Goal: Task Accomplishment & Management: Manage account settings

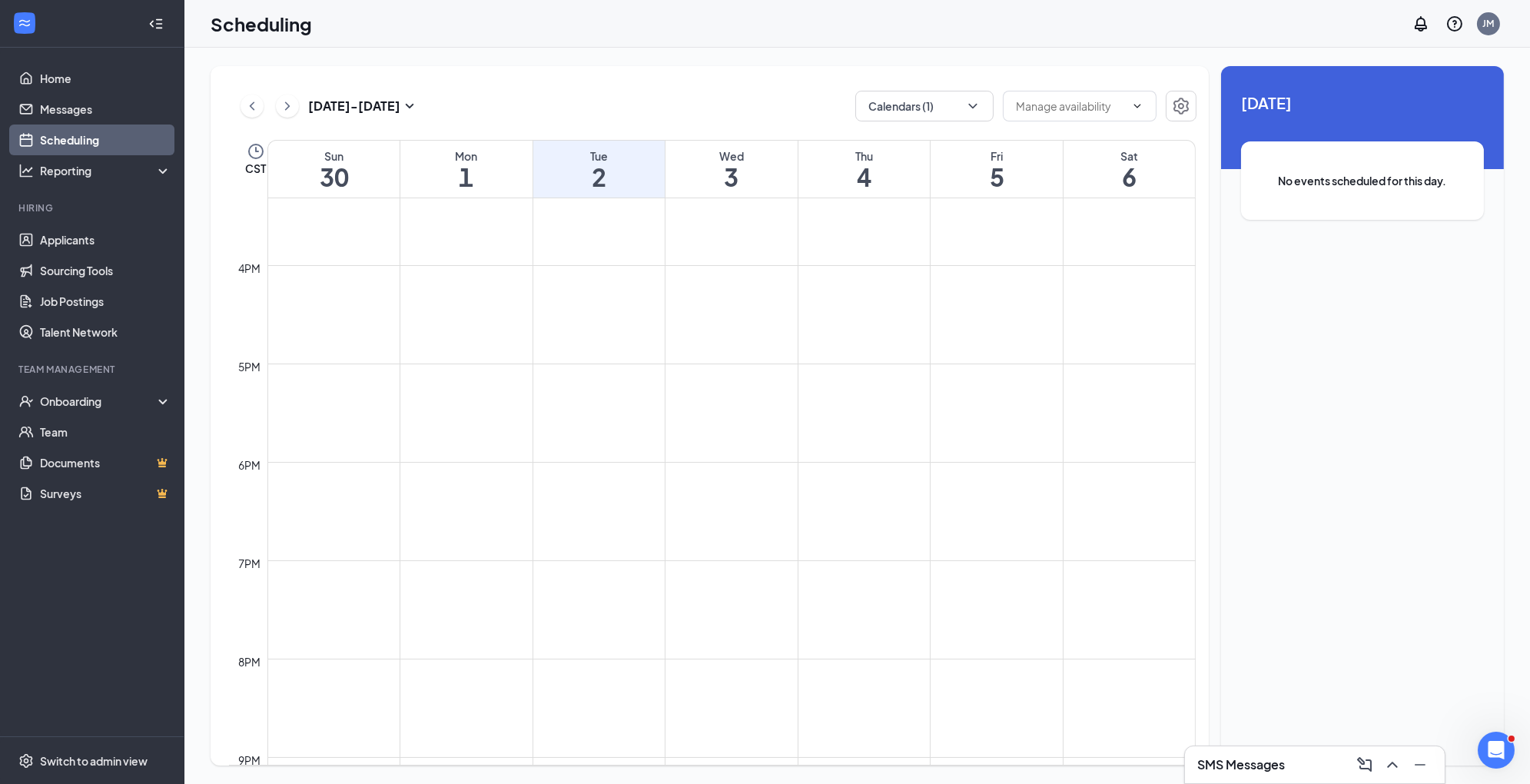
scroll to position [1535, 0]
click at [374, 98] on h3 "[DATE] - [DATE]" at bounding box center [354, 105] width 92 height 17
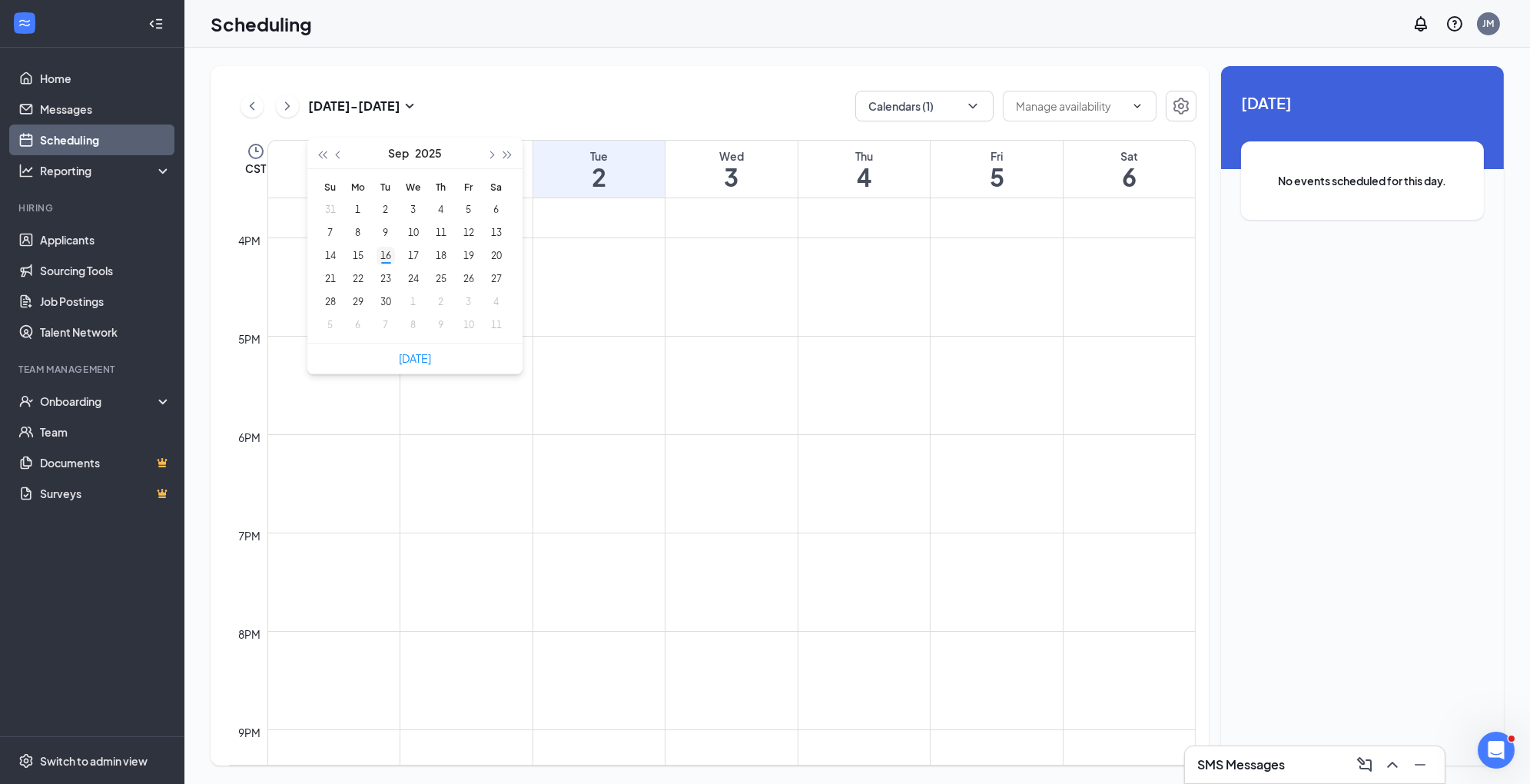
type input "[DATE]"
click at [388, 262] on div "16" at bounding box center [385, 255] width 18 height 18
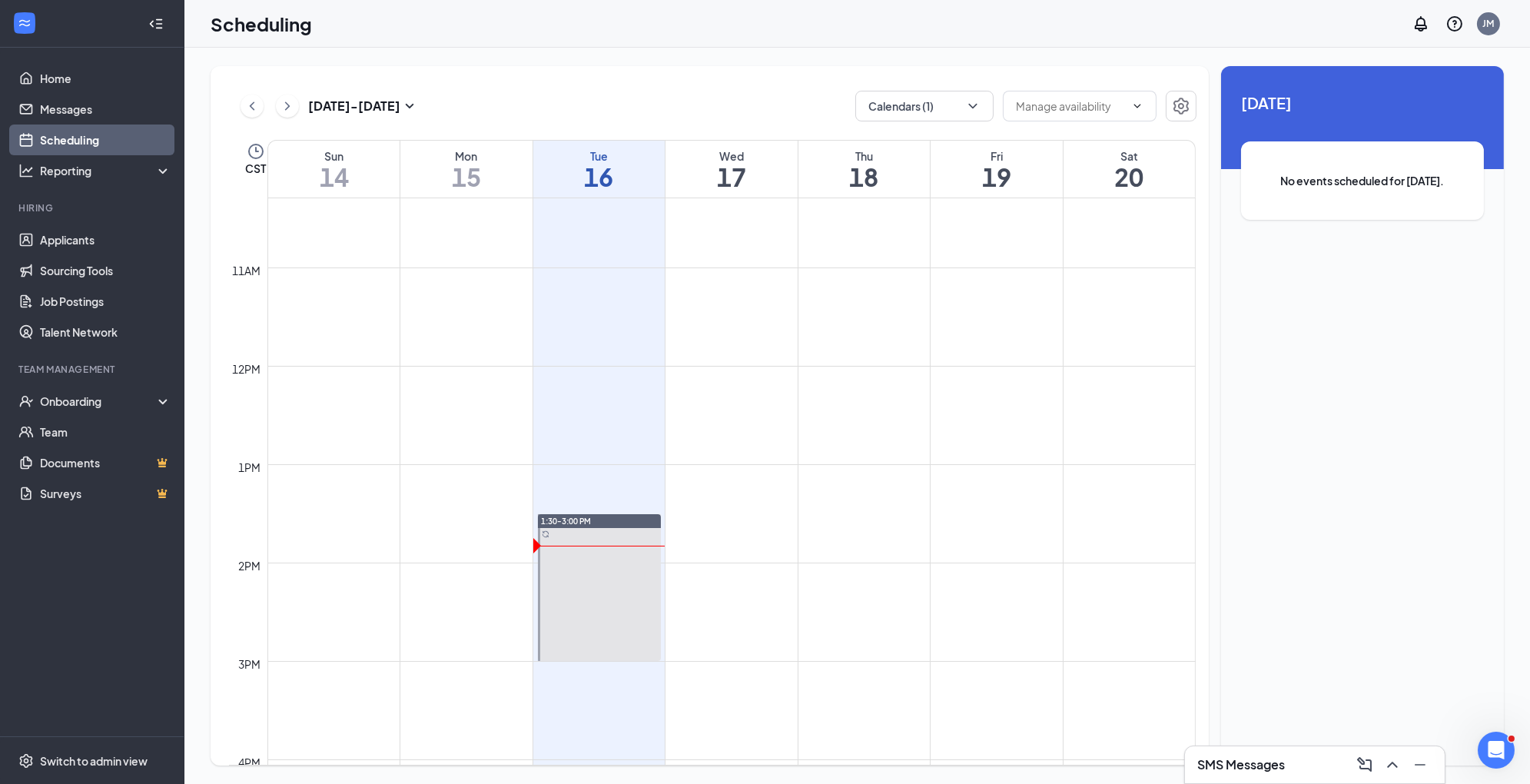
scroll to position [1023, 0]
click at [113, 75] on link "Home" at bounding box center [105, 78] width 132 height 31
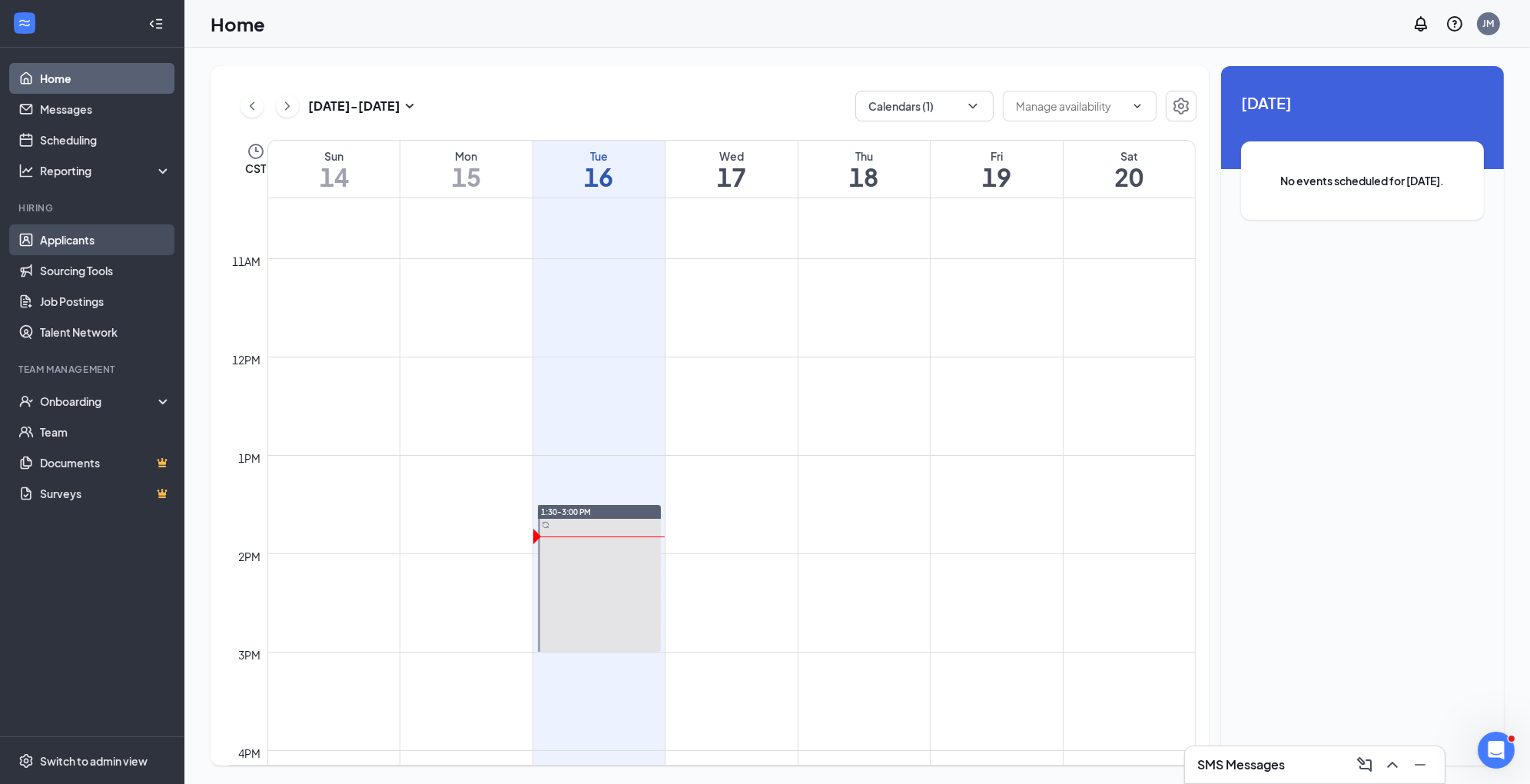
click at [102, 240] on link "Applicants" at bounding box center [105, 239] width 132 height 31
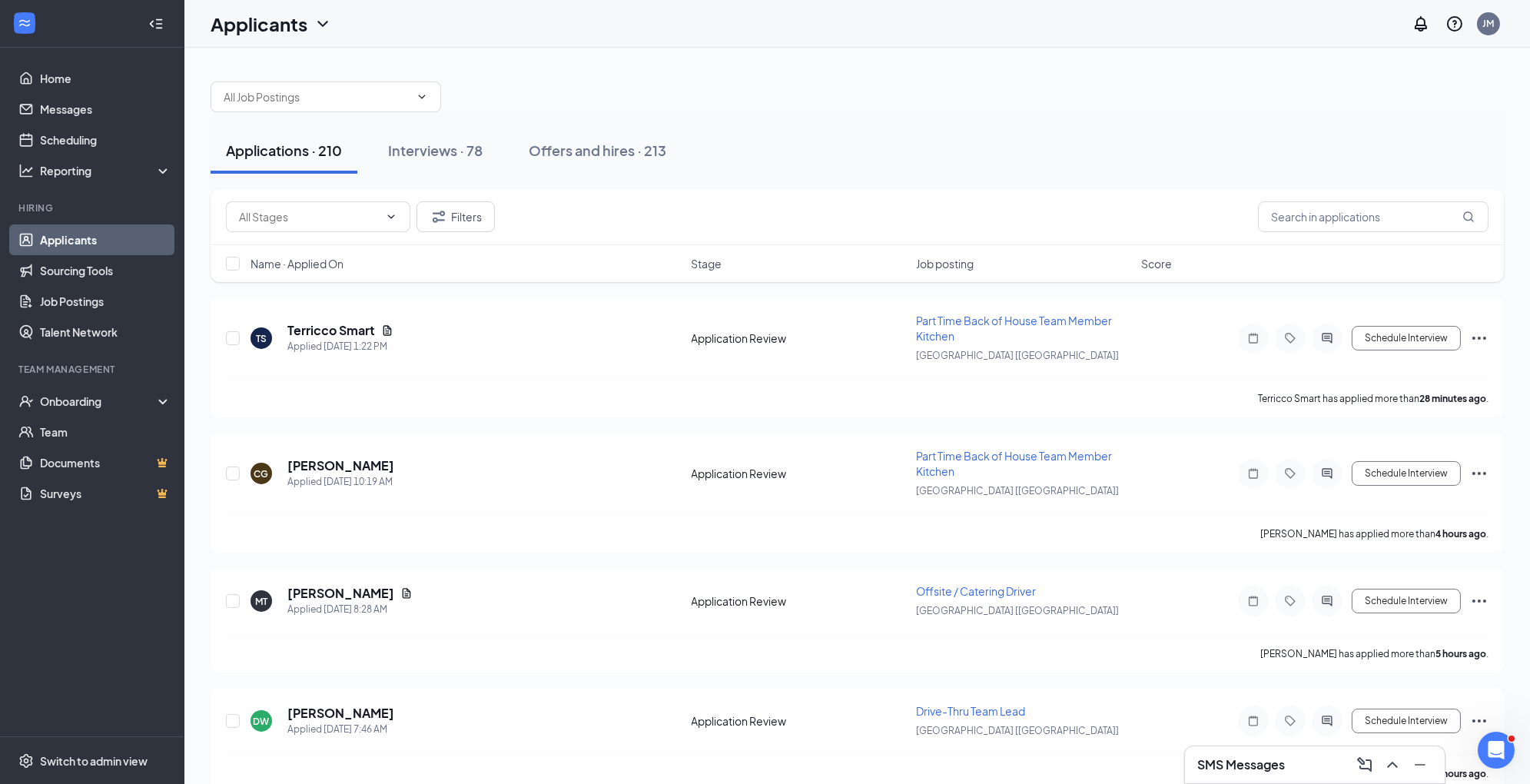
click at [342, 262] on span "Name · Applied On" at bounding box center [296, 263] width 93 height 15
click at [354, 266] on icon "ArrowDown" at bounding box center [354, 263] width 18 height 18
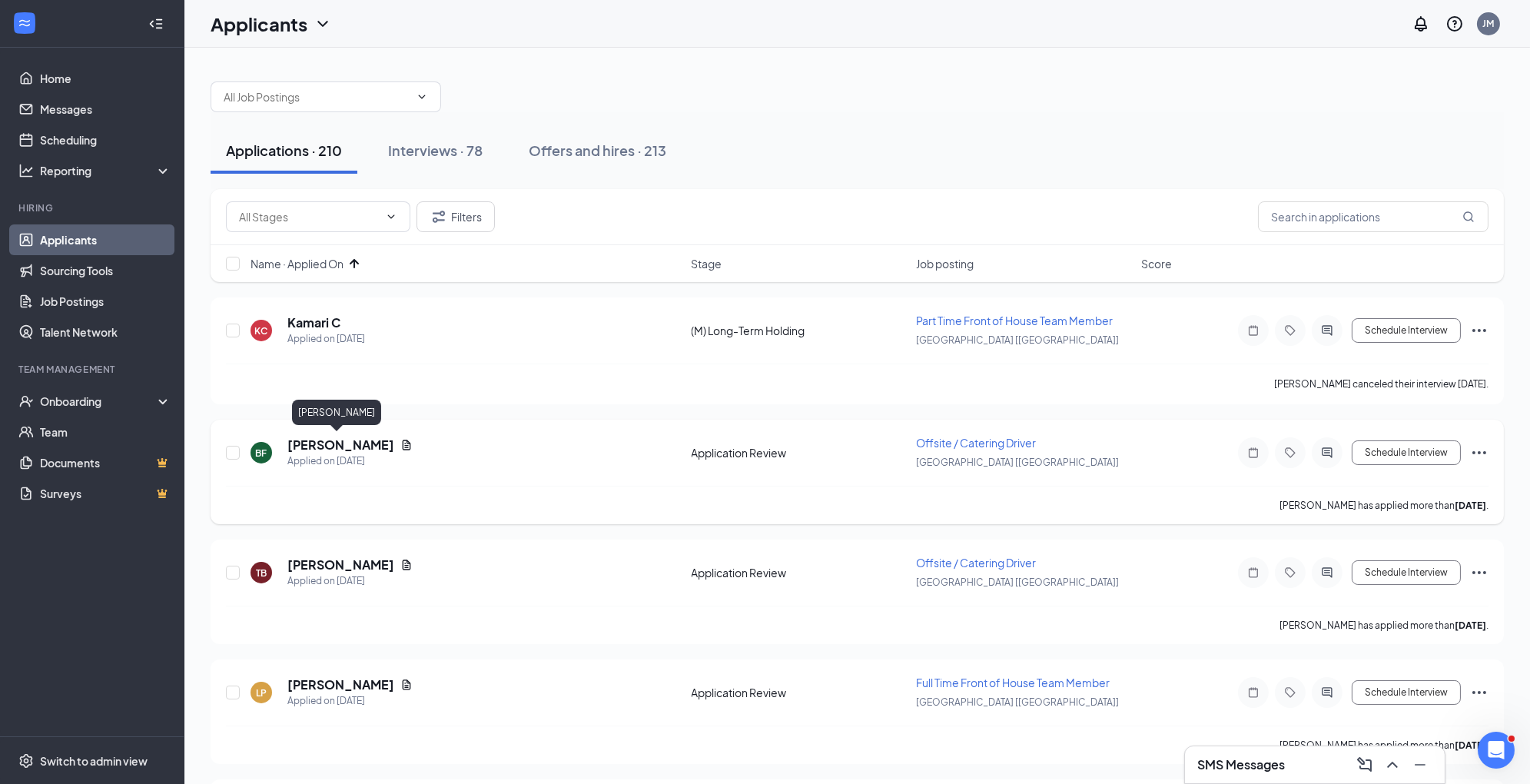
click at [331, 442] on h5 "[PERSON_NAME]" at bounding box center [341, 445] width 107 height 17
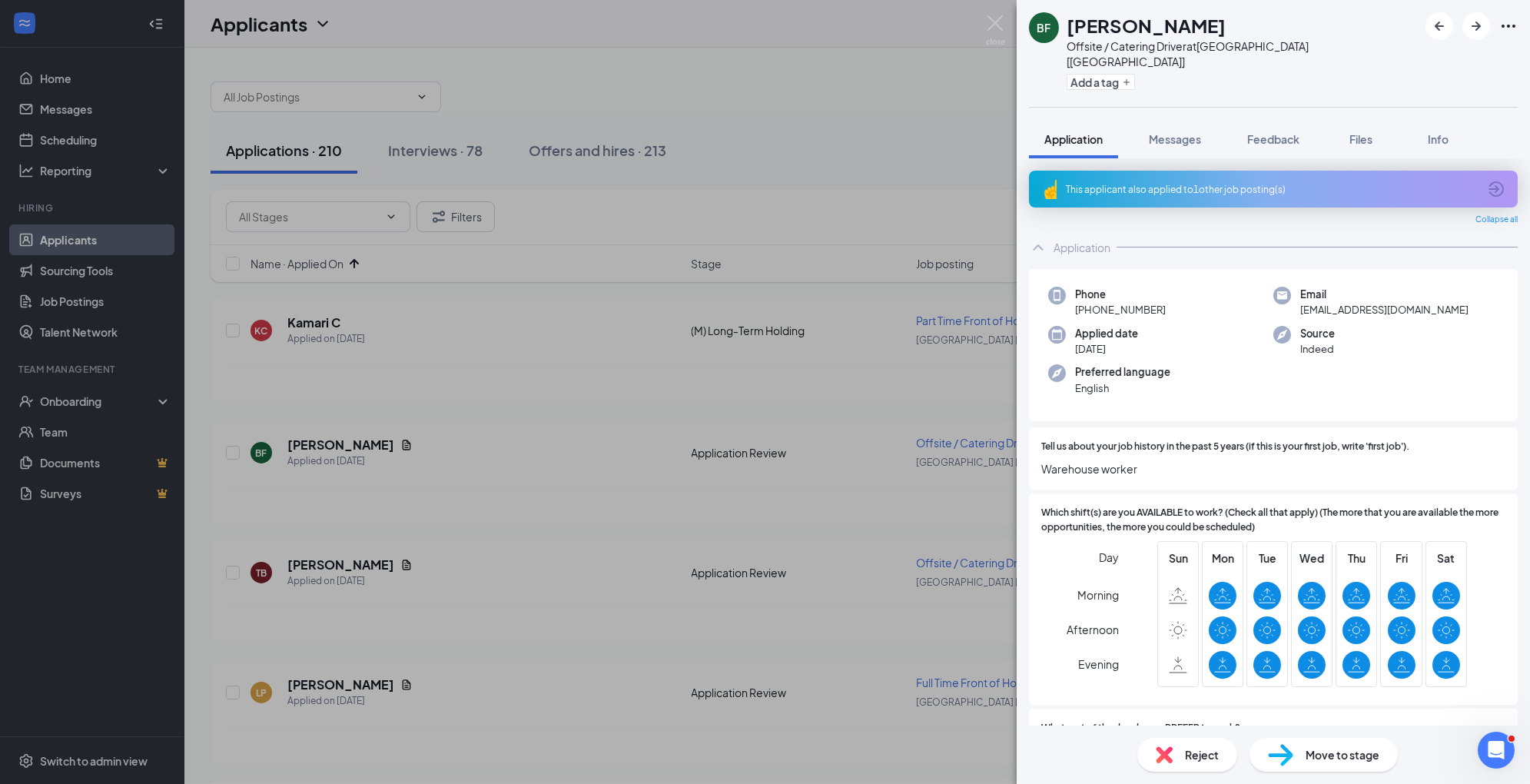
click at [1316, 748] on span "Move to stage" at bounding box center [1342, 754] width 74 height 17
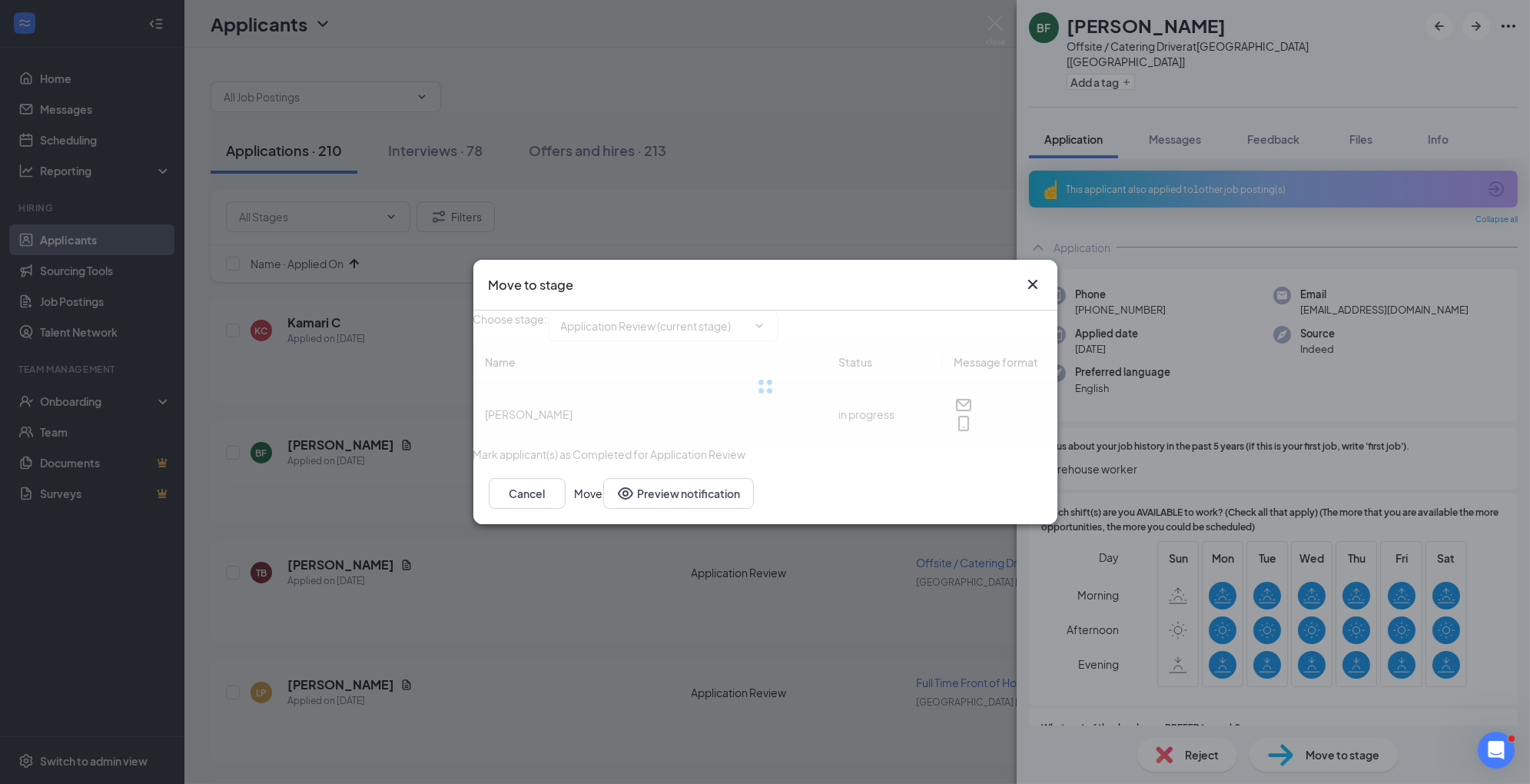
type input "Reviewed- Save for Later (next stage)"
click at [1033, 280] on icon "Cross" at bounding box center [1032, 285] width 10 height 10
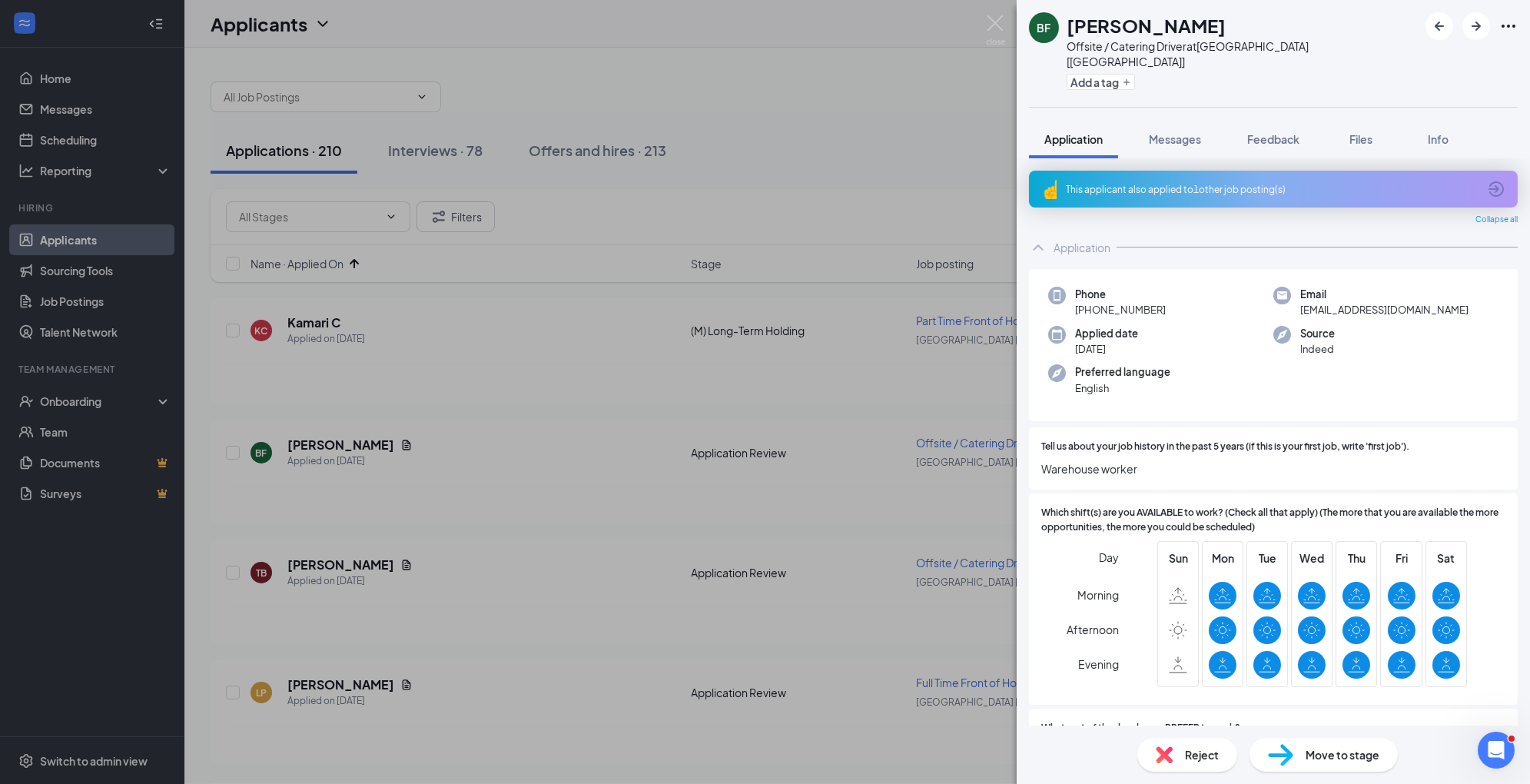
click at [1200, 183] on div "This applicant also applied to 1 other job posting(s)" at bounding box center [1272, 189] width 412 height 13
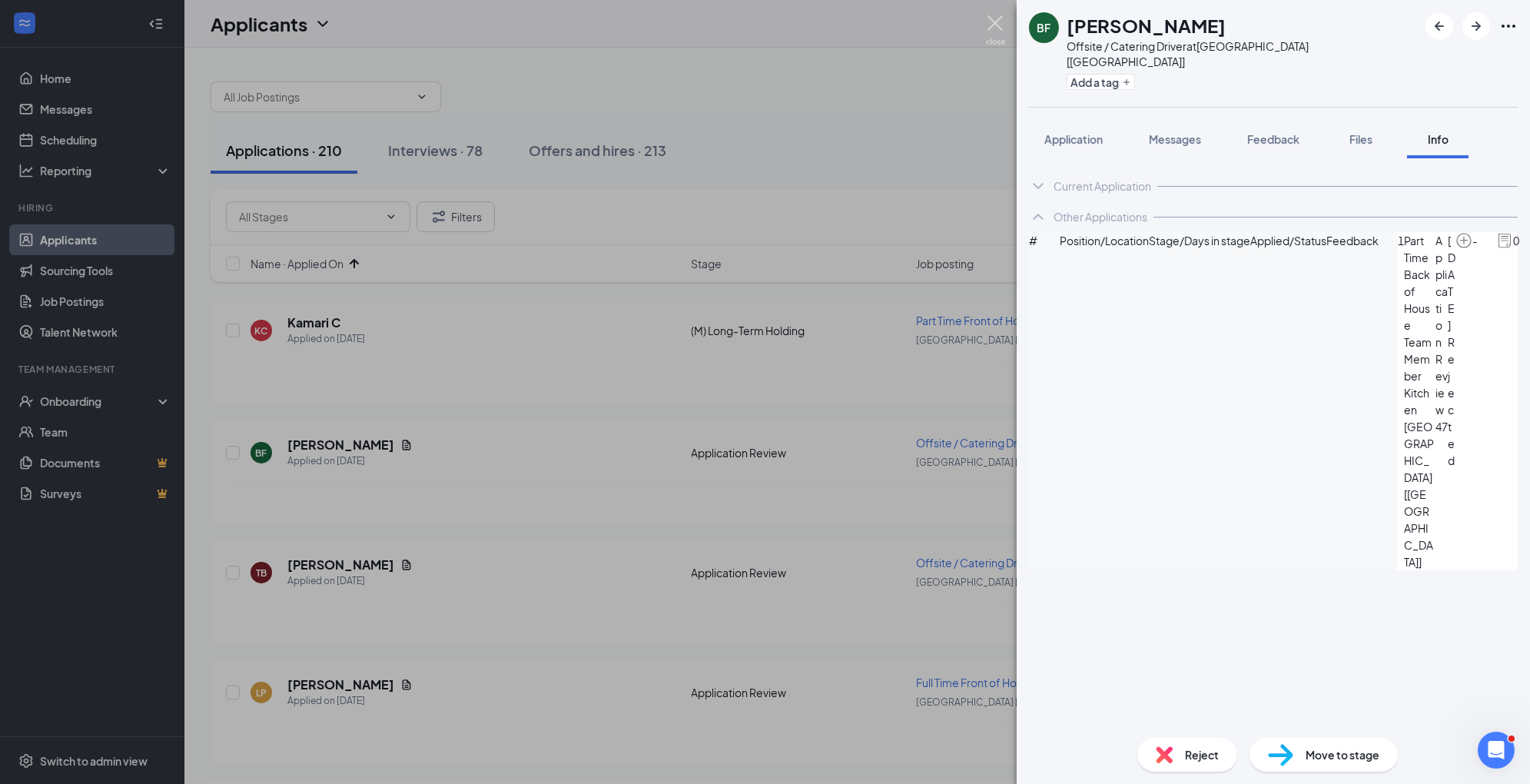
click at [997, 33] on img at bounding box center [996, 30] width 19 height 30
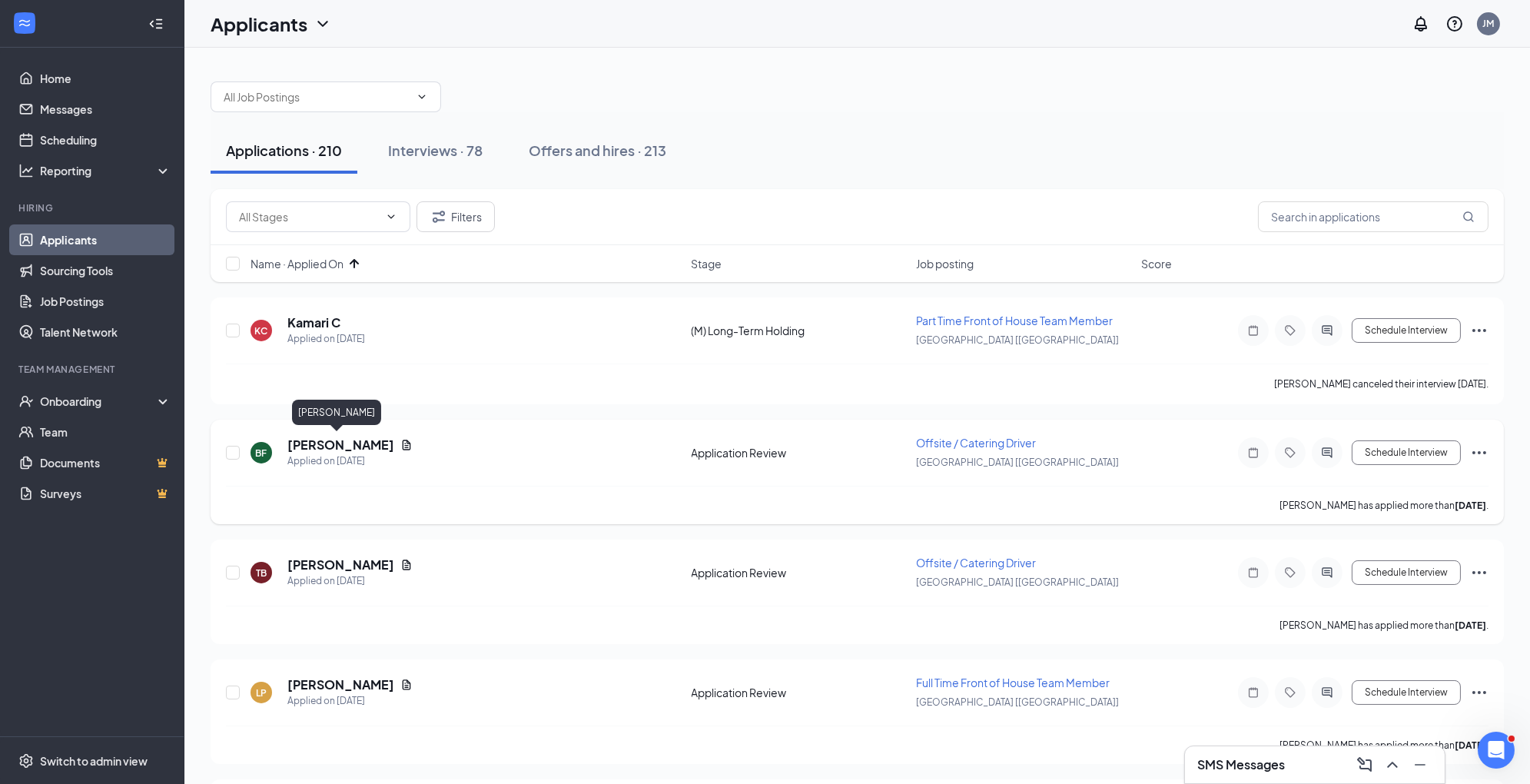
click at [317, 440] on h5 "[PERSON_NAME]" at bounding box center [341, 445] width 107 height 17
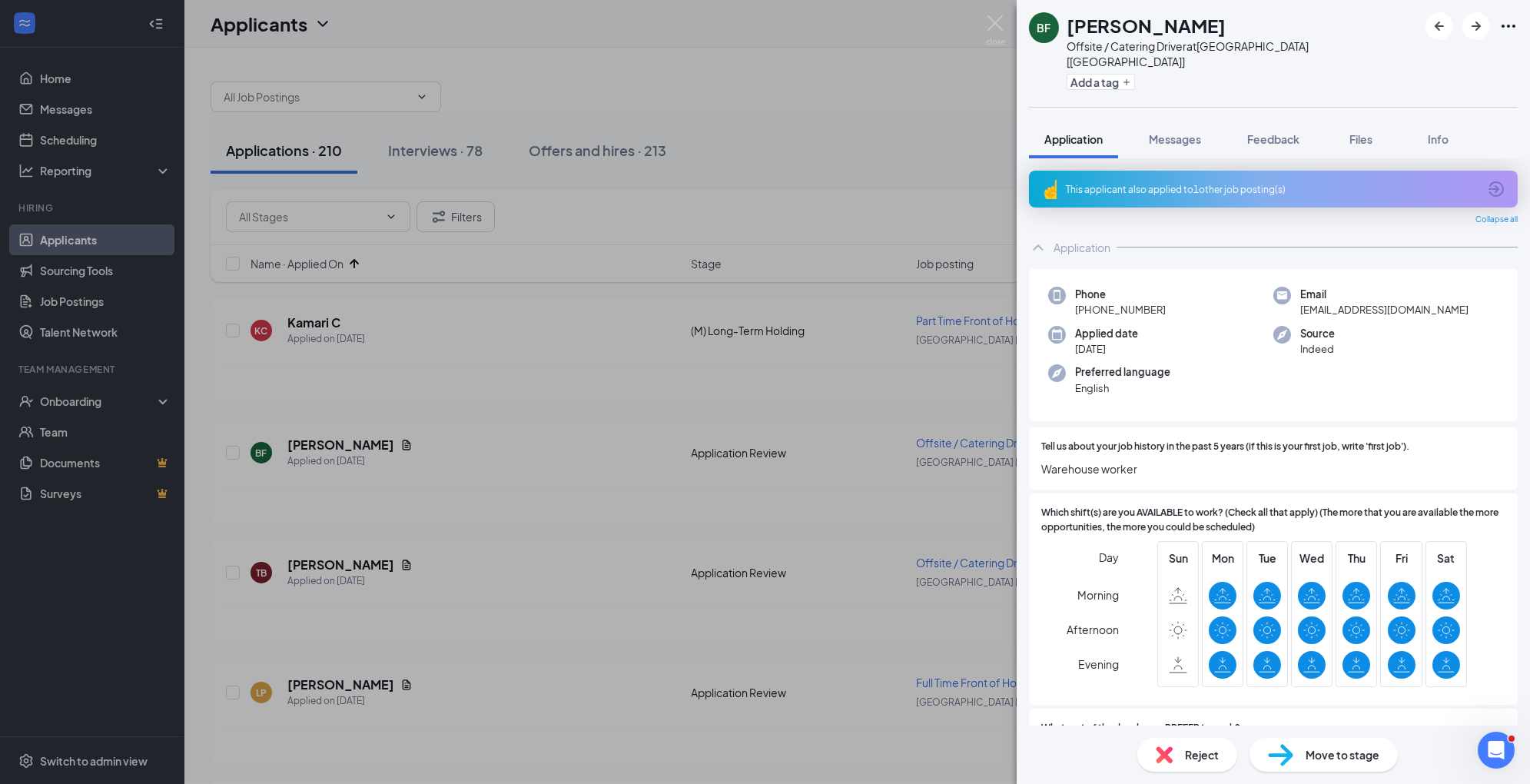
click at [1303, 750] on div "Move to stage" at bounding box center [1324, 755] width 148 height 34
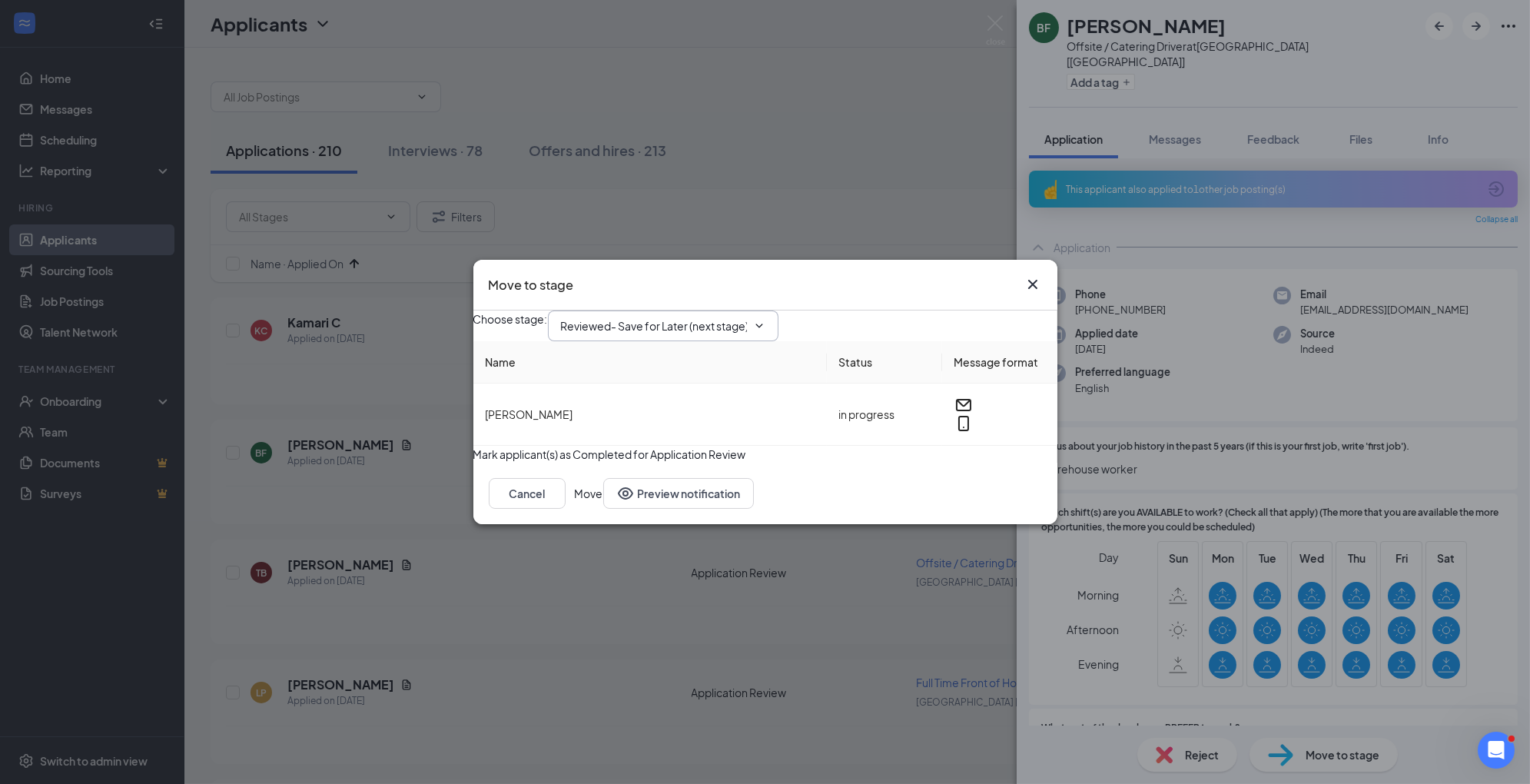
click at [766, 319] on icon "ChevronDown" at bounding box center [759, 326] width 13 height 13
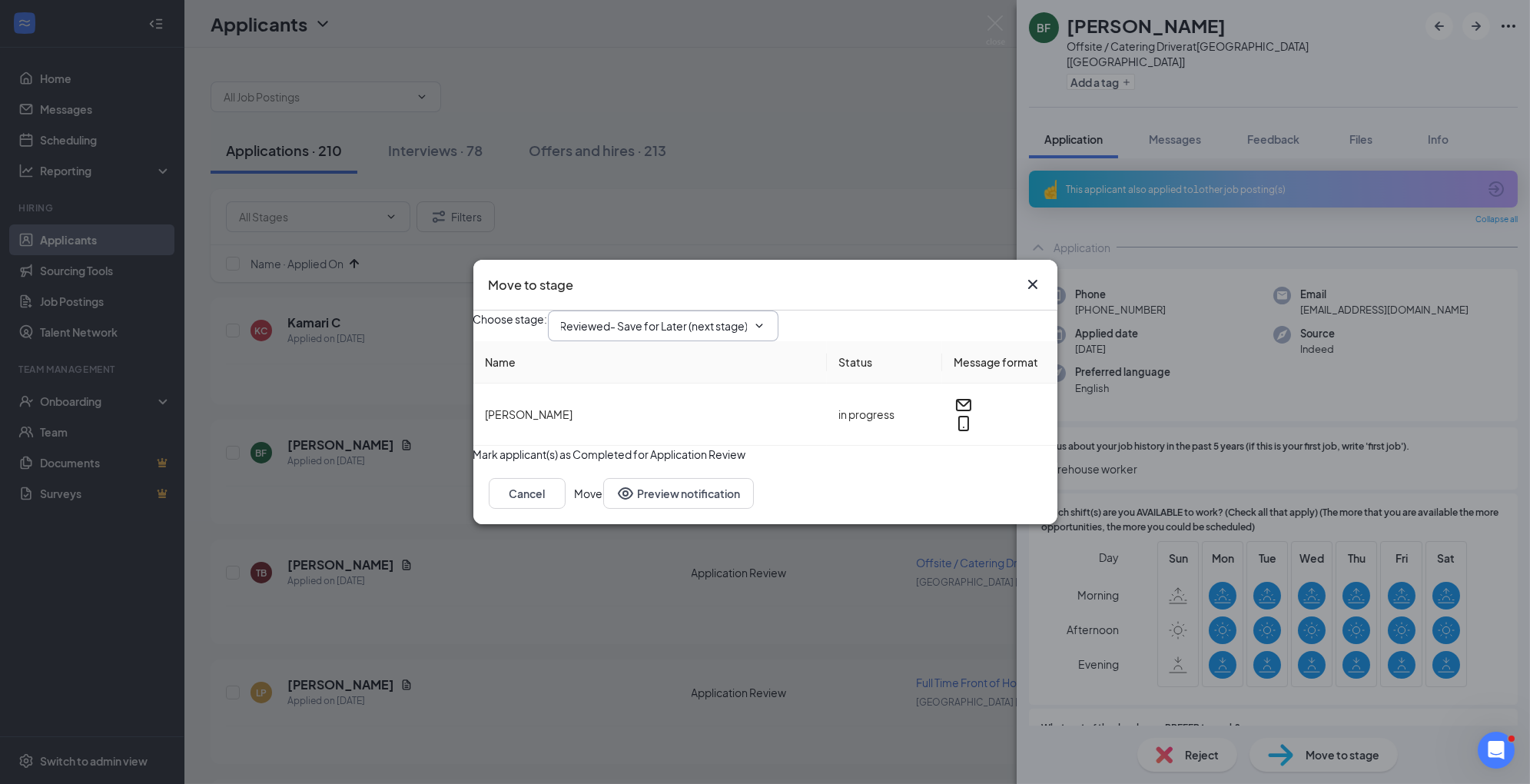
click at [849, 311] on div "Choose stage : Reviewed- Save for Later (next stage)" at bounding box center [765, 326] width 584 height 31
click at [763, 324] on icon "ChevronDown" at bounding box center [759, 326] width 7 height 4
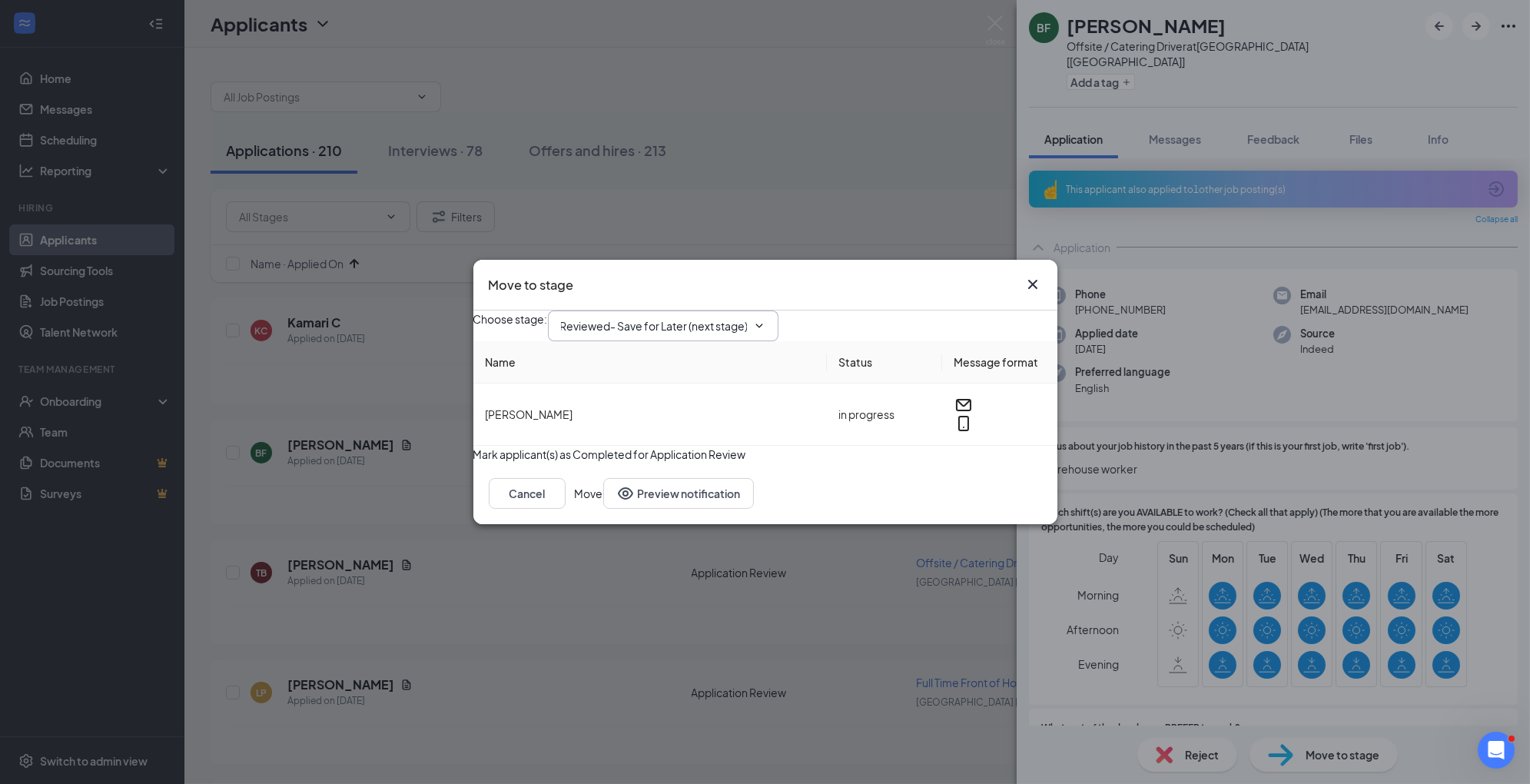
click at [1030, 275] on icon "Cross" at bounding box center [1032, 284] width 18 height 18
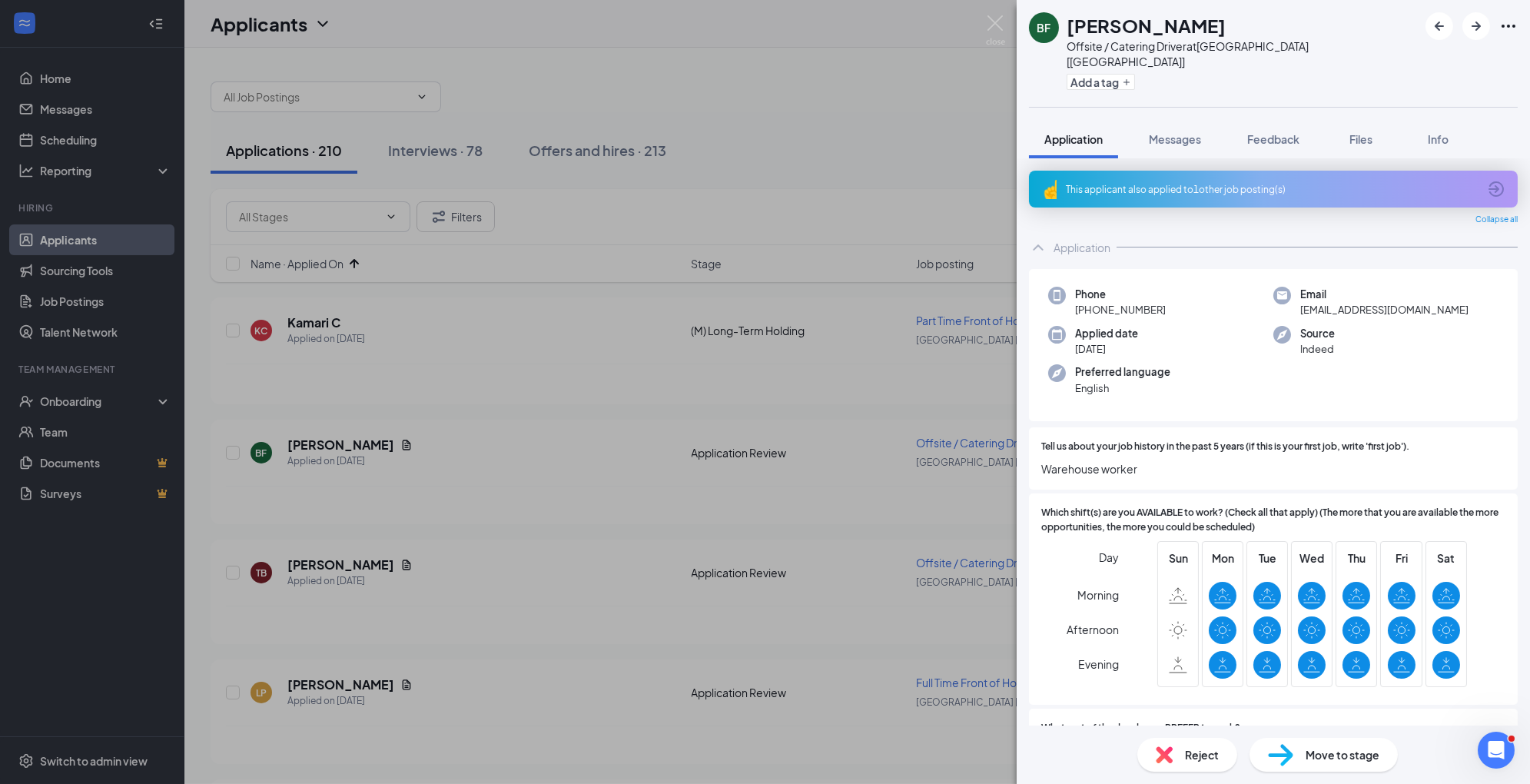
click at [1330, 769] on div "Move to stage" at bounding box center [1324, 755] width 148 height 34
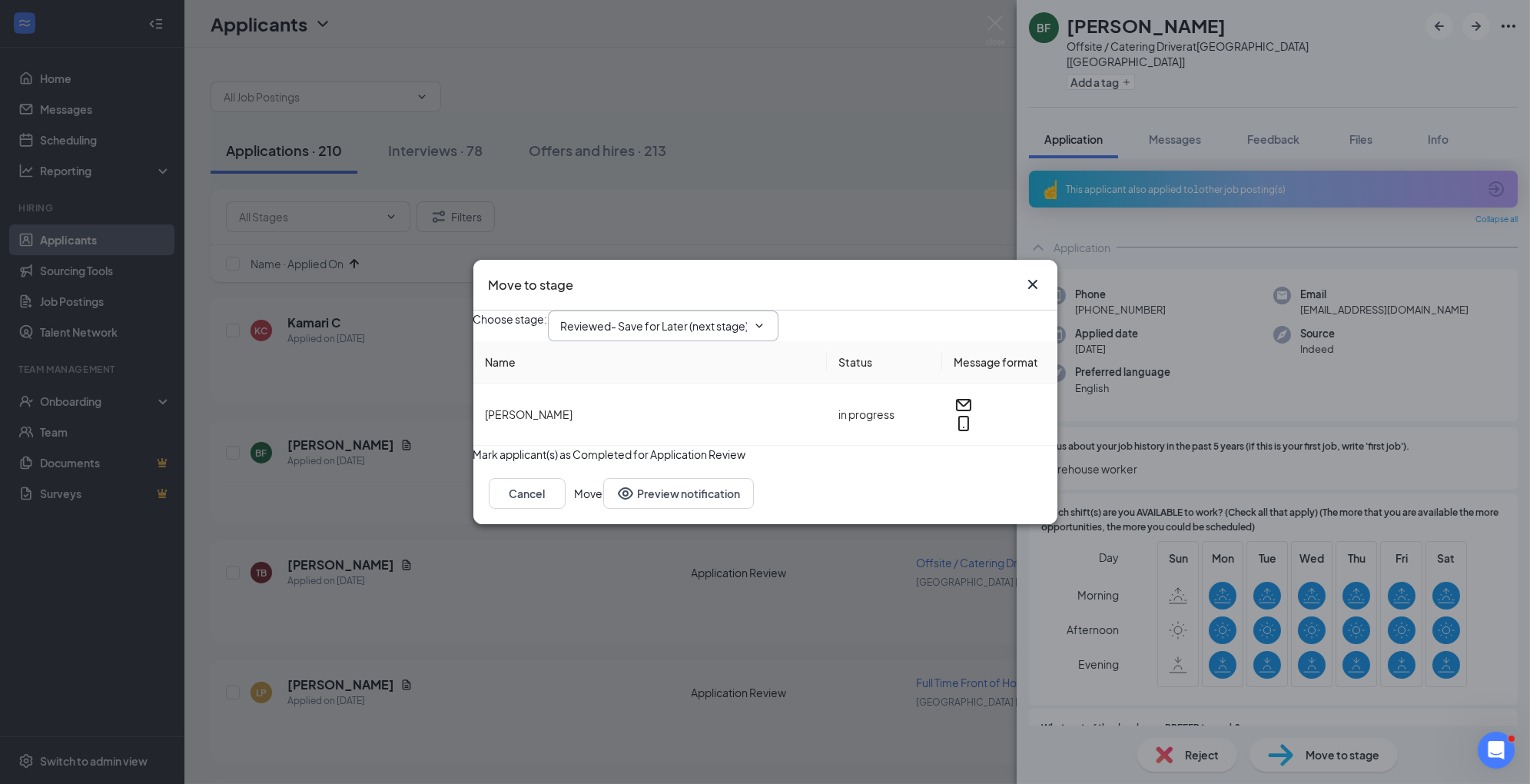
click at [775, 311] on span "Reviewed- Save for Later (next stage)" at bounding box center [663, 326] width 231 height 31
click at [766, 319] on icon "ChevronDown" at bounding box center [759, 326] width 13 height 13
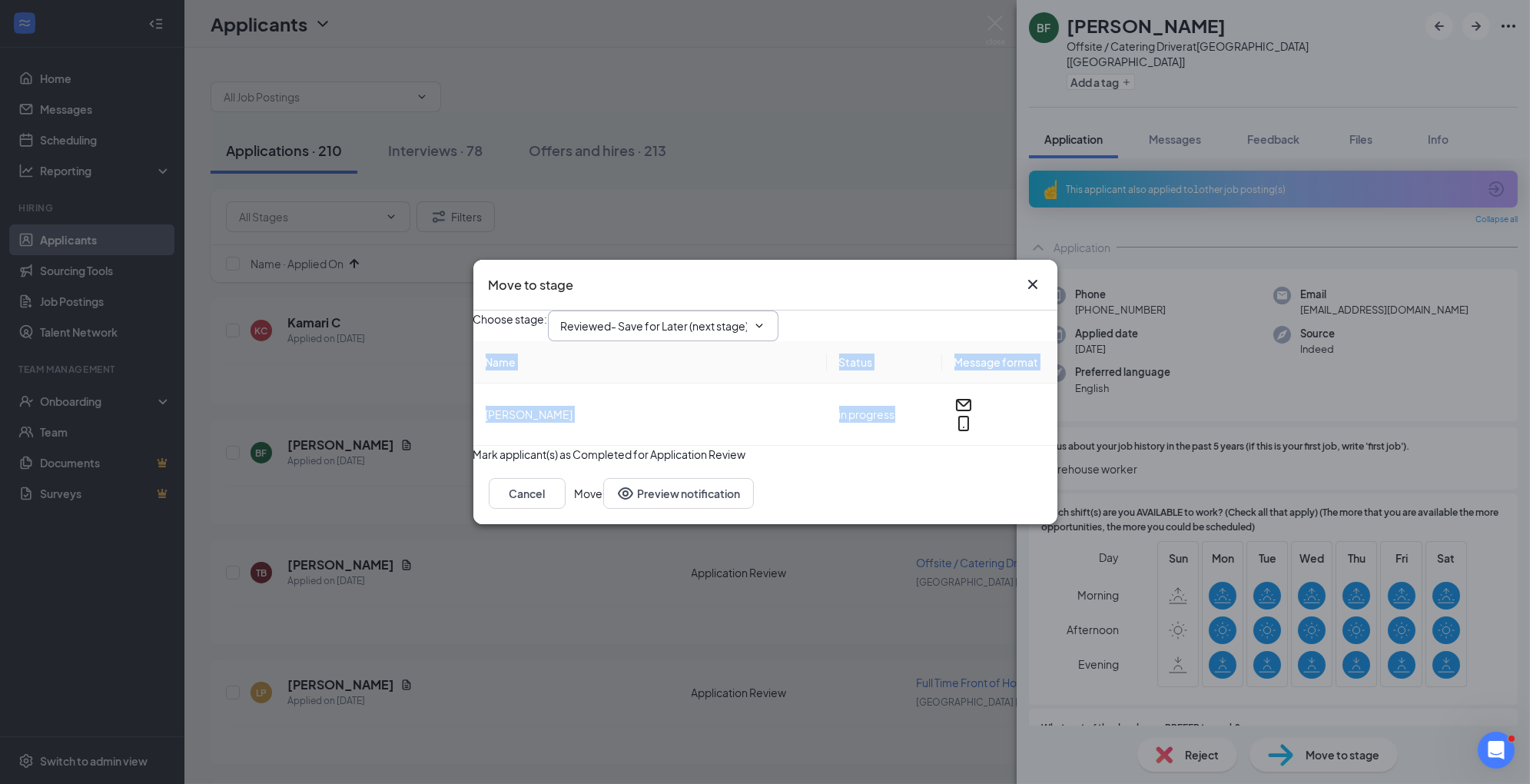
click at [766, 319] on icon "ChevronDown" at bounding box center [759, 326] width 13 height 13
click at [1033, 280] on icon "Cross" at bounding box center [1032, 285] width 10 height 10
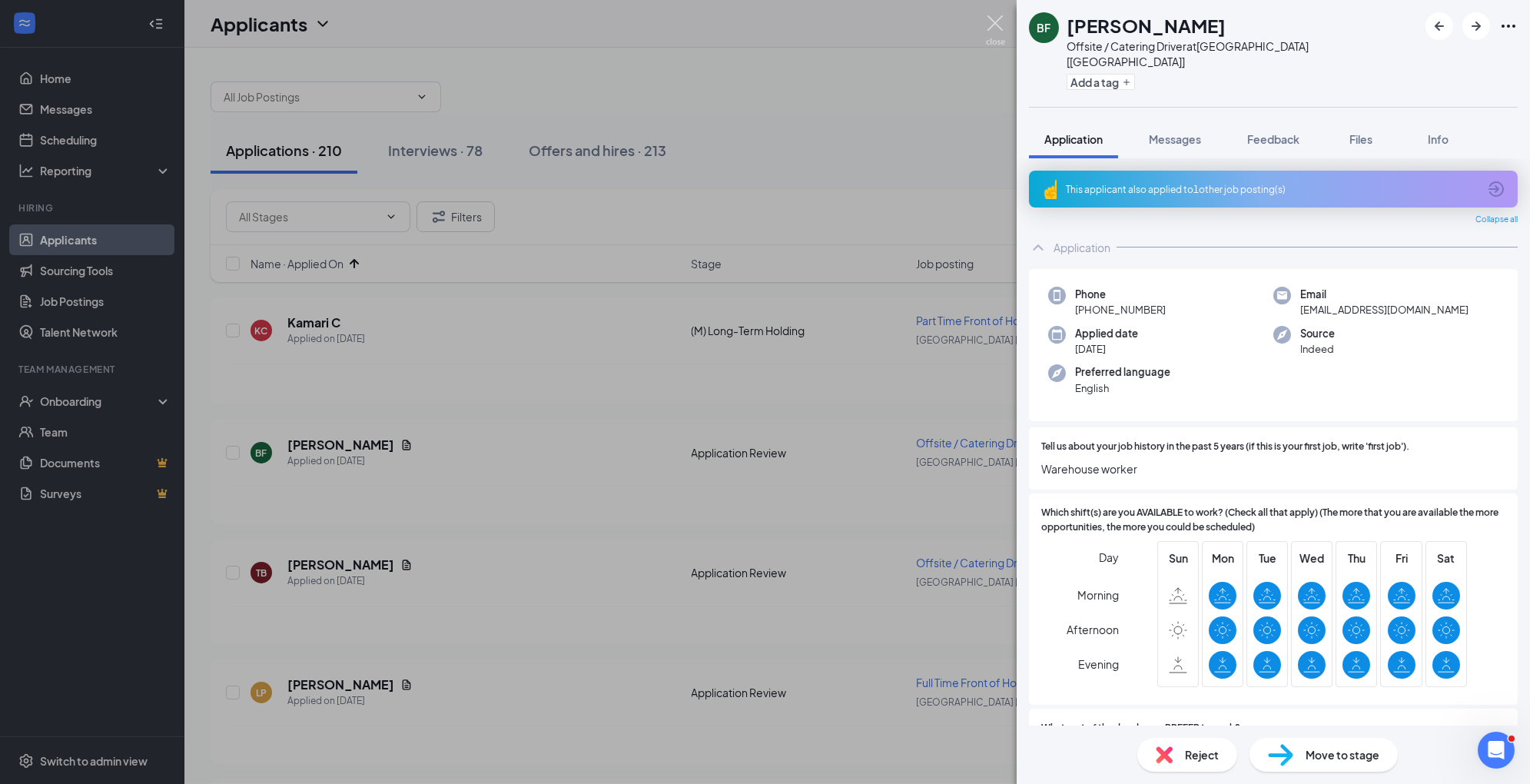
click at [993, 21] on img at bounding box center [996, 30] width 19 height 30
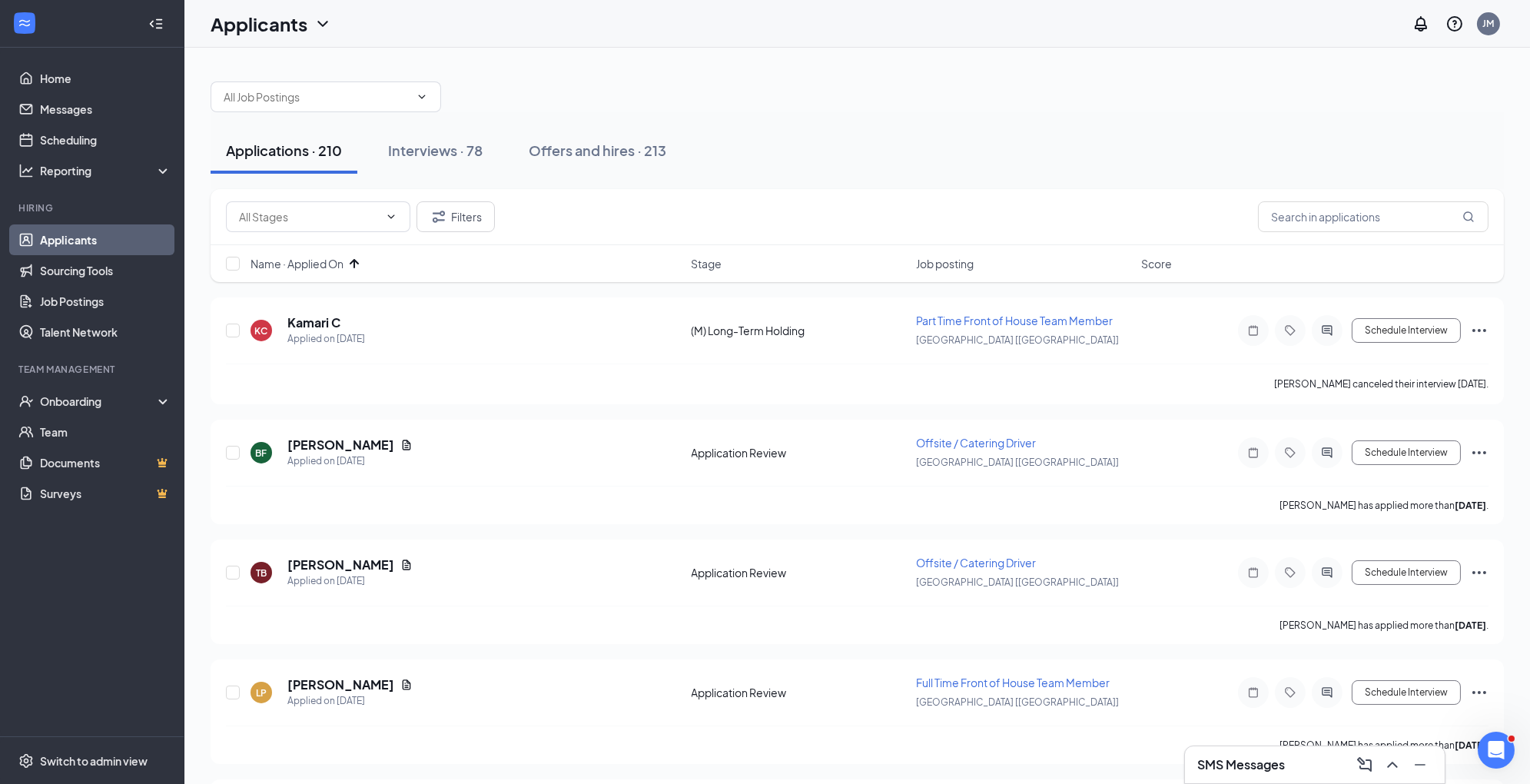
click at [67, 235] on link "Applicants" at bounding box center [105, 239] width 132 height 31
click at [329, 443] on h5 "[PERSON_NAME]" at bounding box center [341, 445] width 107 height 17
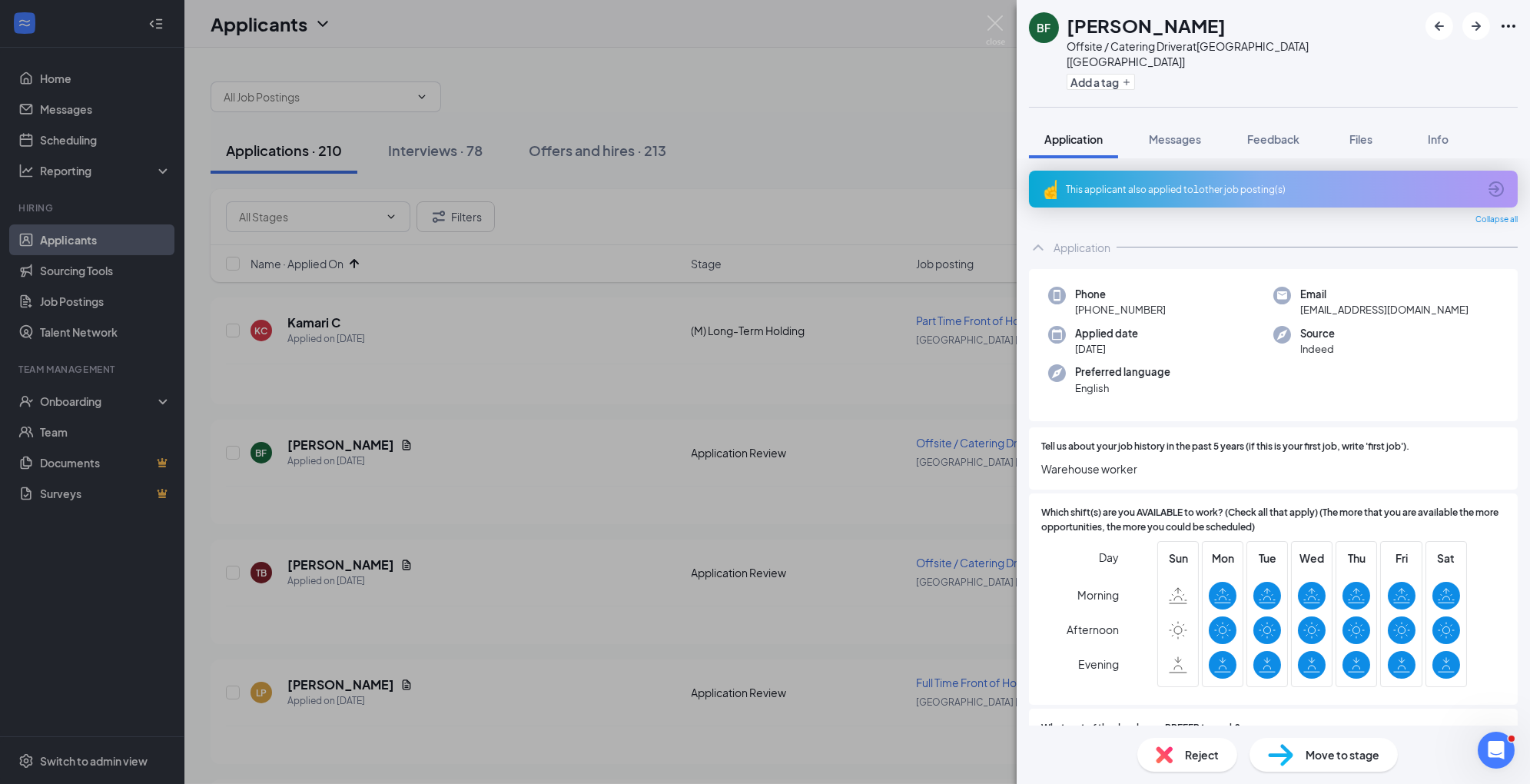
click at [1288, 758] on img at bounding box center [1281, 755] width 25 height 22
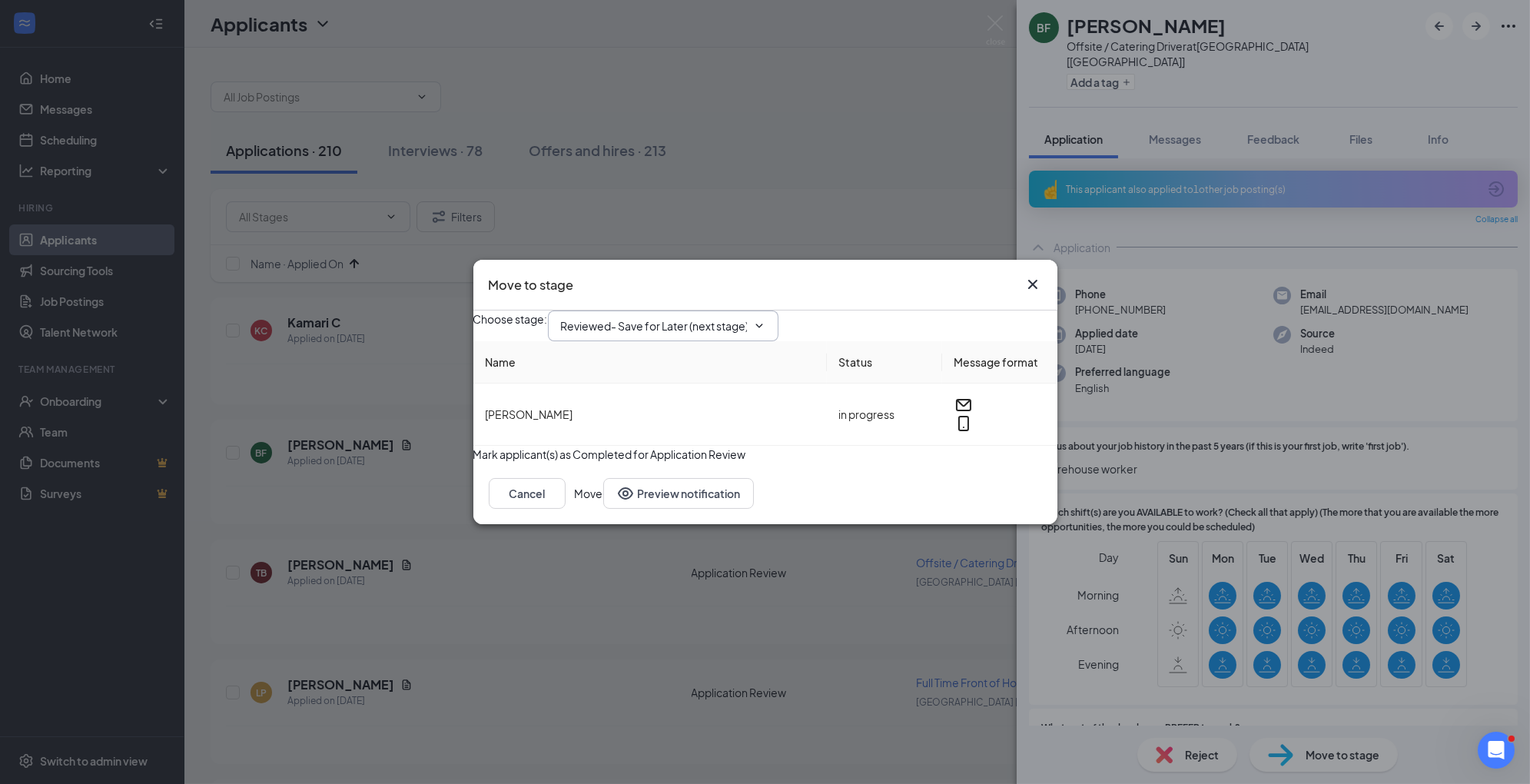
click at [743, 317] on input "Reviewed- Save for Later (next stage)" at bounding box center [654, 325] width 186 height 17
click at [637, 439] on div "1st Interview" at bounding box center [605, 437] width 63 height 17
type input "1st Interview"
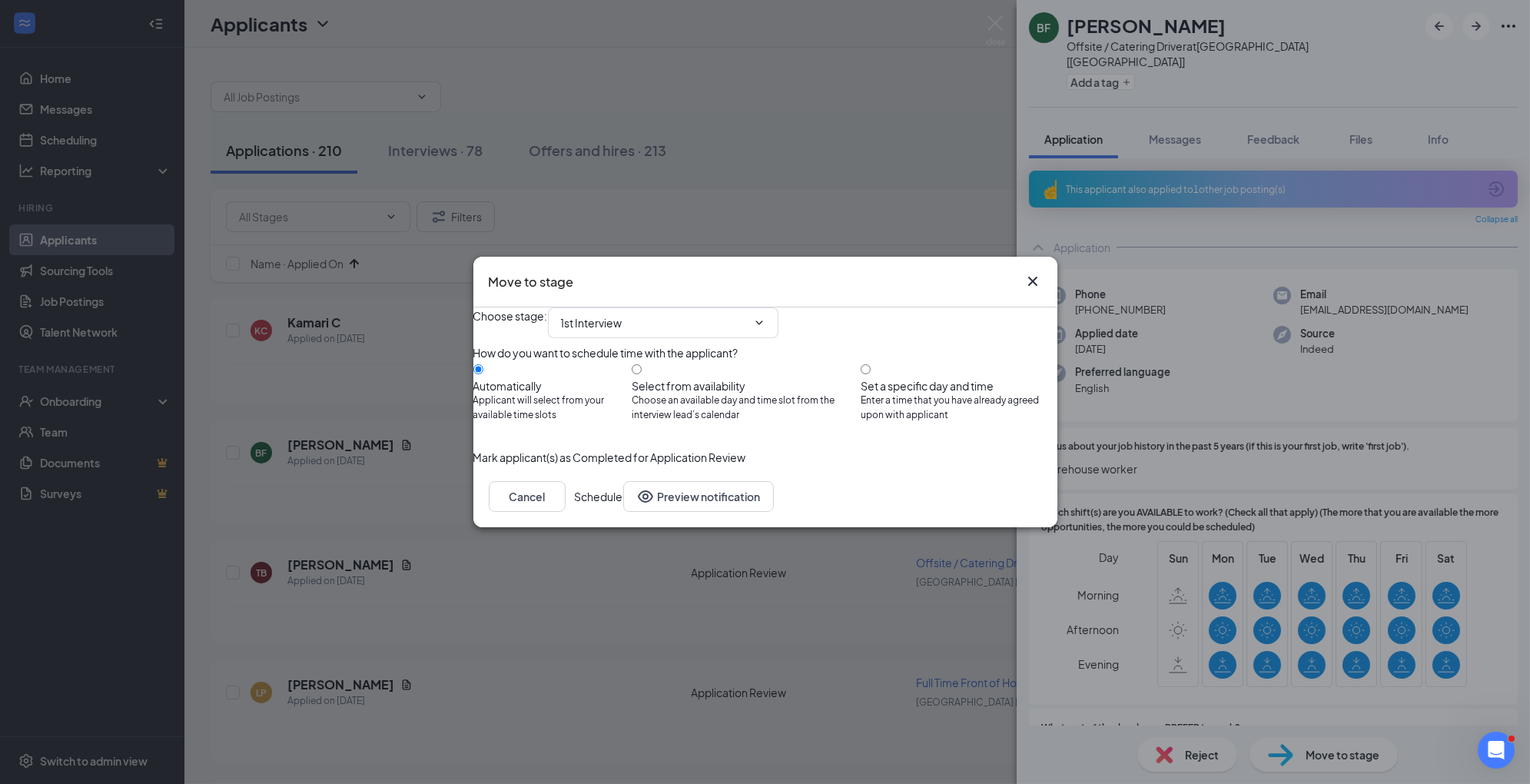
click at [623, 512] on button "Schedule" at bounding box center [599, 496] width 48 height 31
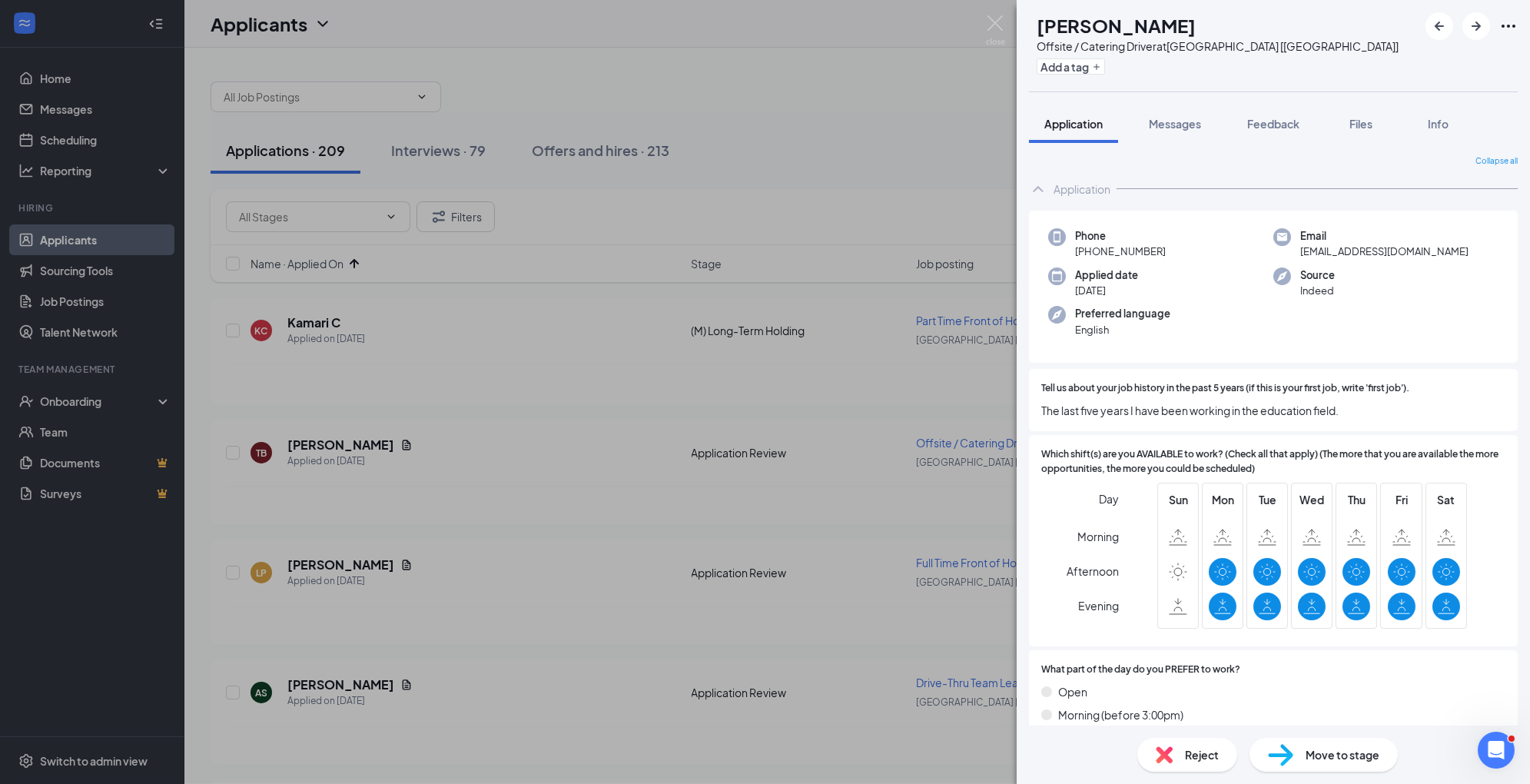
click at [1321, 749] on span "Move to stage" at bounding box center [1342, 754] width 74 height 17
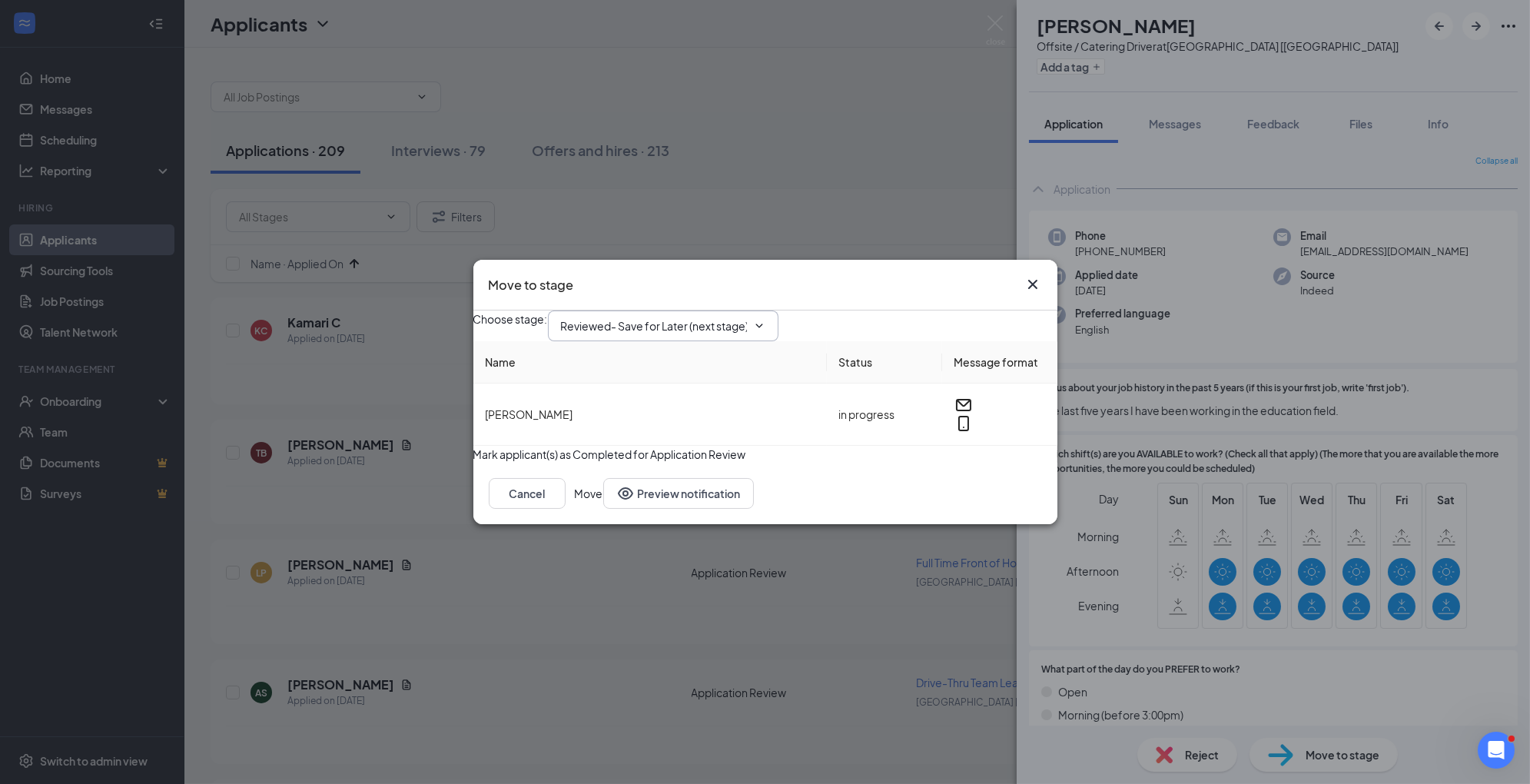
click at [699, 319] on input "Reviewed- Save for Later (next stage)" at bounding box center [654, 325] width 186 height 17
click at [690, 434] on div "1st Interview" at bounding box center [675, 437] width 204 height 17
type input "1st Interview"
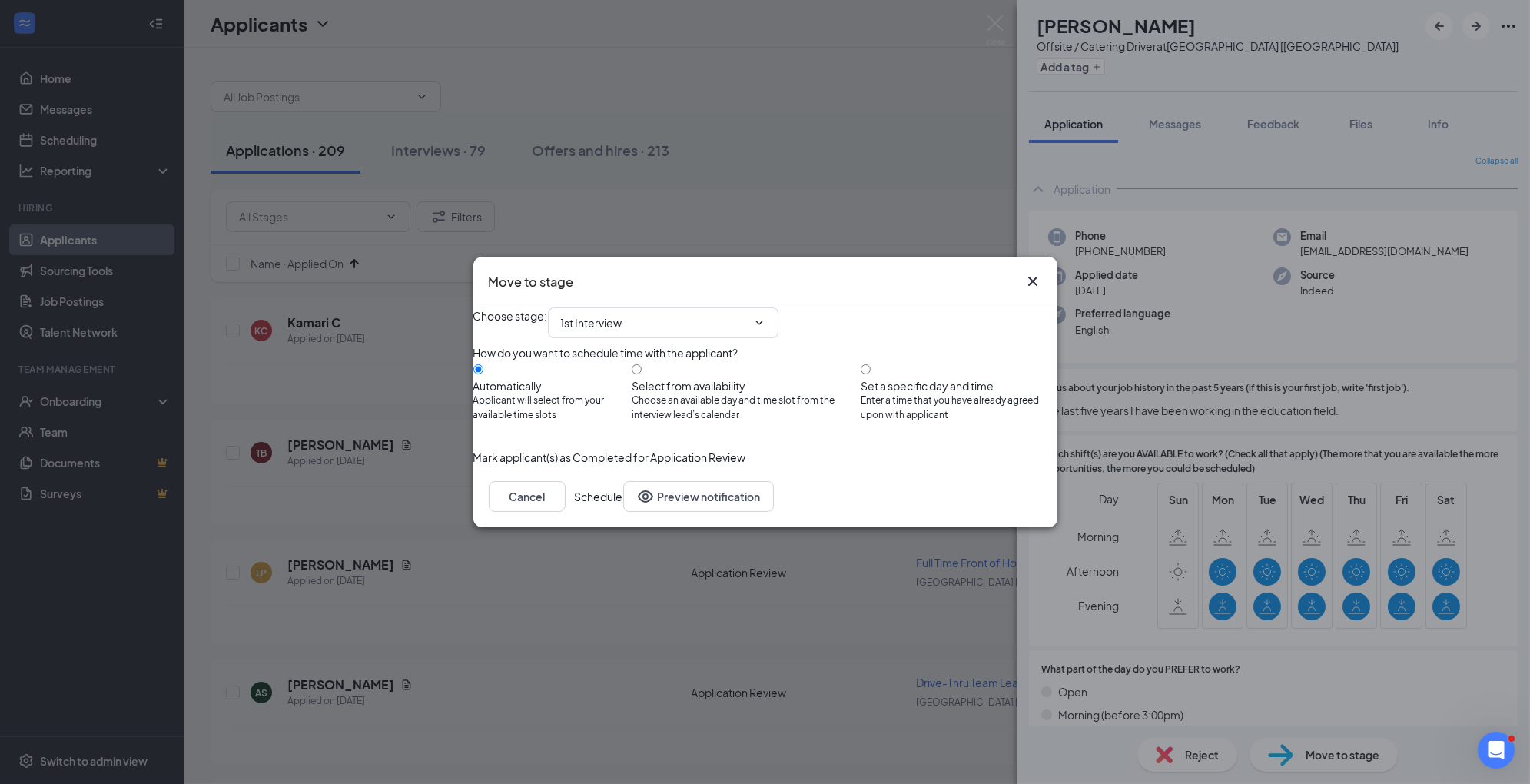
click at [623, 512] on button "Schedule" at bounding box center [599, 496] width 48 height 31
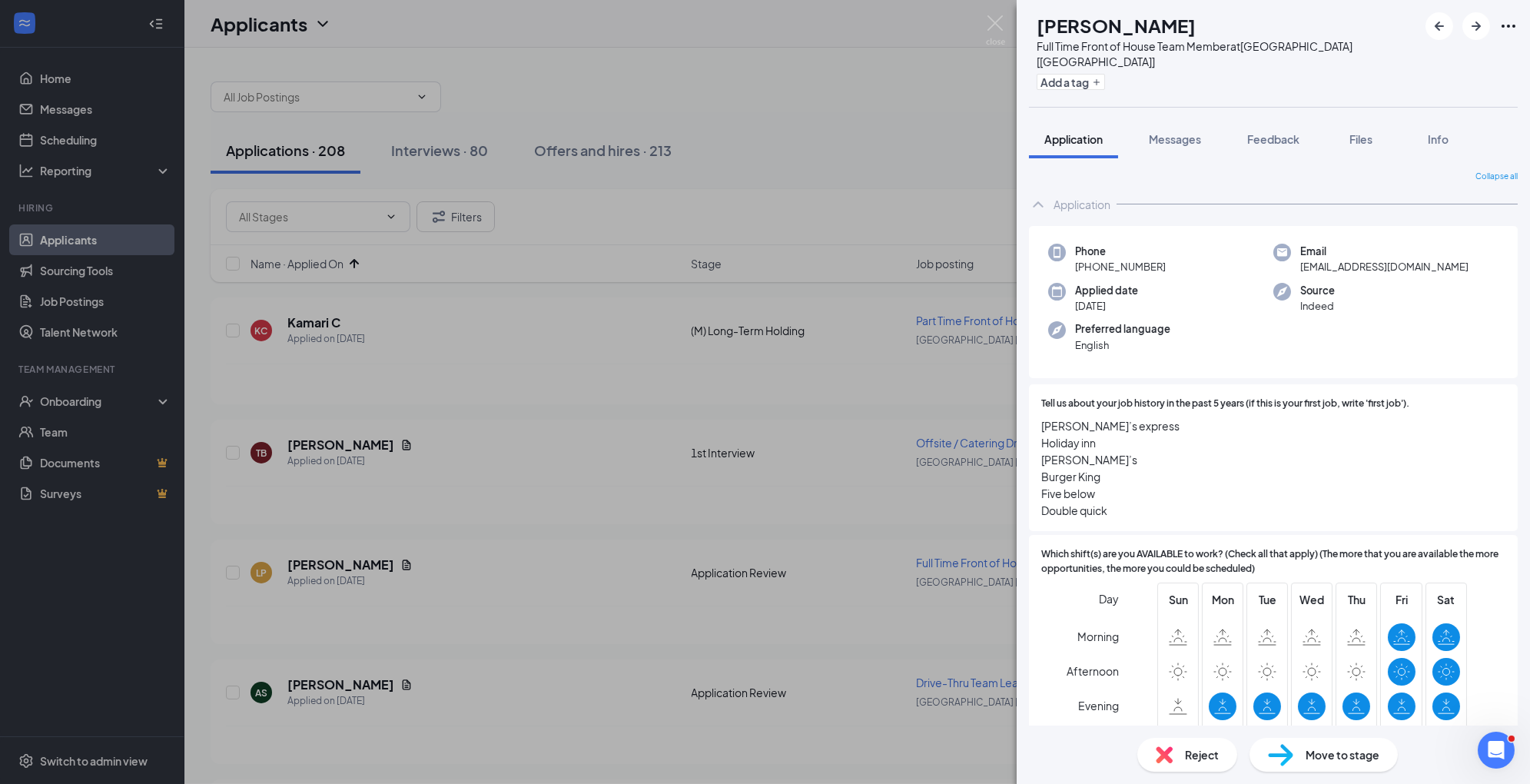
click at [1337, 761] on span "Move to stage" at bounding box center [1342, 754] width 74 height 17
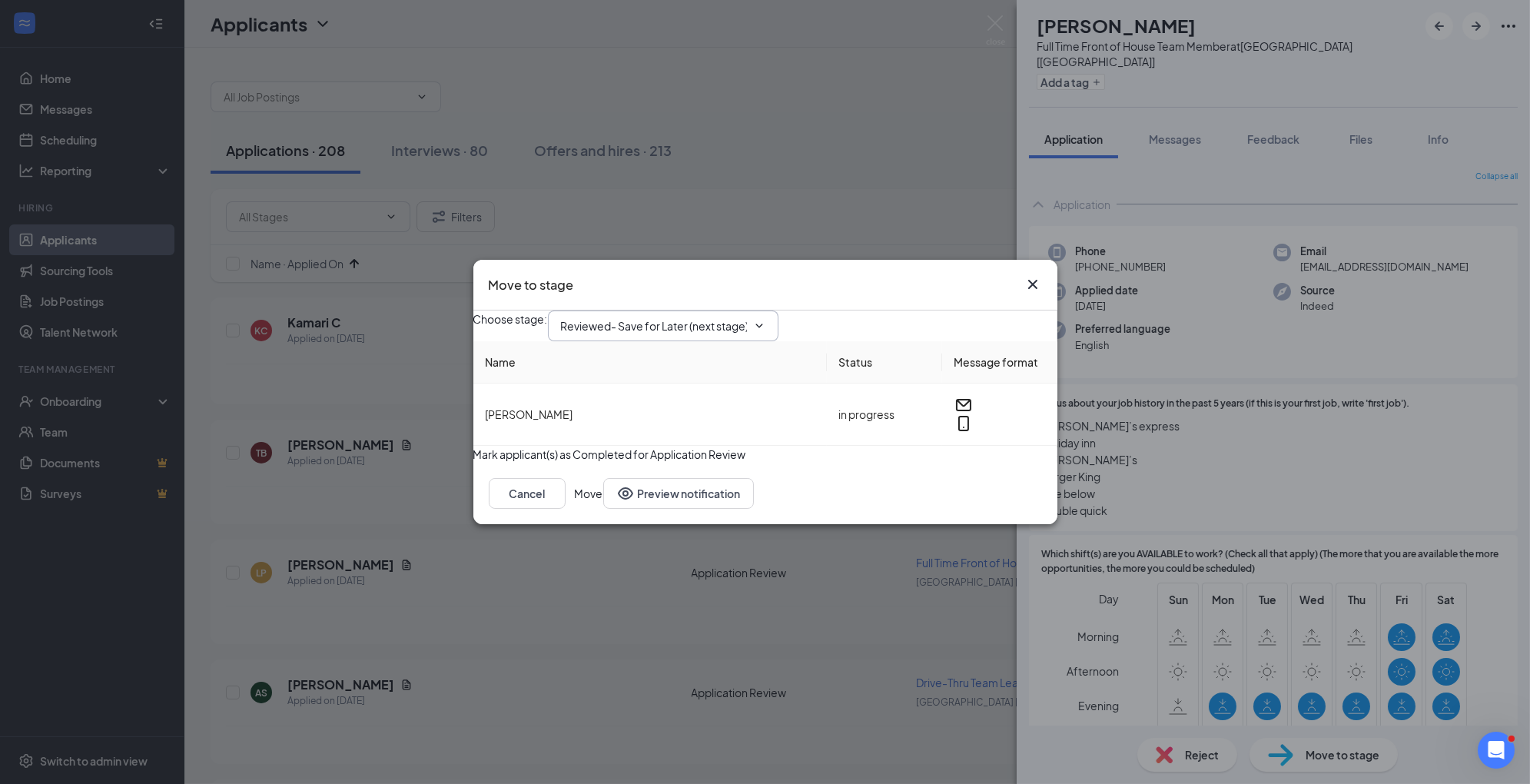
click at [747, 311] on span "Reviewed- Save for Later (next stage)" at bounding box center [663, 326] width 231 height 31
click at [717, 317] on input "Reviewed- Save for Later (next stage)" at bounding box center [654, 325] width 186 height 17
click at [637, 446] on div "1st Interview" at bounding box center [605, 437] width 63 height 17
type input "1st Interview"
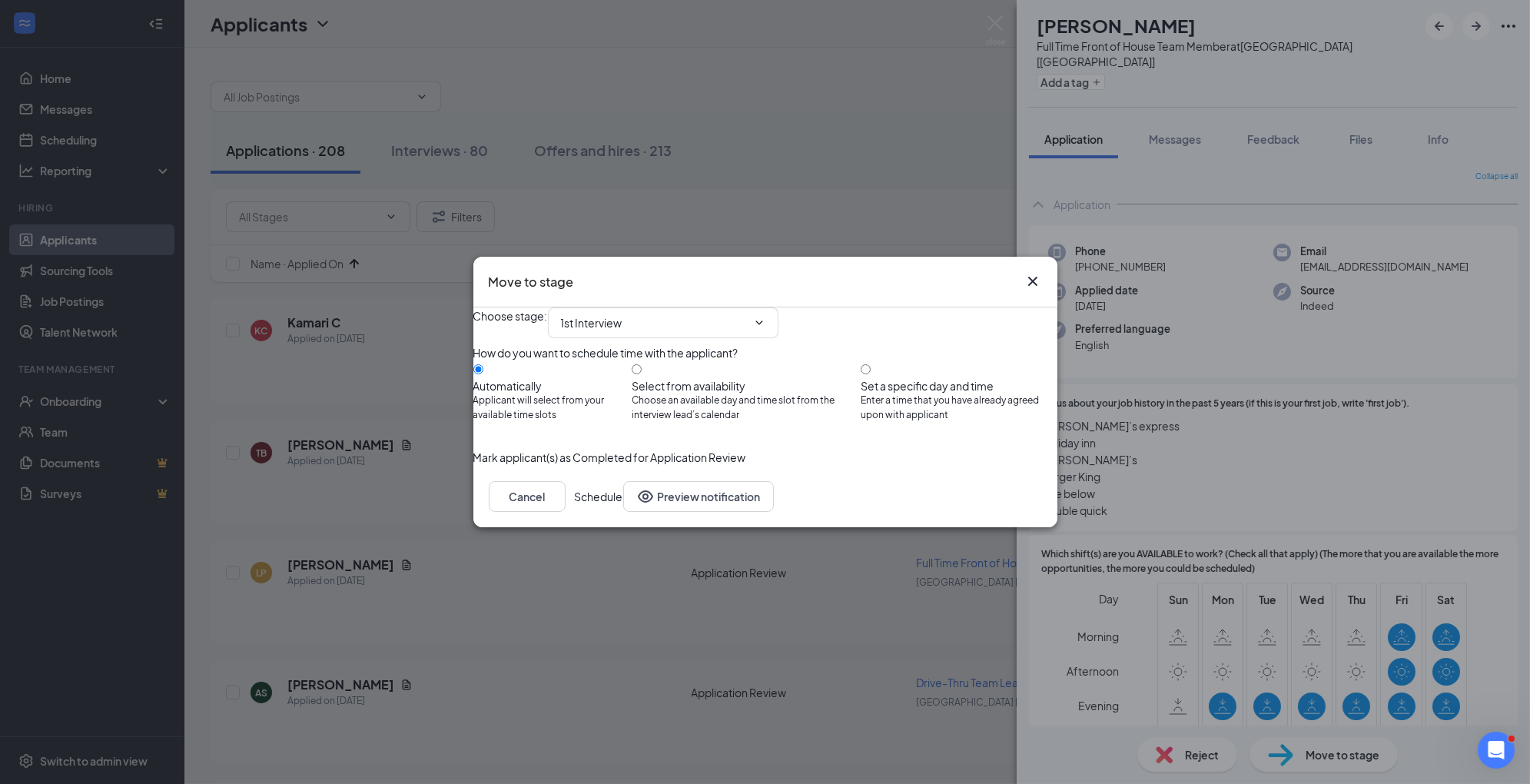
click at [623, 512] on button "Schedule" at bounding box center [599, 496] width 48 height 31
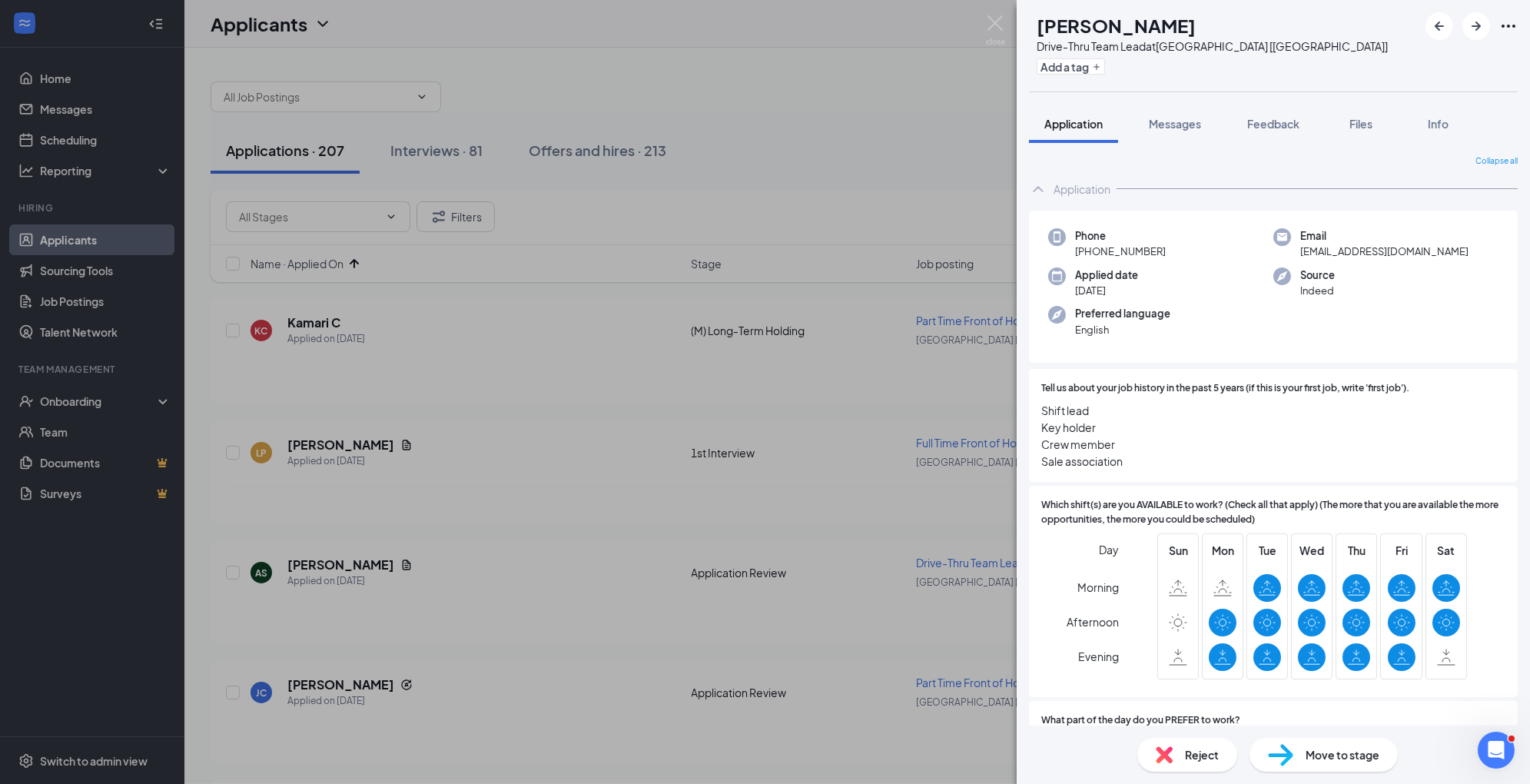
click at [1299, 751] on div "Move to stage" at bounding box center [1324, 755] width 148 height 34
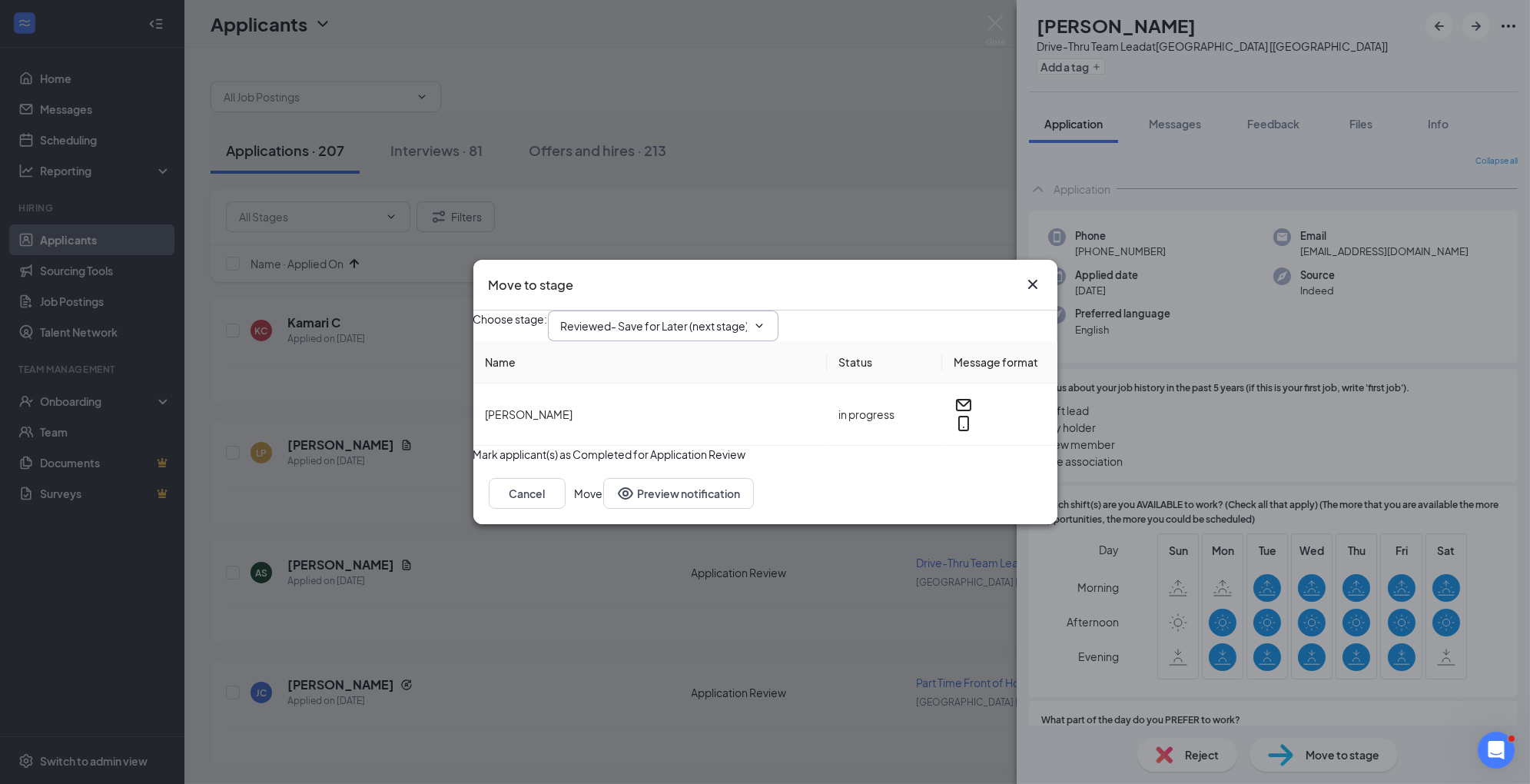
click at [709, 317] on input "Reviewed- Save for Later (next stage)" at bounding box center [654, 325] width 186 height 17
click at [637, 429] on div "1st Interview" at bounding box center [605, 437] width 63 height 17
type input "1st Interview"
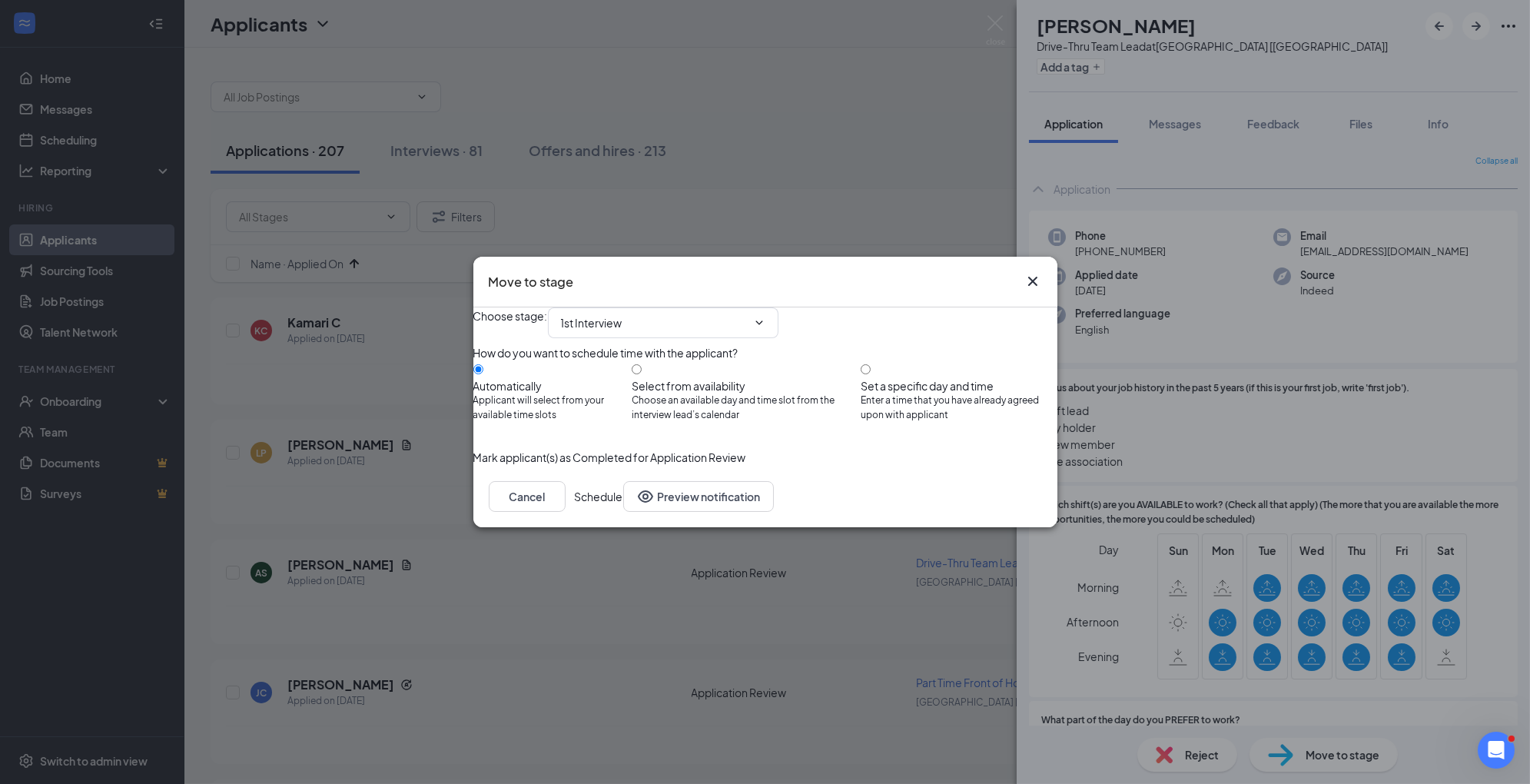
click at [623, 512] on button "Schedule" at bounding box center [599, 496] width 48 height 31
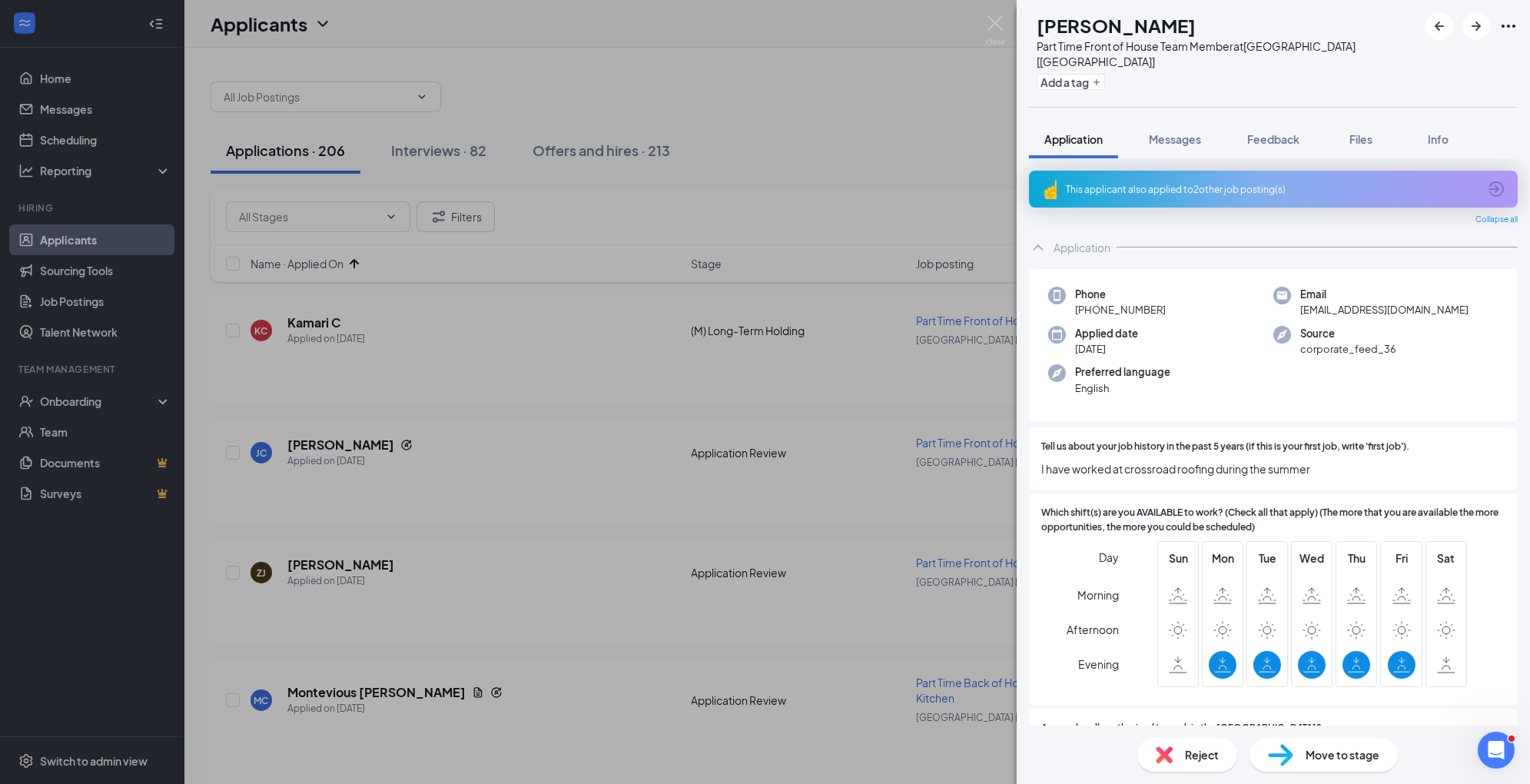
click at [1313, 751] on span "Move to stage" at bounding box center [1342, 754] width 74 height 17
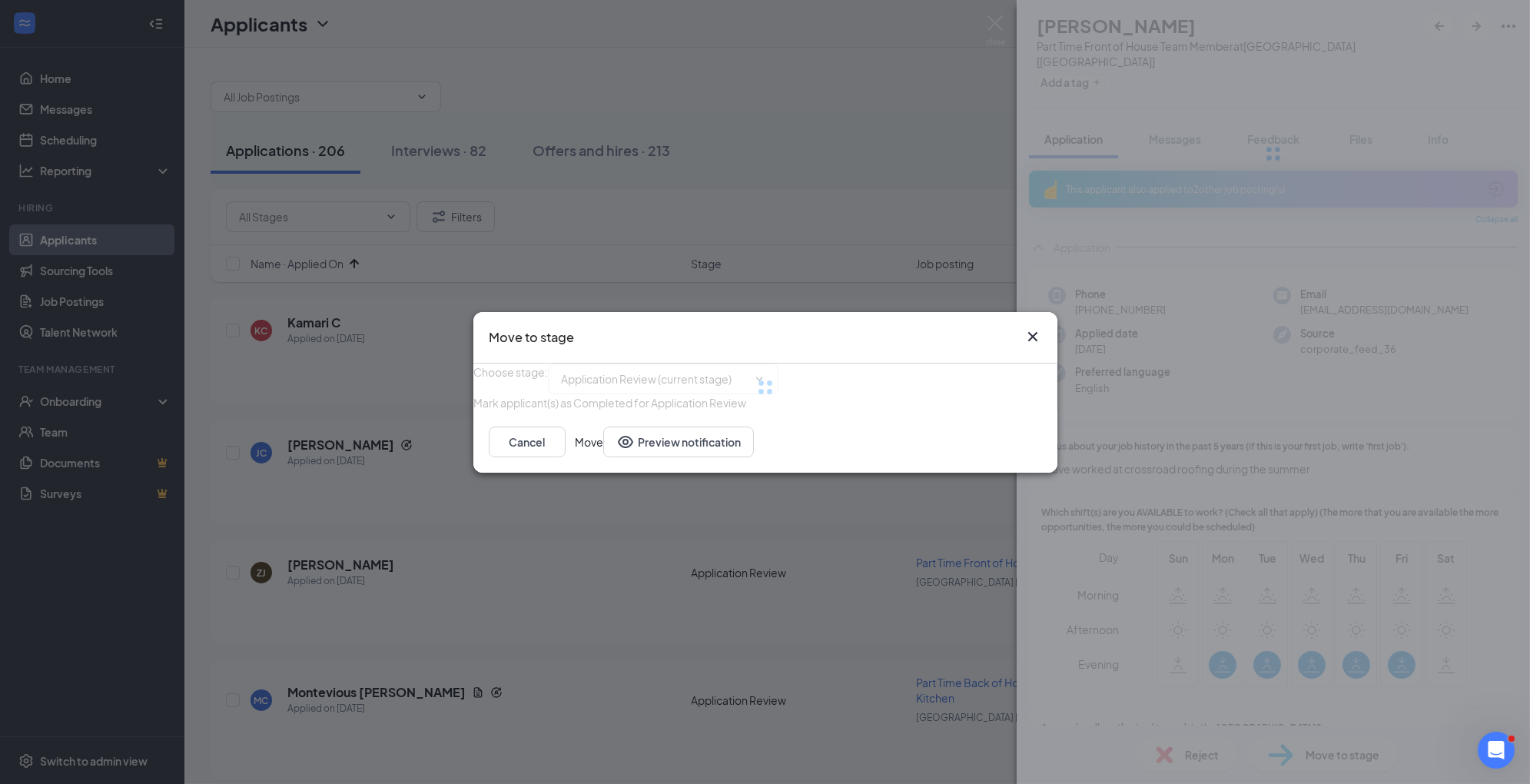
type input "Reviewed- Save for Later (next stage)"
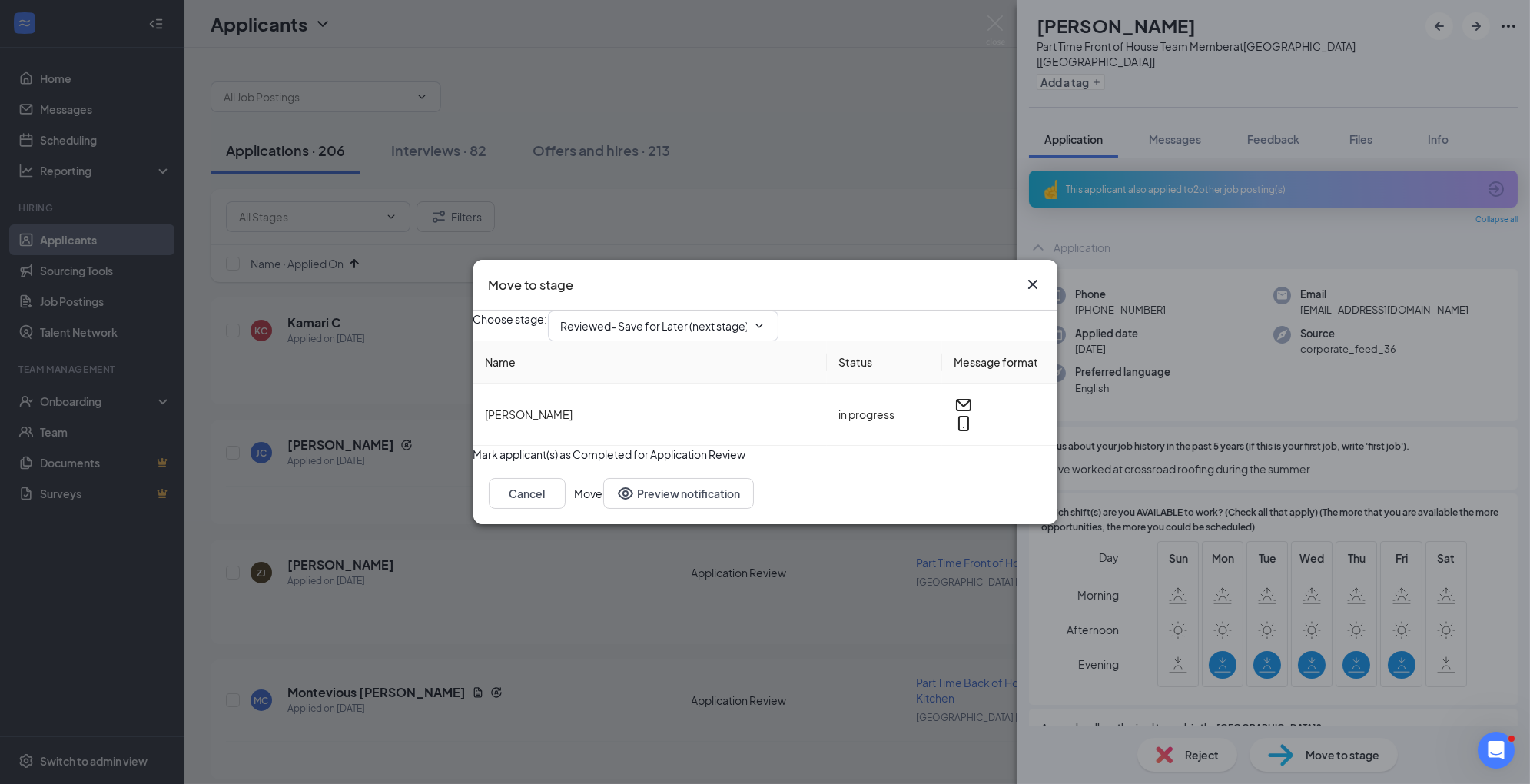
click at [1031, 275] on icon "Cross" at bounding box center [1032, 284] width 18 height 18
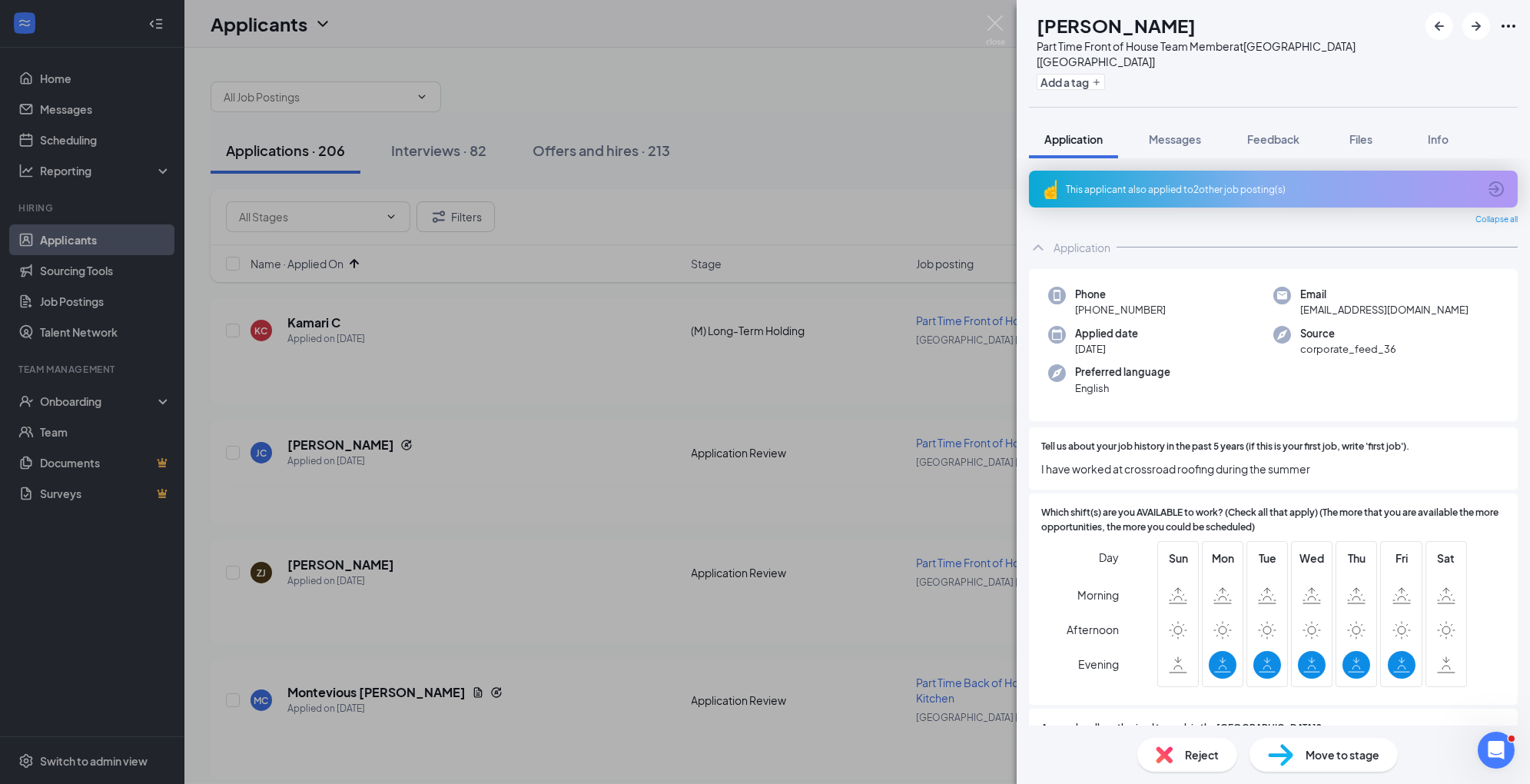
click at [1215, 752] on span "Reject" at bounding box center [1202, 754] width 34 height 17
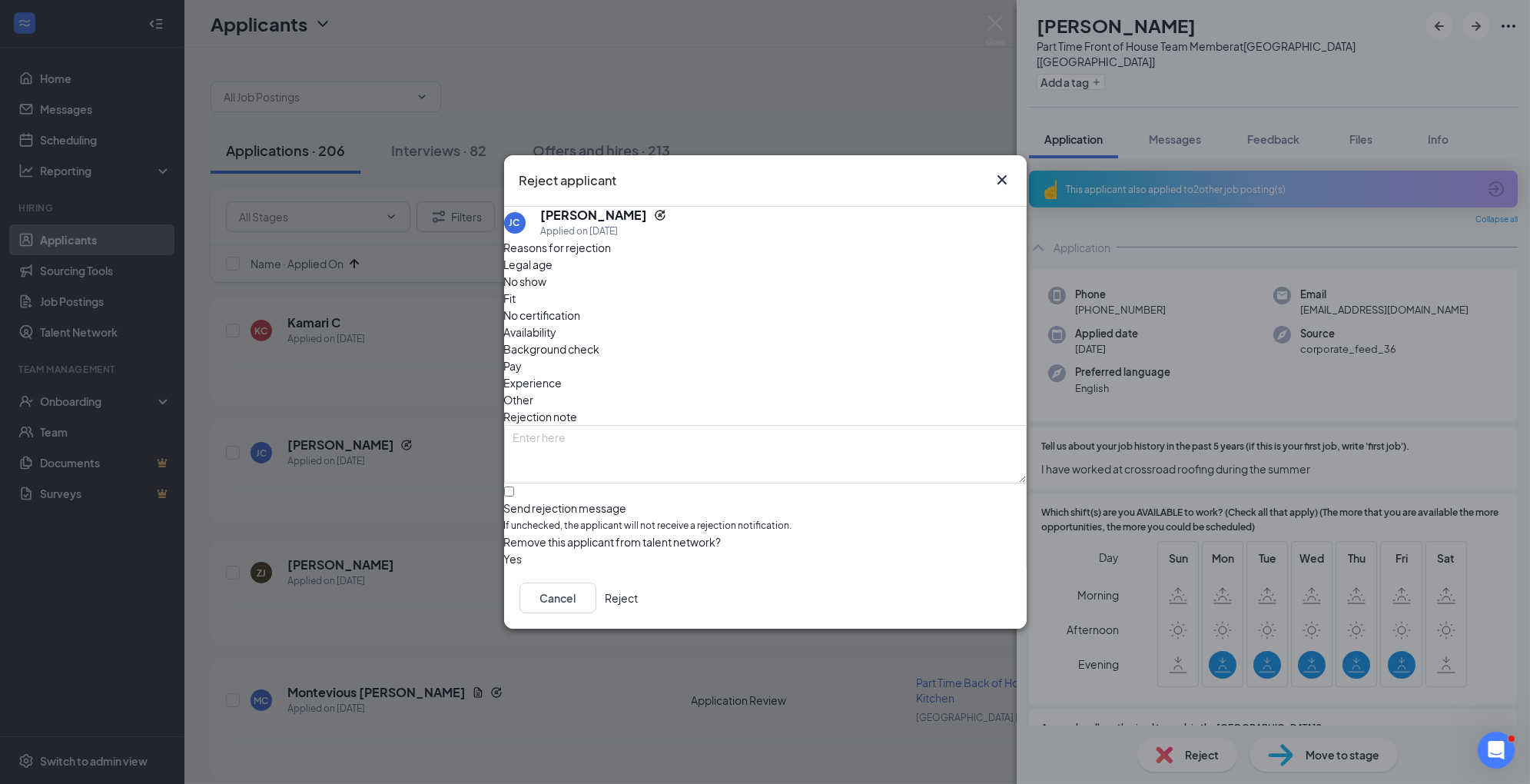
click at [557, 323] on span "Availability" at bounding box center [530, 331] width 53 height 17
click at [639, 600] on button "Reject" at bounding box center [622, 598] width 33 height 31
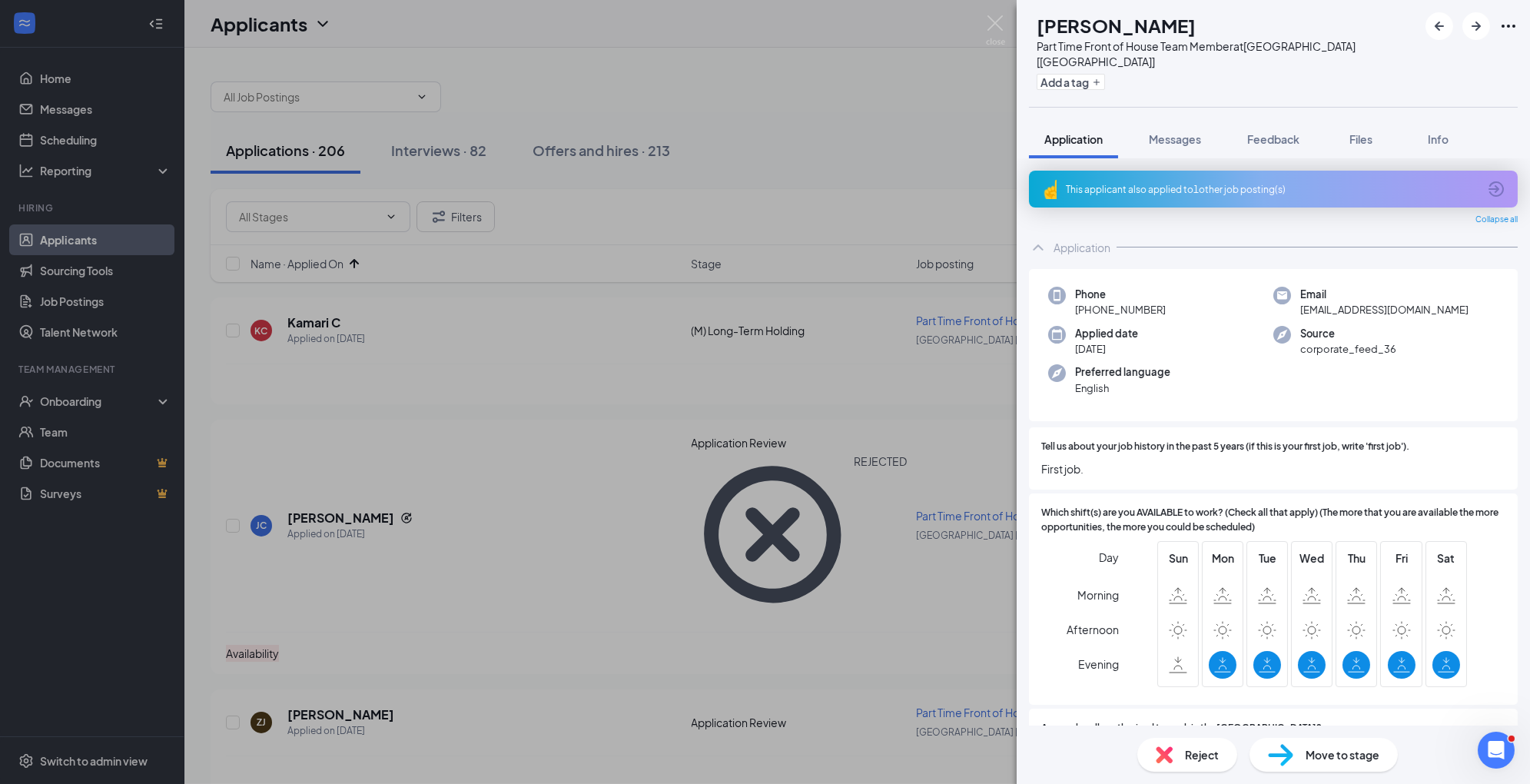
click at [1199, 749] on span "Reject" at bounding box center [1202, 754] width 34 height 17
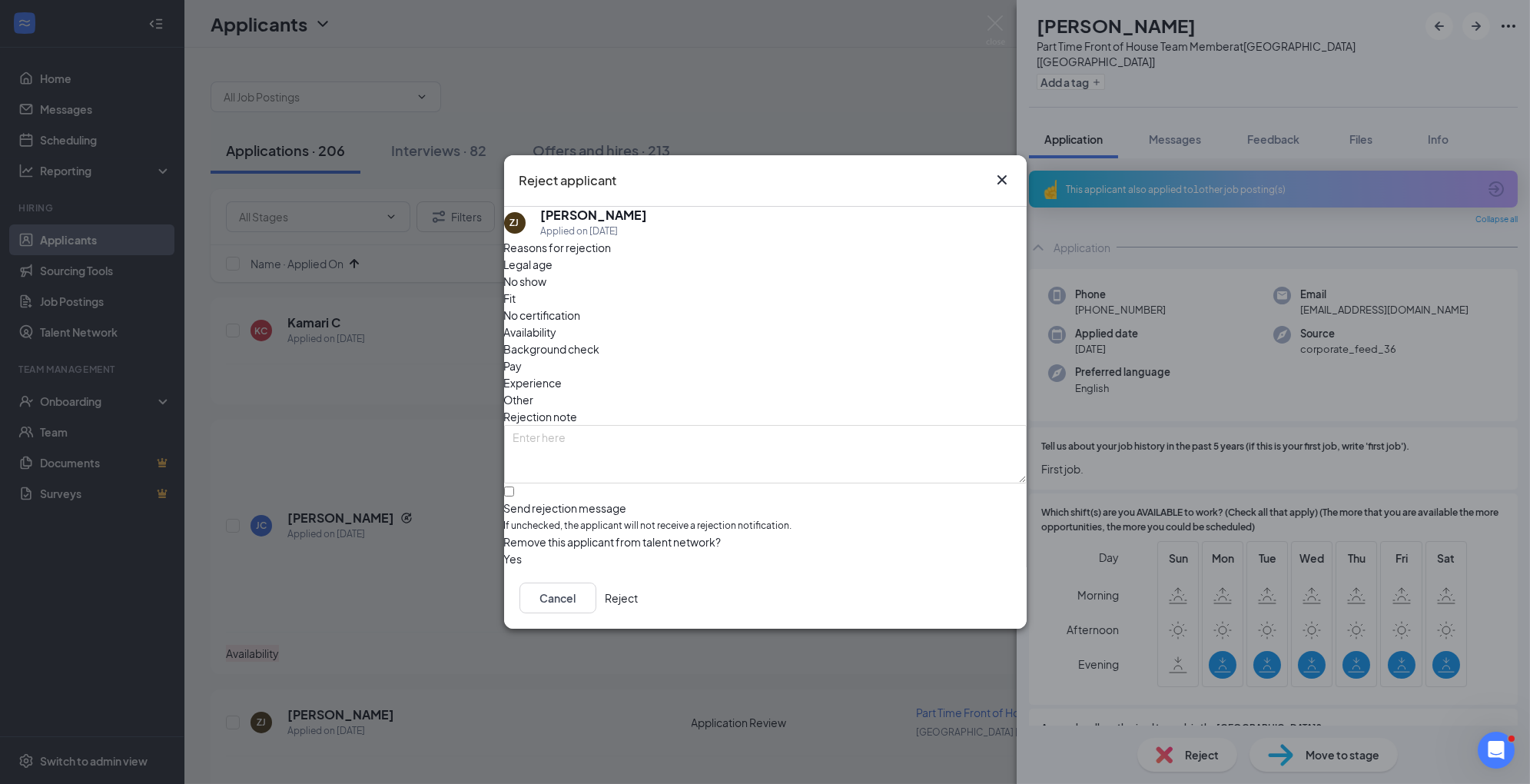
click at [557, 323] on span "Availability" at bounding box center [530, 331] width 53 height 17
click at [639, 614] on button "Reject" at bounding box center [622, 598] width 33 height 31
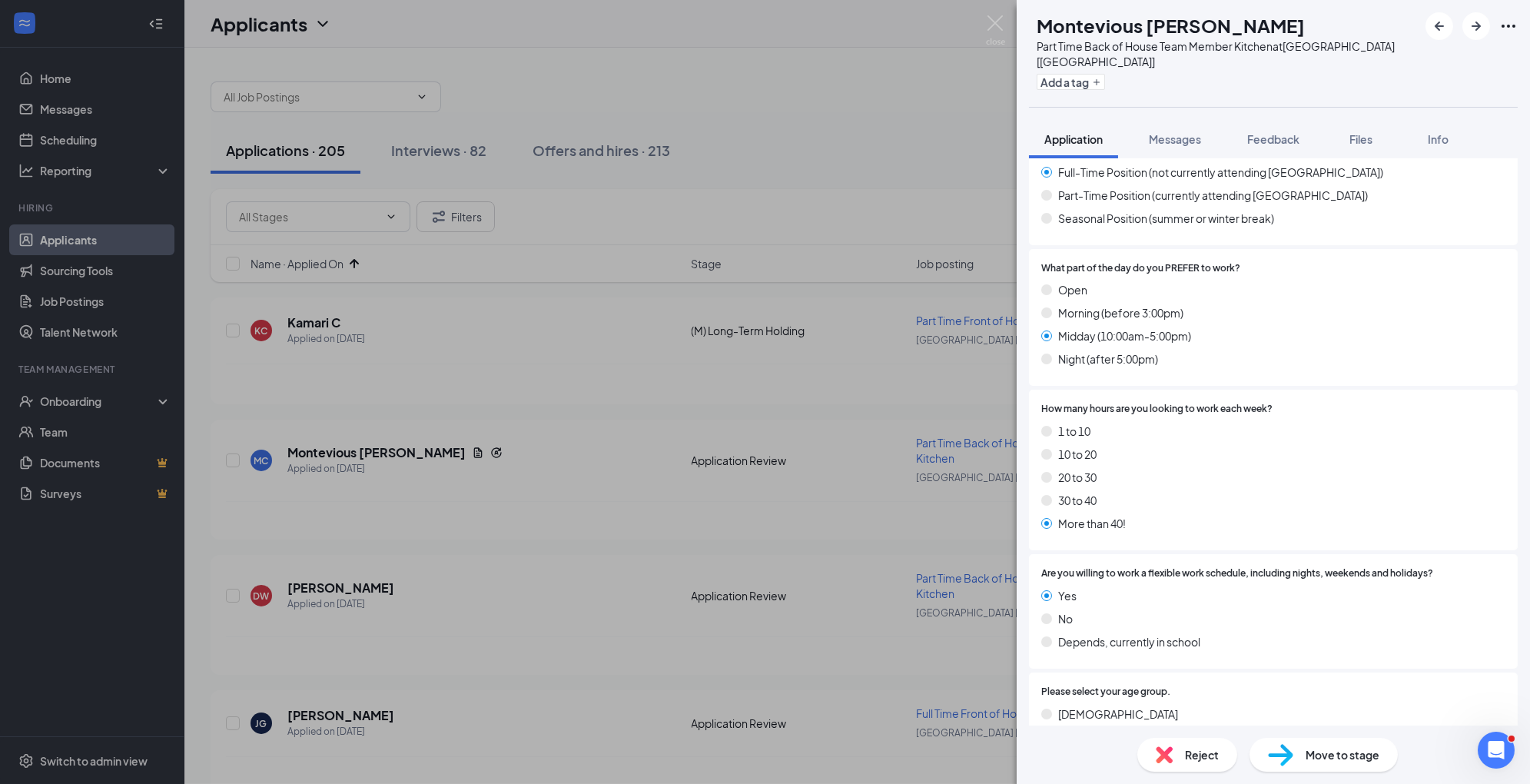
scroll to position [662, 0]
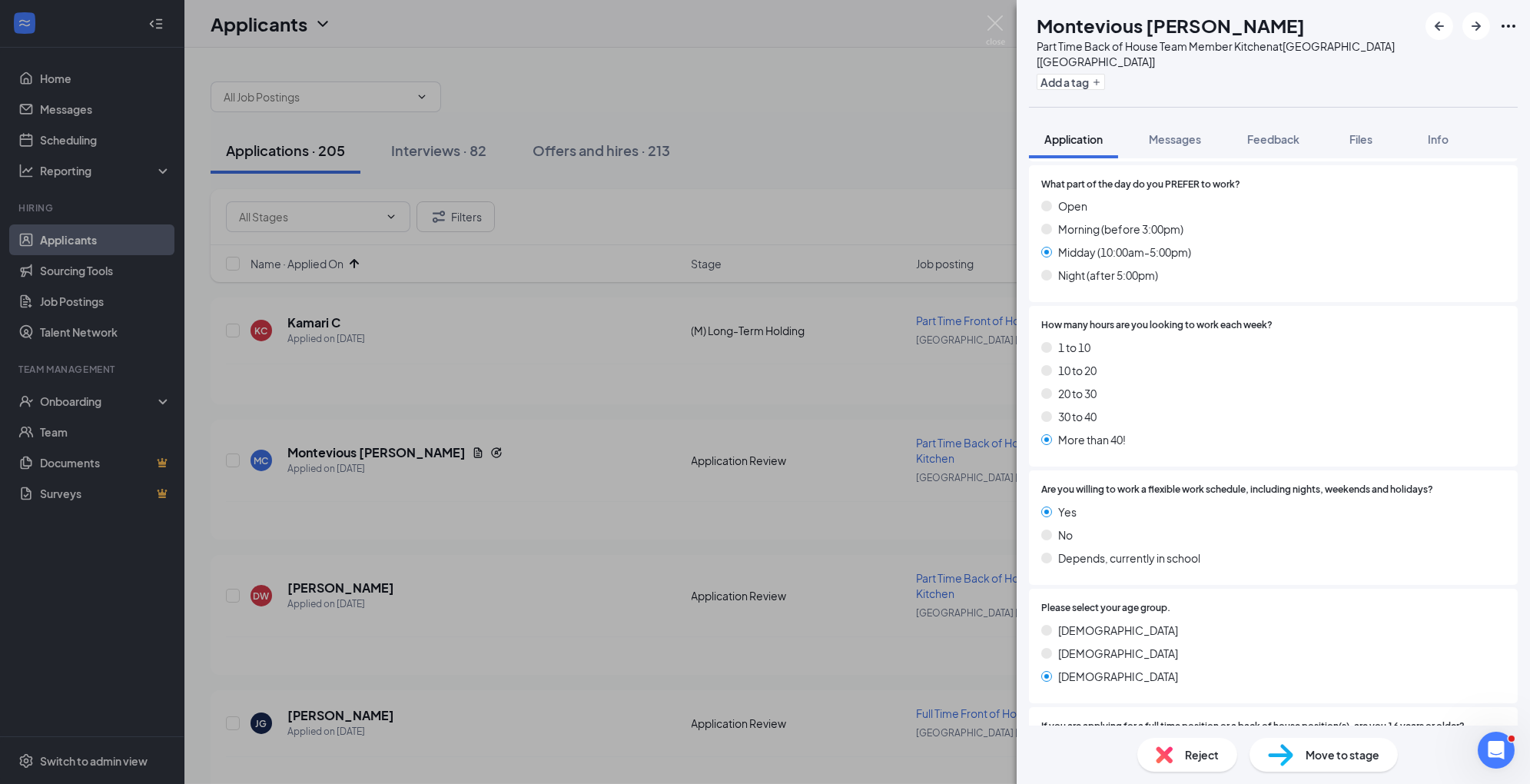
click at [1282, 751] on img at bounding box center [1281, 755] width 25 height 22
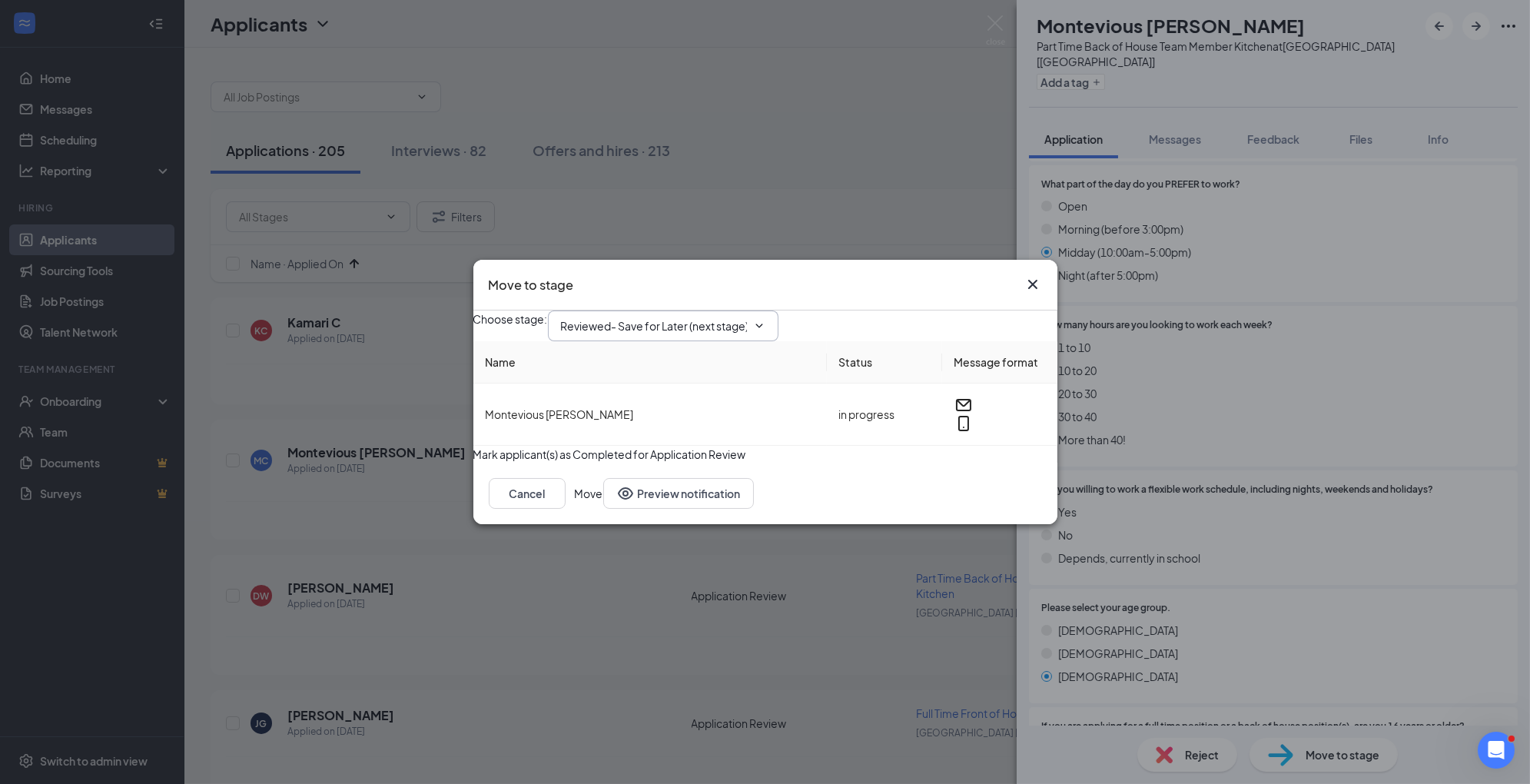
click at [759, 311] on span "Reviewed- Save for Later (next stage)" at bounding box center [663, 326] width 231 height 31
click at [747, 317] on input "Reviewed- Save for Later (next stage)" at bounding box center [654, 325] width 186 height 17
click at [637, 429] on div "1st Interview" at bounding box center [605, 437] width 63 height 17
type input "1st Interview"
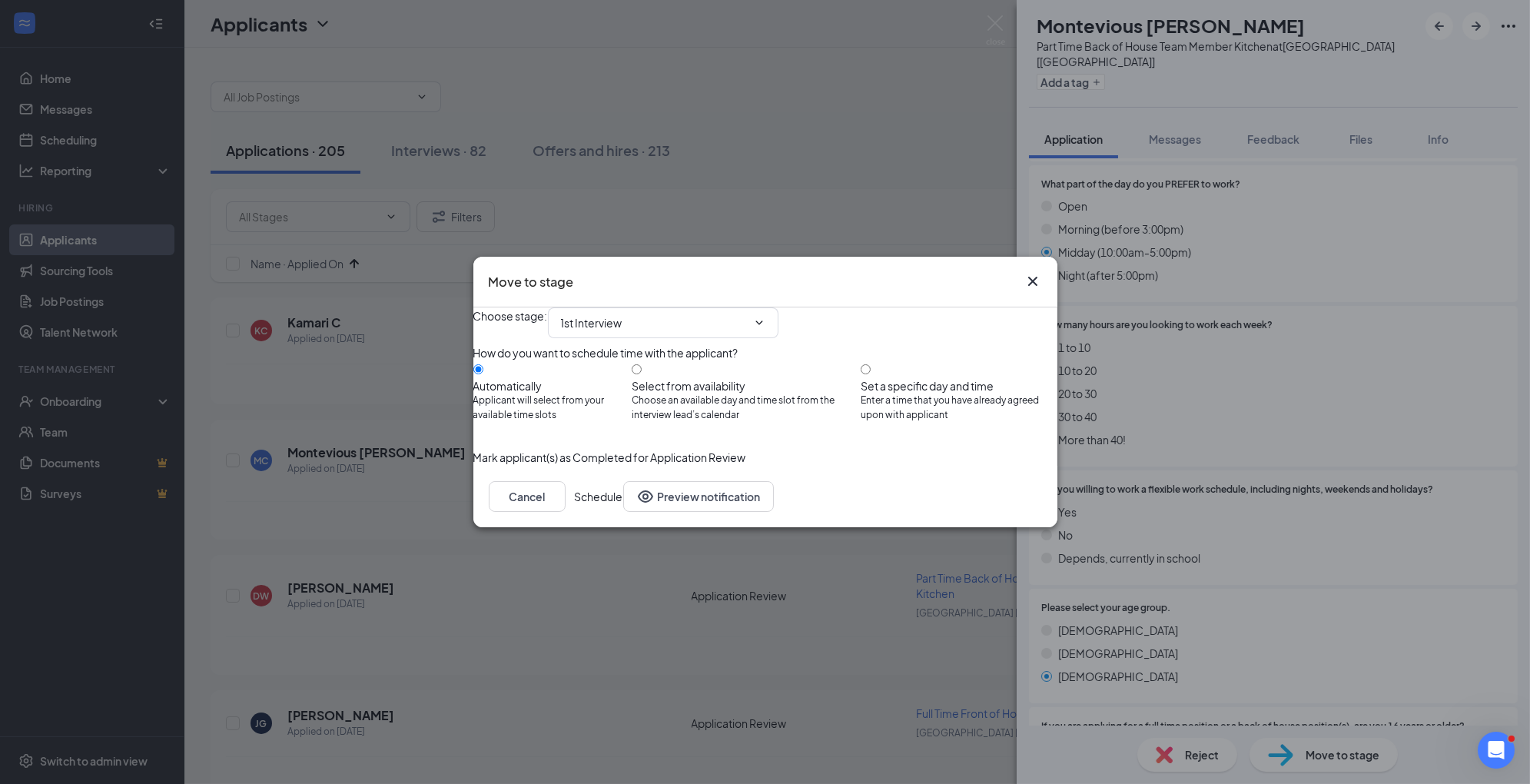
click at [985, 508] on div "Cancel Schedule Preview notification" at bounding box center [765, 497] width 584 height 62
click at [623, 512] on button "Schedule" at bounding box center [599, 496] width 48 height 31
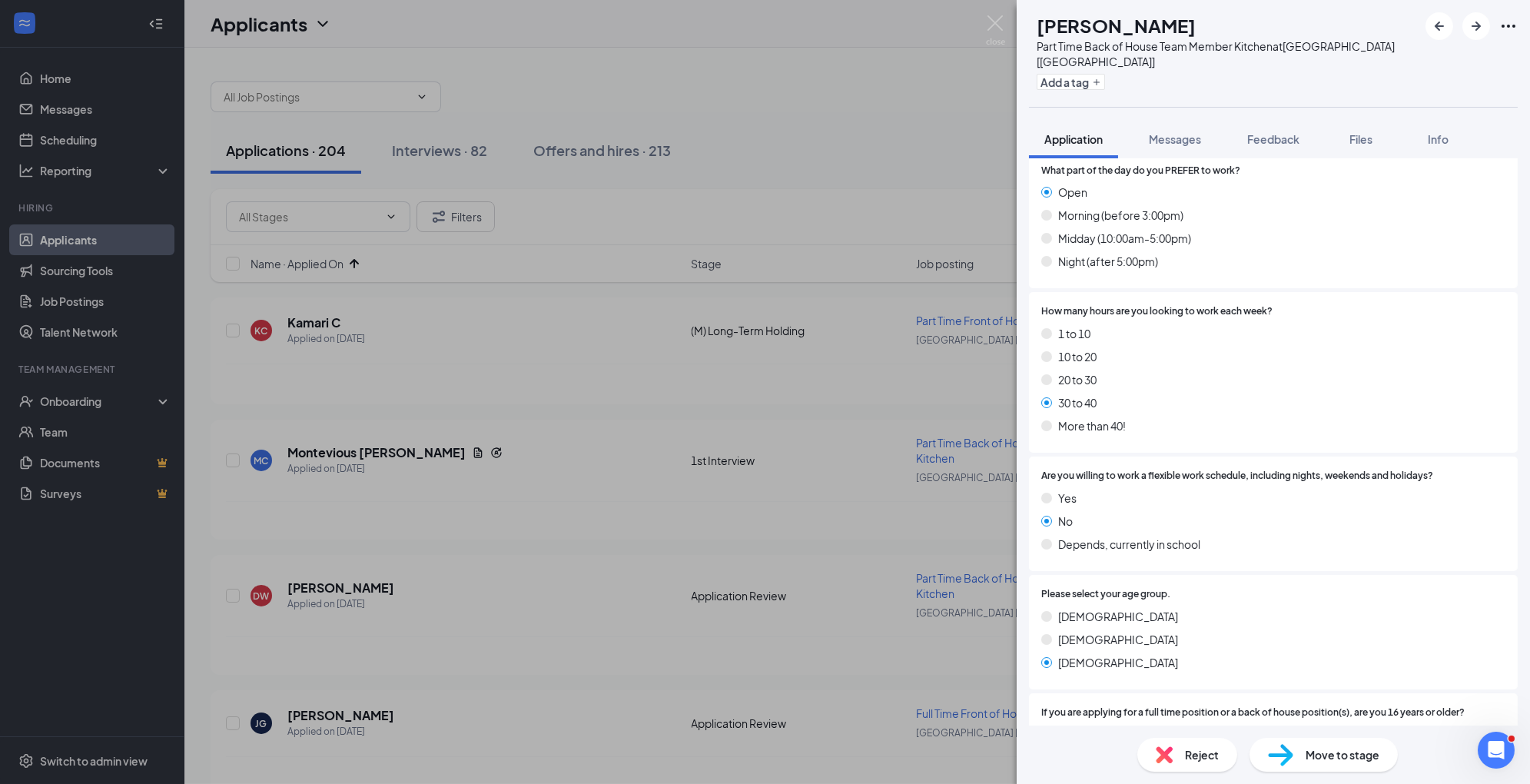
scroll to position [632, 0]
click at [1344, 747] on span "Move to stage" at bounding box center [1342, 754] width 74 height 17
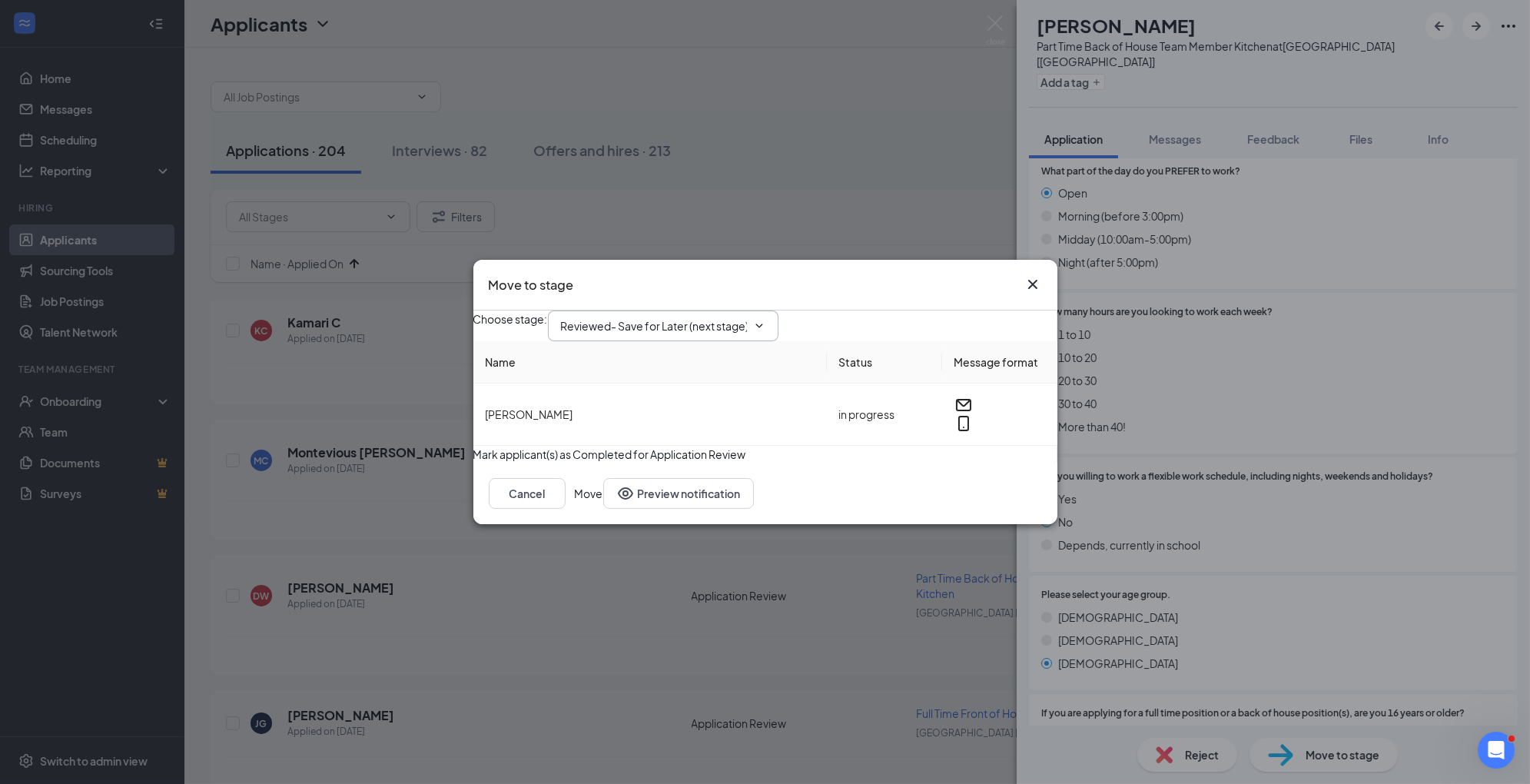
click at [740, 317] on input "Reviewed- Save for Later (next stage)" at bounding box center [654, 325] width 186 height 17
click at [637, 438] on div "1st Interview" at bounding box center [605, 437] width 63 height 17
type input "1st Interview"
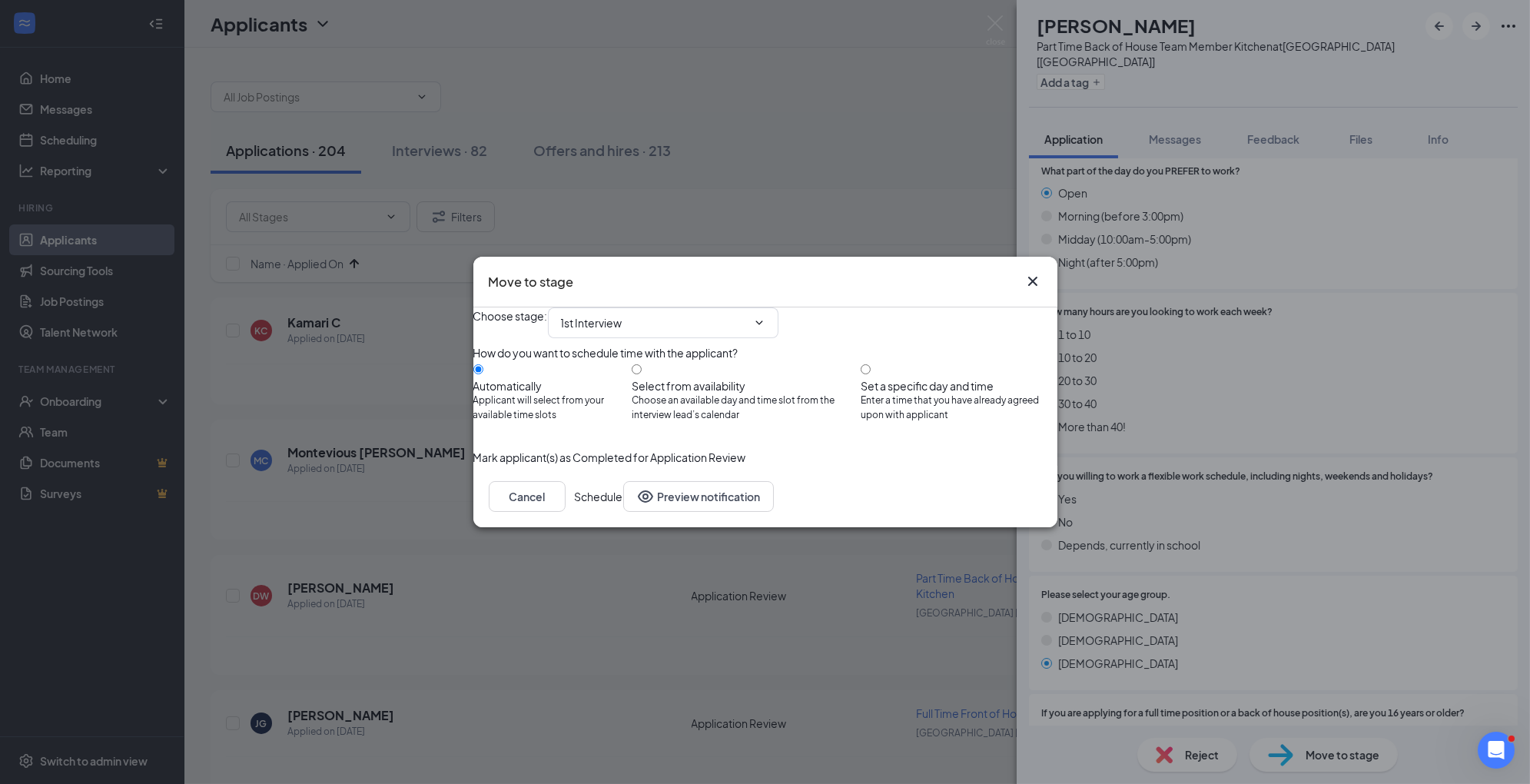
click at [623, 512] on button "Schedule" at bounding box center [599, 496] width 48 height 31
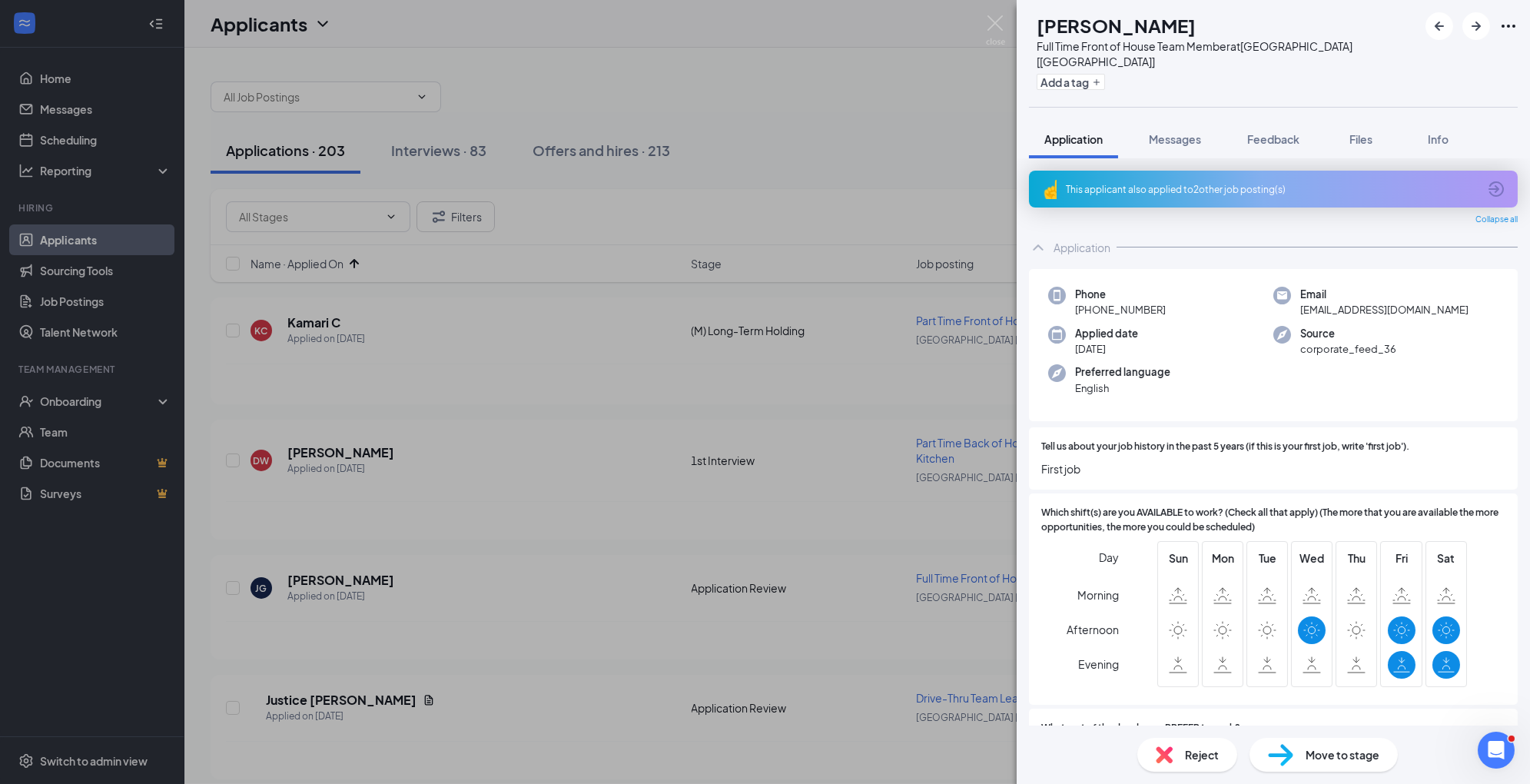
scroll to position [143, 0]
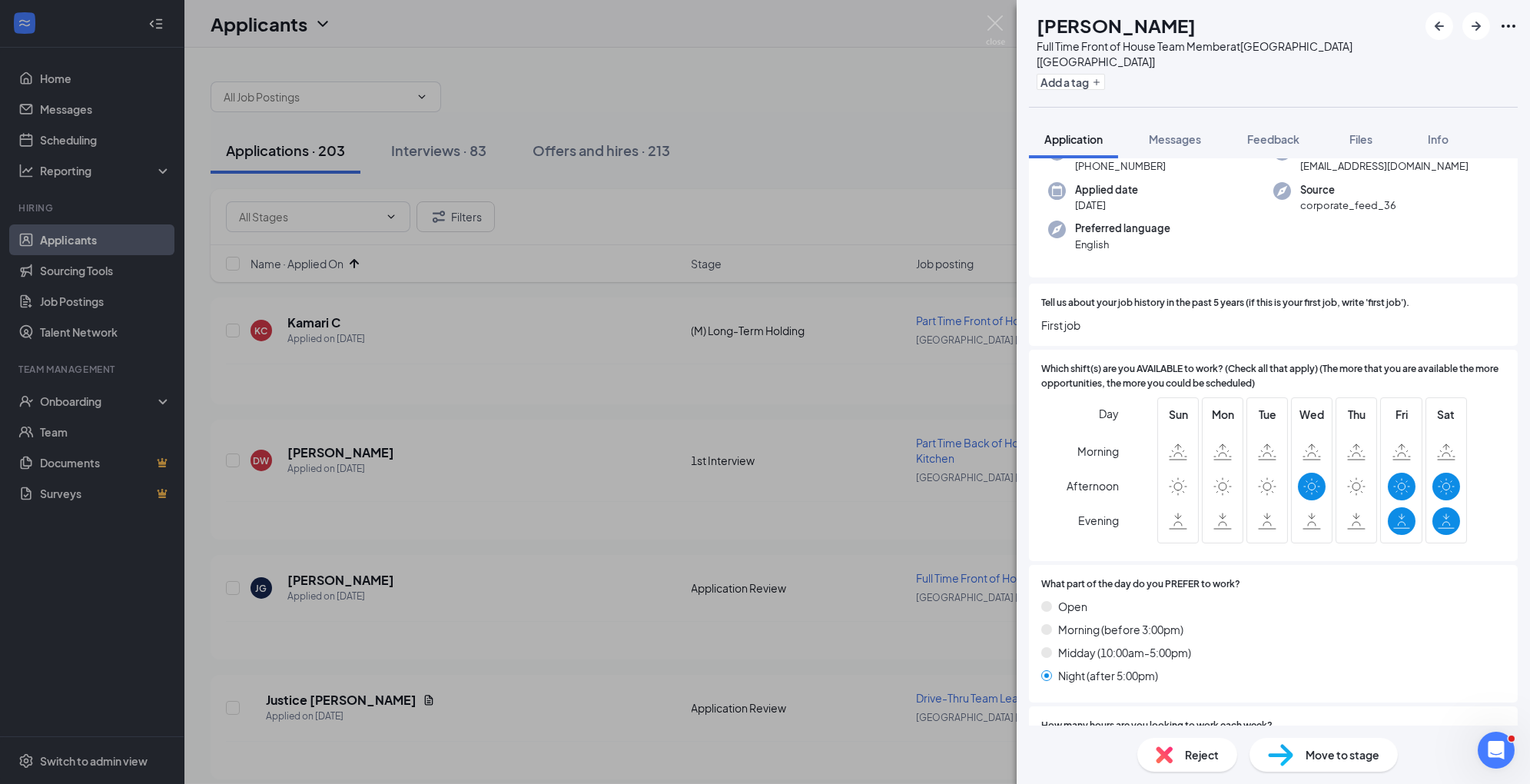
click at [1205, 749] on span "Reject" at bounding box center [1202, 754] width 34 height 17
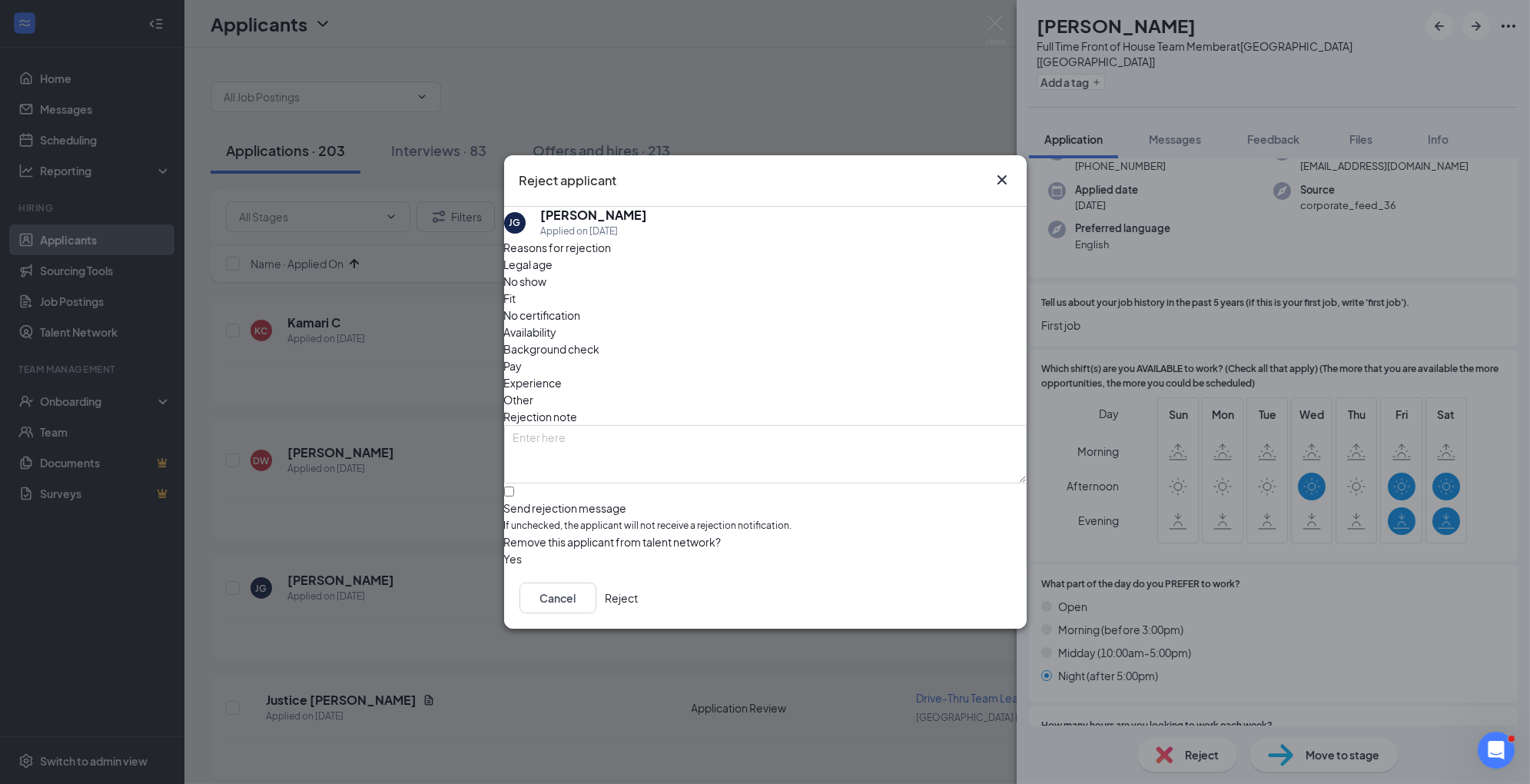
click at [557, 323] on span "Availability" at bounding box center [530, 331] width 53 height 17
click at [639, 606] on button "Reject" at bounding box center [622, 598] width 33 height 31
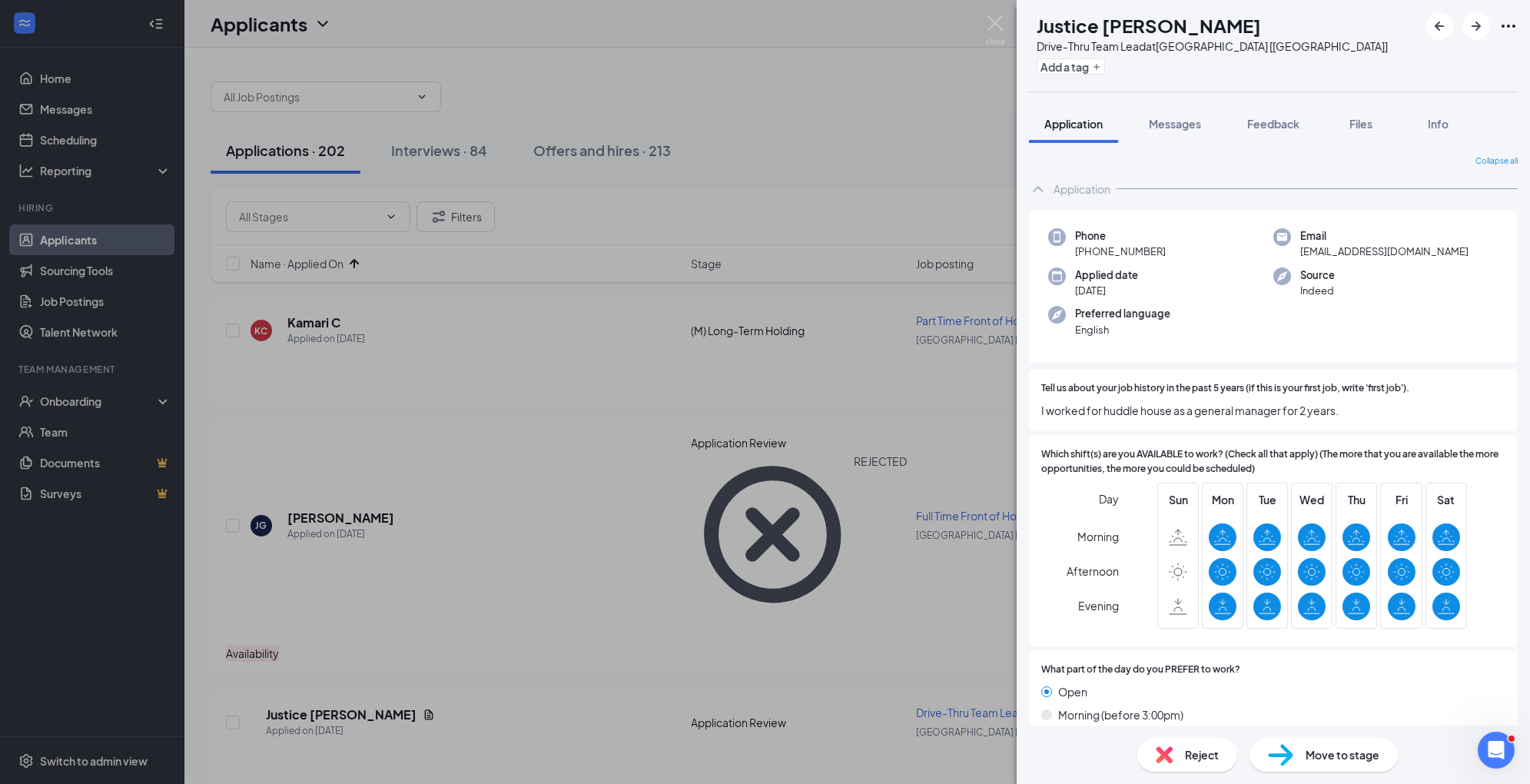
click at [1314, 749] on span "Move to stage" at bounding box center [1342, 754] width 74 height 17
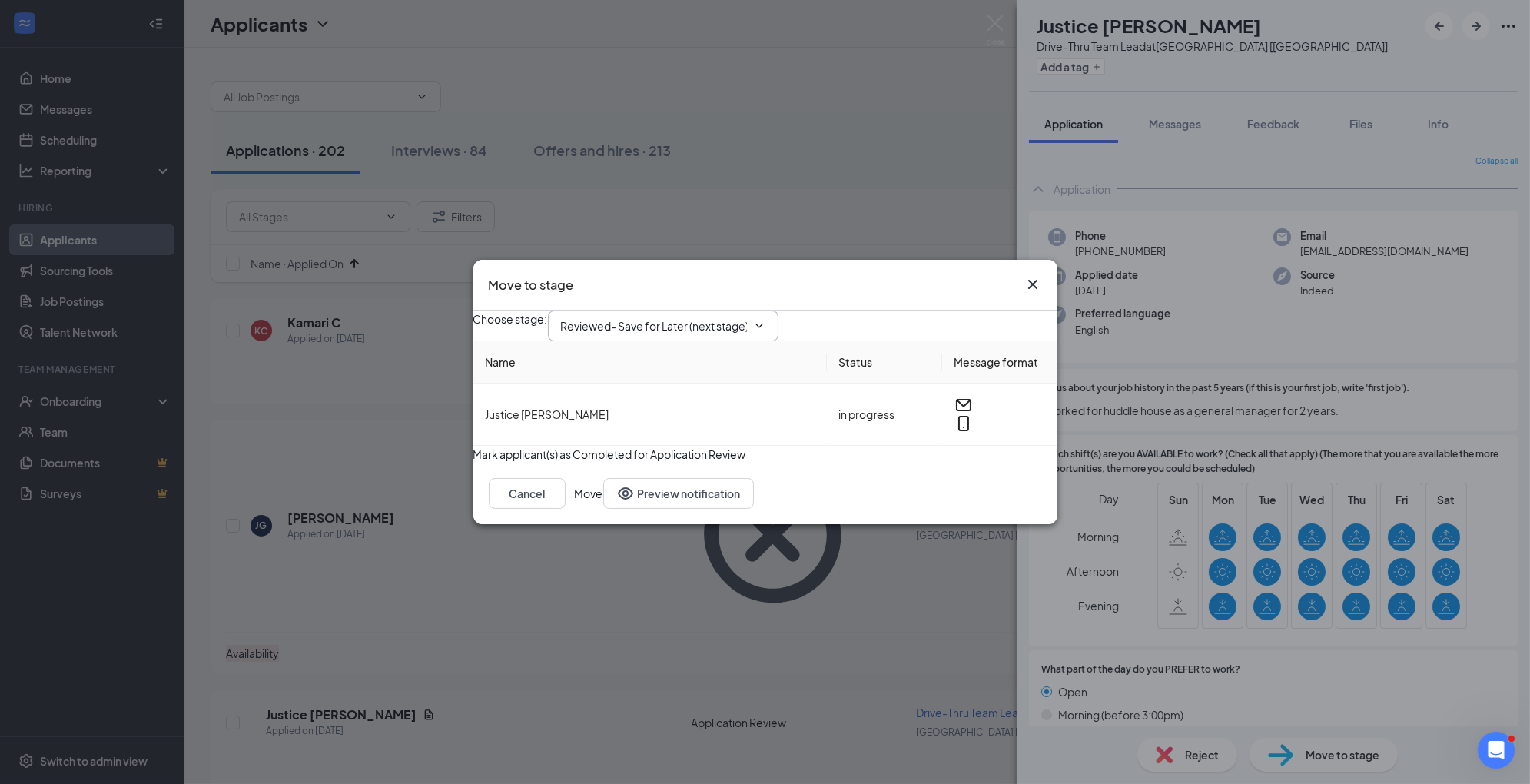
click at [675, 327] on span "Reviewed- Save for Later (next stage)" at bounding box center [663, 326] width 231 height 31
click at [747, 321] on input "Reviewed- Save for Later (next stage)" at bounding box center [654, 325] width 186 height 17
click at [637, 429] on div "1st Interview" at bounding box center [605, 437] width 63 height 17
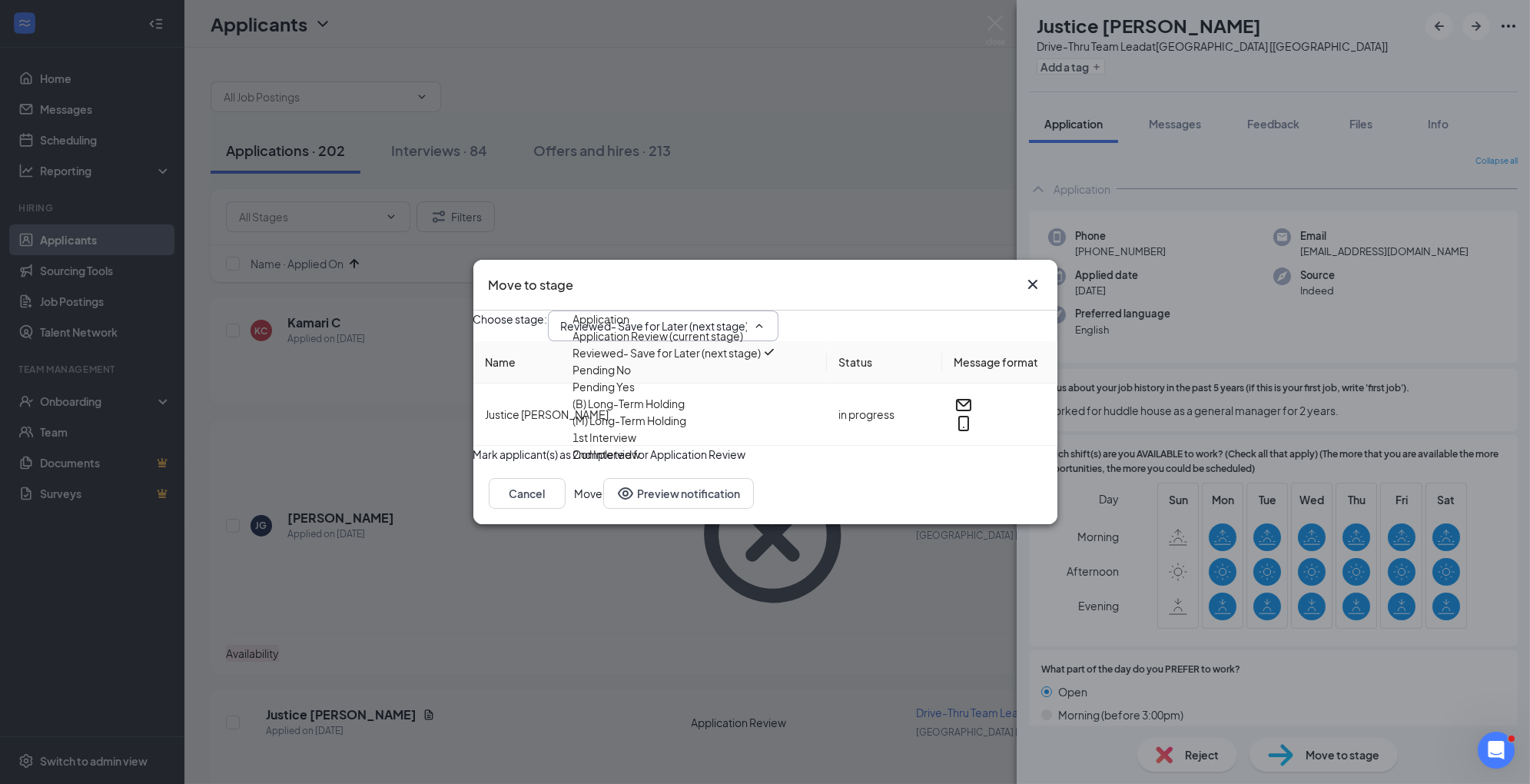
type input "1st Interview"
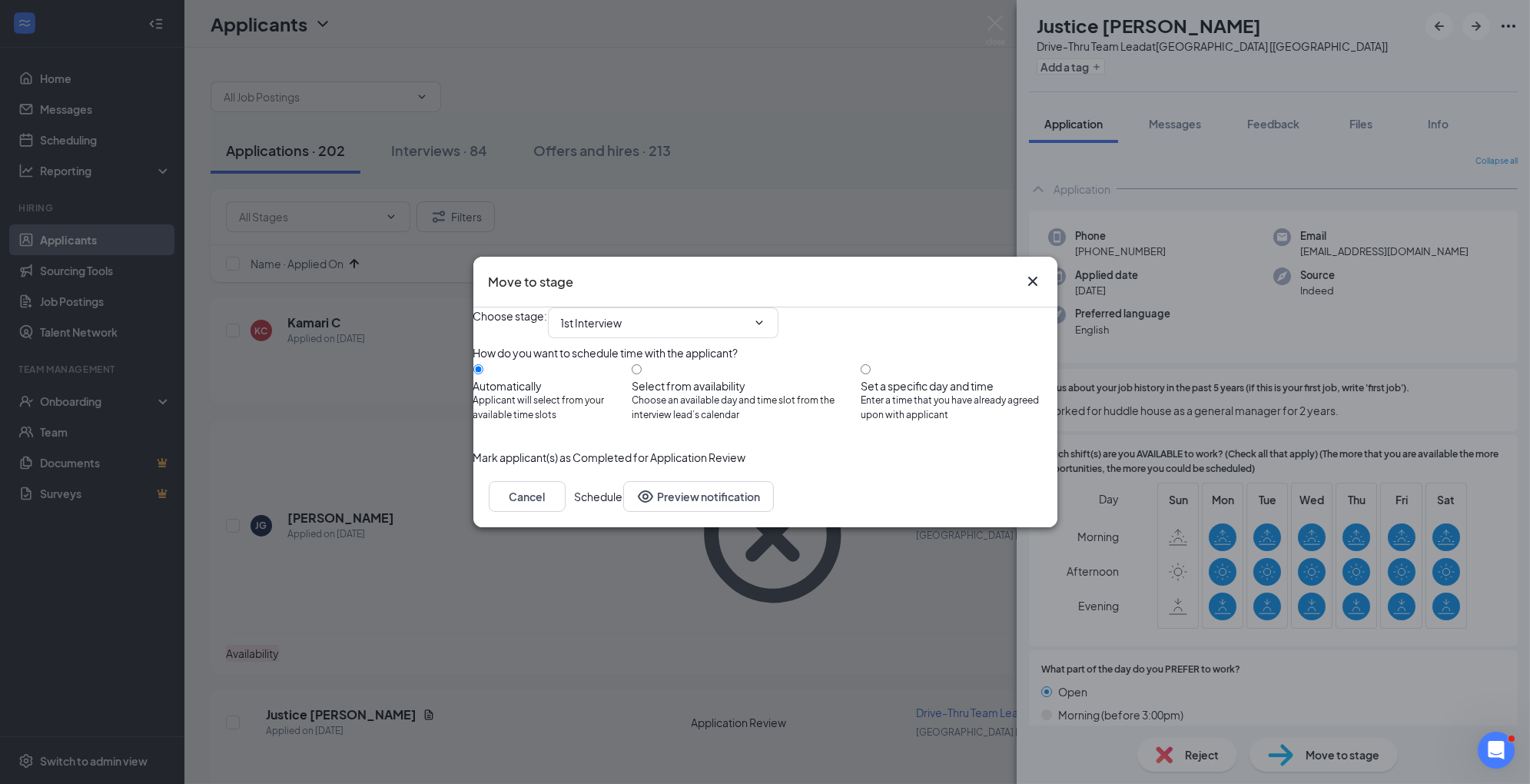
click at [623, 512] on button "Schedule" at bounding box center [599, 496] width 48 height 31
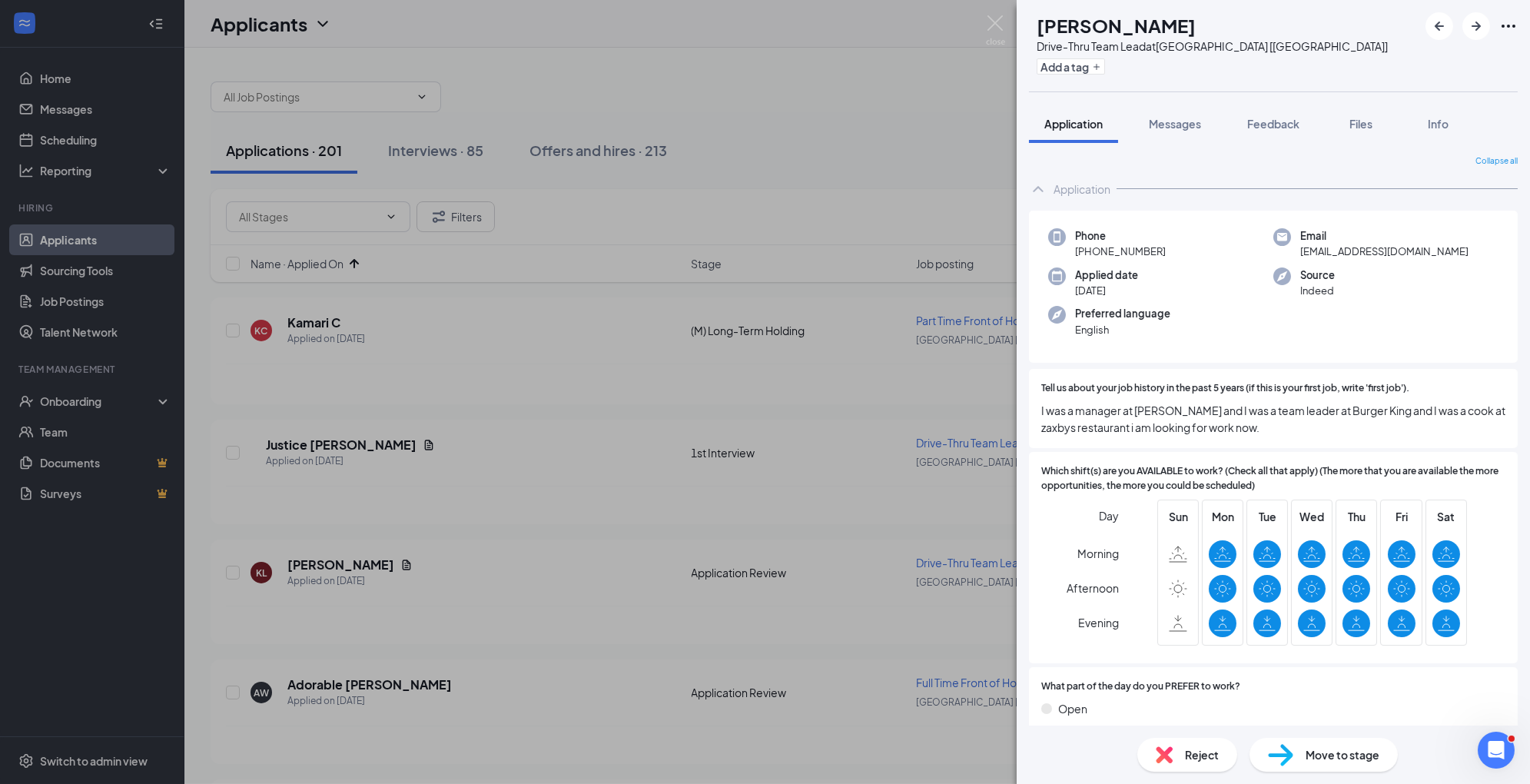
click at [1311, 753] on span "Move to stage" at bounding box center [1342, 754] width 74 height 17
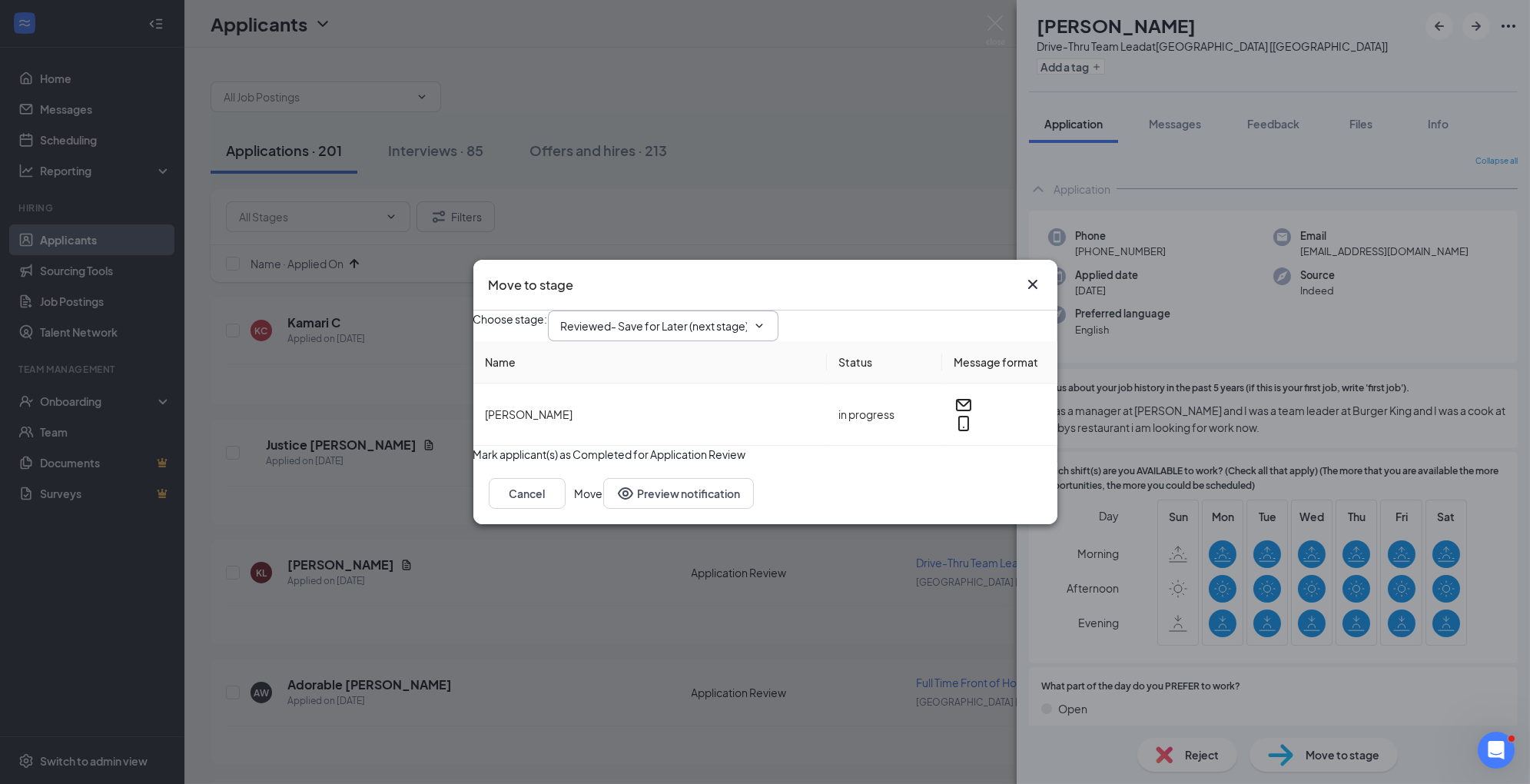
click at [727, 317] on input "Reviewed- Save for Later (next stage)" at bounding box center [654, 325] width 186 height 17
click at [637, 429] on div "1st Interview" at bounding box center [605, 437] width 63 height 17
type input "1st Interview"
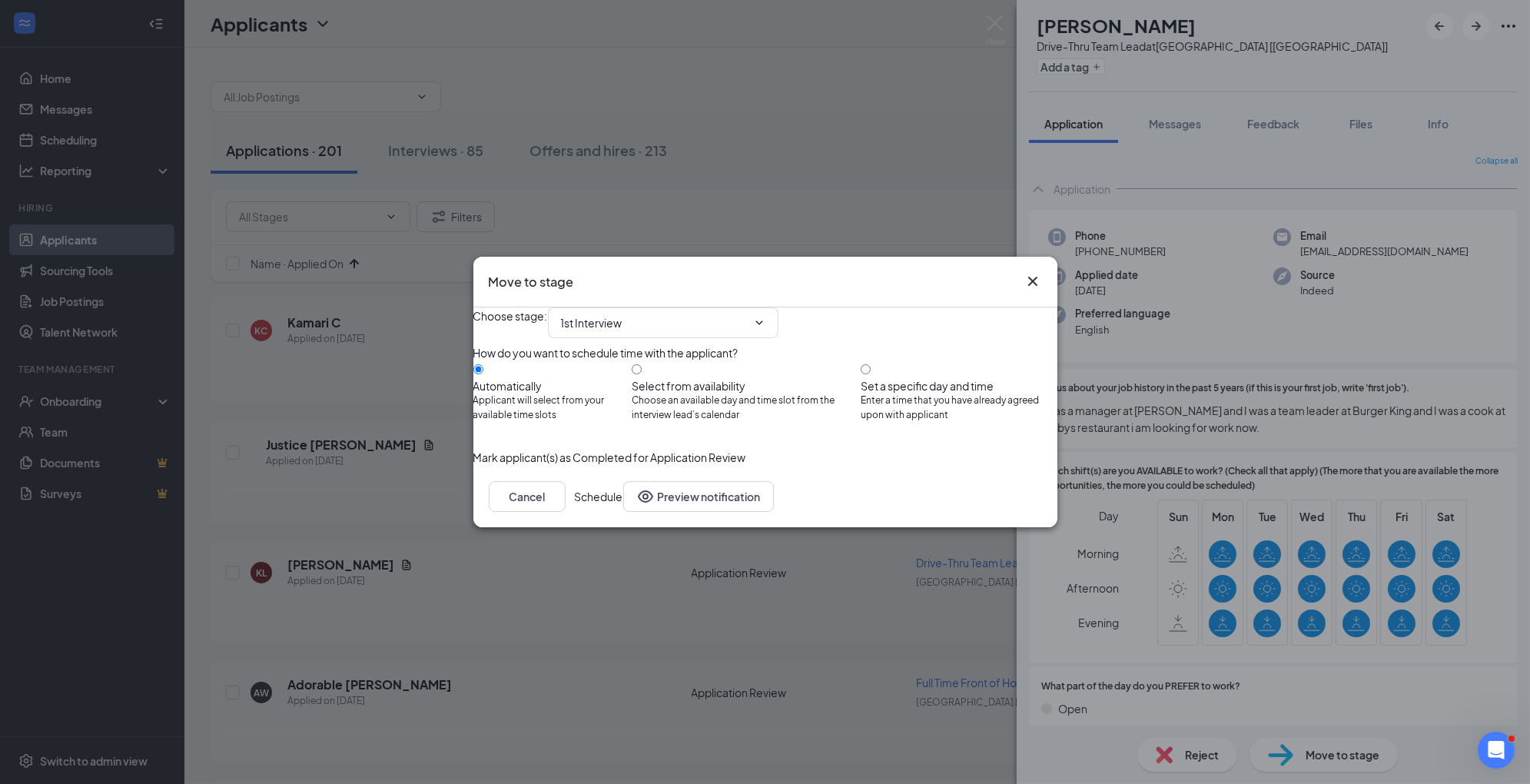
click at [623, 512] on button "Schedule" at bounding box center [599, 496] width 48 height 31
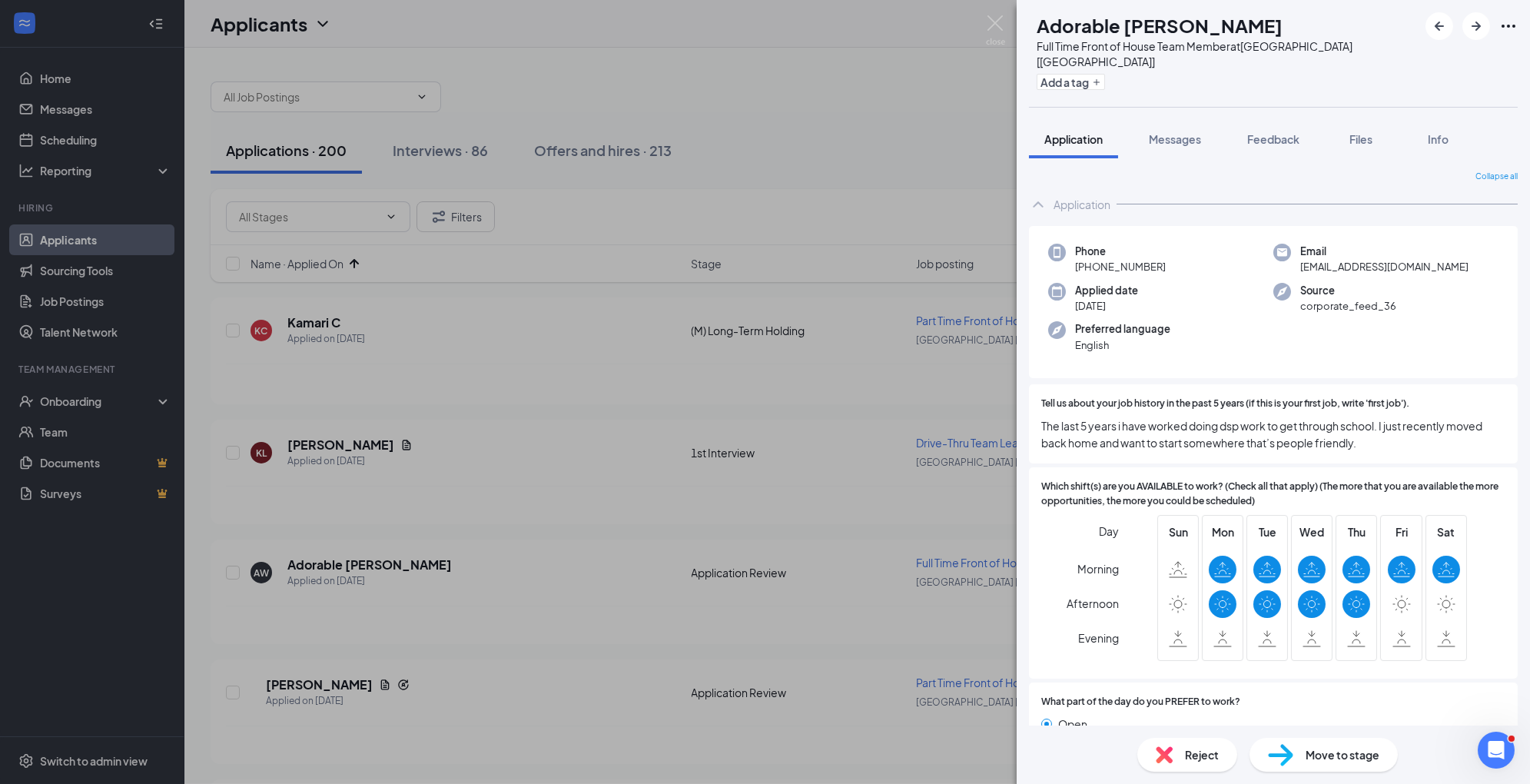
click at [1306, 755] on span "Move to stage" at bounding box center [1342, 754] width 74 height 17
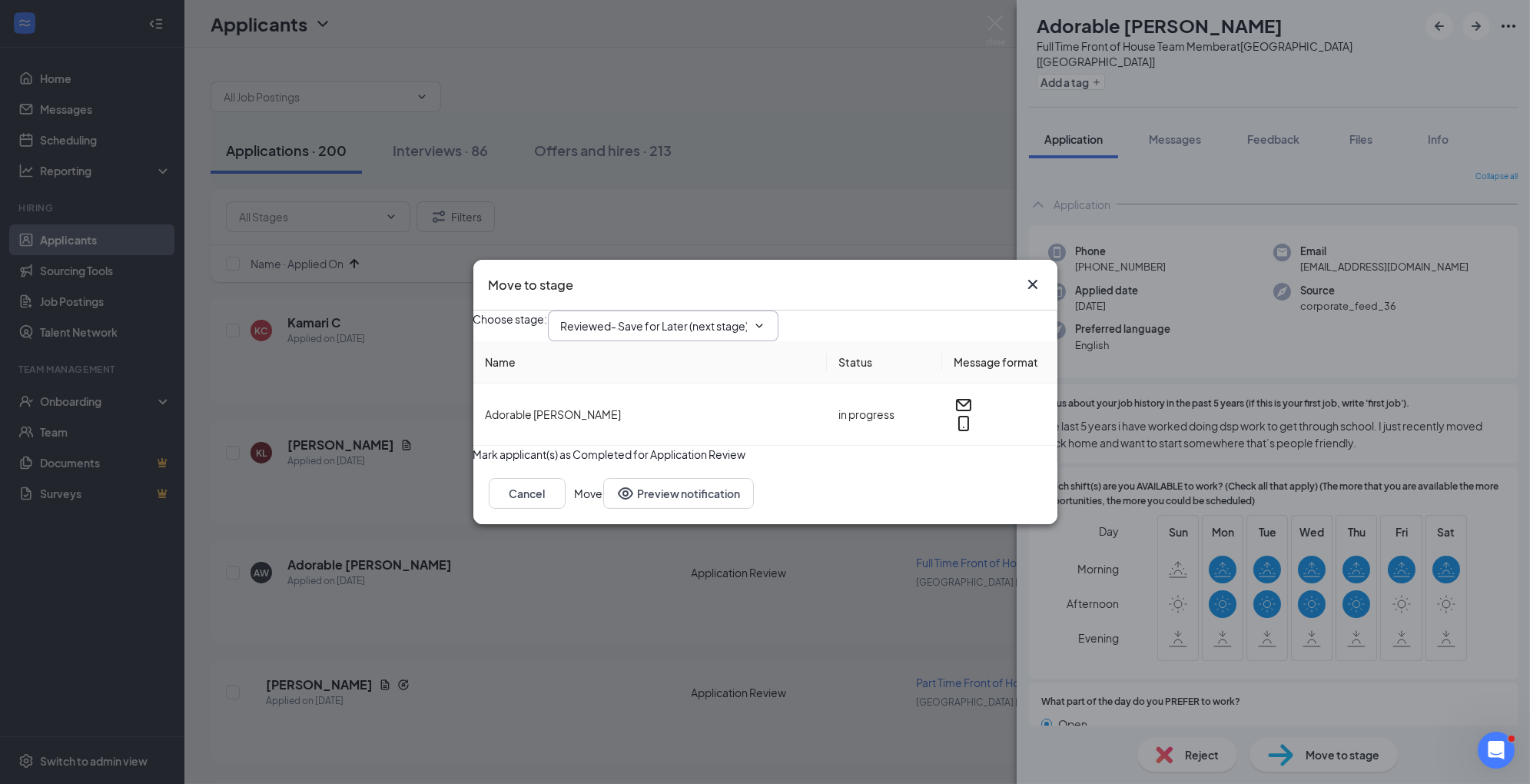
click at [736, 317] on input "Reviewed- Save for Later (next stage)" at bounding box center [654, 325] width 186 height 17
click at [637, 429] on div "1st Interview" at bounding box center [605, 437] width 63 height 17
type input "1st Interview"
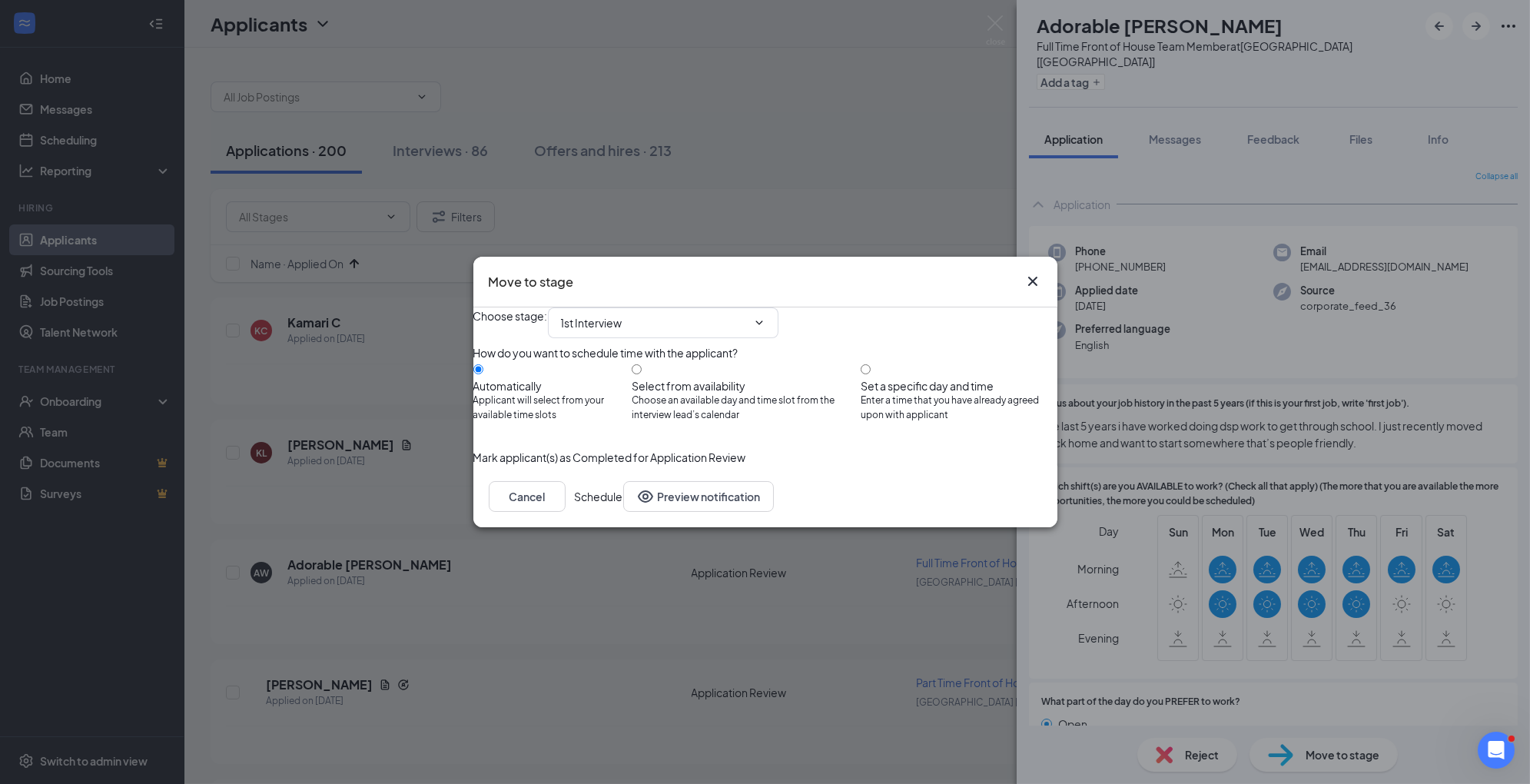
click at [623, 512] on button "Schedule" at bounding box center [599, 496] width 48 height 31
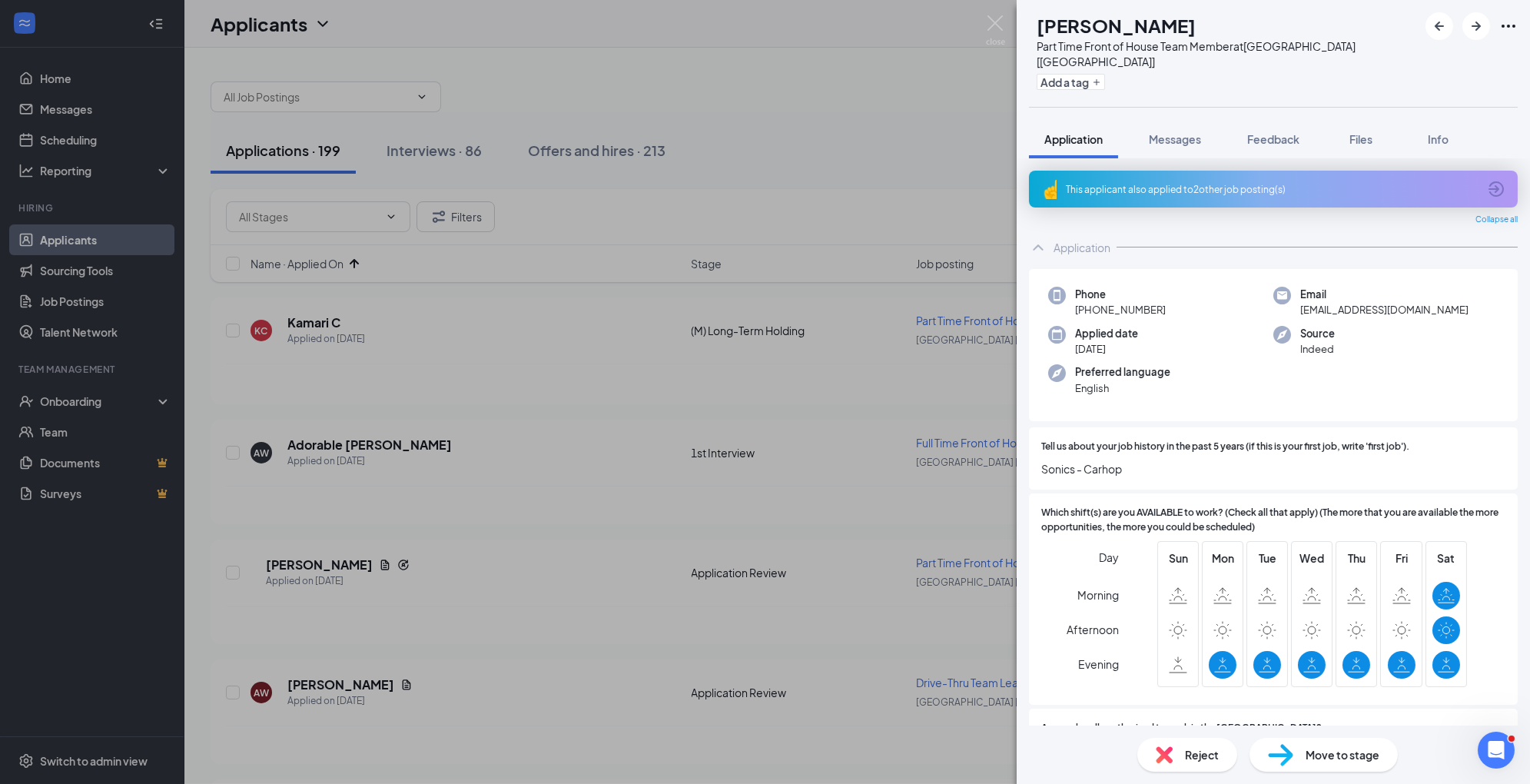
click at [1157, 750] on img at bounding box center [1164, 754] width 17 height 17
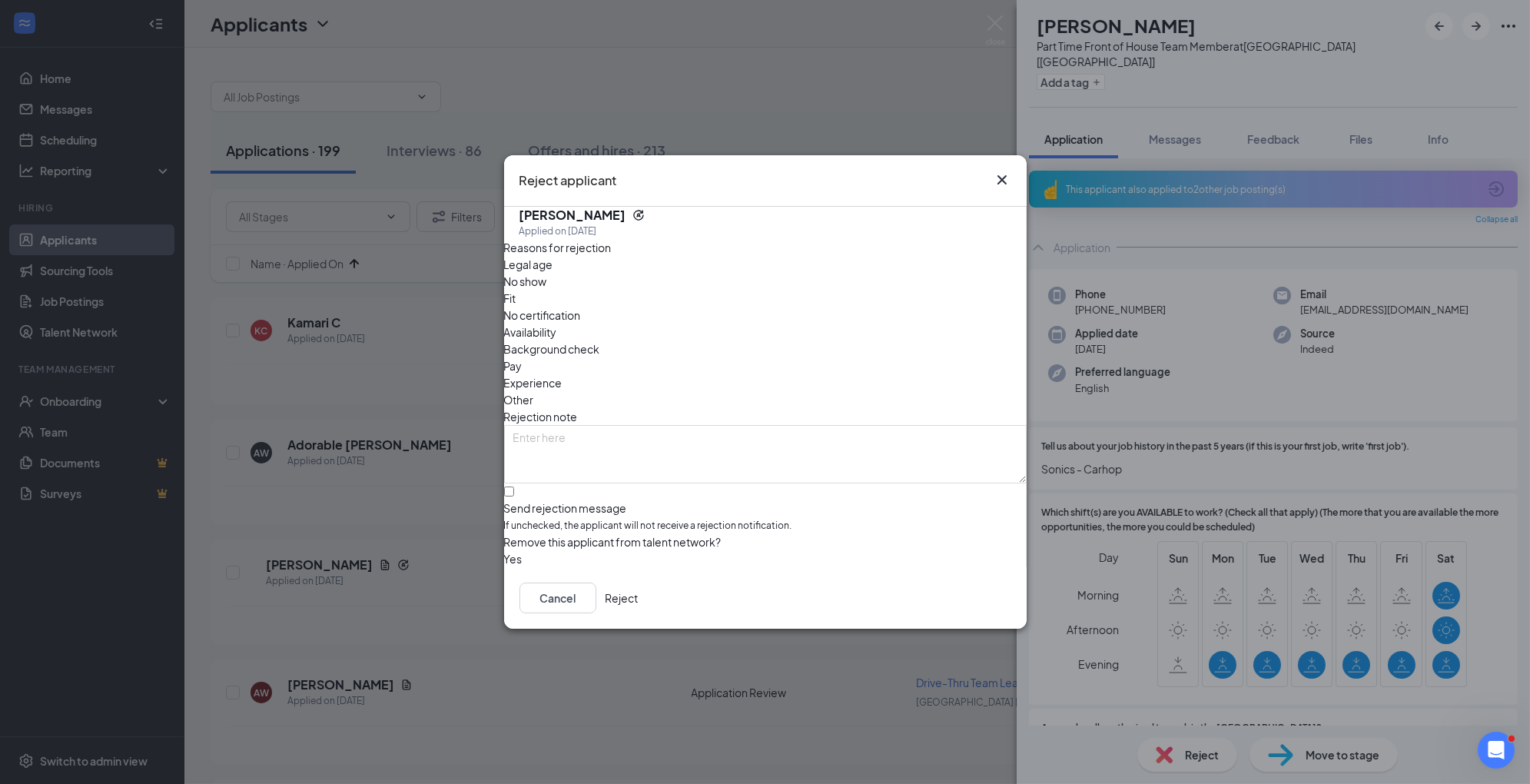
click at [557, 323] on span "Availability" at bounding box center [530, 331] width 53 height 17
click at [639, 600] on button "Reject" at bounding box center [622, 598] width 33 height 31
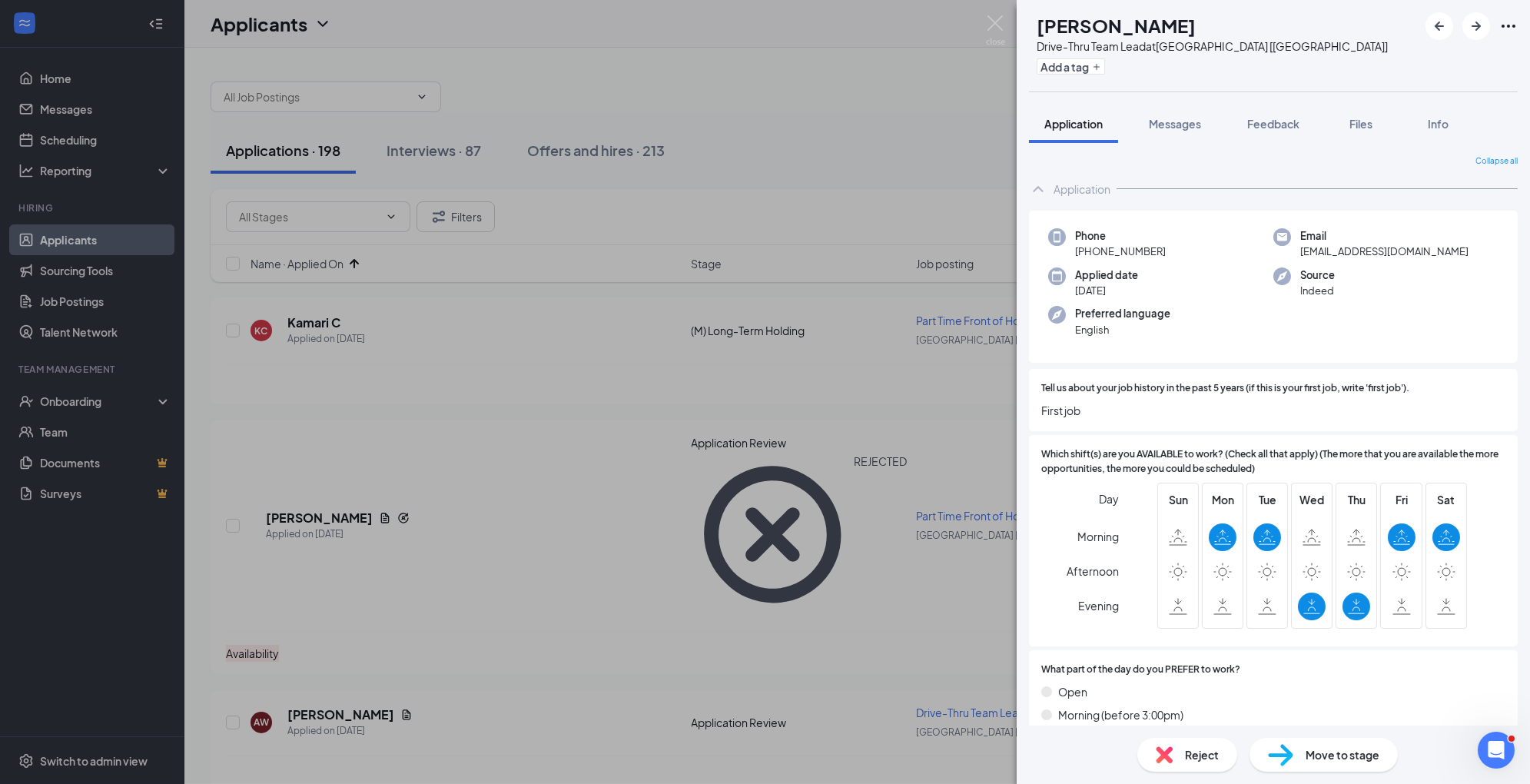
click at [1200, 756] on span "Reject" at bounding box center [1202, 754] width 34 height 17
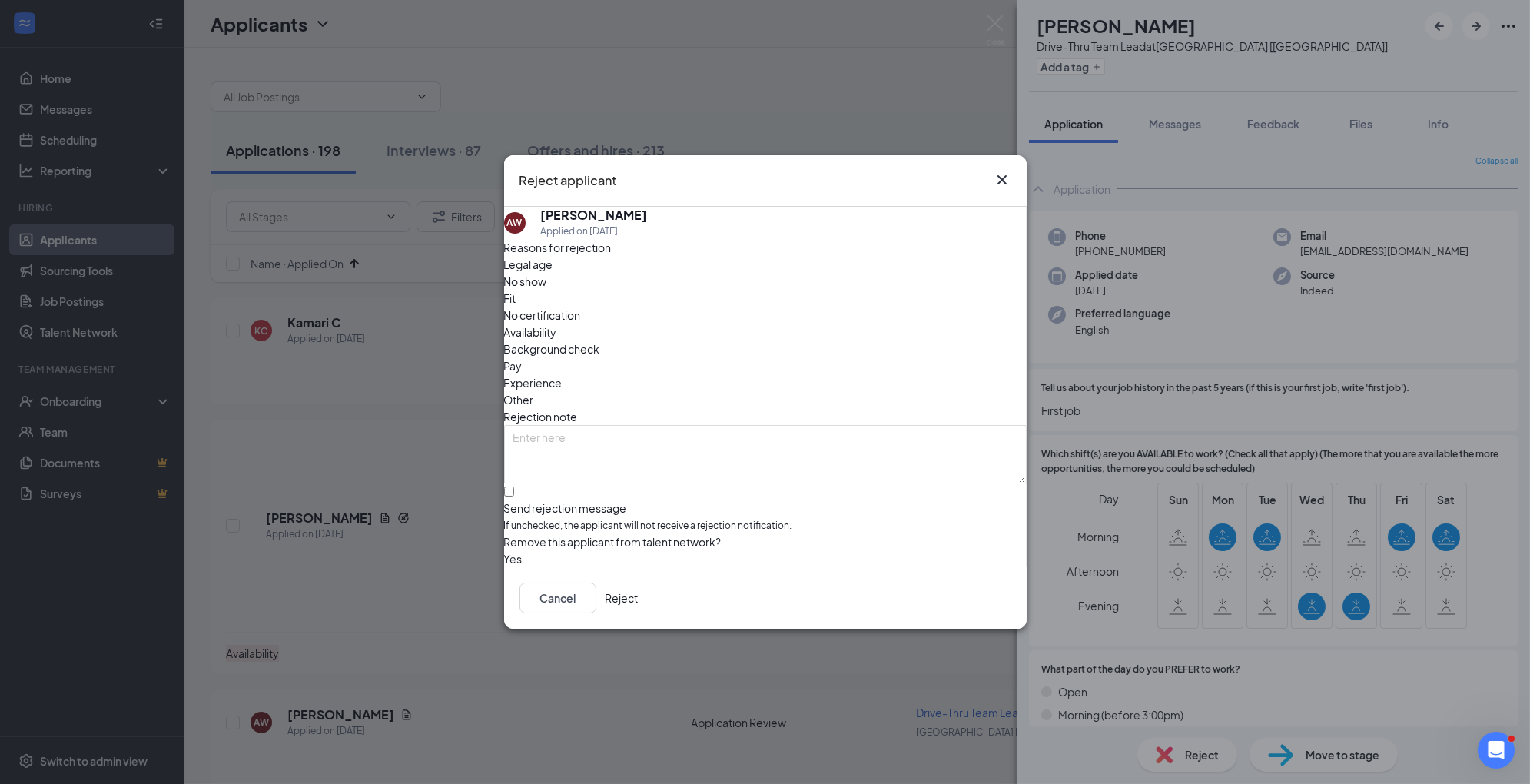
click at [563, 374] on span "Experience" at bounding box center [534, 382] width 59 height 17
click at [639, 601] on button "Reject" at bounding box center [622, 598] width 33 height 31
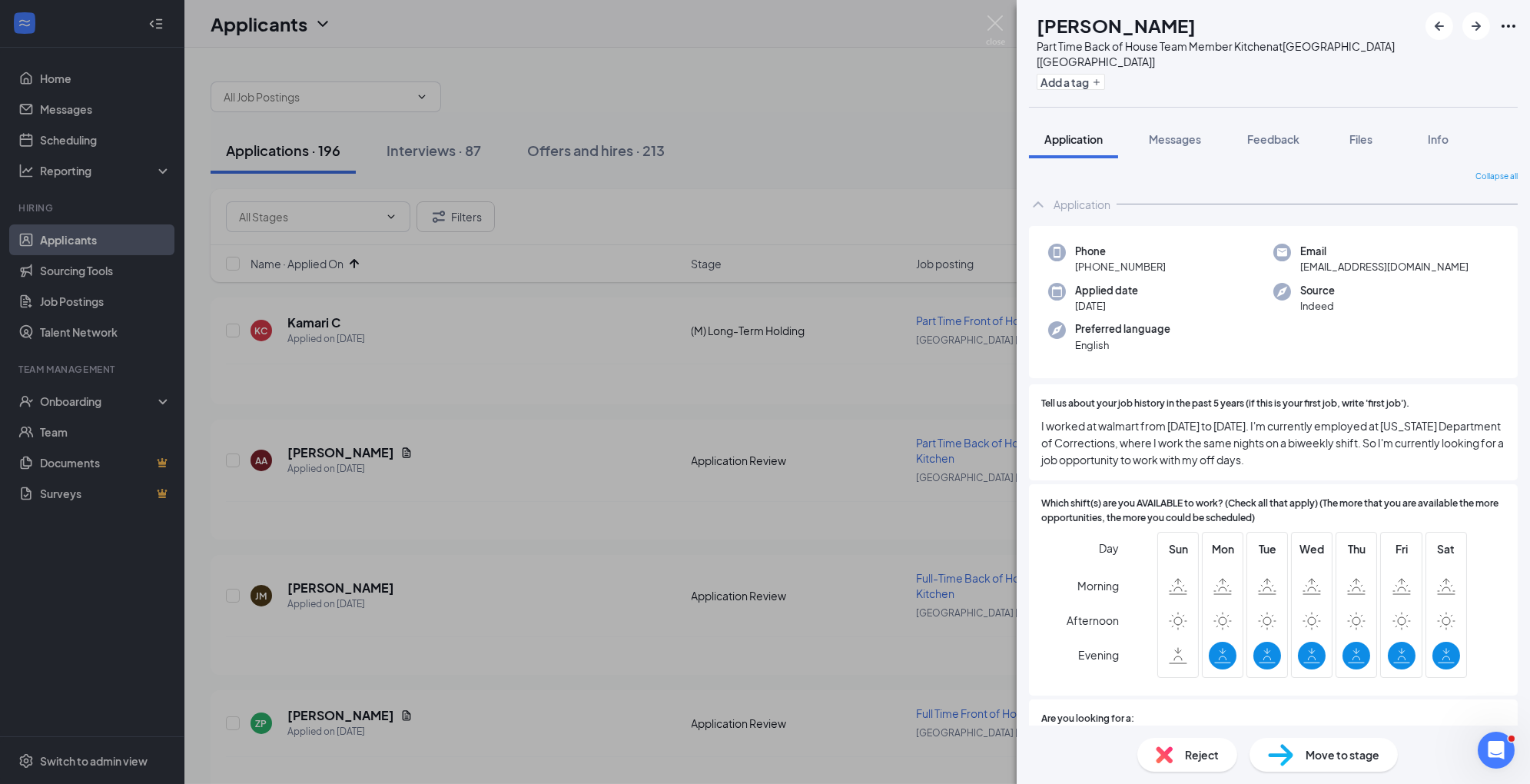
click at [1322, 759] on span "Move to stage" at bounding box center [1342, 754] width 74 height 17
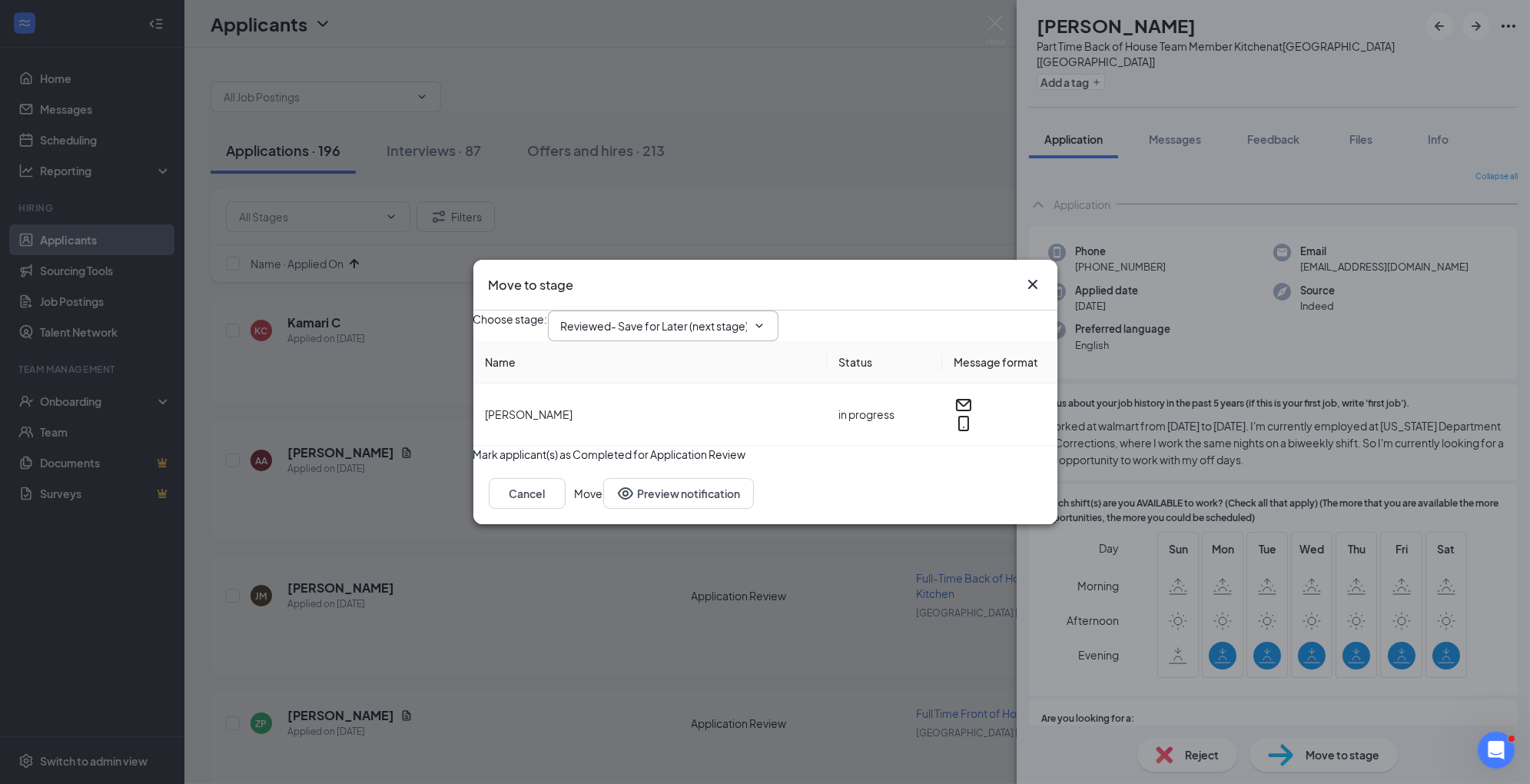
click at [704, 317] on input "Reviewed- Save for Later (next stage)" at bounding box center [654, 325] width 186 height 17
click at [637, 429] on div "1st Interview" at bounding box center [605, 437] width 63 height 17
type input "1st Interview"
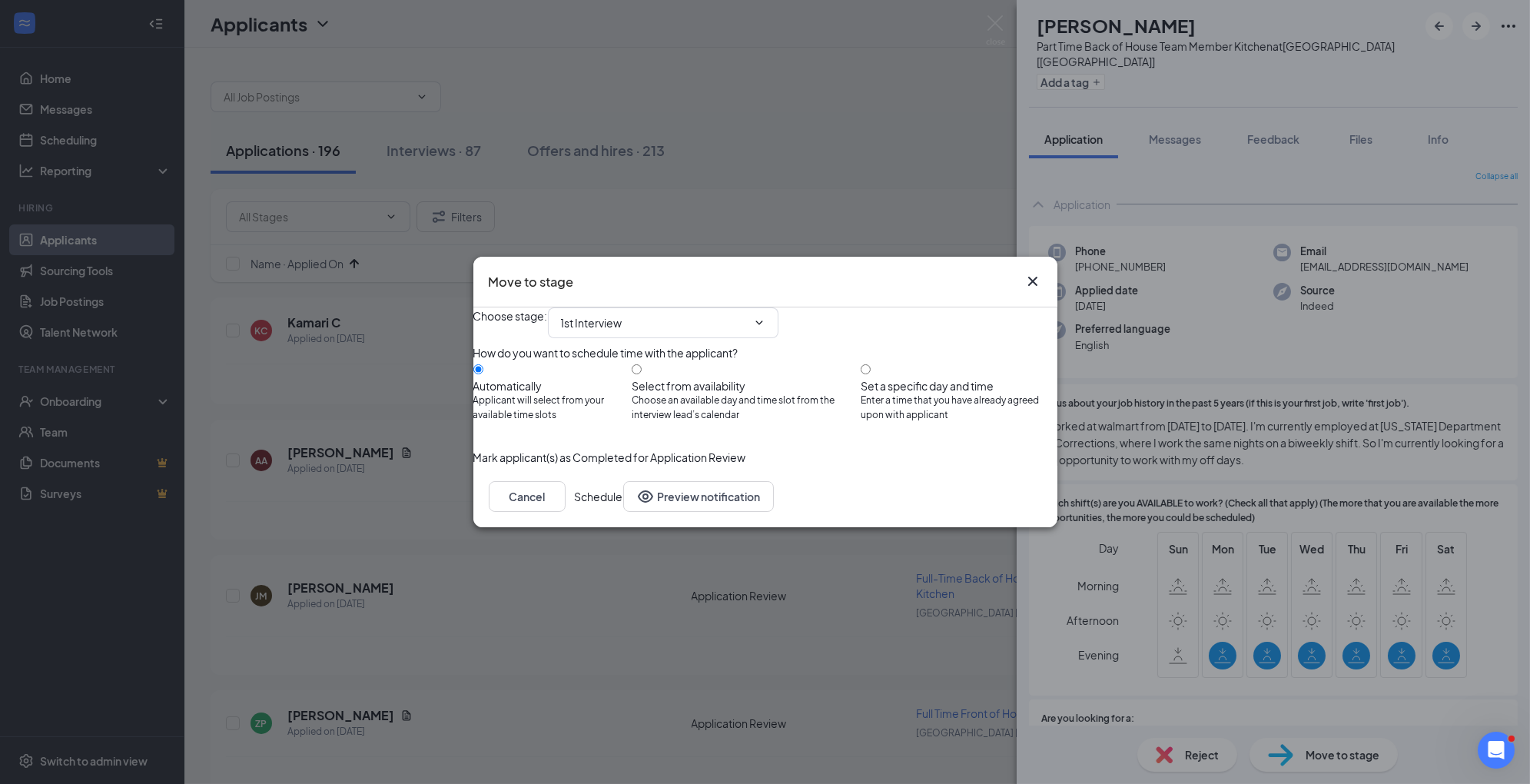
click at [623, 512] on button "Schedule" at bounding box center [599, 496] width 48 height 31
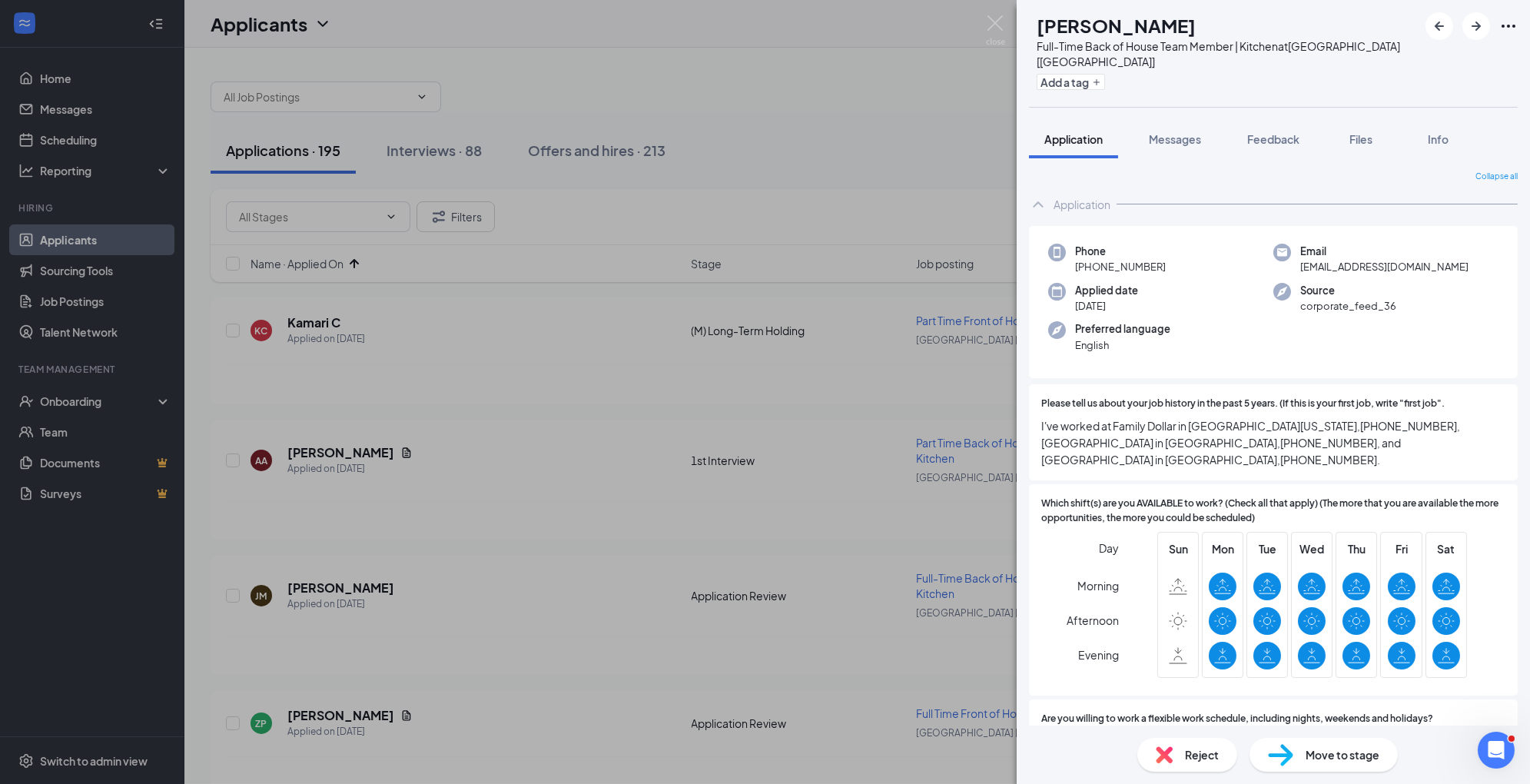
click at [1292, 750] on img at bounding box center [1281, 755] width 25 height 22
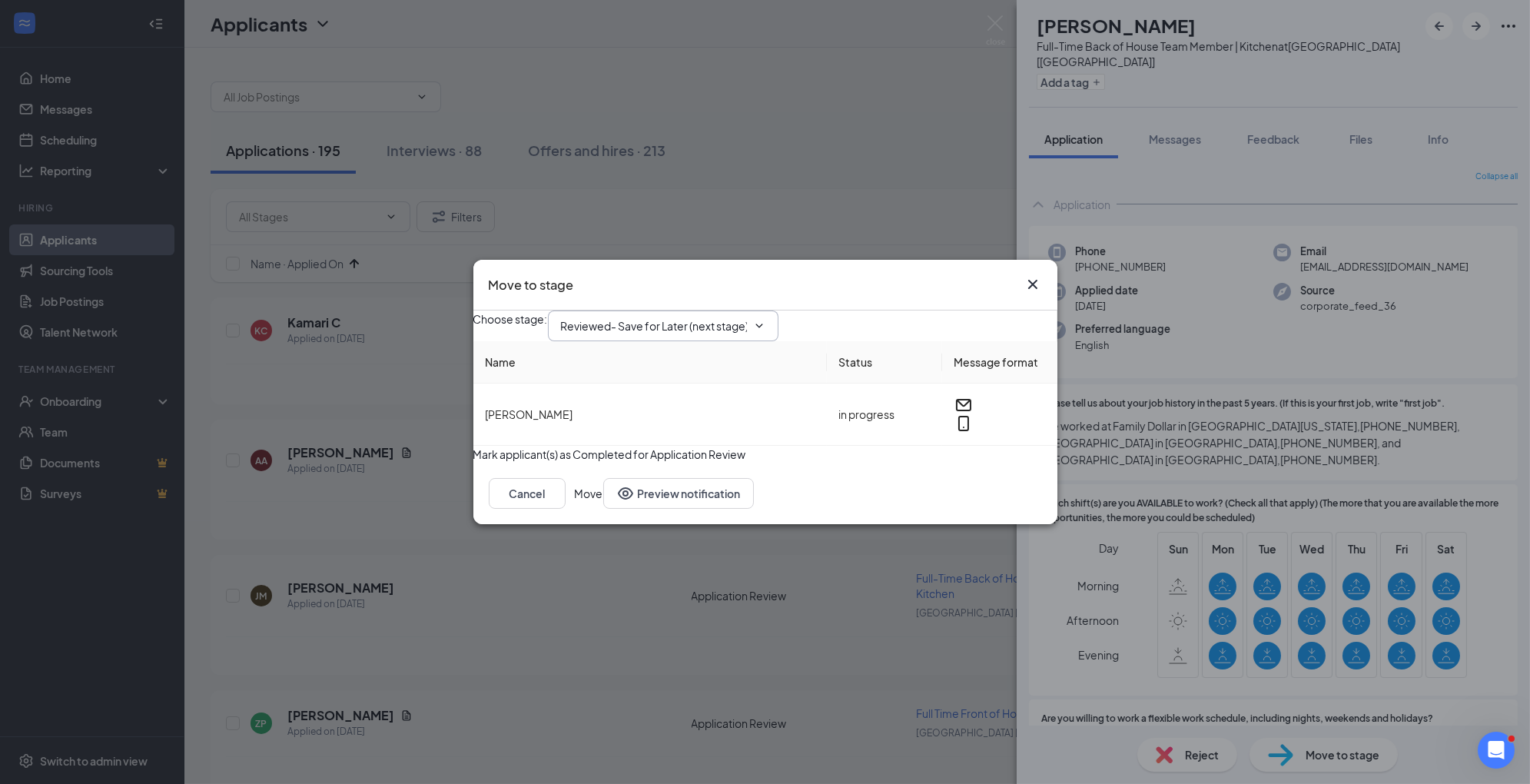
click at [708, 311] on span "Reviewed- Save for Later (next stage)" at bounding box center [663, 326] width 231 height 31
click at [713, 328] on div "Choose stage : Reviewed- Save for Later (next stage)" at bounding box center [765, 326] width 584 height 31
click at [710, 317] on input "Reviewed- Save for Later (next stage)" at bounding box center [654, 325] width 186 height 17
click at [637, 429] on div "1st Interview" at bounding box center [605, 437] width 63 height 17
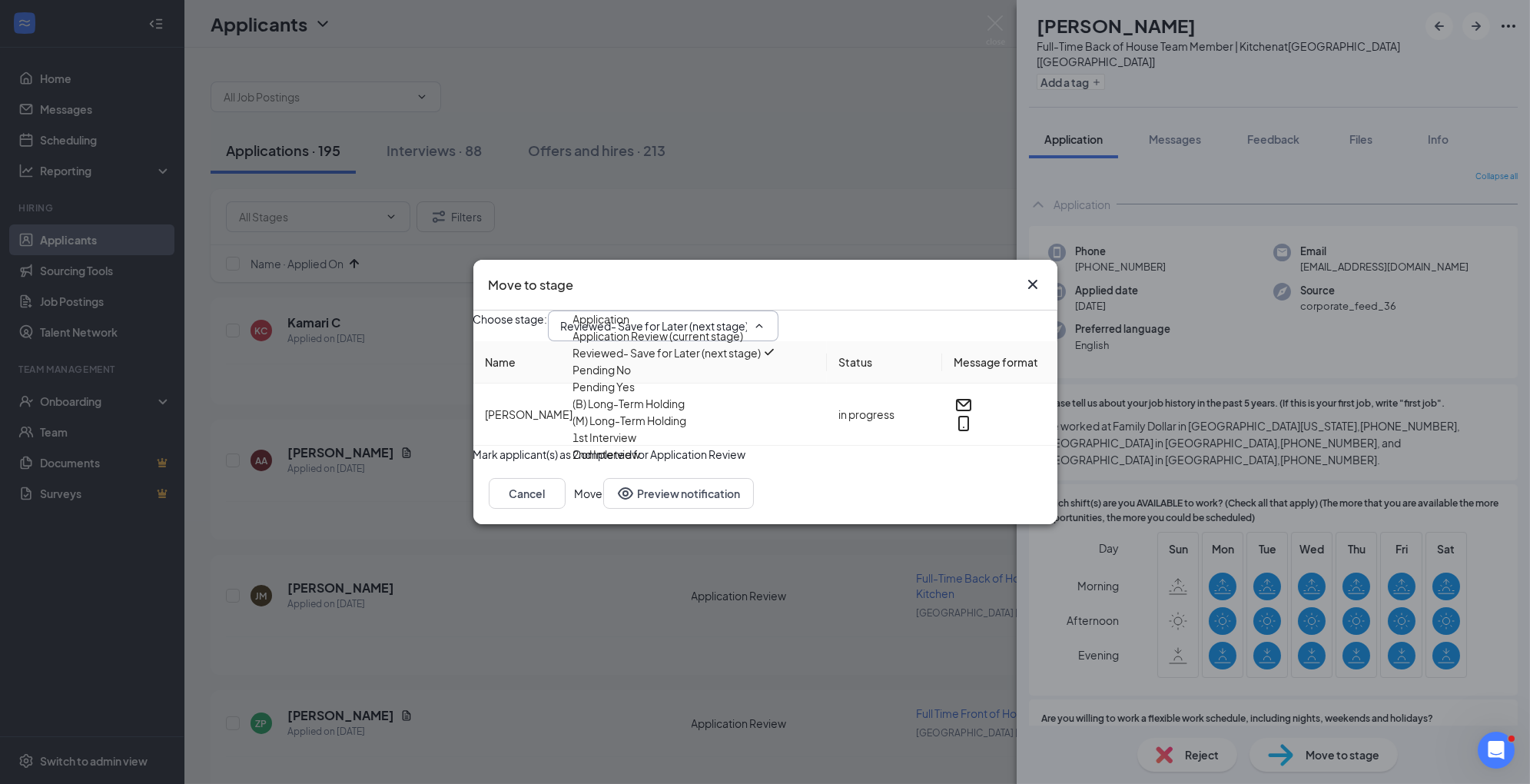
type input "1st Interview"
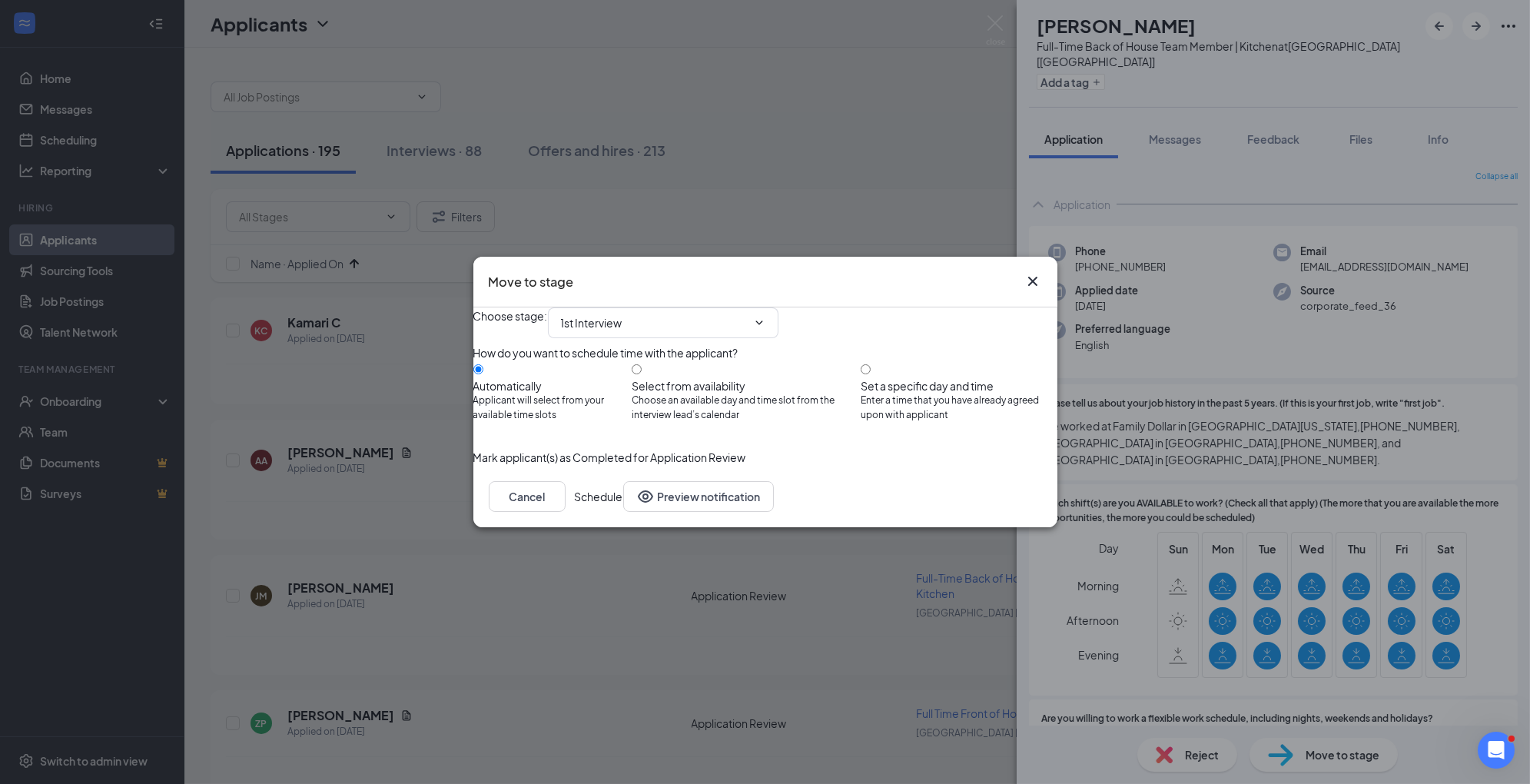
click at [623, 512] on button "Schedule" at bounding box center [599, 496] width 48 height 31
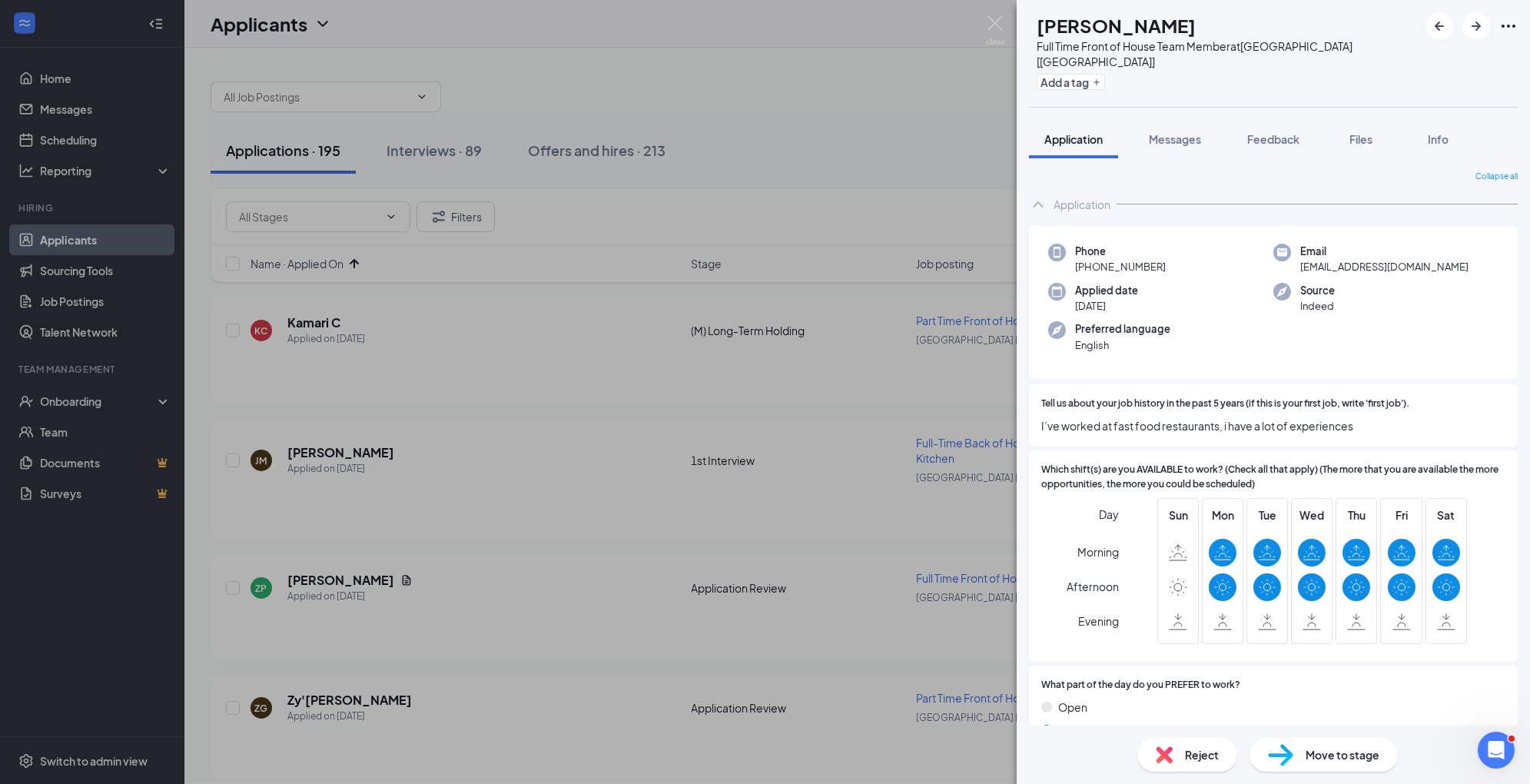
click at [1304, 748] on div "Move to stage" at bounding box center [1324, 755] width 148 height 34
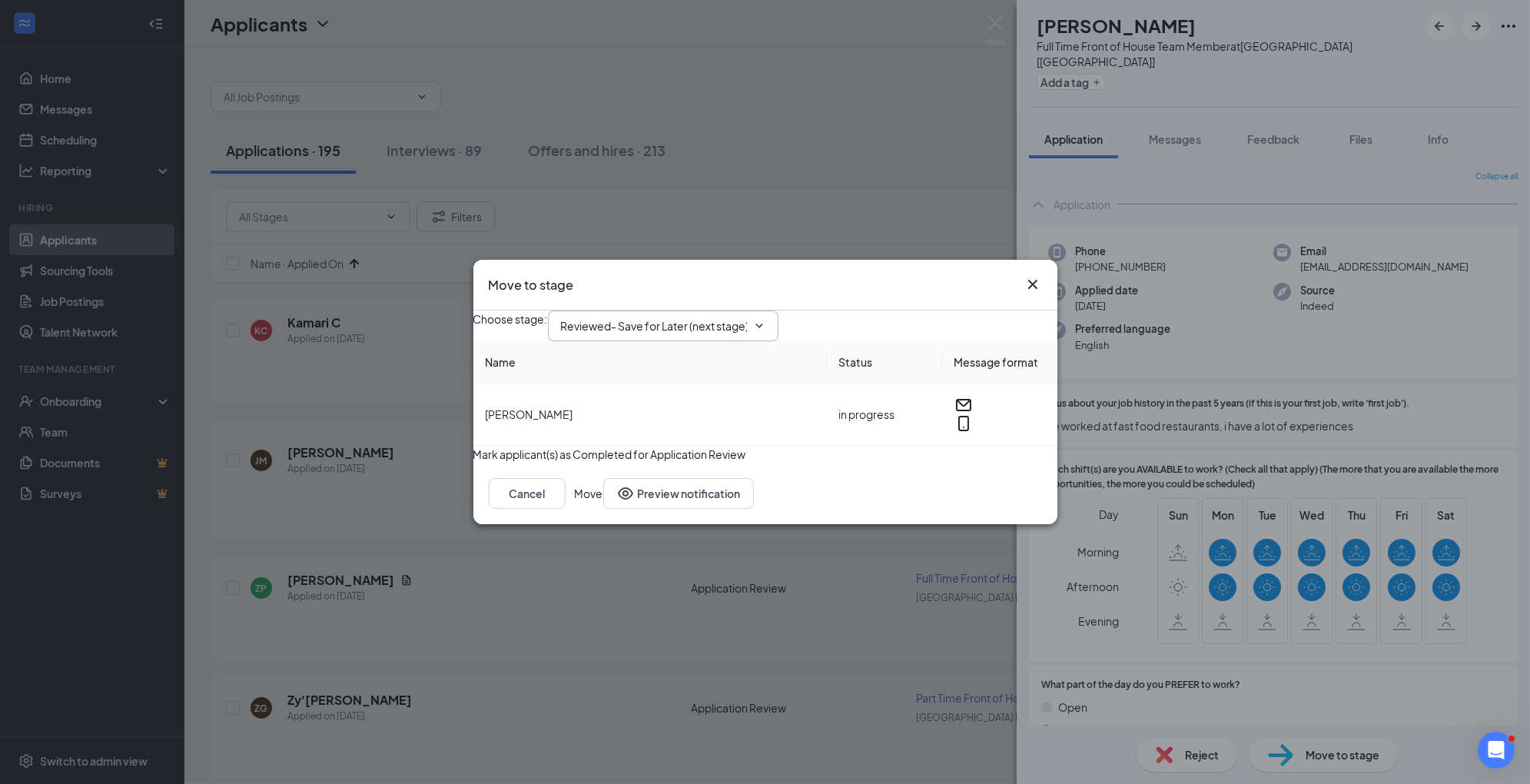
click at [766, 319] on icon "ChevronDown" at bounding box center [759, 326] width 13 height 13
click at [747, 317] on input "Reviewed- Save for Later (next stage)" at bounding box center [654, 325] width 186 height 17
click at [637, 429] on div "1st Interview" at bounding box center [605, 437] width 63 height 17
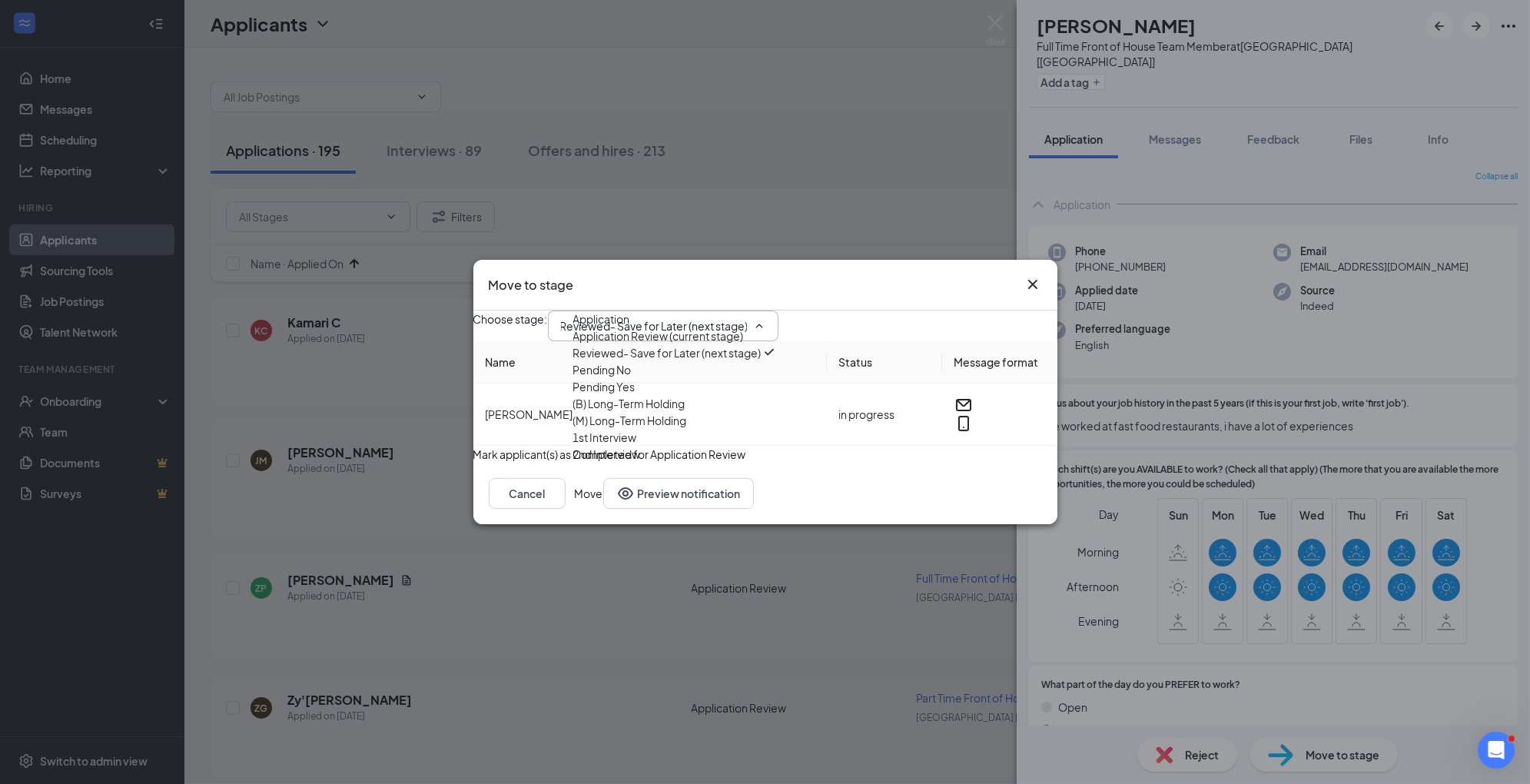
type input "1st Interview"
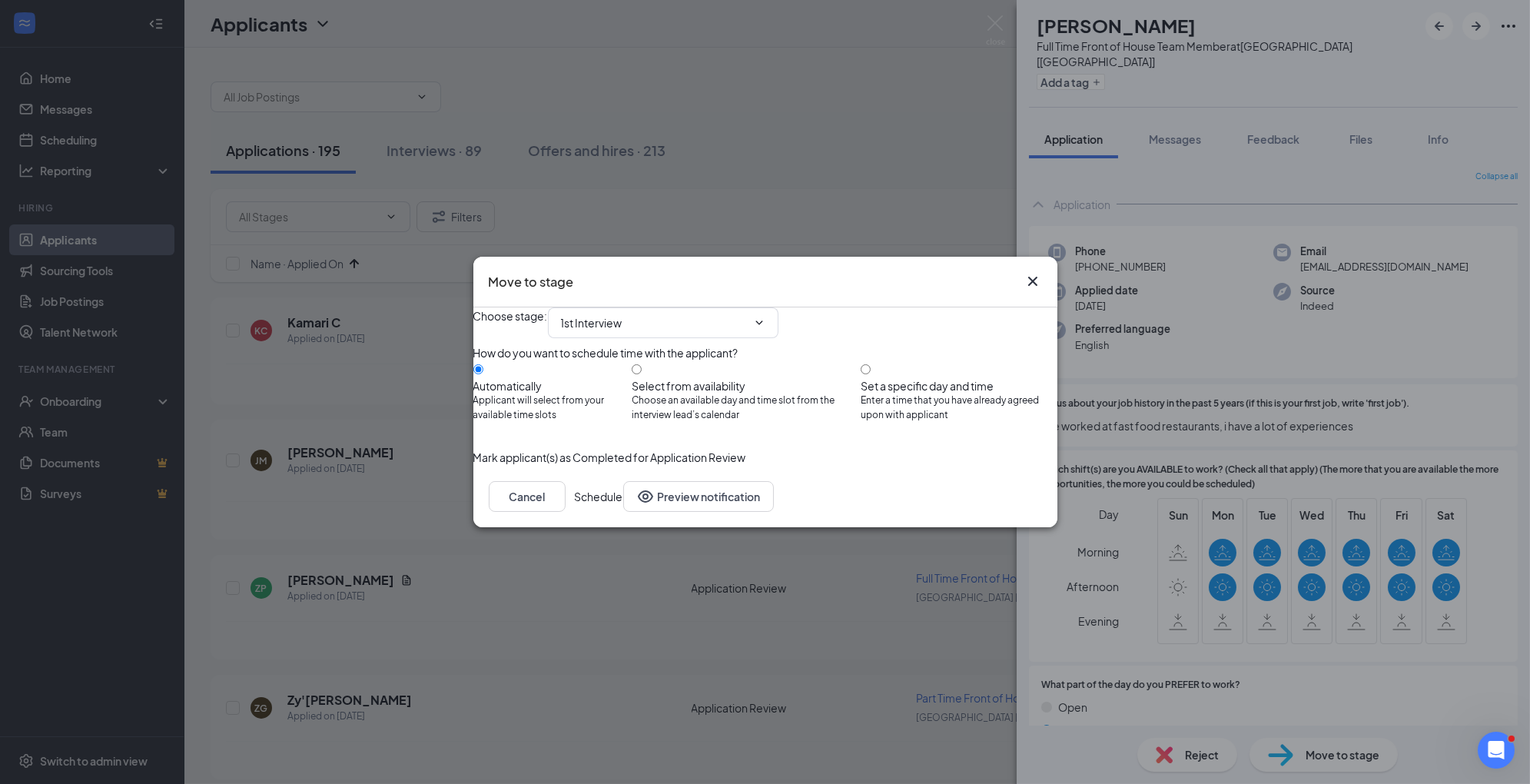
click at [623, 512] on button "Schedule" at bounding box center [599, 496] width 48 height 31
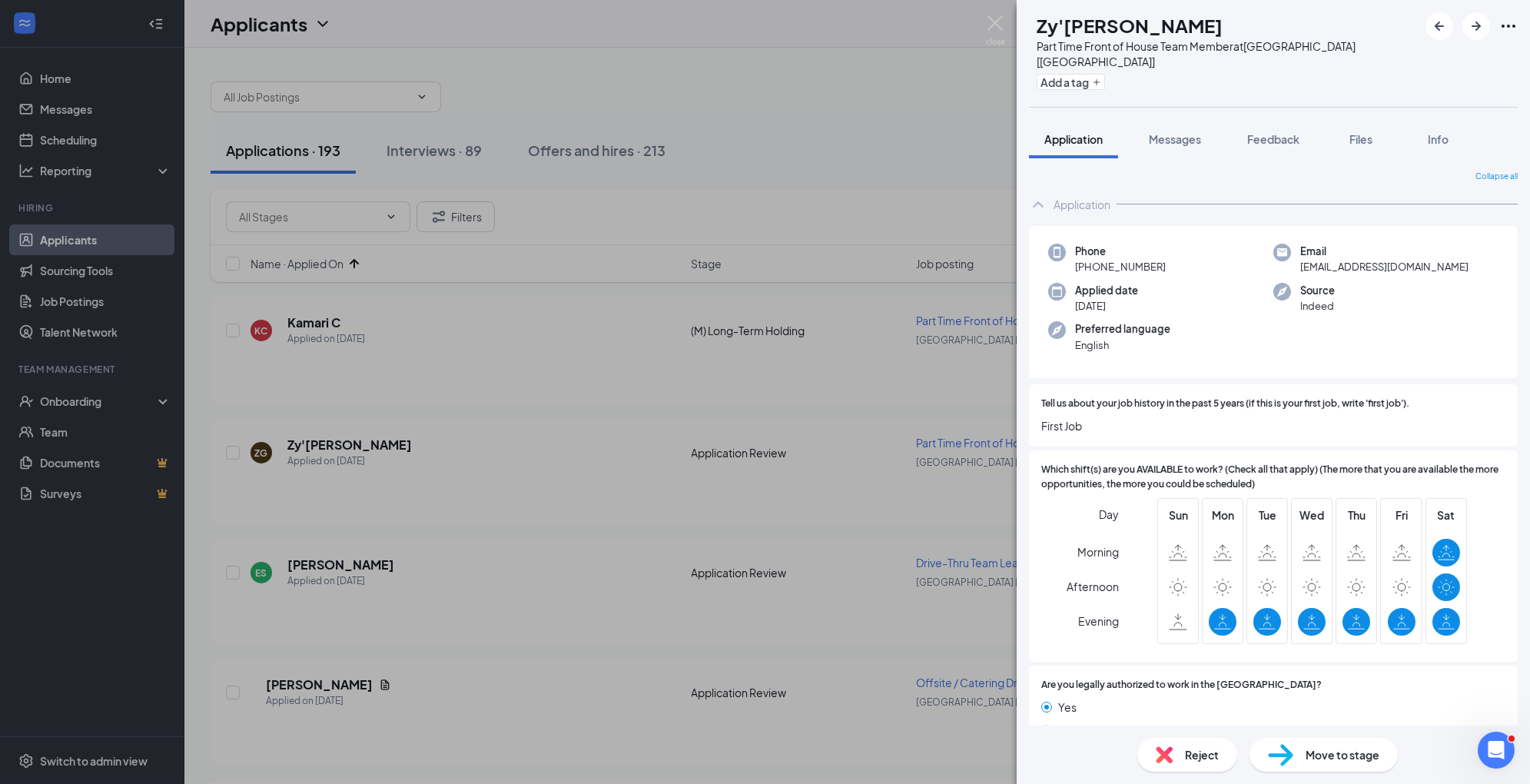
click at [1187, 755] on span "Reject" at bounding box center [1202, 754] width 34 height 17
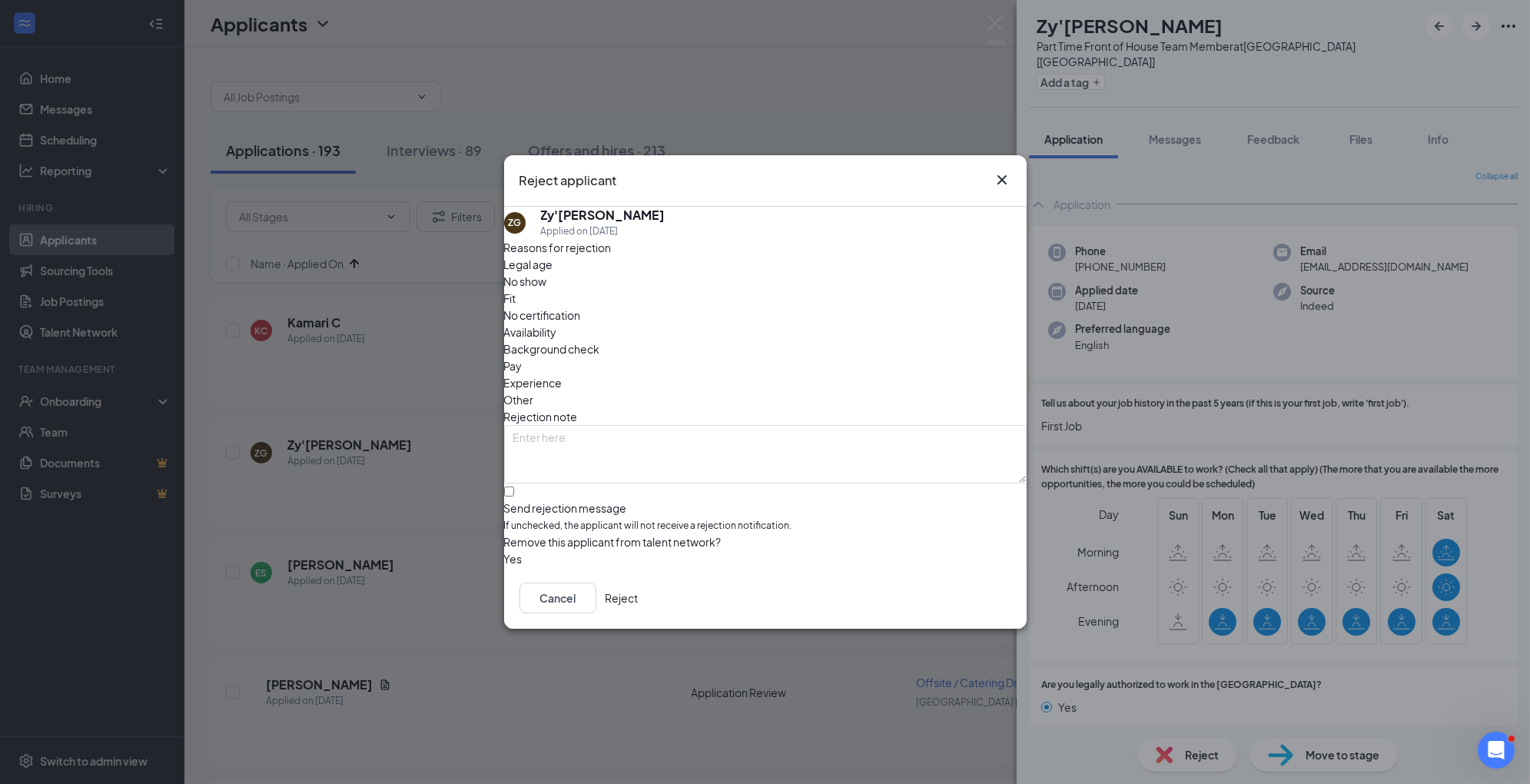
click at [557, 323] on span "Availability" at bounding box center [530, 331] width 53 height 17
click at [563, 374] on span "Experience" at bounding box center [534, 382] width 59 height 17
click at [639, 606] on button "Reject" at bounding box center [622, 598] width 33 height 31
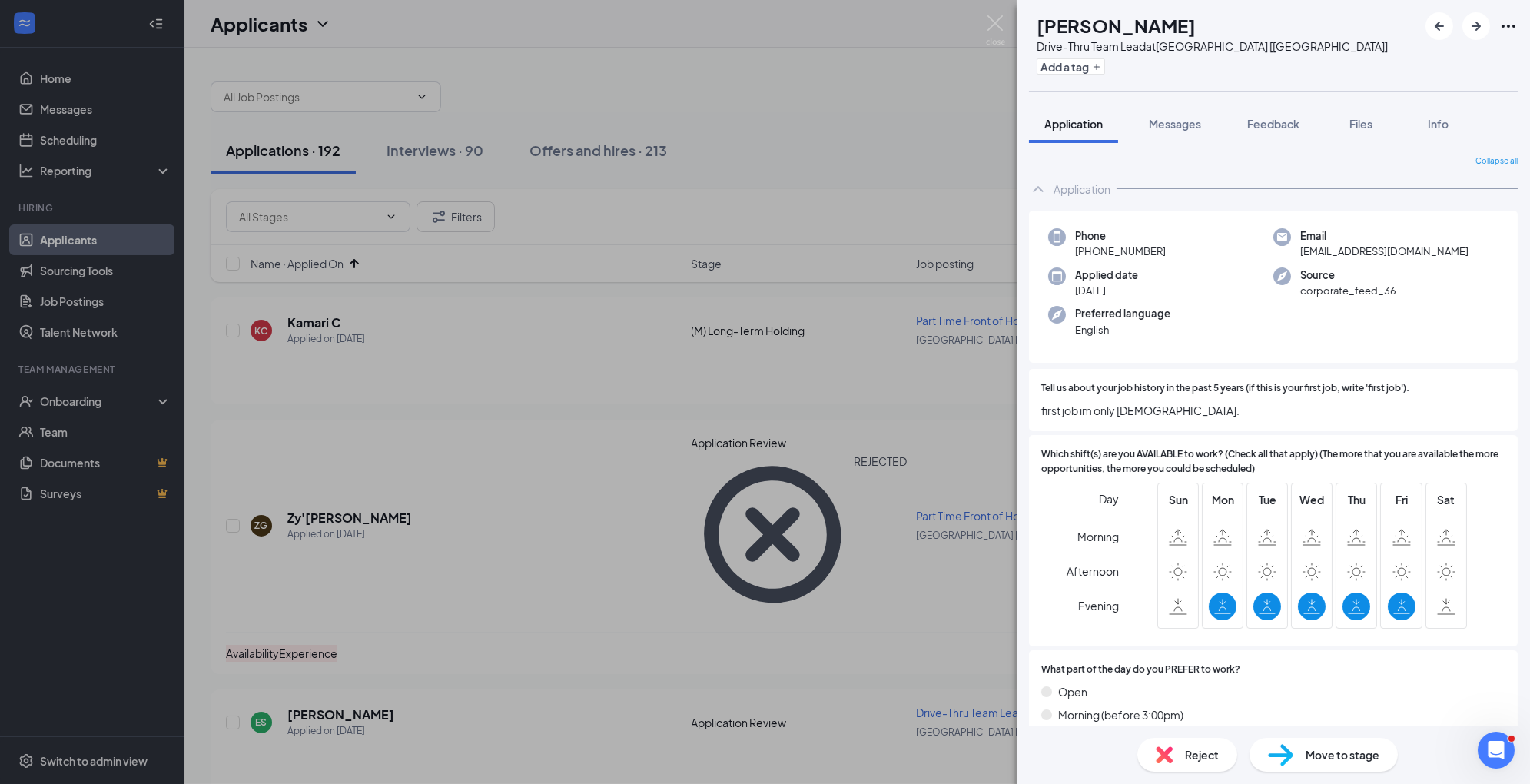
click at [1191, 748] on span "Reject" at bounding box center [1202, 754] width 34 height 17
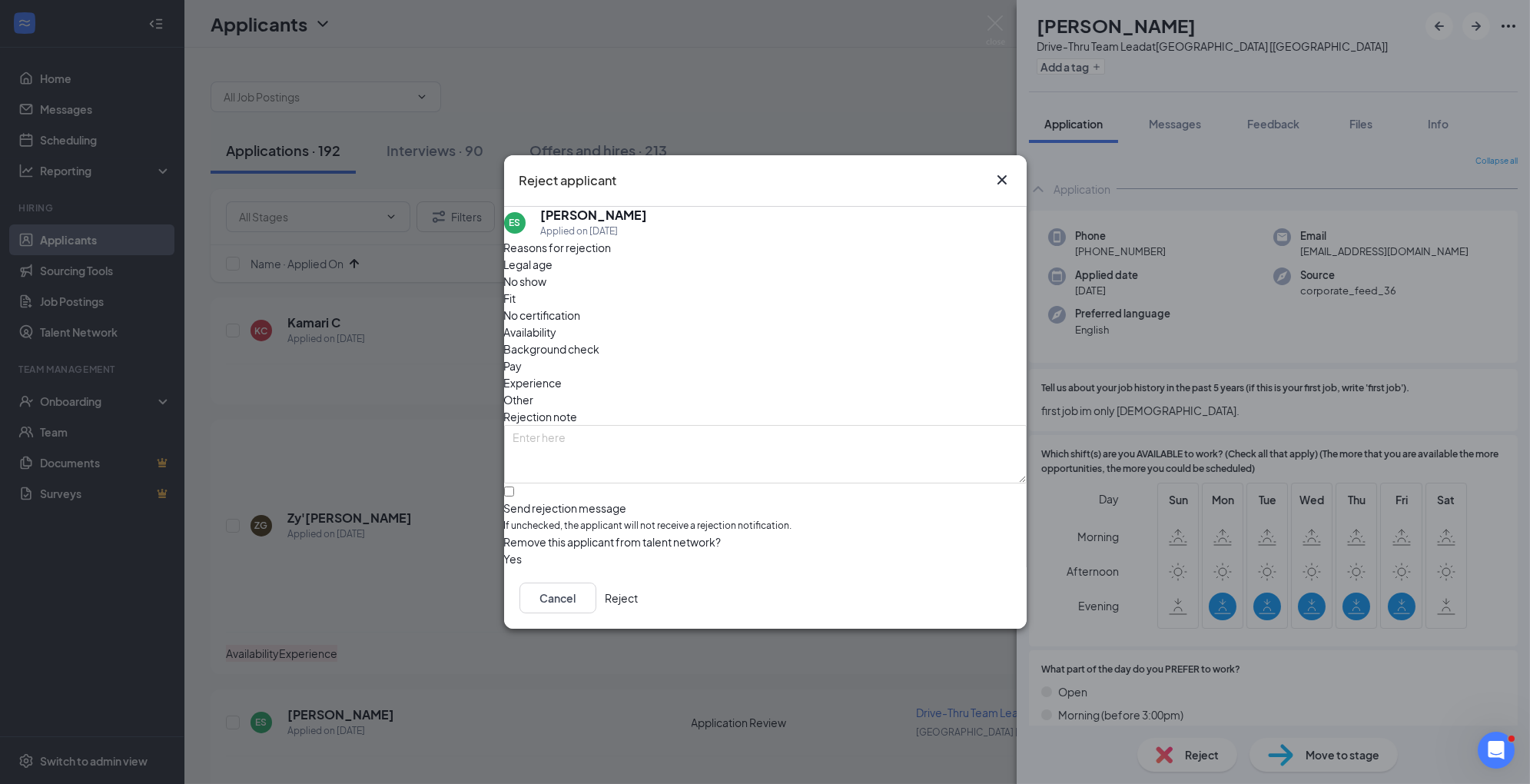
click at [557, 323] on span "Availability" at bounding box center [530, 331] width 53 height 17
click at [563, 374] on span "Experience" at bounding box center [534, 382] width 59 height 17
click at [639, 595] on button "Reject" at bounding box center [622, 598] width 33 height 31
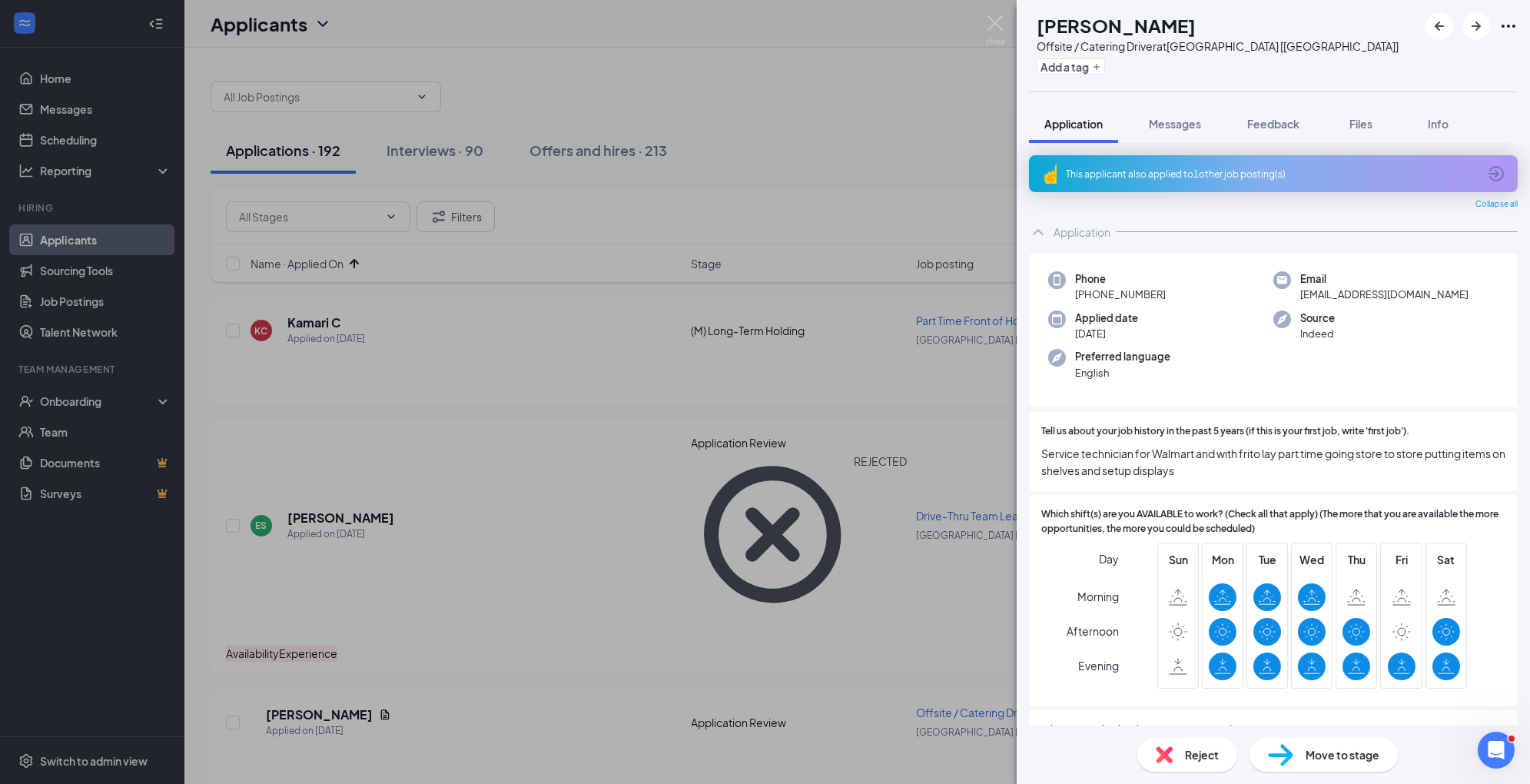
click at [1291, 755] on img at bounding box center [1281, 755] width 25 height 22
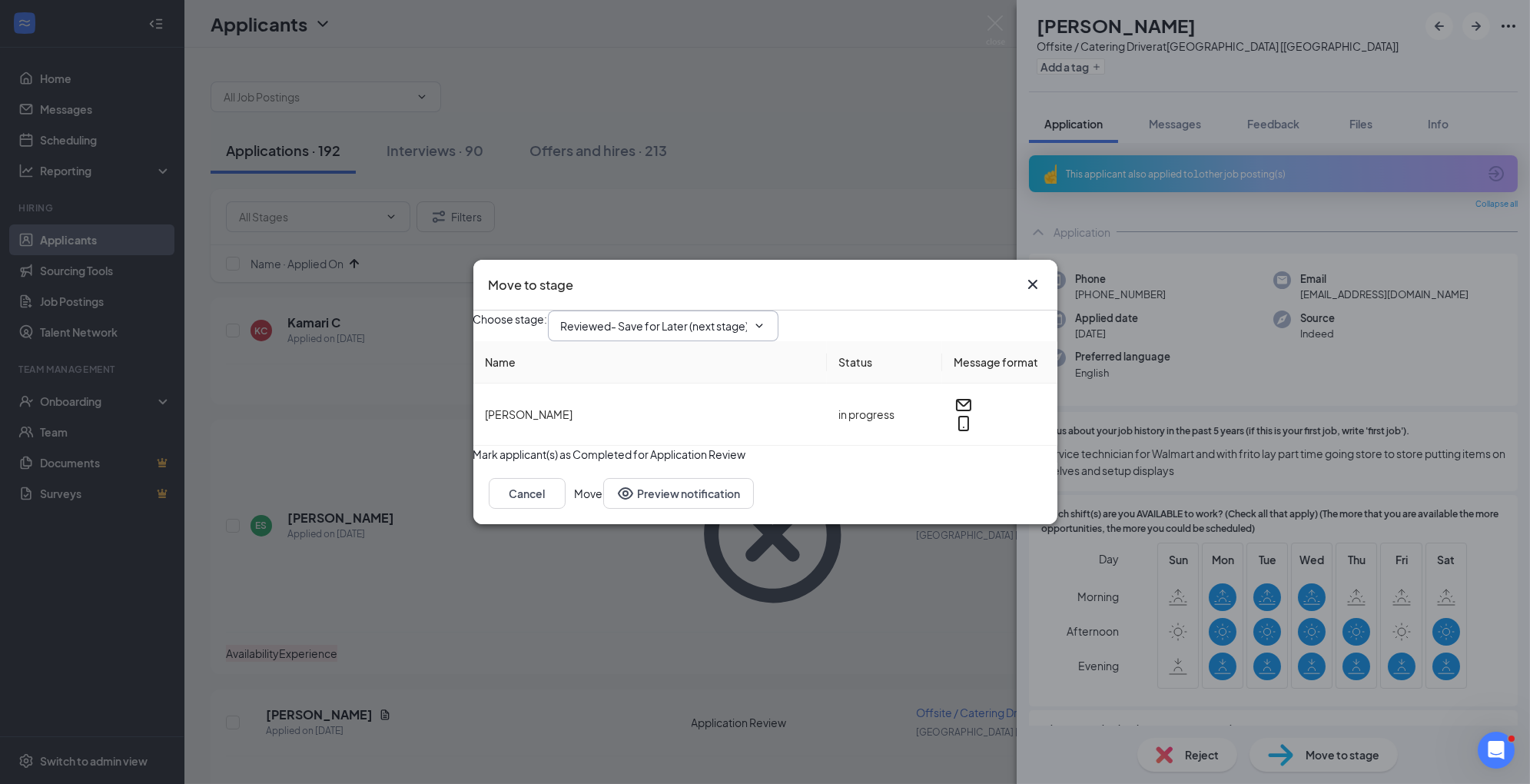
click at [719, 317] on input "Reviewed- Save for Later (next stage)" at bounding box center [654, 325] width 186 height 17
click at [637, 446] on div "1st Interview" at bounding box center [605, 437] width 63 height 17
type input "1st Interview"
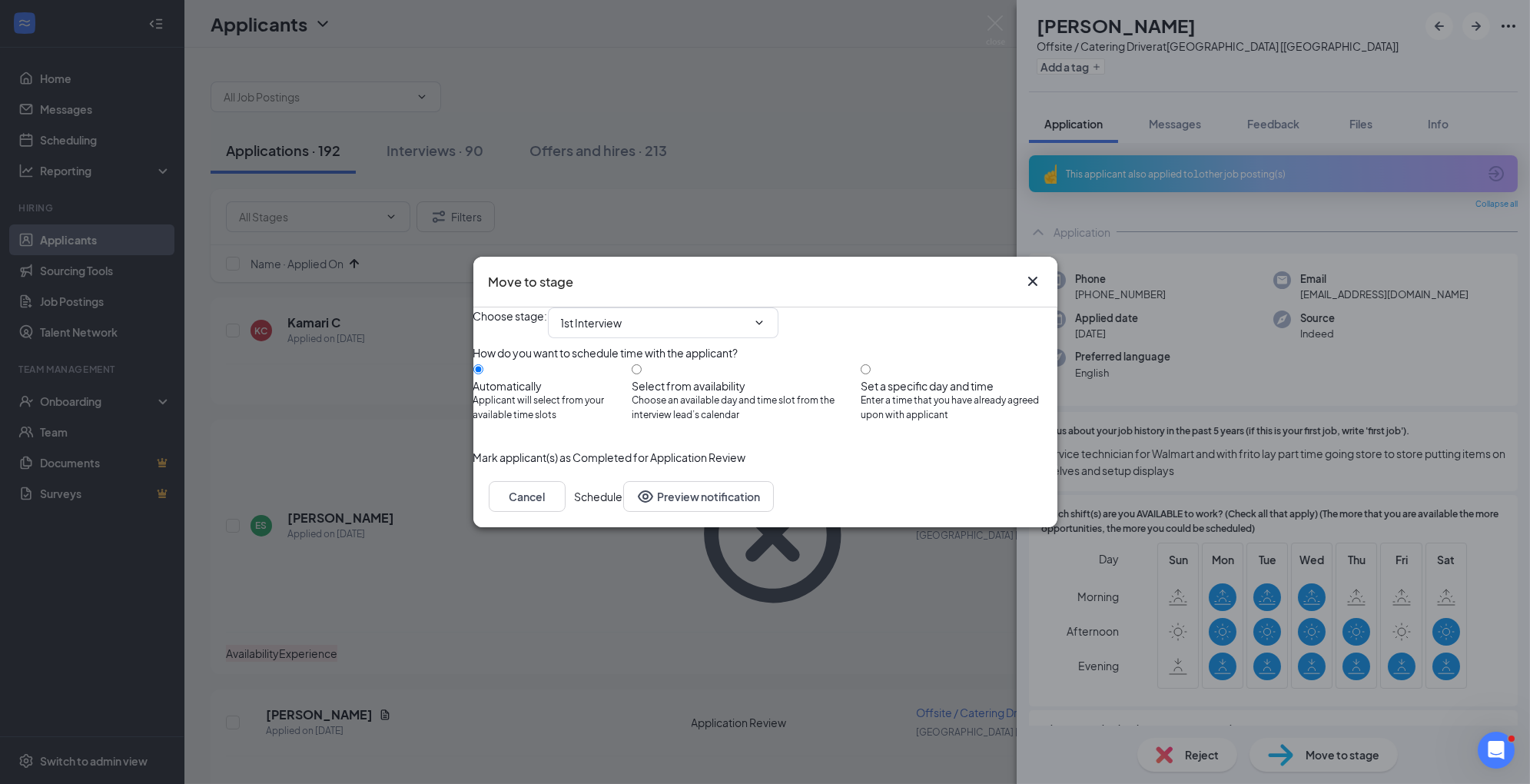
click at [623, 512] on button "Schedule" at bounding box center [599, 496] width 48 height 31
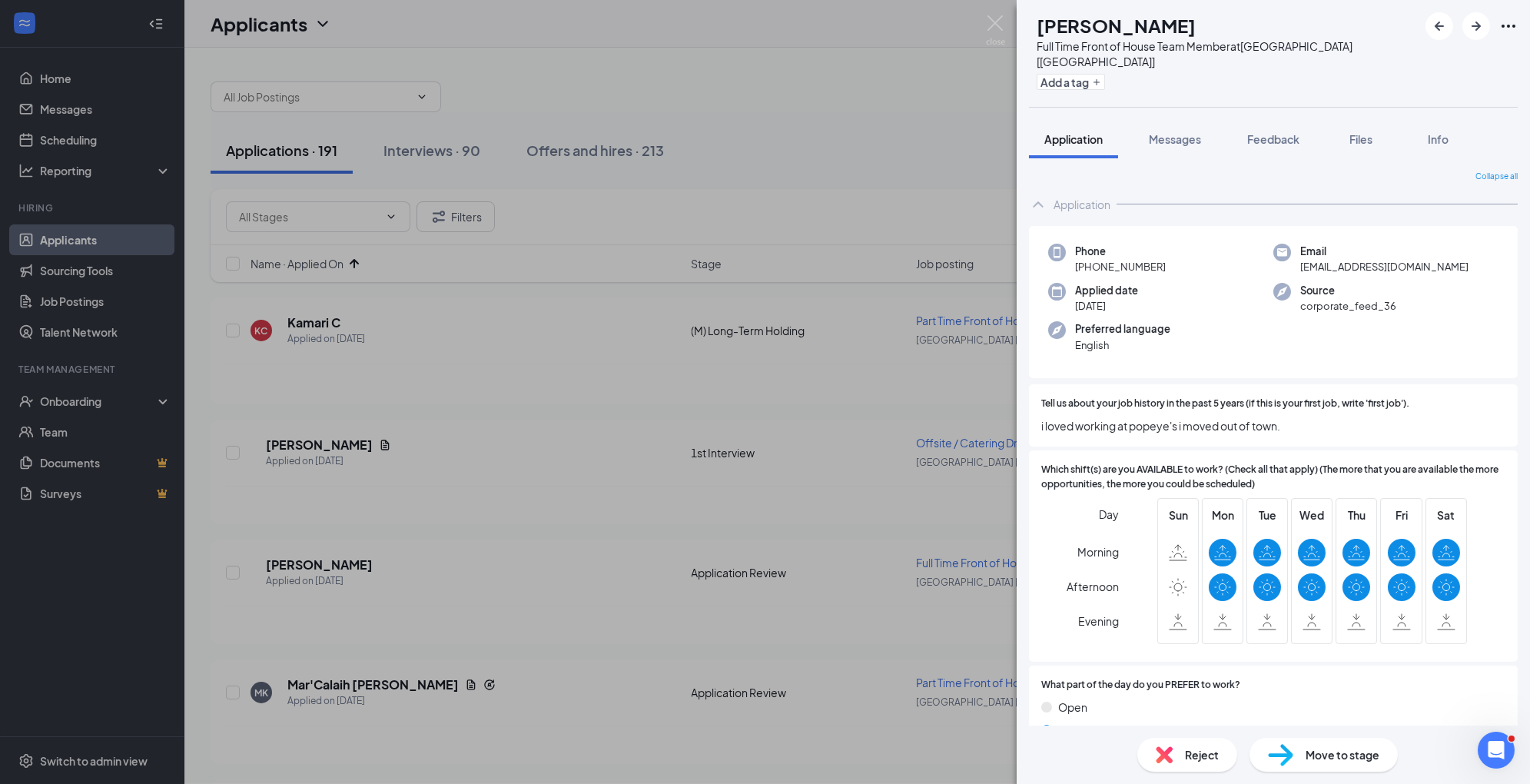
click at [1284, 749] on img at bounding box center [1281, 755] width 25 height 22
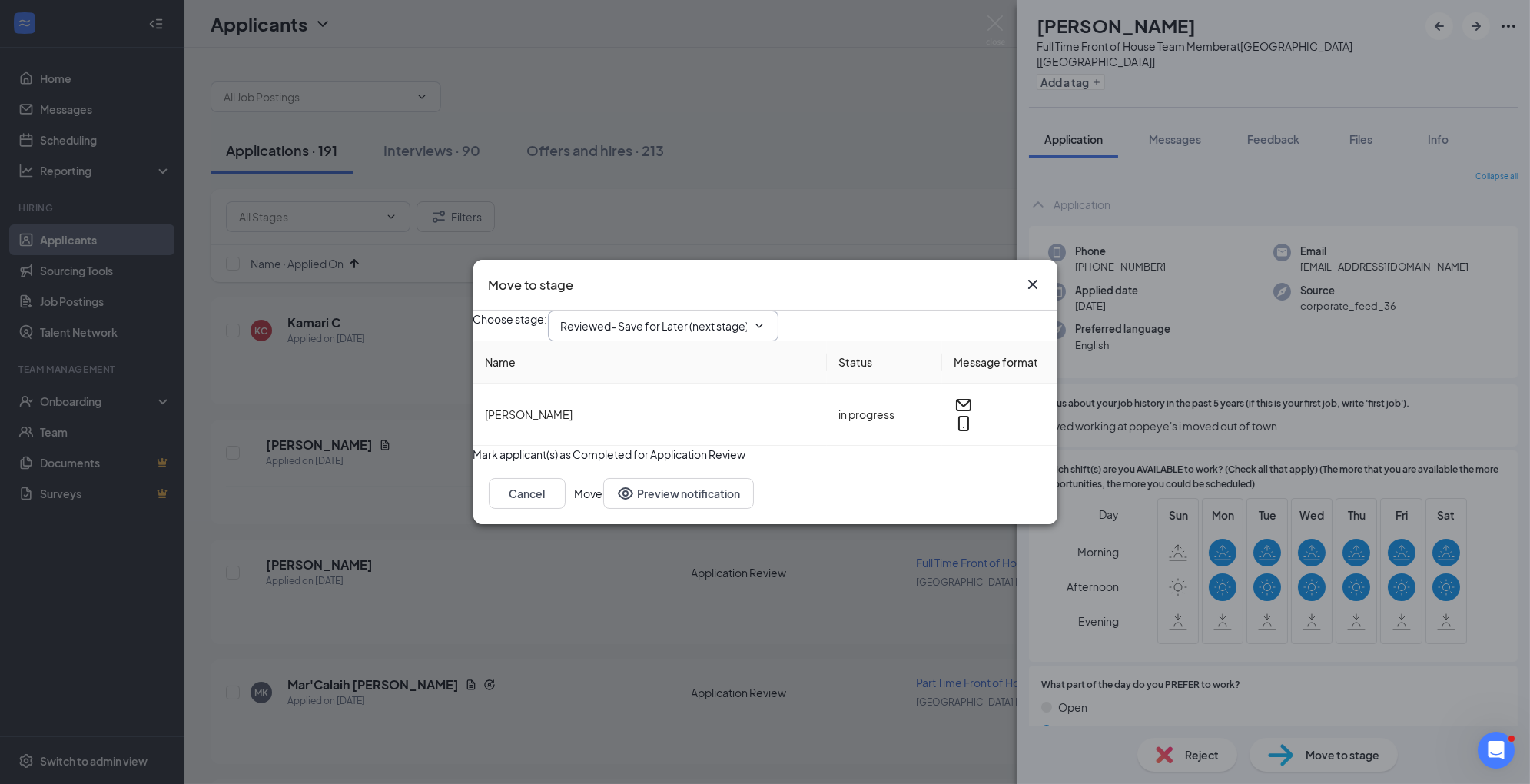
click at [739, 317] on input "Reviewed- Save for Later (next stage)" at bounding box center [654, 325] width 186 height 17
click at [637, 446] on div "1st Interview" at bounding box center [605, 437] width 63 height 17
type input "1st Interview"
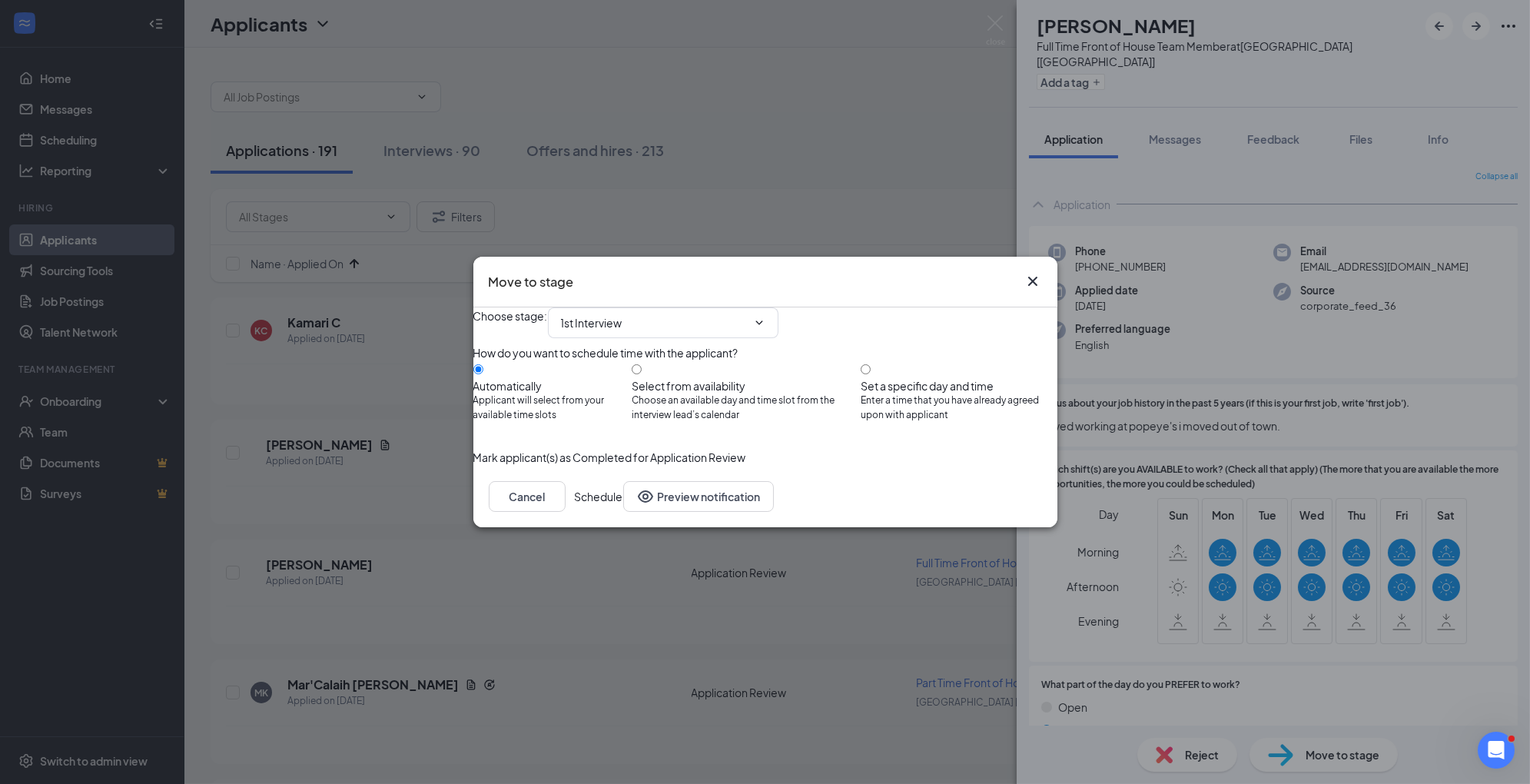
click at [623, 512] on button "Schedule" at bounding box center [599, 496] width 48 height 31
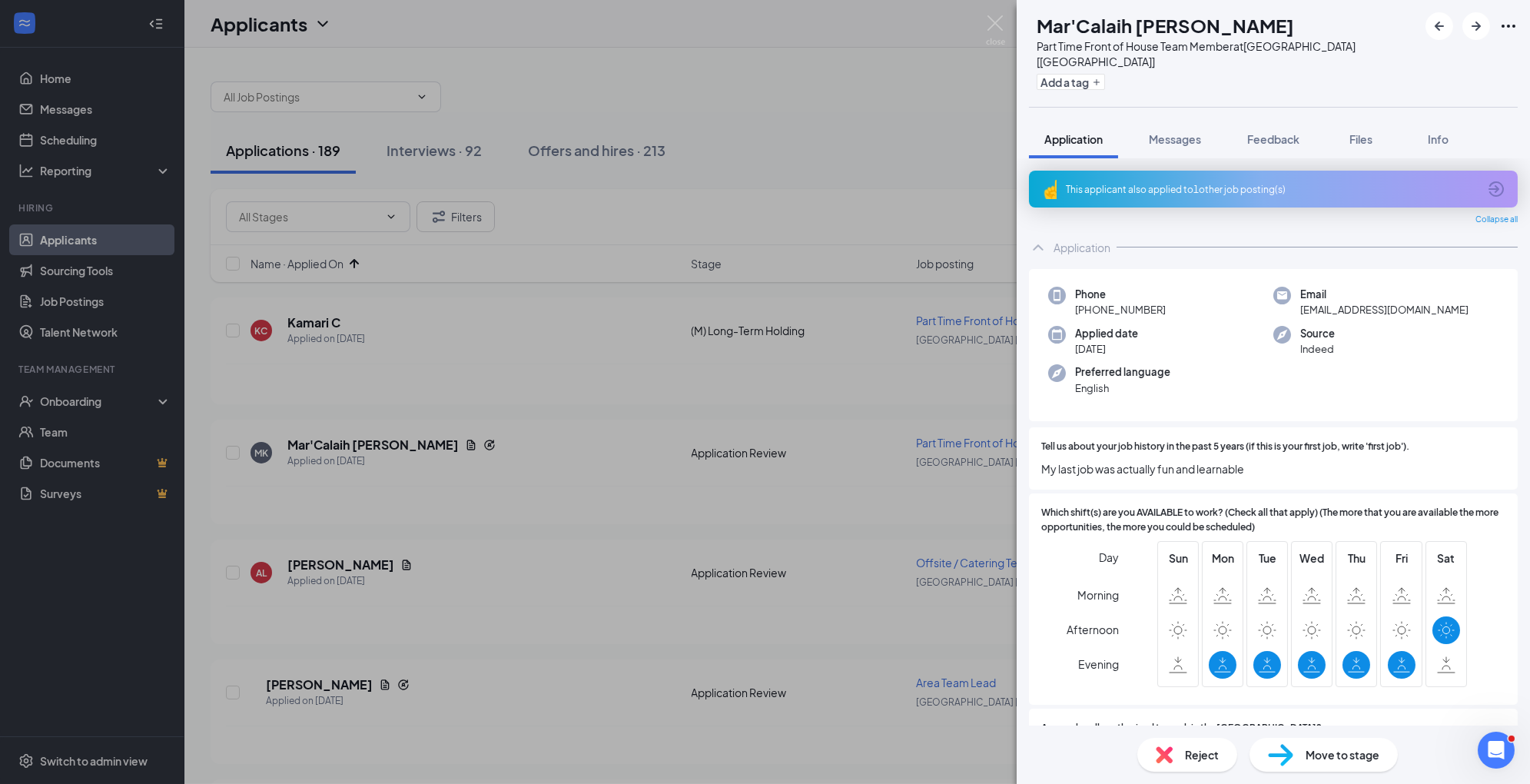
click at [1307, 761] on span "Move to stage" at bounding box center [1342, 754] width 74 height 17
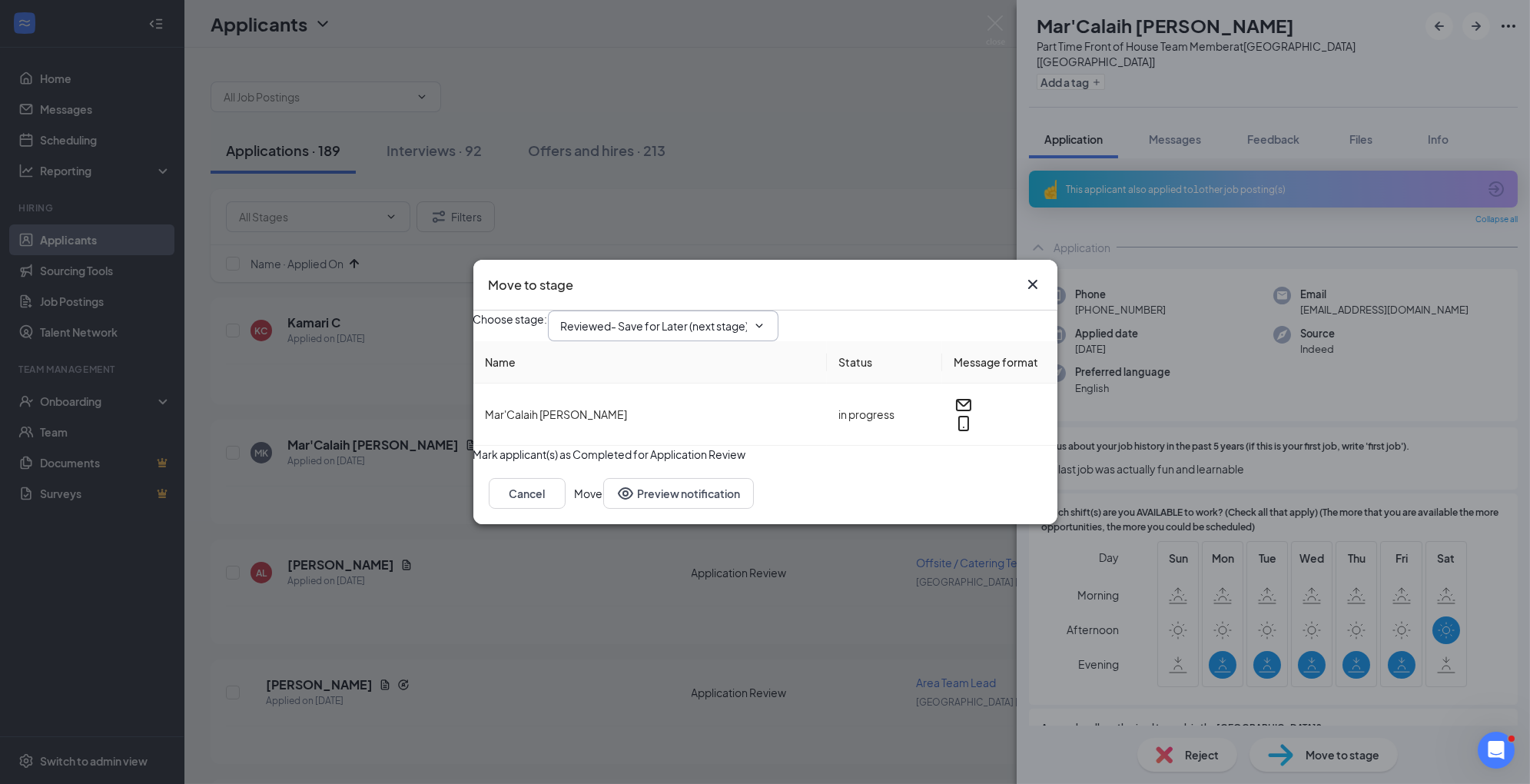
click at [736, 311] on span "Reviewed- Save for Later (next stage)" at bounding box center [663, 326] width 231 height 31
click at [566, 509] on button "Cancel" at bounding box center [527, 493] width 77 height 31
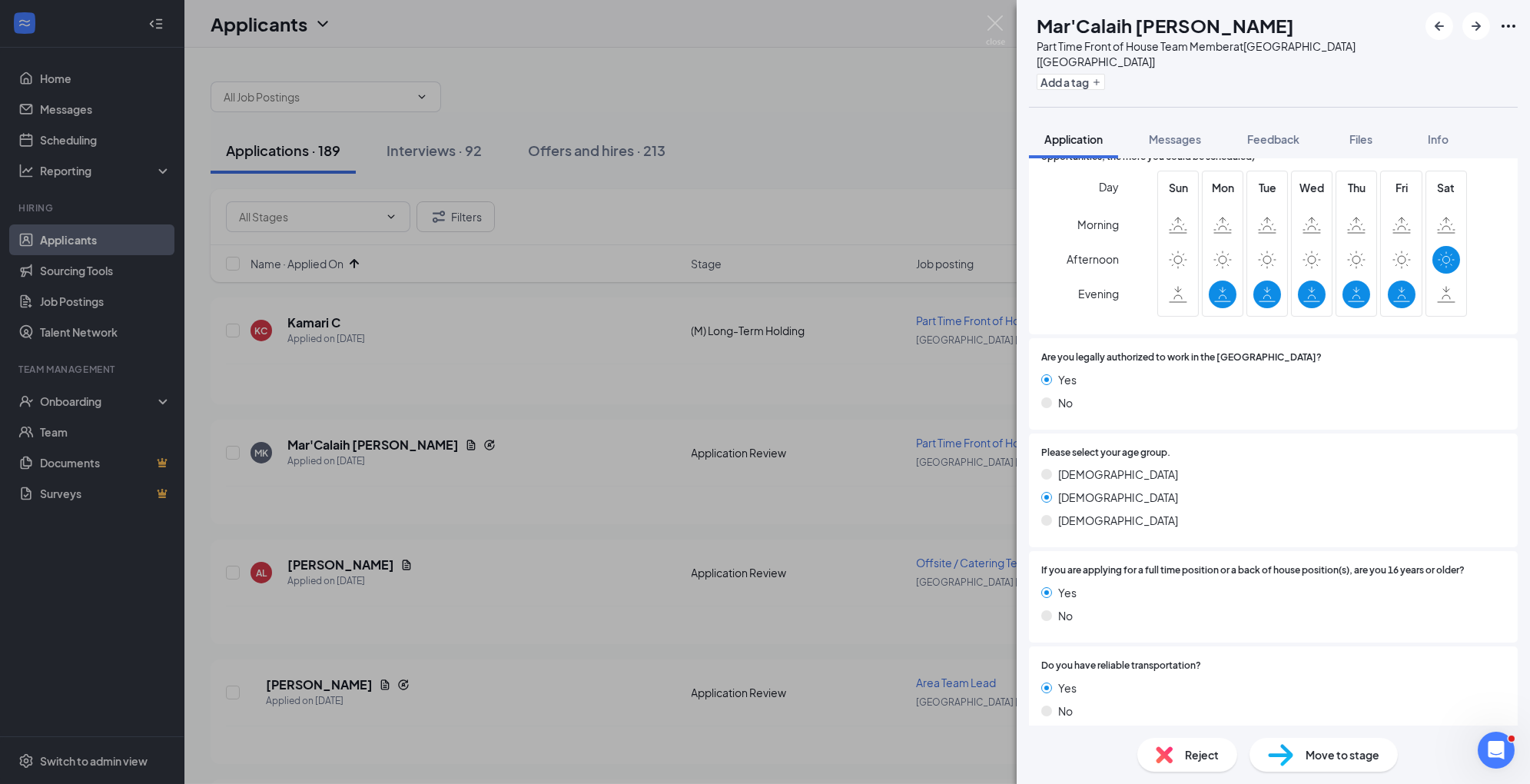
scroll to position [342, 0]
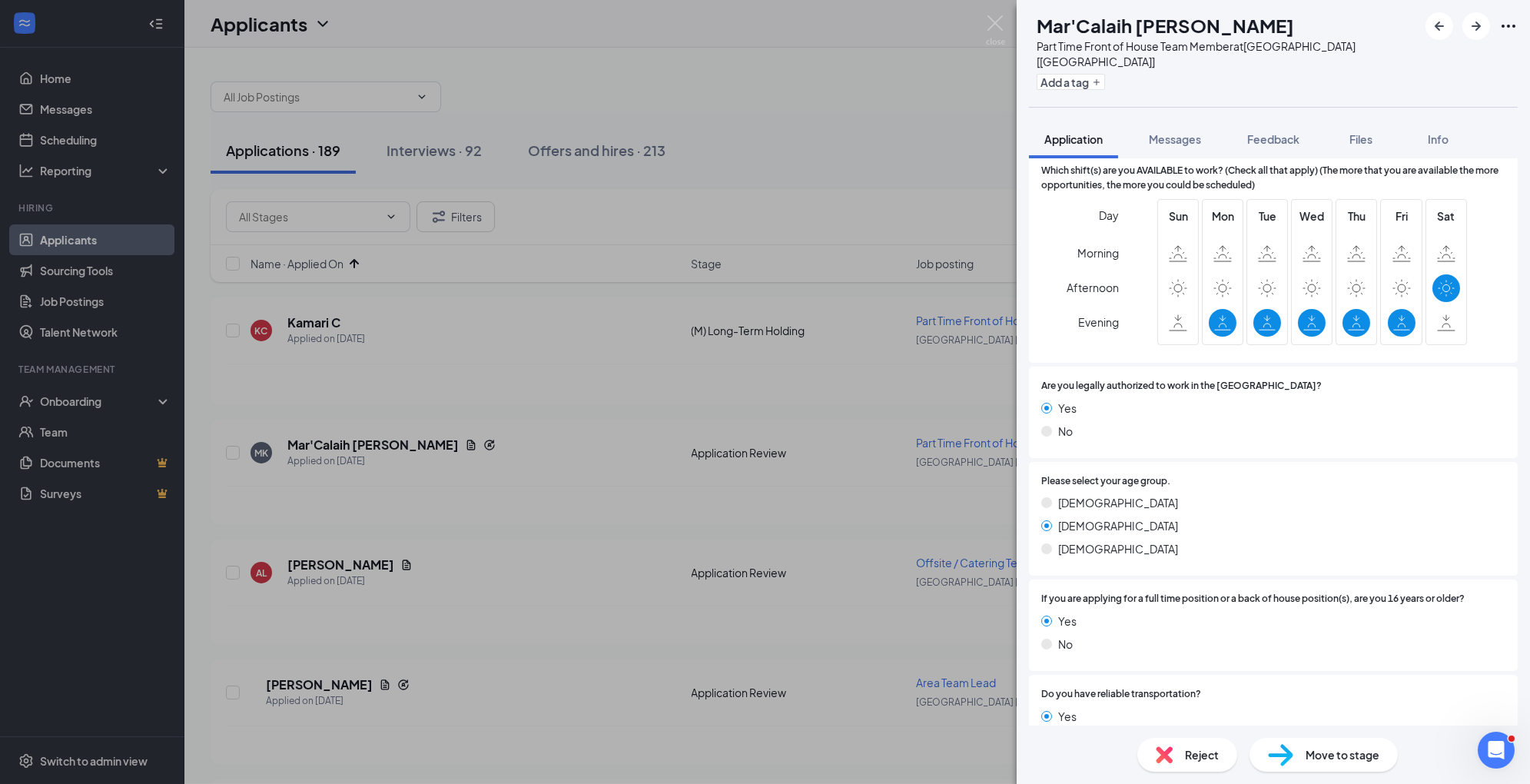
click at [1182, 748] on div "Reject" at bounding box center [1188, 755] width 100 height 34
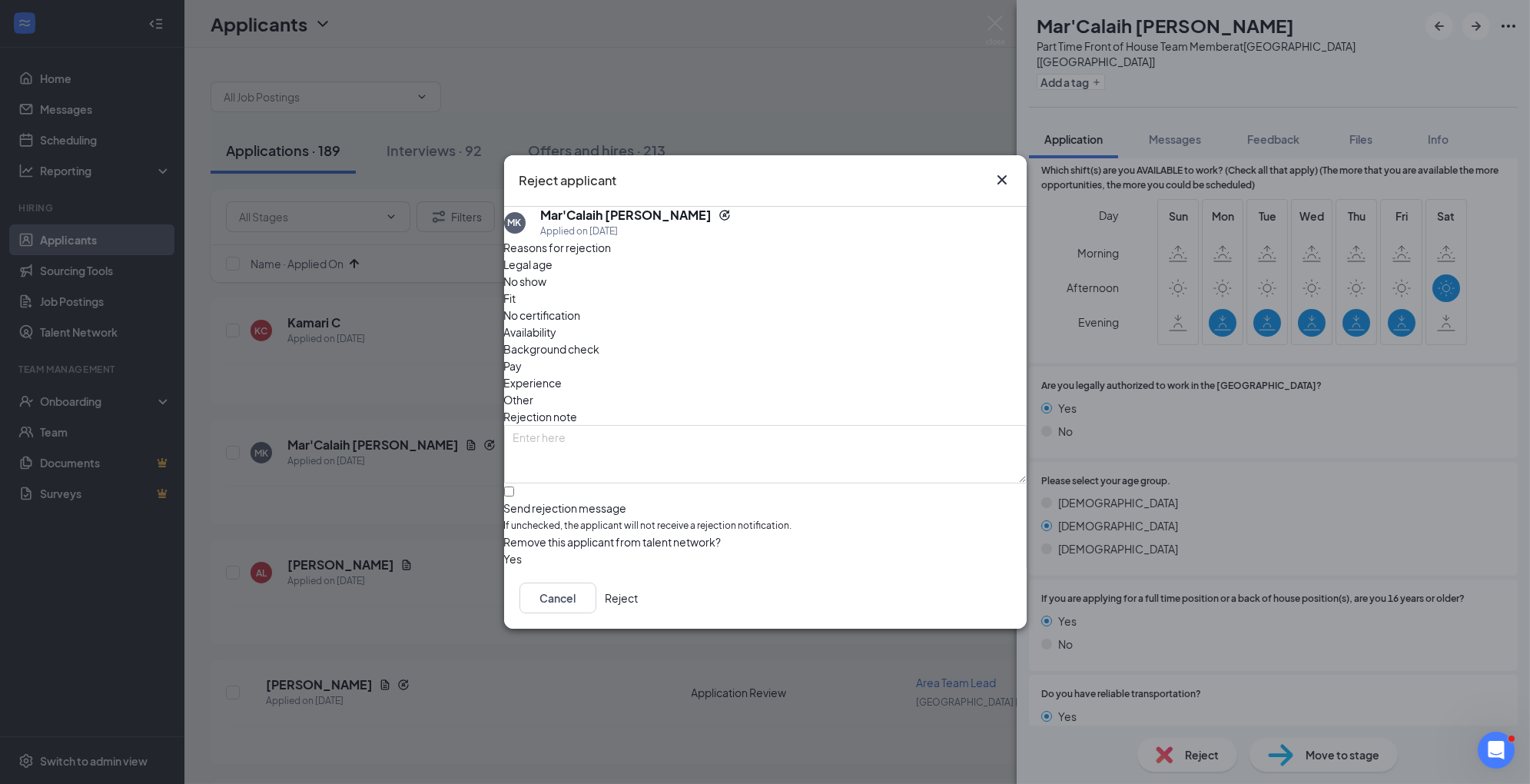
click at [557, 323] on span "Availability" at bounding box center [530, 331] width 53 height 17
click at [639, 588] on button "Reject" at bounding box center [622, 598] width 33 height 31
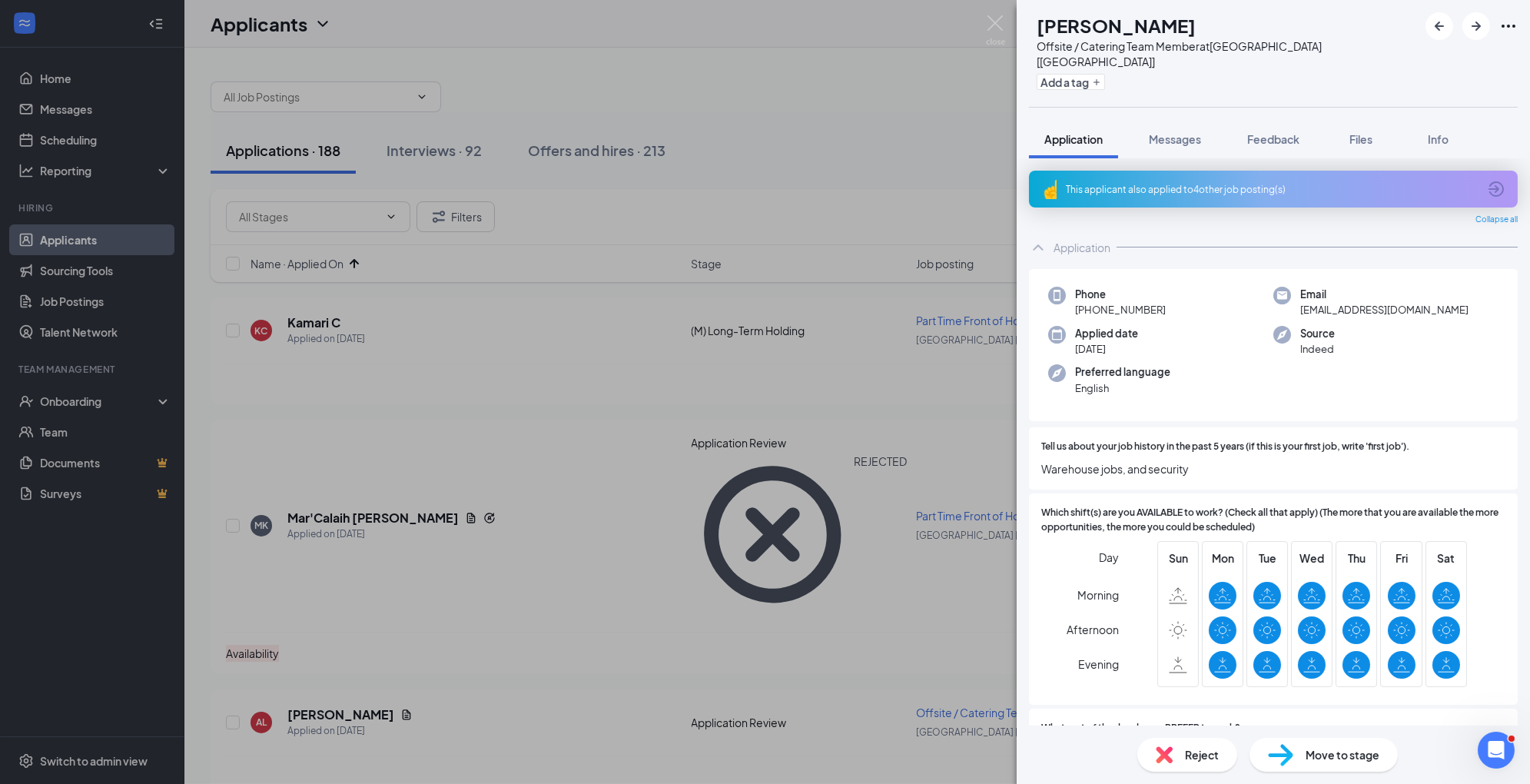
click at [1241, 183] on div "This applicant also applied to 4 other job posting(s)" at bounding box center [1272, 189] width 412 height 13
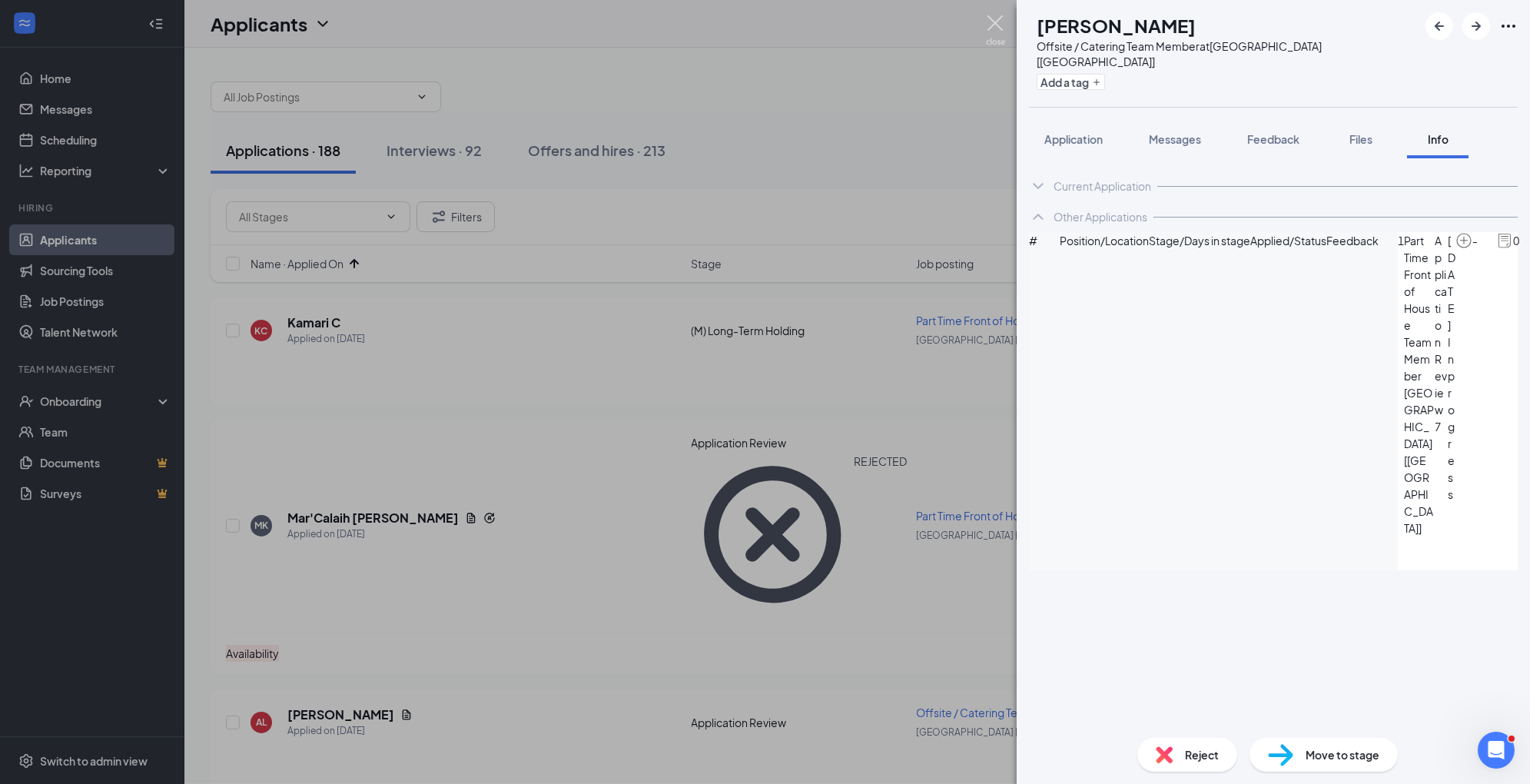
click at [1002, 29] on img at bounding box center [996, 30] width 19 height 30
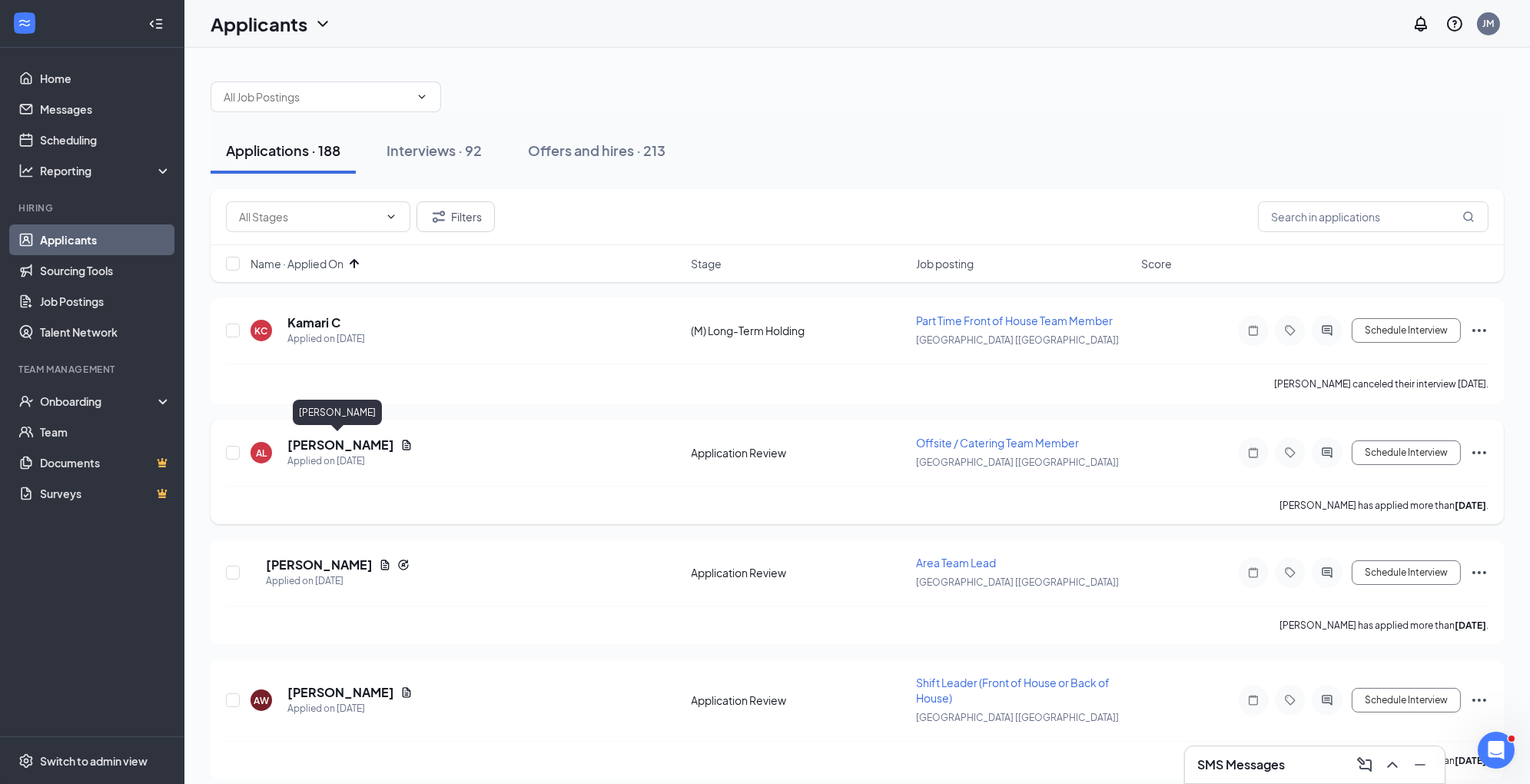
click at [327, 444] on h5 "[PERSON_NAME]" at bounding box center [341, 445] width 107 height 17
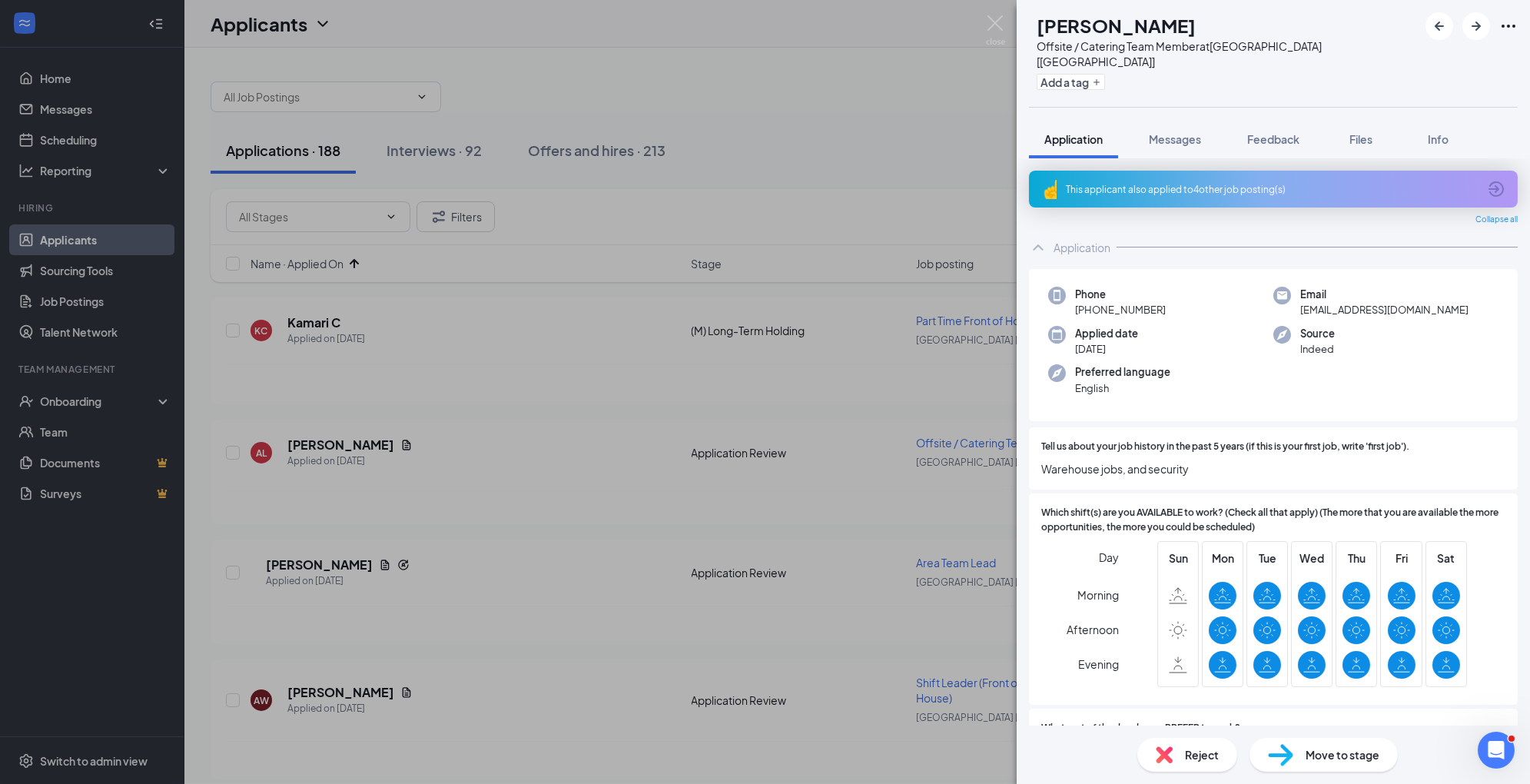
click at [1319, 763] on span "Move to stage" at bounding box center [1342, 754] width 74 height 17
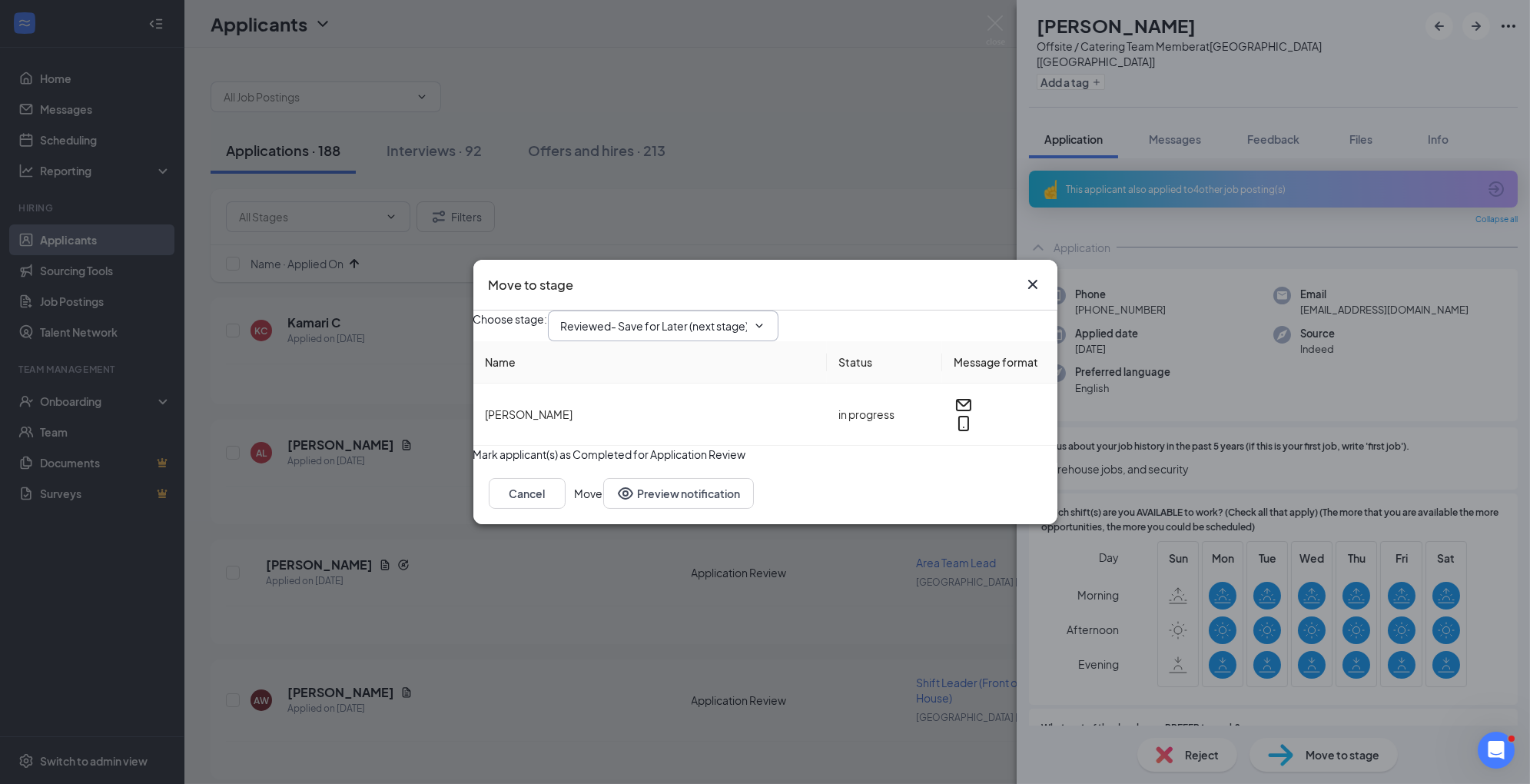
click at [648, 326] on span "Reviewed- Save for Later (next stage)" at bounding box center [663, 326] width 231 height 31
click at [696, 317] on input "Reviewed- Save for Later (next stage)" at bounding box center [654, 325] width 186 height 17
click at [637, 429] on div "1st Interview" at bounding box center [605, 437] width 63 height 17
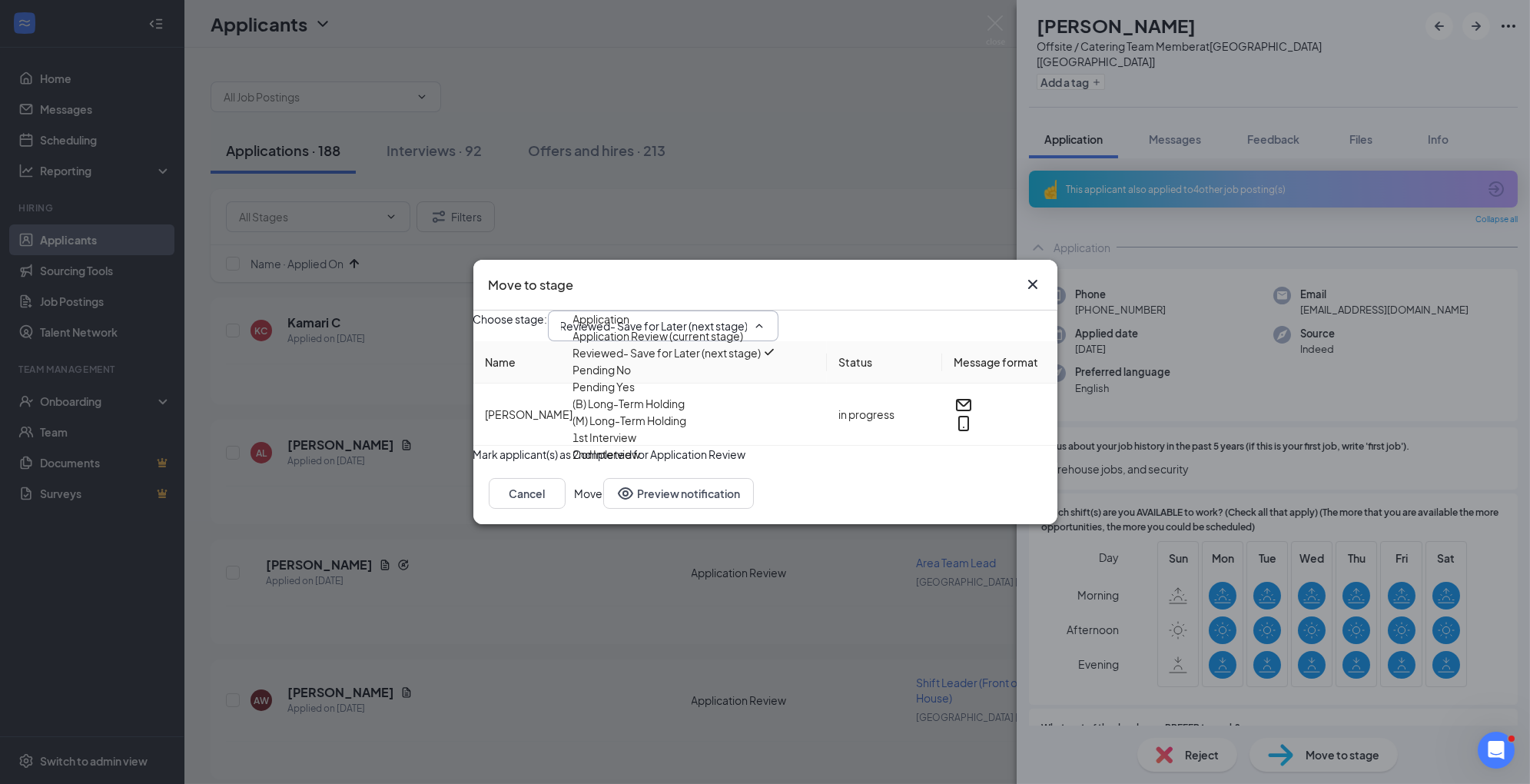
type input "1st Interview"
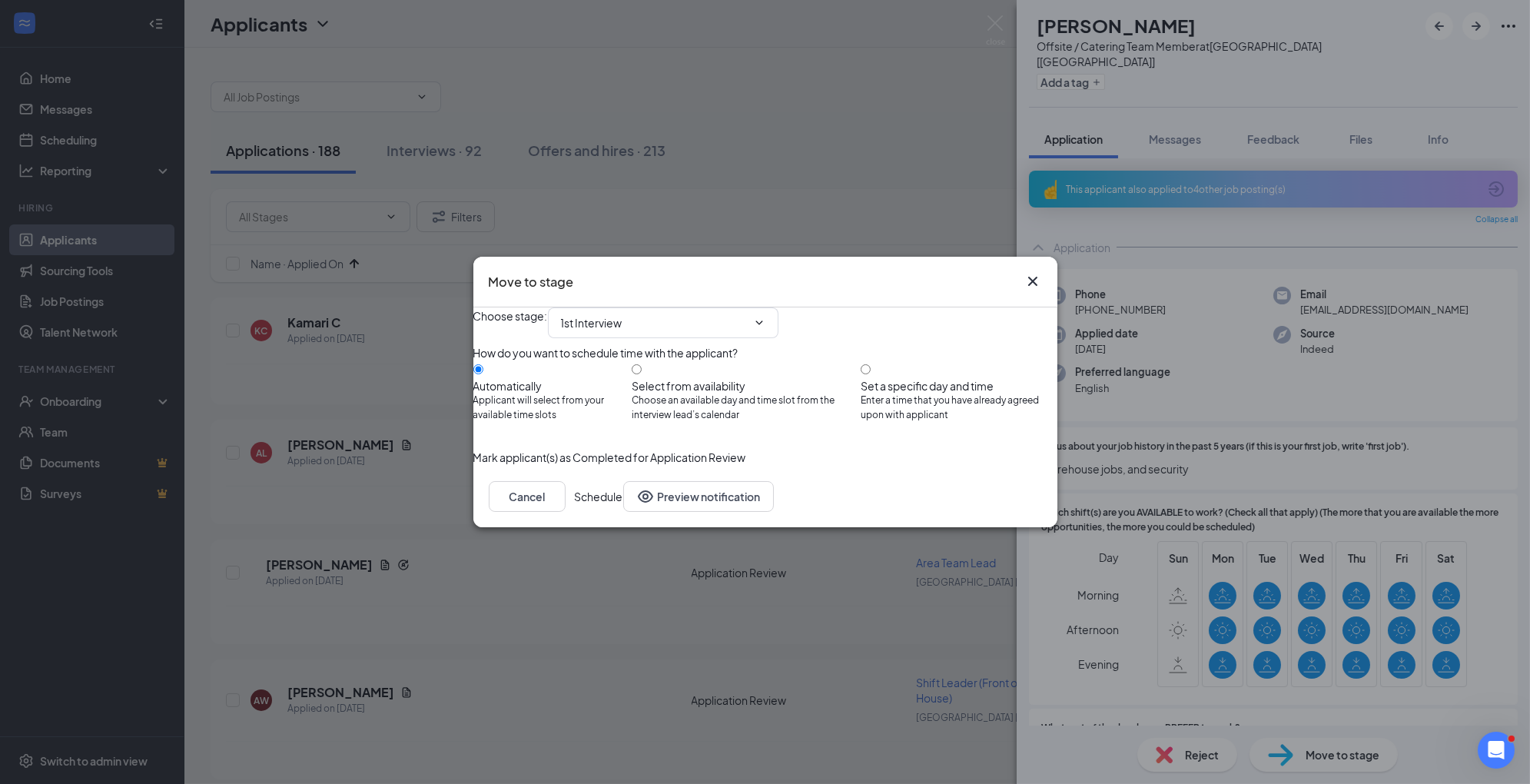
click at [623, 512] on button "Schedule" at bounding box center [599, 496] width 48 height 31
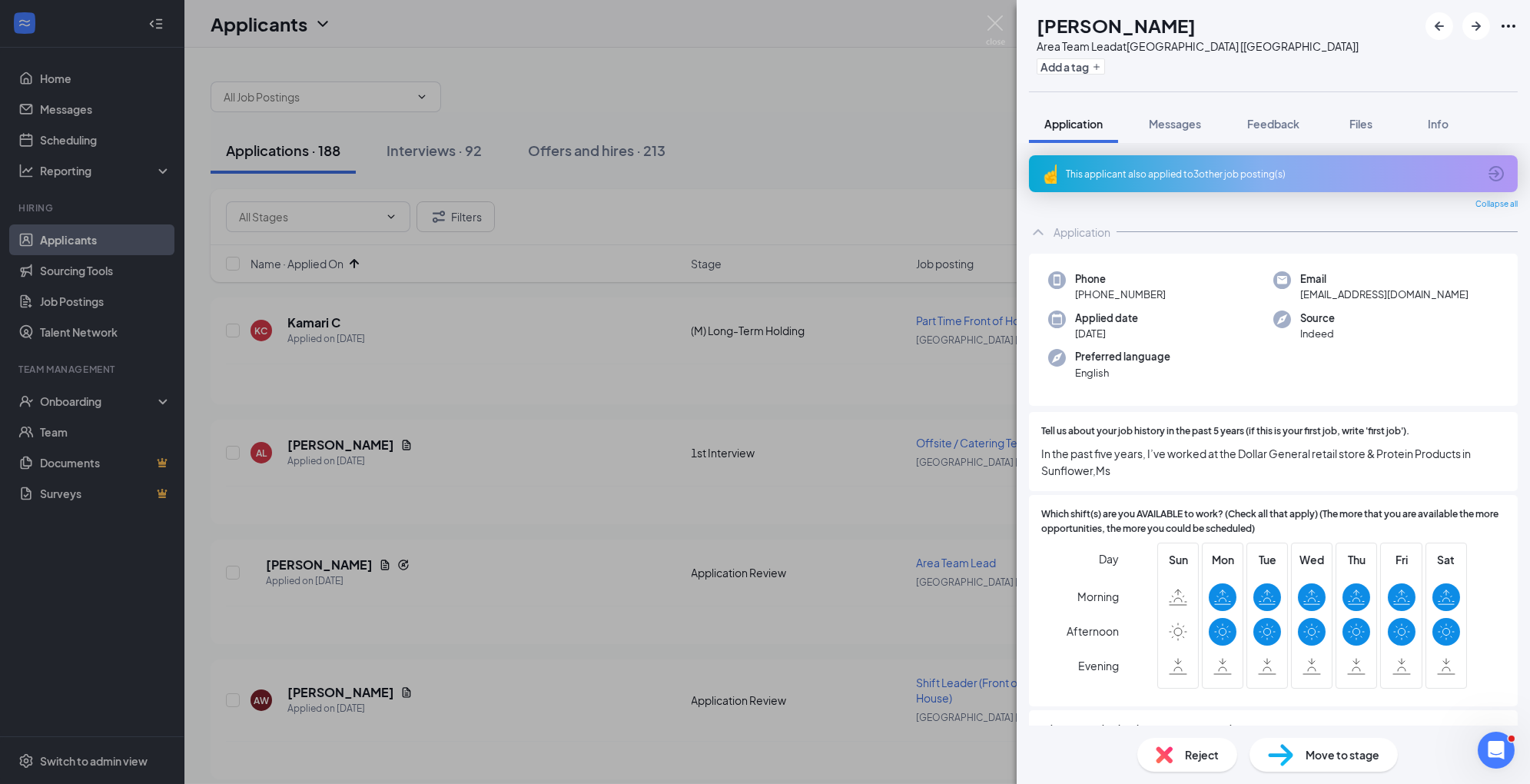
click at [1294, 755] on div "Move to stage" at bounding box center [1324, 755] width 148 height 34
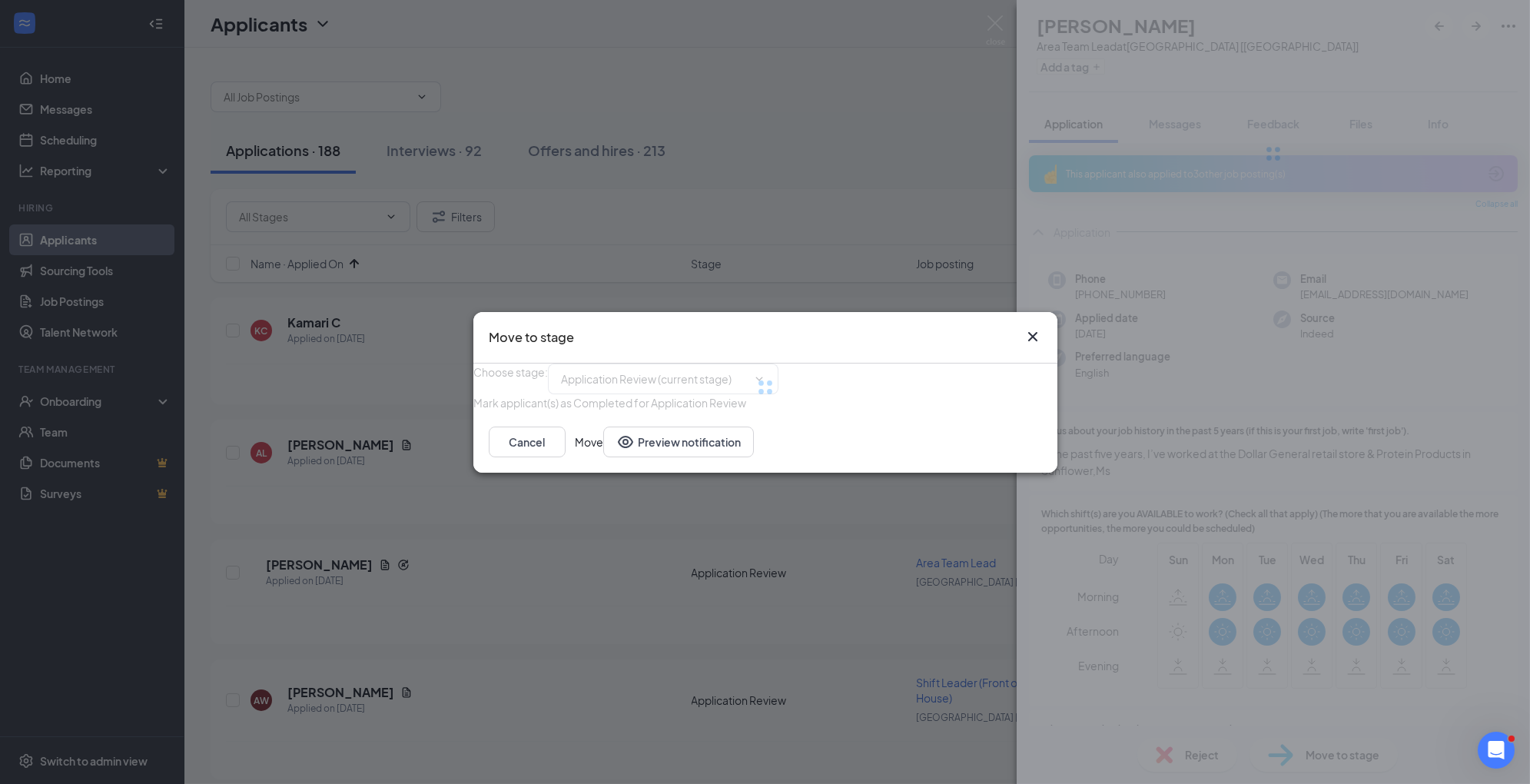
type input "Reviewed- Save for Later (next stage)"
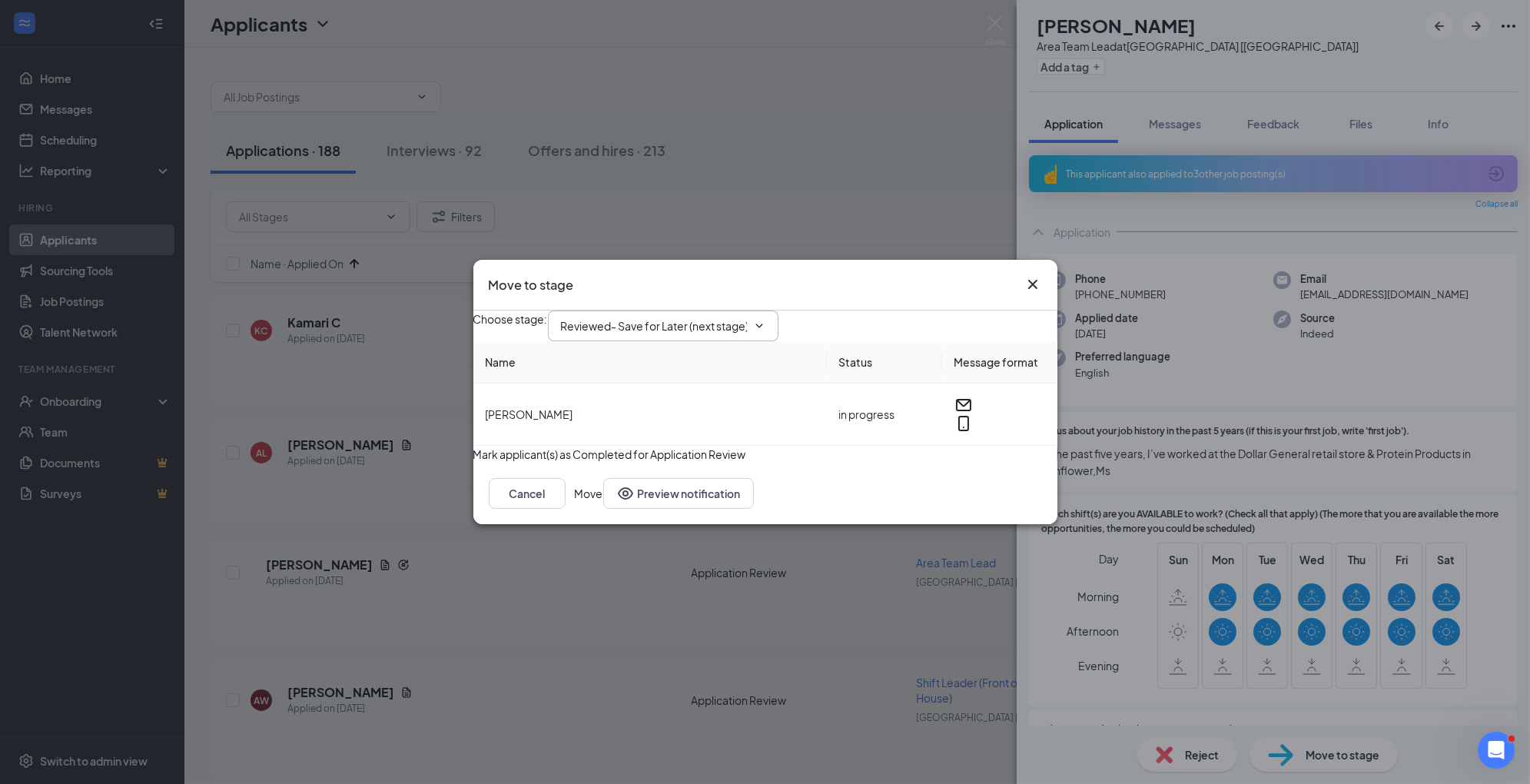
click at [712, 317] on input "Reviewed- Save for Later (next stage)" at bounding box center [654, 325] width 186 height 17
click at [1031, 280] on icon "Cross" at bounding box center [1032, 285] width 10 height 10
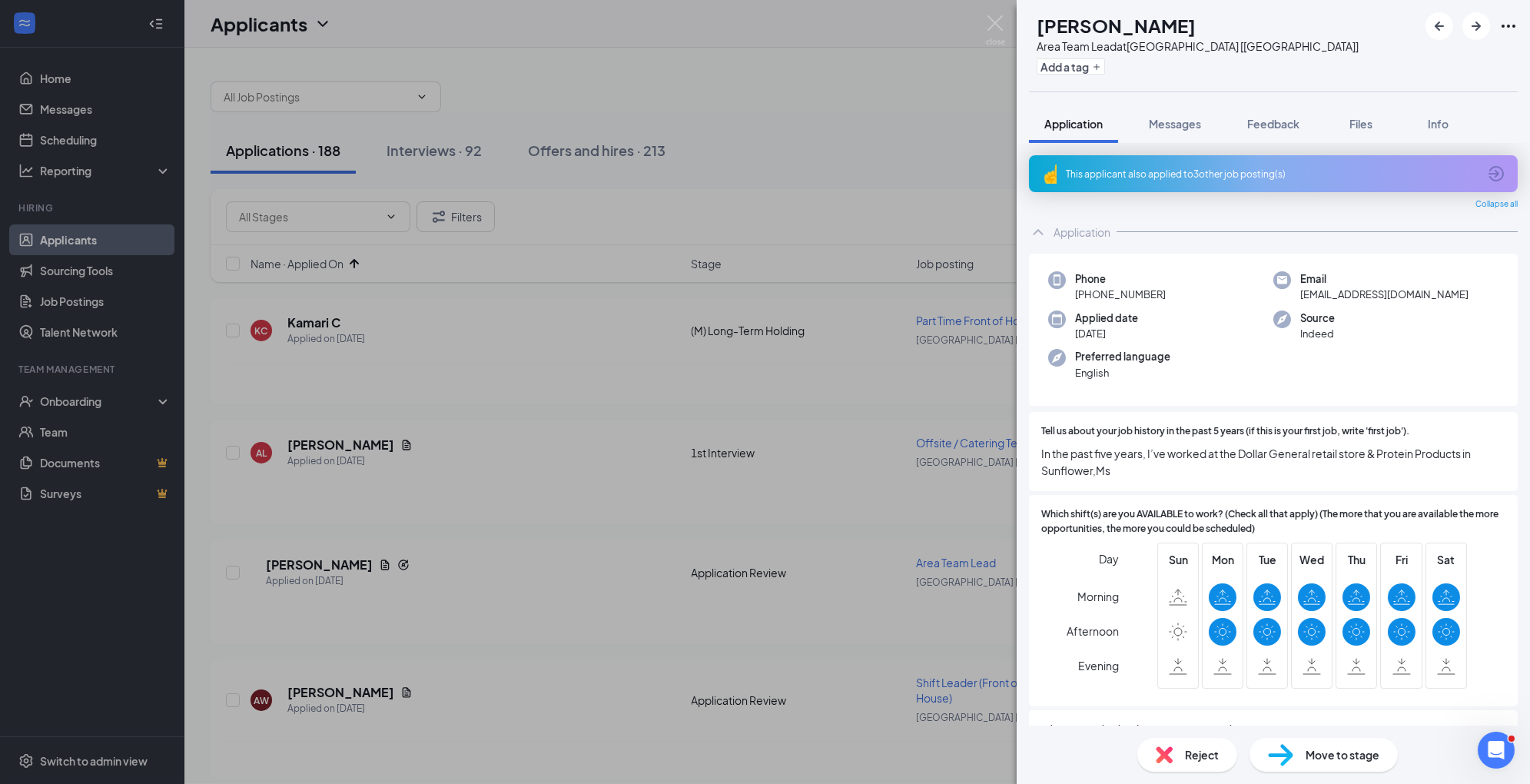
click at [1107, 178] on div "This applicant also applied to 3 other job posting(s)" at bounding box center [1272, 174] width 412 height 13
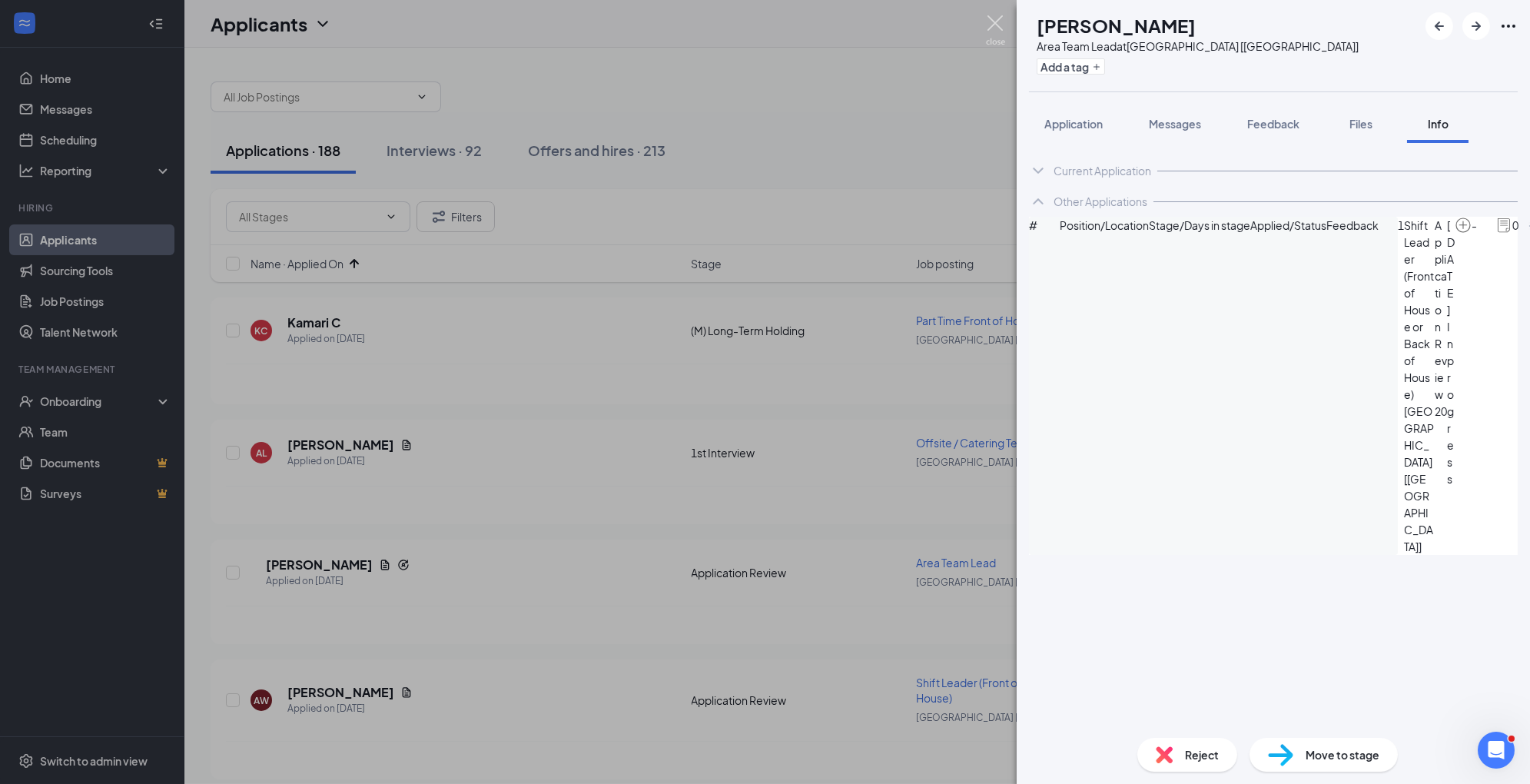
click at [997, 29] on img at bounding box center [996, 30] width 19 height 30
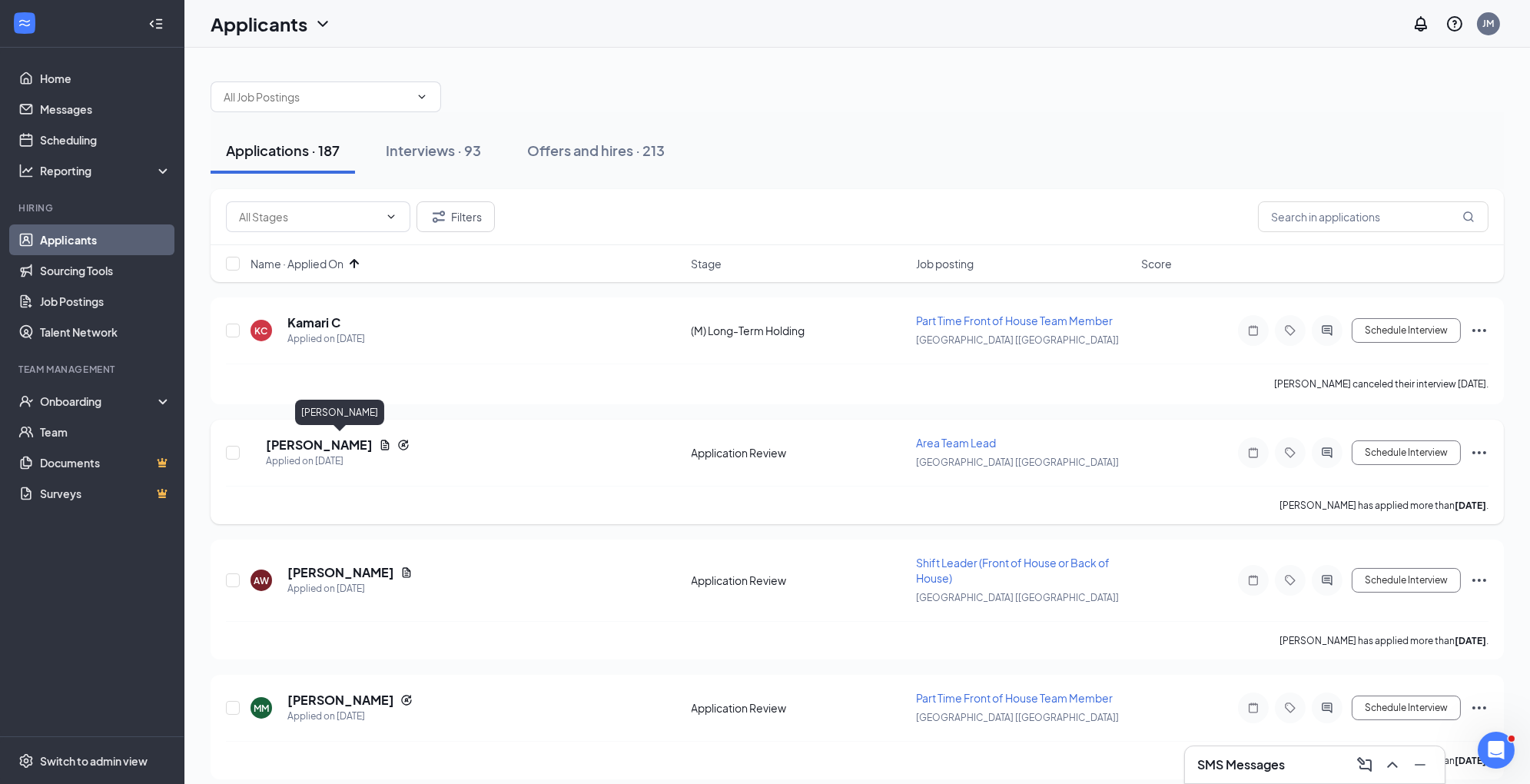
click at [342, 440] on h5 "[PERSON_NAME]" at bounding box center [319, 445] width 107 height 17
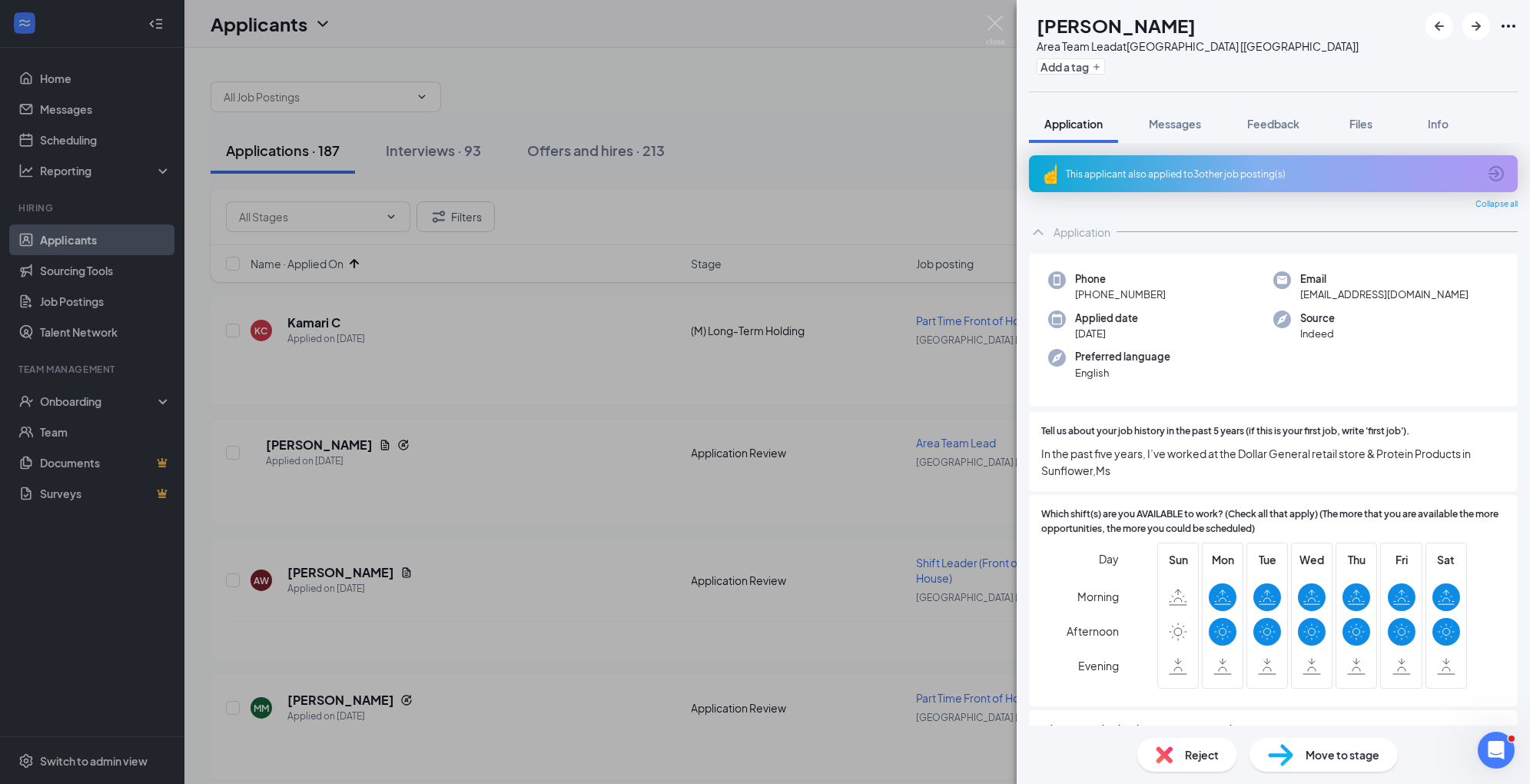
click at [1218, 771] on div "Reject Move to stage" at bounding box center [1274, 755] width 514 height 59
click at [1203, 756] on span "Reject" at bounding box center [1202, 754] width 34 height 17
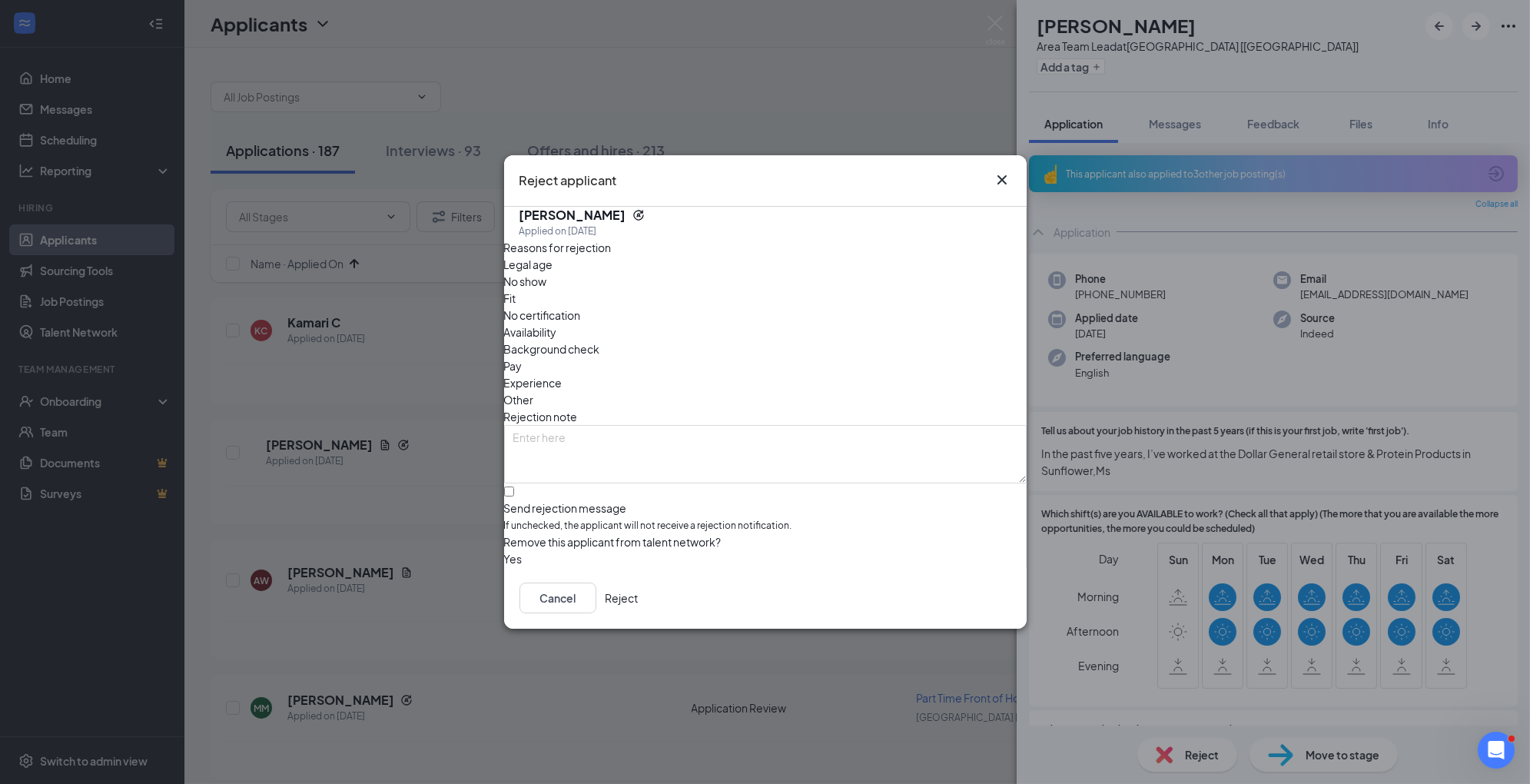
click at [563, 374] on span "Experience" at bounding box center [534, 382] width 59 height 17
click at [639, 614] on button "Reject" at bounding box center [622, 598] width 33 height 31
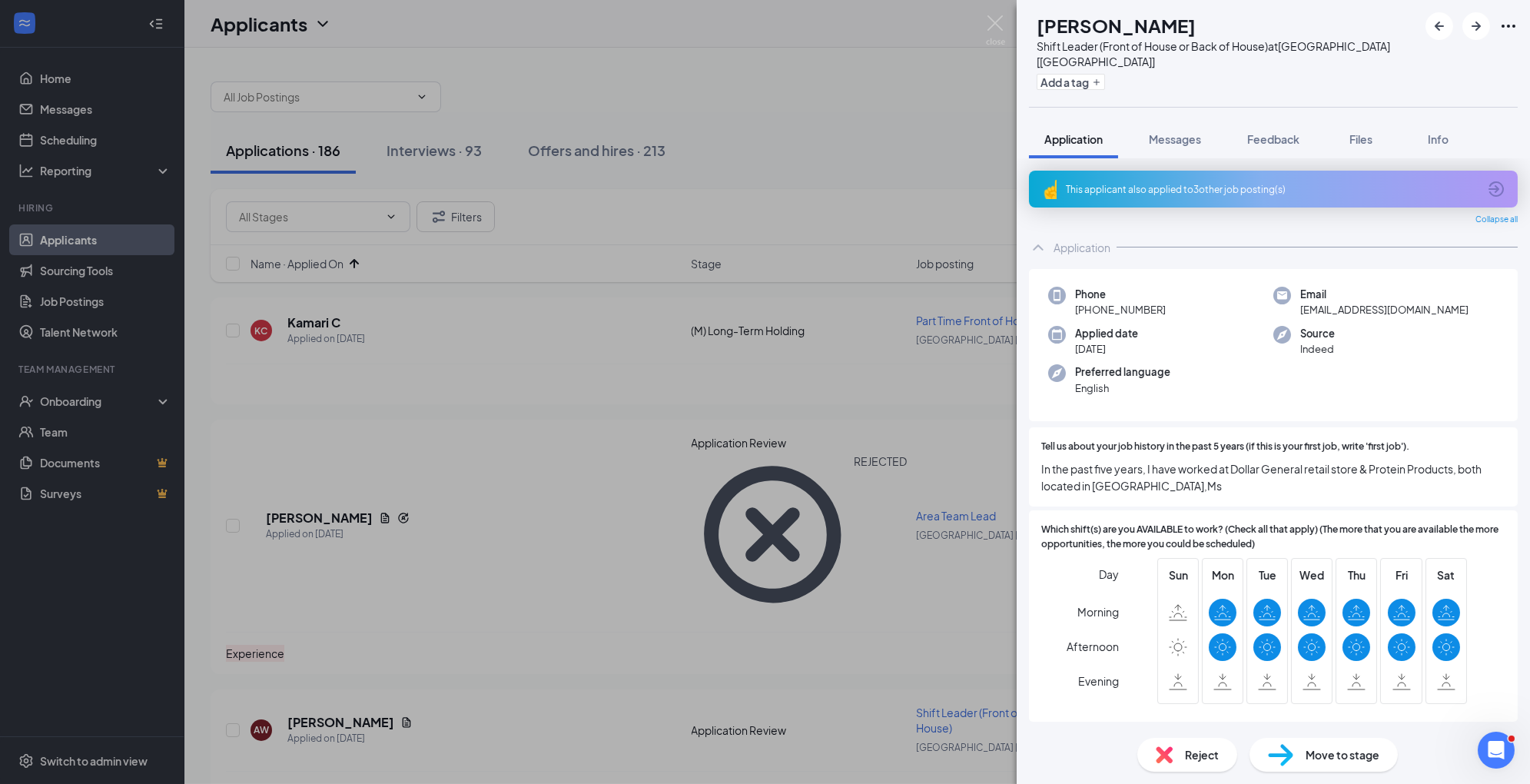
click at [1305, 763] on div "Move to stage" at bounding box center [1324, 755] width 148 height 34
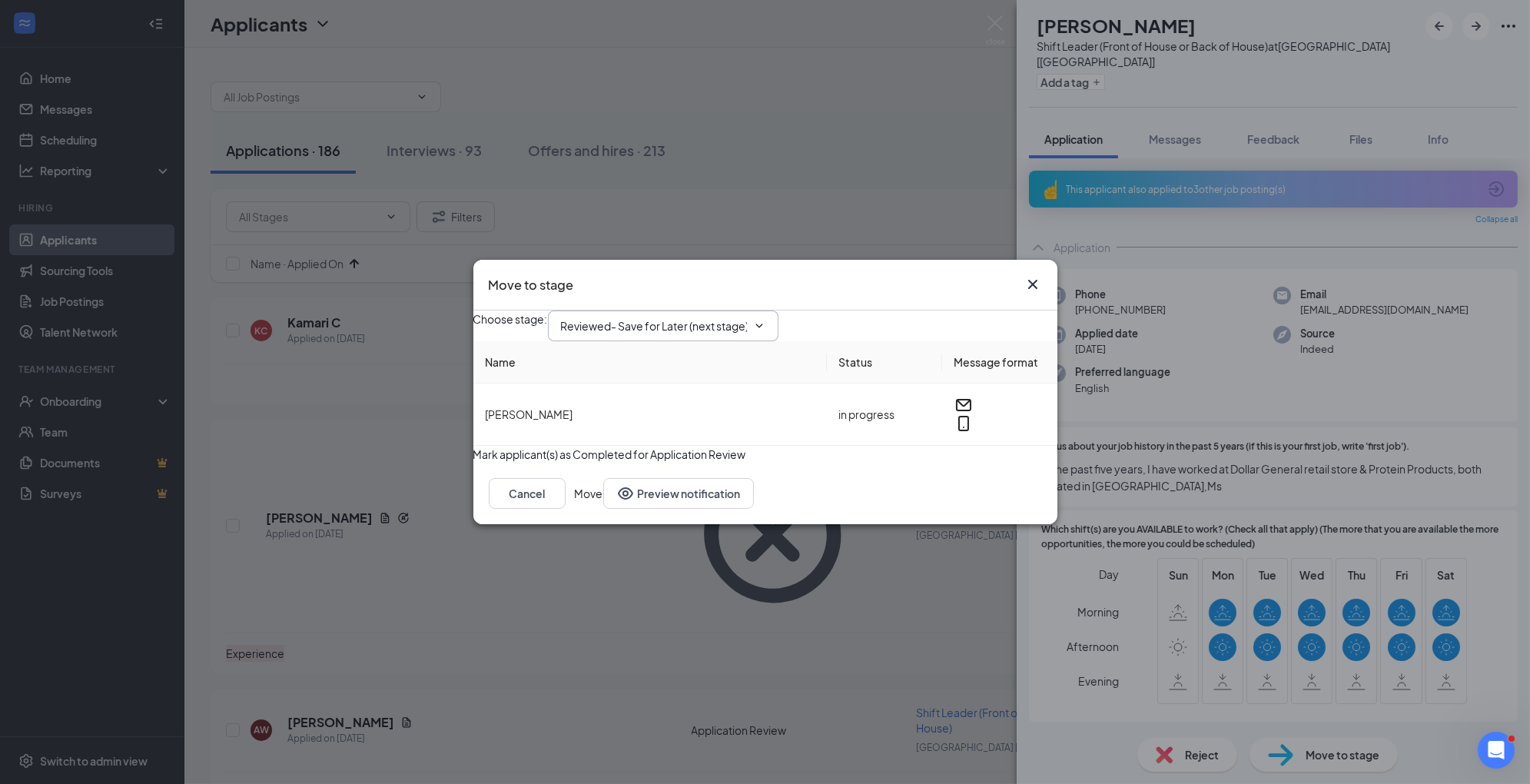
click at [714, 317] on input "Reviewed- Save for Later (next stage)" at bounding box center [654, 325] width 186 height 17
click at [637, 446] on div "1st Interview" at bounding box center [605, 437] width 63 height 17
type input "1st Interview"
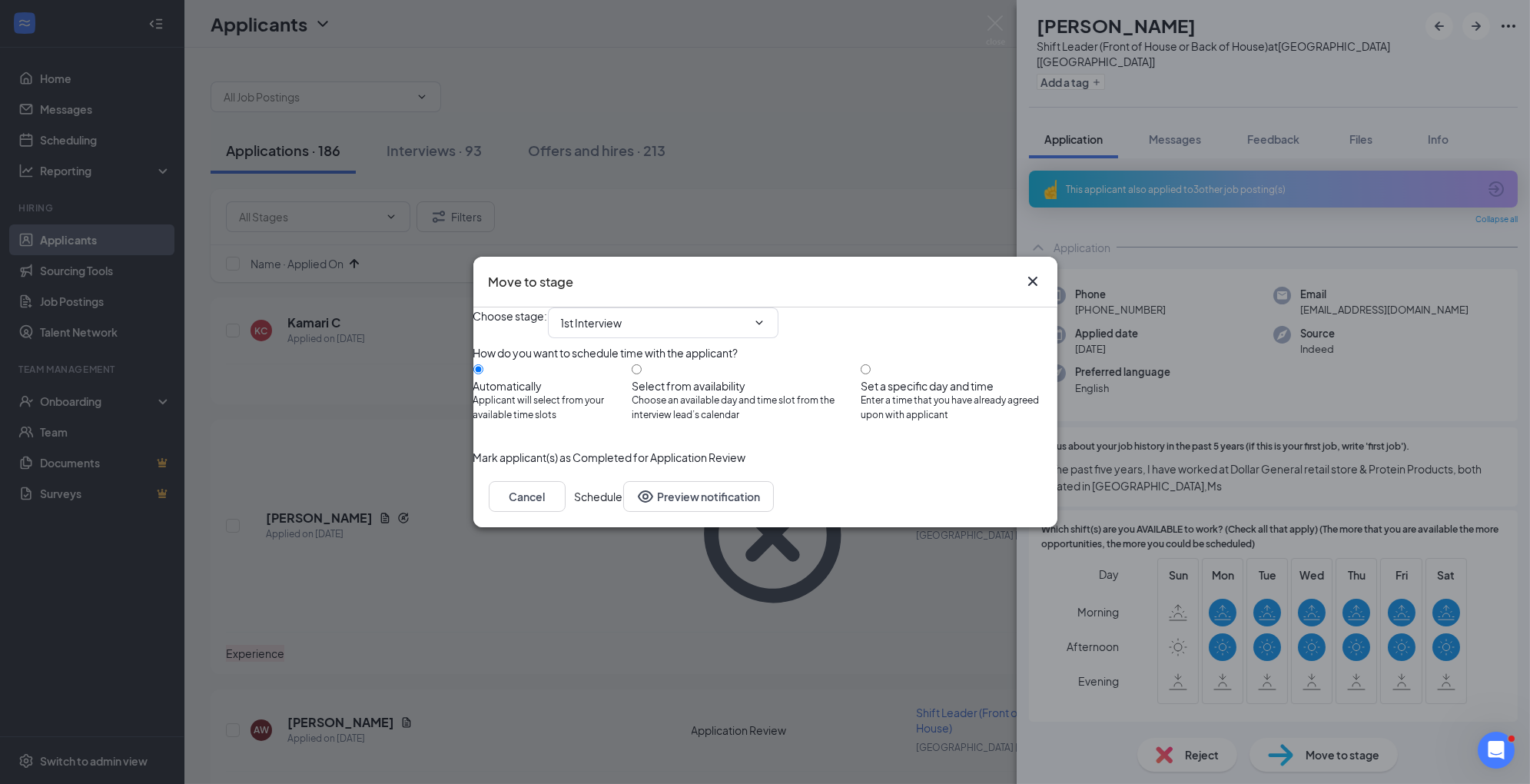
click at [623, 512] on button "Schedule" at bounding box center [599, 496] width 48 height 31
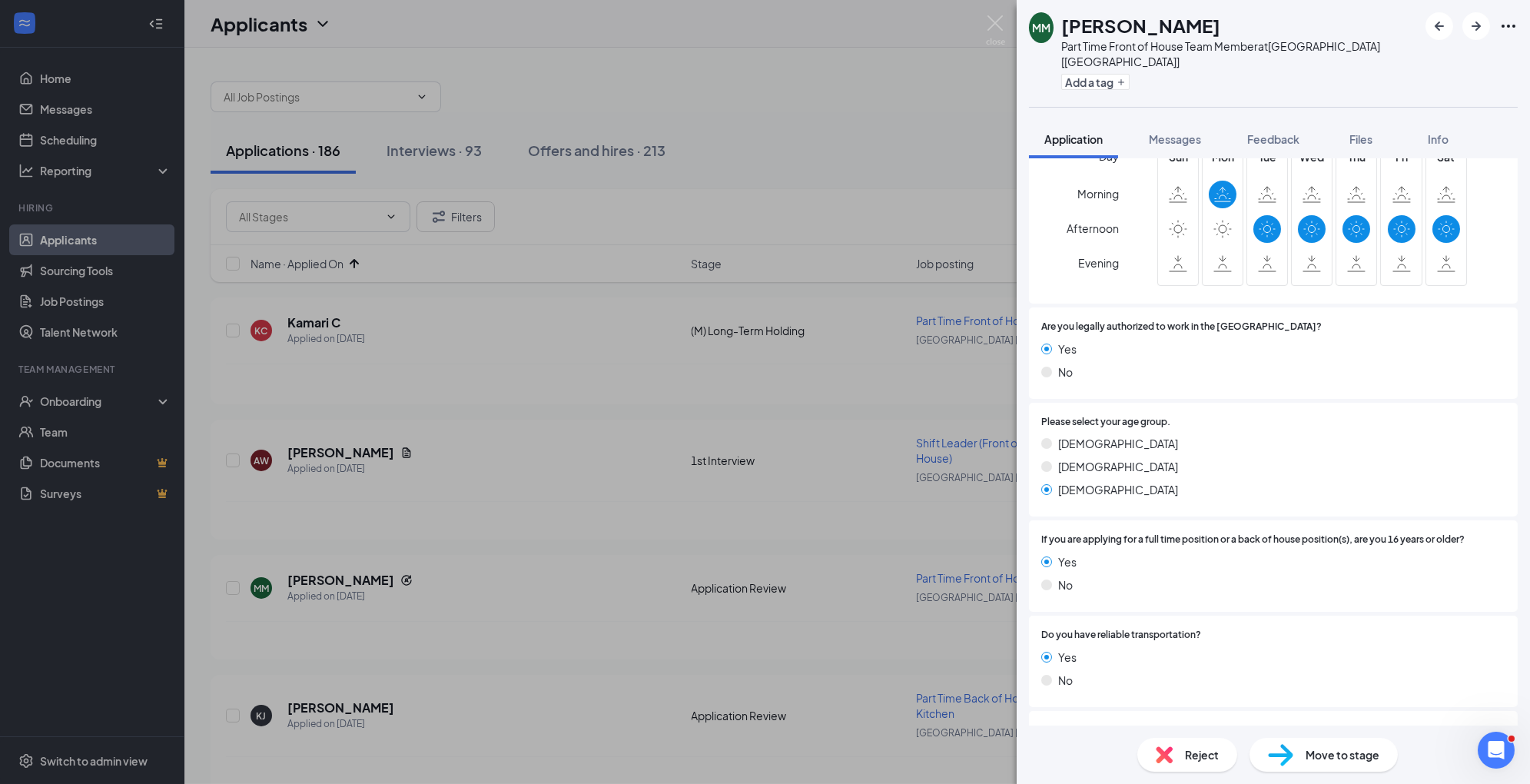
scroll to position [411, 0]
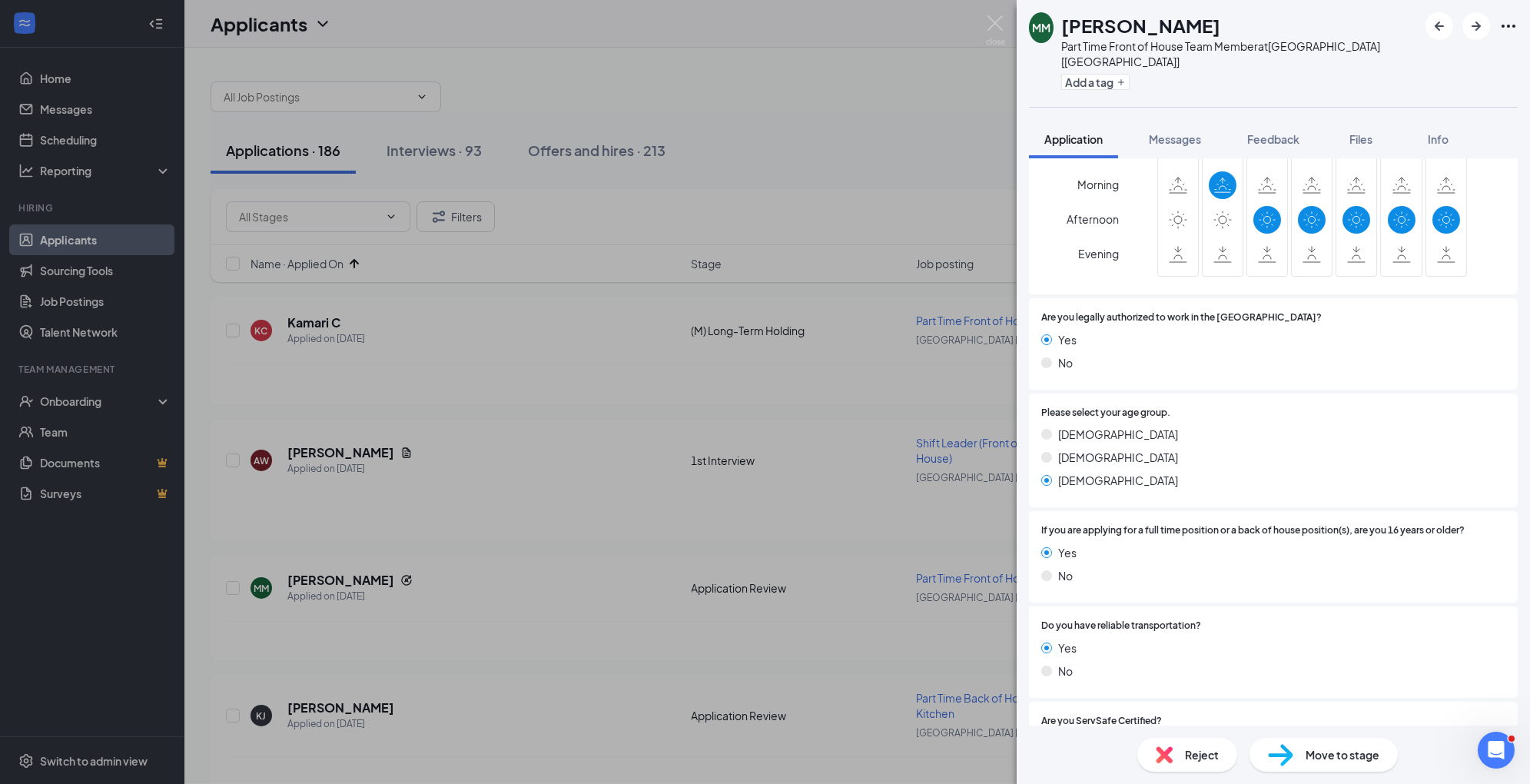
click at [1283, 747] on img at bounding box center [1281, 755] width 25 height 22
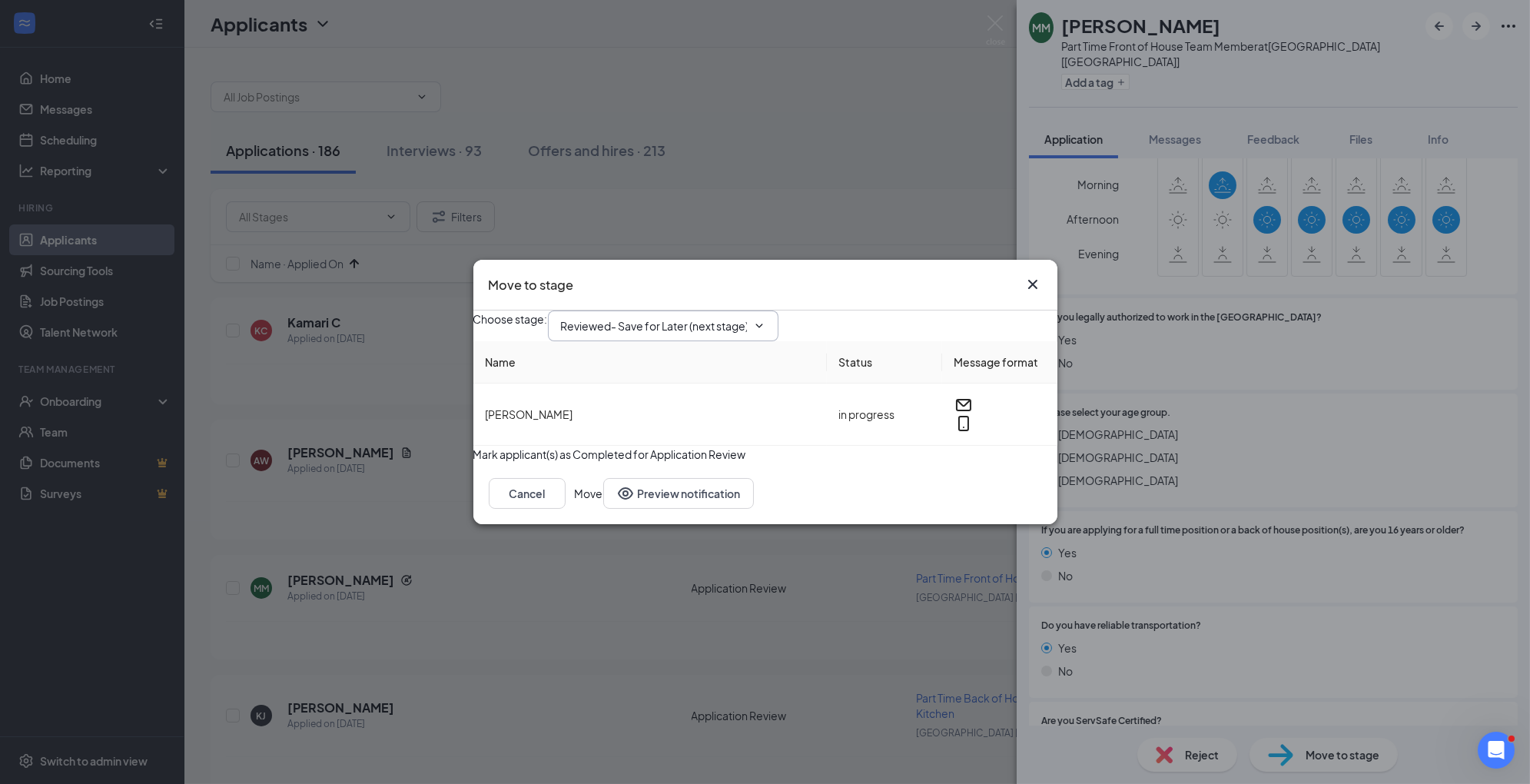
click at [679, 317] on input "Reviewed- Save for Later (next stage)" at bounding box center [654, 325] width 186 height 17
click at [637, 441] on div "1st Interview" at bounding box center [605, 437] width 63 height 17
type input "1st Interview"
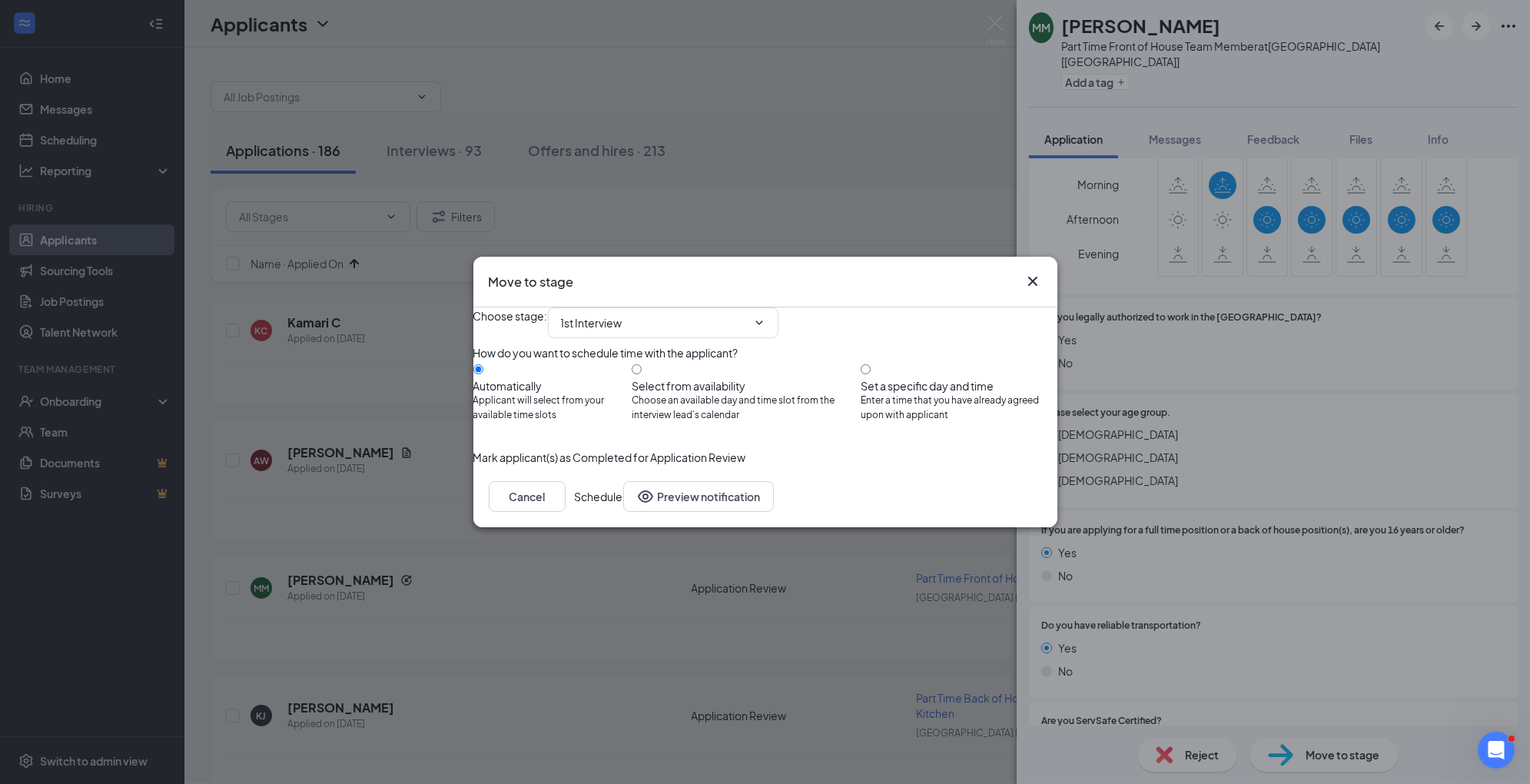
click at [623, 512] on button "Schedule" at bounding box center [599, 496] width 48 height 31
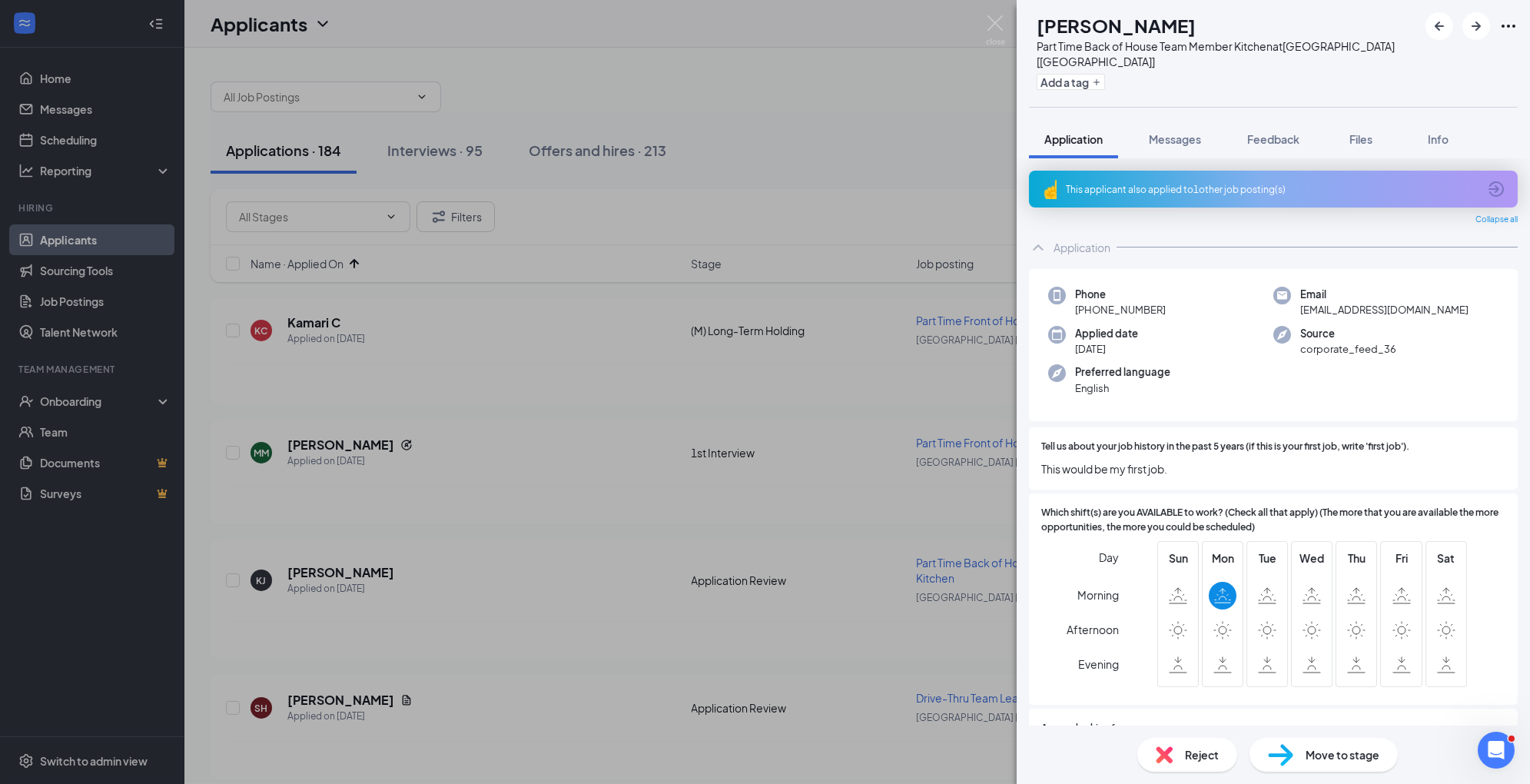
click at [1204, 757] on span "Reject" at bounding box center [1202, 754] width 34 height 17
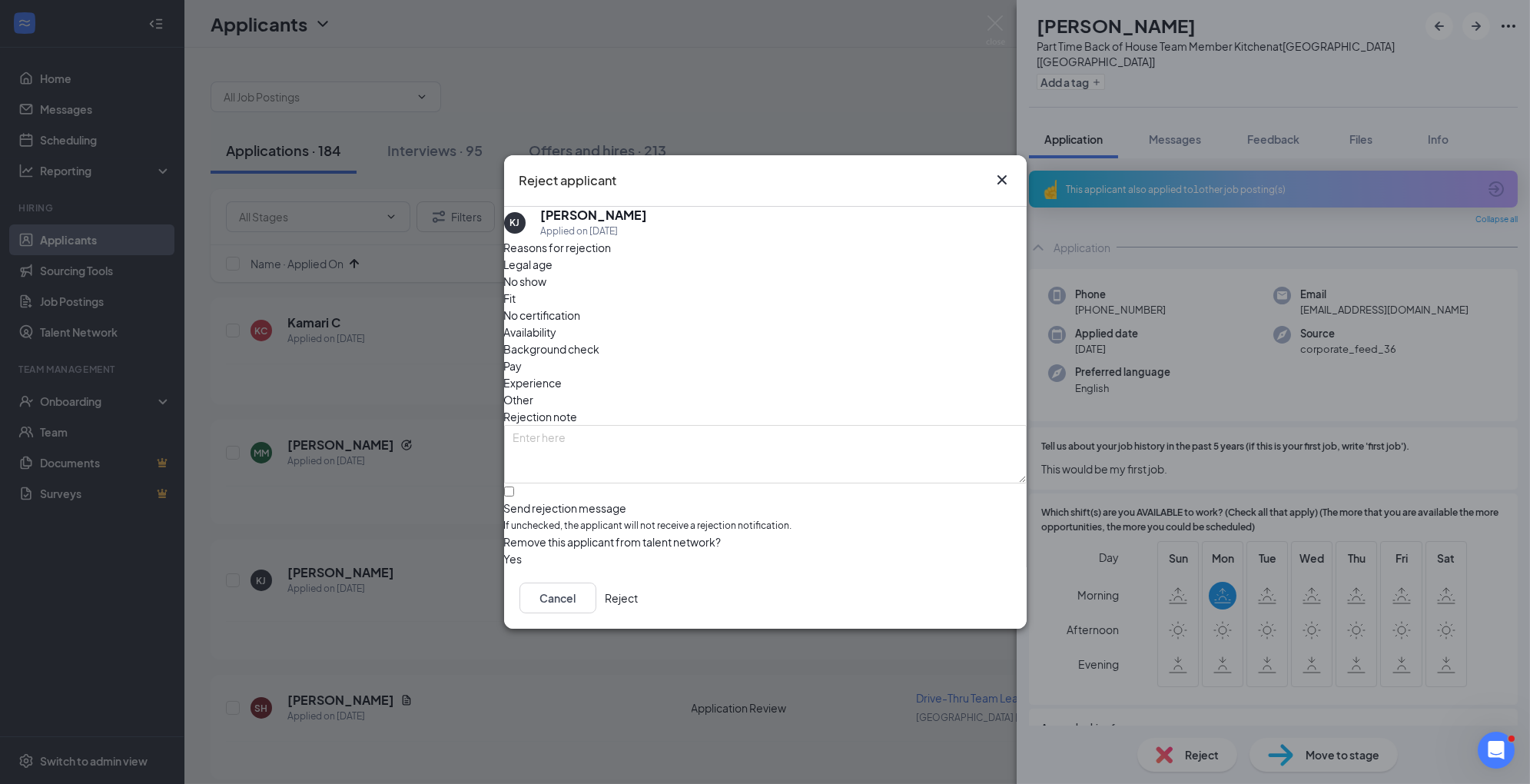
click at [557, 323] on span "Availability" at bounding box center [530, 331] width 53 height 17
click at [563, 374] on span "Experience" at bounding box center [534, 382] width 59 height 17
click at [639, 595] on button "Reject" at bounding box center [622, 598] width 33 height 31
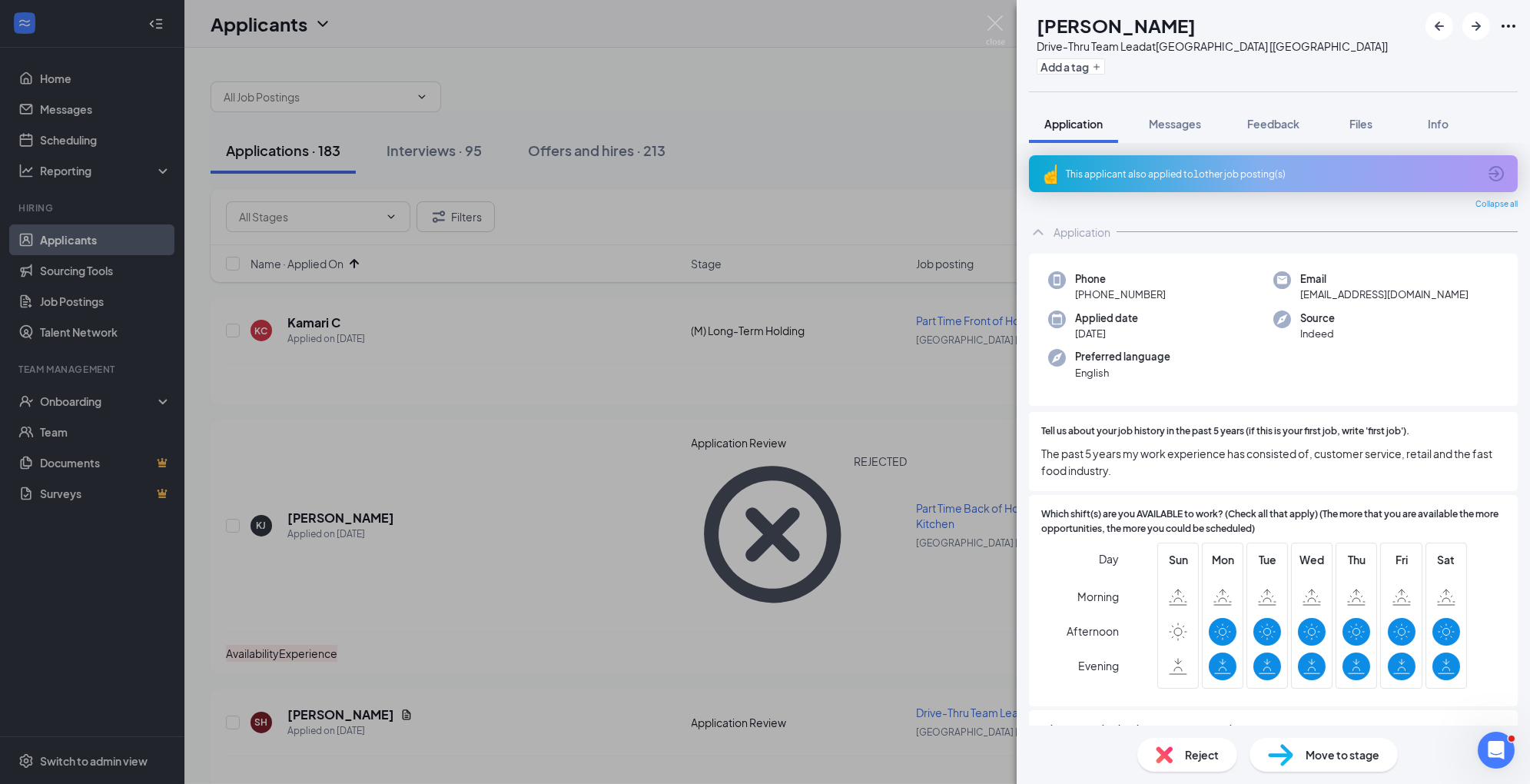
click at [1316, 755] on span "Move to stage" at bounding box center [1342, 754] width 74 height 17
type input "Reviewed- Save for Later (next stage)"
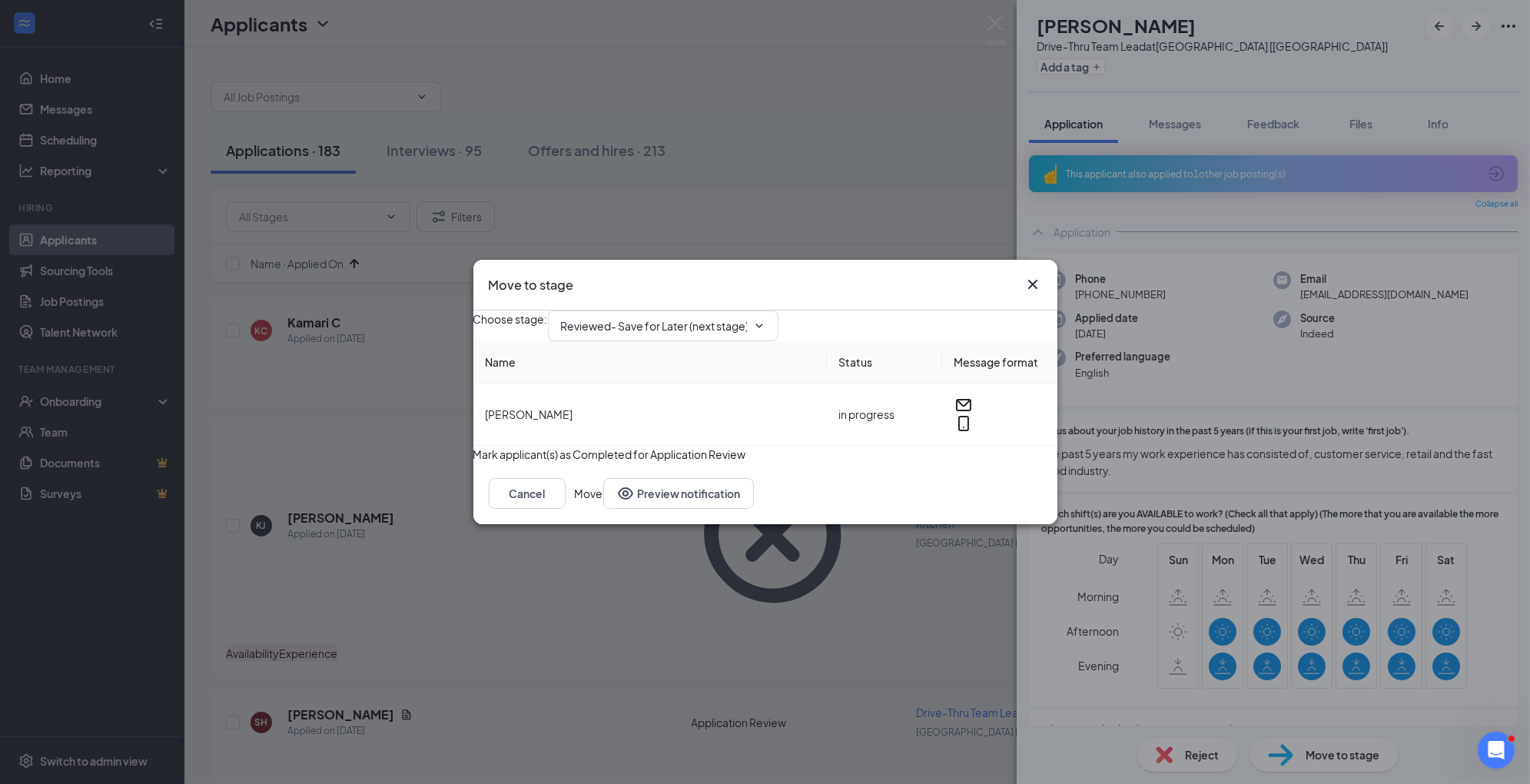
click at [1030, 275] on icon "Cross" at bounding box center [1032, 284] width 18 height 18
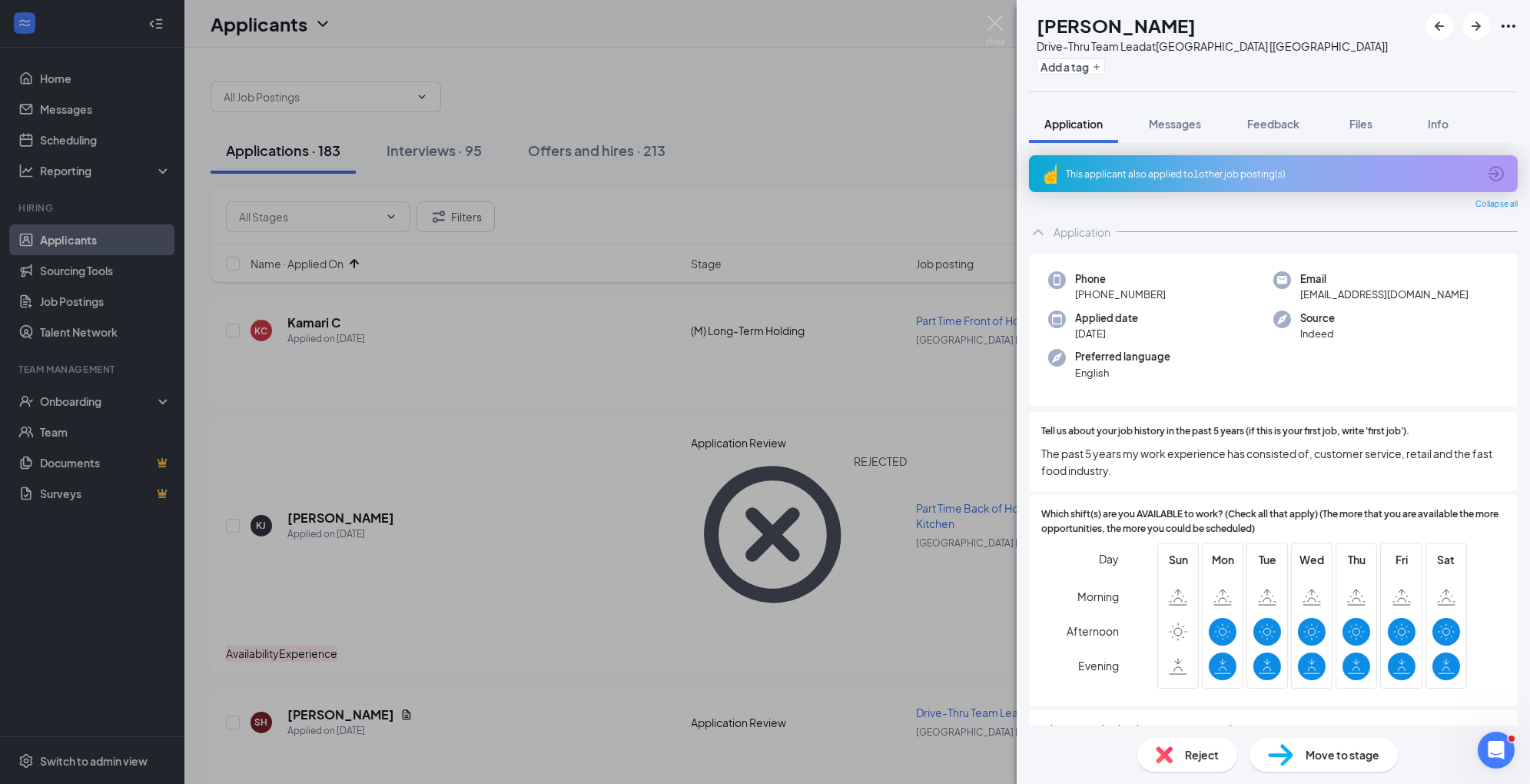
click at [1117, 182] on div "This applicant also applied to 1 other job posting(s)" at bounding box center [1273, 174] width 489 height 37
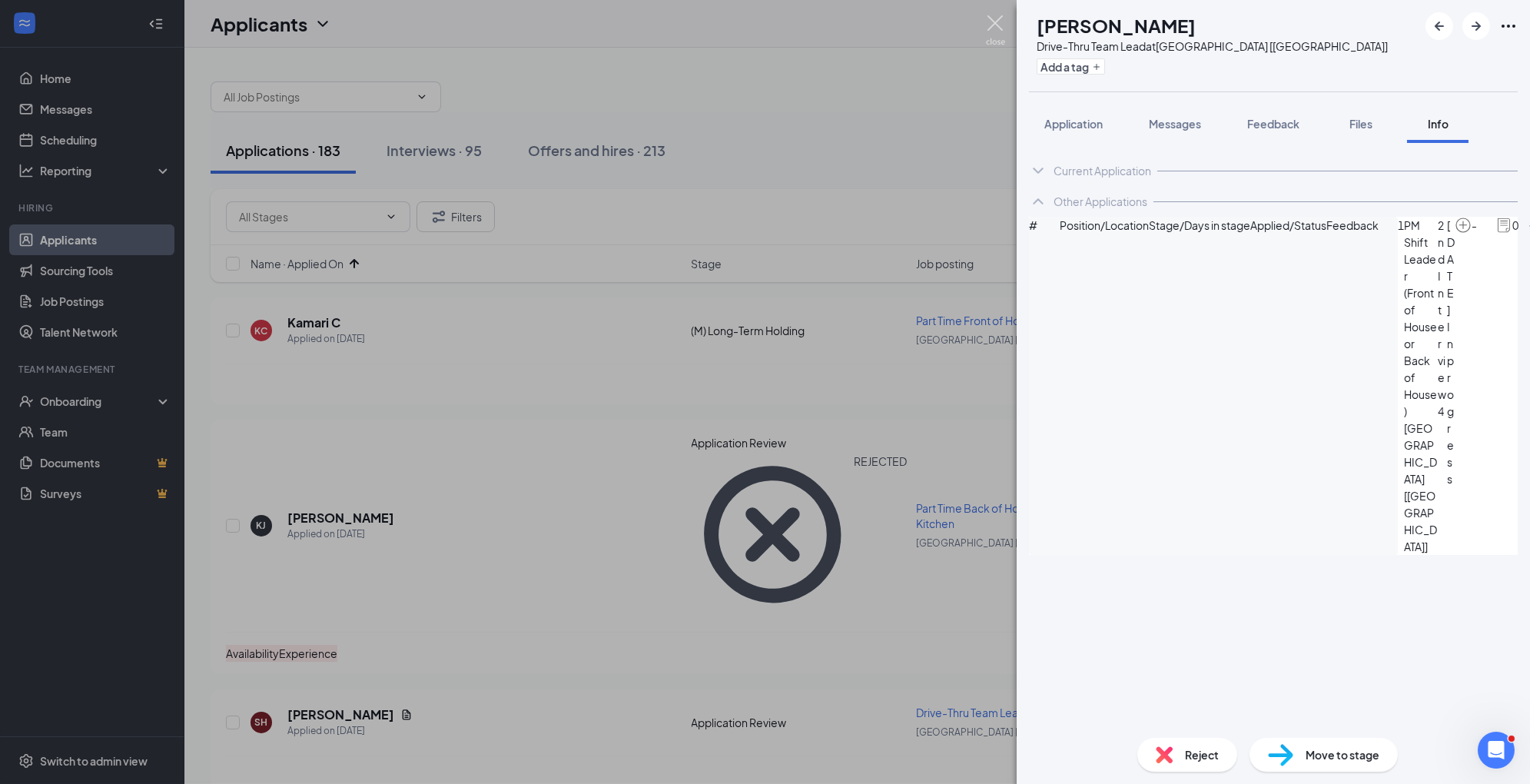
click at [993, 25] on img at bounding box center [996, 30] width 19 height 30
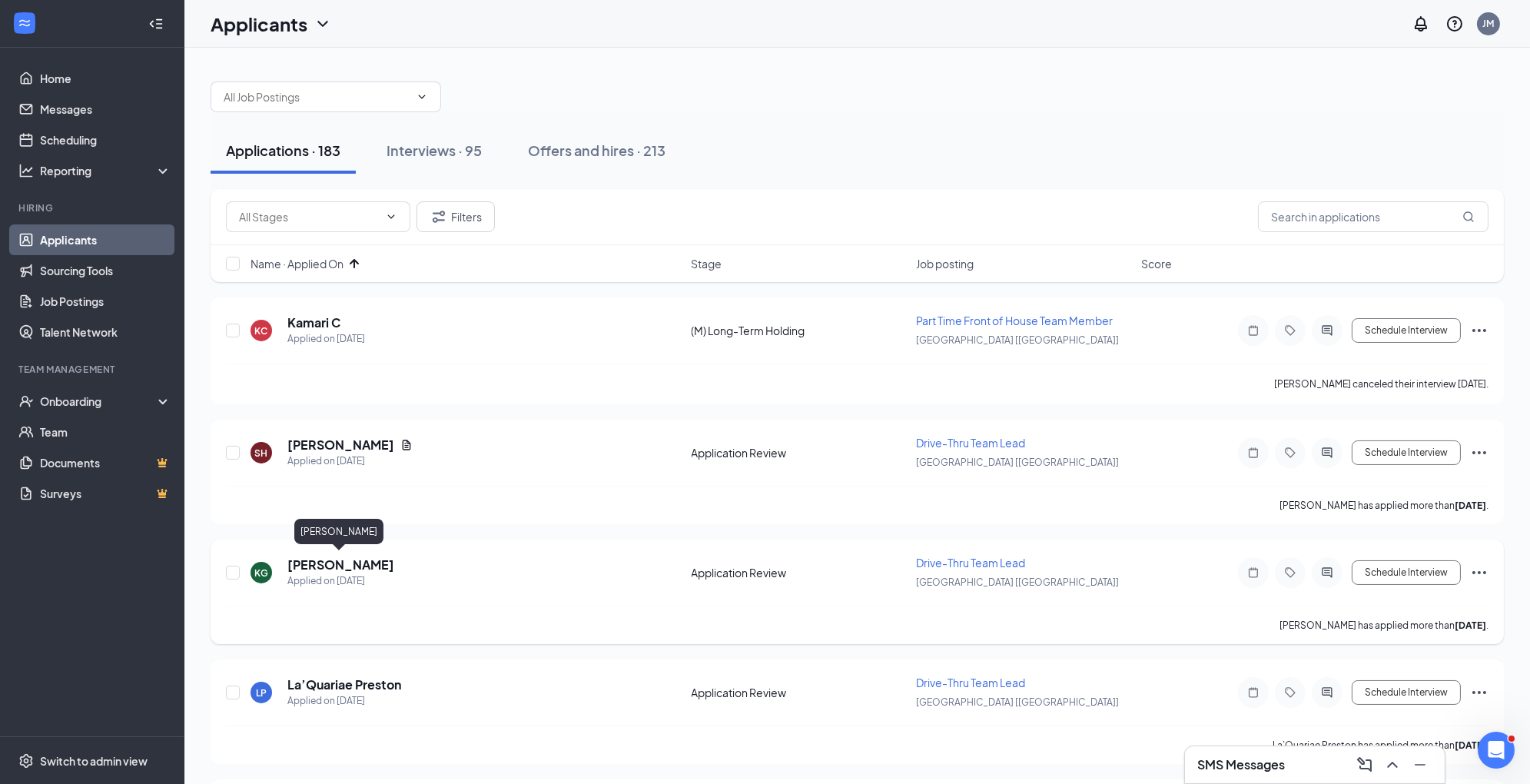
click at [358, 584] on div "Applied on [DATE]" at bounding box center [341, 580] width 107 height 15
click at [346, 443] on h5 "[PERSON_NAME]" at bounding box center [341, 445] width 107 height 17
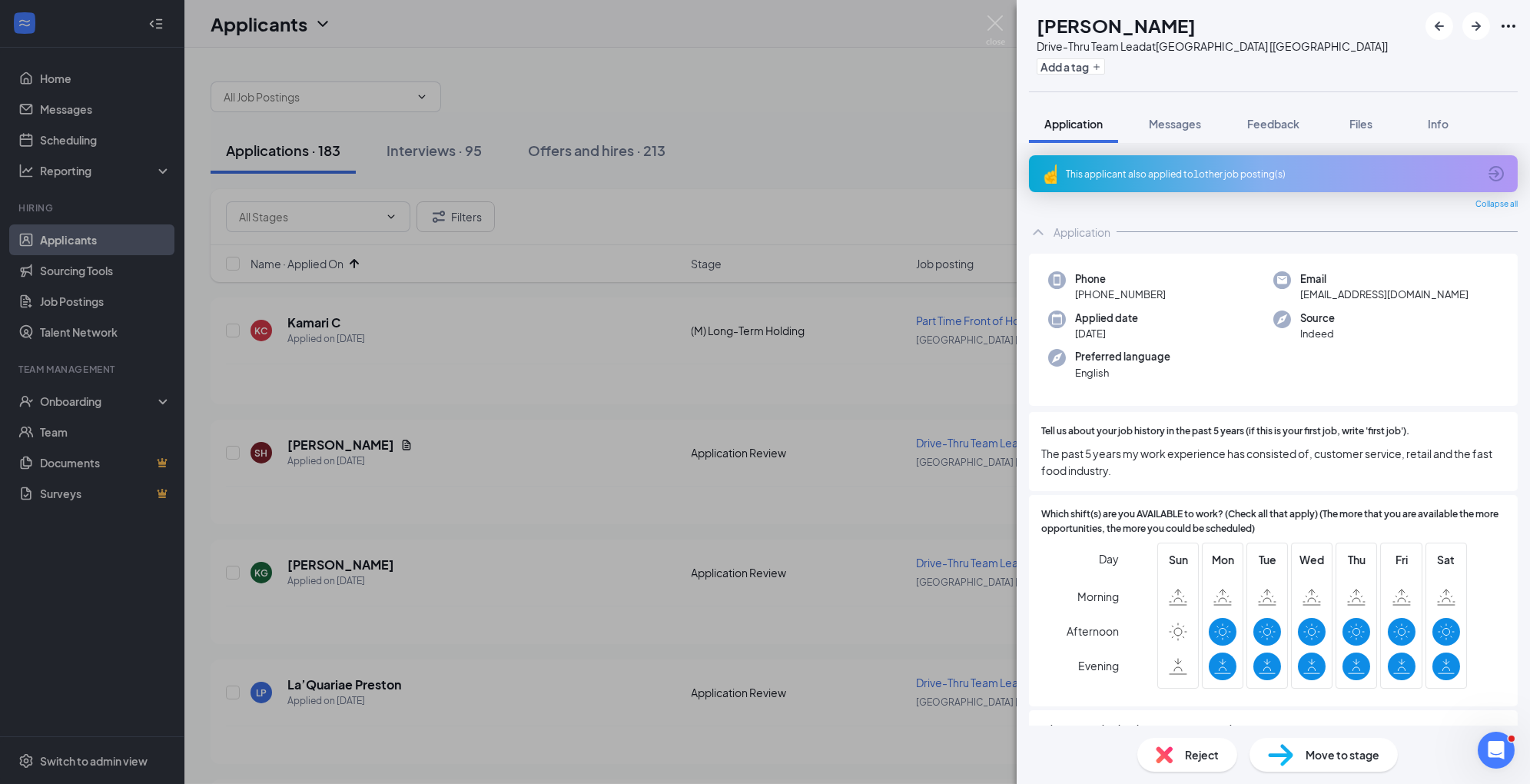
click at [1197, 753] on span "Reject" at bounding box center [1202, 754] width 34 height 17
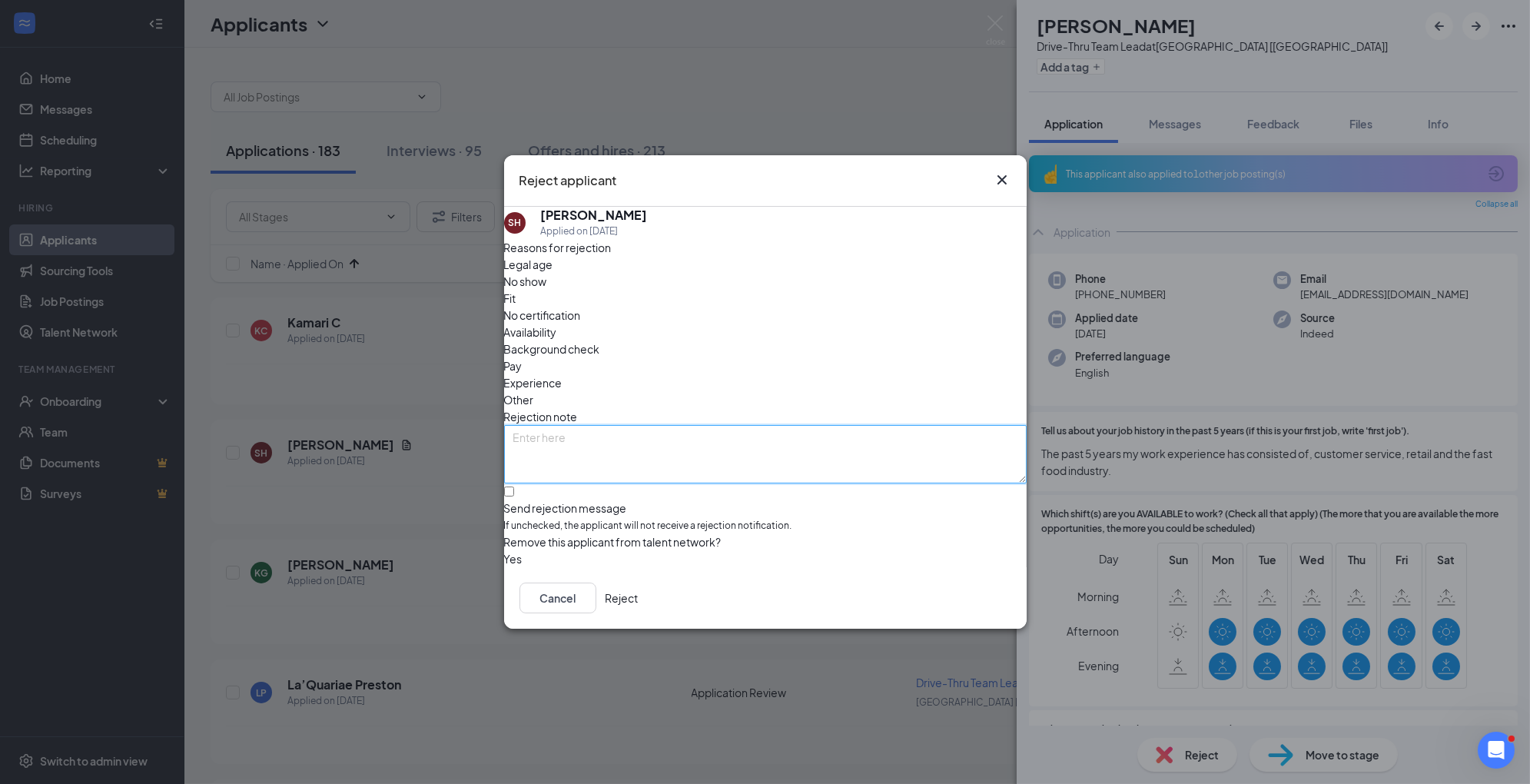
click at [773, 426] on textarea at bounding box center [765, 454] width 522 height 59
type textarea "sent interview for another application"
click at [534, 392] on span "Other" at bounding box center [519, 400] width 30 height 17
click at [639, 601] on button "Reject" at bounding box center [622, 598] width 33 height 31
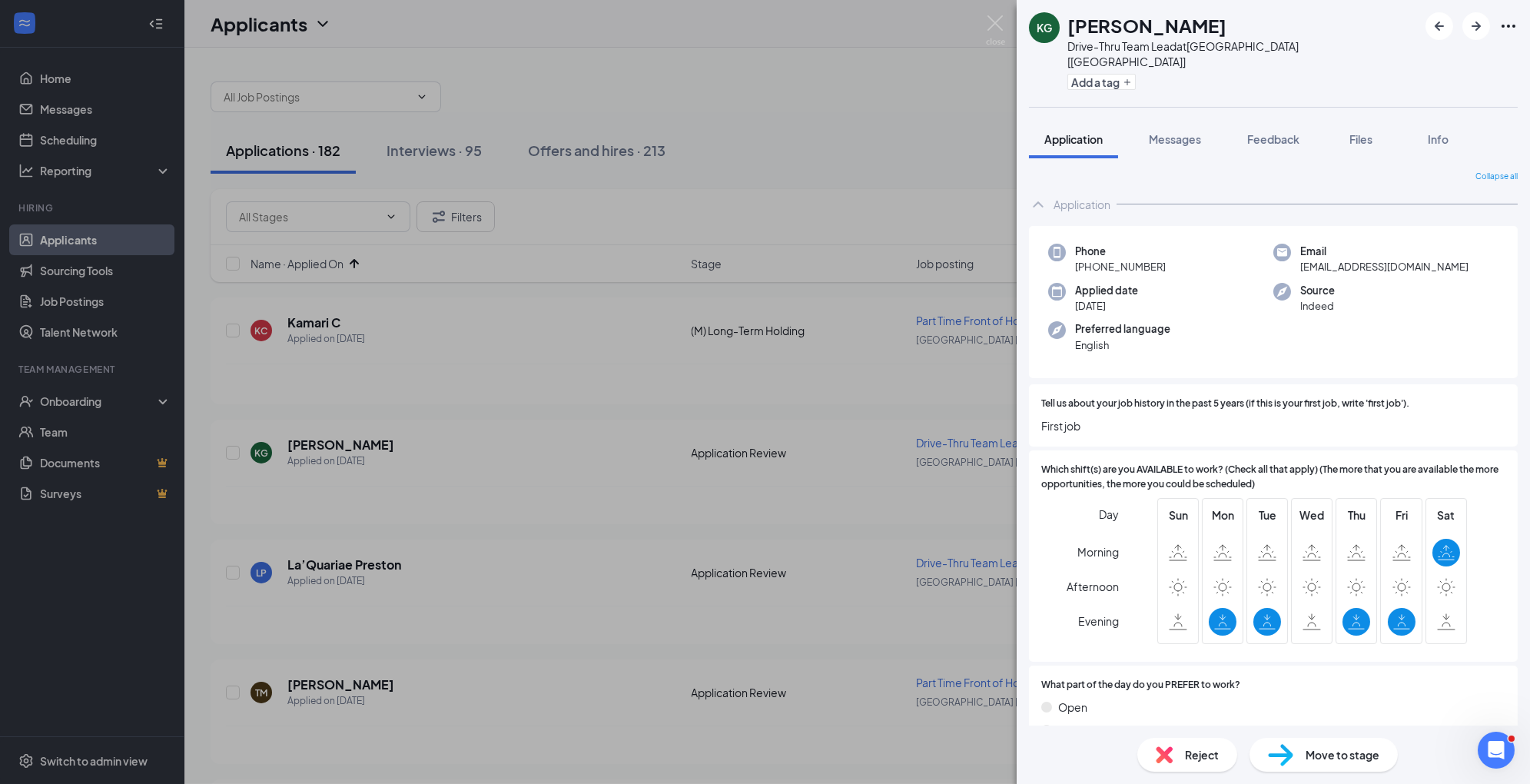
click at [1186, 763] on div "Reject" at bounding box center [1188, 755] width 100 height 34
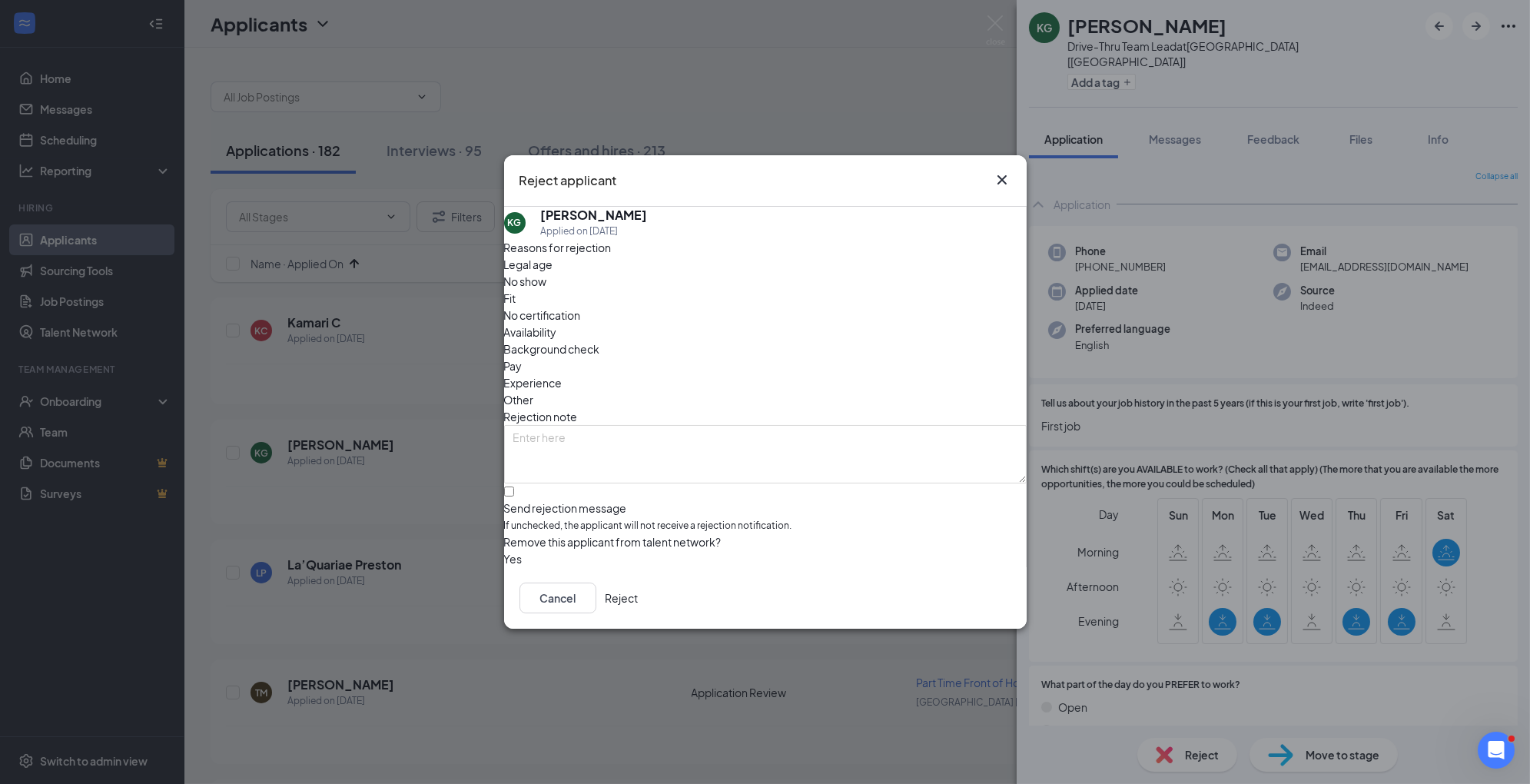
click at [563, 374] on span "Experience" at bounding box center [534, 382] width 59 height 17
click at [846, 323] on div "Availability" at bounding box center [765, 331] width 522 height 17
click at [639, 594] on button "Reject" at bounding box center [622, 598] width 33 height 31
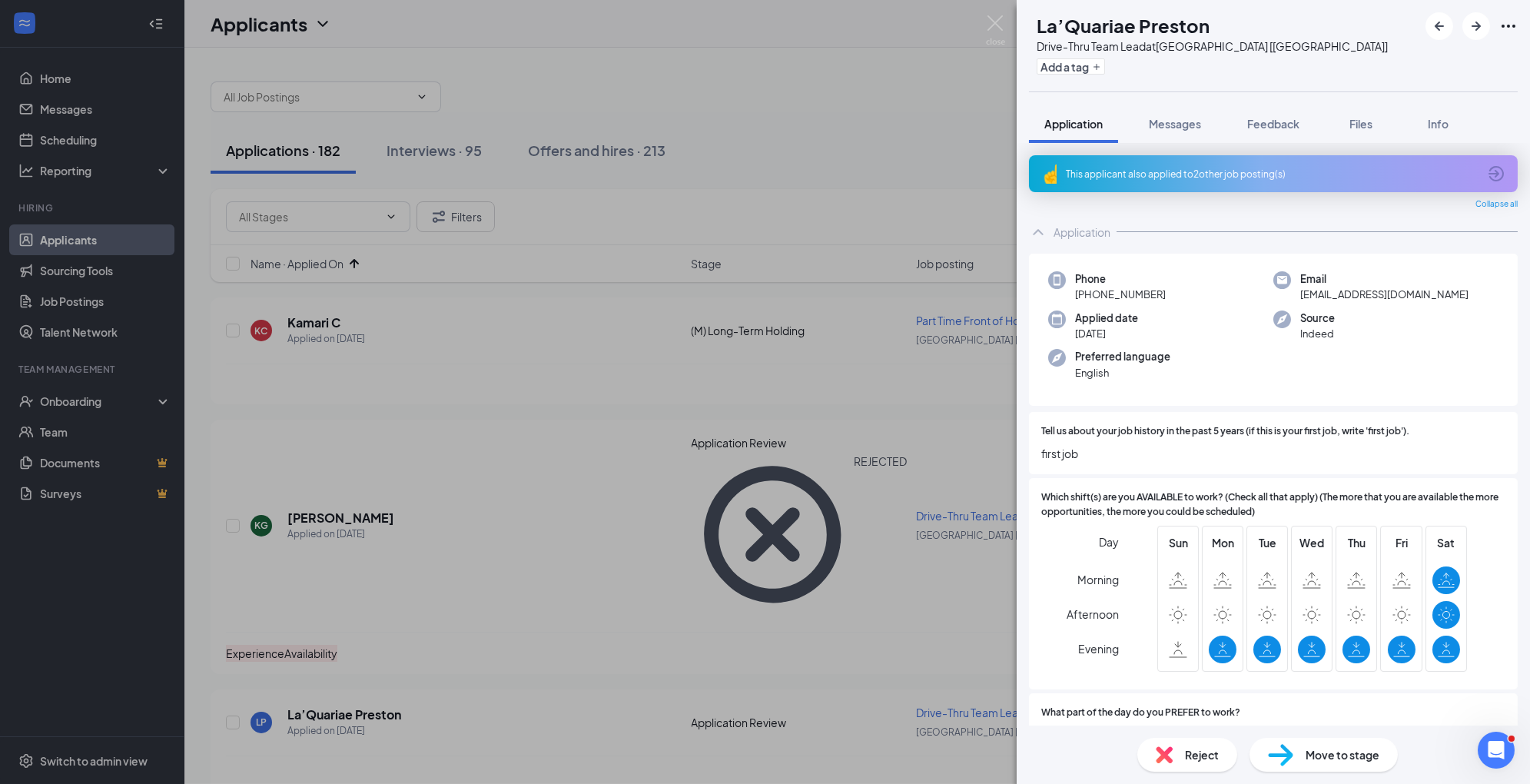
click at [1172, 751] on img at bounding box center [1164, 754] width 17 height 17
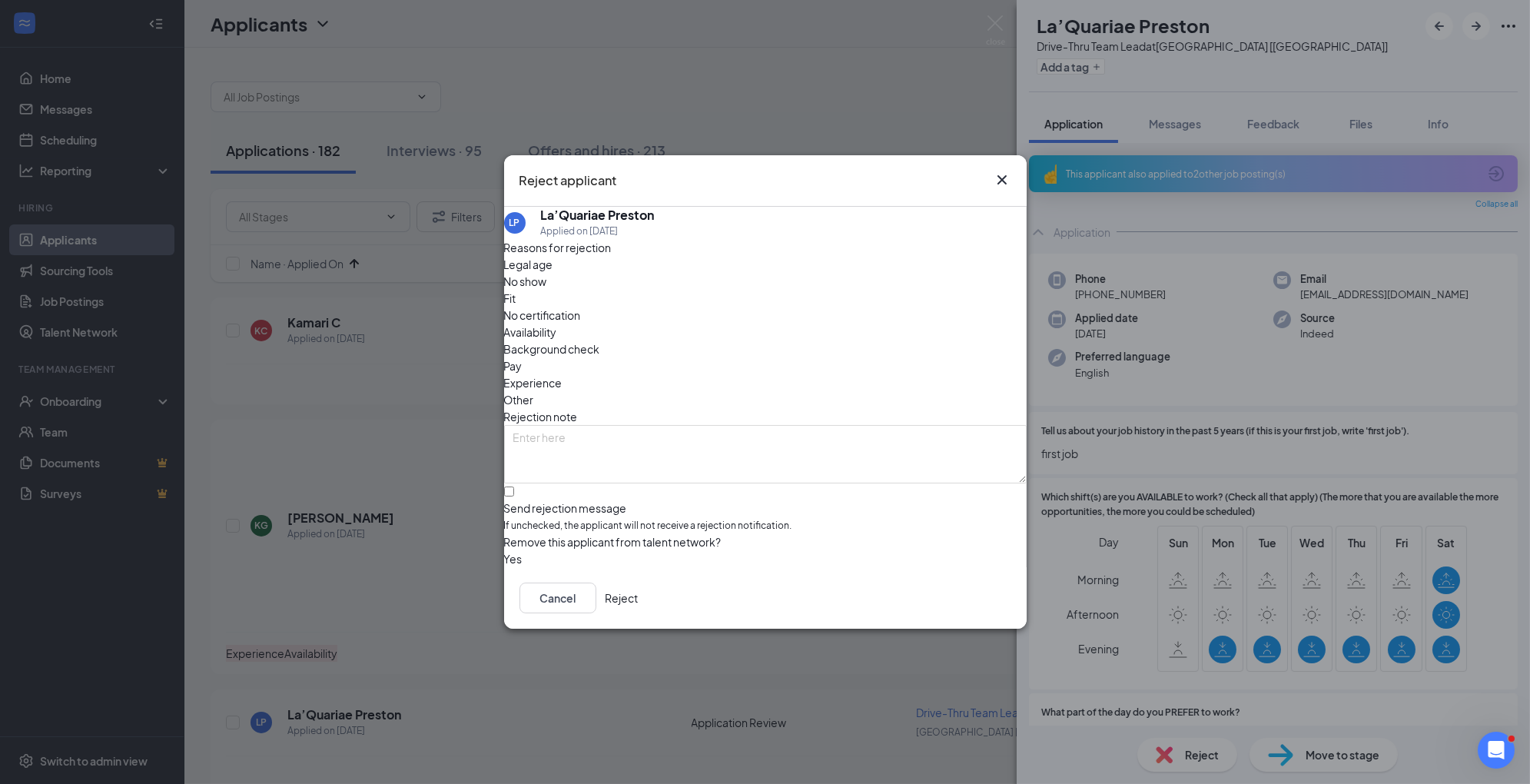
click at [563, 374] on span "Experience" at bounding box center [534, 382] width 59 height 17
click at [557, 323] on span "Availability" at bounding box center [530, 331] width 53 height 17
click at [639, 598] on button "Reject" at bounding box center [622, 598] width 33 height 31
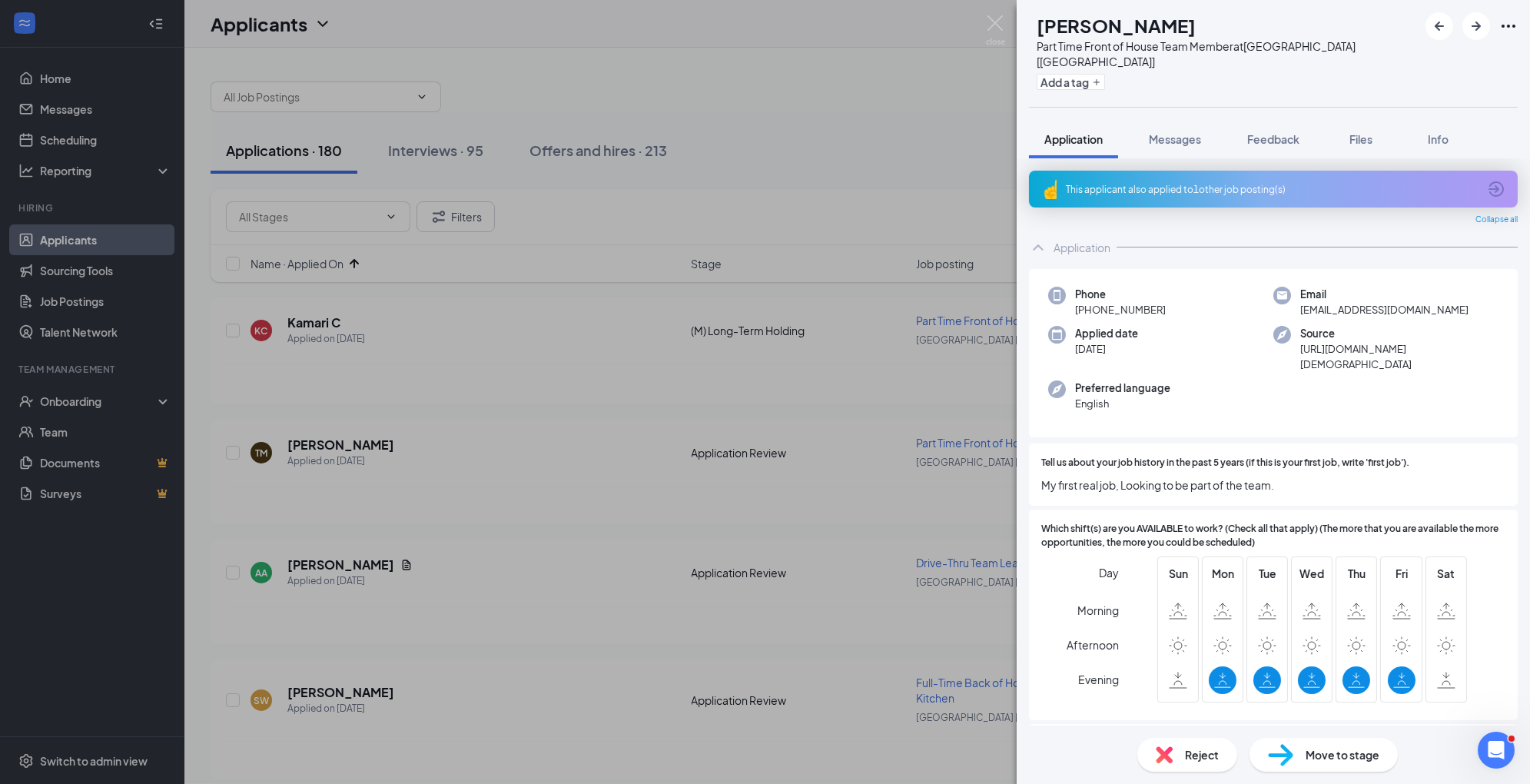
click at [1197, 757] on span "Reject" at bounding box center [1202, 754] width 34 height 17
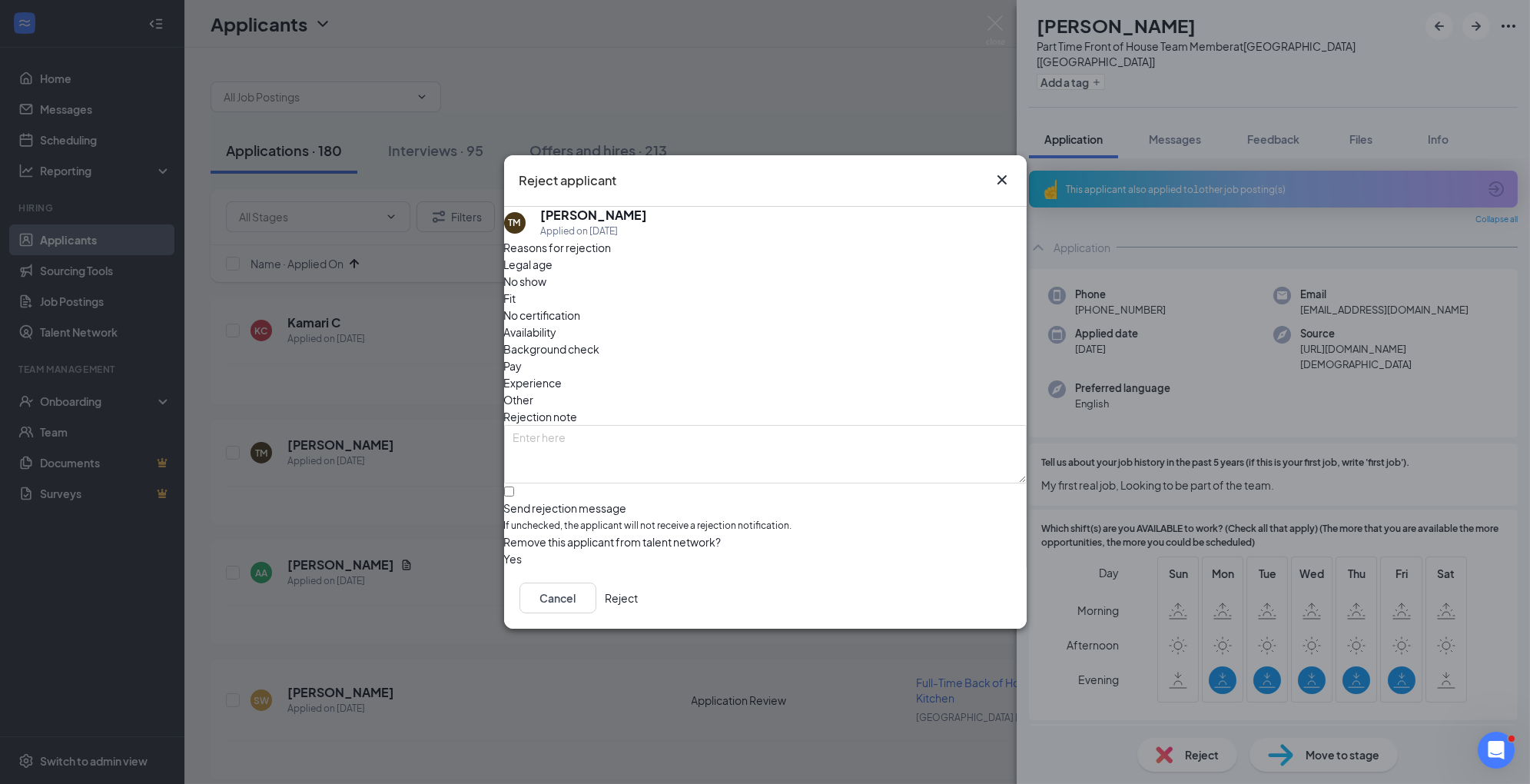
click at [557, 323] on span "Availability" at bounding box center [530, 331] width 53 height 17
click at [639, 593] on button "Reject" at bounding box center [622, 598] width 33 height 31
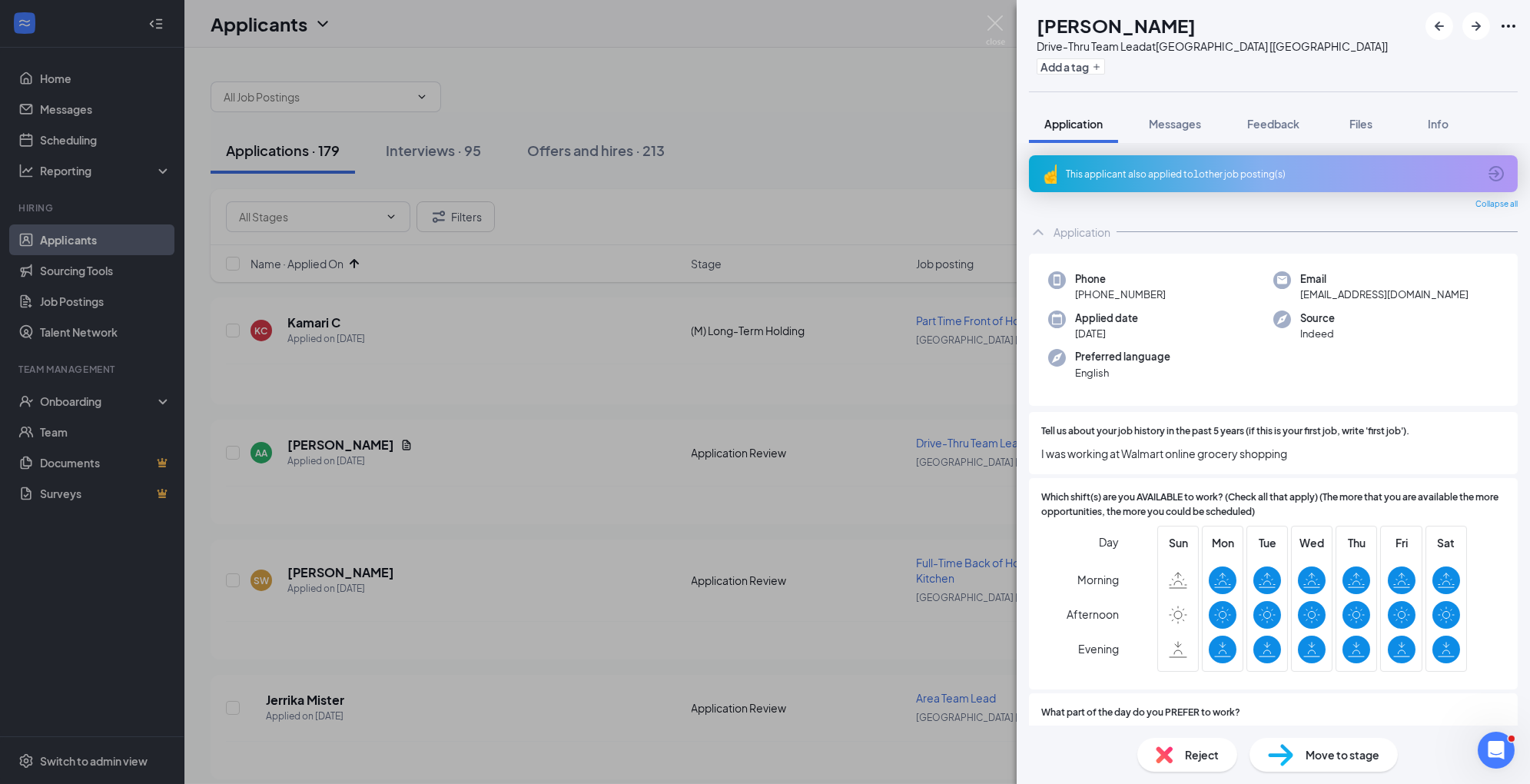
click at [1323, 753] on span "Move to stage" at bounding box center [1342, 754] width 74 height 17
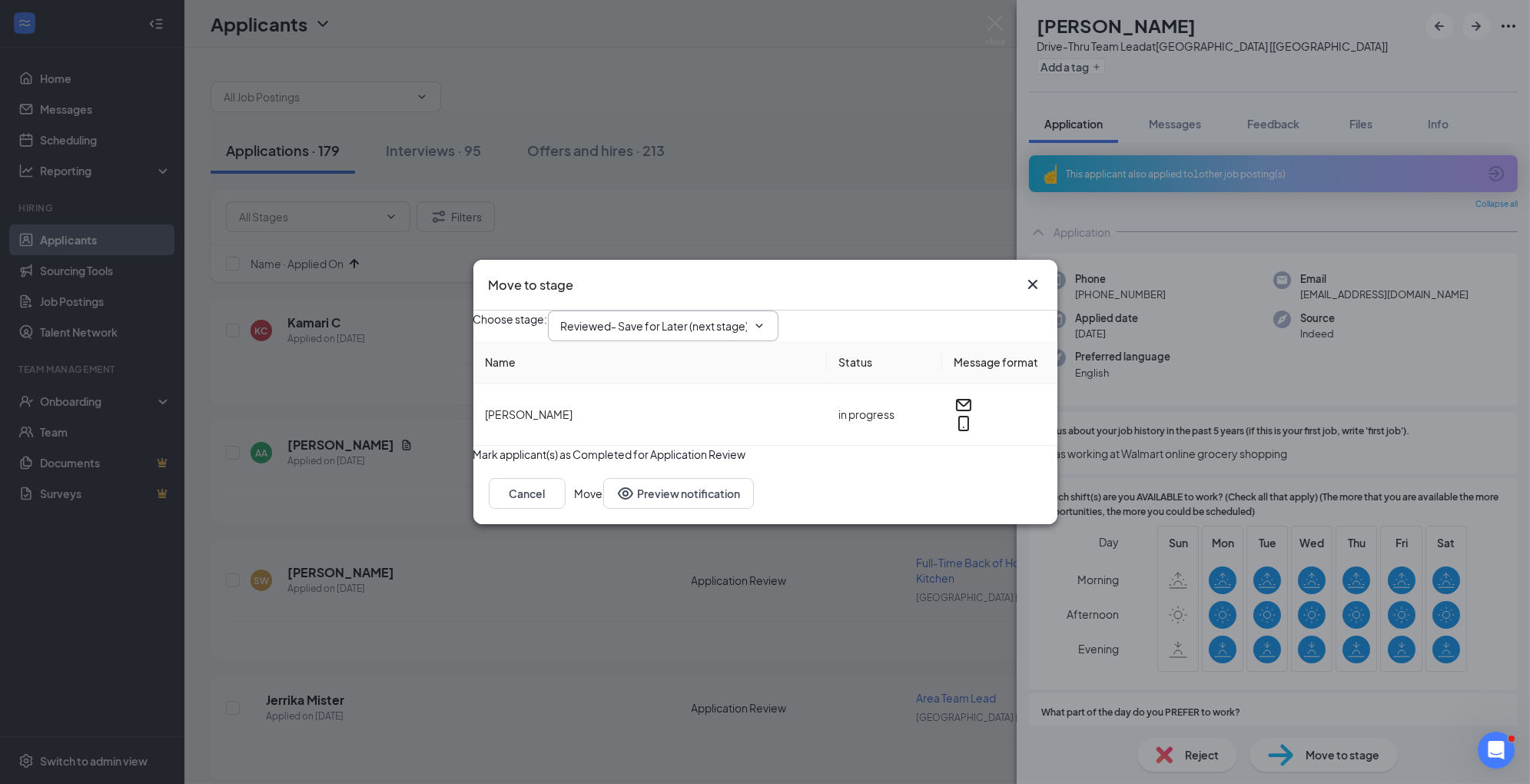
click at [708, 317] on input "Reviewed- Save for Later (next stage)" at bounding box center [654, 325] width 186 height 17
click at [667, 442] on div "1st Interview" at bounding box center [675, 437] width 204 height 17
type input "1st Interview"
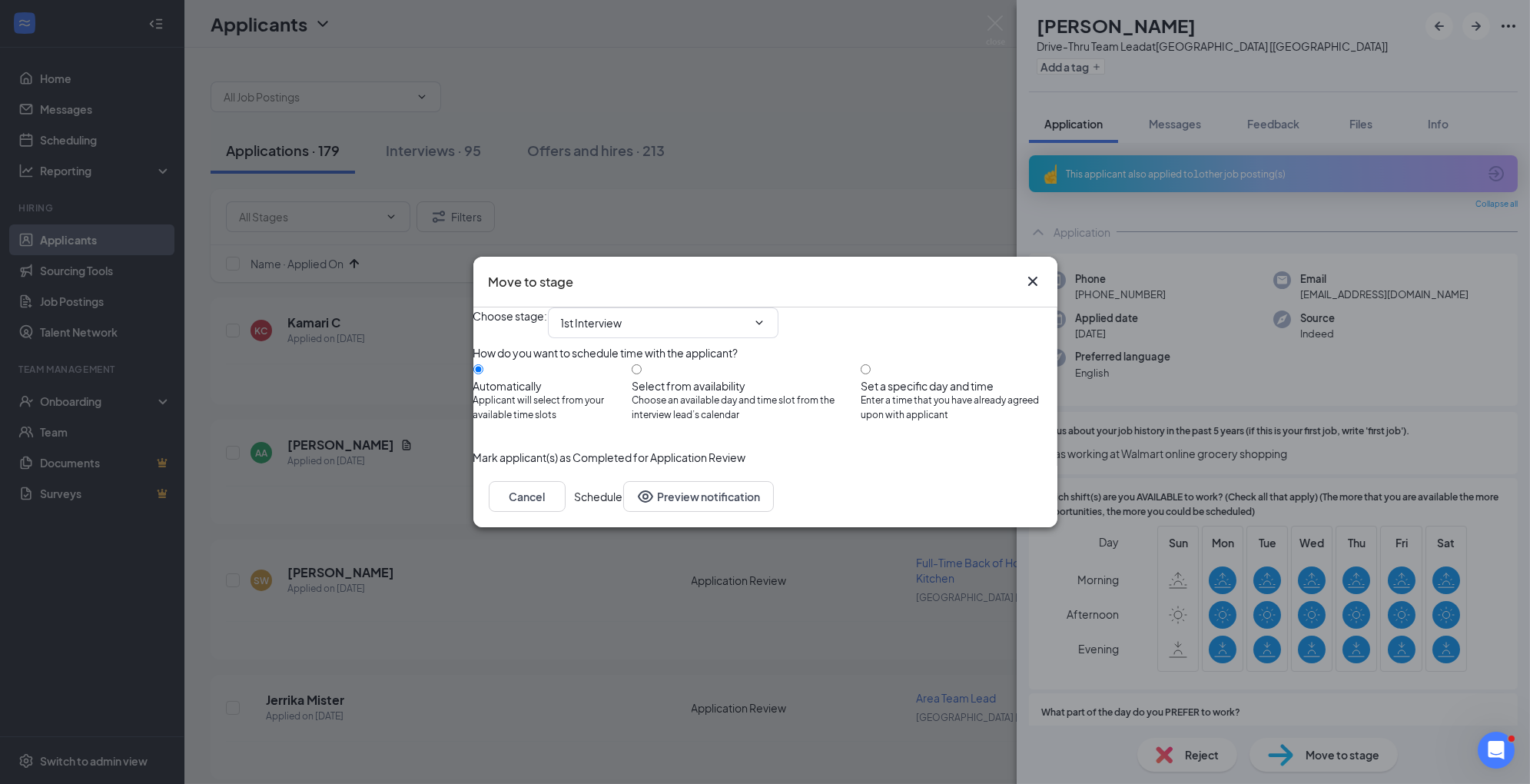
click at [623, 512] on button "Schedule" at bounding box center [599, 496] width 48 height 31
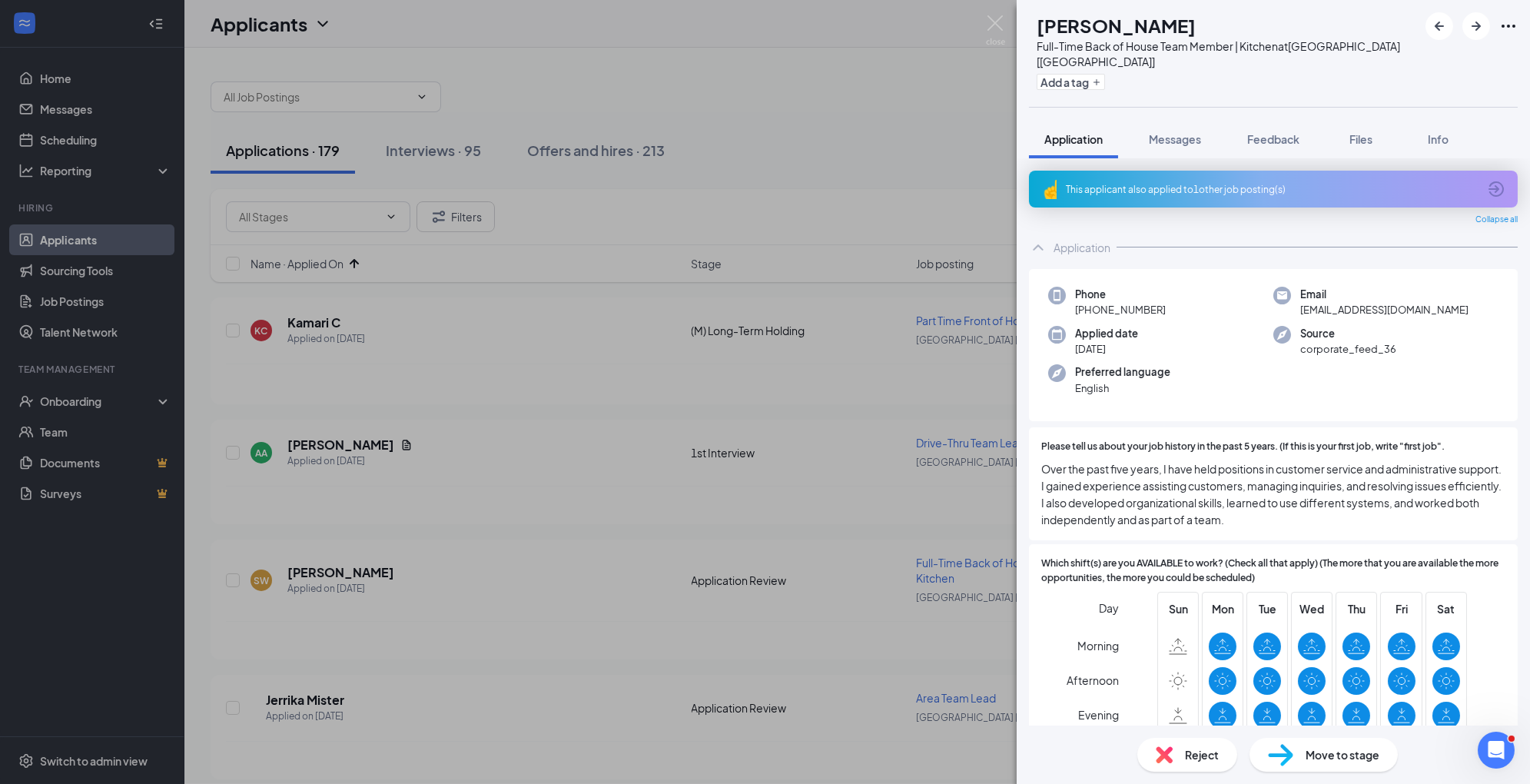
click at [1300, 757] on div "Move to stage" at bounding box center [1324, 755] width 148 height 34
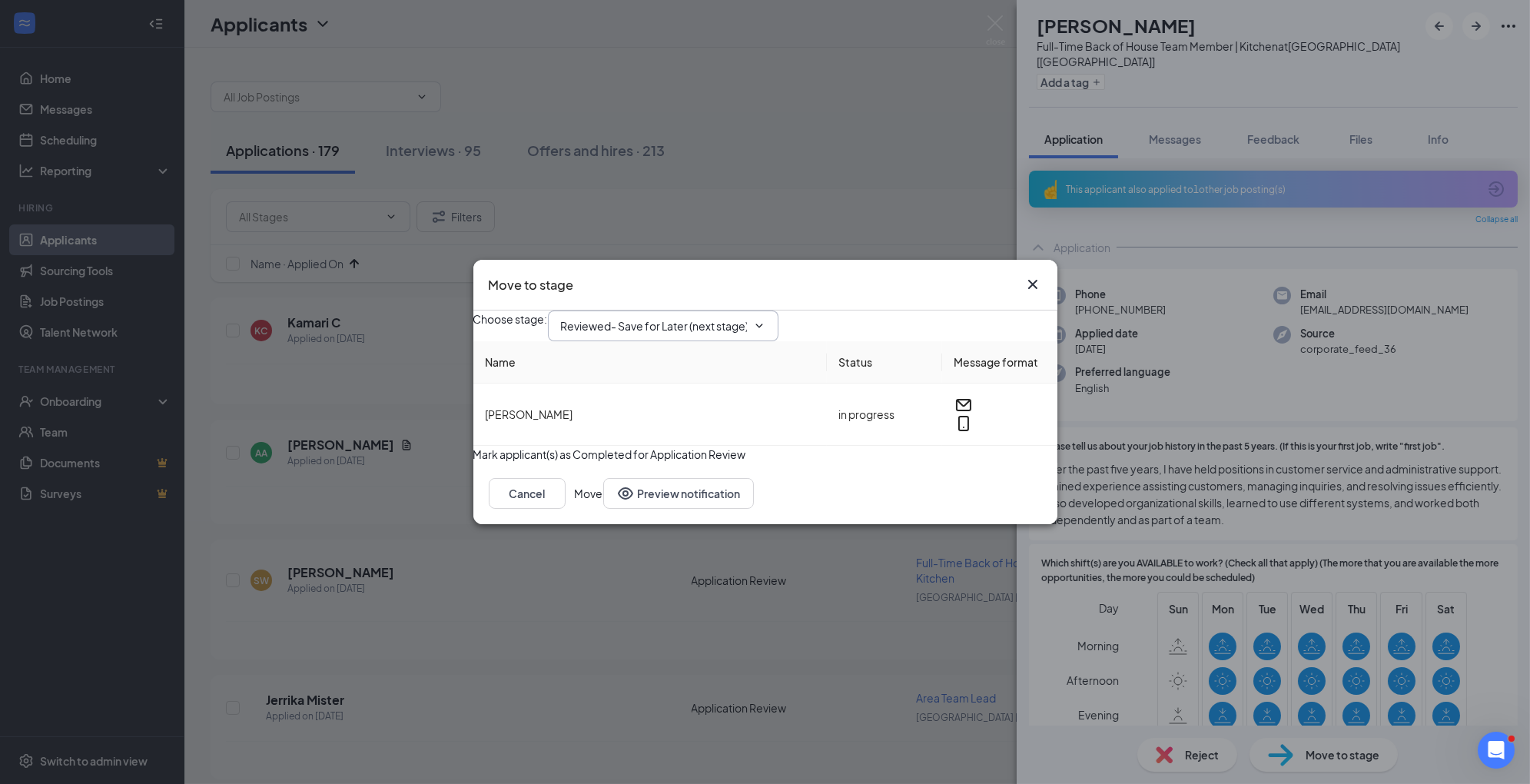
click at [745, 323] on span "Reviewed- Save for Later (next stage)" at bounding box center [663, 326] width 231 height 31
click at [730, 317] on input "Reviewed- Save for Later (next stage)" at bounding box center [654, 325] width 186 height 17
click at [637, 446] on div "1st Interview" at bounding box center [605, 437] width 63 height 17
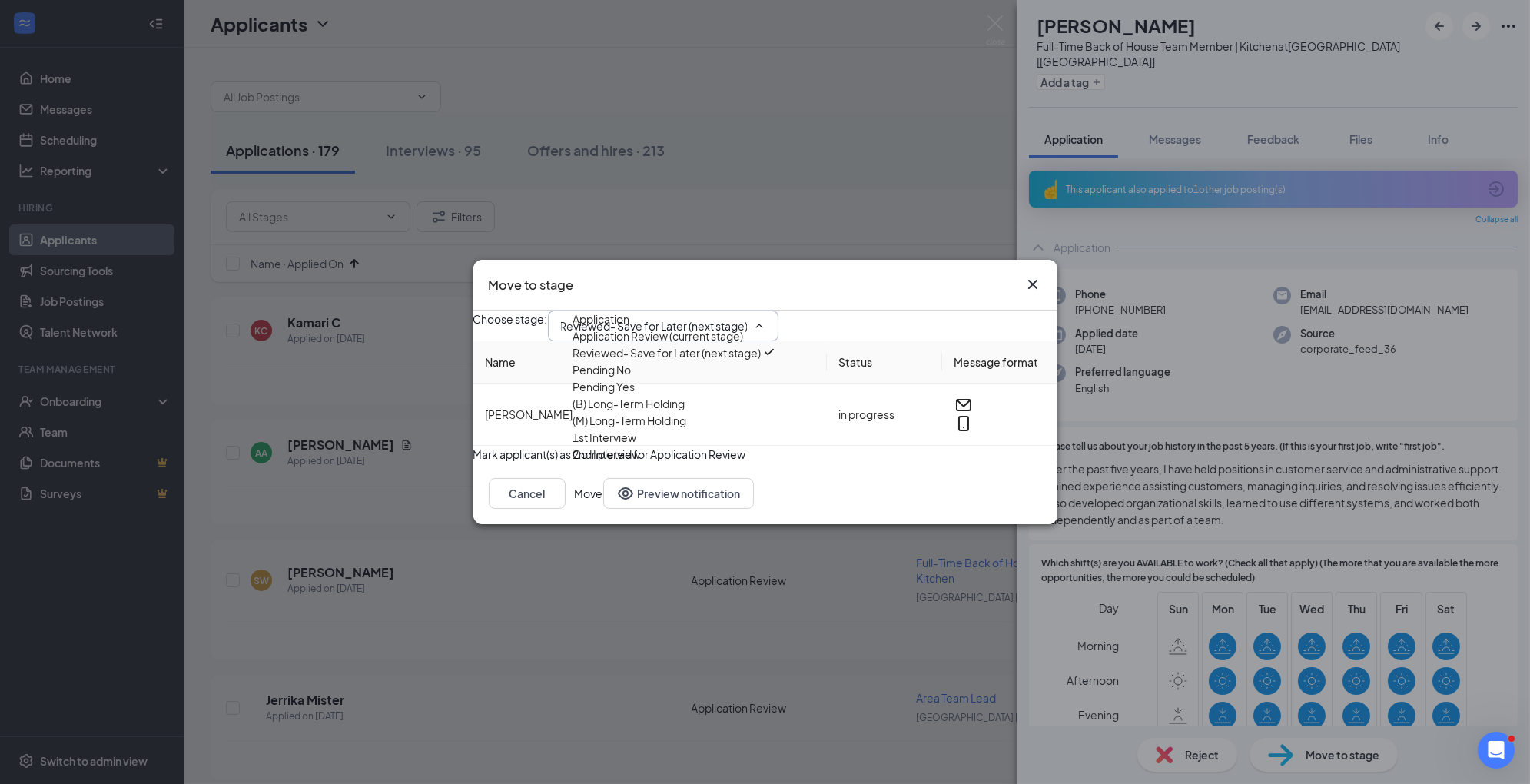
type input "1st Interview"
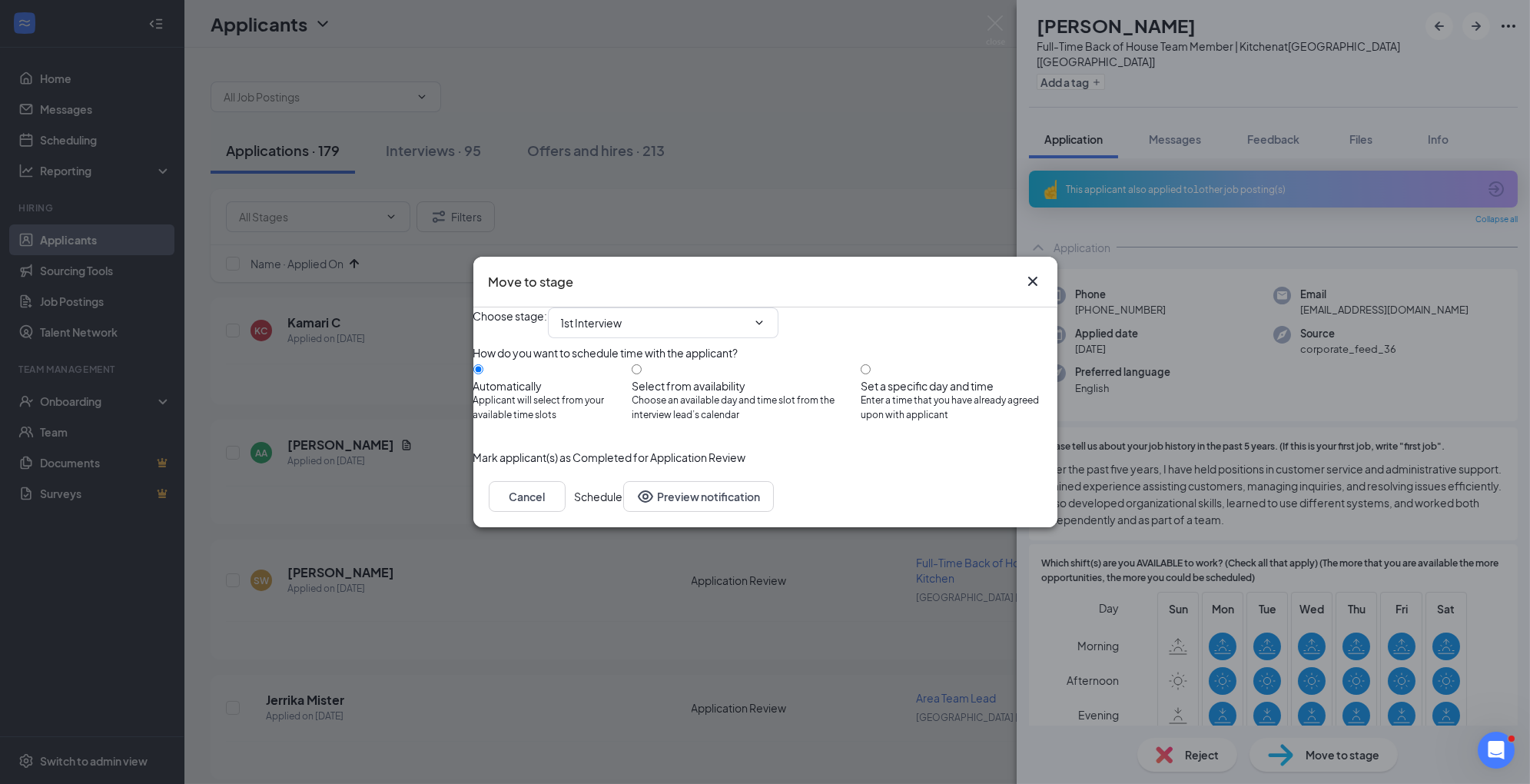
click at [623, 512] on button "Schedule" at bounding box center [599, 496] width 48 height 31
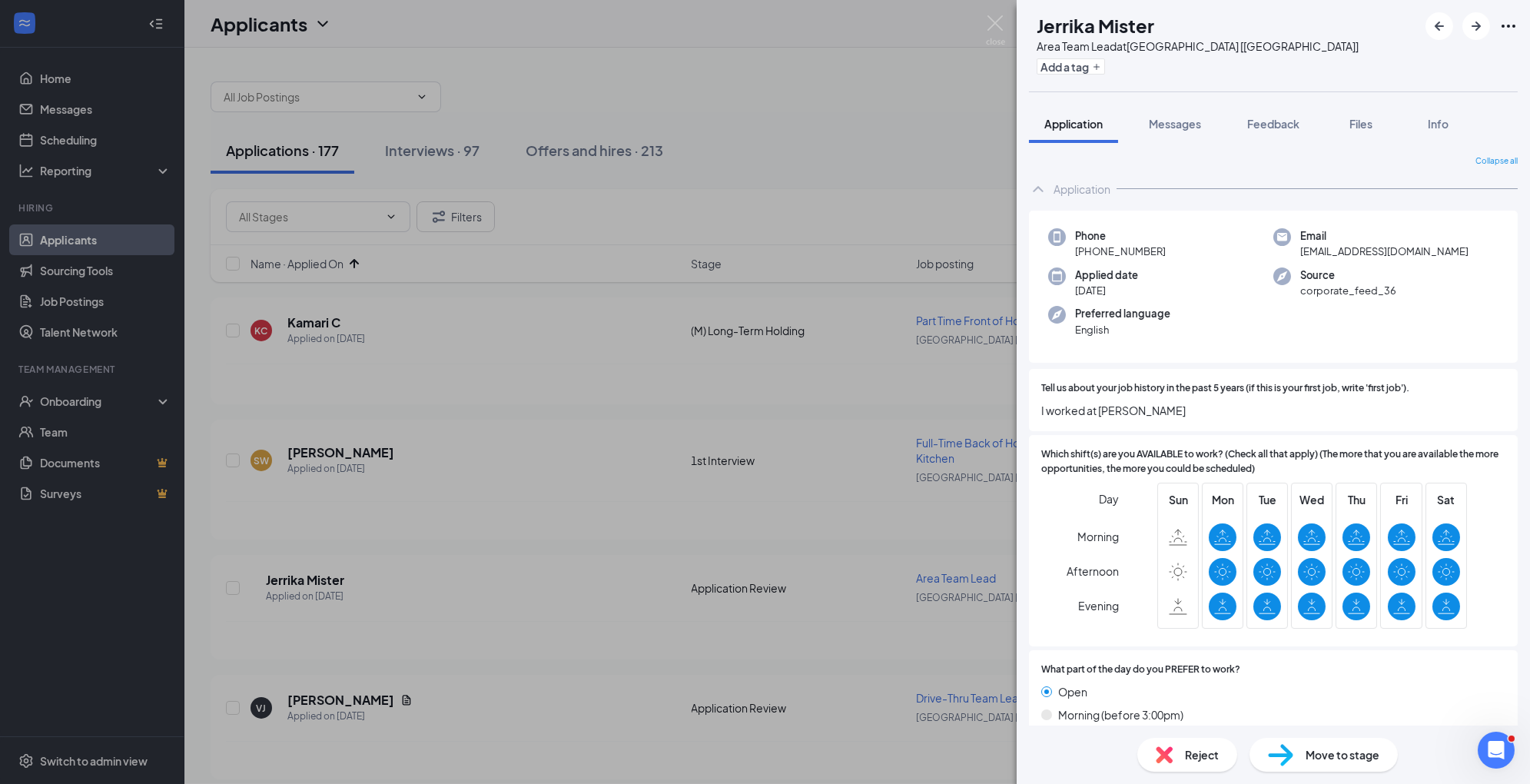
click at [1204, 752] on span "Reject" at bounding box center [1202, 754] width 34 height 17
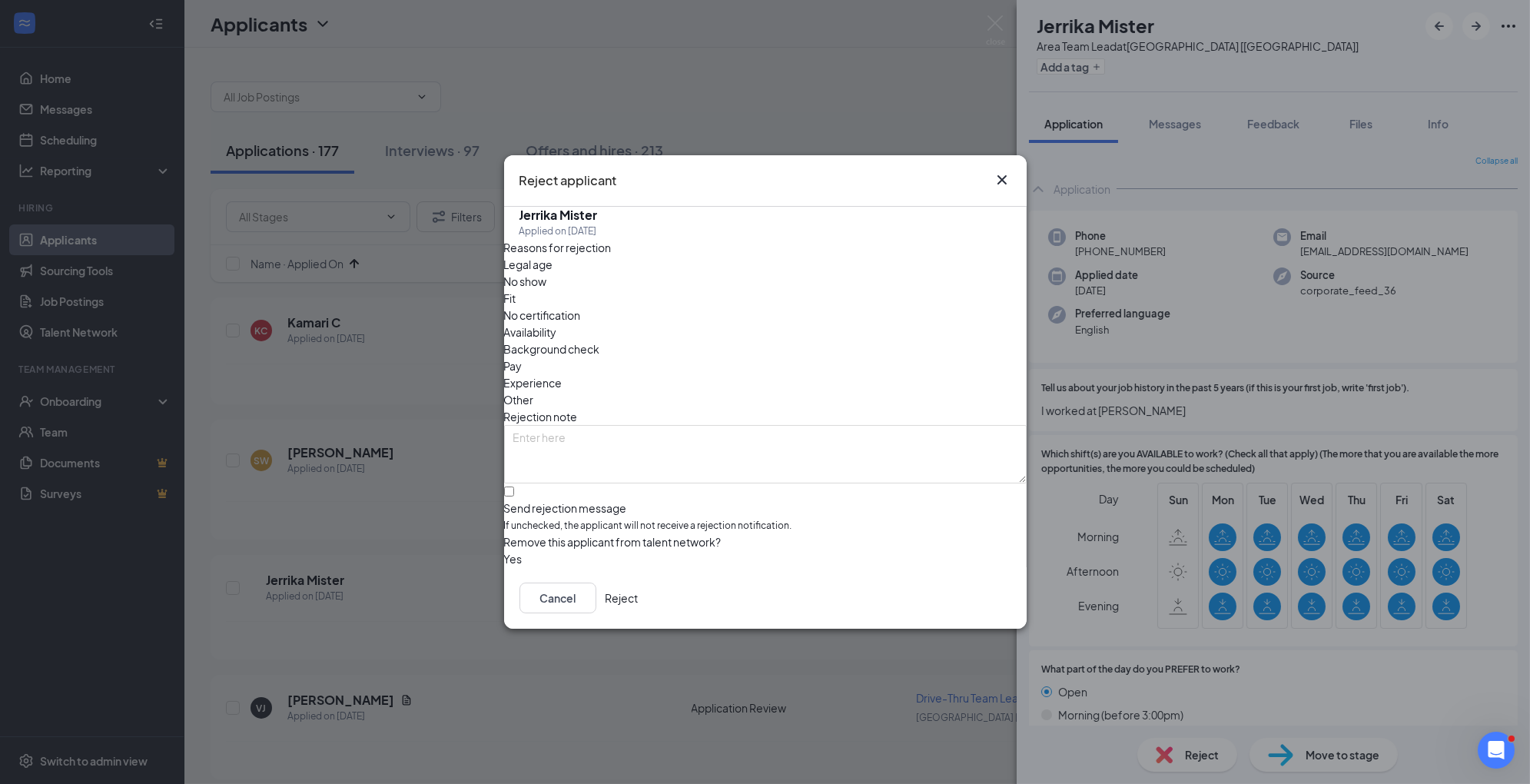
click at [563, 374] on span "Experience" at bounding box center [534, 382] width 59 height 17
click at [639, 591] on button "Reject" at bounding box center [622, 598] width 33 height 31
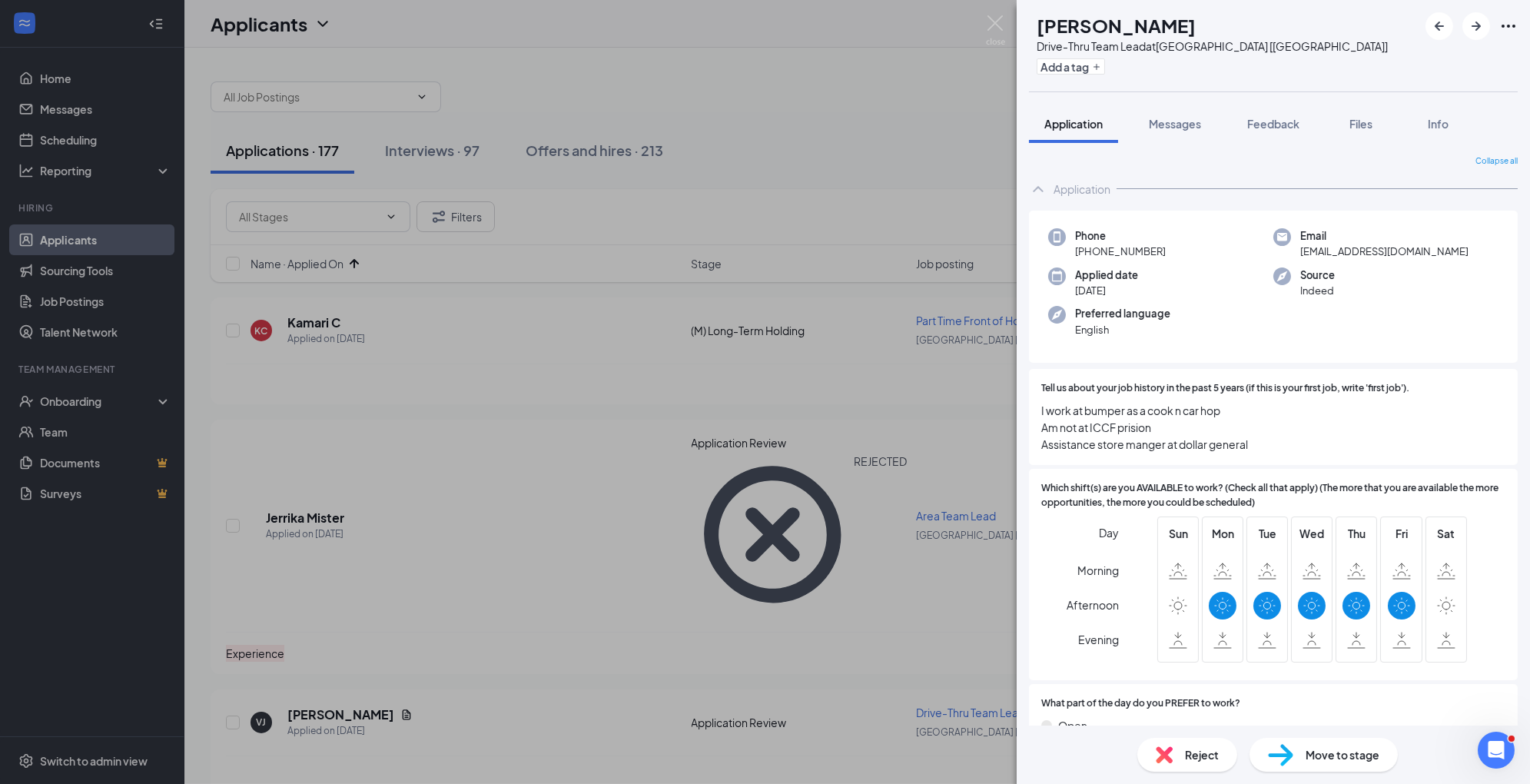
click at [1196, 756] on span "Reject" at bounding box center [1202, 754] width 34 height 17
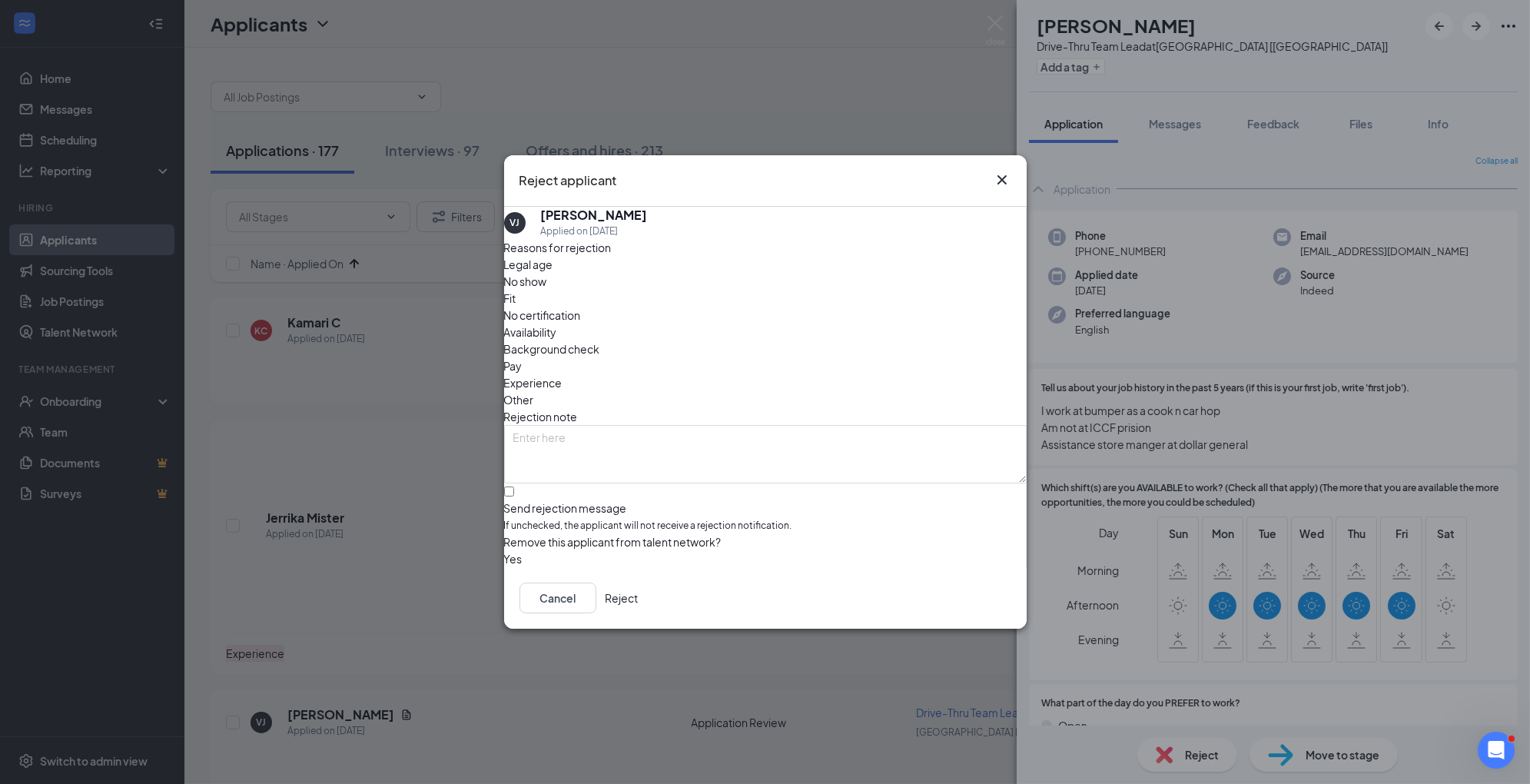
click at [557, 323] on span "Availability" at bounding box center [530, 331] width 53 height 17
click at [563, 374] on span "Experience" at bounding box center [534, 382] width 59 height 17
click at [639, 612] on button "Reject" at bounding box center [622, 598] width 33 height 31
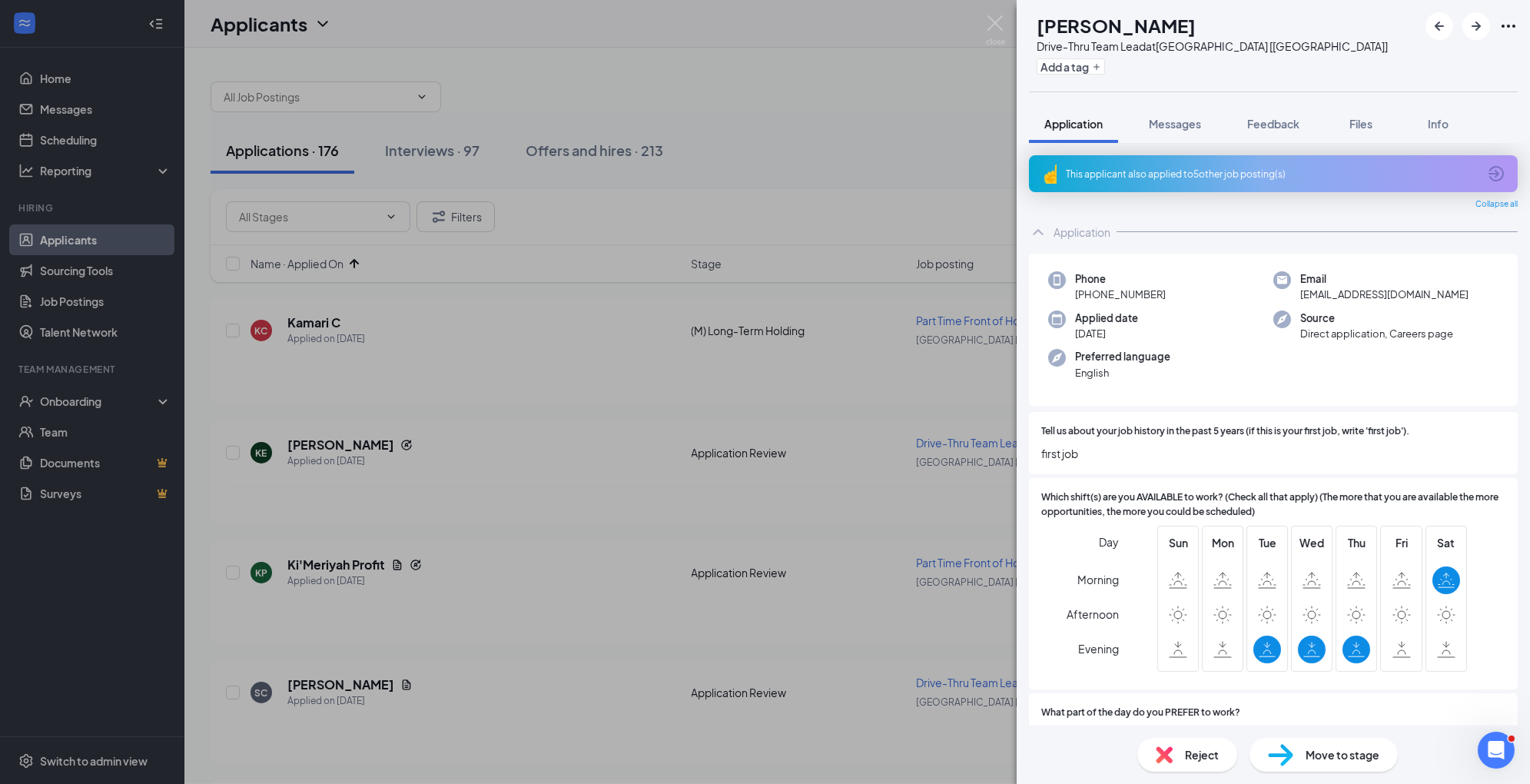
click at [1210, 750] on span "Reject" at bounding box center [1202, 754] width 34 height 17
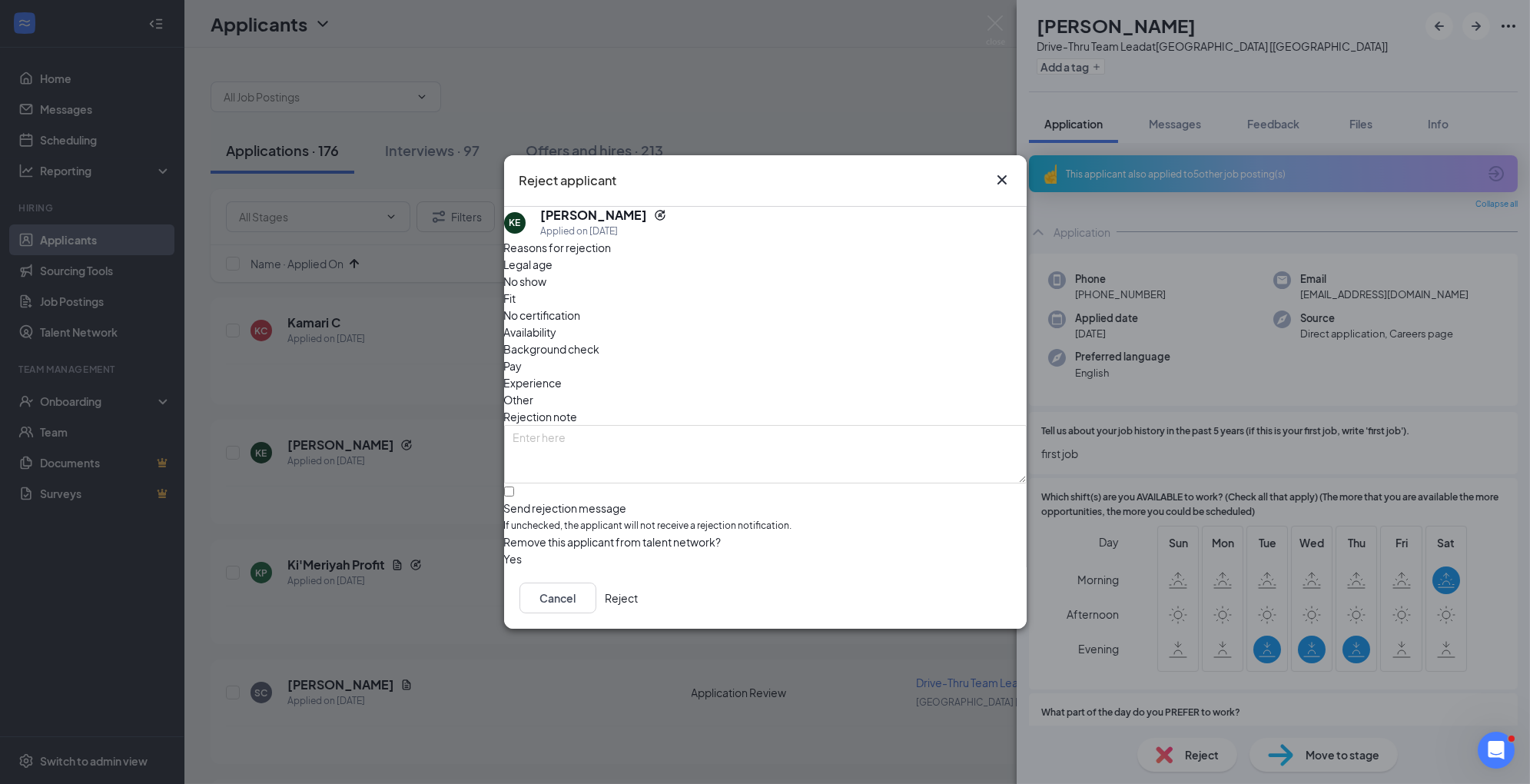
click at [853, 323] on div "Availability" at bounding box center [765, 331] width 522 height 17
click at [563, 374] on span "Experience" at bounding box center [534, 382] width 59 height 17
click at [639, 608] on button "Reject" at bounding box center [622, 598] width 33 height 31
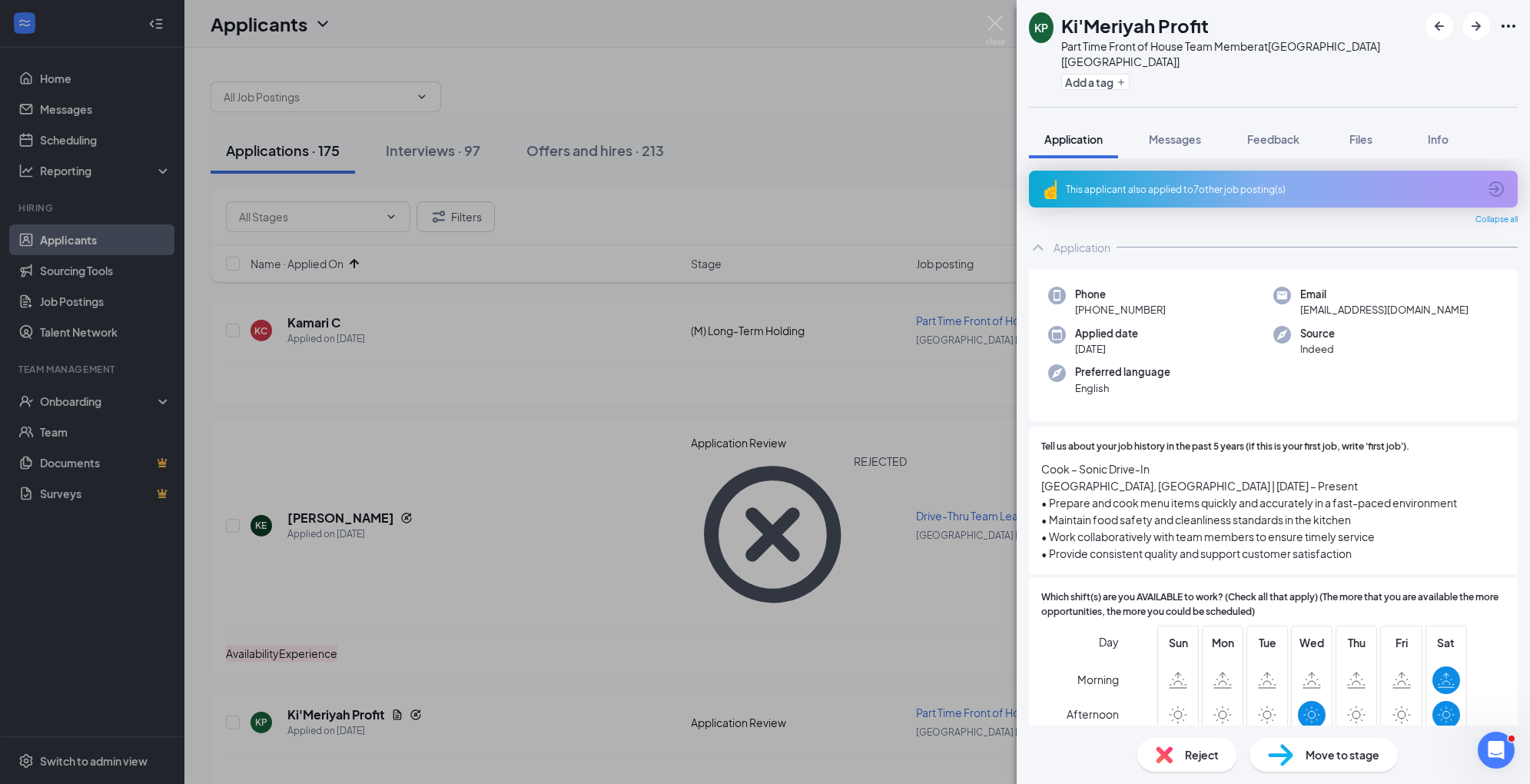
click at [1324, 757] on span "Move to stage" at bounding box center [1342, 754] width 74 height 17
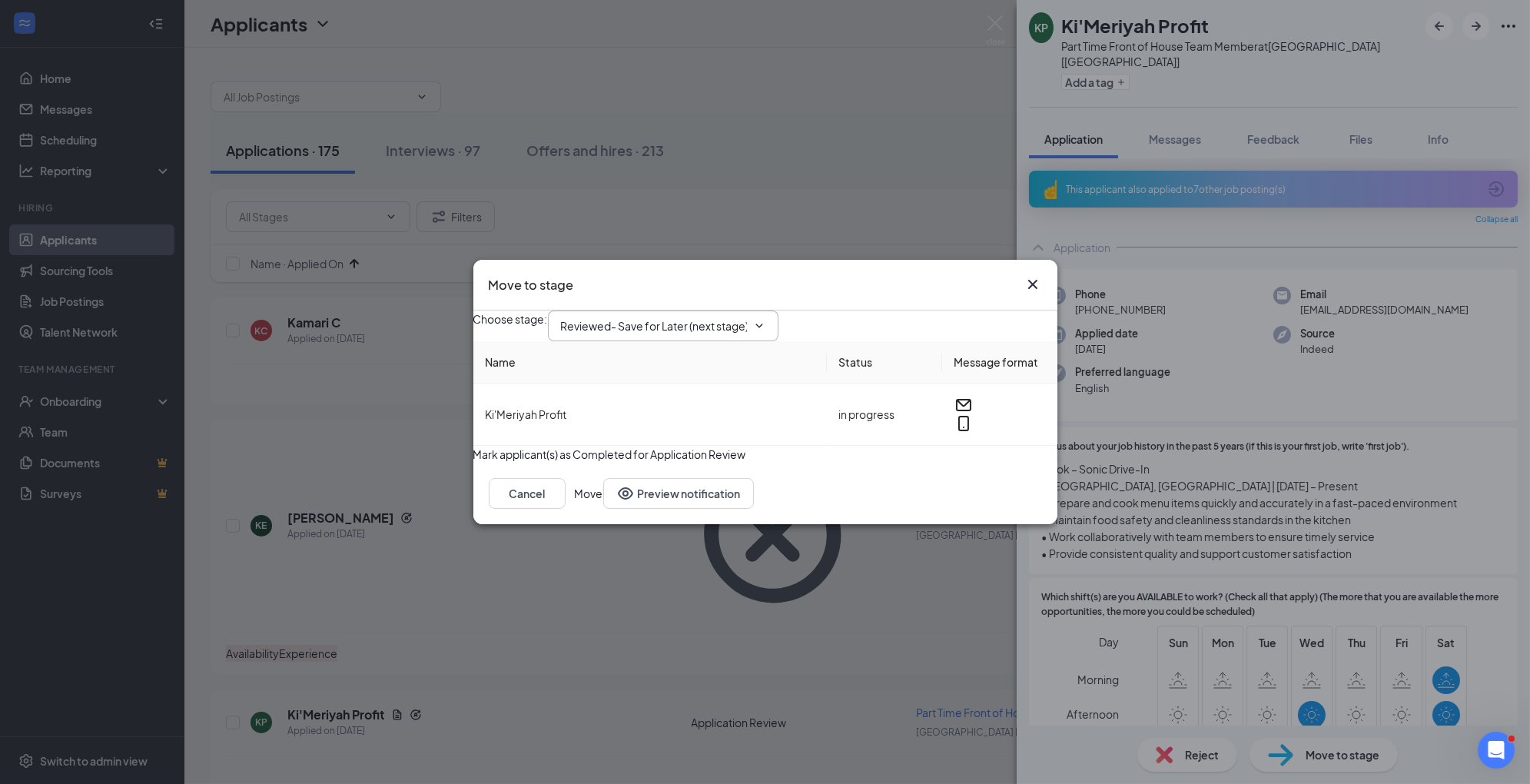
click at [739, 317] on input "Reviewed- Save for Later (next stage)" at bounding box center [654, 325] width 186 height 17
click at [637, 446] on div "1st Interview" at bounding box center [605, 437] width 63 height 17
type input "1st Interview"
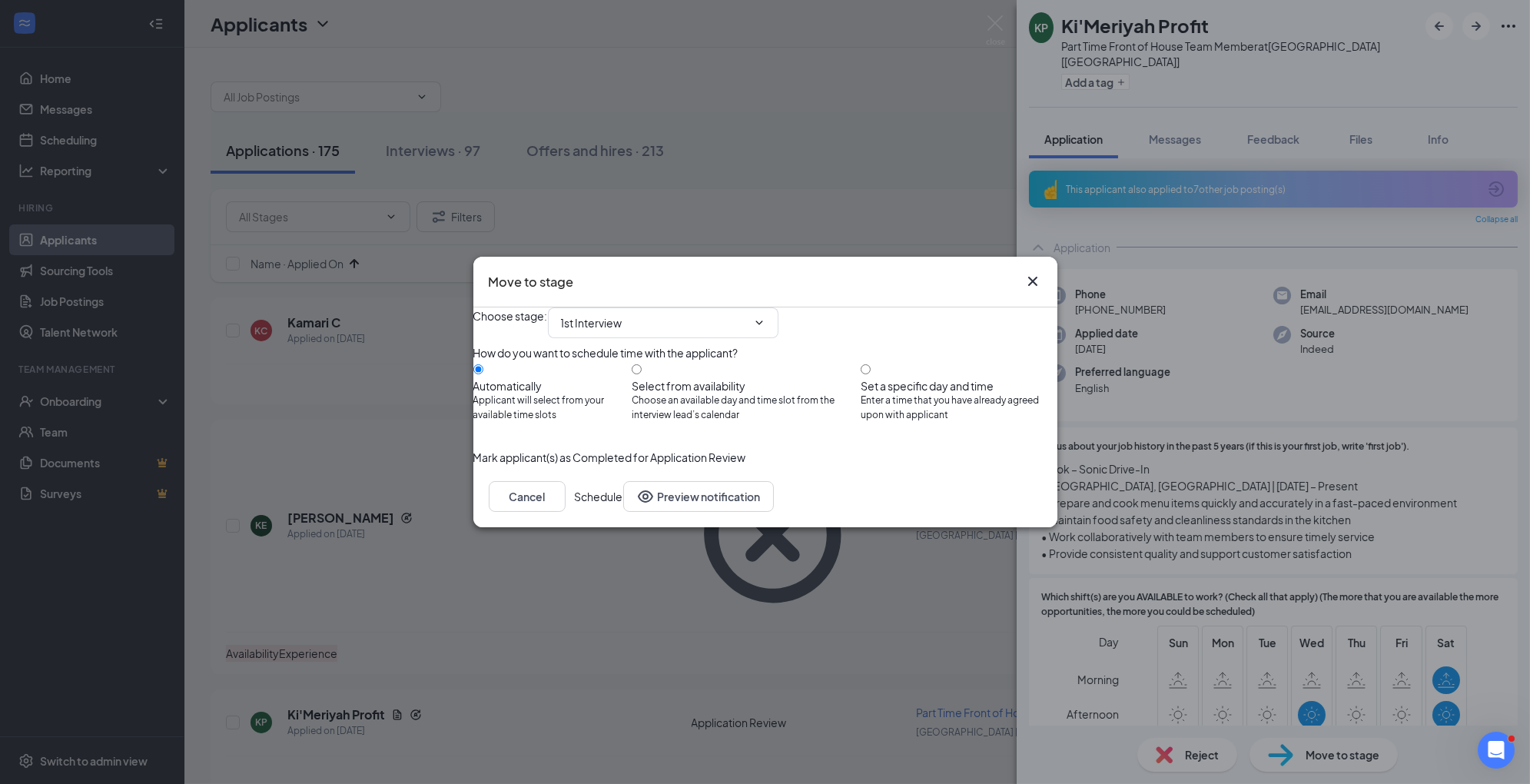
click at [623, 511] on button "Schedule" at bounding box center [599, 496] width 48 height 31
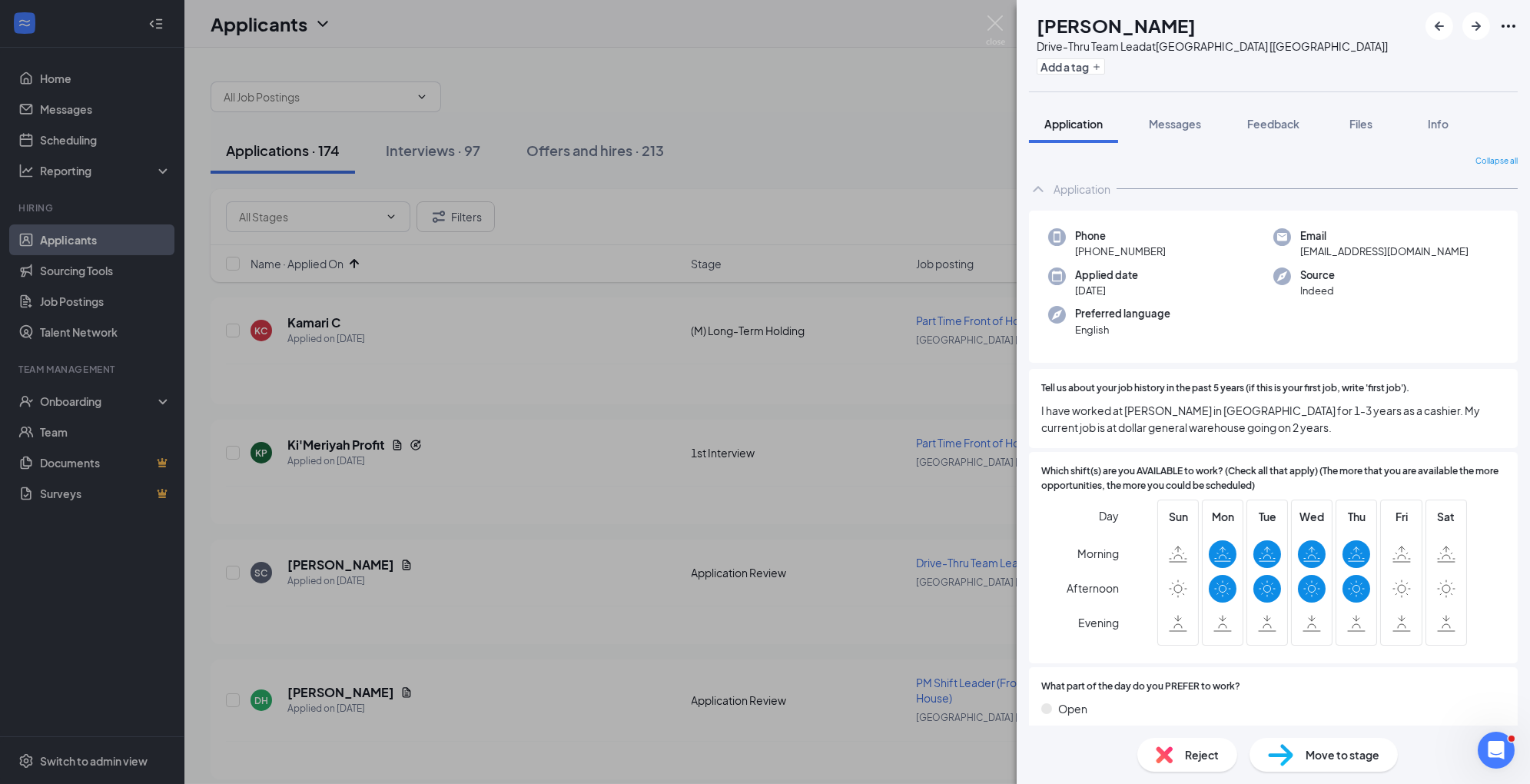
click at [1274, 755] on img at bounding box center [1281, 755] width 25 height 22
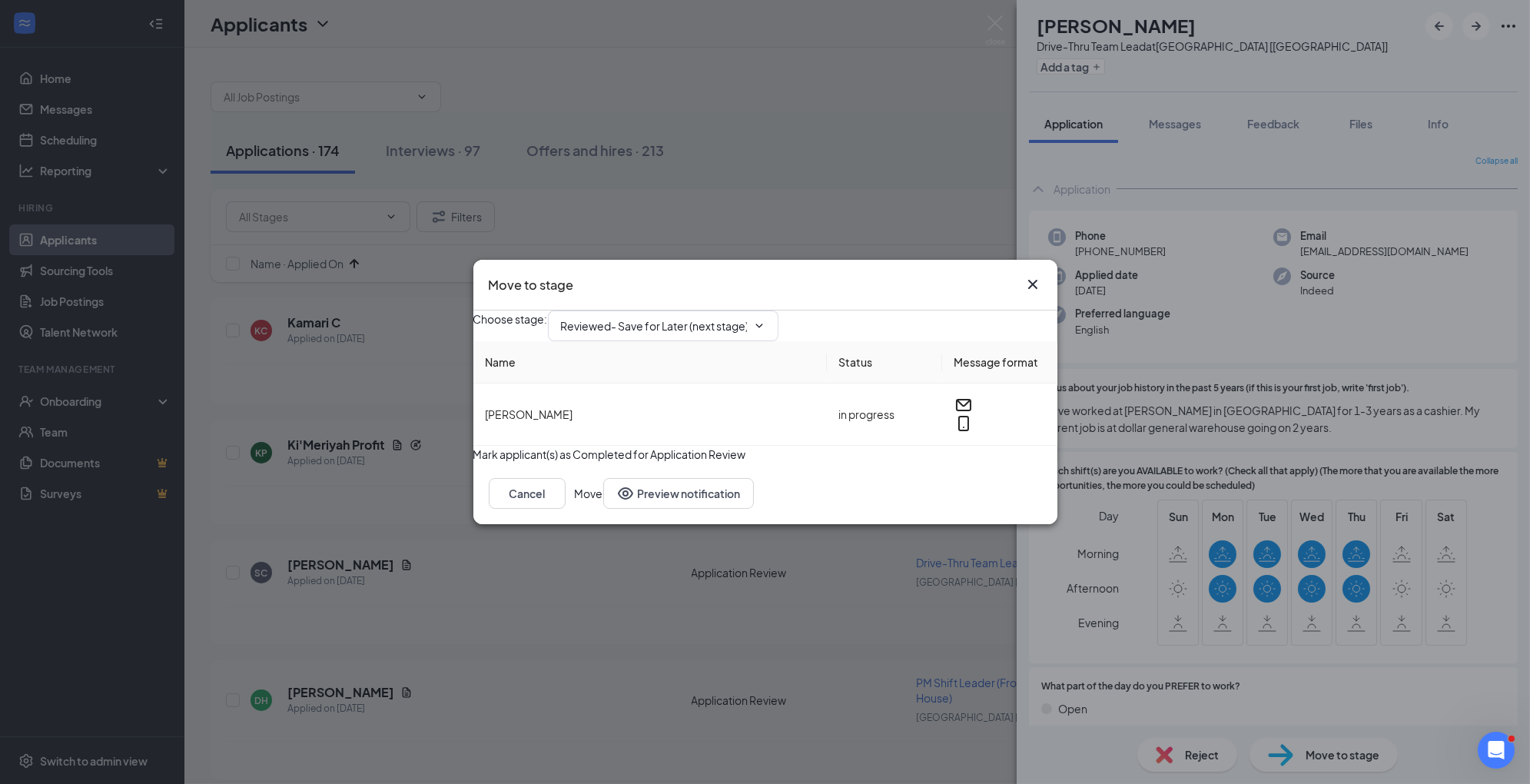
click at [1030, 275] on icon "Cross" at bounding box center [1032, 284] width 18 height 18
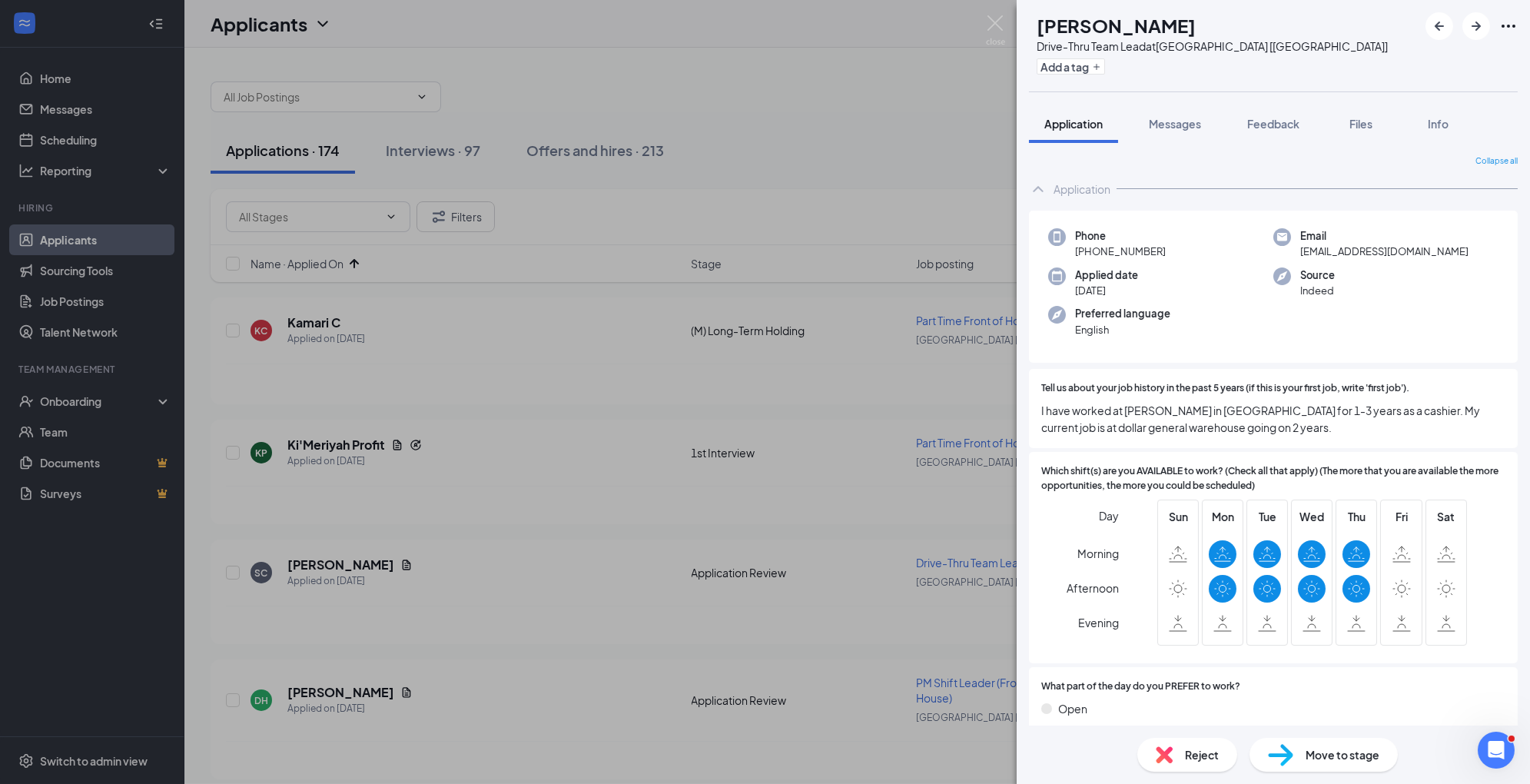
click at [1186, 765] on div "Reject" at bounding box center [1188, 755] width 100 height 34
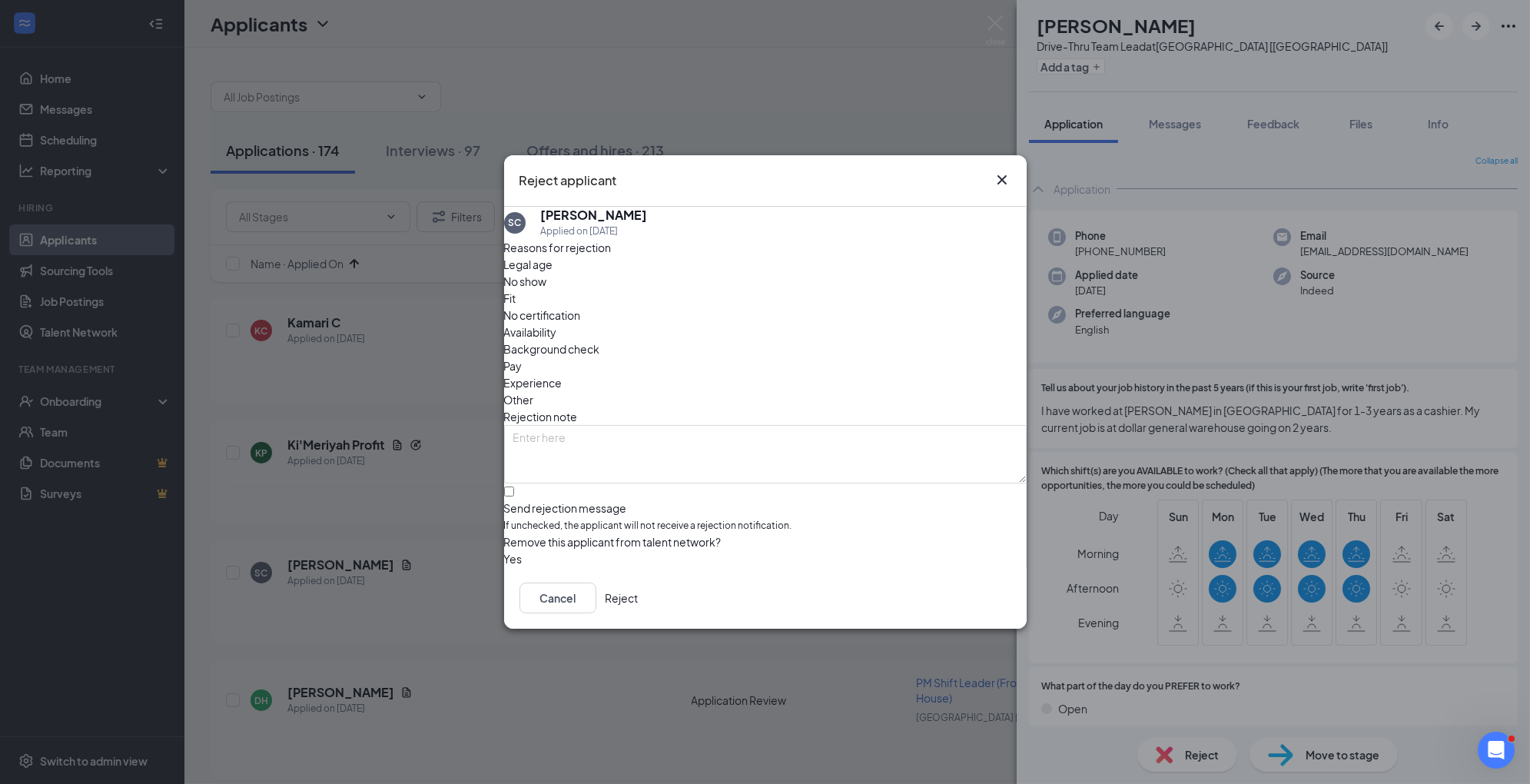
click at [557, 323] on span "Availability" at bounding box center [530, 331] width 53 height 17
click at [639, 608] on button "Reject" at bounding box center [622, 598] width 33 height 31
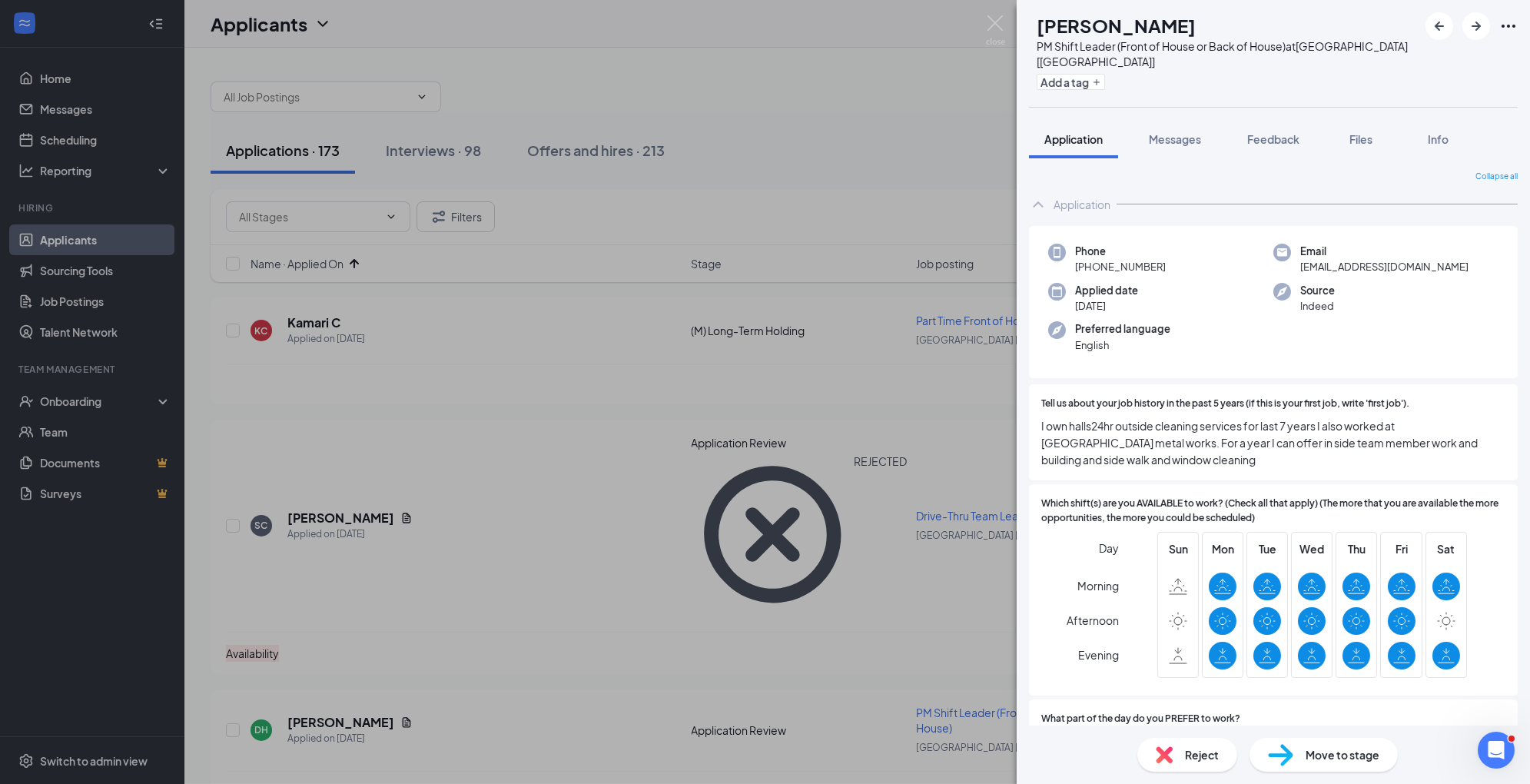
click at [1313, 748] on span "Move to stage" at bounding box center [1342, 754] width 74 height 17
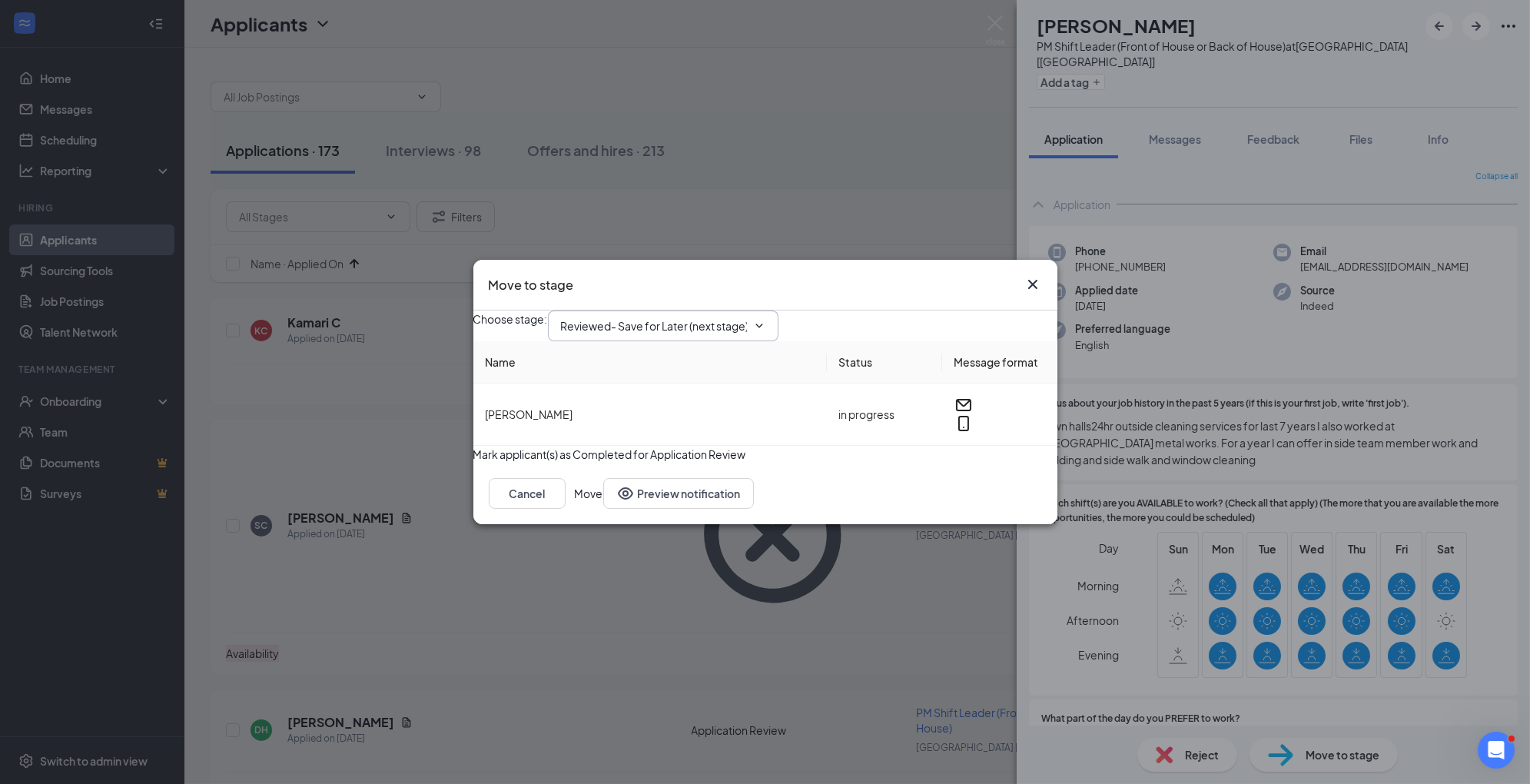
click at [721, 317] on input "Reviewed- Save for Later (next stage)" at bounding box center [654, 325] width 186 height 17
click at [637, 446] on div "1st Interview" at bounding box center [605, 437] width 63 height 17
type input "1st Interview"
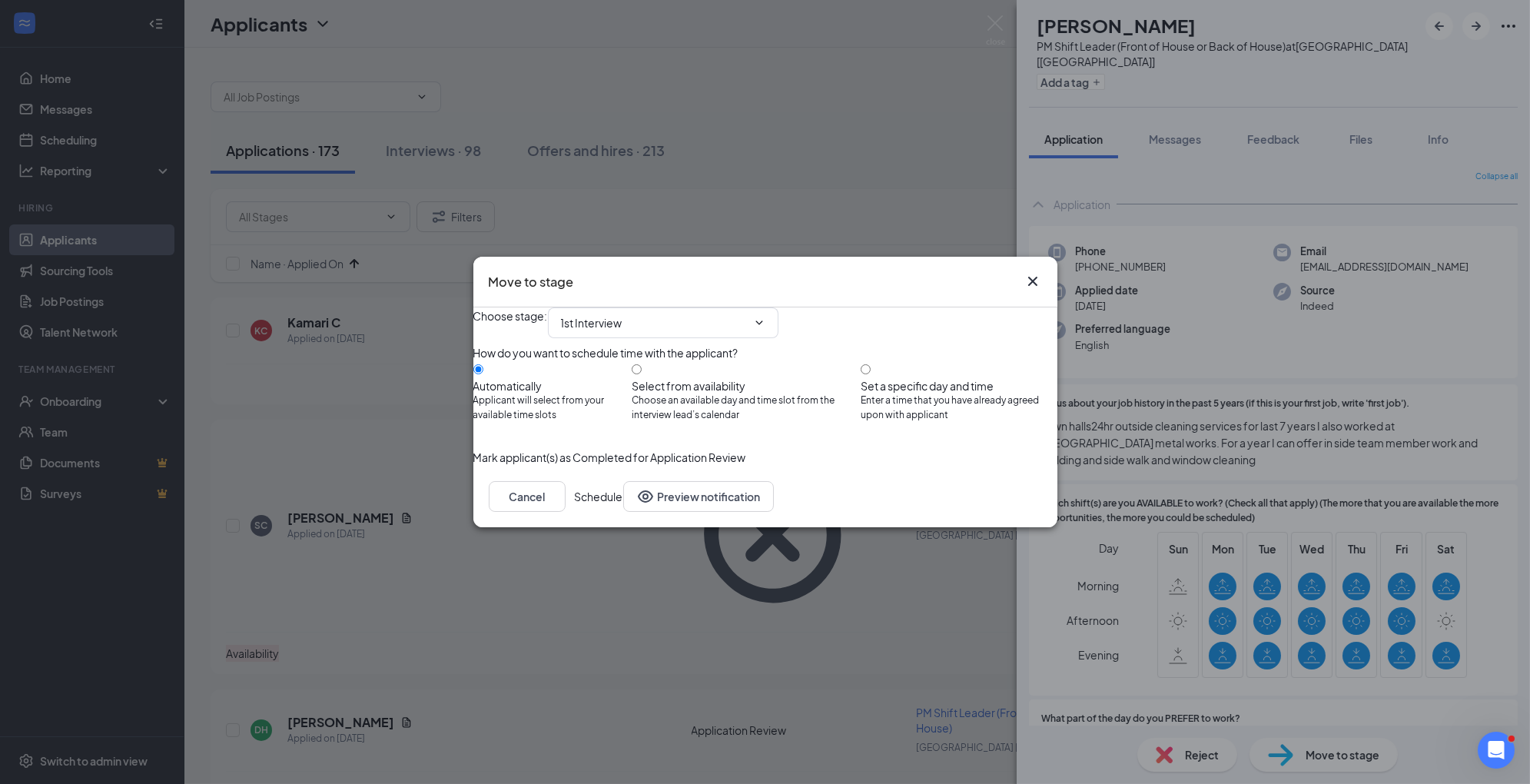
click at [623, 512] on button "Schedule" at bounding box center [599, 496] width 48 height 31
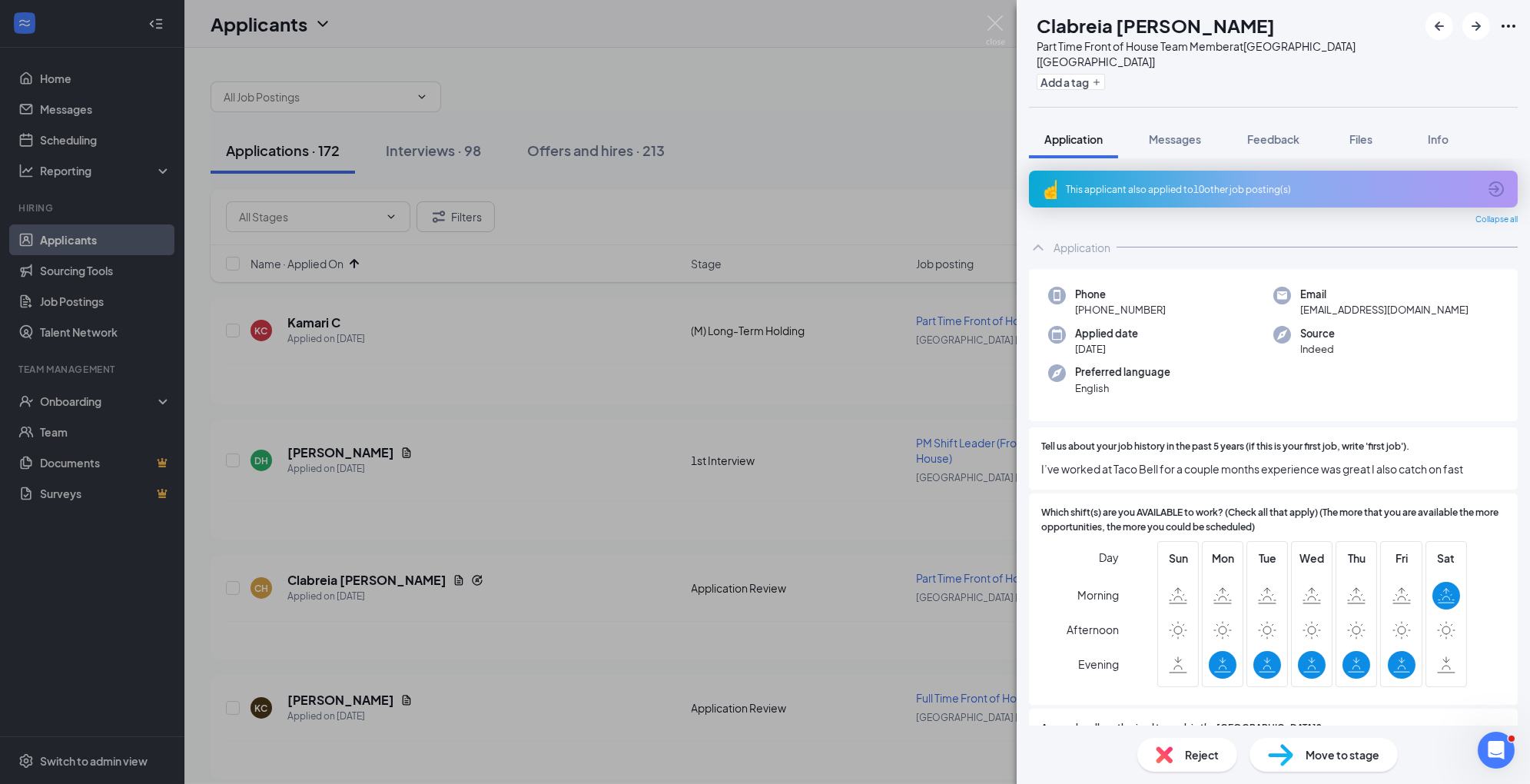
click at [1182, 751] on div "Reject" at bounding box center [1188, 755] width 100 height 34
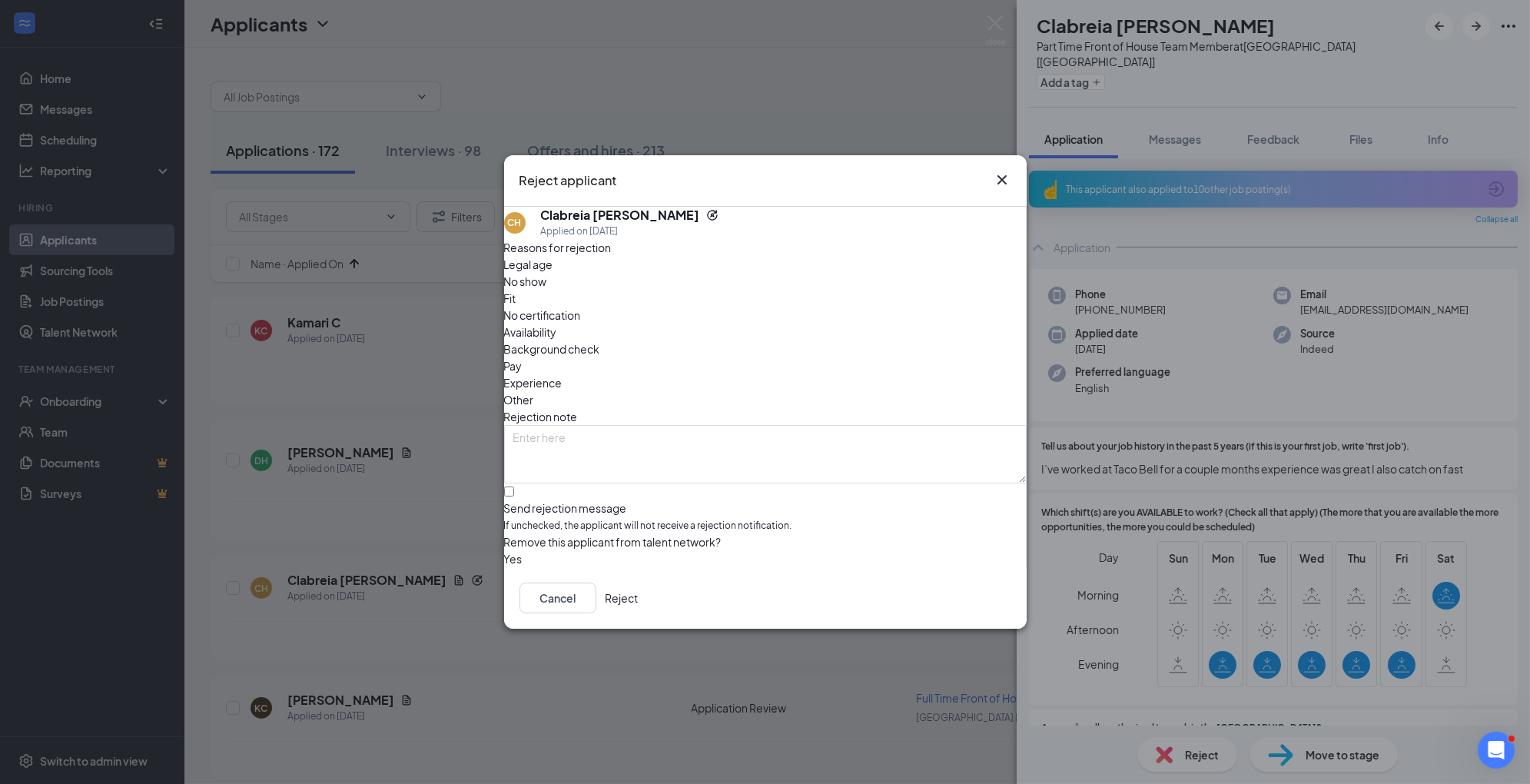
click at [534, 392] on span "Other" at bounding box center [519, 400] width 30 height 17
click at [807, 425] on textarea at bounding box center [765, 454] width 522 height 59
type textarea "rejected from other interviews"
click at [639, 605] on button "Reject" at bounding box center [622, 598] width 33 height 31
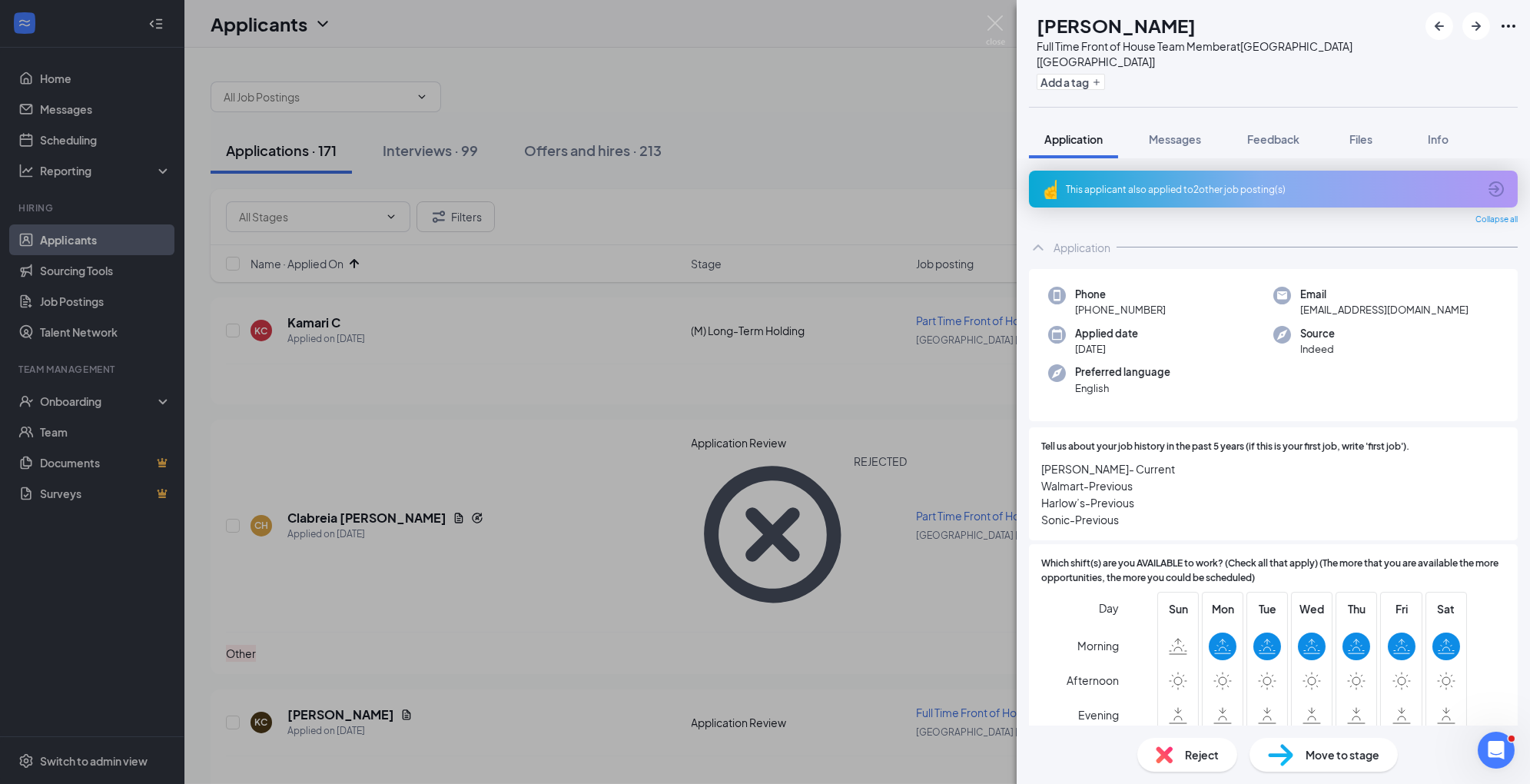
click at [1310, 756] on span "Move to stage" at bounding box center [1342, 754] width 74 height 17
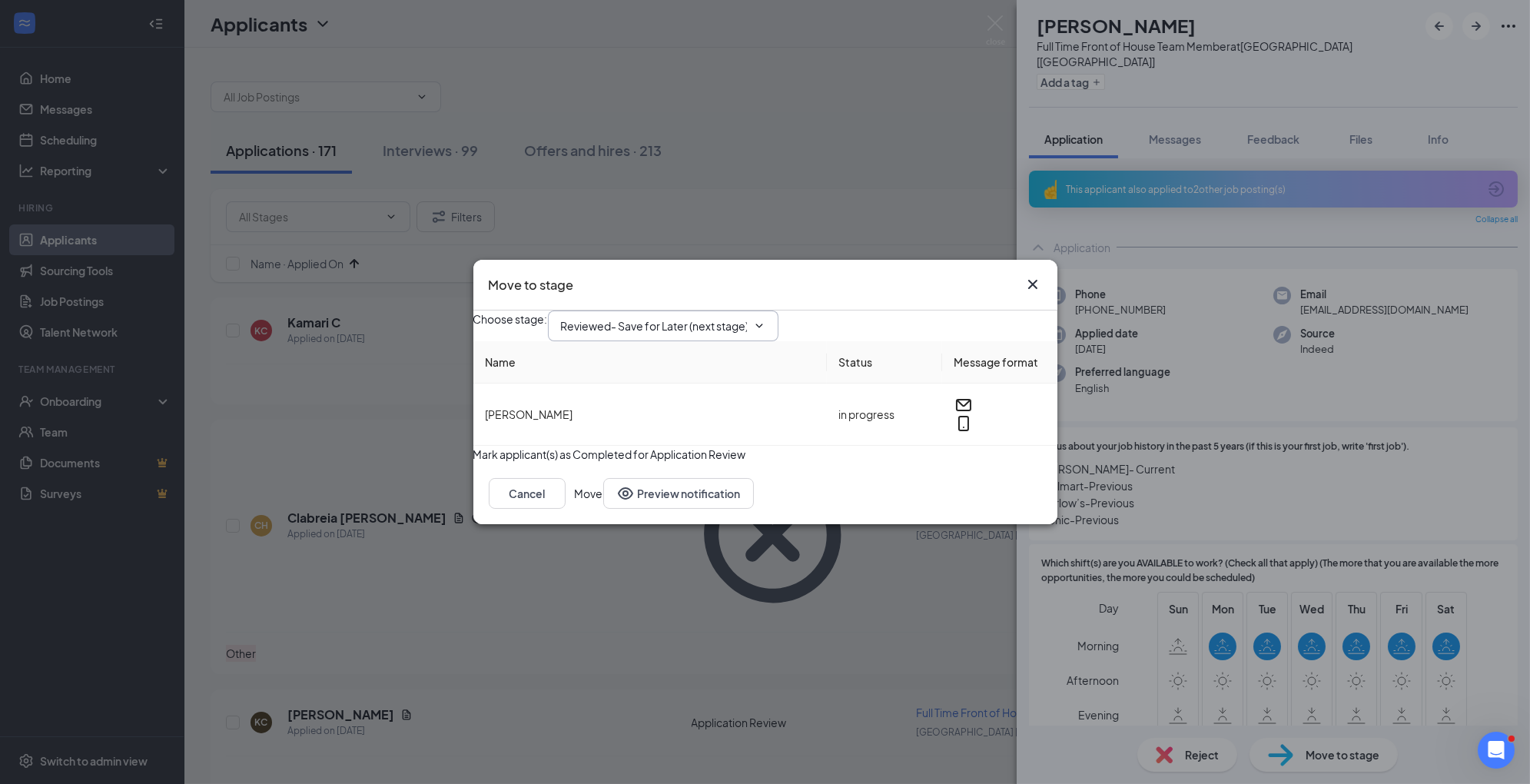
click at [723, 317] on input "Reviewed- Save for Later (next stage)" at bounding box center [654, 325] width 186 height 17
click at [699, 429] on div "1st Interview" at bounding box center [675, 437] width 204 height 17
type input "1st Interview"
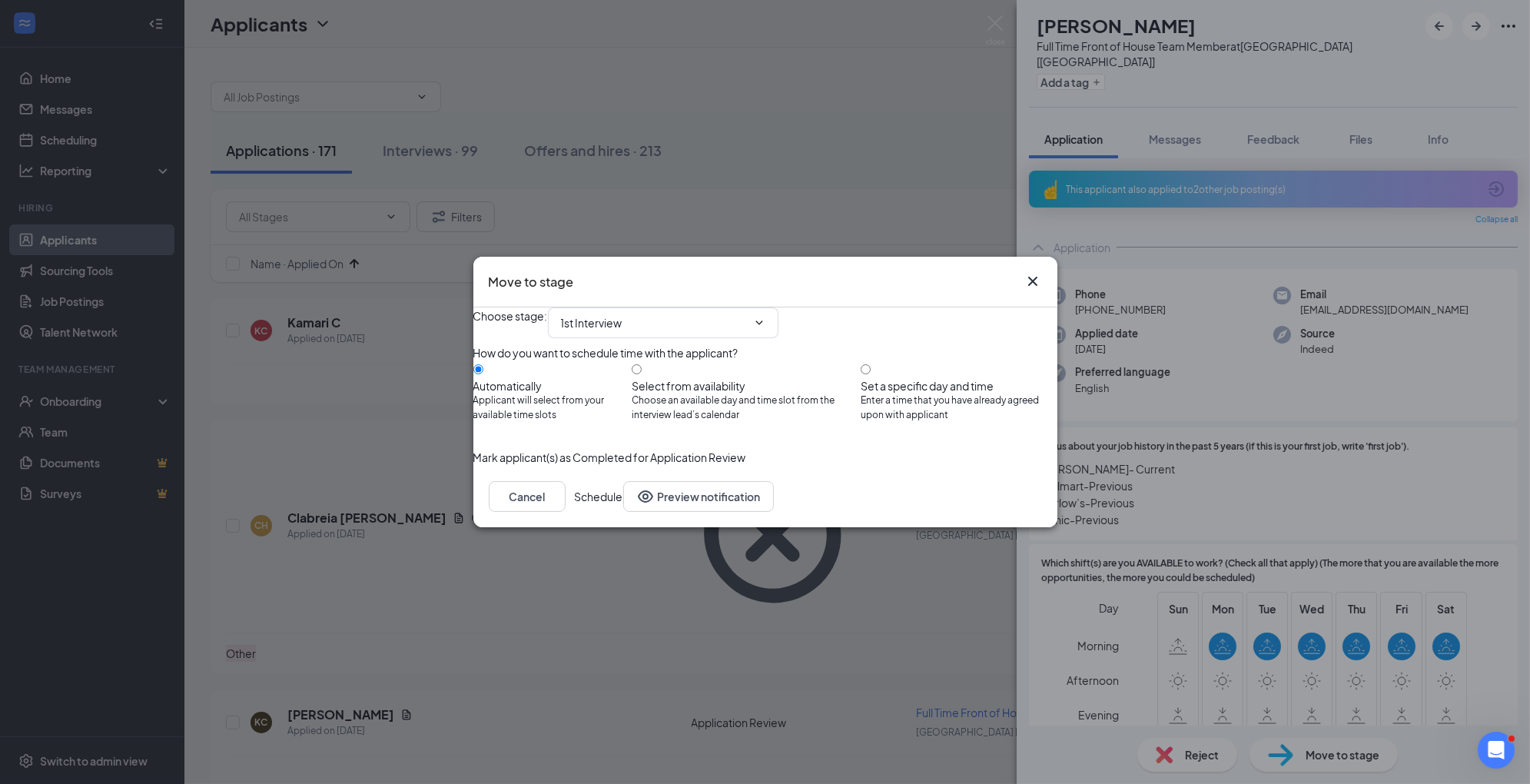
click at [623, 512] on button "Schedule" at bounding box center [599, 496] width 48 height 31
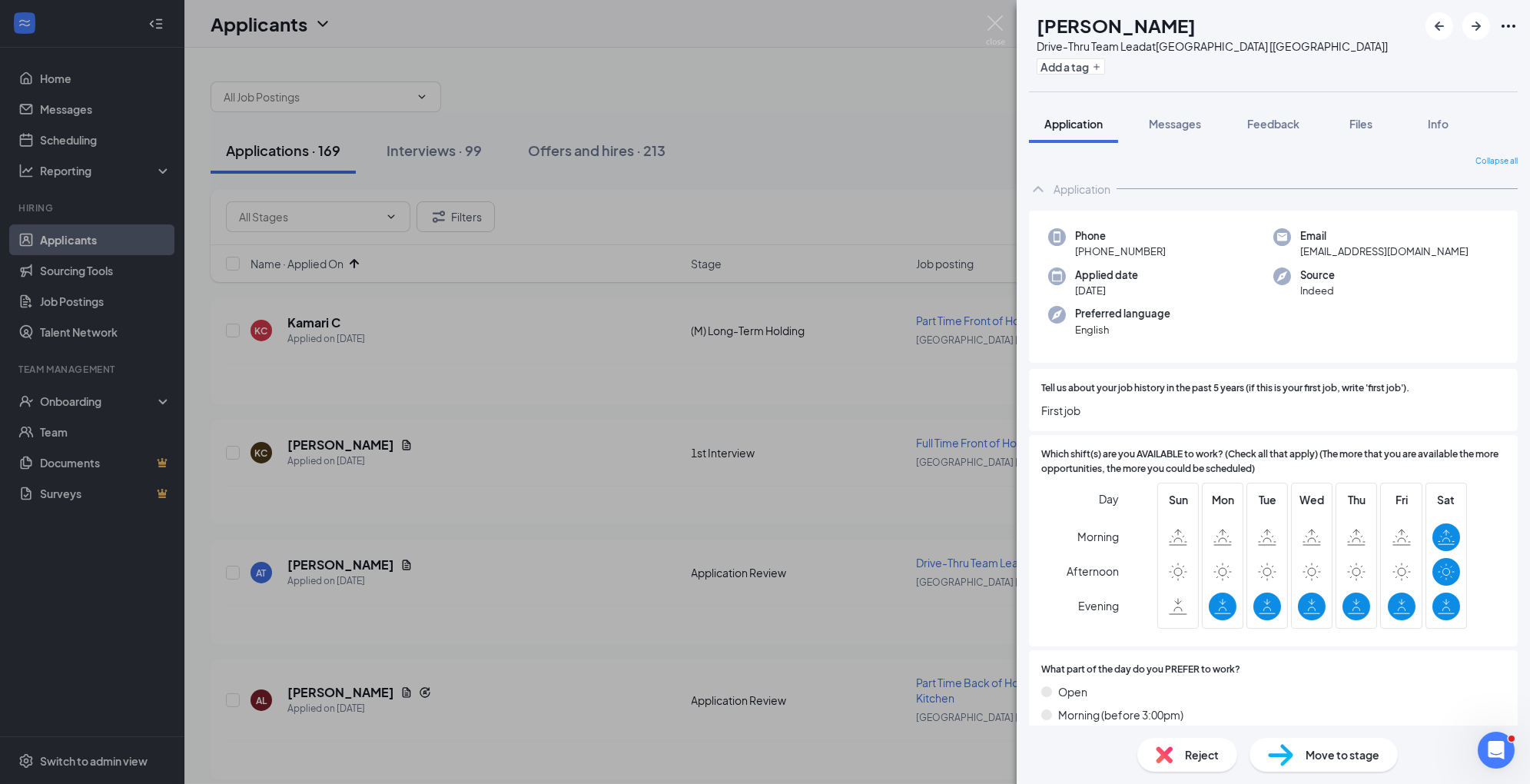
click at [1164, 754] on img at bounding box center [1164, 754] width 17 height 17
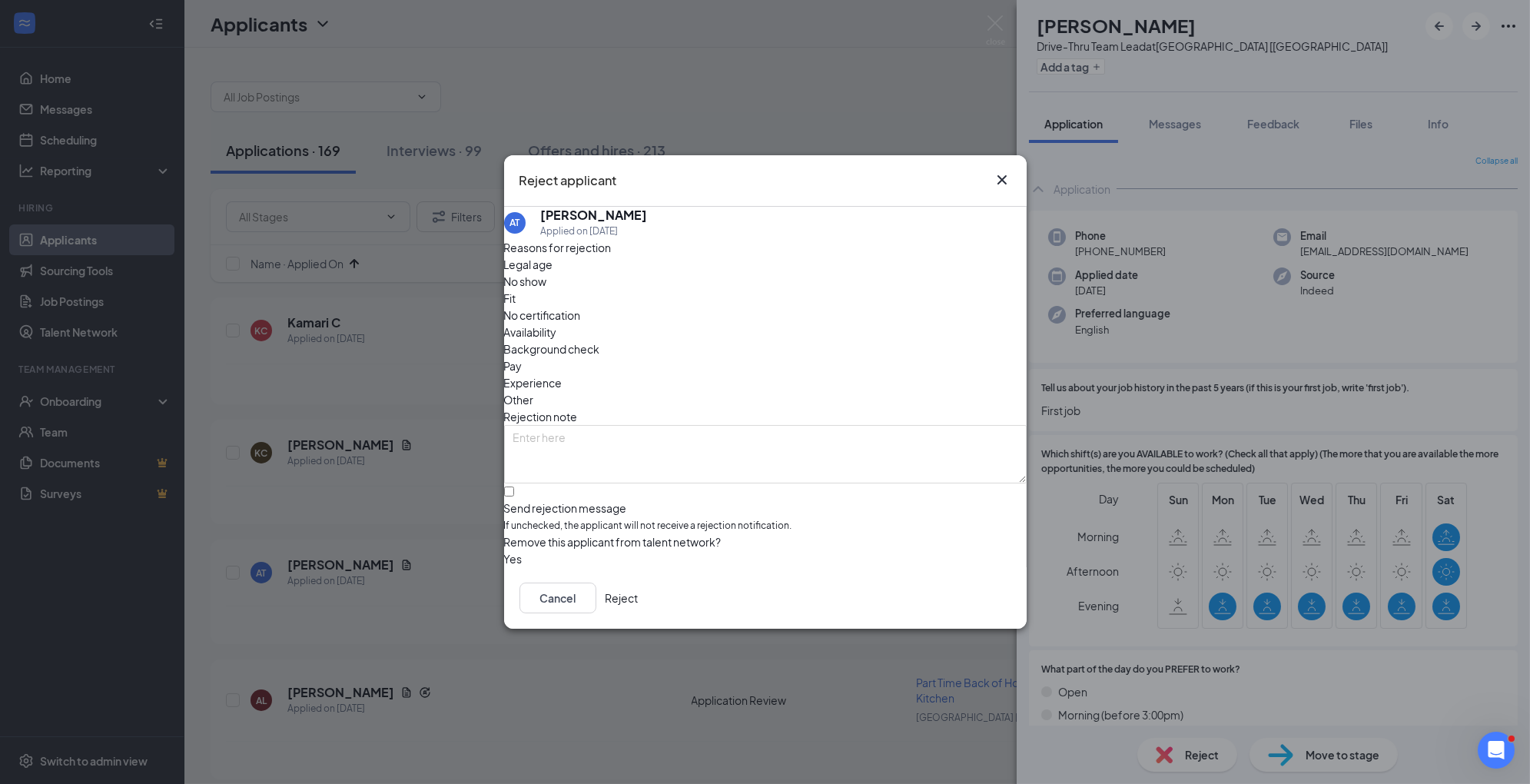
click at [557, 323] on span "Availability" at bounding box center [530, 331] width 53 height 17
click at [563, 374] on span "Experience" at bounding box center [534, 382] width 59 height 17
click at [639, 597] on button "Reject" at bounding box center [622, 598] width 33 height 31
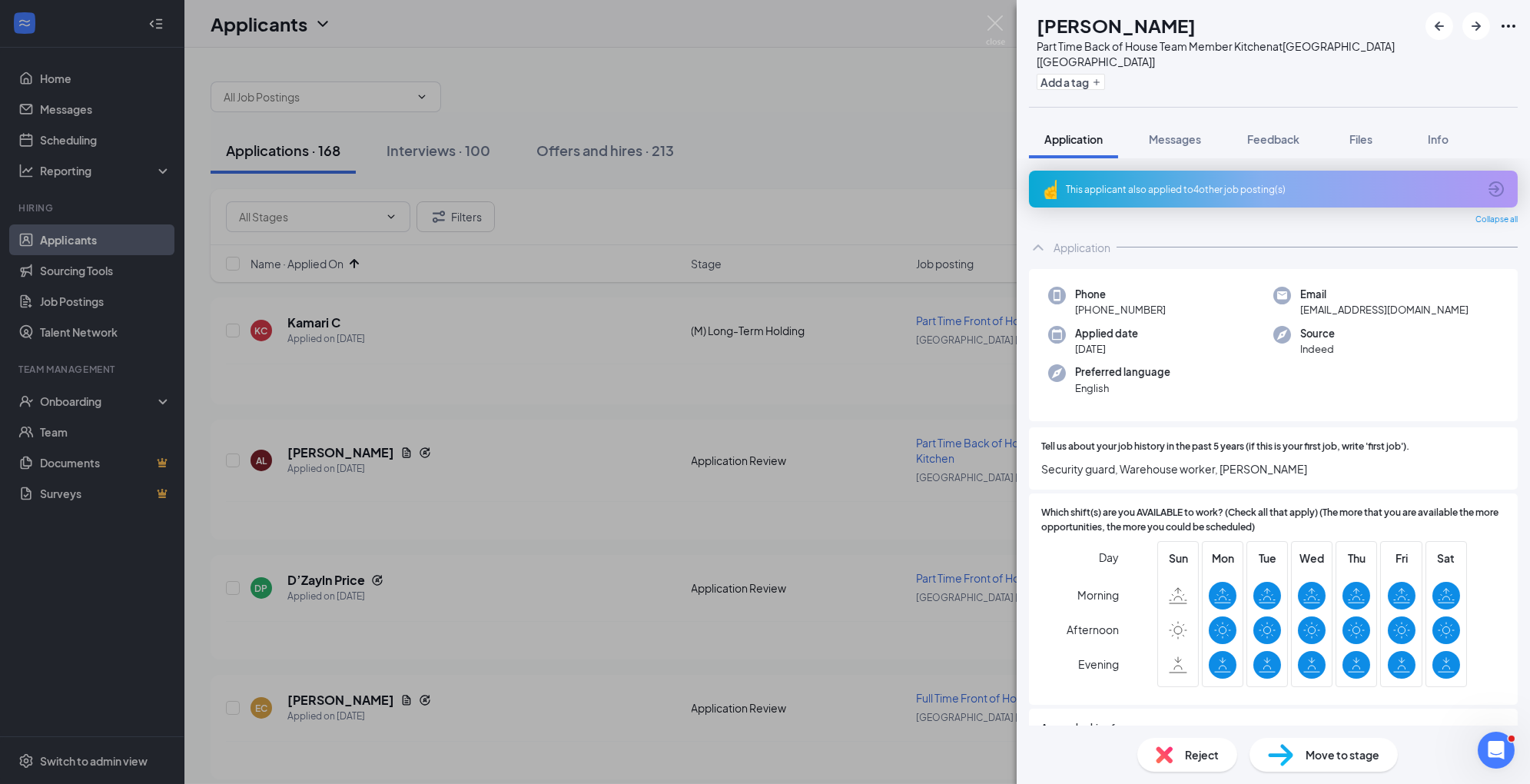
click at [1187, 757] on span "Reject" at bounding box center [1202, 754] width 34 height 17
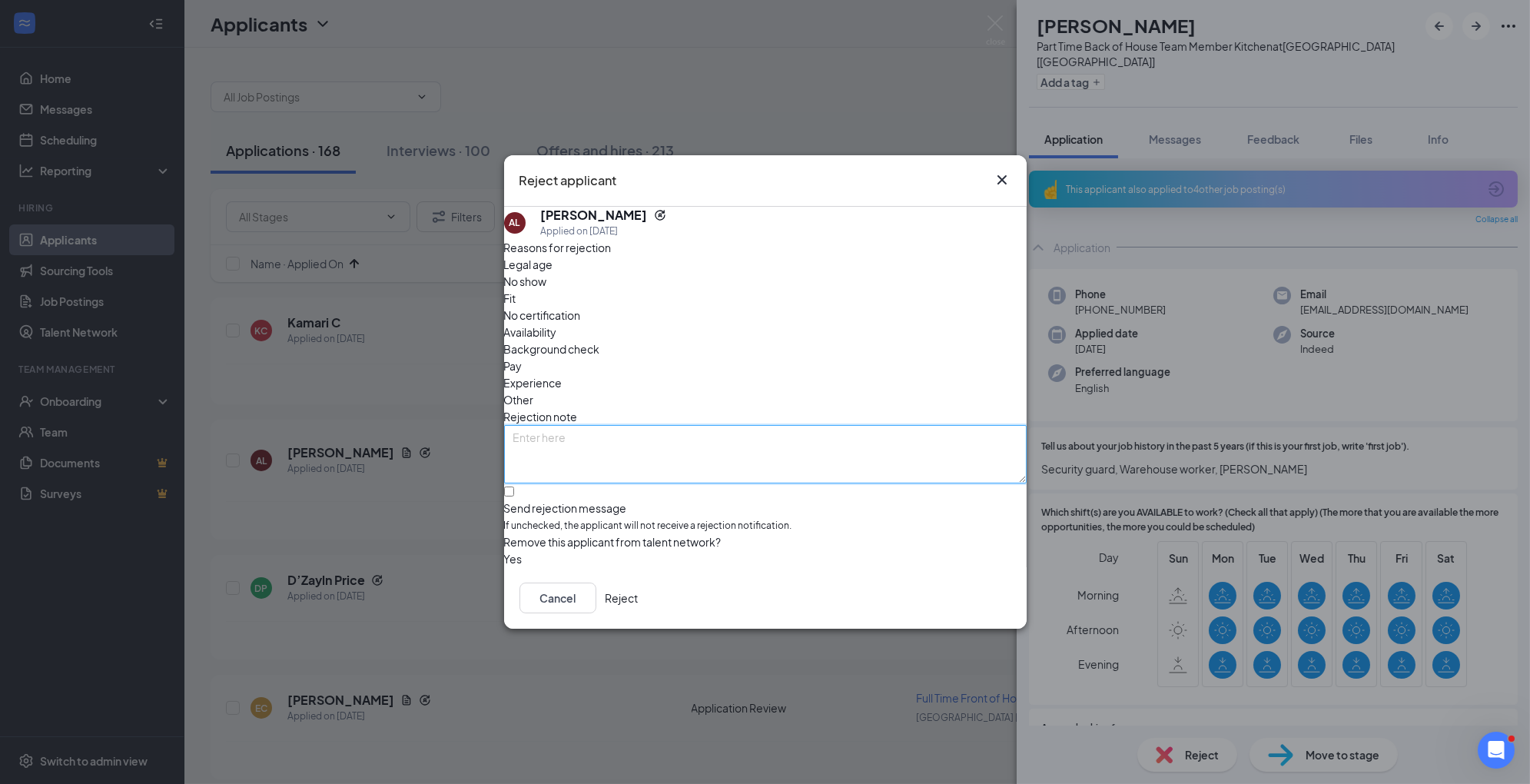
click at [748, 425] on textarea at bounding box center [765, 454] width 522 height 59
type textarea "sent interview for another application"
click at [822, 392] on div "Other" at bounding box center [765, 400] width 522 height 17
click at [954, 584] on div "Cancel Reject" at bounding box center [765, 599] width 522 height 62
click at [639, 587] on button "Reject" at bounding box center [622, 598] width 33 height 31
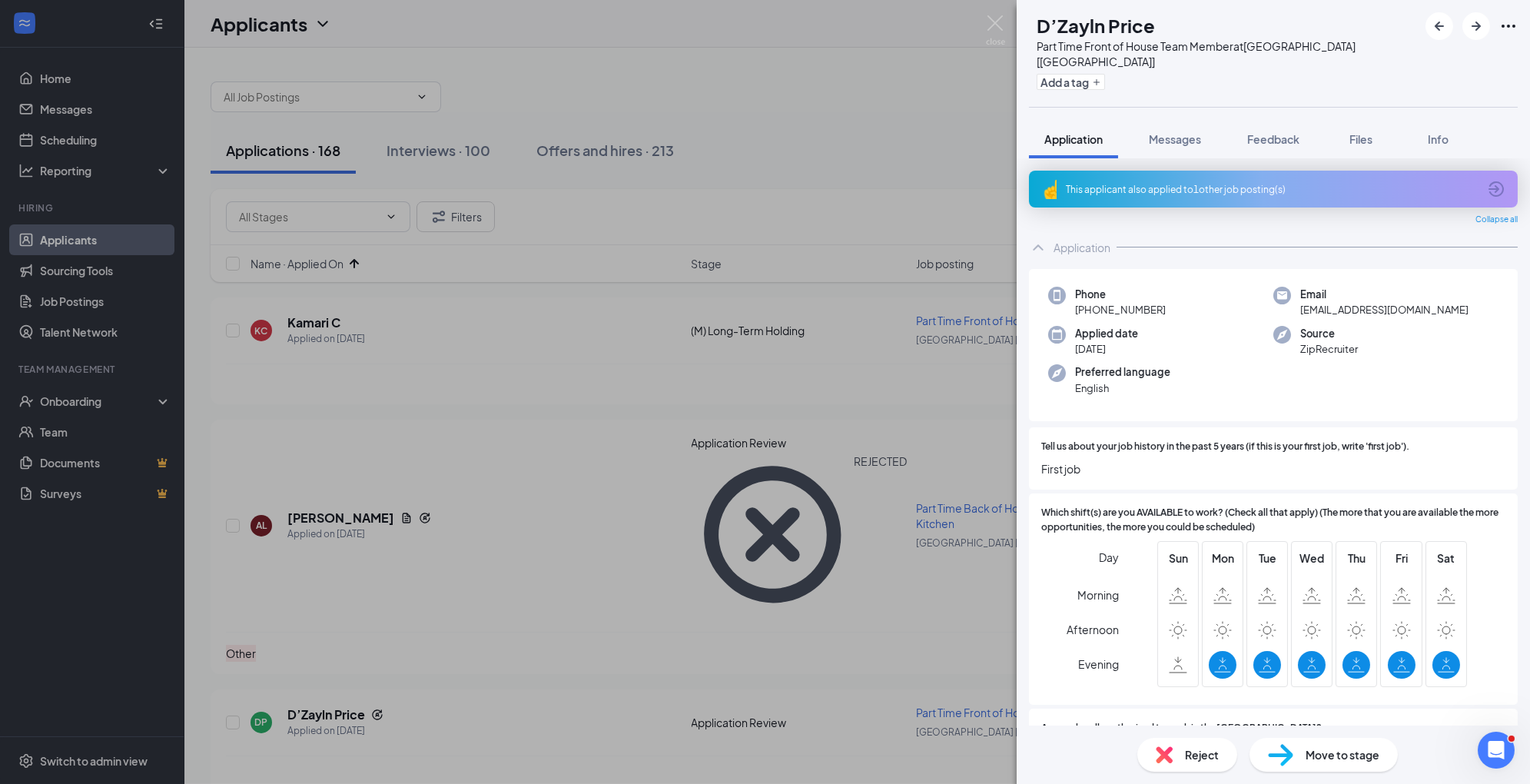
click at [1189, 755] on span "Reject" at bounding box center [1202, 754] width 34 height 17
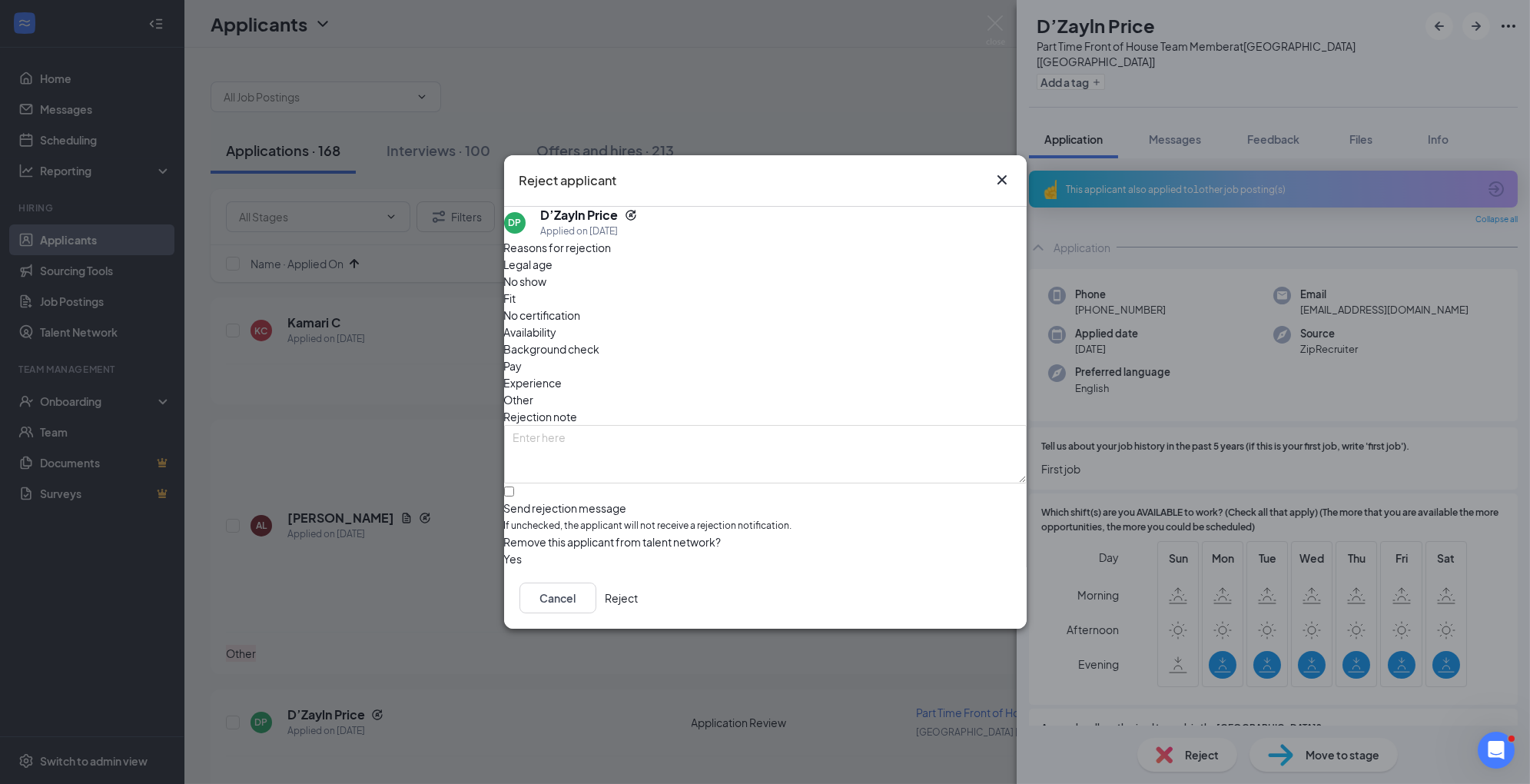
click at [557, 323] on span "Availability" at bounding box center [530, 331] width 53 height 17
click at [745, 320] on div "Legal age No show Fit No certification Availability Background check Pay Experi…" at bounding box center [765, 332] width 522 height 152
click at [745, 374] on div "Experience" at bounding box center [765, 382] width 522 height 17
click at [639, 612] on button "Reject" at bounding box center [622, 598] width 33 height 31
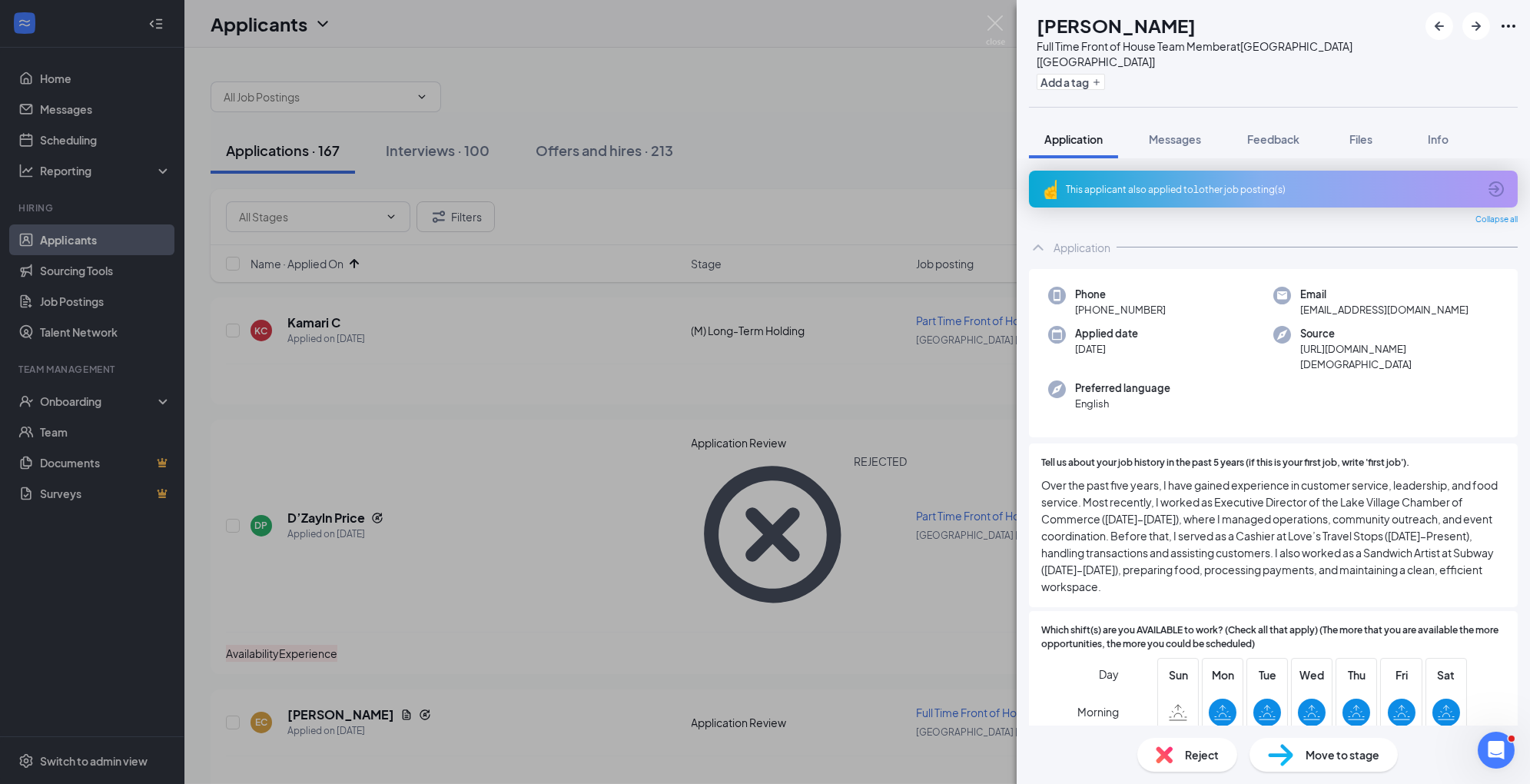
click at [1307, 755] on span "Move to stage" at bounding box center [1342, 754] width 74 height 17
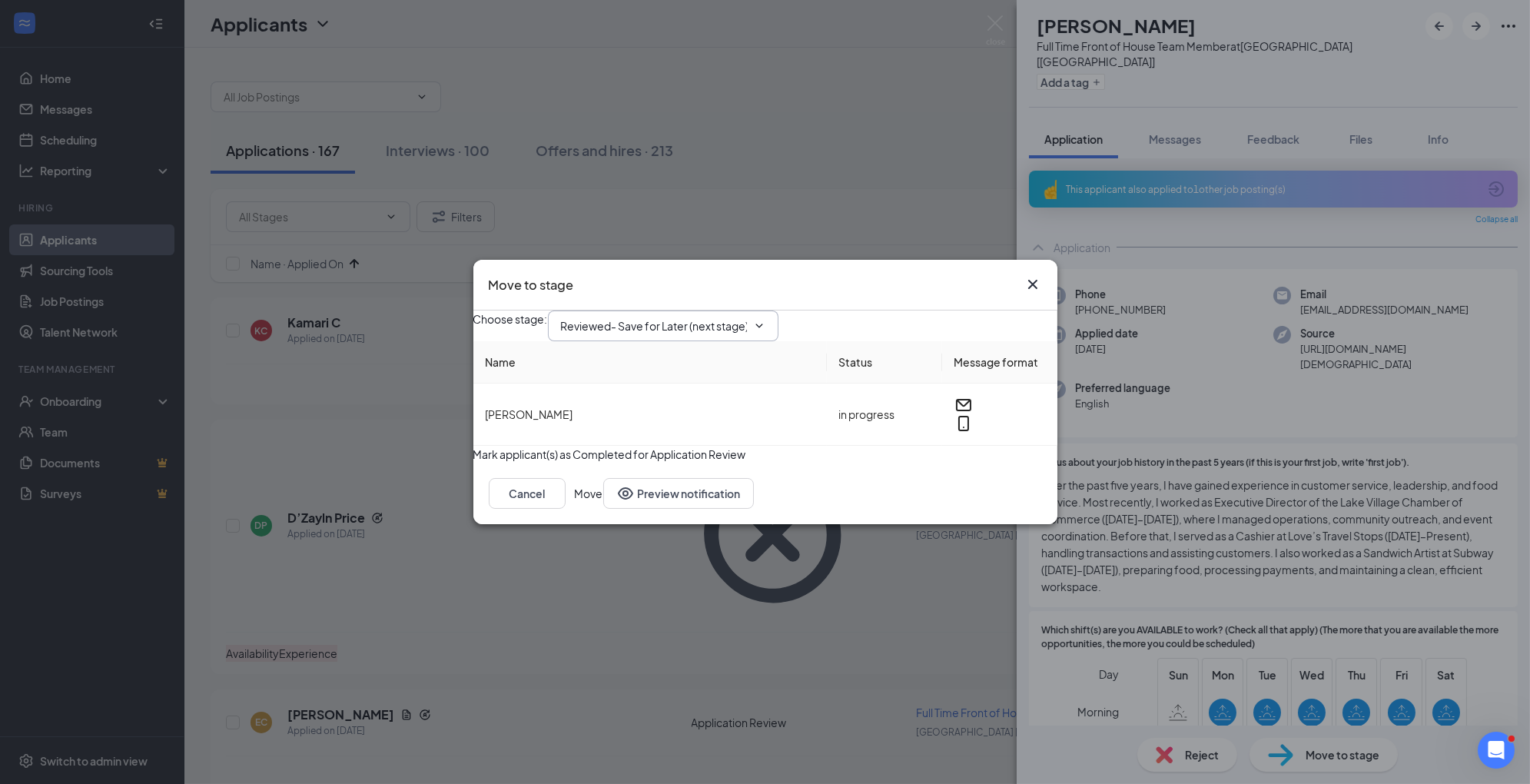
click at [747, 317] on input "Reviewed- Save for Later (next stage)" at bounding box center [654, 325] width 186 height 17
click at [637, 429] on div "1st Interview" at bounding box center [605, 437] width 63 height 17
type input "1st Interview"
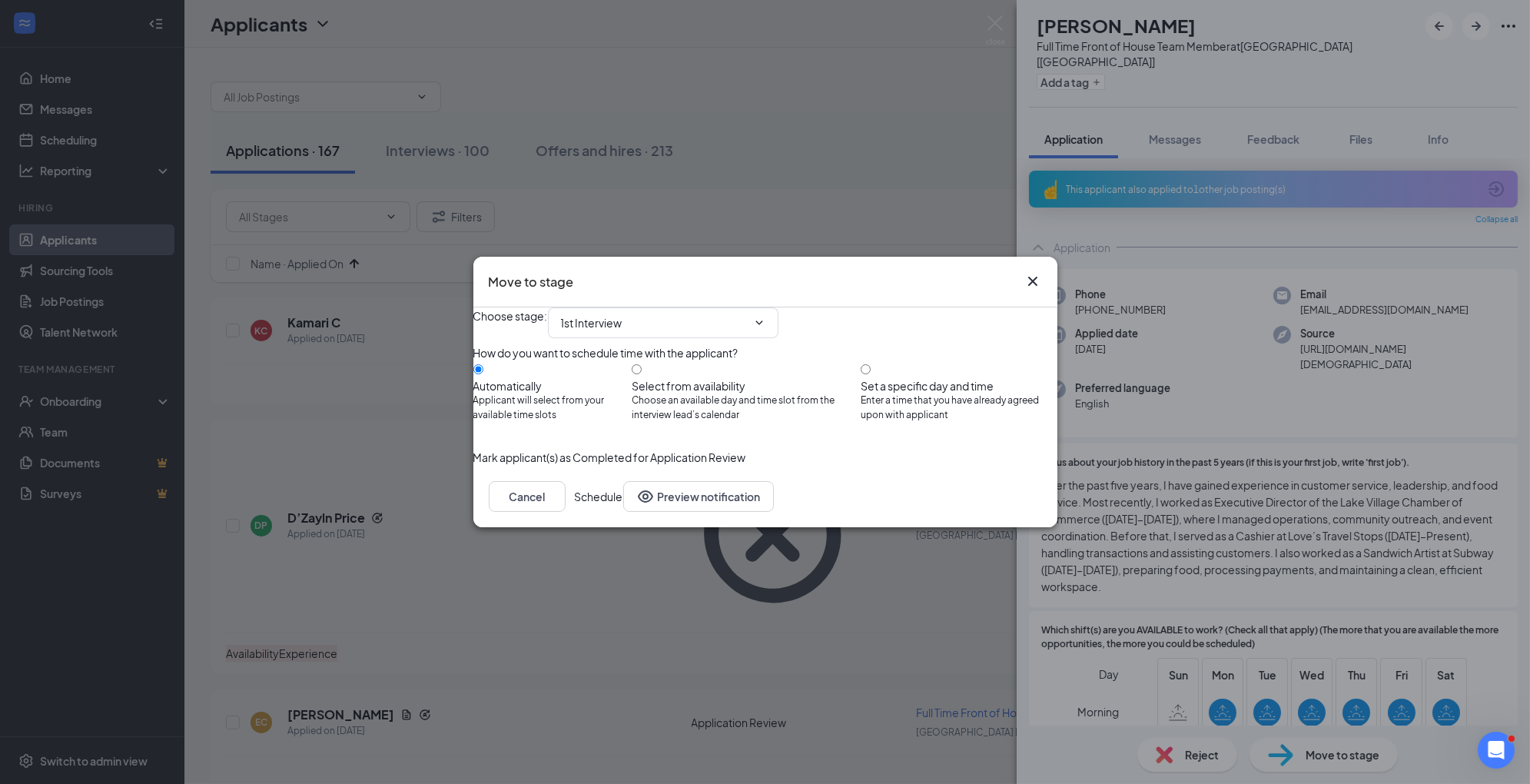
click at [623, 512] on button "Schedule" at bounding box center [599, 496] width 48 height 31
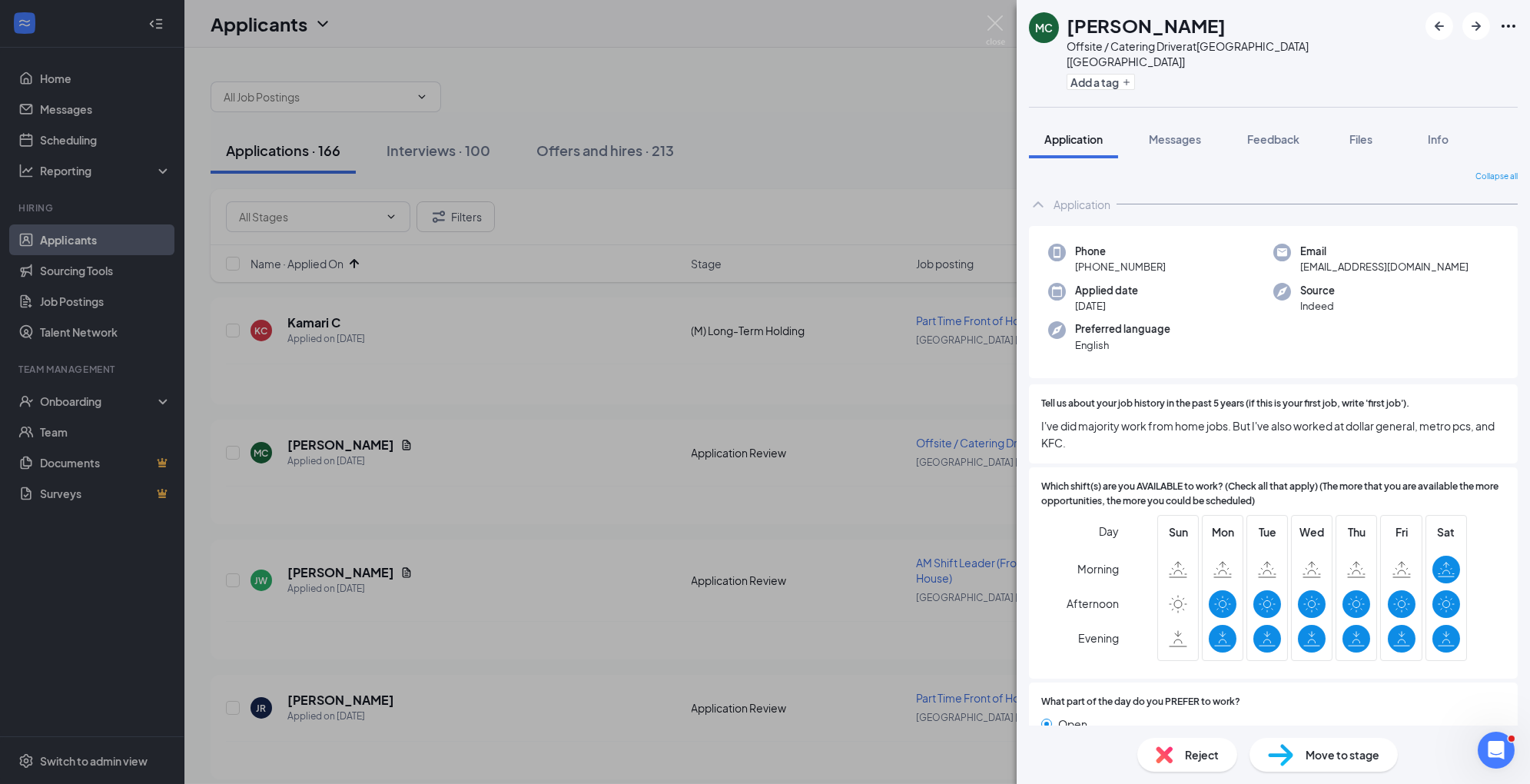
click at [1174, 756] on div "Reject" at bounding box center [1188, 755] width 100 height 34
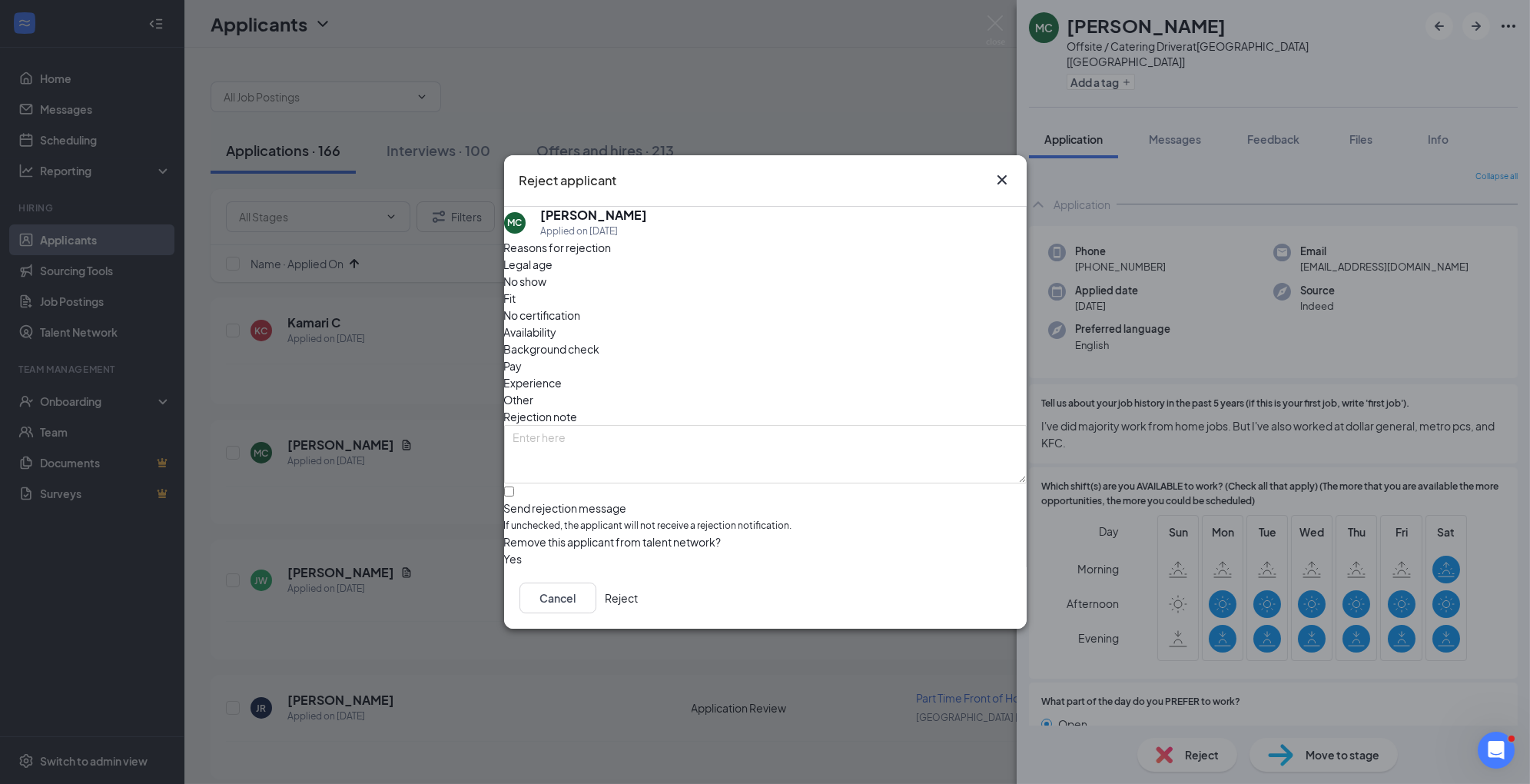
click at [563, 374] on span "Experience" at bounding box center [534, 382] width 59 height 17
click at [639, 591] on button "Reject" at bounding box center [622, 598] width 33 height 31
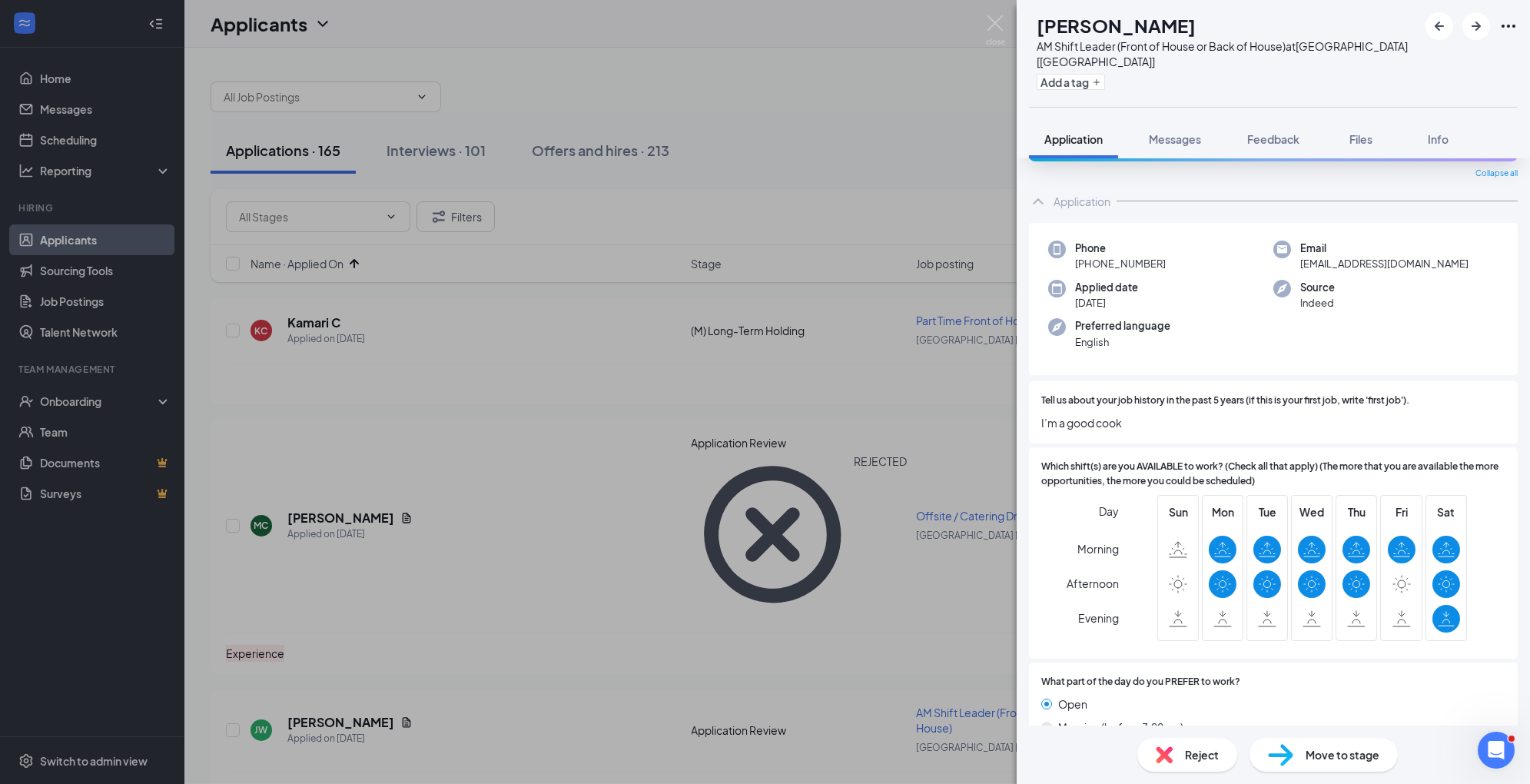
scroll to position [44, 0]
click at [1327, 752] on span "Move to stage" at bounding box center [1342, 754] width 74 height 17
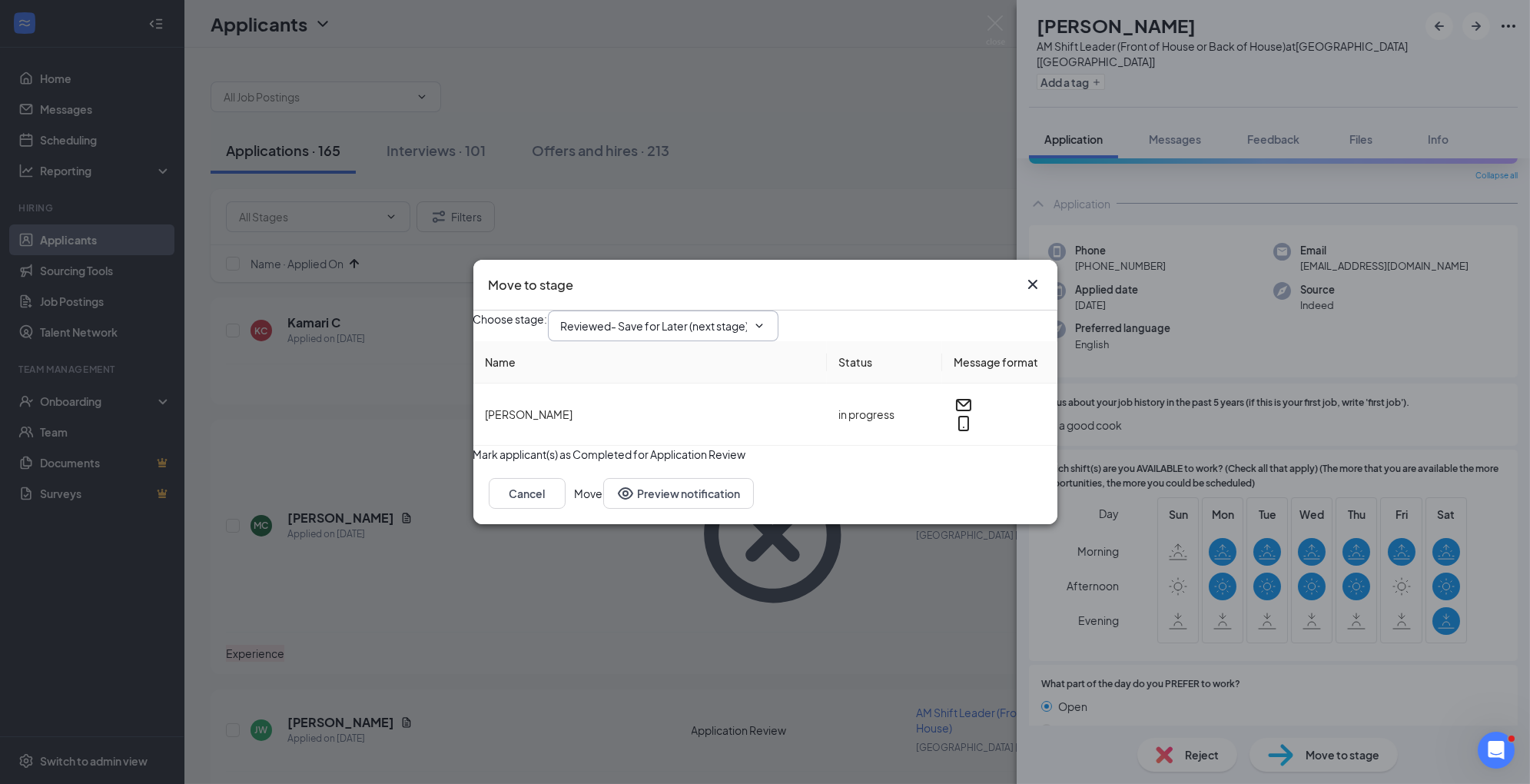
click at [728, 317] on input "Reviewed- Save for Later (next stage)" at bounding box center [654, 325] width 186 height 17
click at [637, 446] on div "1st Interview" at bounding box center [605, 437] width 63 height 17
type input "1st Interview"
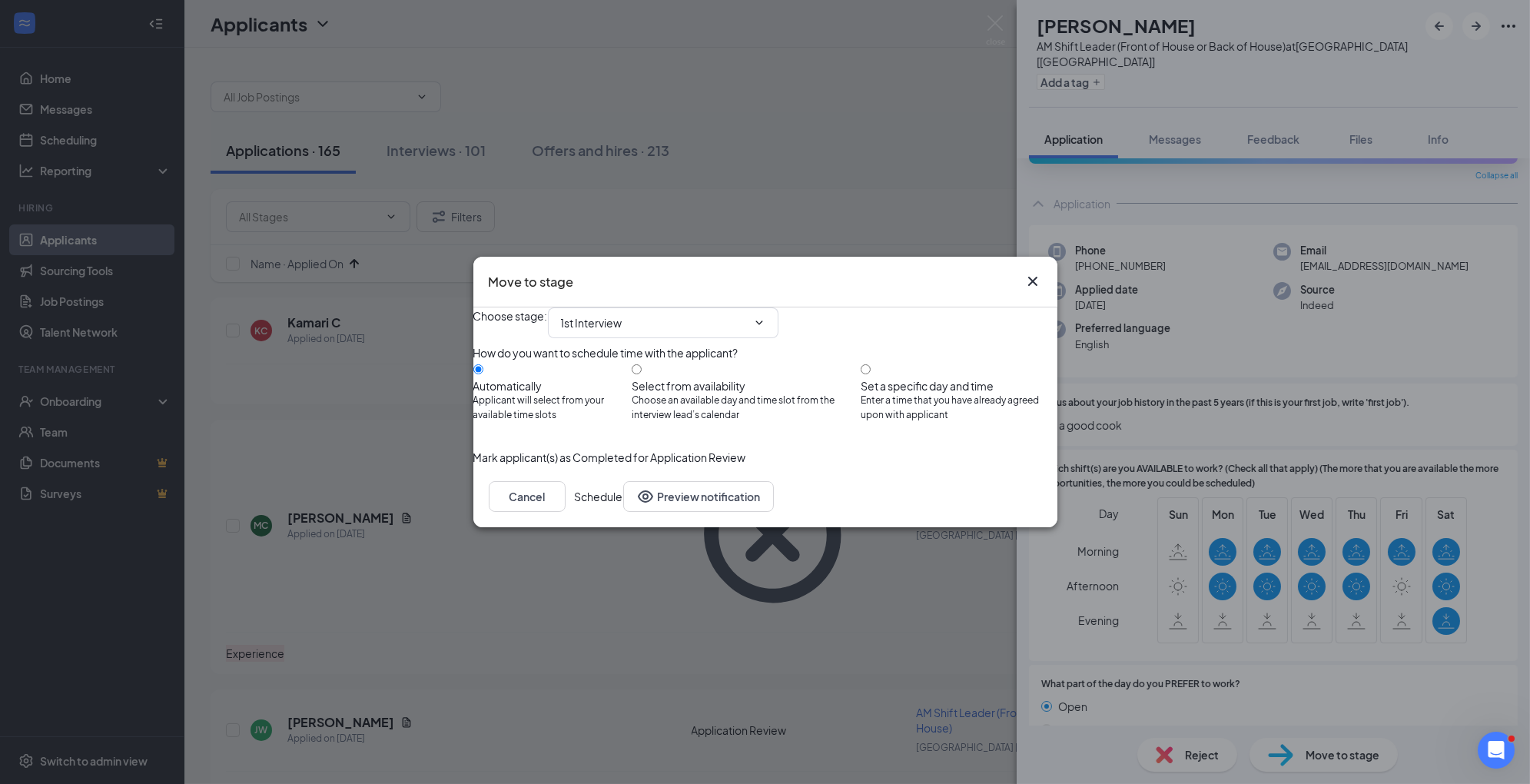
click at [623, 512] on button "Schedule" at bounding box center [599, 496] width 48 height 31
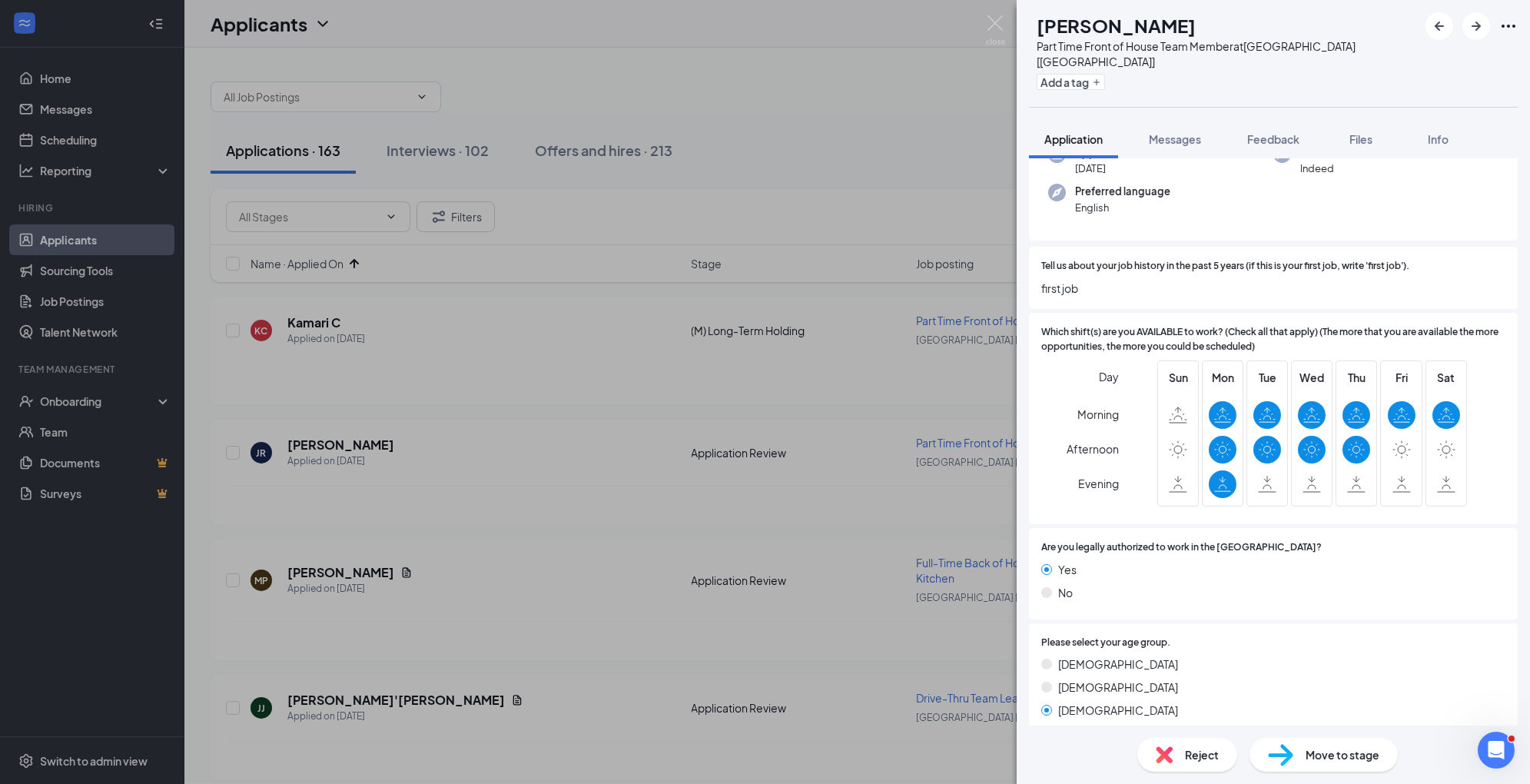
scroll to position [338, 0]
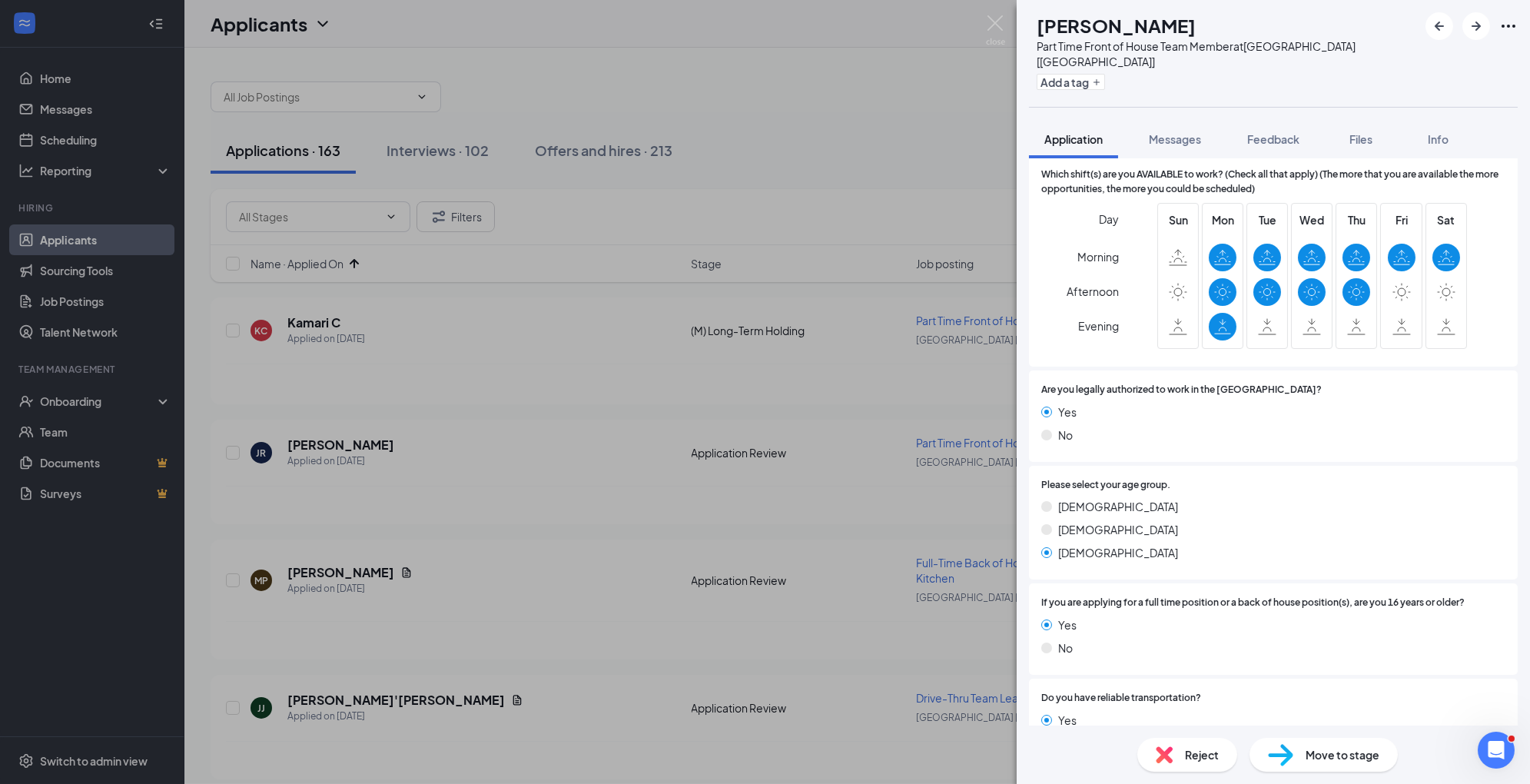
click at [1324, 760] on span "Move to stage" at bounding box center [1342, 754] width 74 height 17
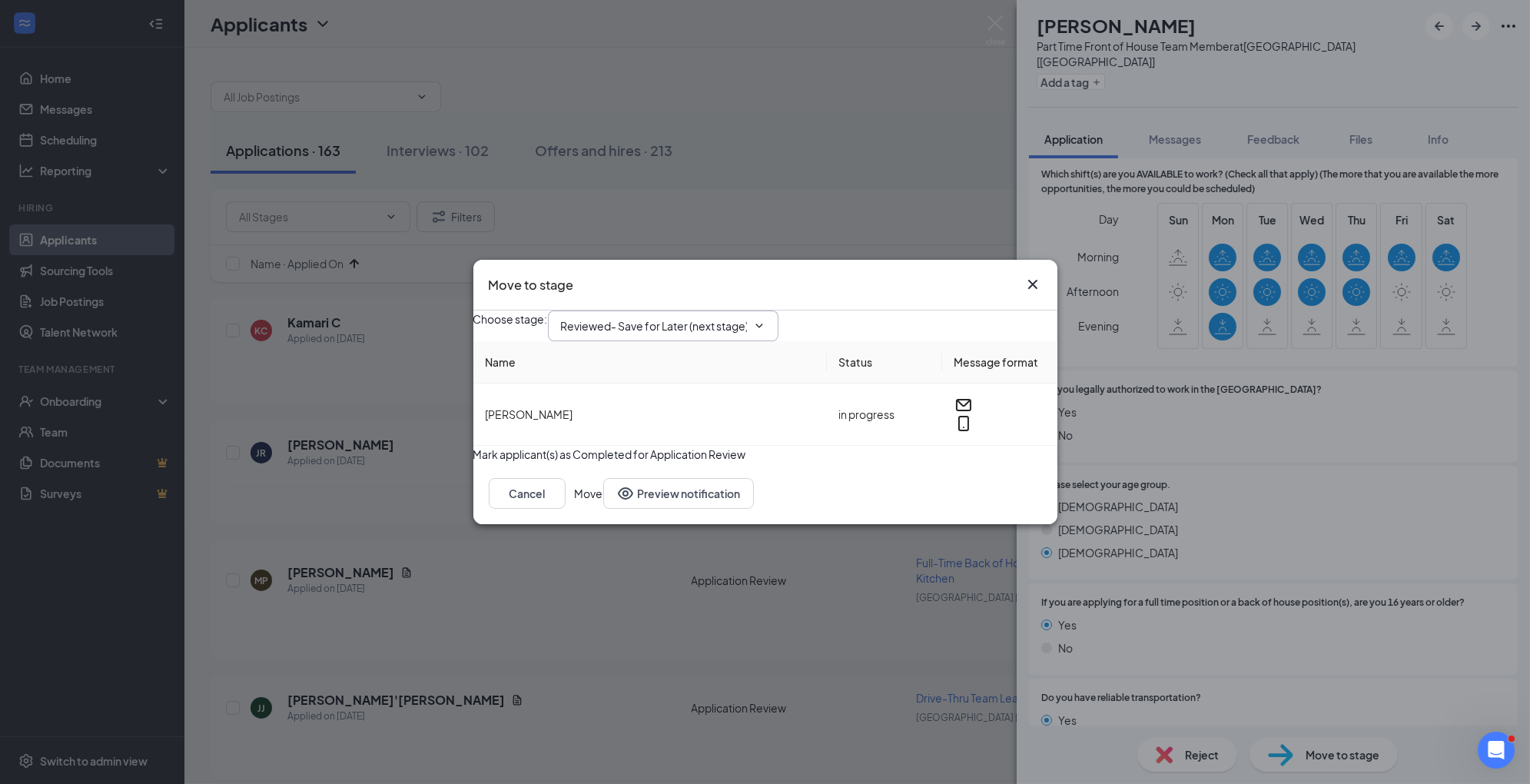
click at [725, 319] on input "Reviewed- Save for Later (next stage)" at bounding box center [654, 325] width 186 height 17
click at [699, 435] on div "1st Interview" at bounding box center [675, 437] width 204 height 17
type input "1st Interview"
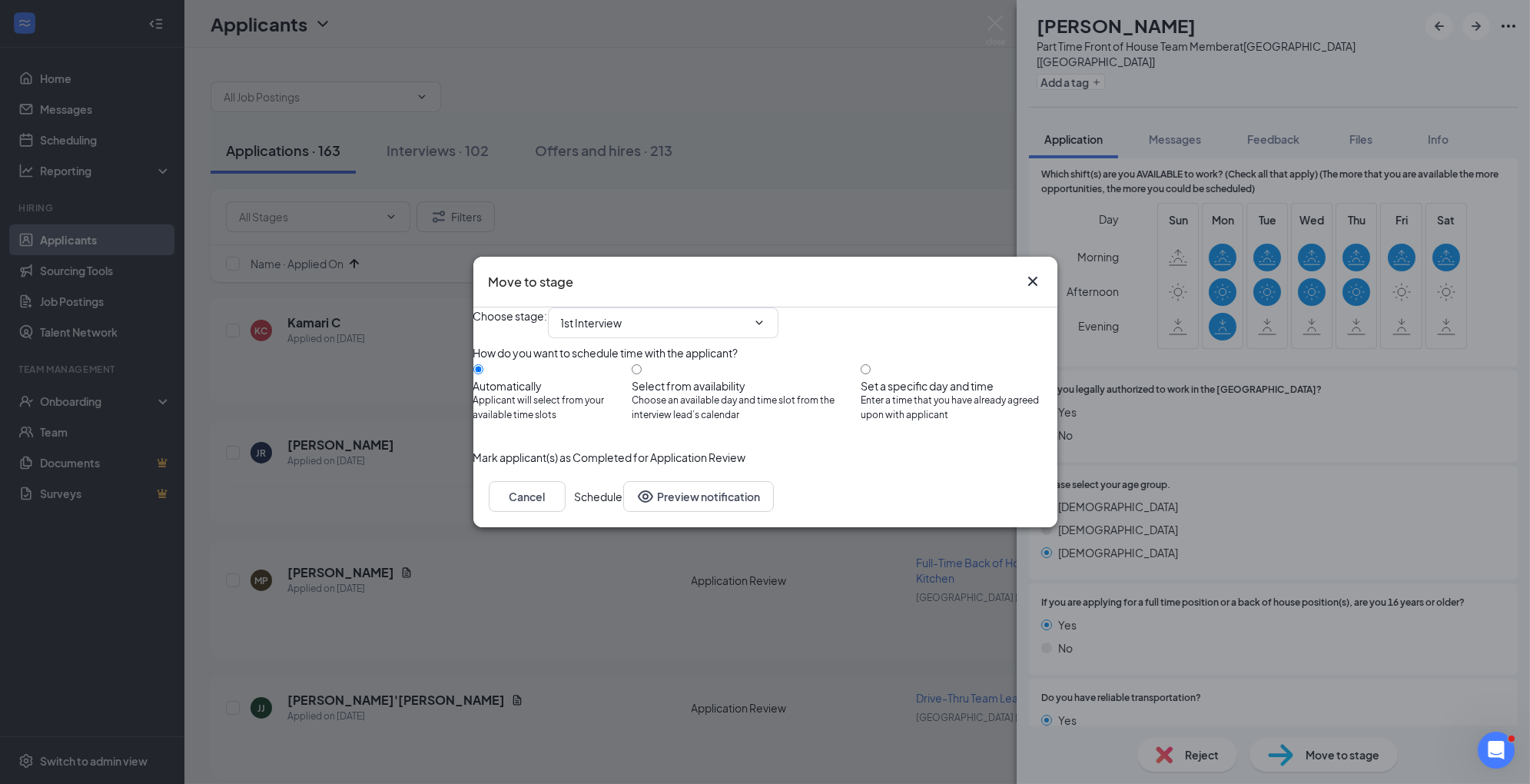
click at [623, 512] on button "Schedule" at bounding box center [599, 496] width 48 height 31
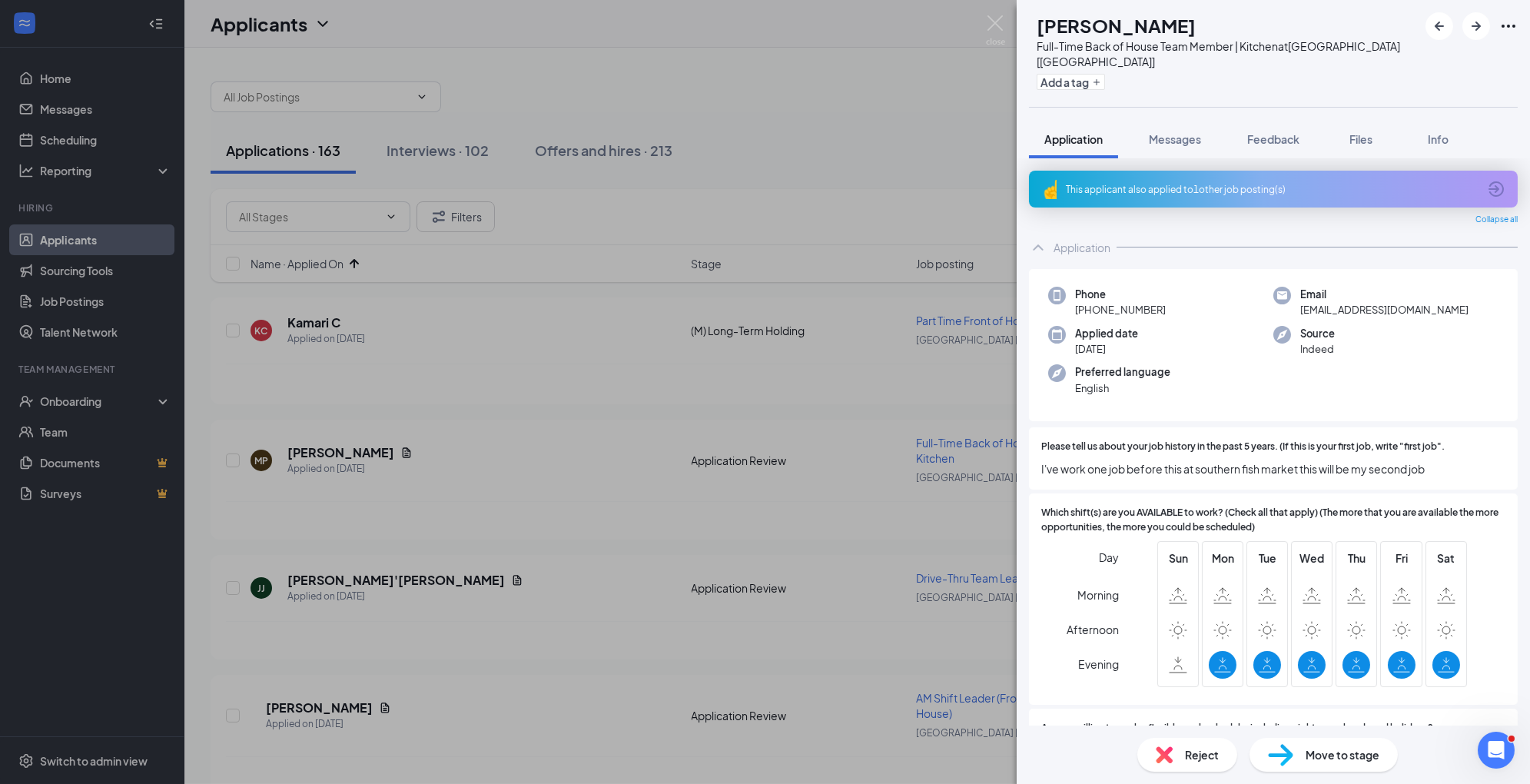
click at [1298, 752] on div "Move to stage" at bounding box center [1324, 755] width 148 height 34
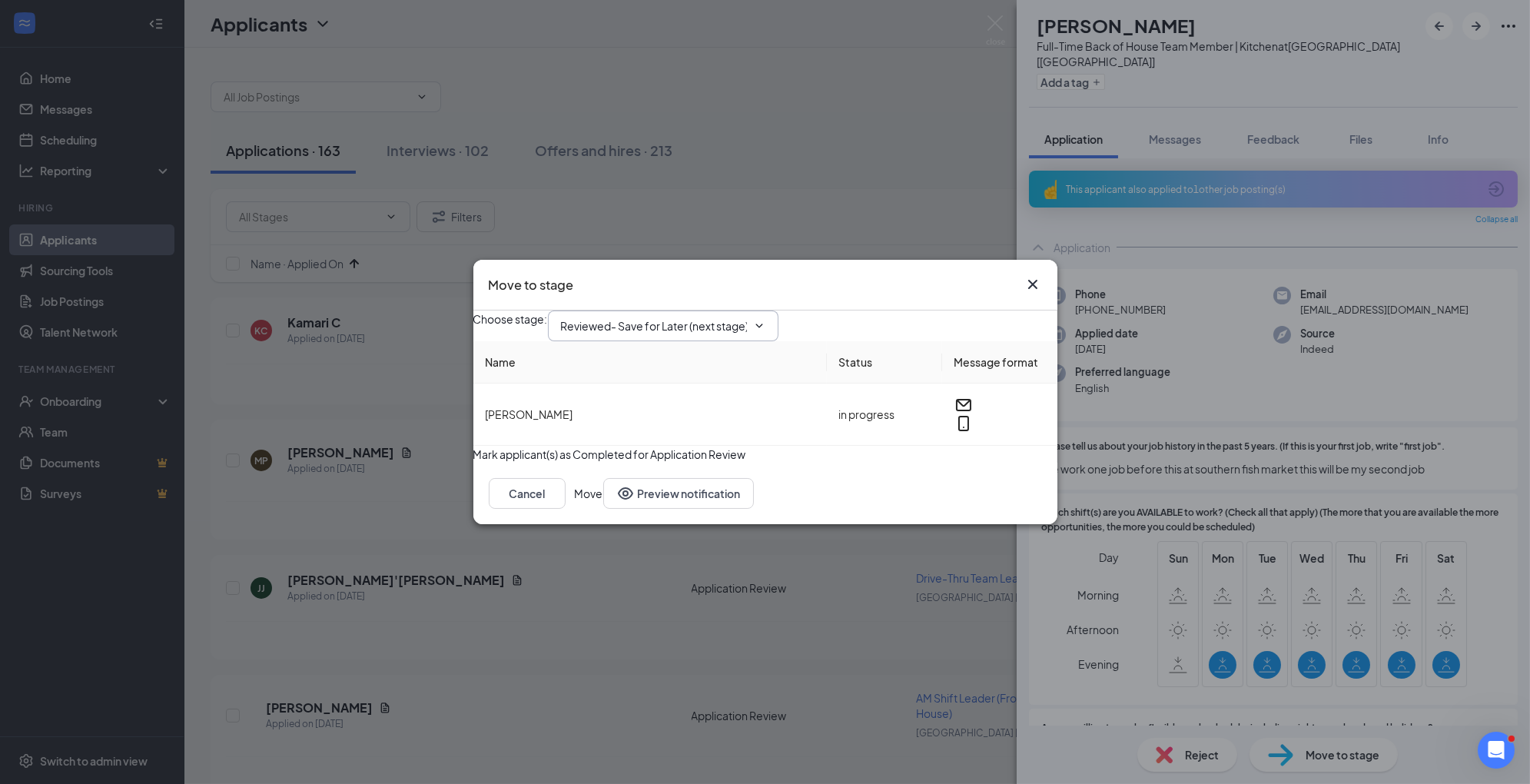
click at [706, 317] on input "Reviewed- Save for Later (next stage)" at bounding box center [654, 325] width 186 height 17
click at [669, 433] on div "1st Interview" at bounding box center [675, 437] width 204 height 17
type input "1st Interview"
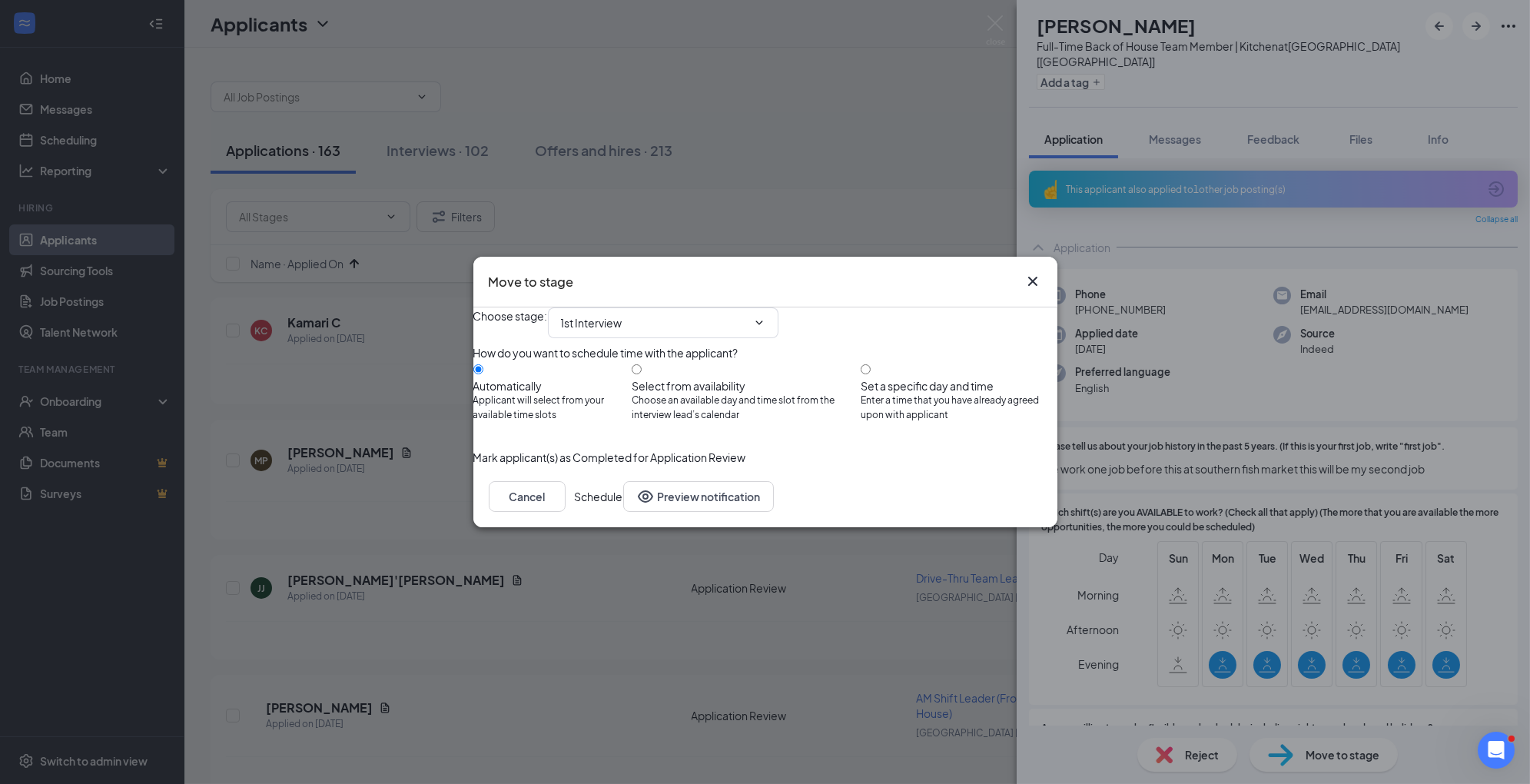
click at [623, 512] on button "Schedule" at bounding box center [599, 496] width 48 height 31
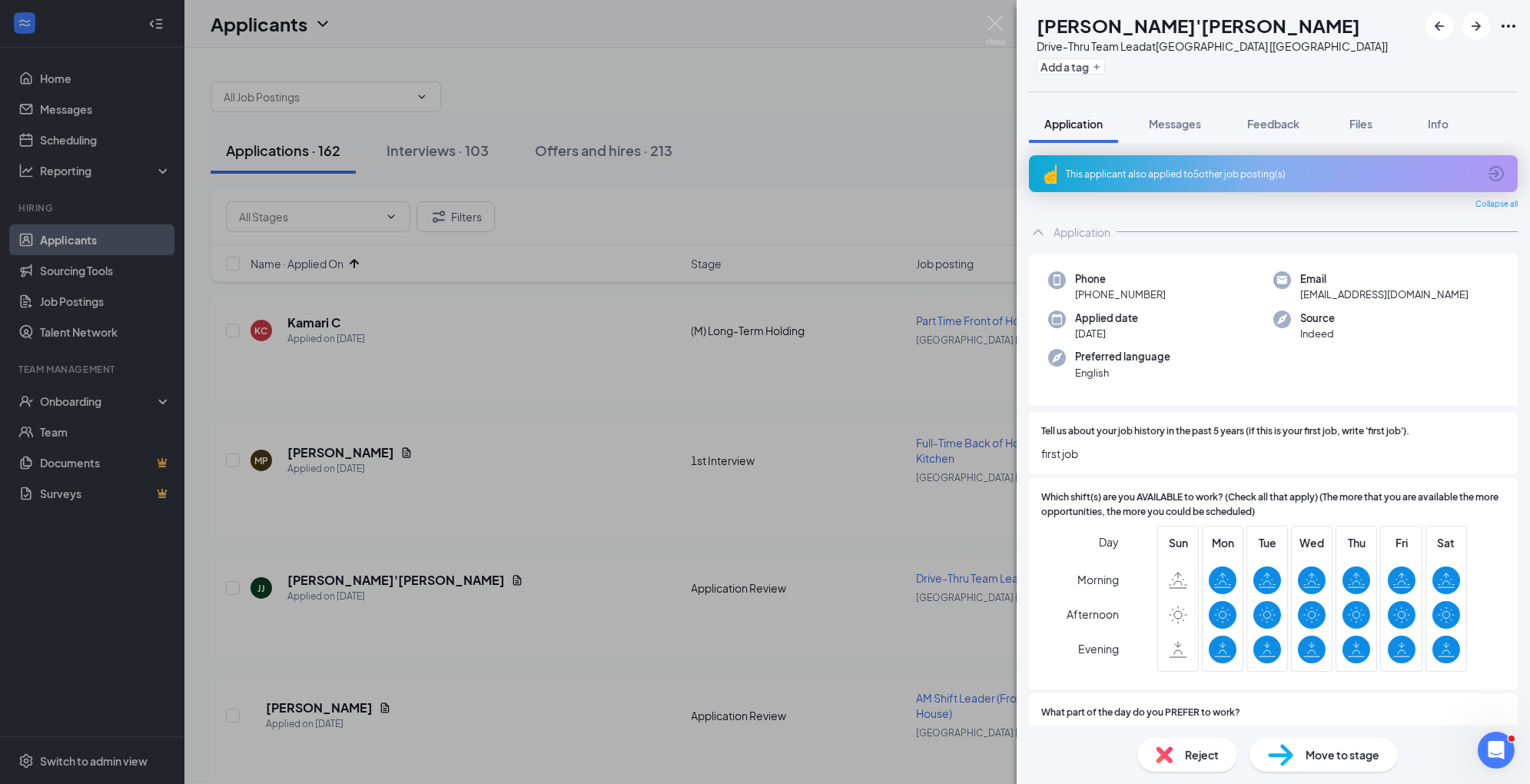
click at [1177, 761] on div "Reject" at bounding box center [1188, 755] width 100 height 34
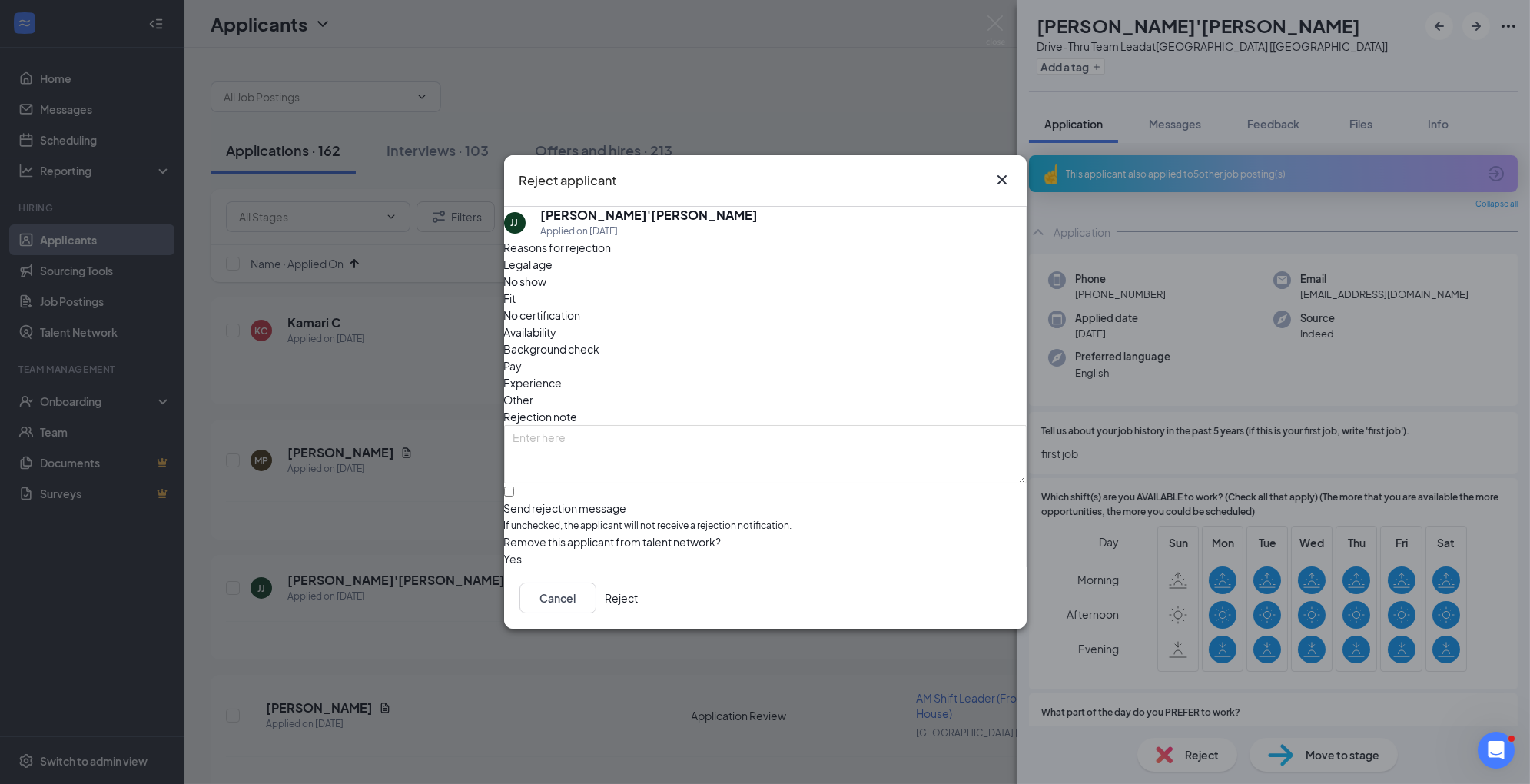
click at [563, 374] on span "Experience" at bounding box center [534, 382] width 59 height 17
click at [639, 610] on button "Reject" at bounding box center [622, 598] width 33 height 31
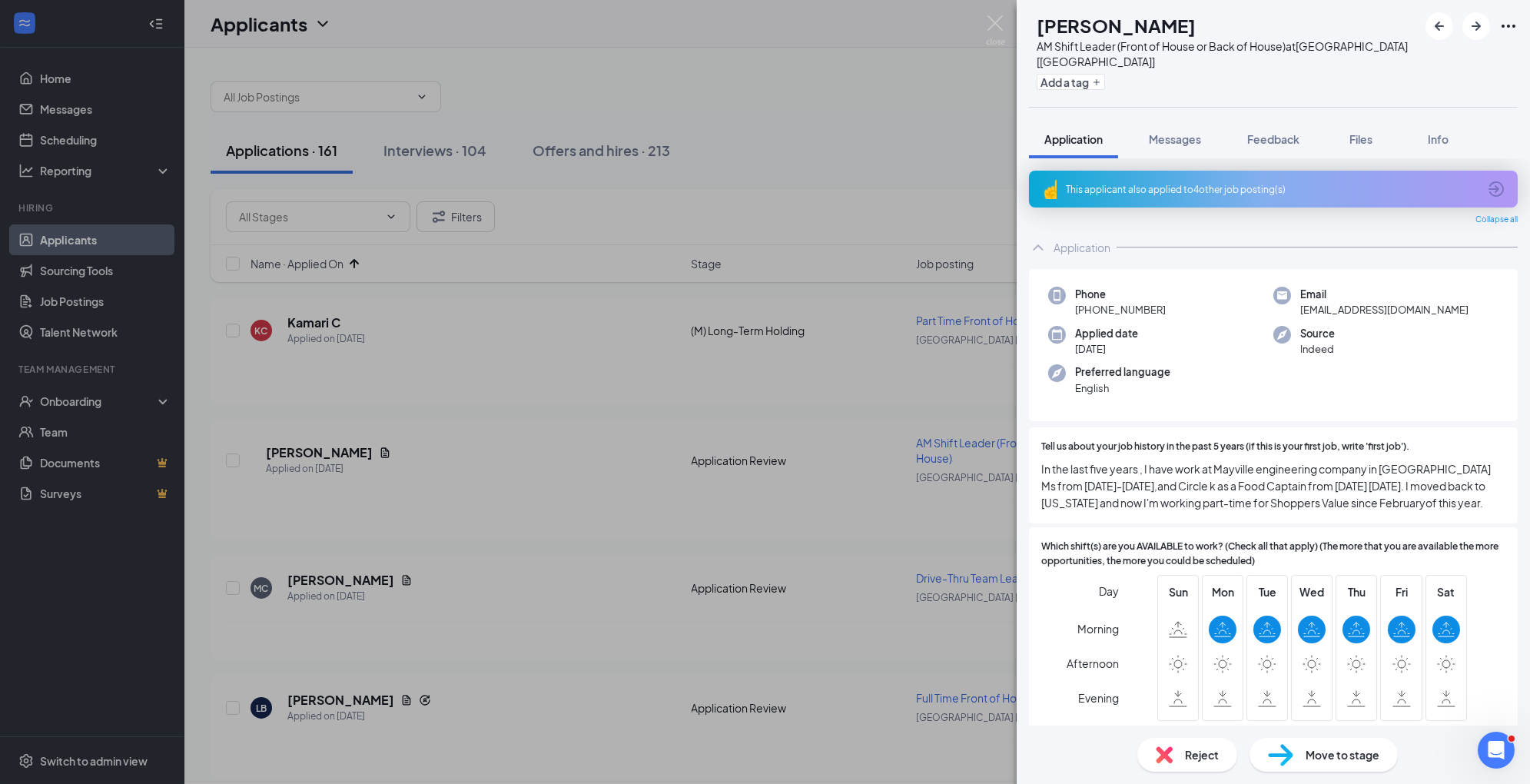
click at [1295, 743] on div "Move to stage" at bounding box center [1324, 755] width 148 height 34
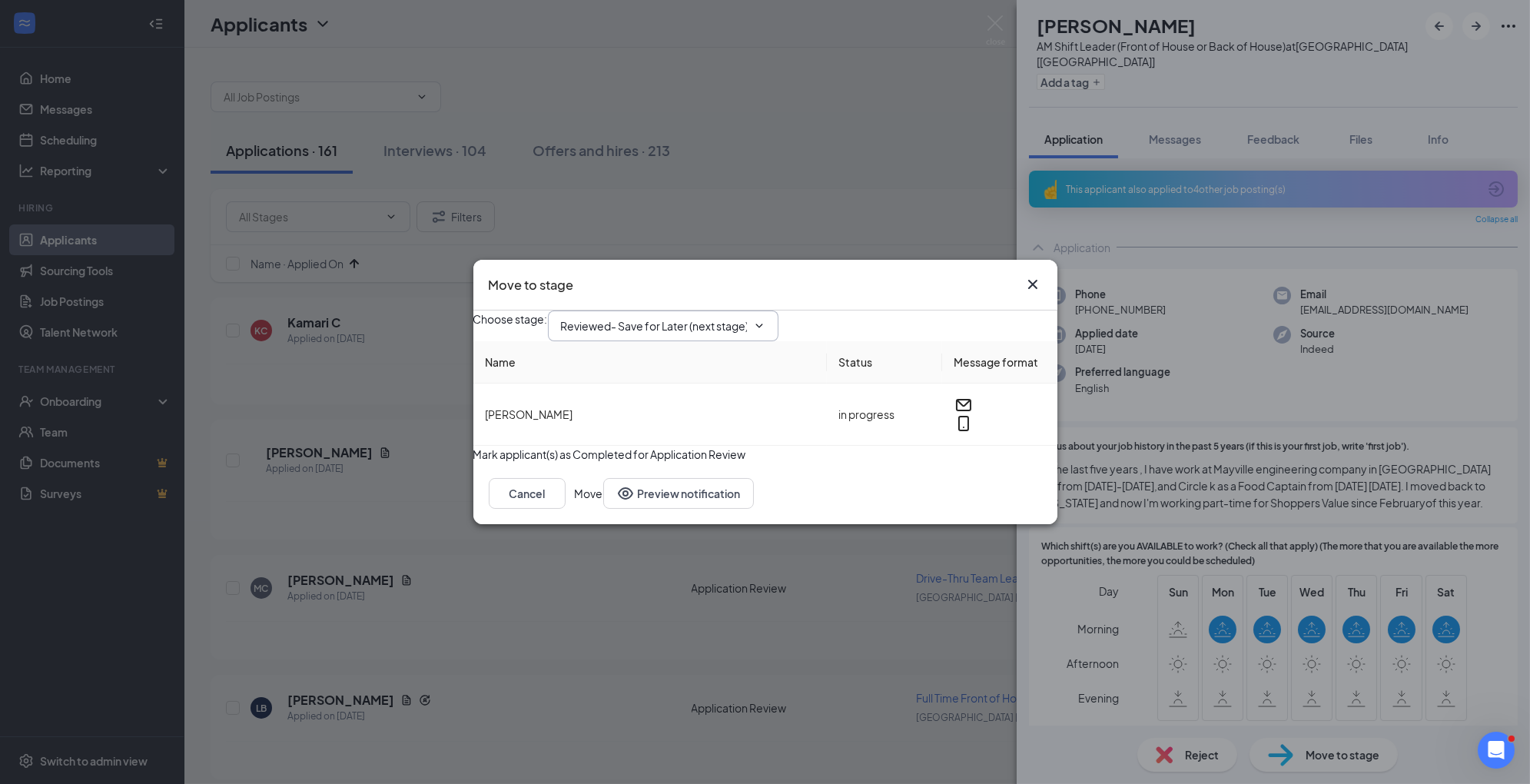
click at [695, 319] on input "Reviewed- Save for Later (next stage)" at bounding box center [654, 325] width 186 height 17
click at [685, 446] on div "1st Interview" at bounding box center [675, 437] width 204 height 17
type input "1st Interview"
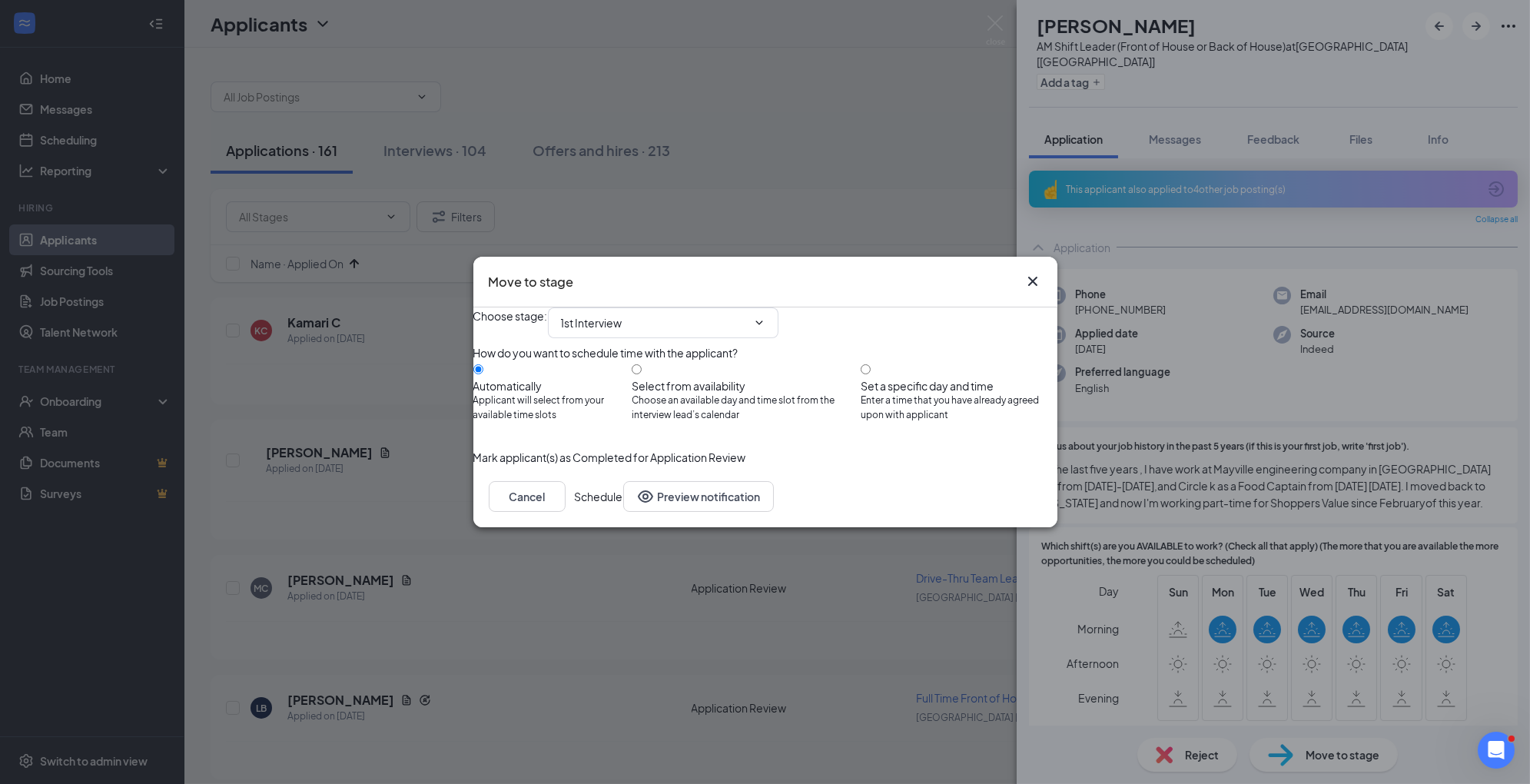
click at [623, 512] on button "Schedule" at bounding box center [599, 496] width 48 height 31
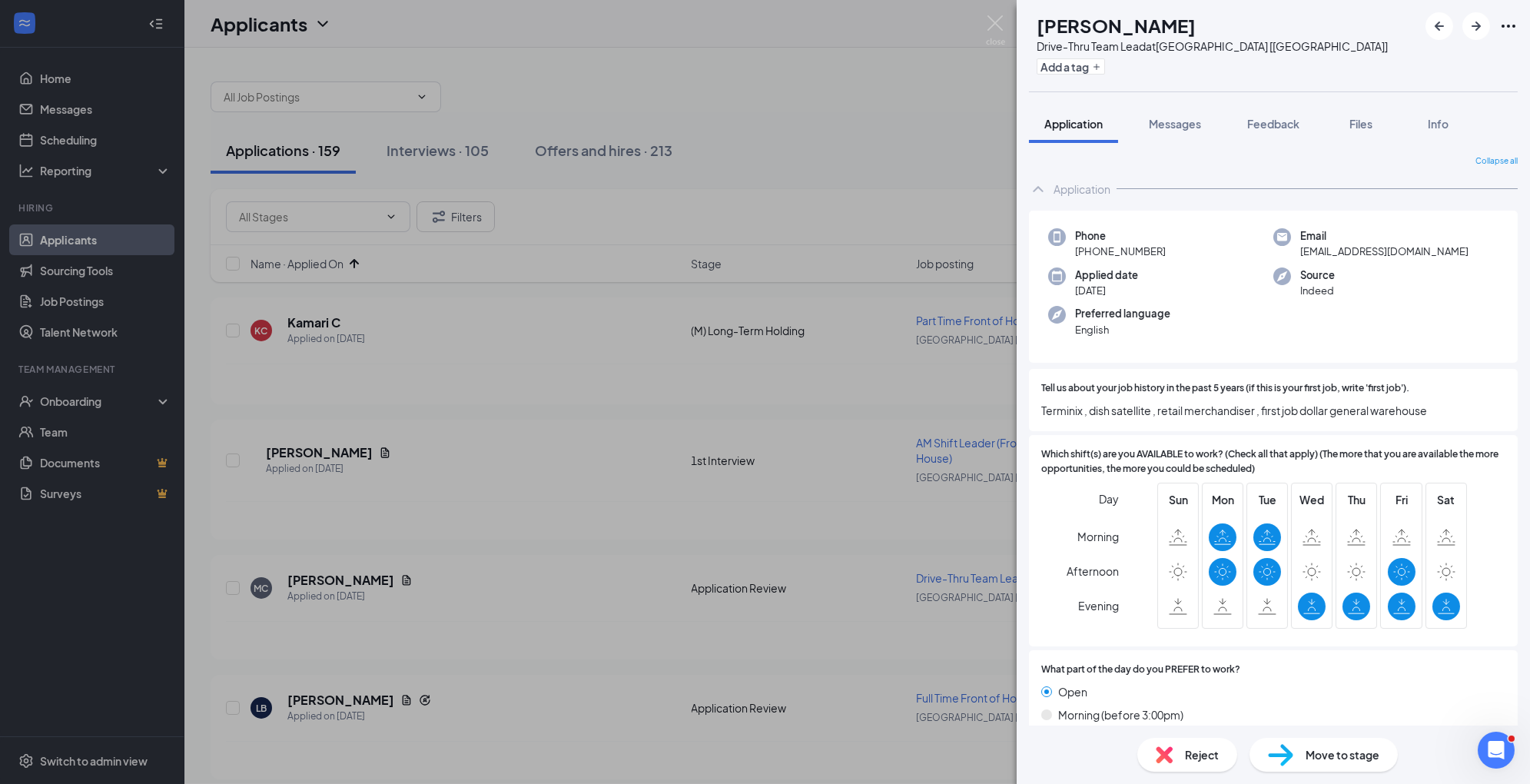
click at [1302, 763] on div "Move to stage" at bounding box center [1324, 755] width 148 height 34
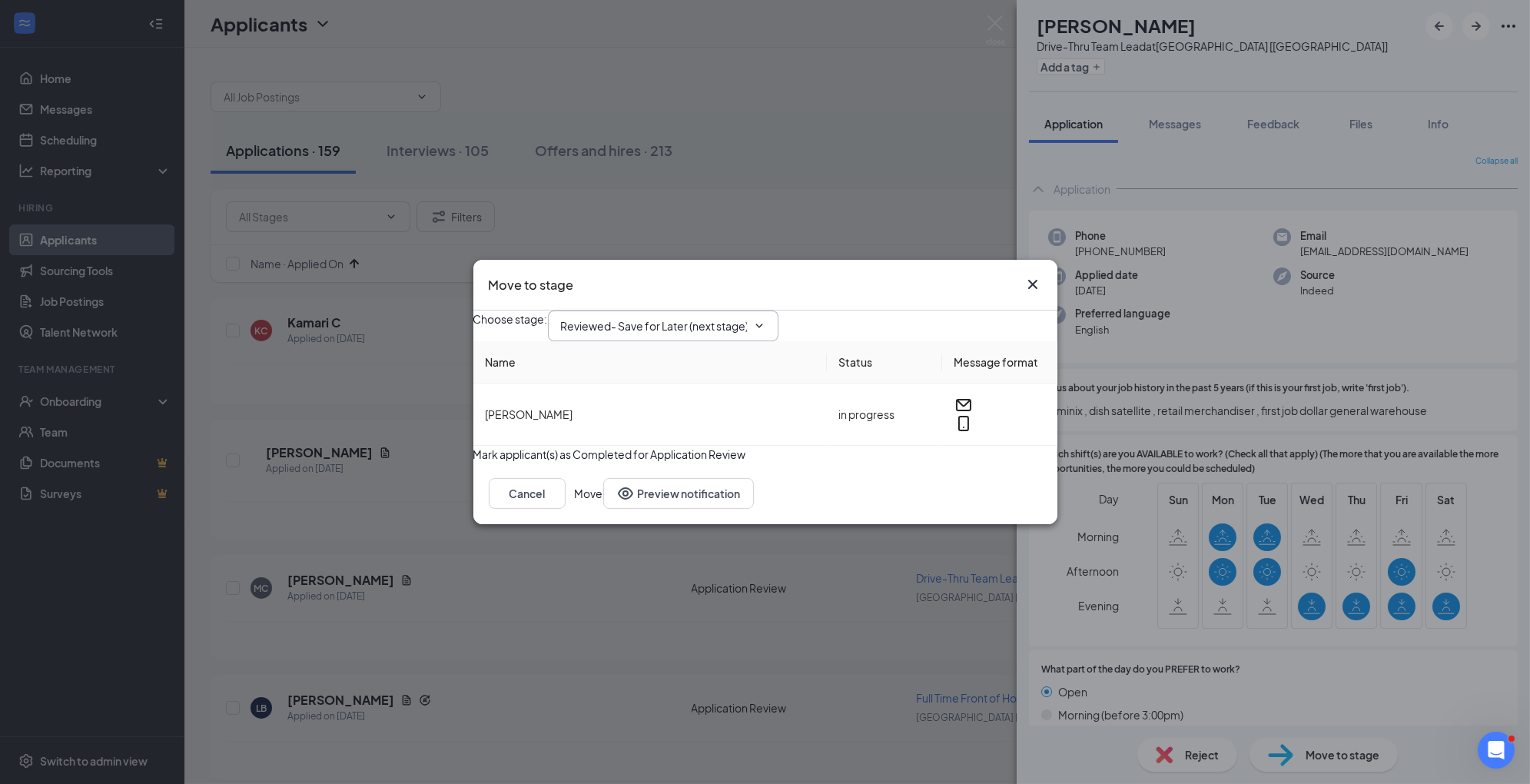
click at [717, 320] on input "Reviewed- Save for Later (next stage)" at bounding box center [654, 325] width 186 height 17
click at [637, 446] on div "1st Interview" at bounding box center [605, 437] width 63 height 17
type input "1st Interview"
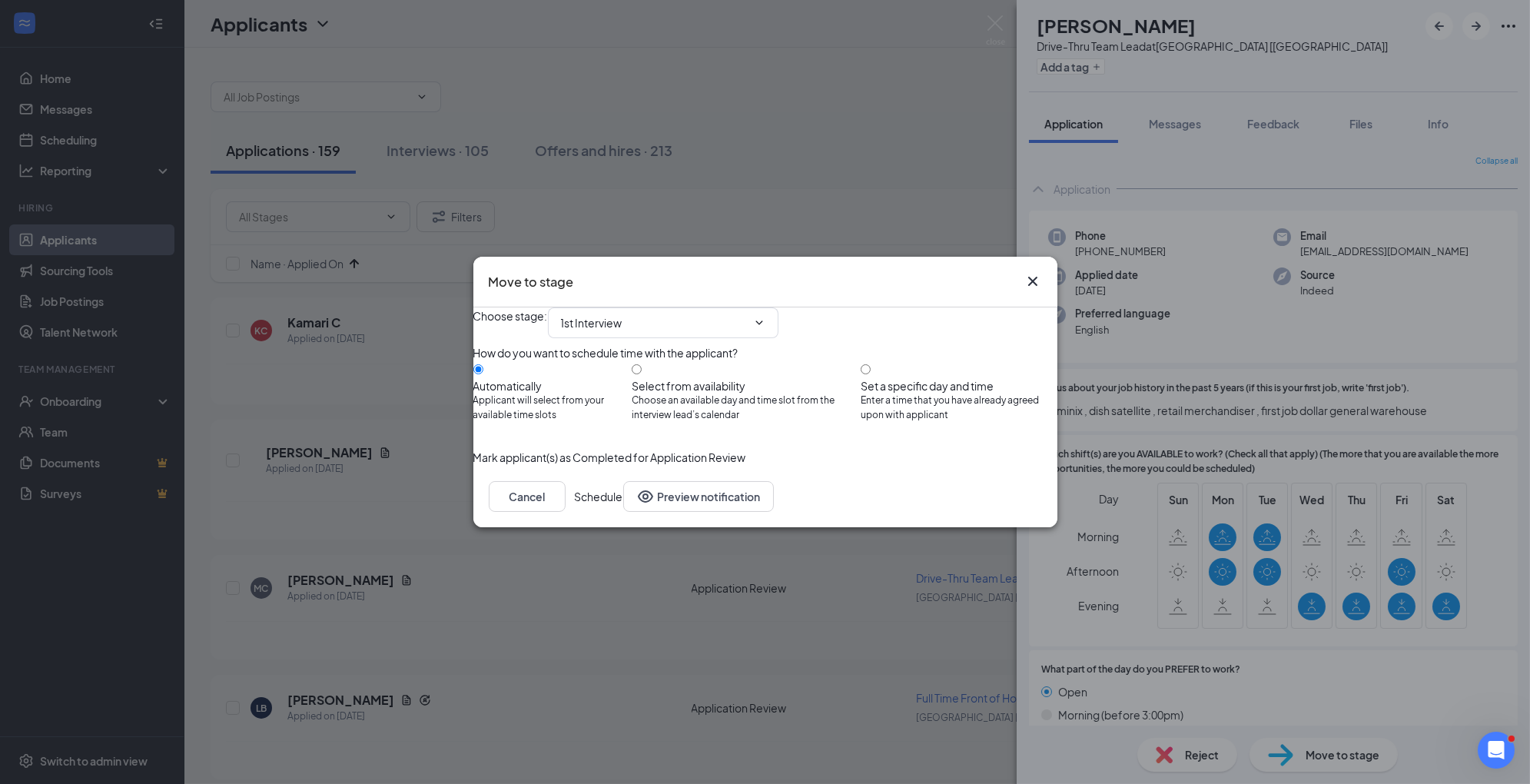
click at [623, 512] on button "Schedule" at bounding box center [599, 496] width 48 height 31
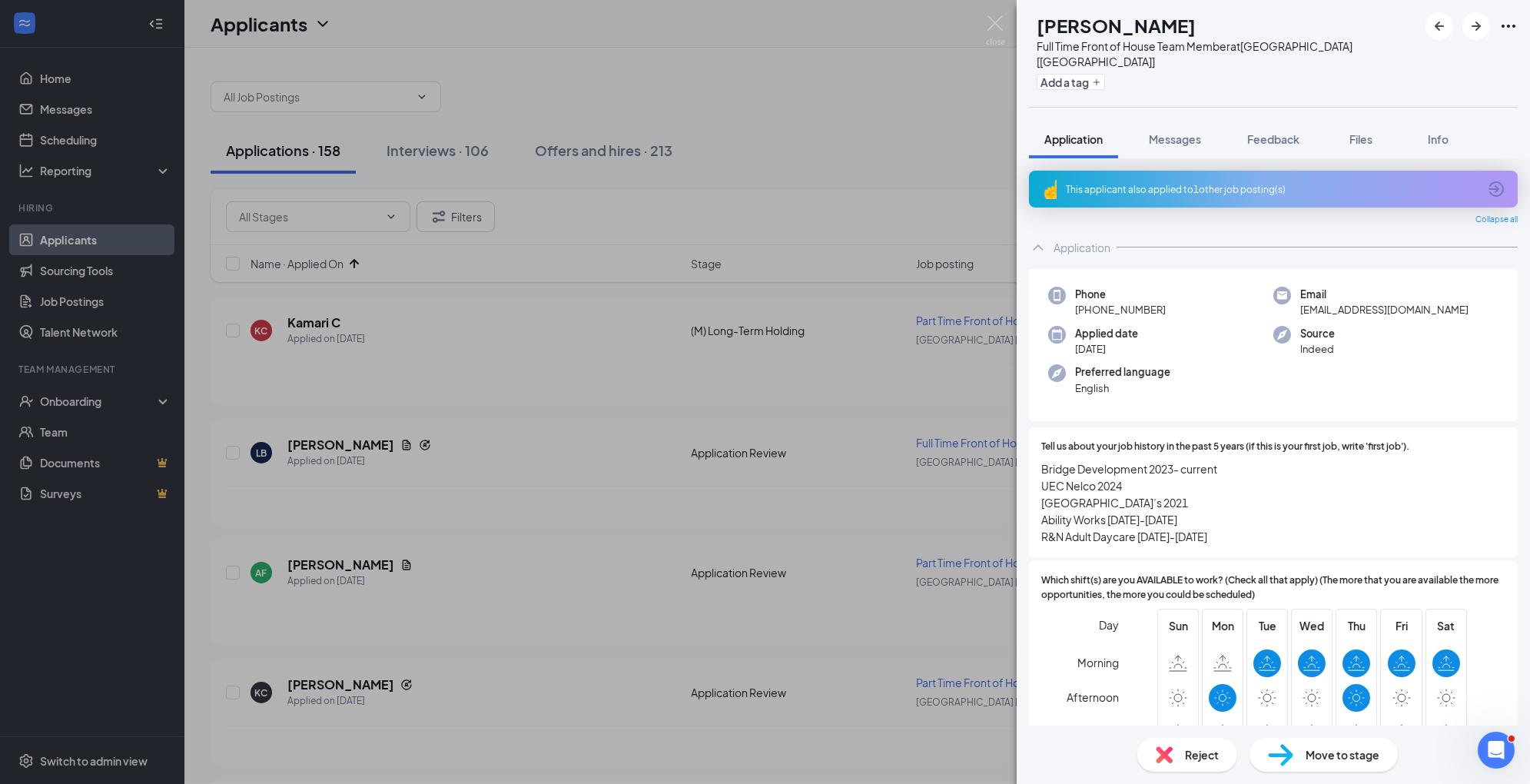
click at [1291, 761] on img at bounding box center [1281, 755] width 25 height 22
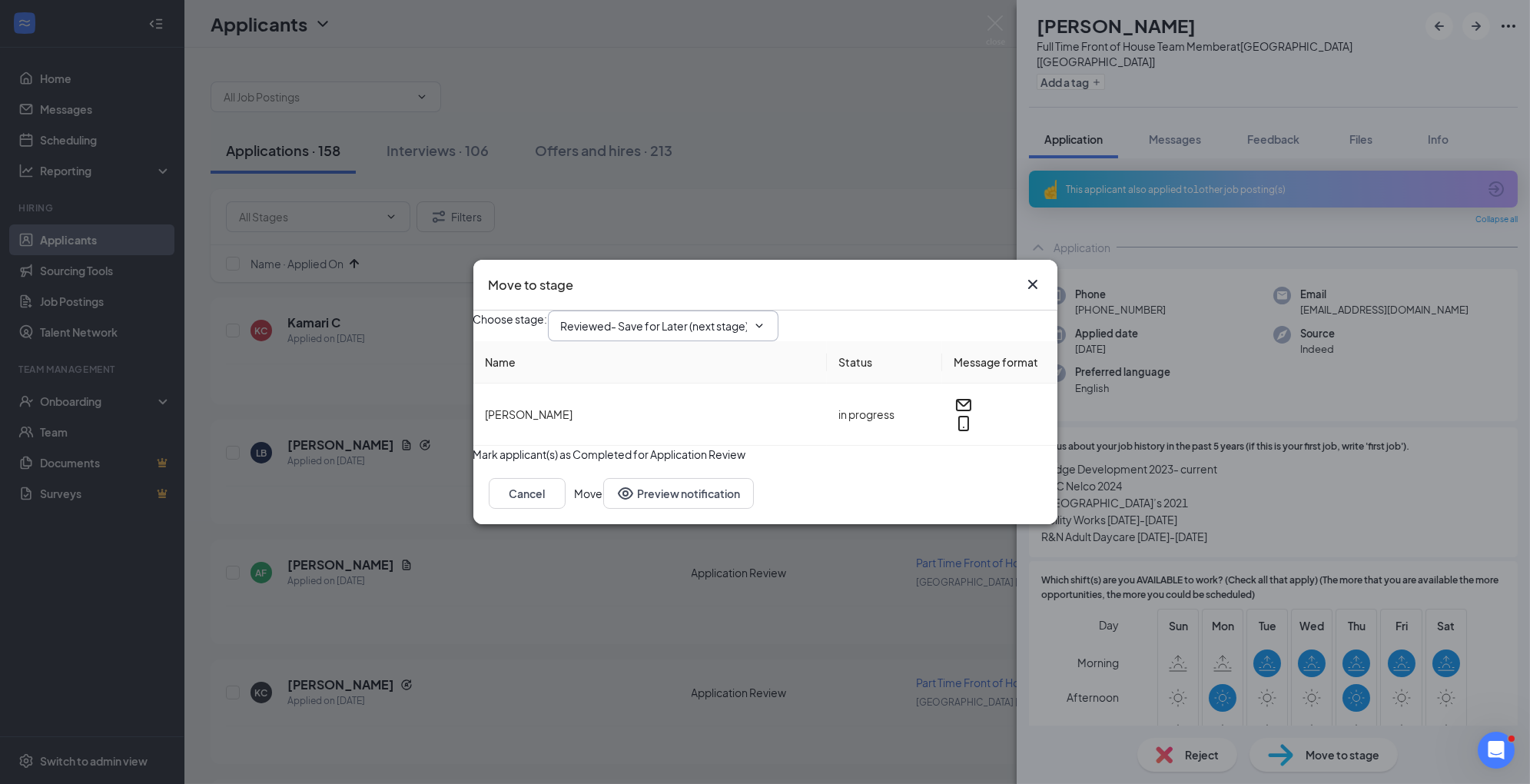
click at [716, 317] on input "Reviewed- Save for Later (next stage)" at bounding box center [654, 325] width 186 height 17
click at [687, 438] on div "1st Interview" at bounding box center [675, 437] width 204 height 17
type input "1st Interview"
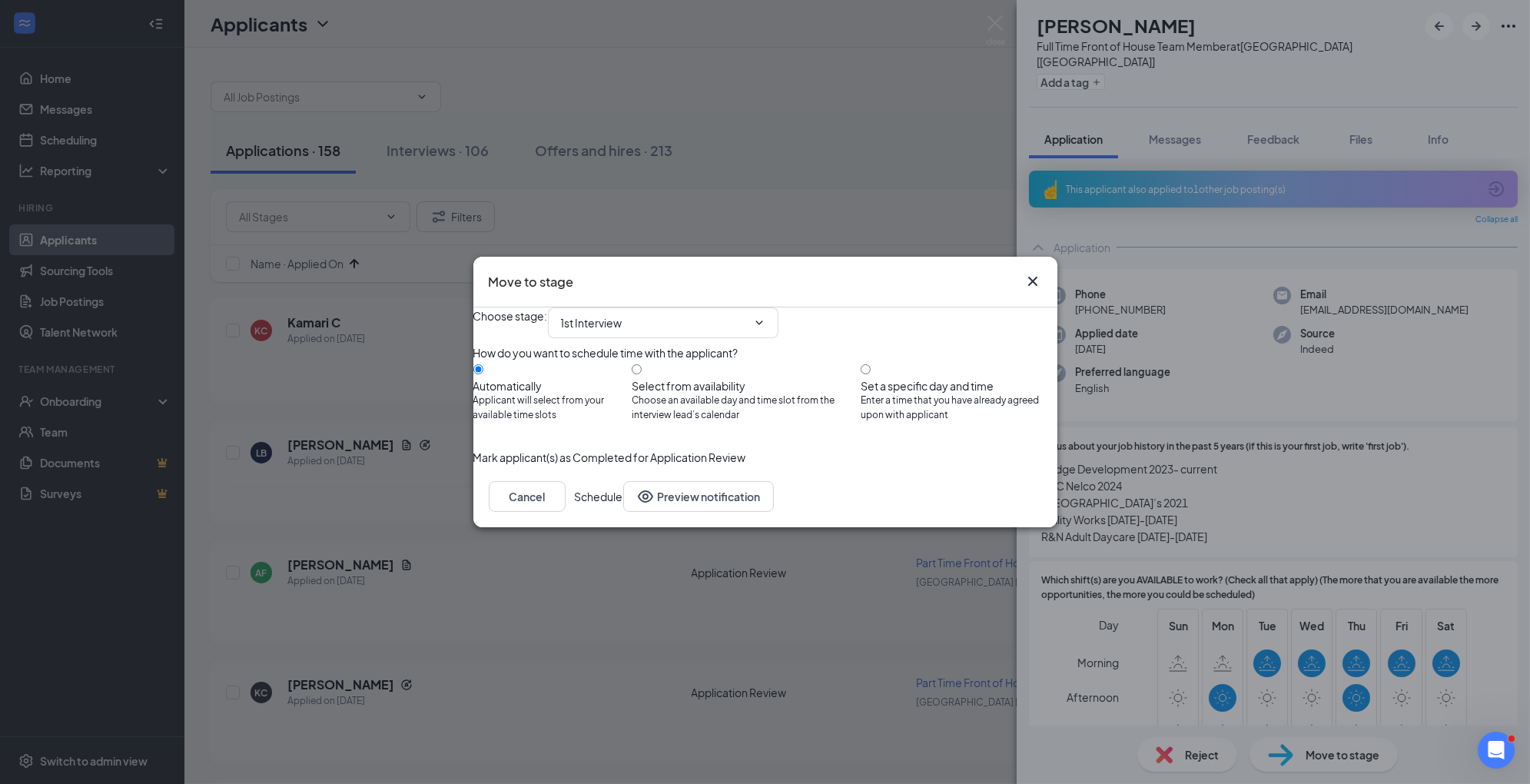
click at [623, 512] on button "Schedule" at bounding box center [599, 496] width 48 height 31
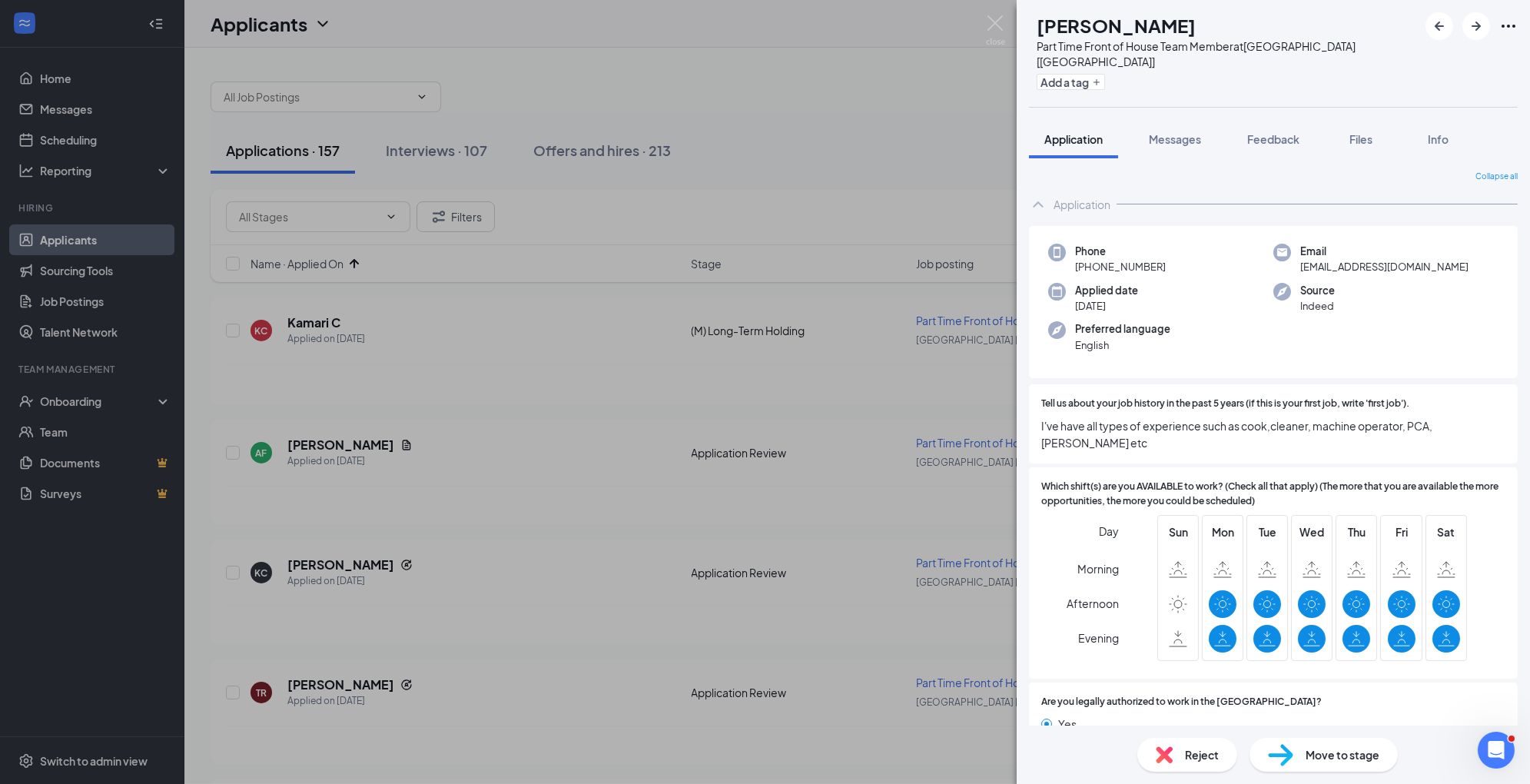
click at [1337, 754] on span "Move to stage" at bounding box center [1342, 754] width 74 height 17
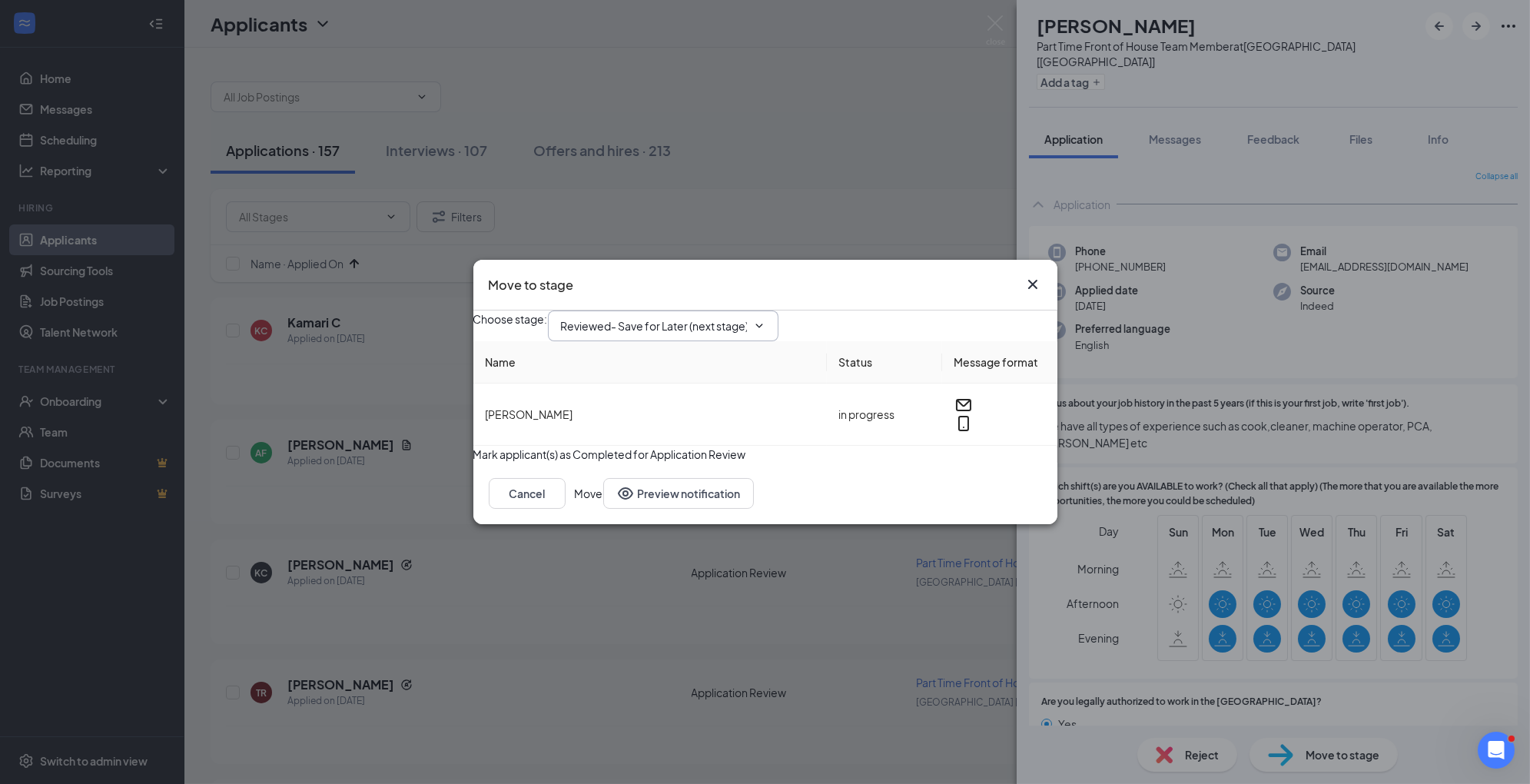
click at [736, 317] on input "Reviewed- Save for Later (next stage)" at bounding box center [654, 325] width 186 height 17
click at [637, 446] on div "1st Interview" at bounding box center [605, 437] width 63 height 17
type input "1st Interview"
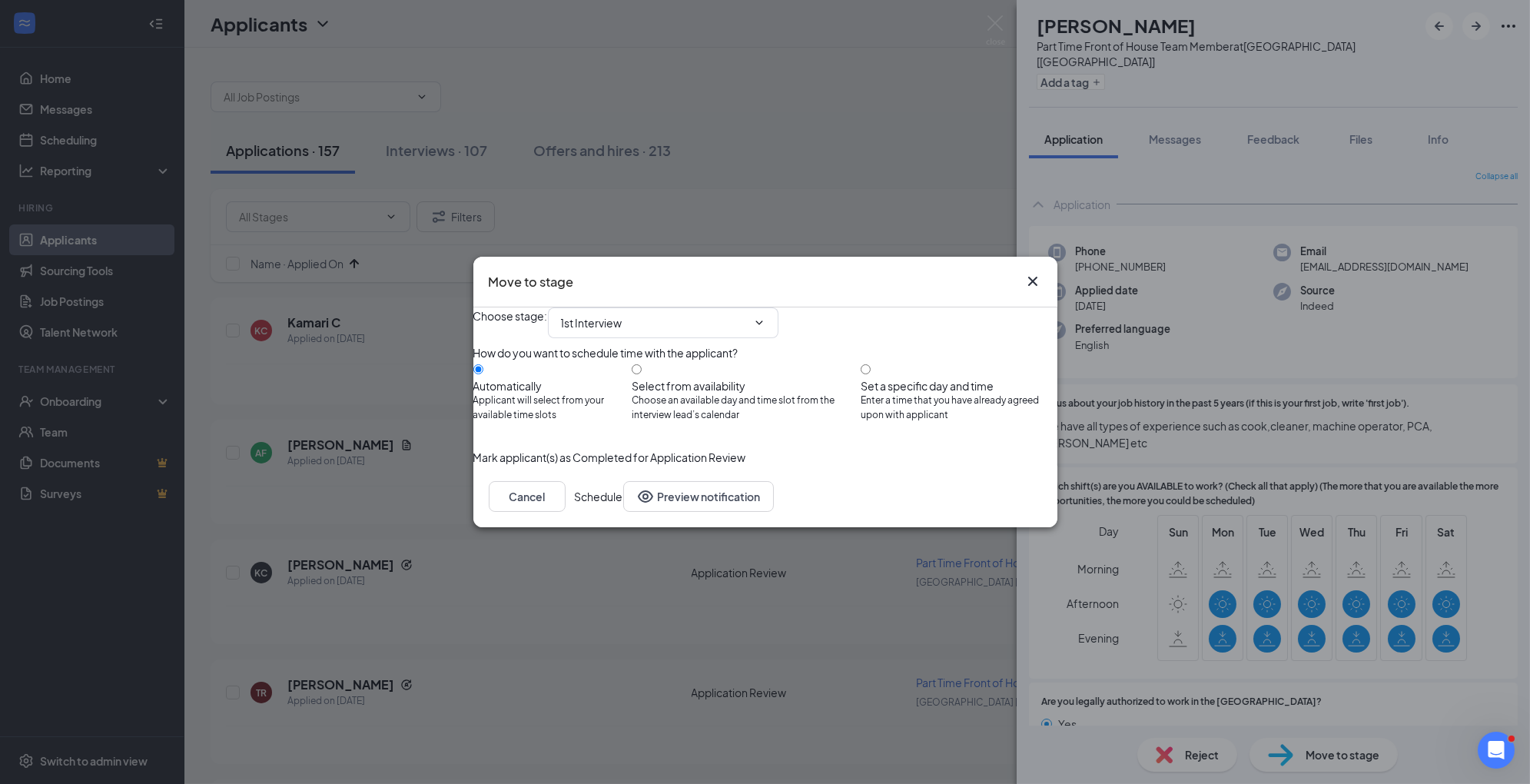
click at [623, 512] on button "Schedule" at bounding box center [599, 496] width 48 height 31
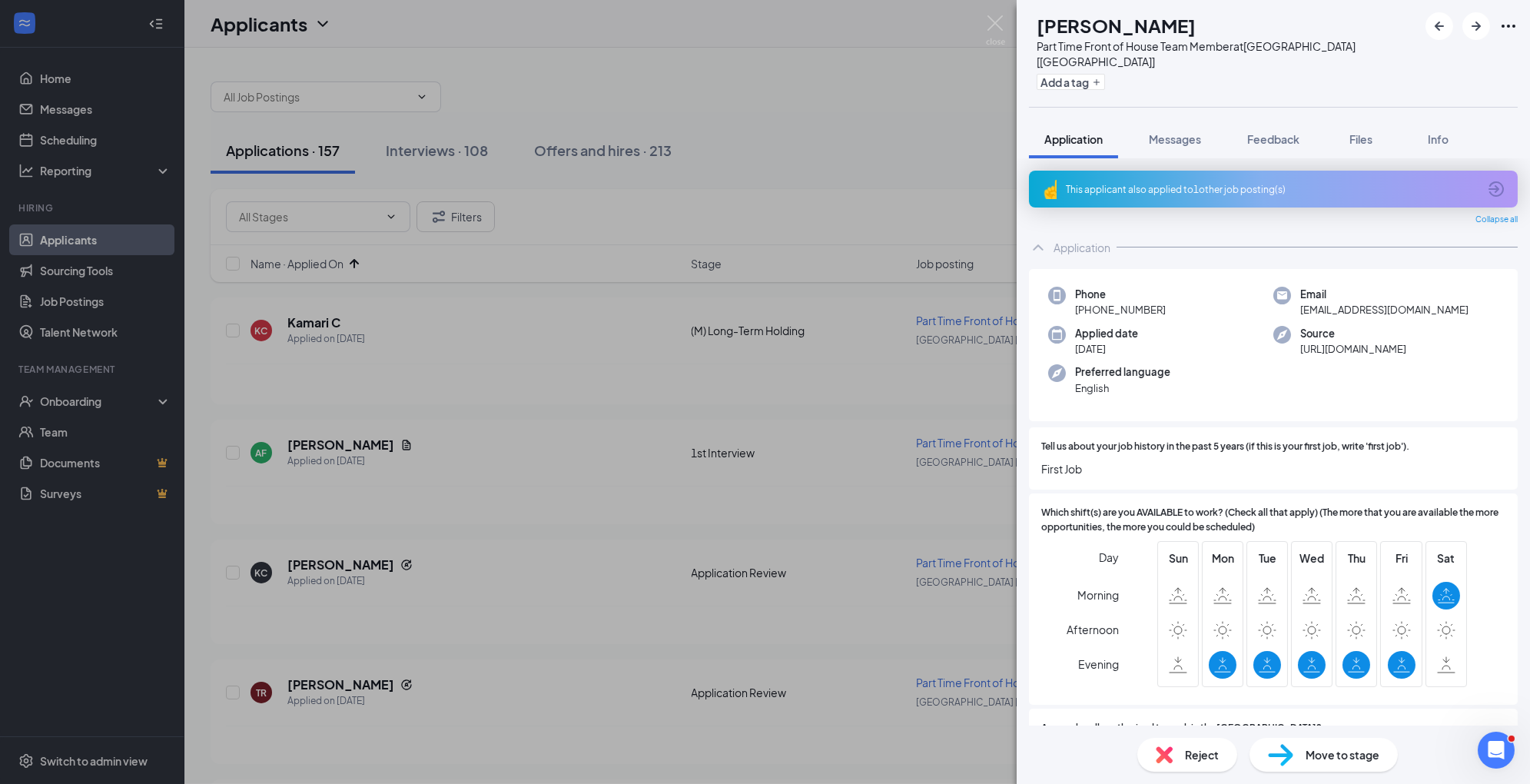
click at [1159, 759] on img at bounding box center [1164, 754] width 17 height 17
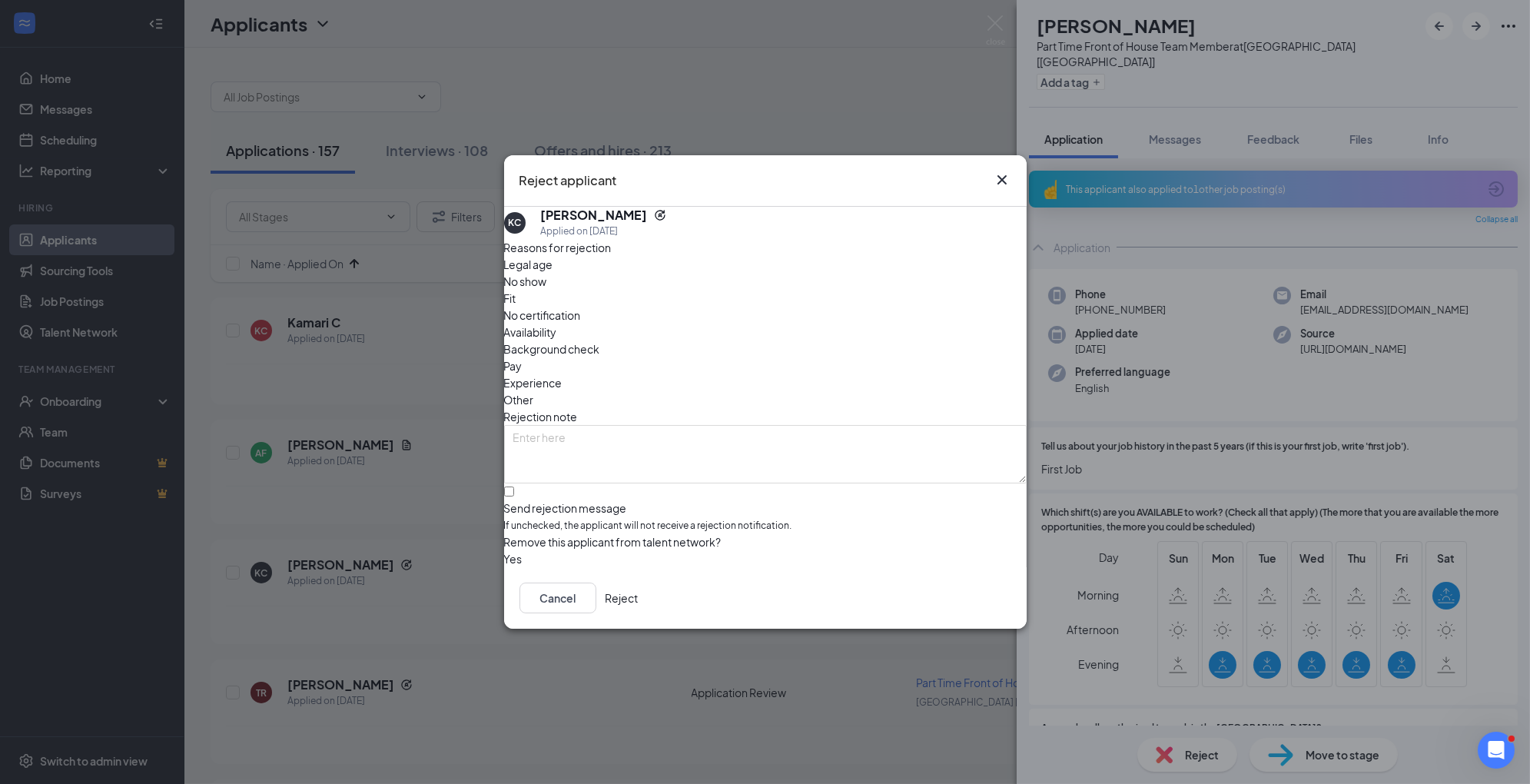
click at [557, 323] on span "Availability" at bounding box center [530, 331] width 53 height 17
click at [563, 374] on span "Experience" at bounding box center [534, 382] width 59 height 17
click at [639, 599] on button "Reject" at bounding box center [622, 598] width 33 height 31
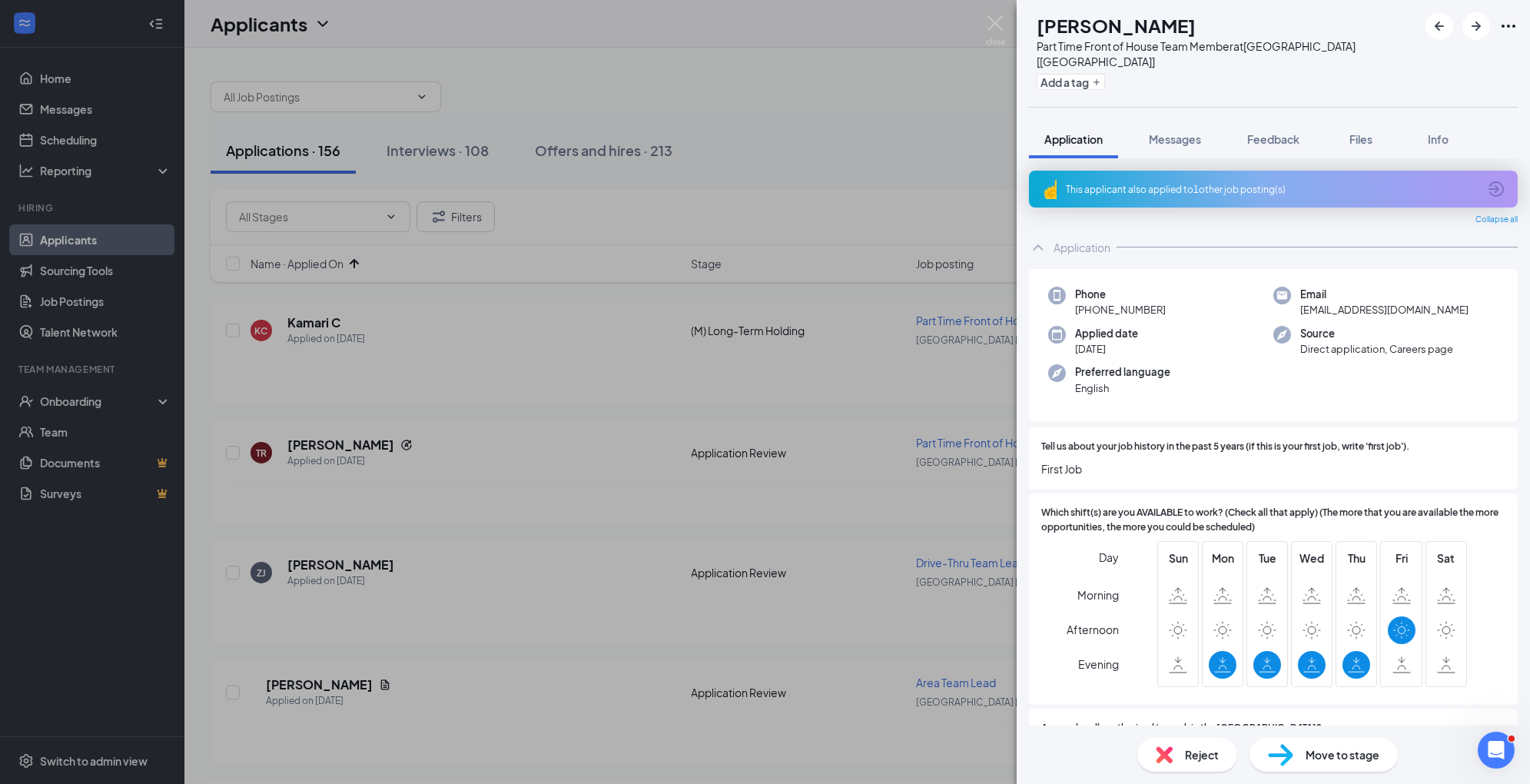
click at [1228, 757] on div "Reject" at bounding box center [1188, 755] width 100 height 34
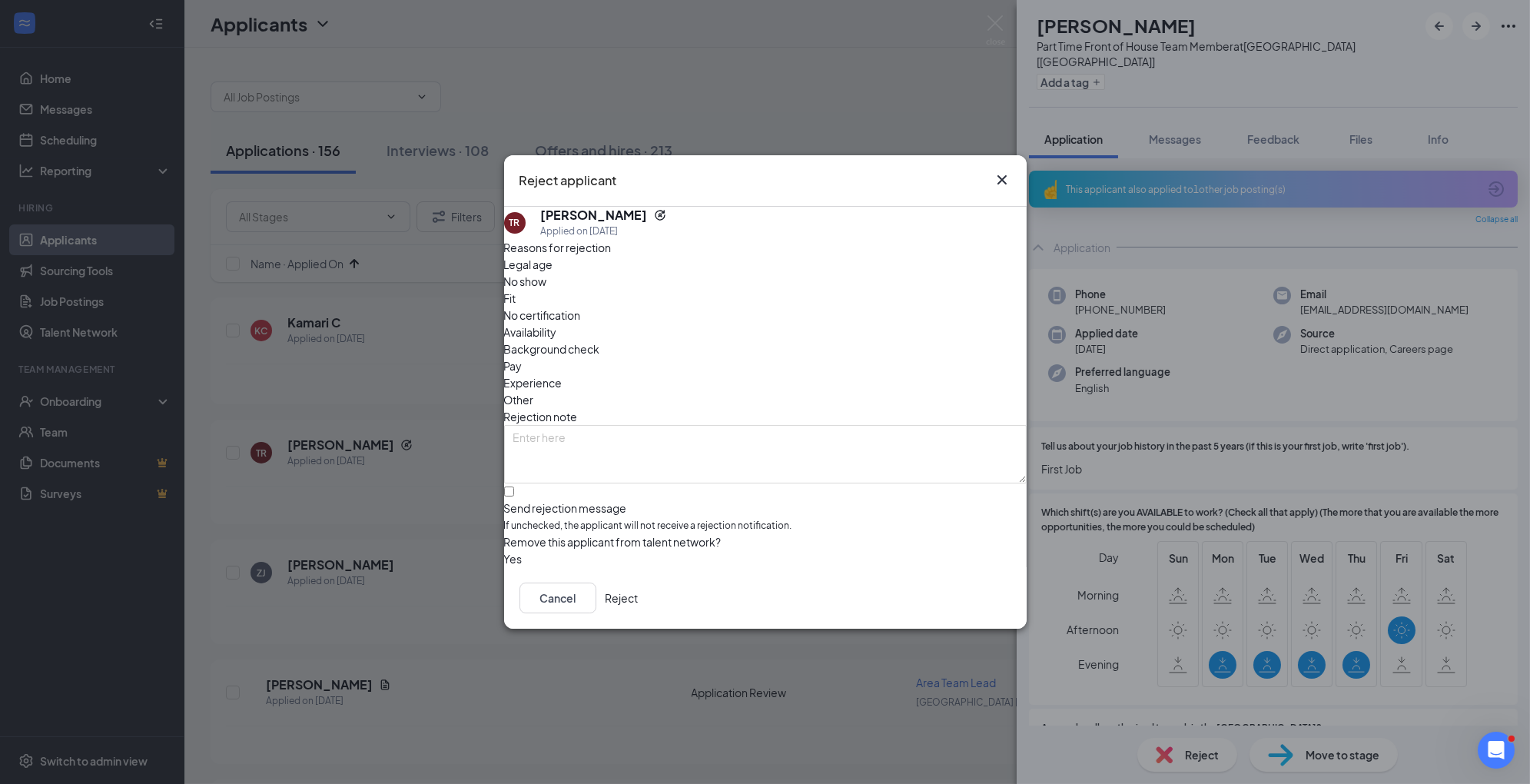
click at [557, 323] on span "Availability" at bounding box center [530, 331] width 53 height 17
click at [639, 614] on button "Reject" at bounding box center [622, 598] width 33 height 31
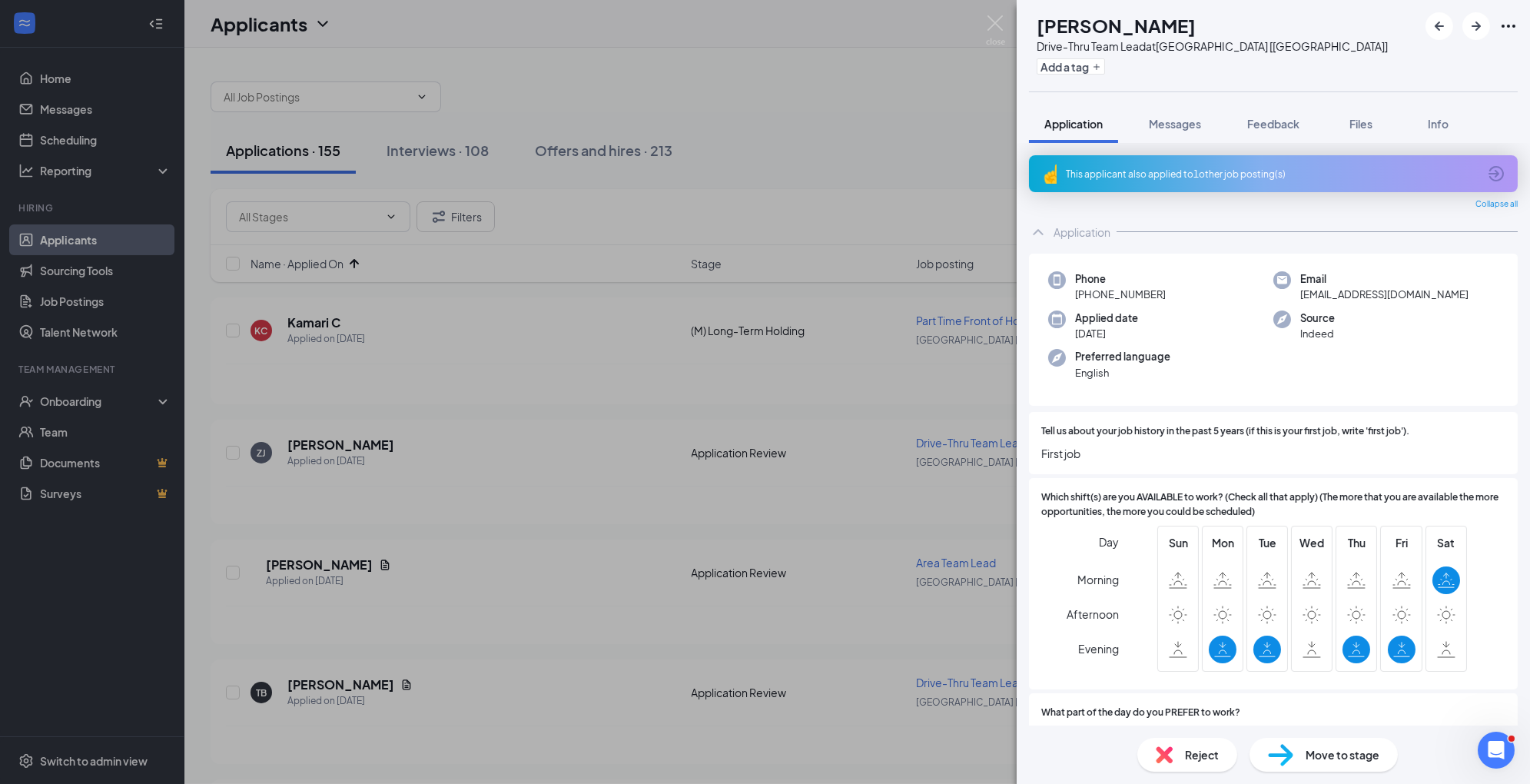
click at [1203, 767] on div "Reject" at bounding box center [1188, 755] width 100 height 34
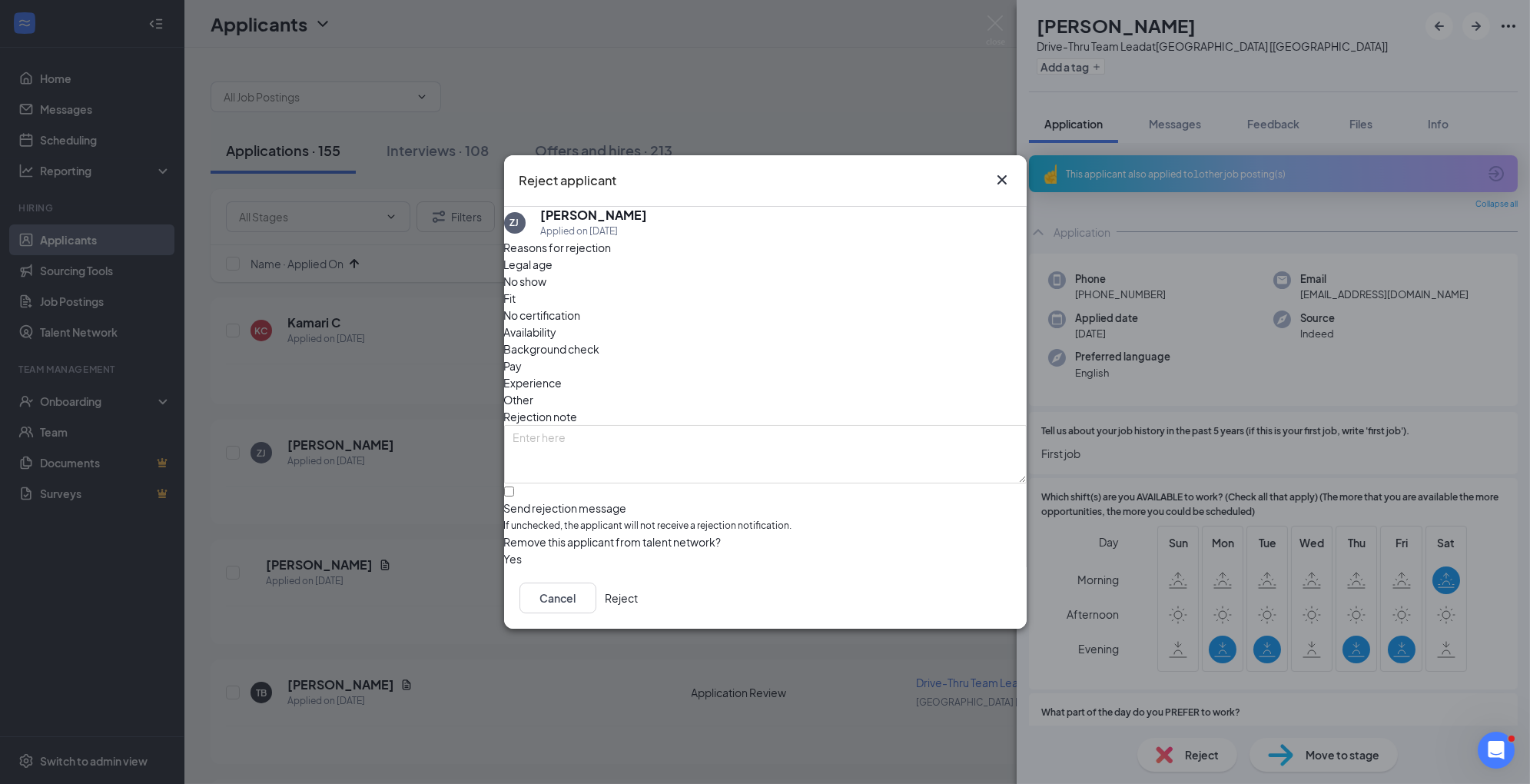
click at [563, 374] on span "Experience" at bounding box center [534, 382] width 59 height 17
click at [639, 602] on button "Reject" at bounding box center [622, 598] width 33 height 31
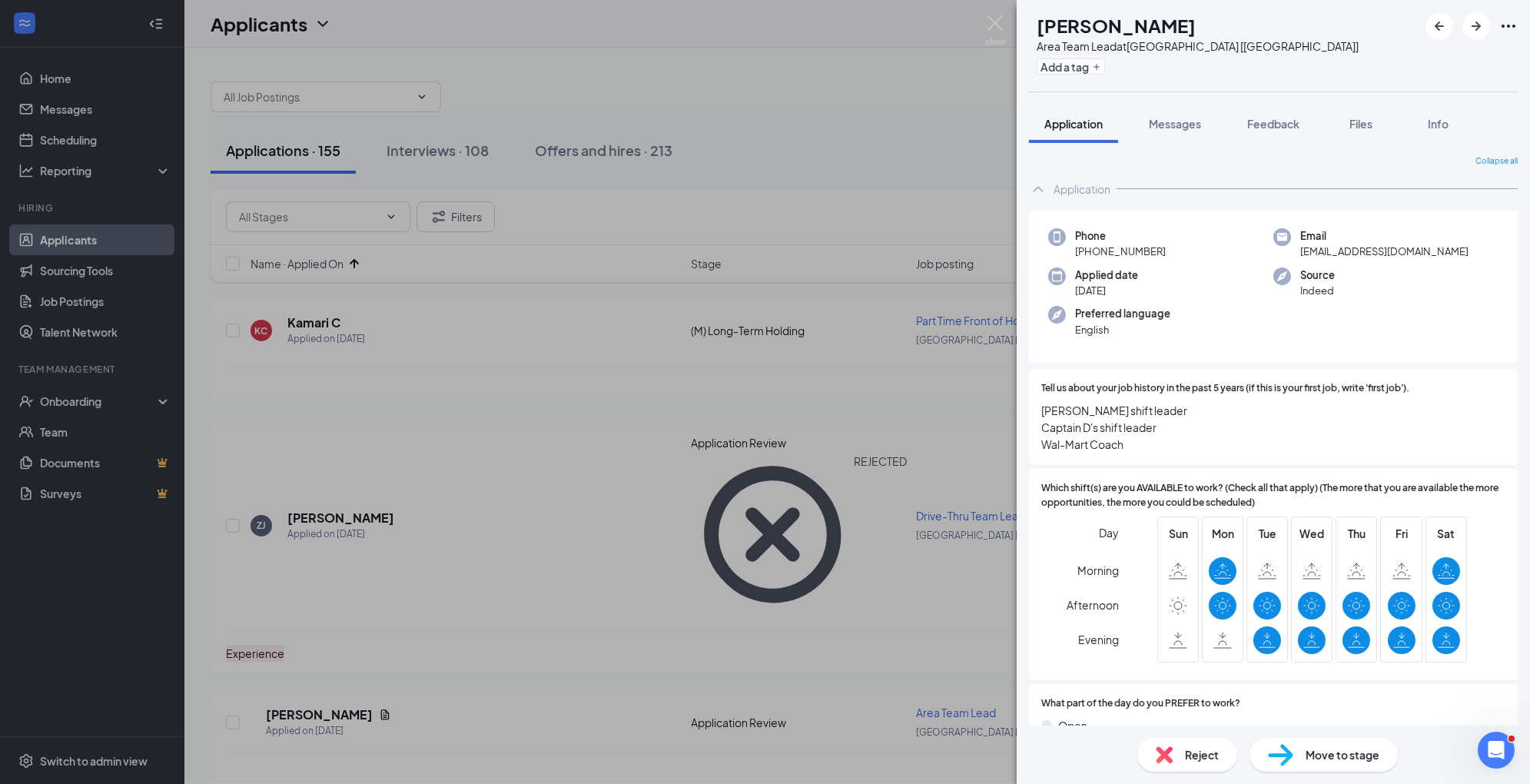
click at [1276, 749] on img at bounding box center [1281, 755] width 25 height 22
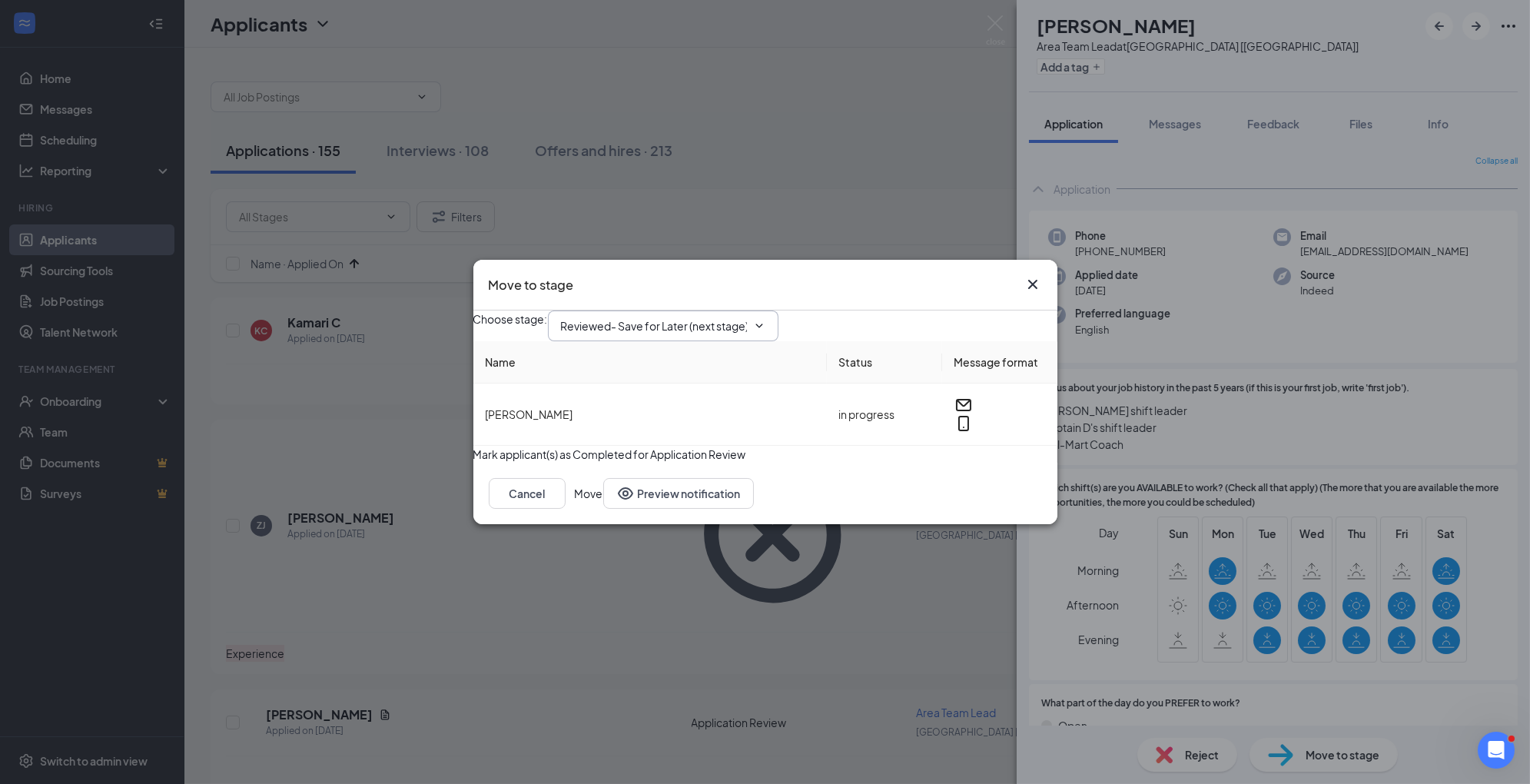
click at [694, 311] on span "Reviewed- Save for Later (next stage)" at bounding box center [663, 326] width 231 height 31
click at [704, 317] on input "Reviewed- Save for Later (next stage)" at bounding box center [654, 325] width 186 height 17
click at [637, 440] on div "1st Interview" at bounding box center [605, 437] width 63 height 17
type input "1st Interview"
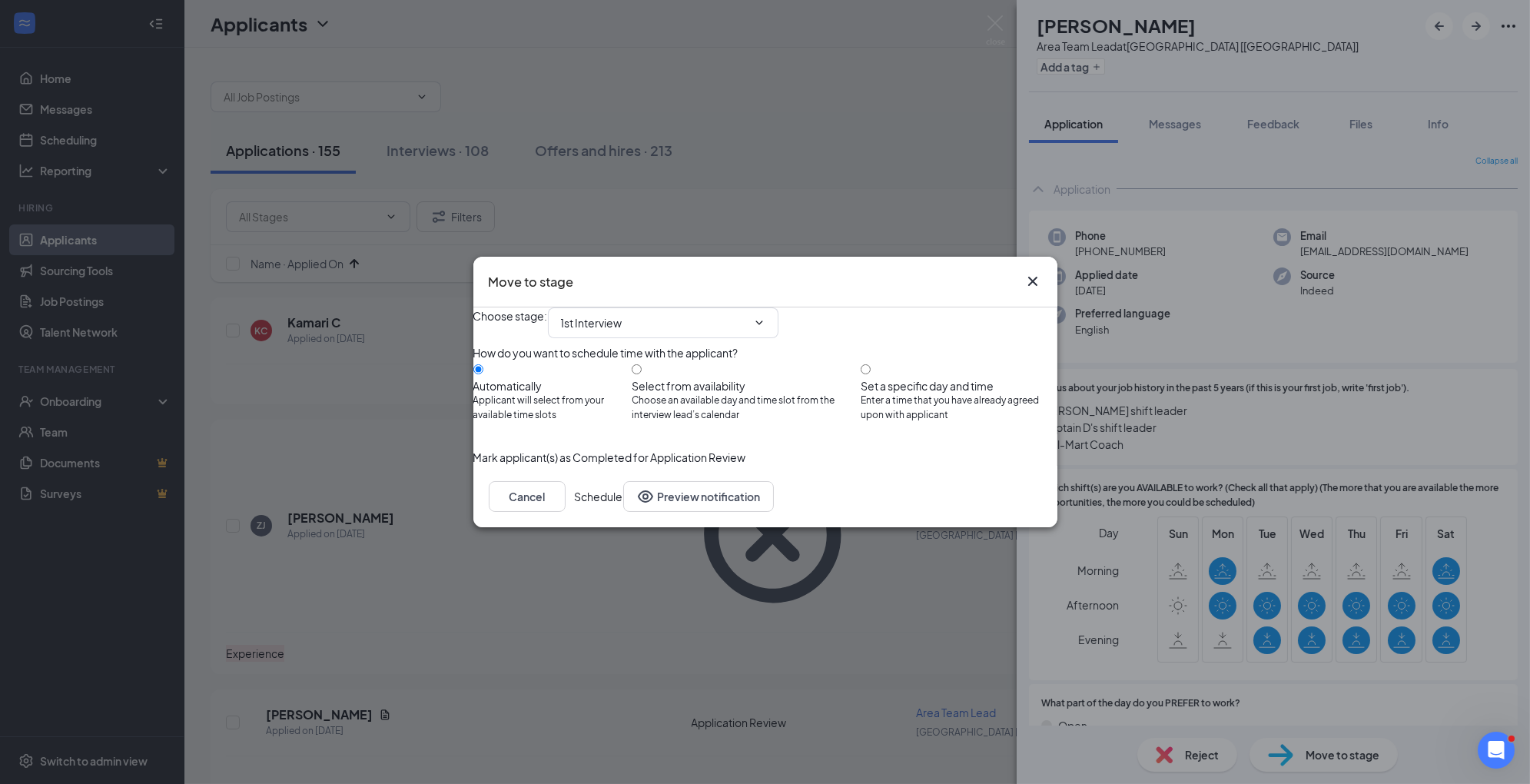
click at [623, 512] on button "Schedule" at bounding box center [599, 496] width 48 height 31
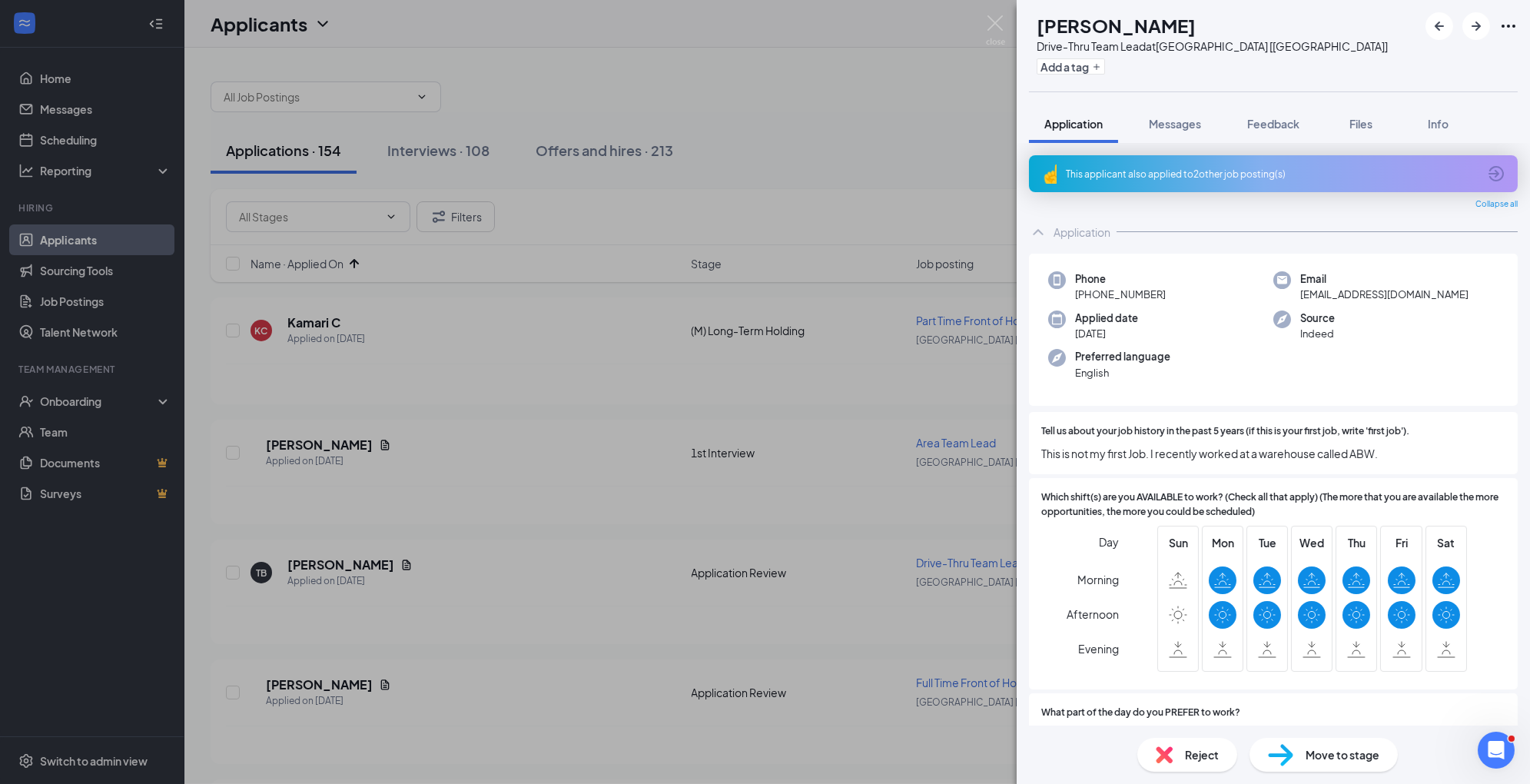
click at [1298, 751] on div "Move to stage" at bounding box center [1324, 755] width 148 height 34
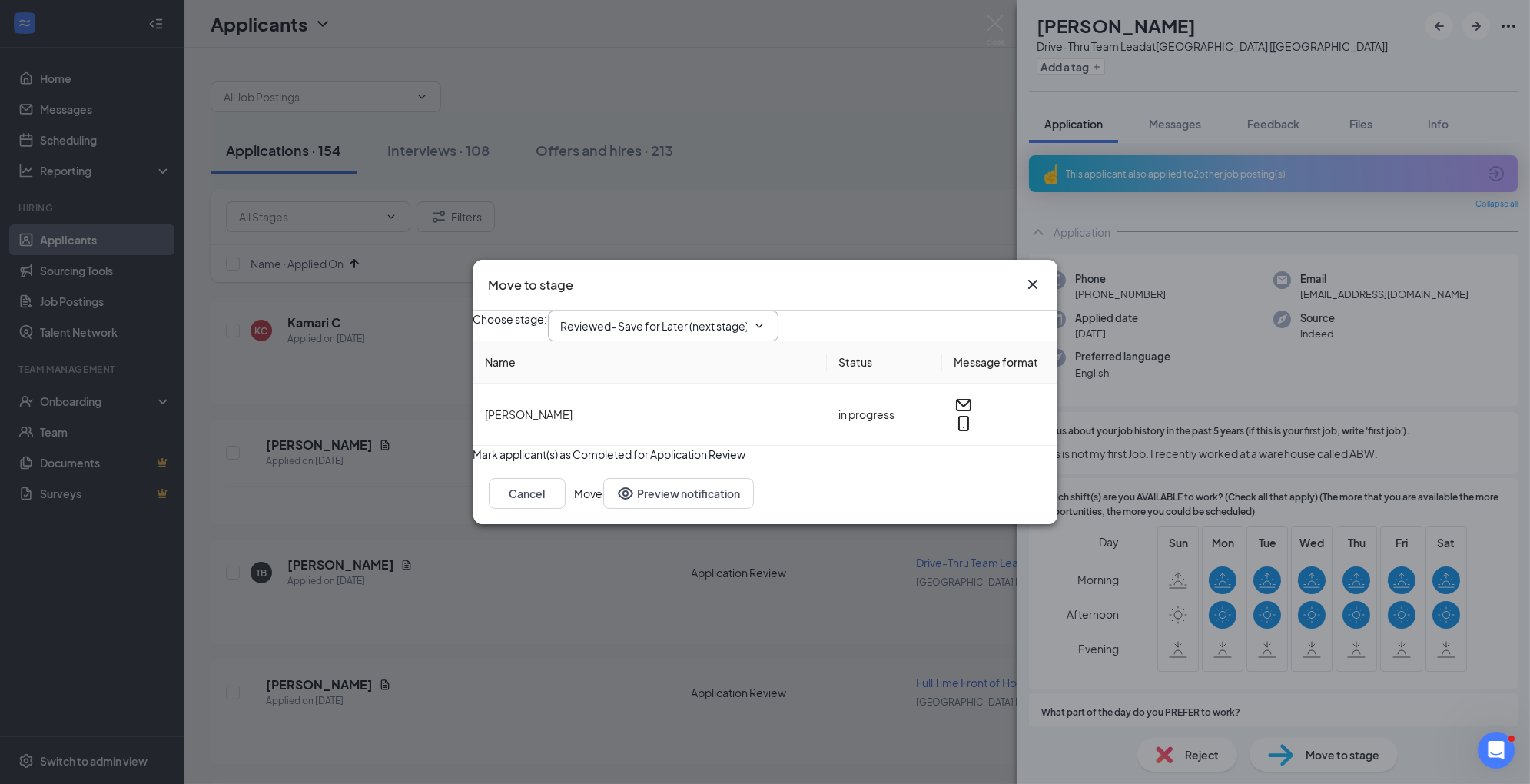
click at [747, 317] on input "Reviewed- Save for Later (next stage)" at bounding box center [654, 325] width 186 height 17
click at [637, 434] on div "1st Interview" at bounding box center [605, 437] width 63 height 17
type input "1st Interview"
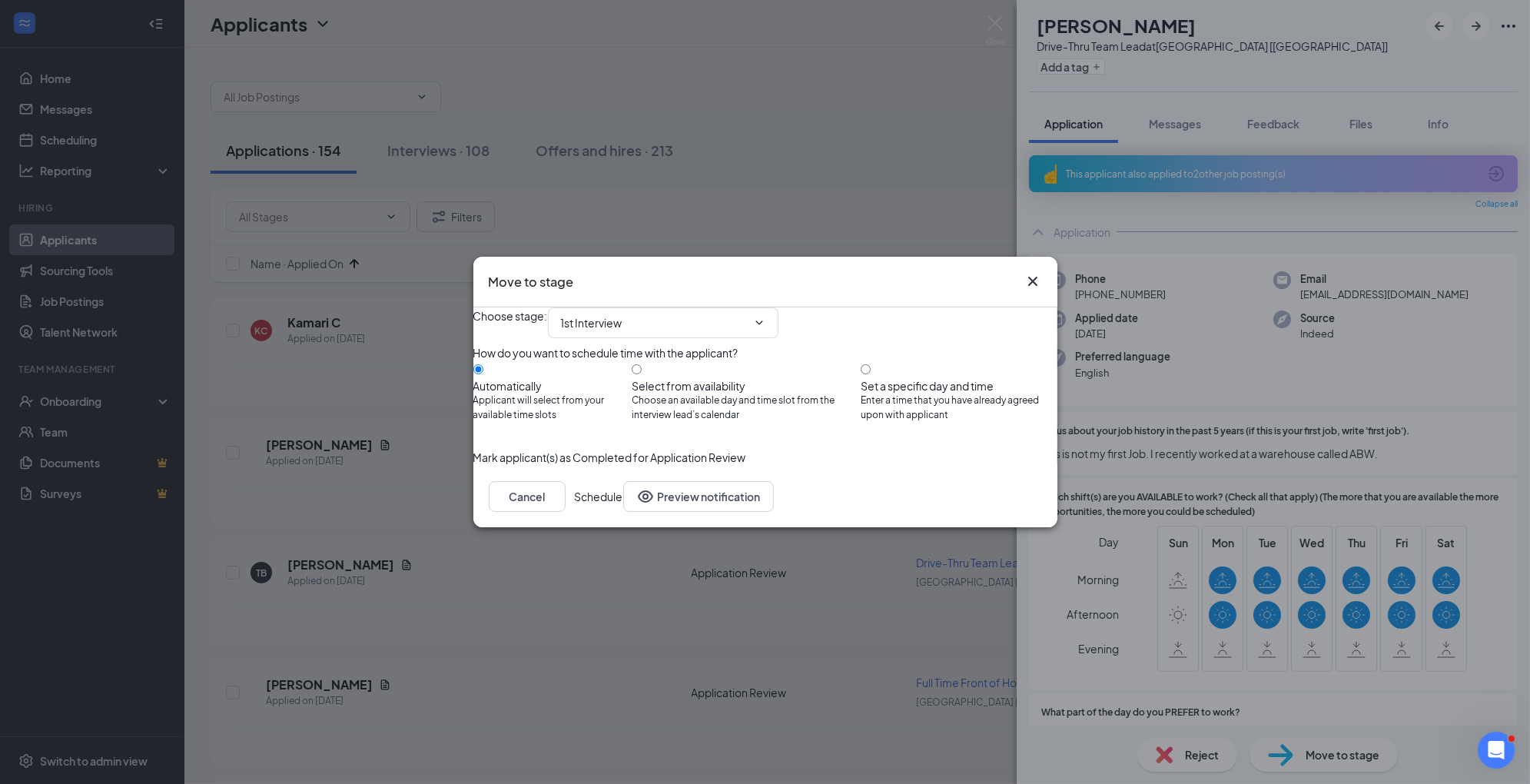
click at [623, 512] on button "Schedule" at bounding box center [599, 496] width 48 height 31
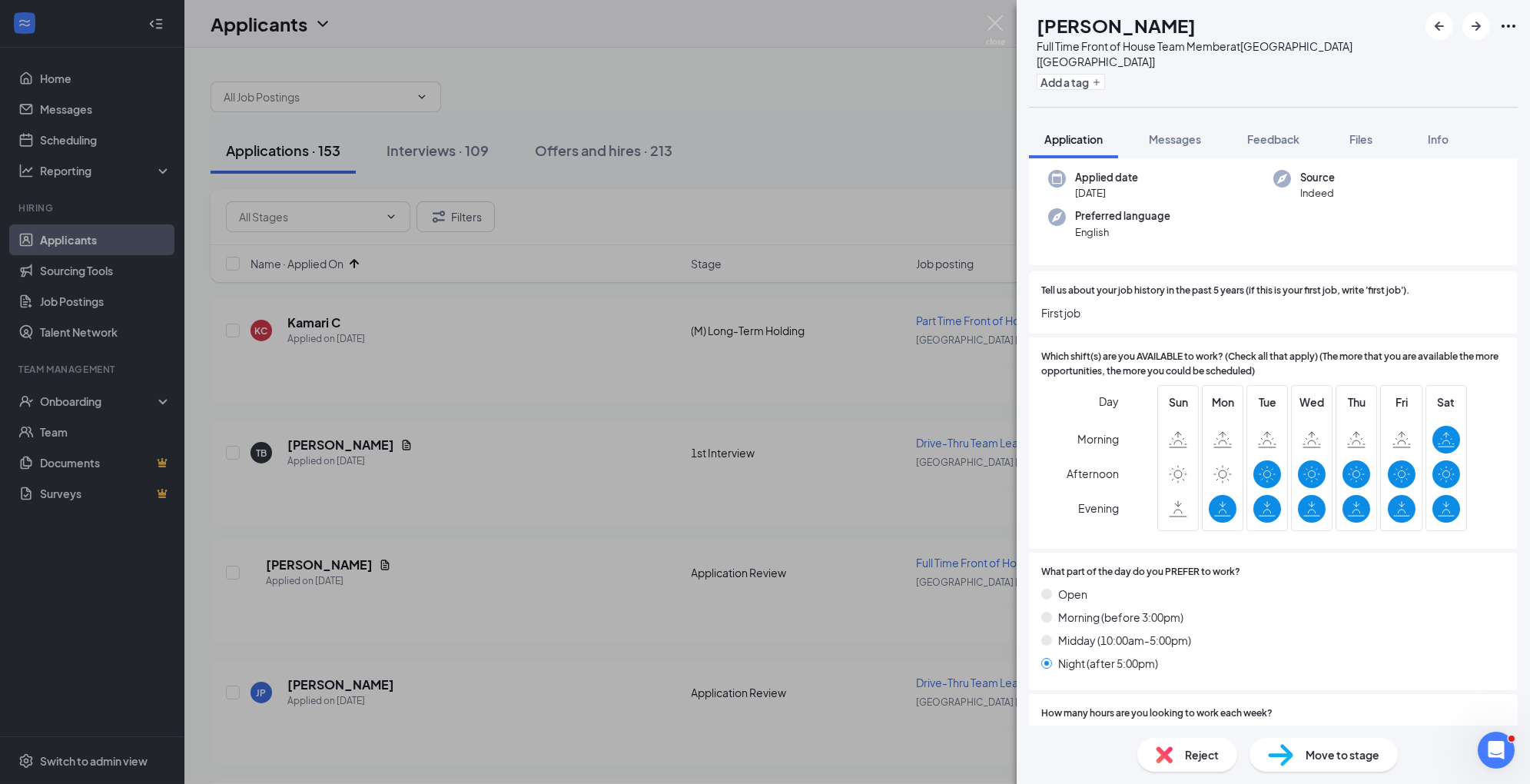
scroll to position [360, 0]
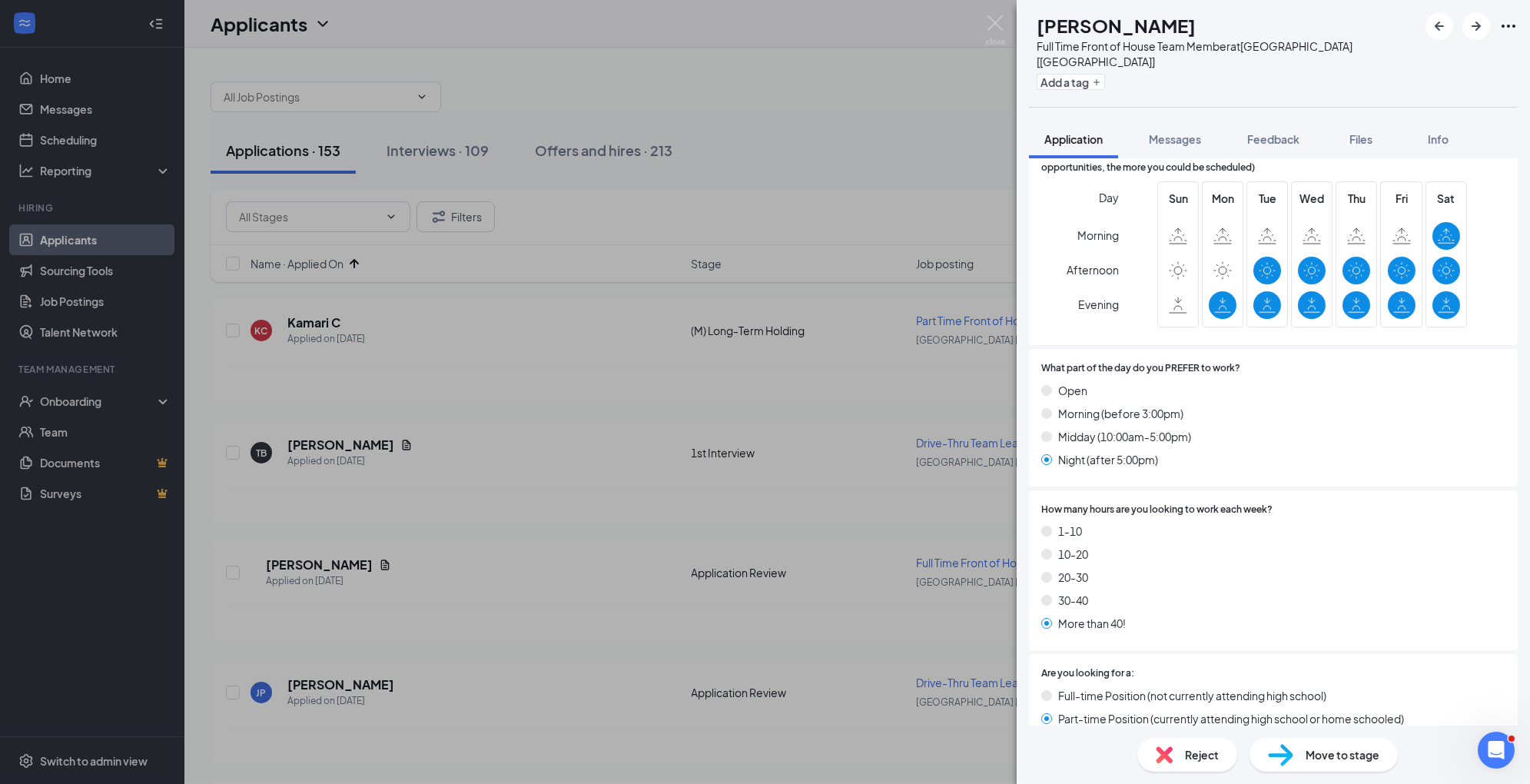
click at [1317, 758] on span "Move to stage" at bounding box center [1342, 754] width 74 height 17
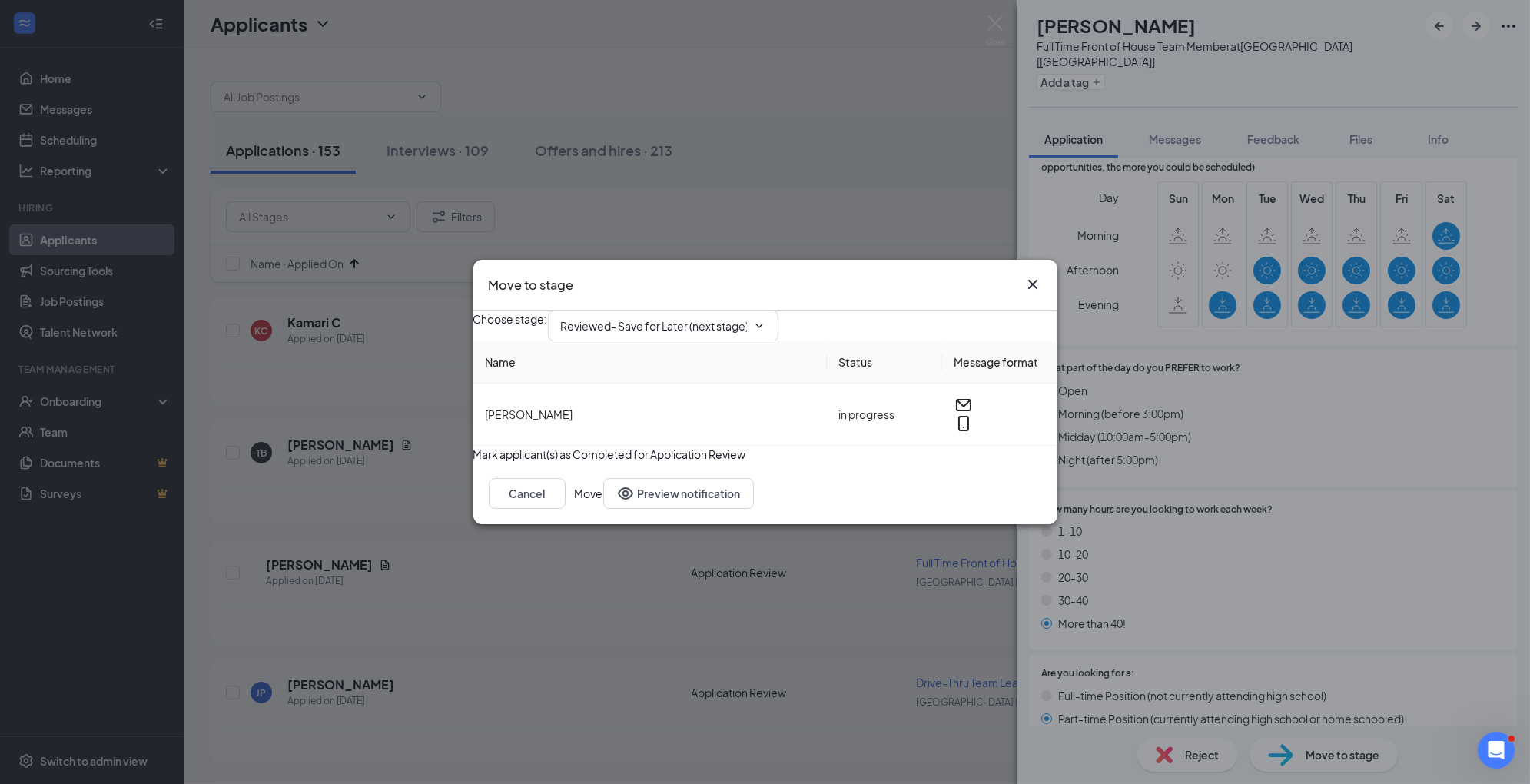
click at [1034, 280] on icon "Cross" at bounding box center [1032, 285] width 10 height 10
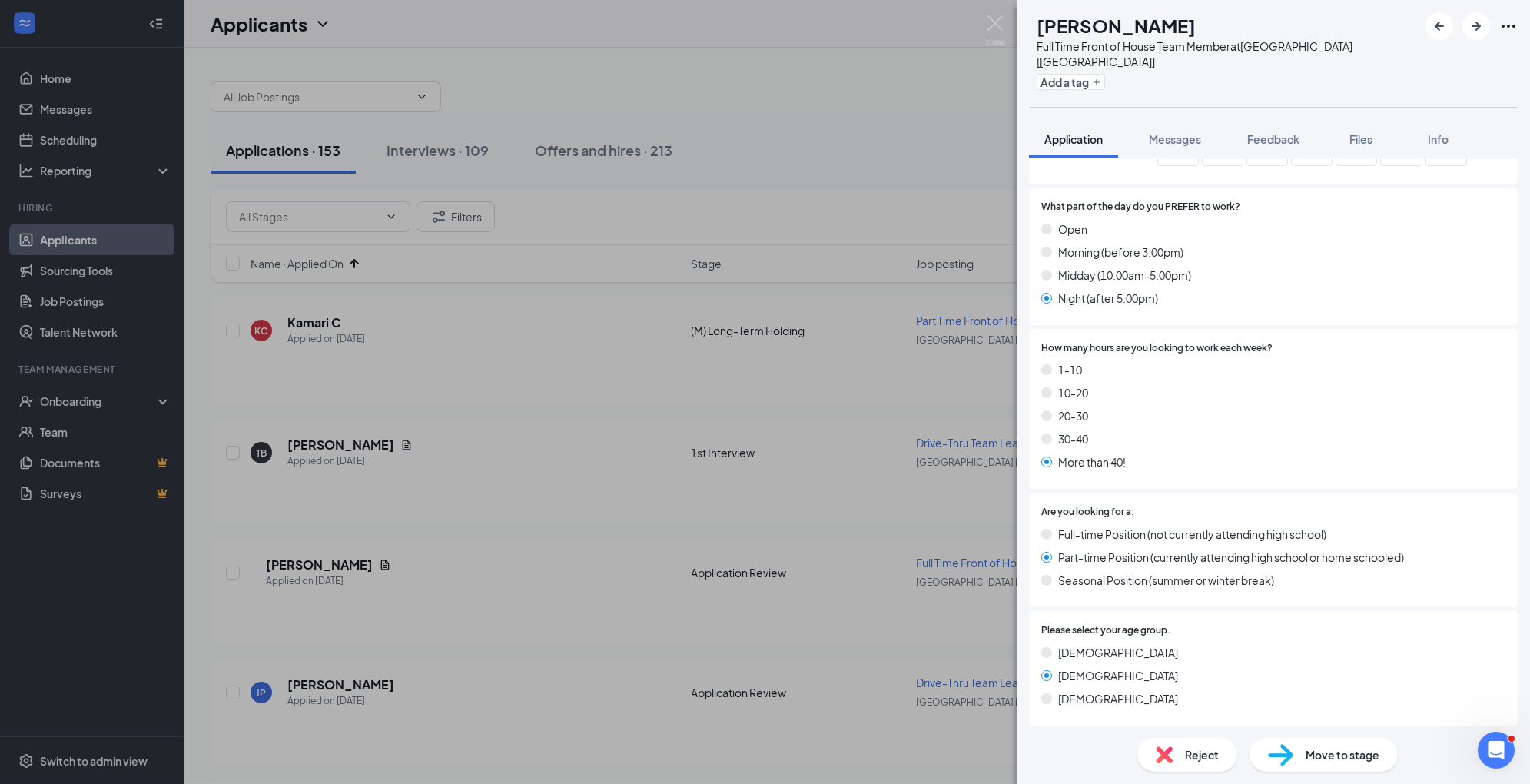
scroll to position [532, 0]
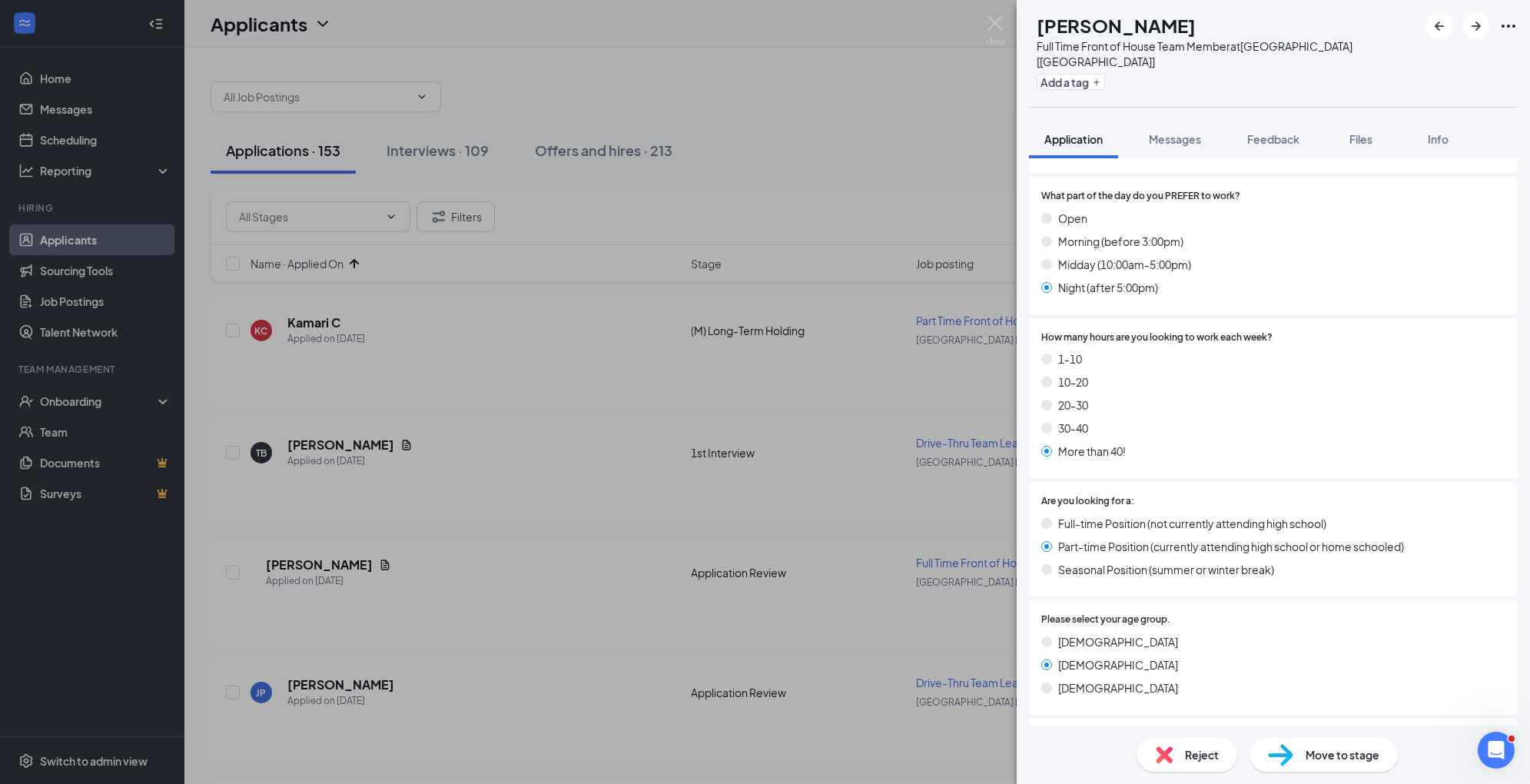
click at [1173, 755] on div "Reject" at bounding box center [1188, 755] width 100 height 34
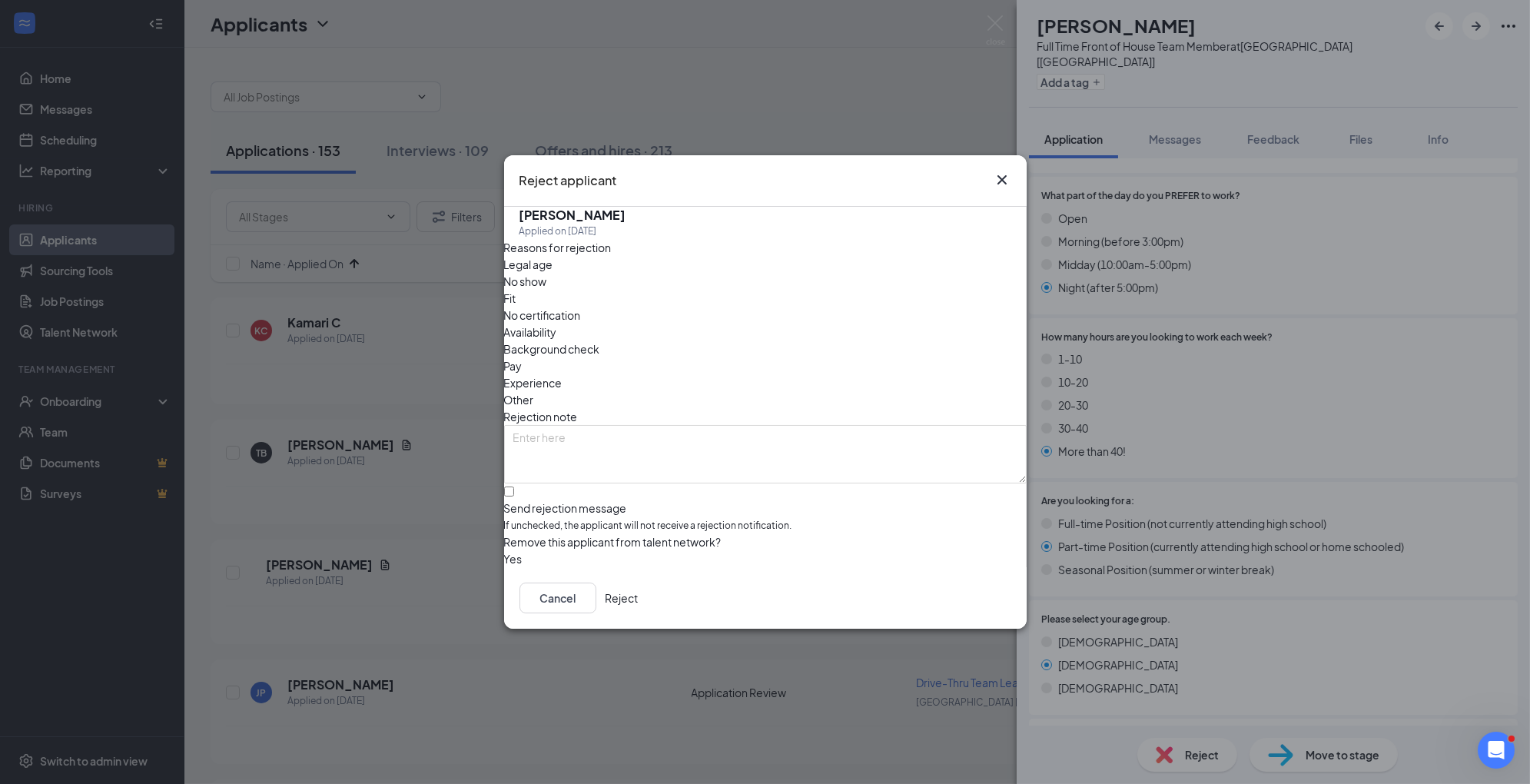
click at [534, 392] on span "Other" at bounding box center [519, 400] width 30 height 17
click at [962, 619] on div "Cancel Reject" at bounding box center [765, 599] width 522 height 62
click at [639, 599] on button "Reject" at bounding box center [622, 598] width 33 height 31
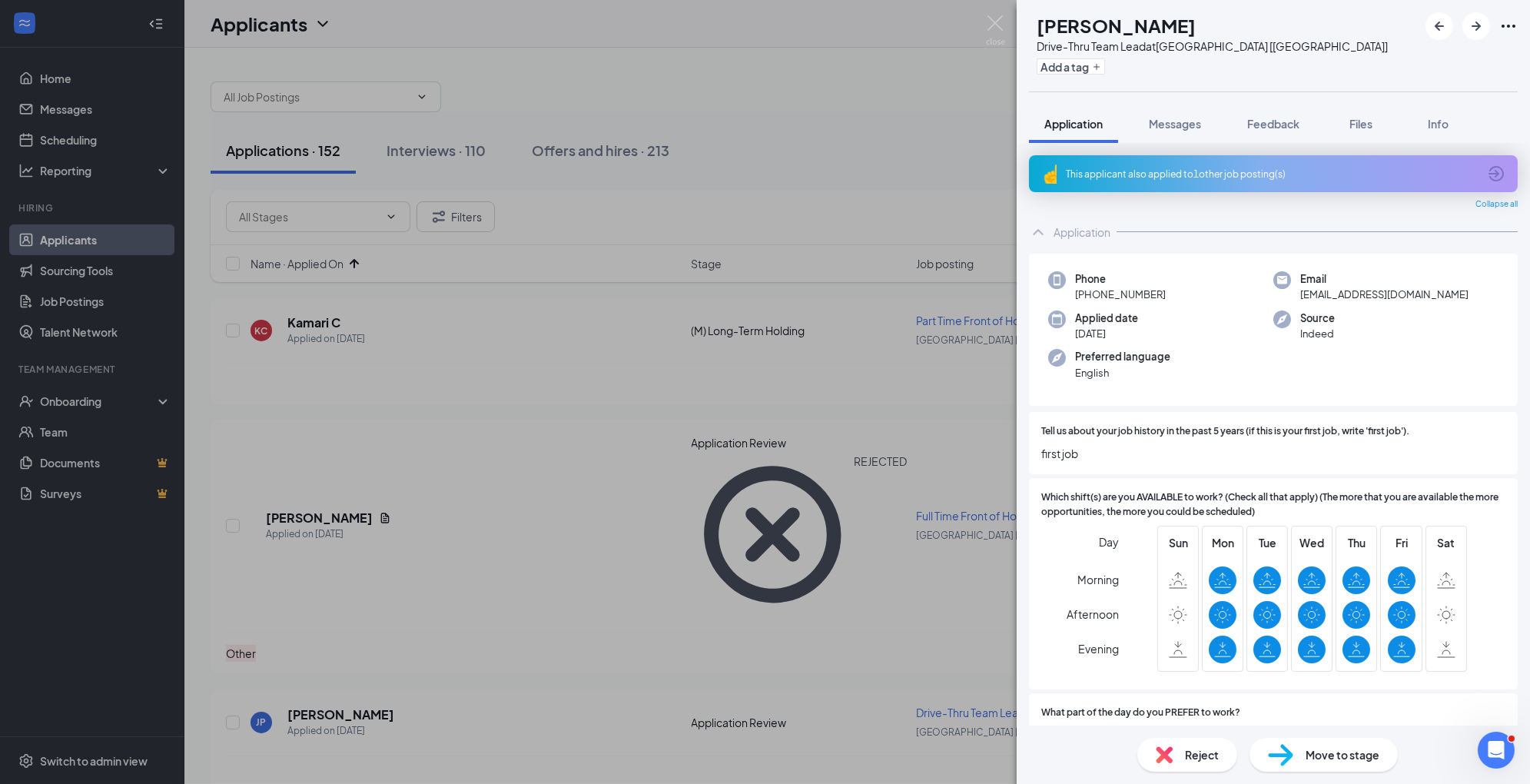
click at [1156, 750] on img at bounding box center [1164, 754] width 17 height 17
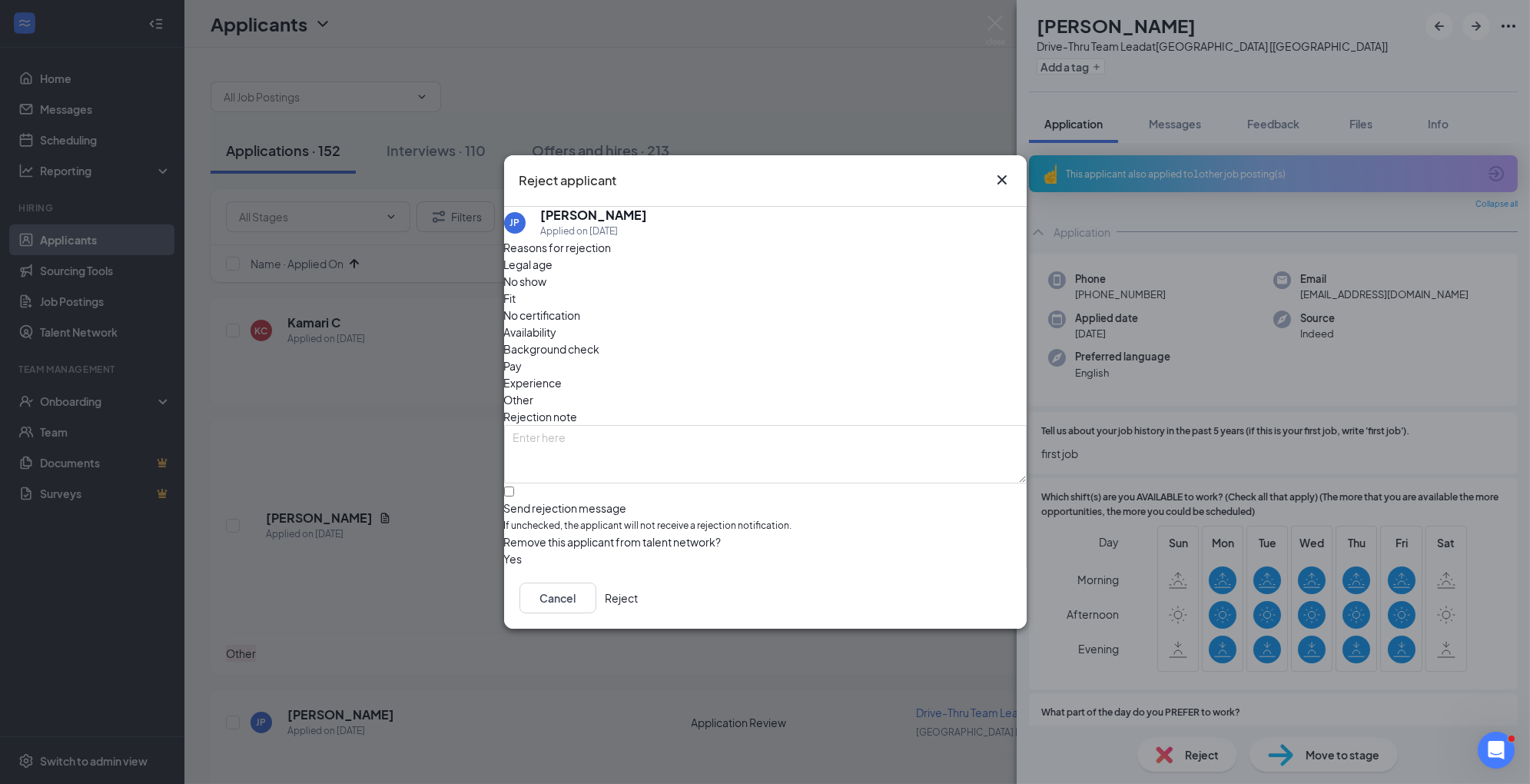
click at [563, 374] on span "Experience" at bounding box center [534, 382] width 59 height 17
click at [557, 323] on span "Availability" at bounding box center [530, 331] width 53 height 17
click at [639, 600] on button "Reject" at bounding box center [622, 598] width 33 height 31
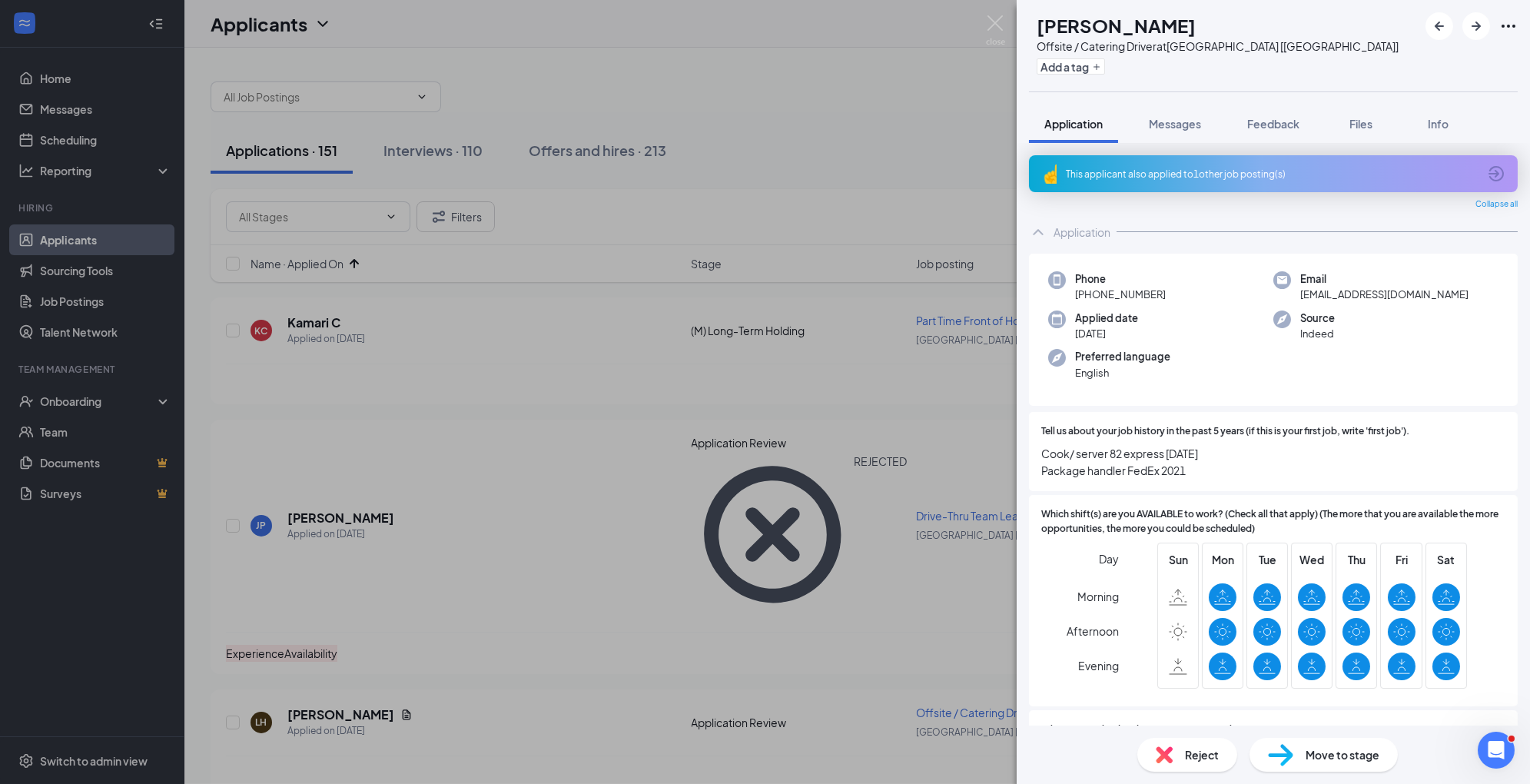
click at [1302, 764] on div "Move to stage" at bounding box center [1324, 755] width 148 height 34
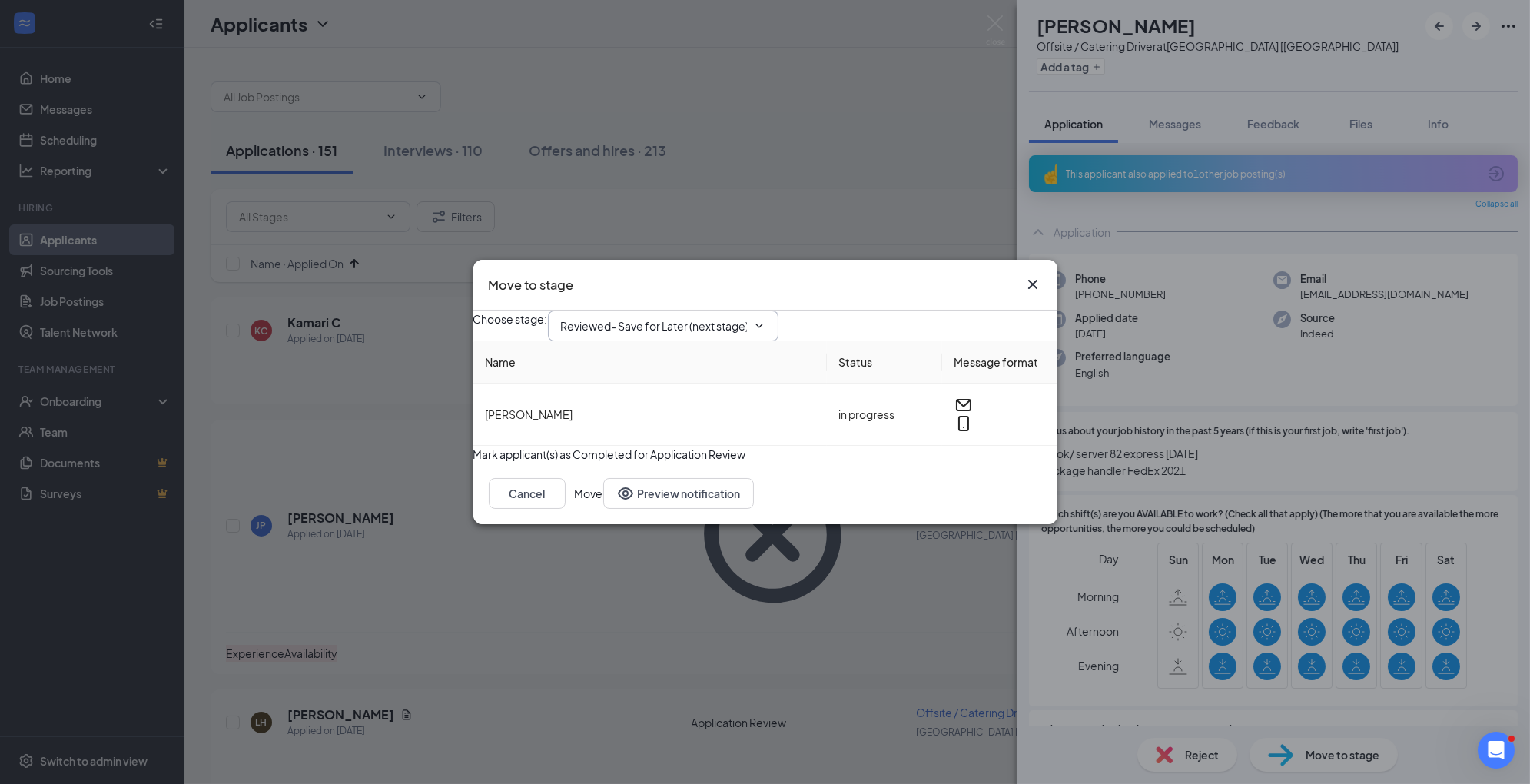
click at [728, 317] on input "Reviewed- Save for Later (next stage)" at bounding box center [654, 325] width 186 height 17
click at [637, 446] on div "1st Interview" at bounding box center [605, 437] width 63 height 17
type input "1st Interview"
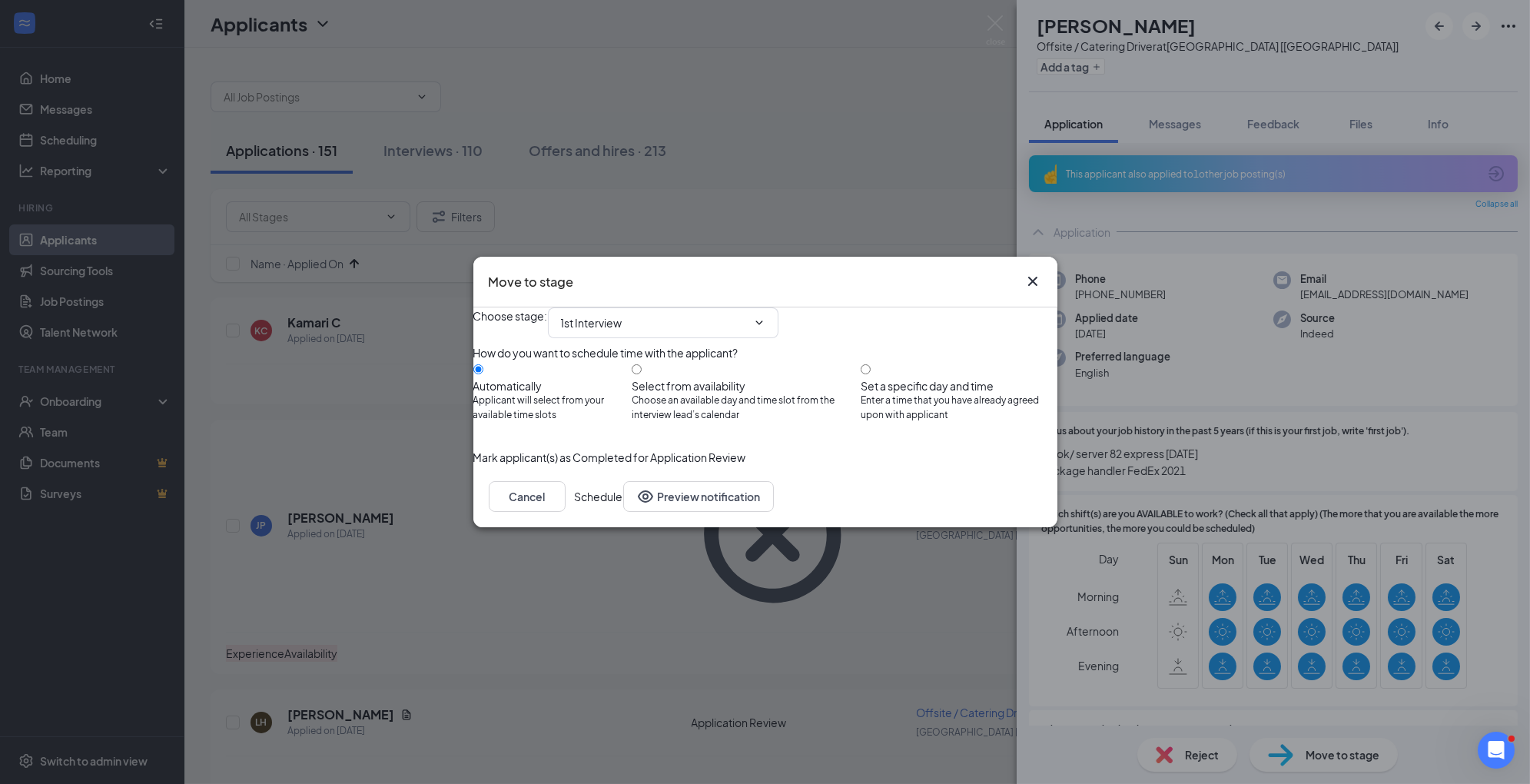
click at [623, 512] on button "Schedule" at bounding box center [599, 496] width 48 height 31
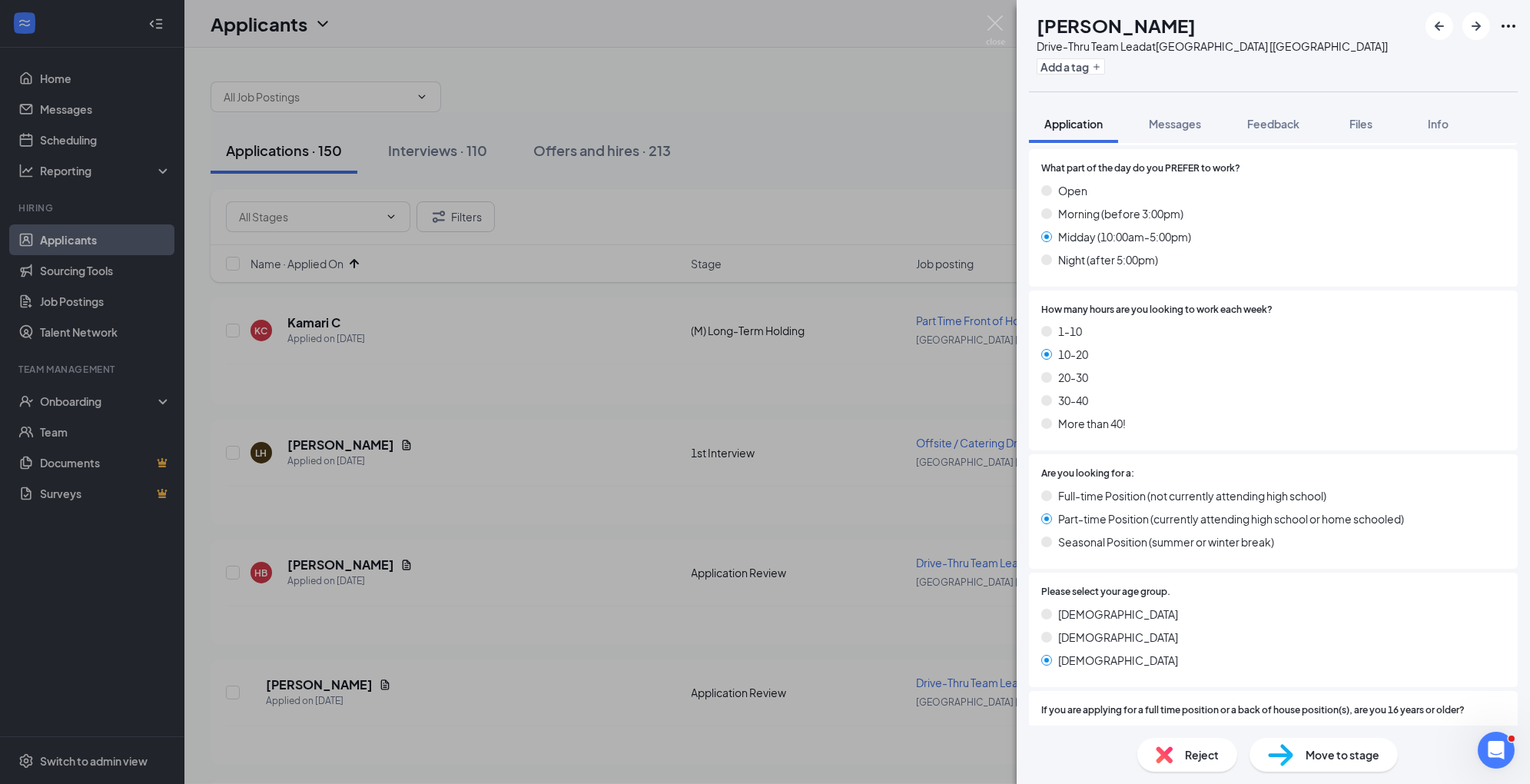
scroll to position [546, 0]
click at [1287, 763] on img at bounding box center [1281, 755] width 25 height 22
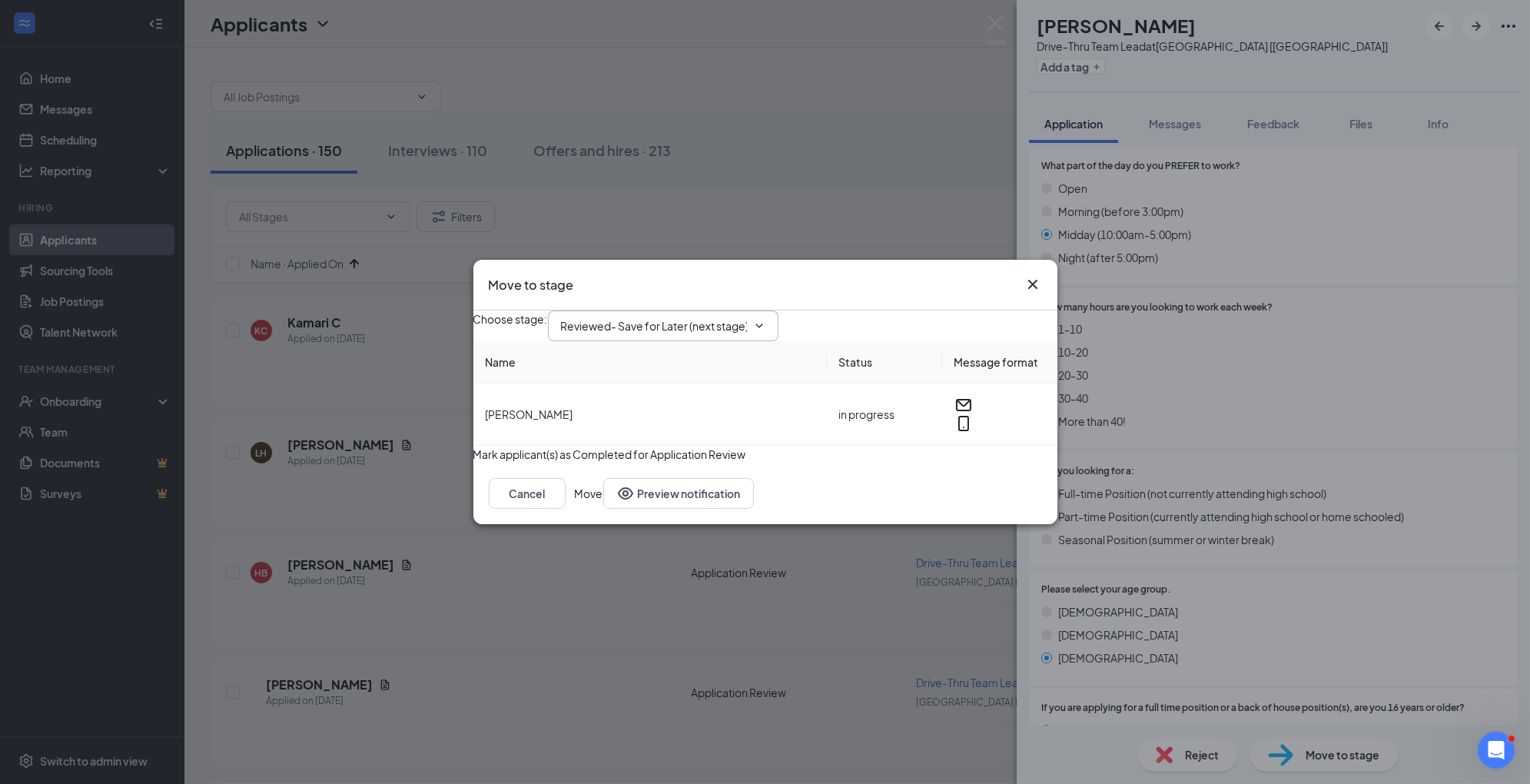
click at [747, 317] on input "Reviewed- Save for Later (next stage)" at bounding box center [654, 325] width 186 height 17
click at [740, 446] on div "1st Interview" at bounding box center [675, 437] width 204 height 17
type input "1st Interview"
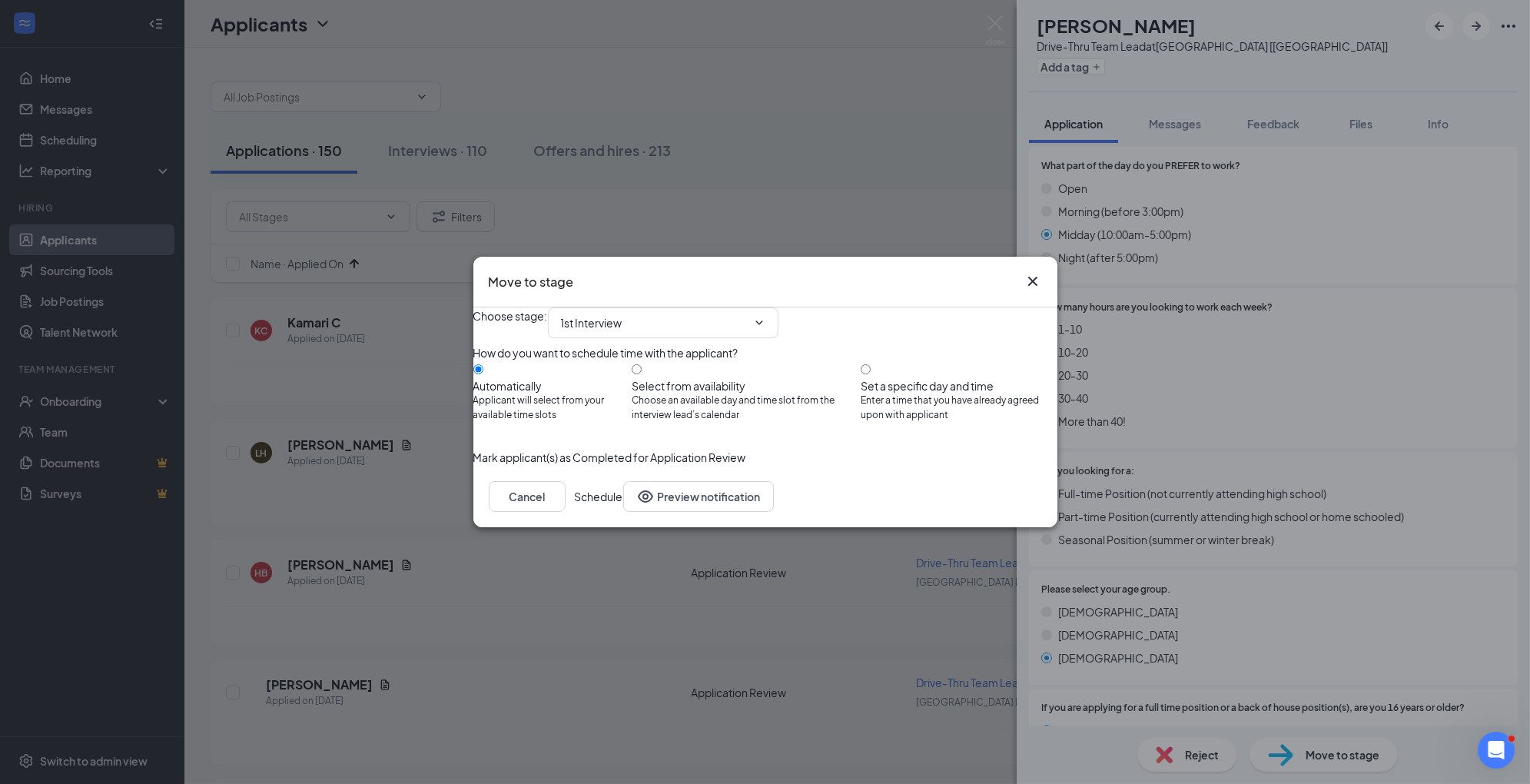
click at [623, 512] on button "Schedule" at bounding box center [599, 496] width 48 height 31
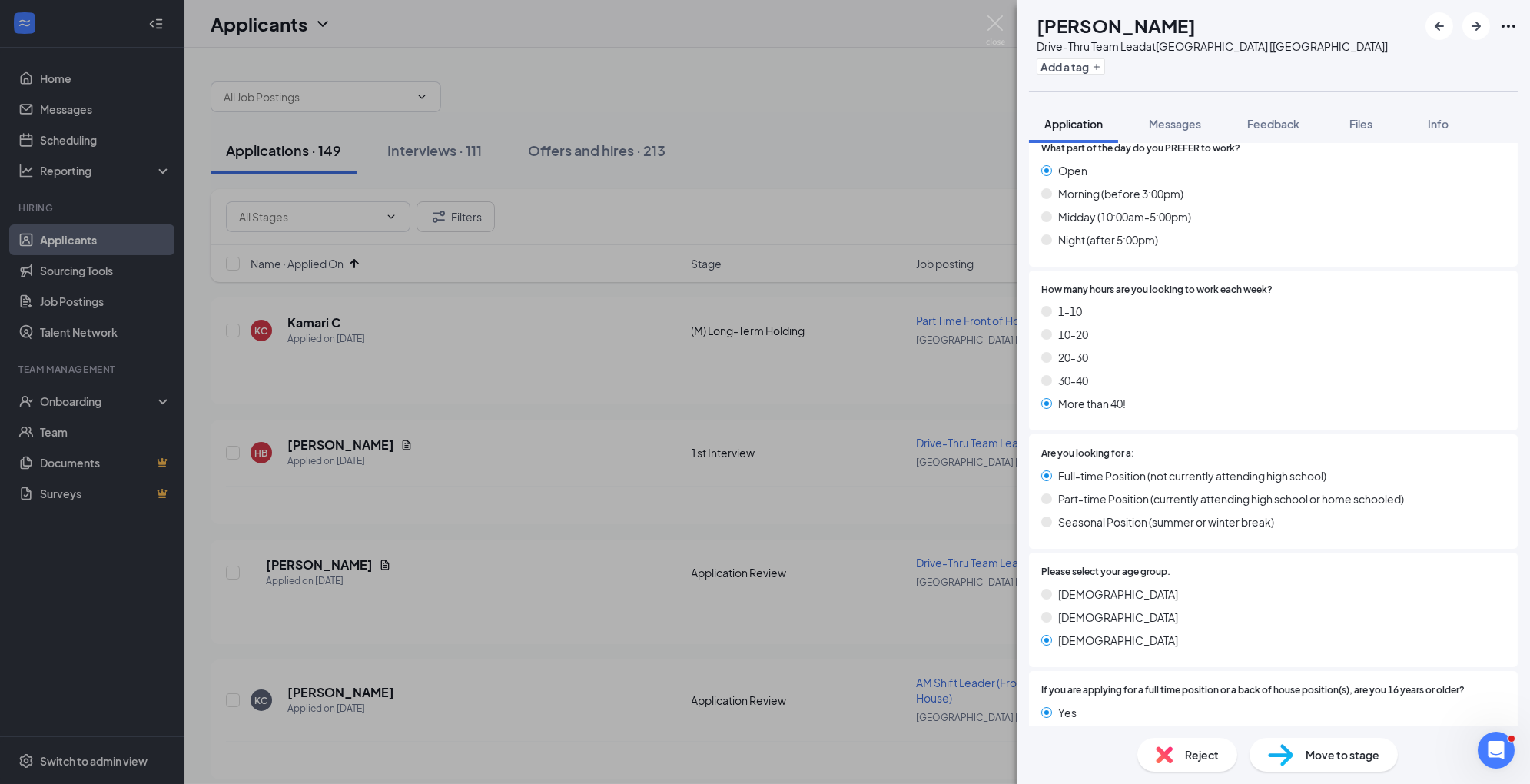
scroll to position [526, 0]
click at [1300, 749] on div "Move to stage" at bounding box center [1324, 755] width 148 height 34
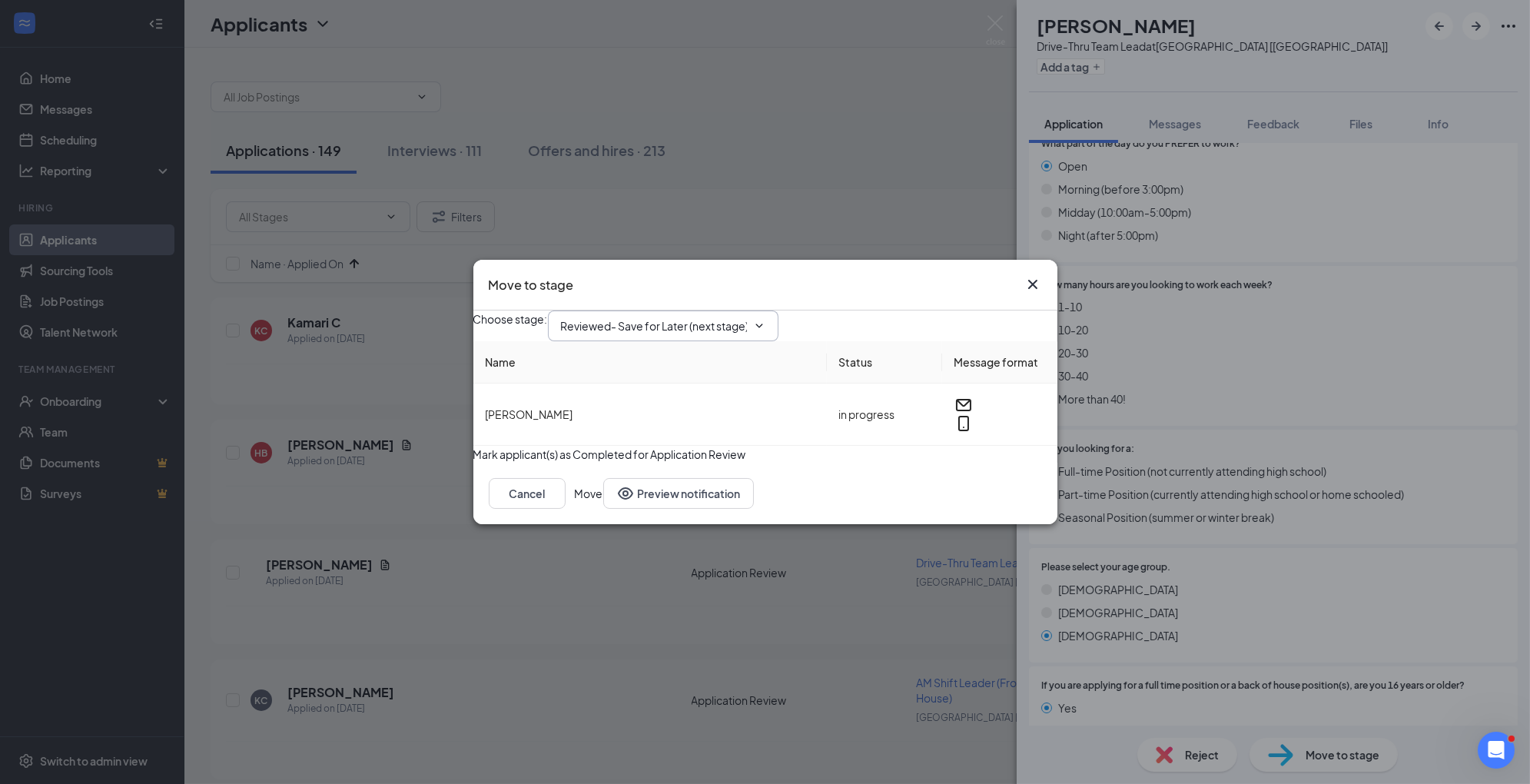
click at [690, 317] on input "Reviewed- Save for Later (next stage)" at bounding box center [654, 325] width 186 height 17
click at [637, 446] on div "1st Interview" at bounding box center [605, 437] width 63 height 17
type input "1st Interview"
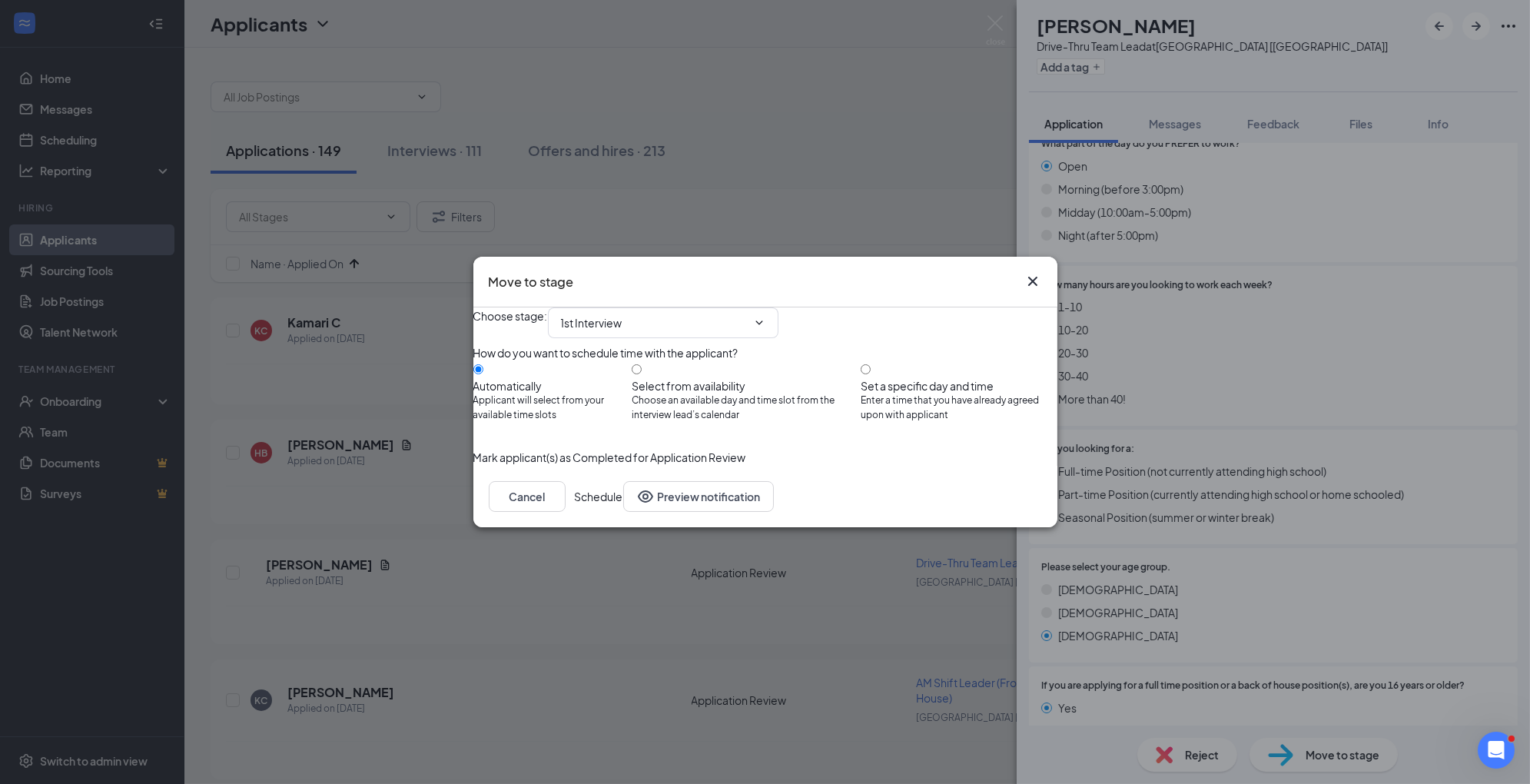
click at [623, 512] on button "Schedule" at bounding box center [599, 496] width 48 height 31
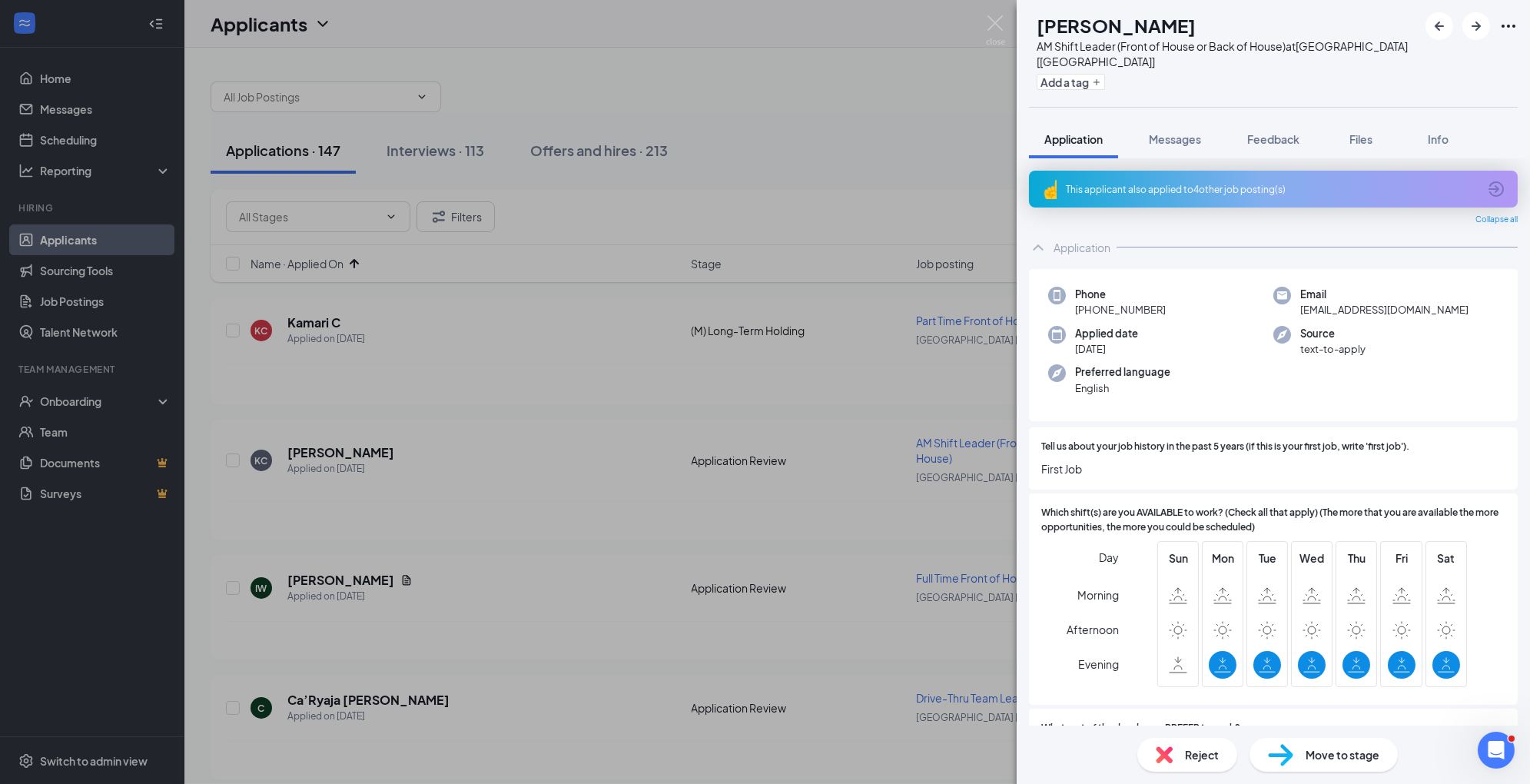
click at [1199, 753] on span "Reject" at bounding box center [1202, 754] width 34 height 17
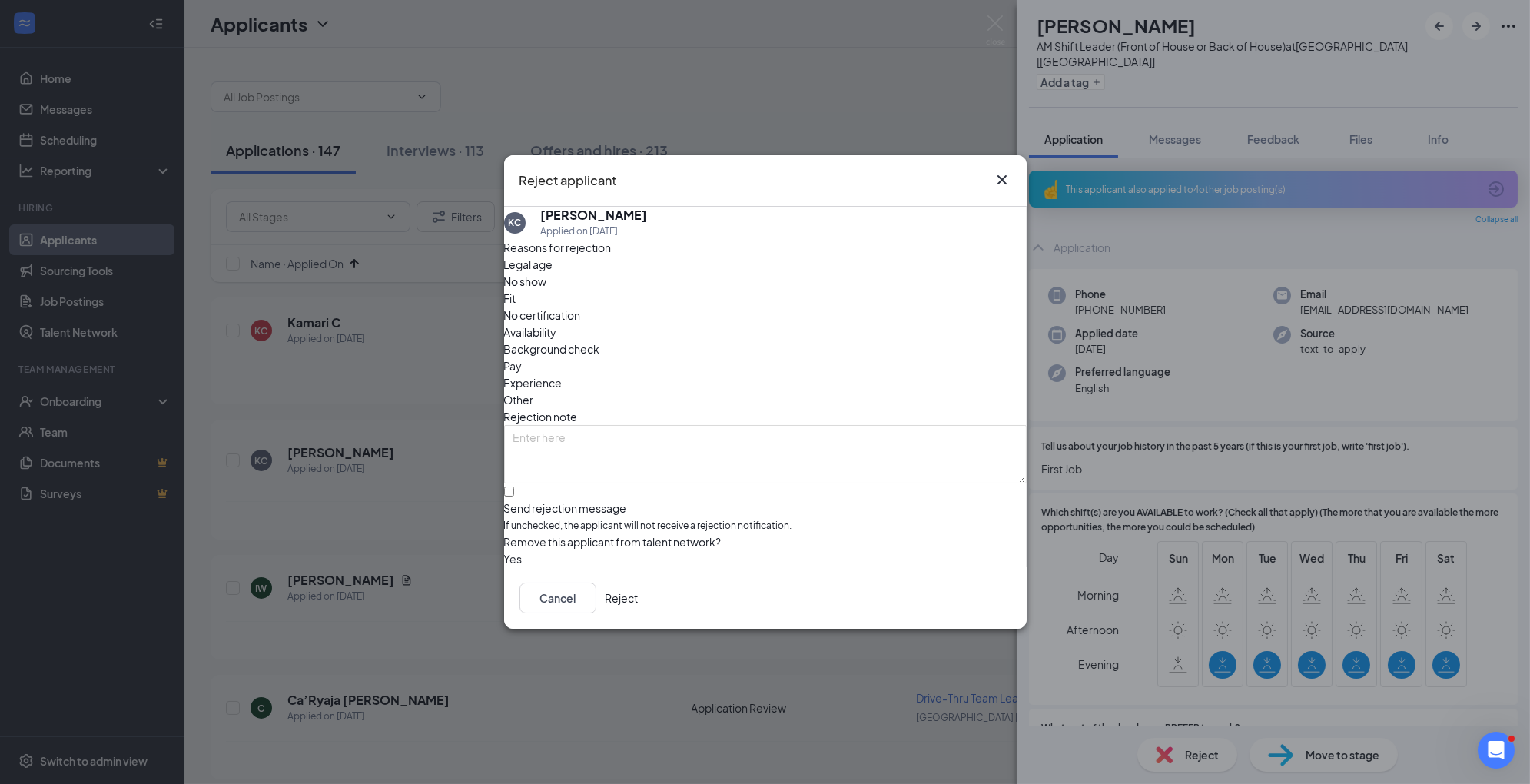
click at [563, 374] on span "Experience" at bounding box center [534, 382] width 59 height 17
click at [853, 315] on div "Legal age No show Fit No certification Availability Background check Pay Experi…" at bounding box center [765, 332] width 522 height 152
click at [557, 323] on span "Availability" at bounding box center [530, 331] width 53 height 17
click at [639, 594] on button "Reject" at bounding box center [622, 598] width 33 height 31
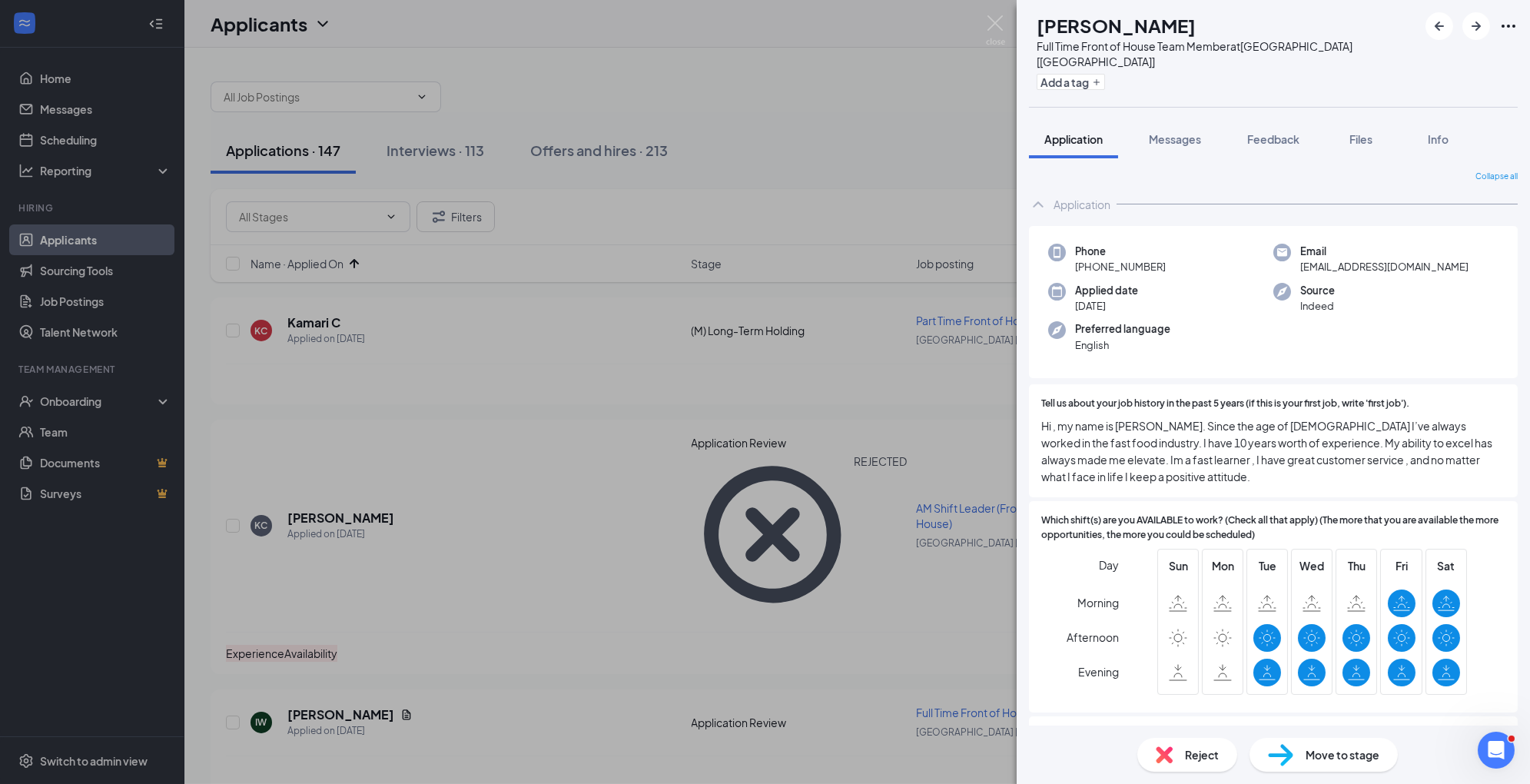
click at [1325, 759] on span "Move to stage" at bounding box center [1342, 754] width 74 height 17
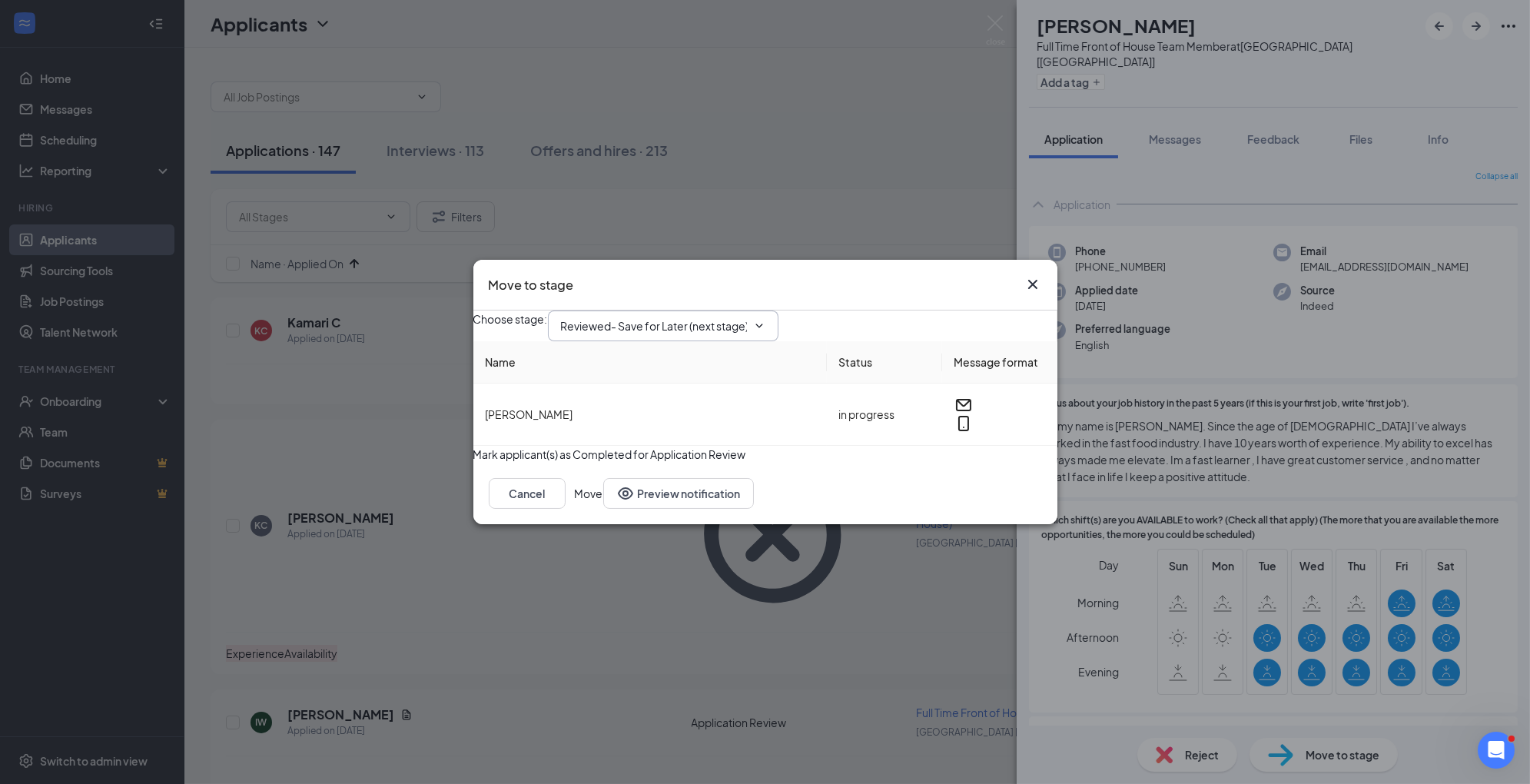
click at [747, 317] on input "Reviewed- Save for Later (next stage)" at bounding box center [654, 325] width 186 height 17
click at [637, 446] on div "1st Interview" at bounding box center [605, 437] width 63 height 17
type input "1st Interview"
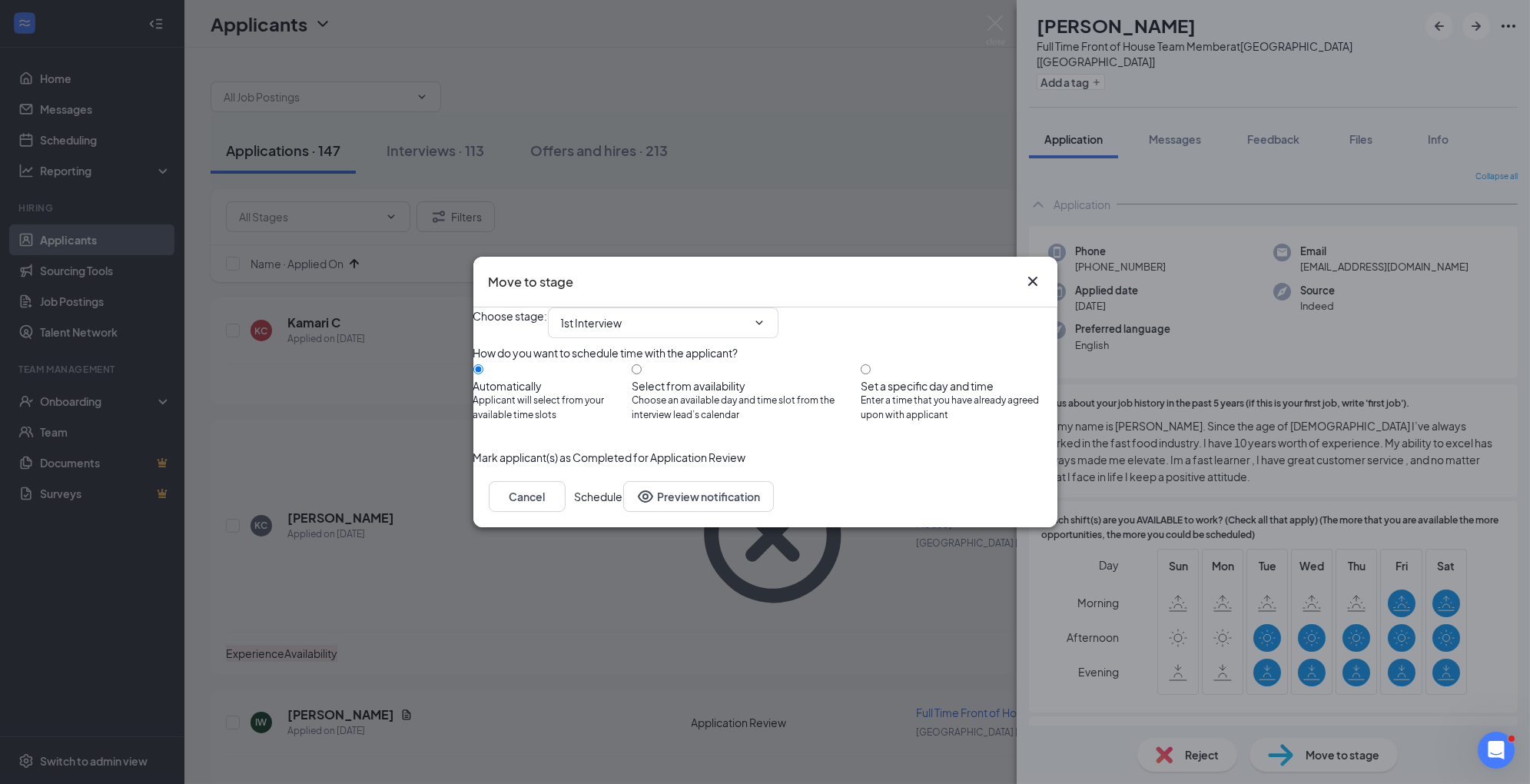
click at [623, 512] on button "Schedule" at bounding box center [599, 496] width 48 height 31
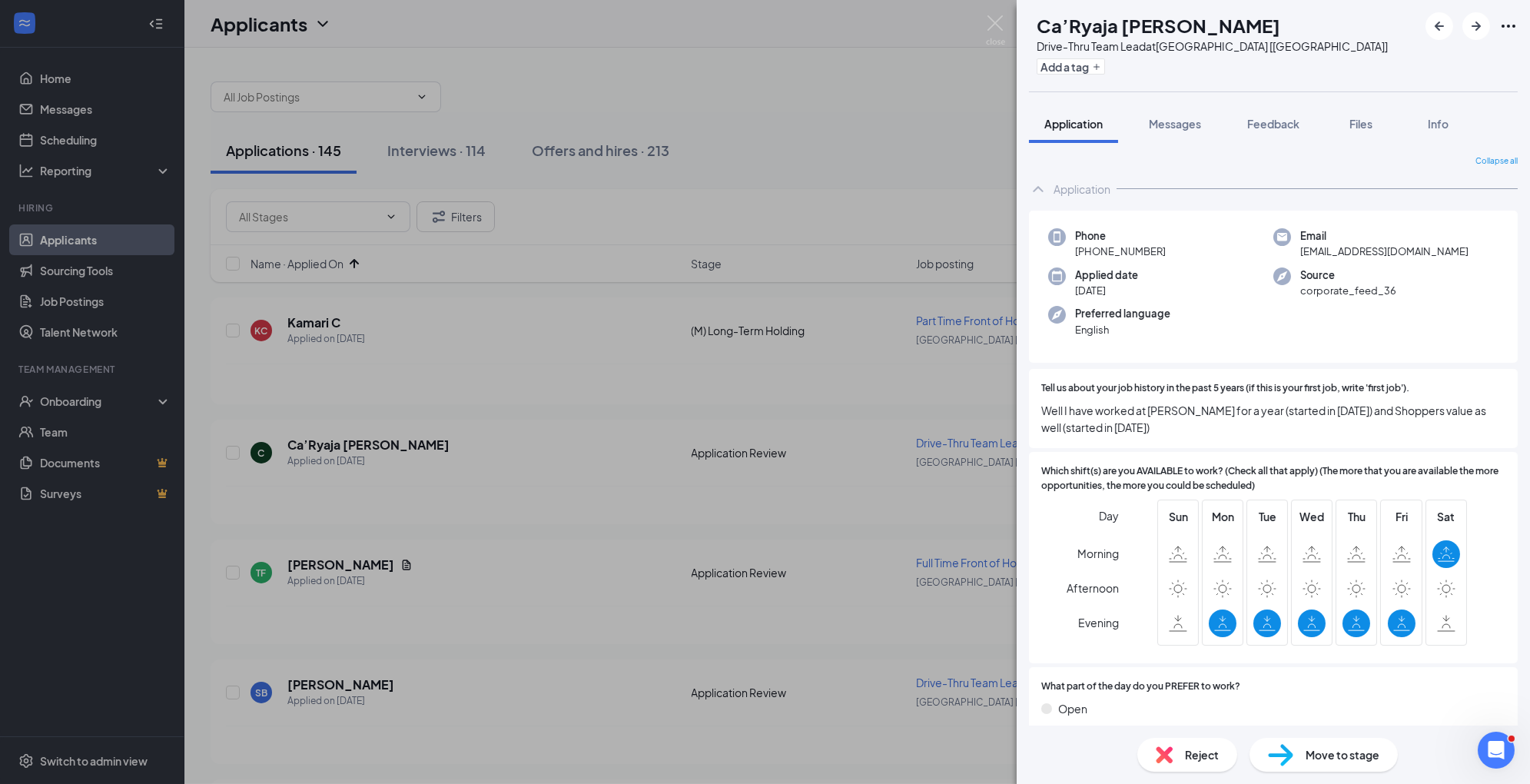
click at [1225, 758] on div "Reject" at bounding box center [1188, 755] width 100 height 34
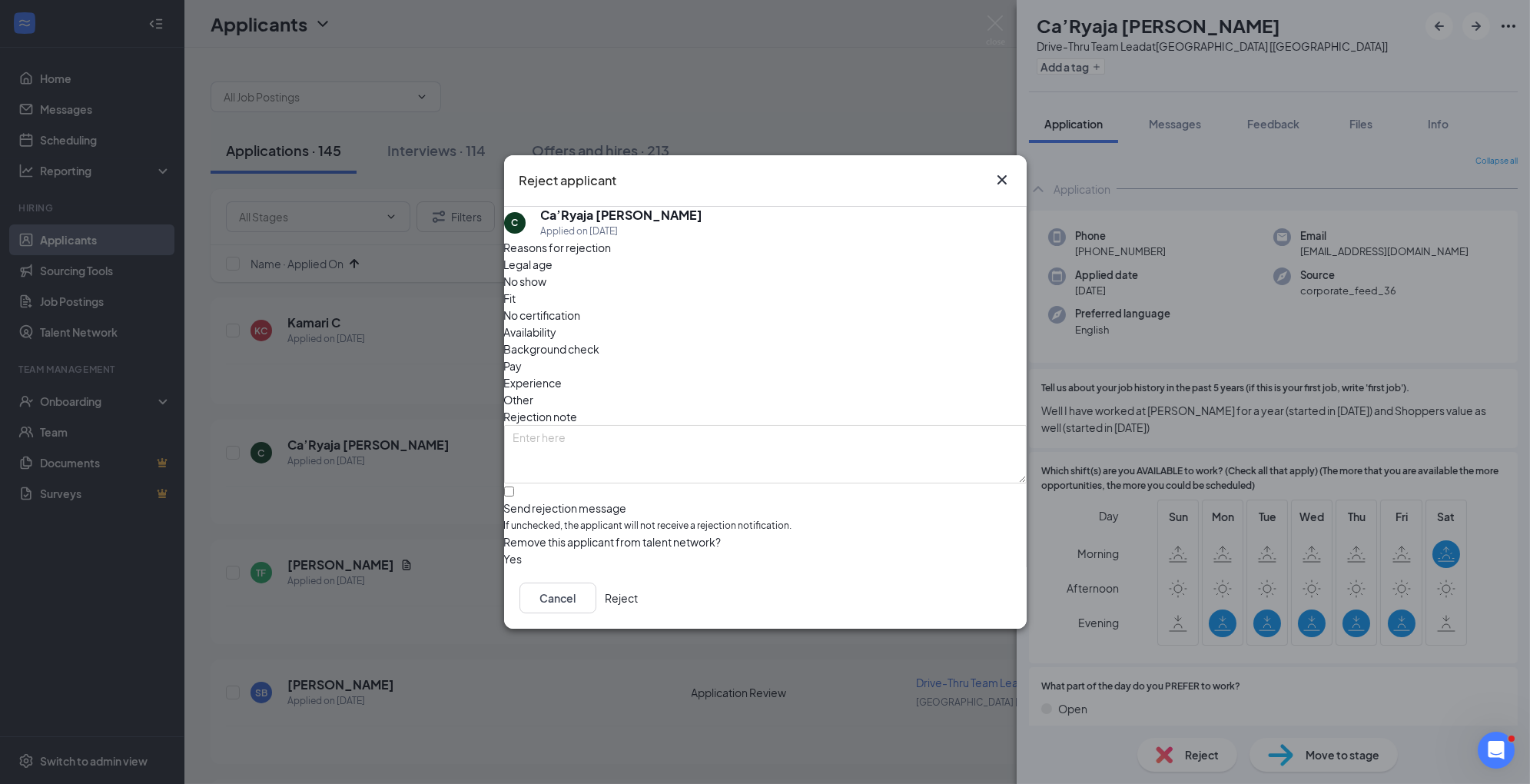
click at [557, 323] on span "Availability" at bounding box center [530, 331] width 53 height 17
click at [563, 374] on span "Experience" at bounding box center [534, 382] width 59 height 17
click at [639, 595] on button "Reject" at bounding box center [622, 598] width 33 height 31
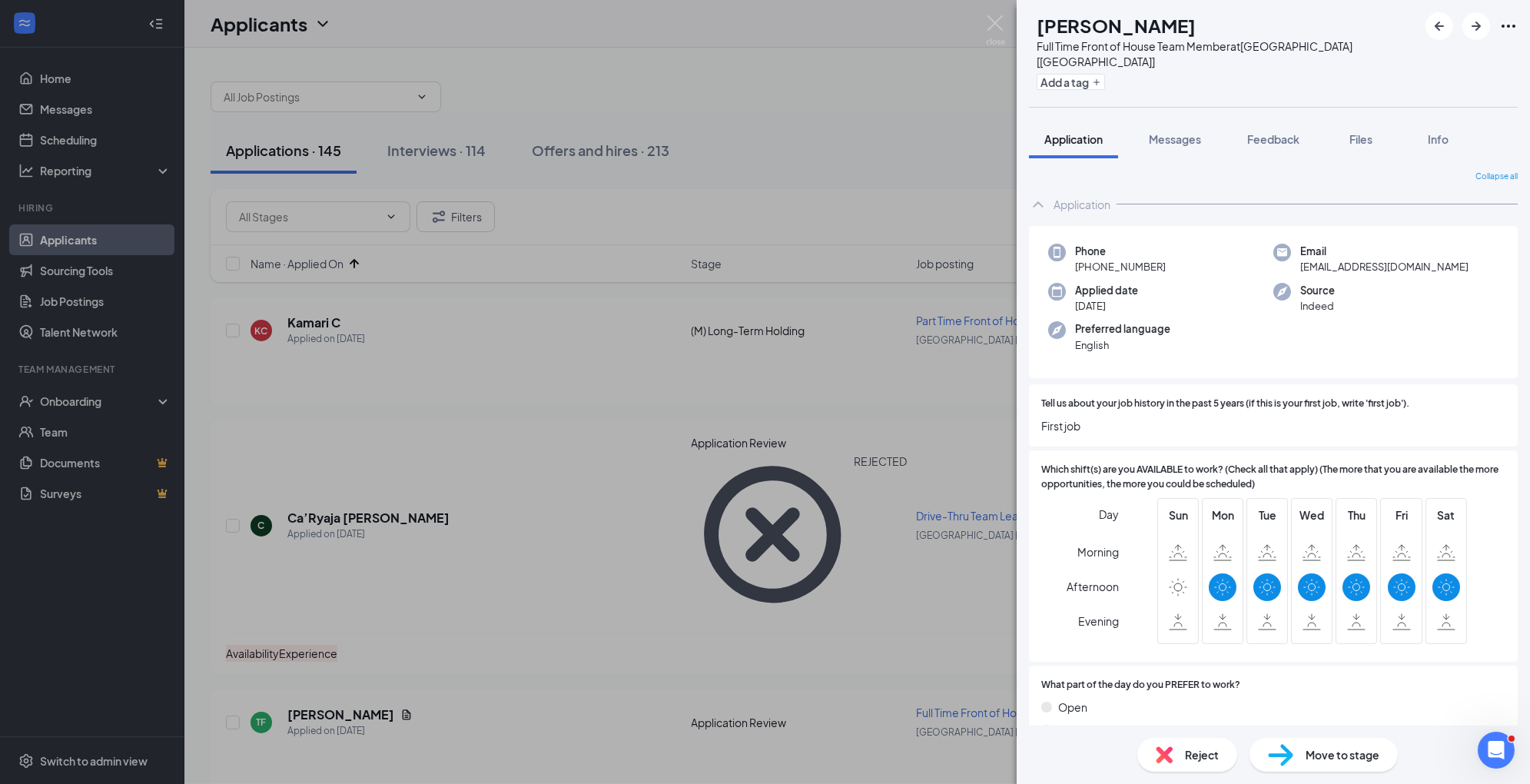
click at [1172, 769] on div "Reject" at bounding box center [1188, 755] width 100 height 34
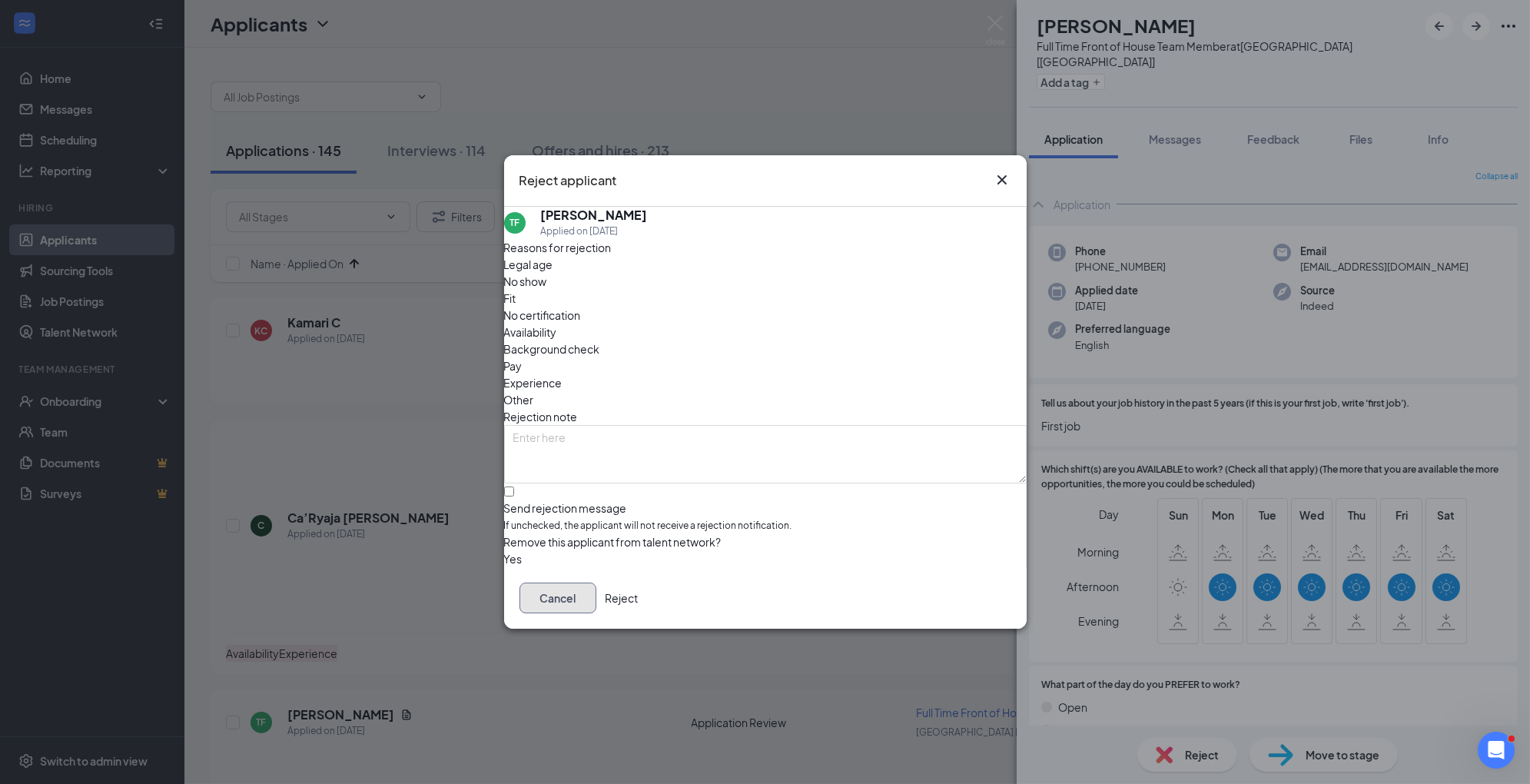
click at [596, 612] on button "Cancel" at bounding box center [557, 598] width 77 height 31
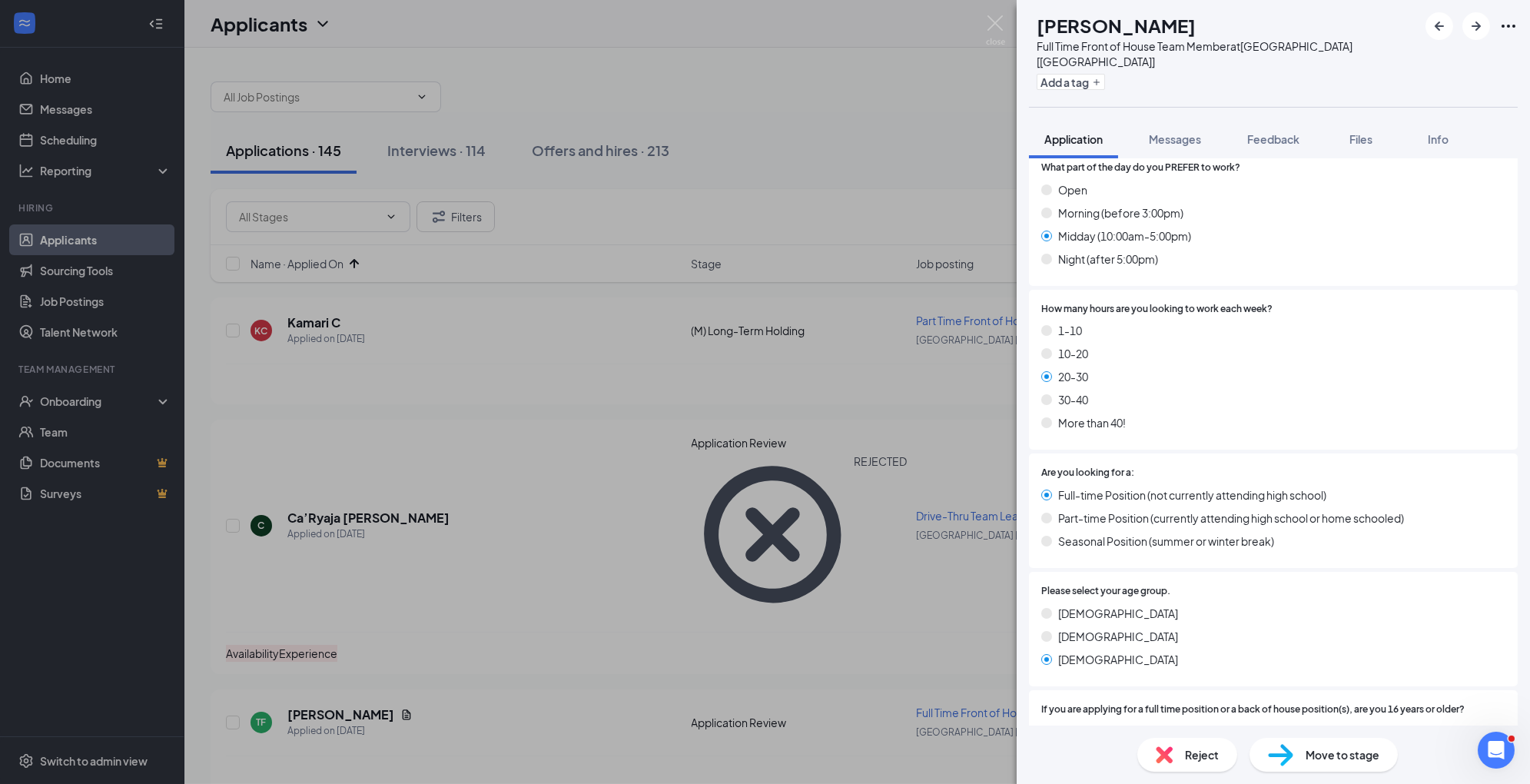
scroll to position [521, 0]
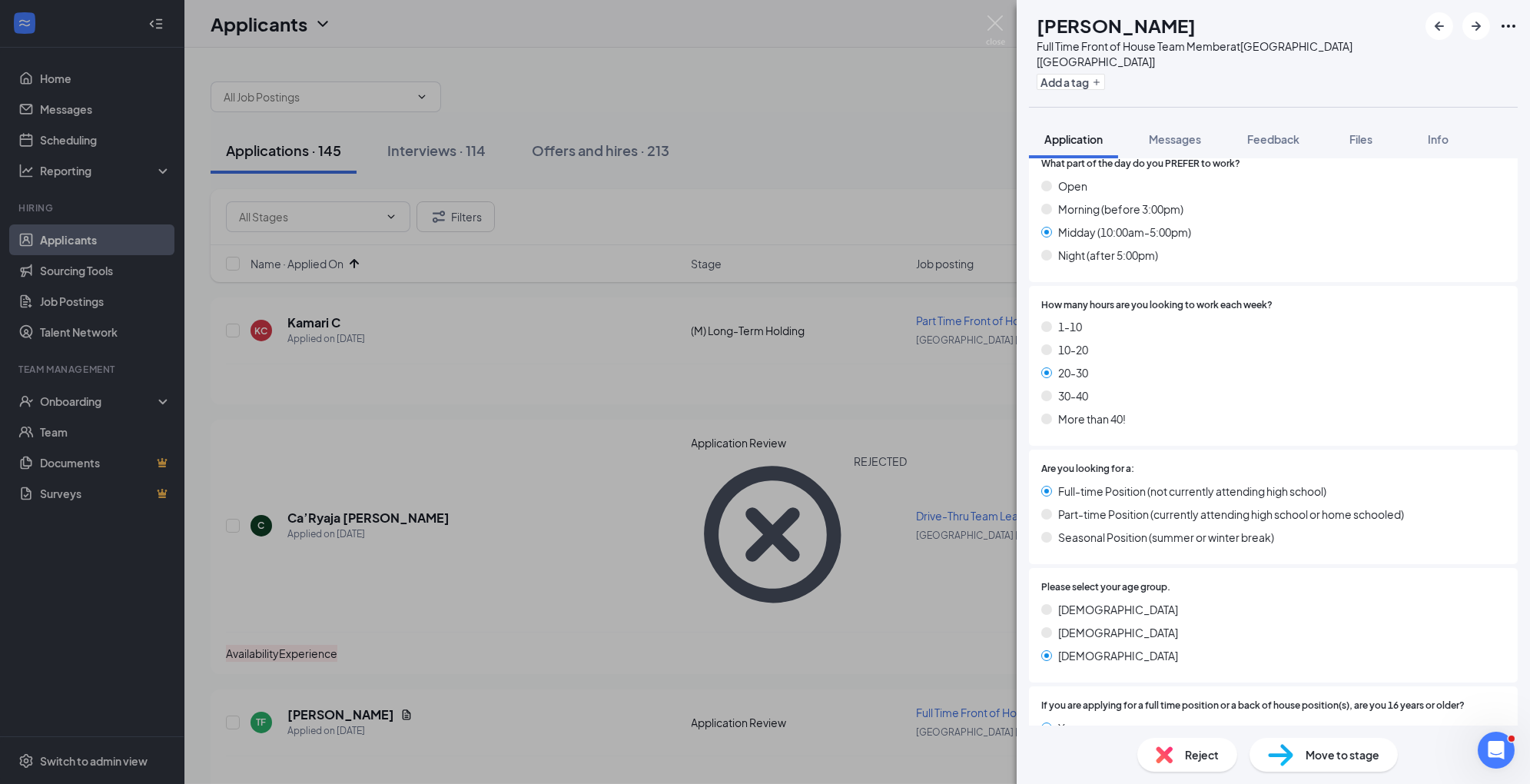
click at [1304, 759] on div "Move to stage" at bounding box center [1324, 755] width 148 height 34
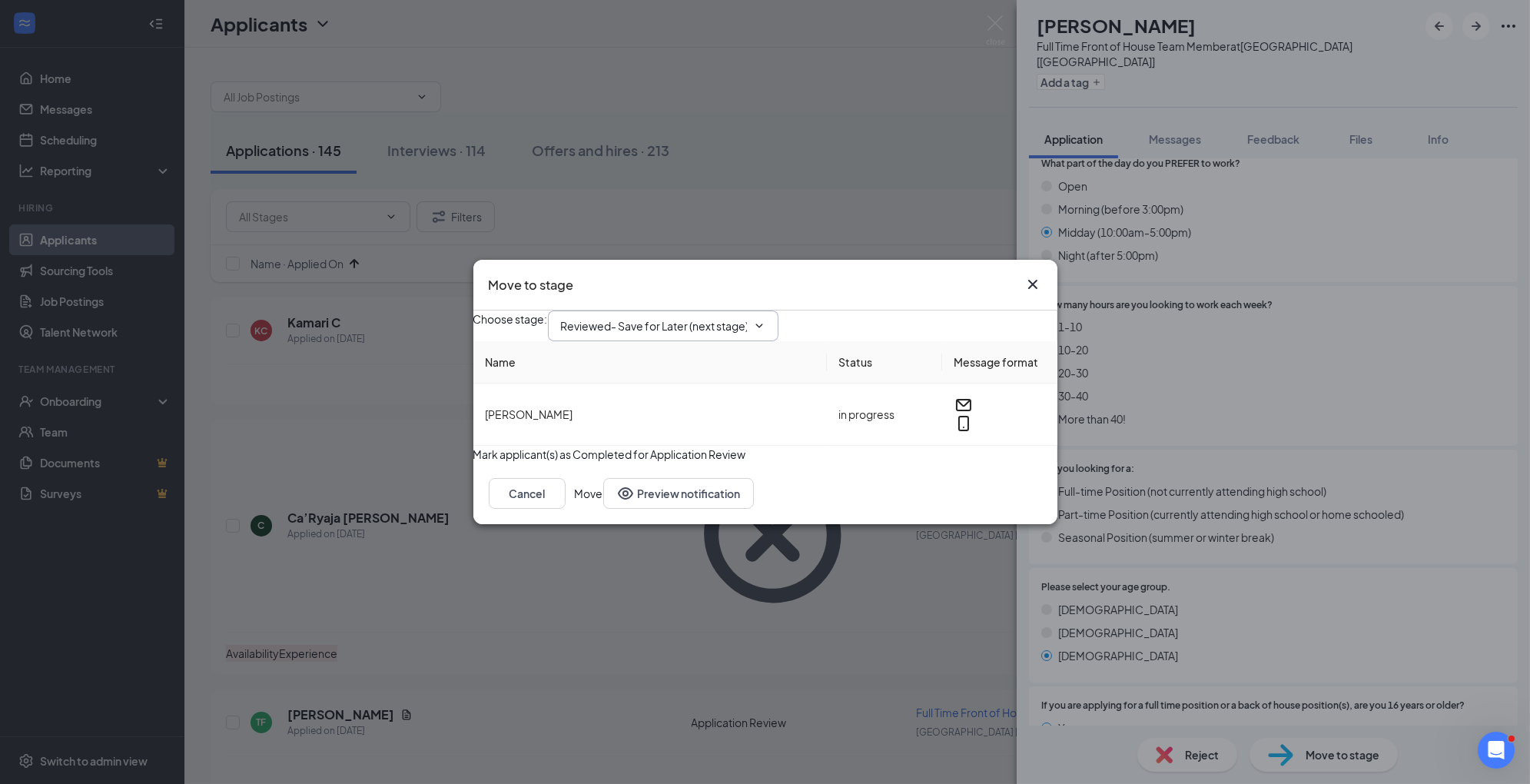
click at [726, 317] on input "Reviewed- Save for Later (next stage)" at bounding box center [654, 325] width 186 height 17
click at [637, 446] on div "1st Interview" at bounding box center [605, 437] width 63 height 17
type input "1st Interview"
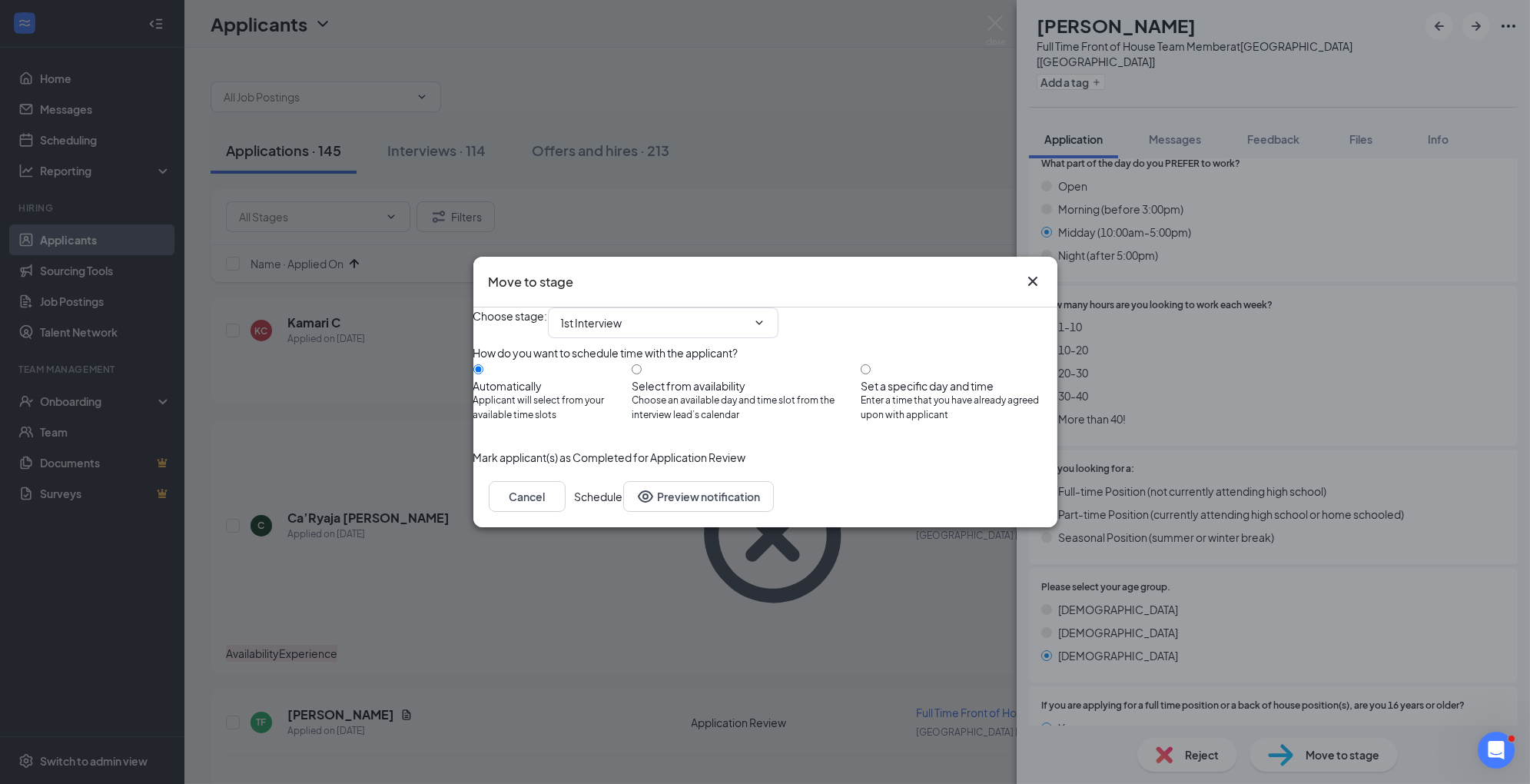
click at [623, 512] on button "Schedule" at bounding box center [599, 496] width 48 height 31
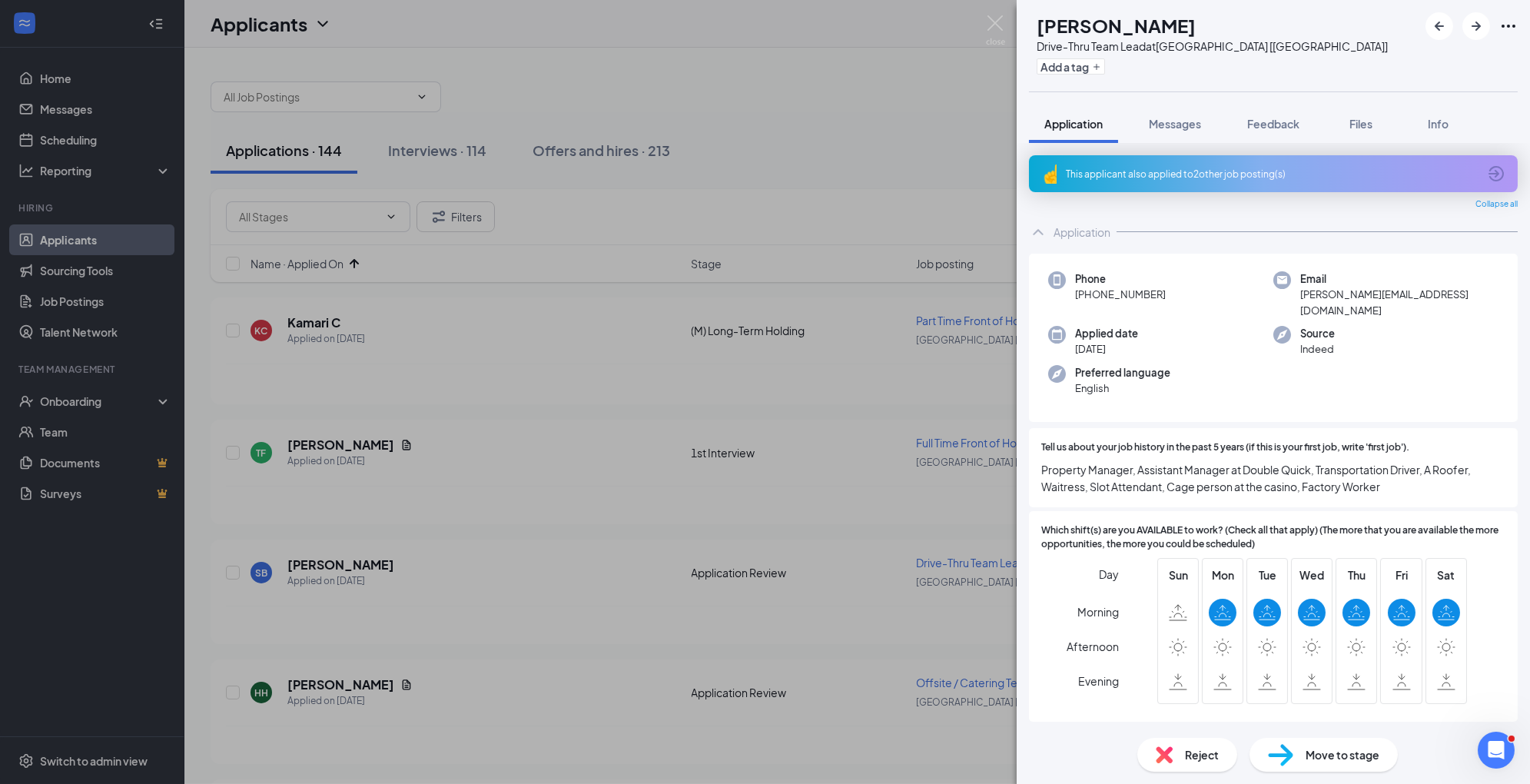
click at [1299, 748] on div "Move to stage" at bounding box center [1324, 755] width 148 height 34
type input "Reviewed- Save for Later (next stage)"
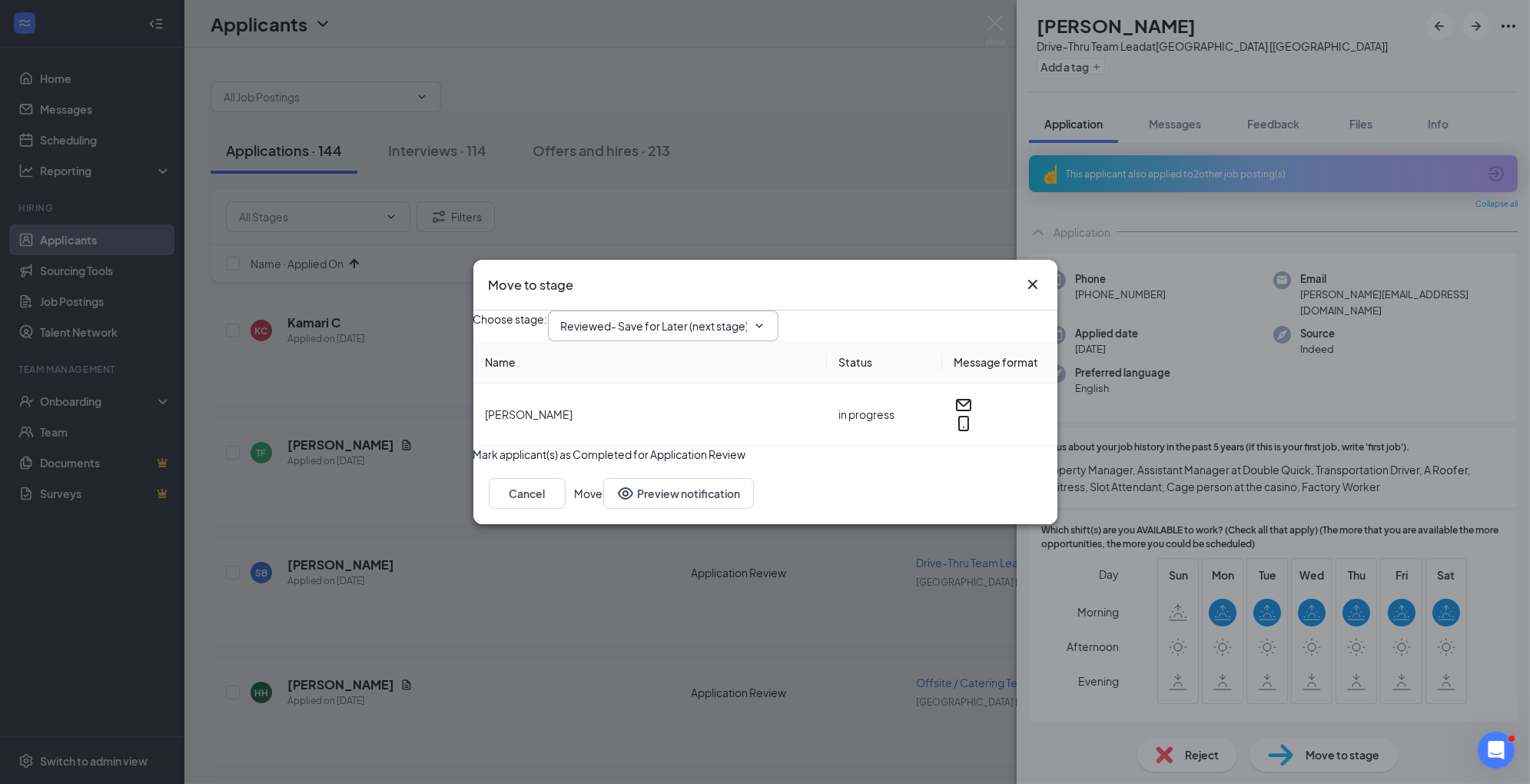
click at [778, 316] on span "Reviewed- Save for Later (next stage)" at bounding box center [663, 326] width 231 height 31
click at [731, 311] on span "Reviewed- Save for Later (next stage)" at bounding box center [663, 326] width 231 height 31
click at [777, 314] on span "Reviewed- Save for Later (next stage)" at bounding box center [663, 326] width 231 height 31
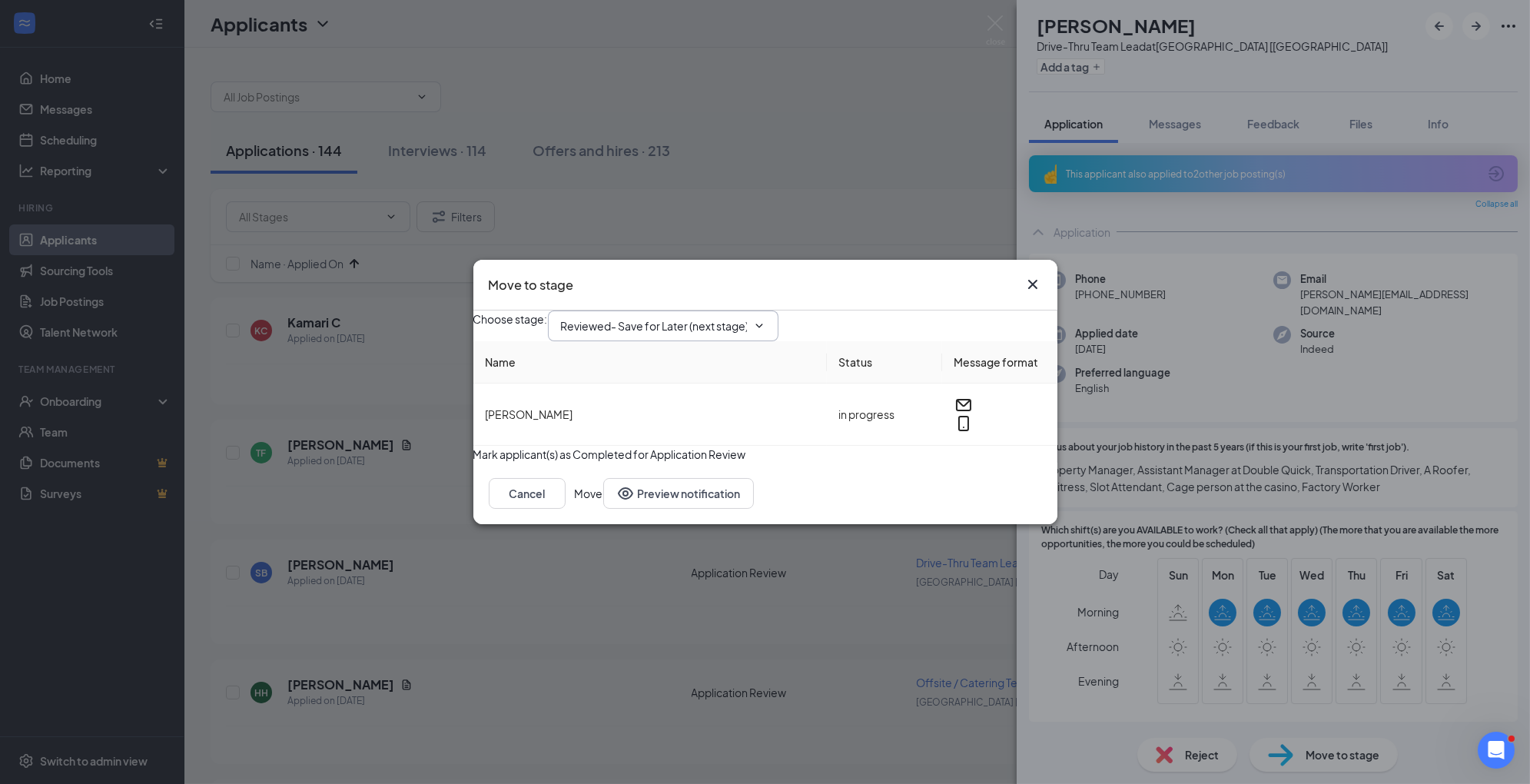
click at [777, 314] on span "Reviewed- Save for Later (next stage)" at bounding box center [663, 326] width 231 height 31
click at [766, 319] on icon "ChevronDown" at bounding box center [759, 326] width 13 height 13
click at [964, 320] on div "Choose stage : Reviewed- Save for Later (next stage)" at bounding box center [765, 326] width 584 height 31
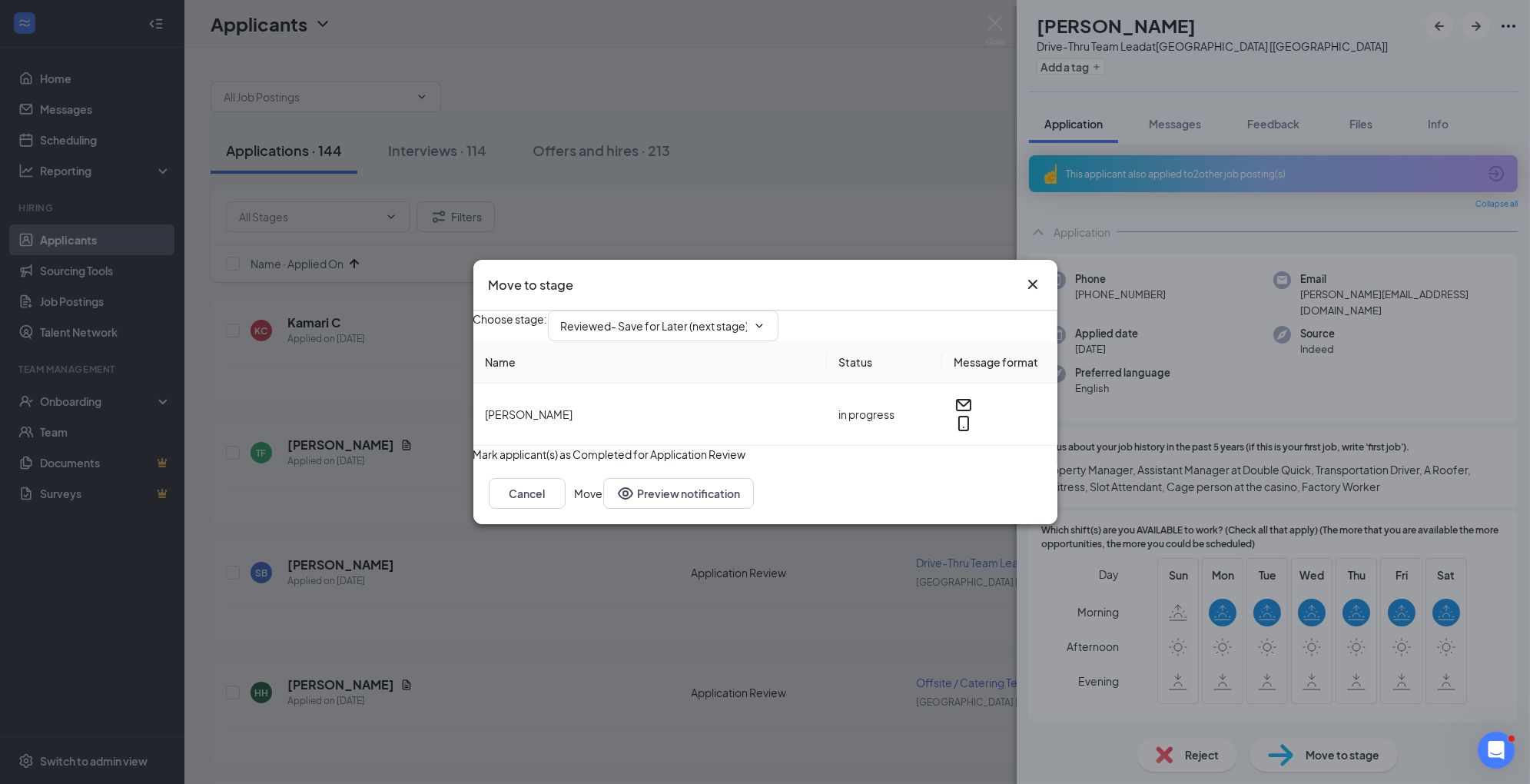
click at [1038, 275] on icon "Cross" at bounding box center [1032, 284] width 18 height 18
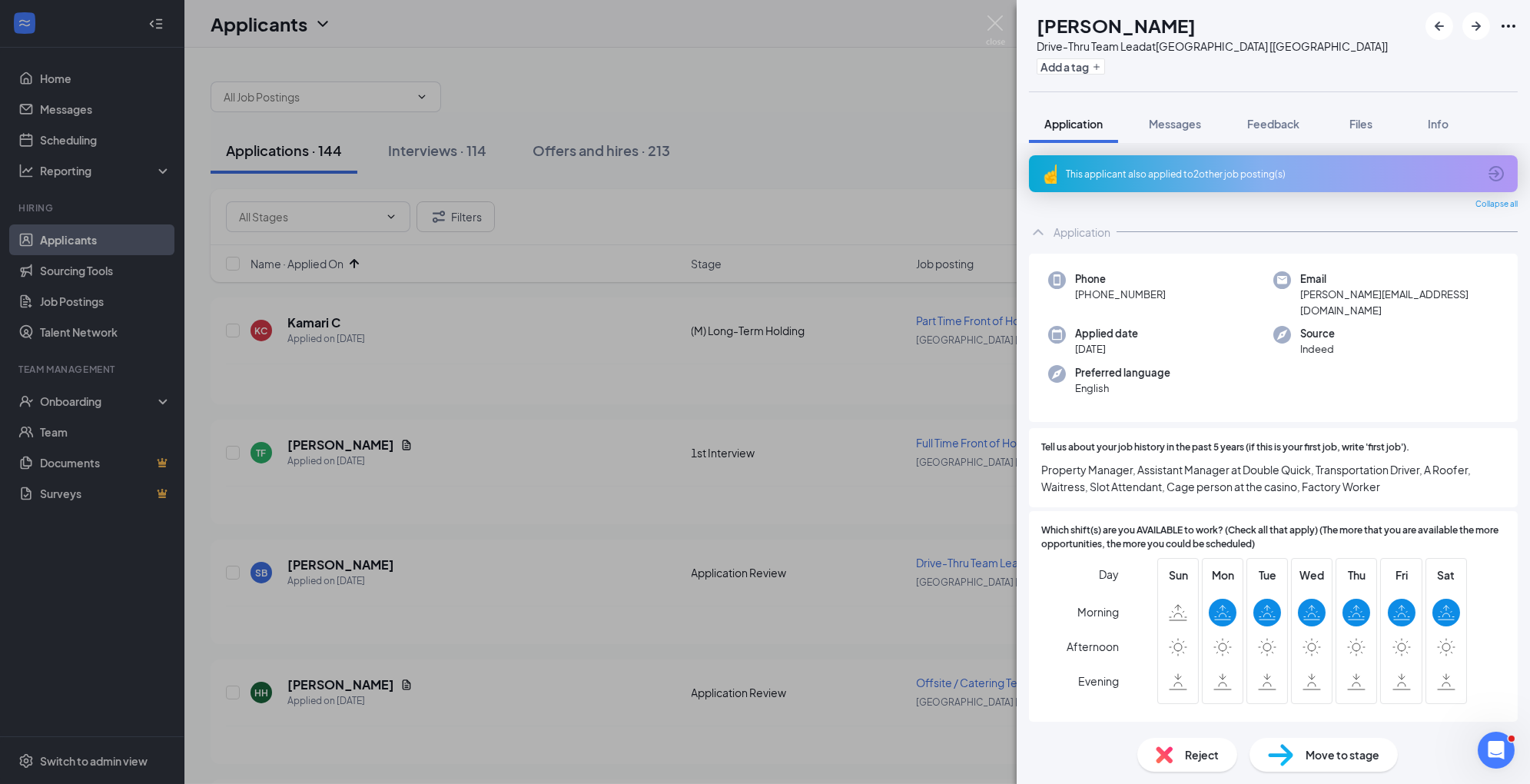
click at [1286, 748] on img at bounding box center [1281, 755] width 25 height 22
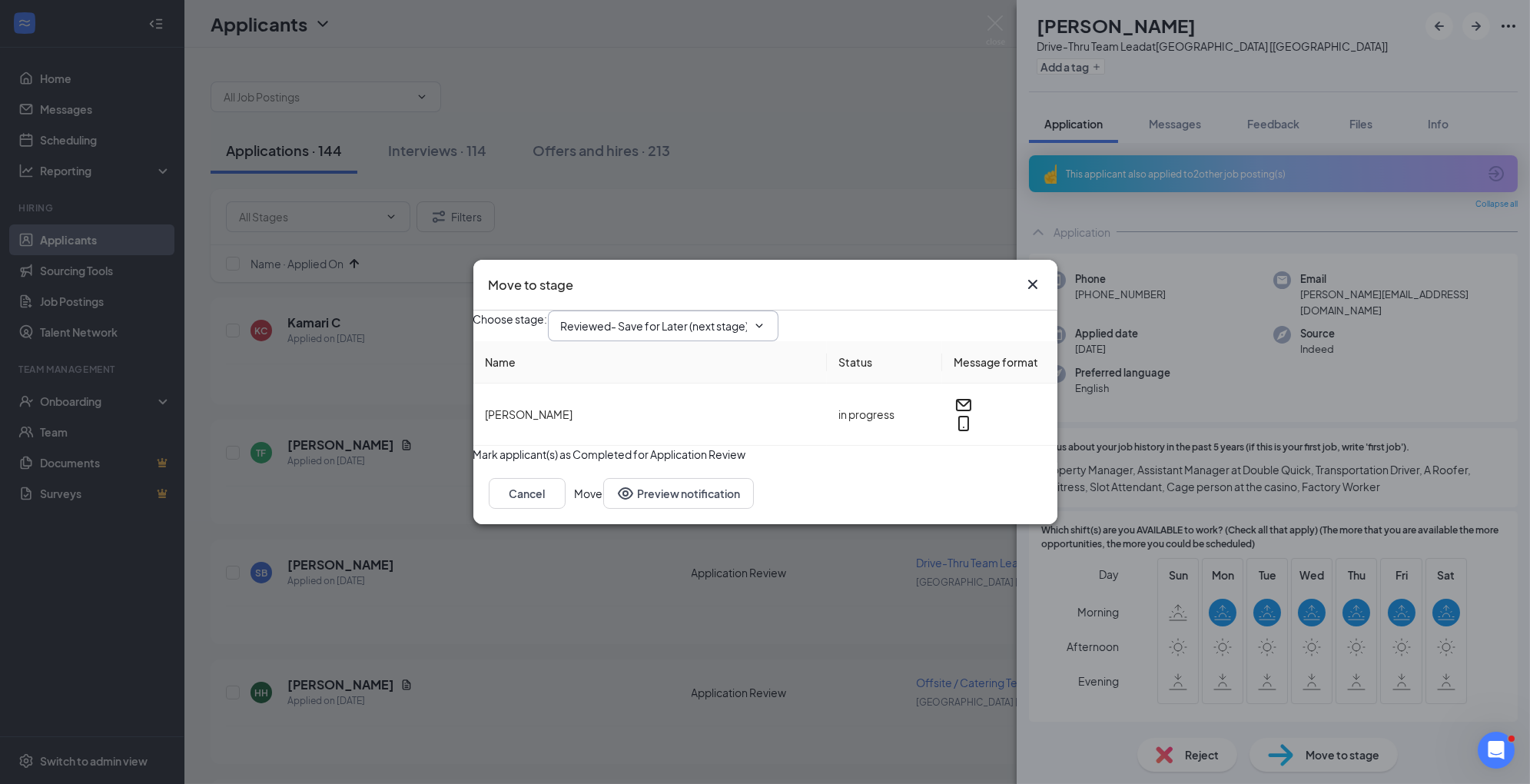
click at [766, 319] on icon "ChevronDown" at bounding box center [759, 326] width 13 height 13
click at [747, 317] on input "Reviewed- Save for Later (next stage)" at bounding box center [654, 325] width 186 height 17
click at [728, 437] on div "1st Interview" at bounding box center [675, 437] width 204 height 17
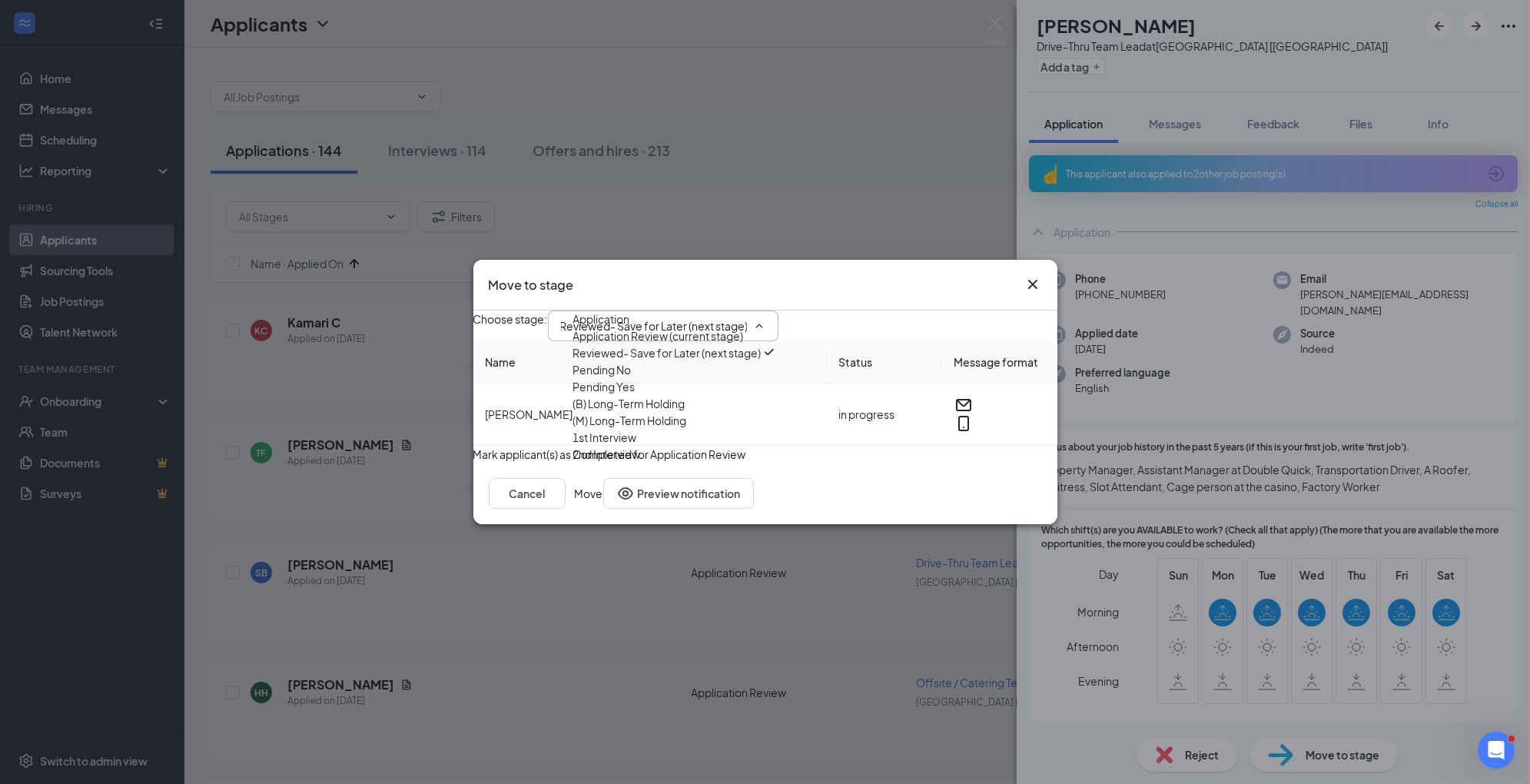
type input "1st Interview"
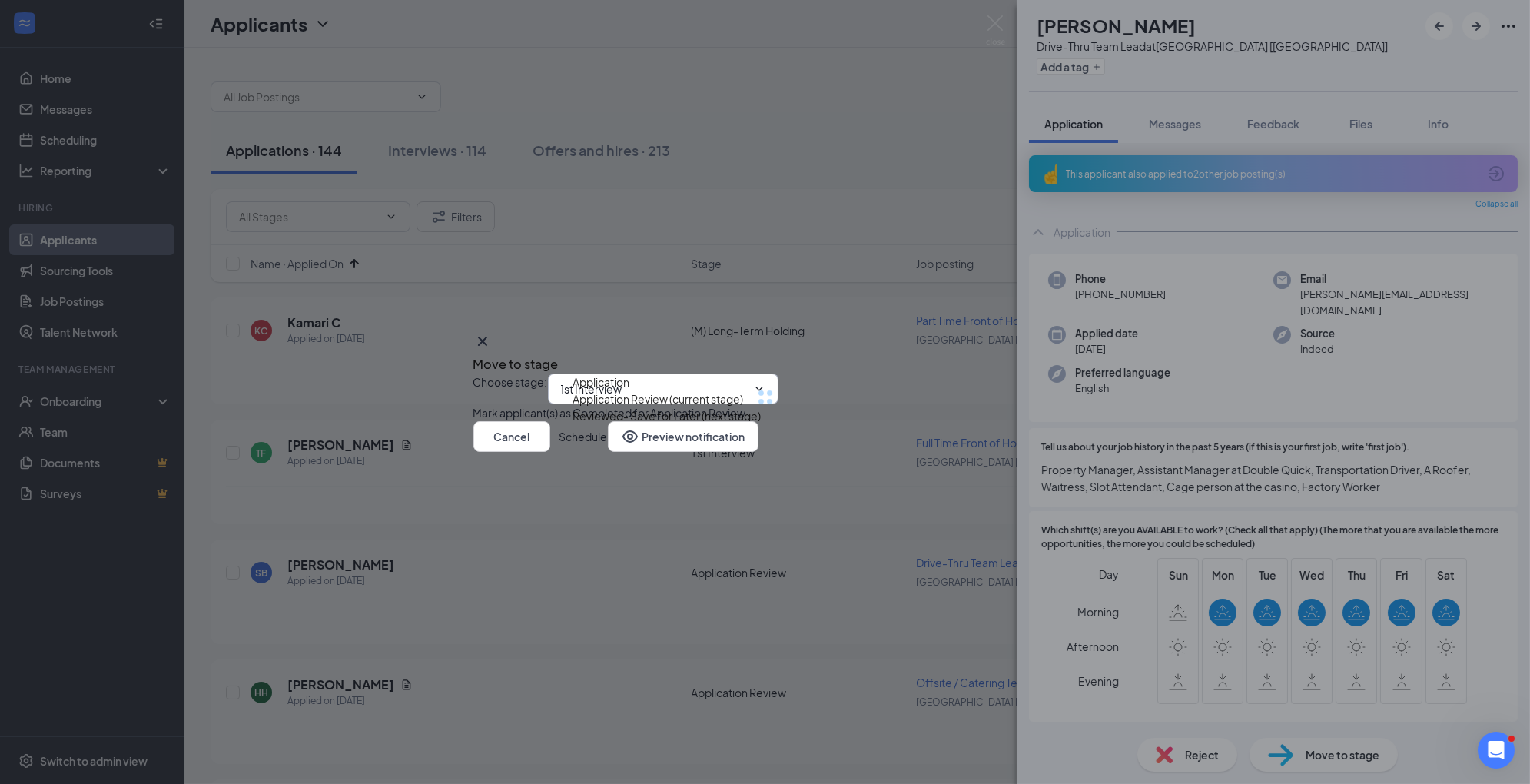
scroll to position [0, 0]
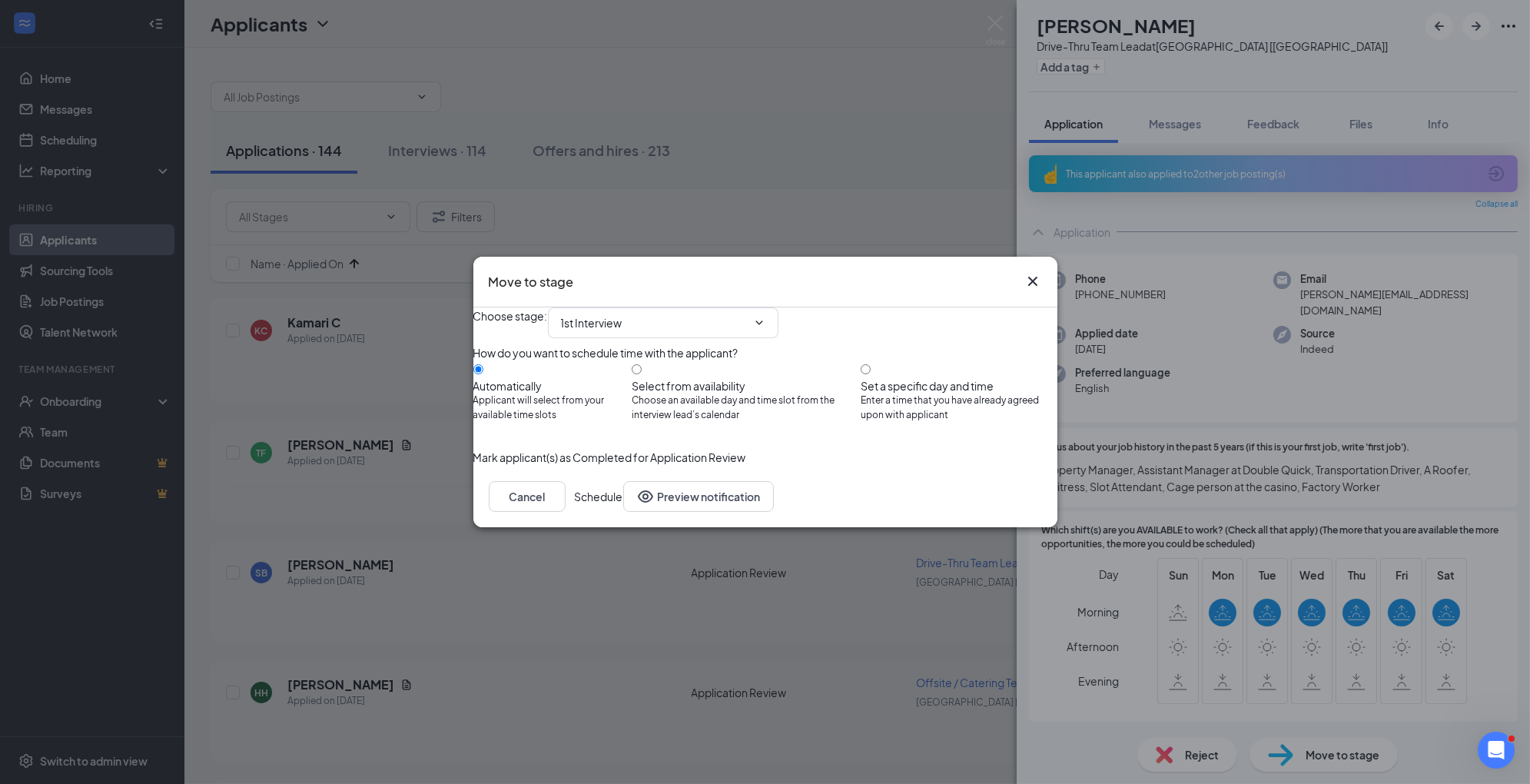
click at [623, 512] on button "Schedule" at bounding box center [599, 496] width 48 height 31
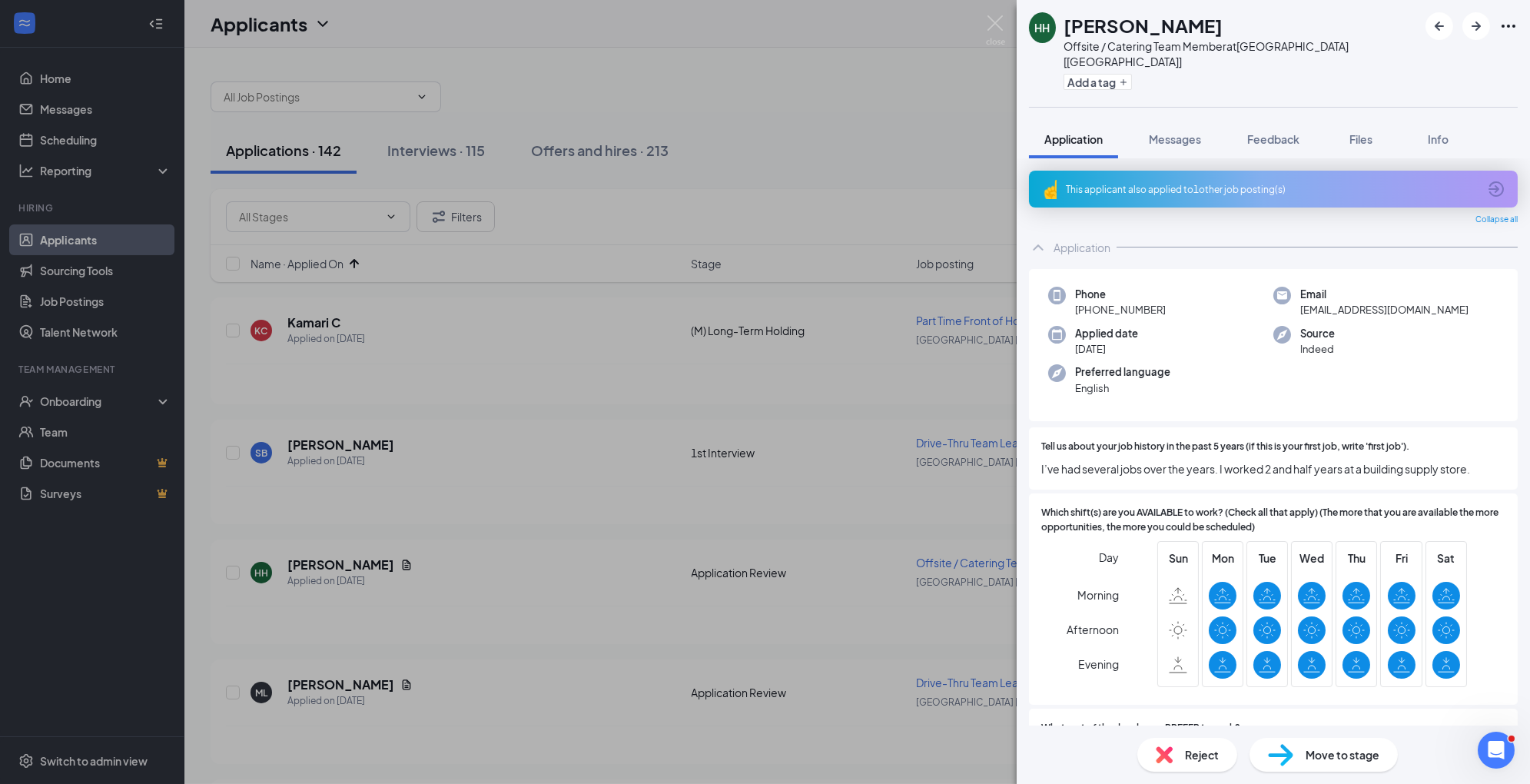
click at [1295, 736] on div "Reject Move to stage" at bounding box center [1274, 755] width 514 height 59
click at [1300, 759] on div "Move to stage" at bounding box center [1324, 755] width 148 height 34
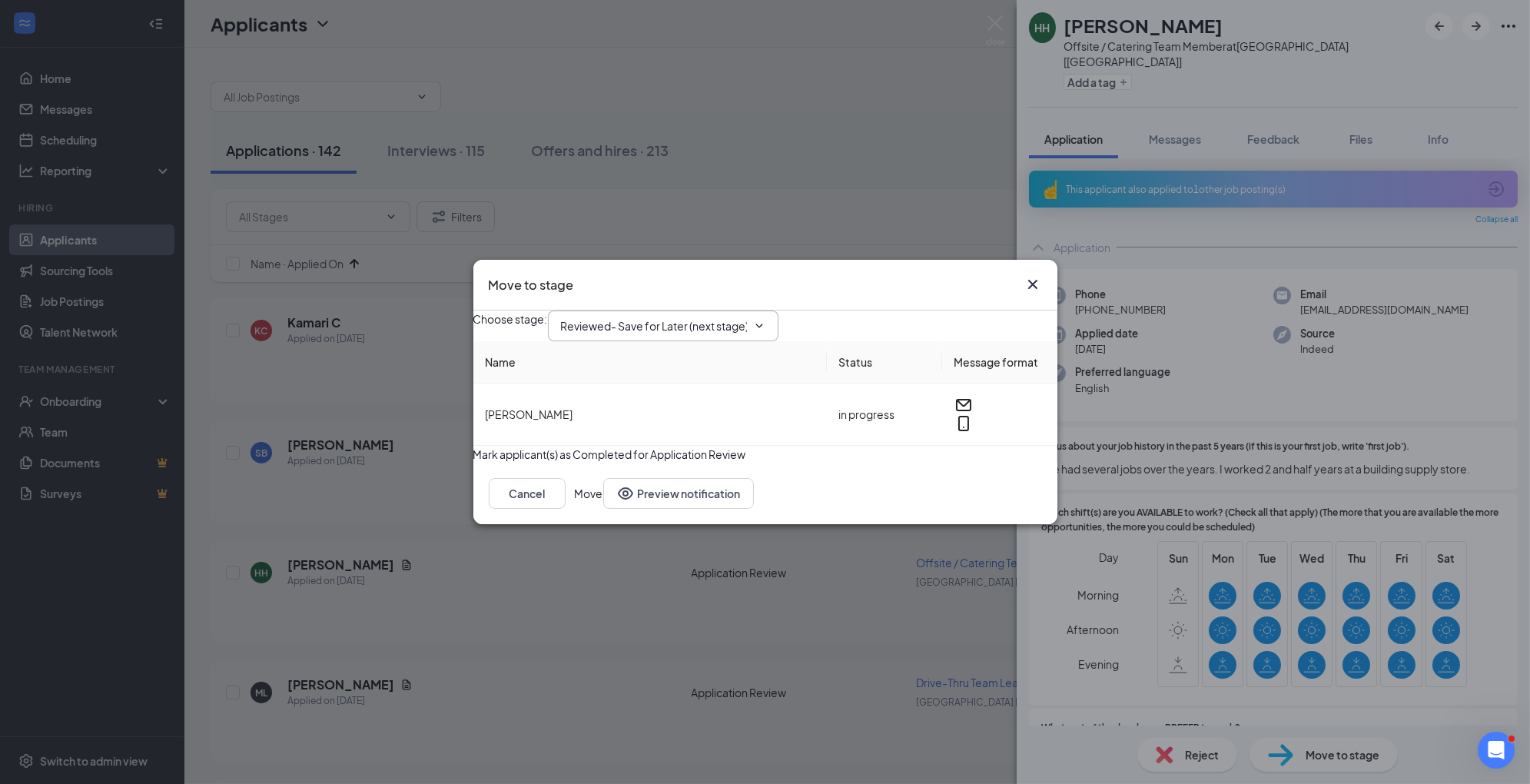
click at [775, 316] on span "Reviewed- Save for Later (next stage)" at bounding box center [663, 326] width 231 height 31
click at [766, 319] on icon "ChevronDown" at bounding box center [759, 326] width 13 height 13
click at [730, 317] on input "Reviewed- Save for Later (next stage)" at bounding box center [654, 325] width 186 height 17
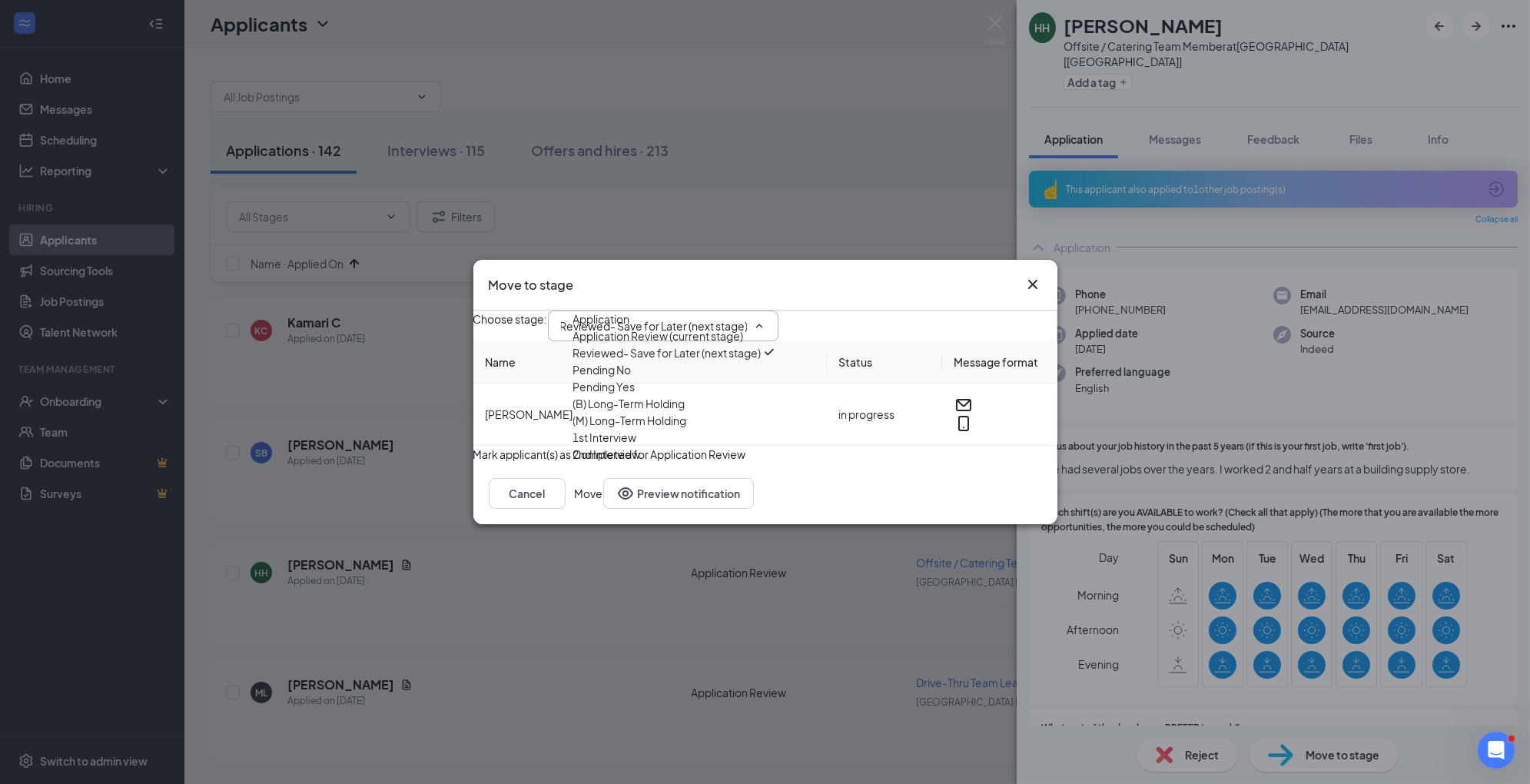
scroll to position [105, 0]
click at [637, 442] on div "1st Interview" at bounding box center [605, 437] width 63 height 17
type input "1st Interview"
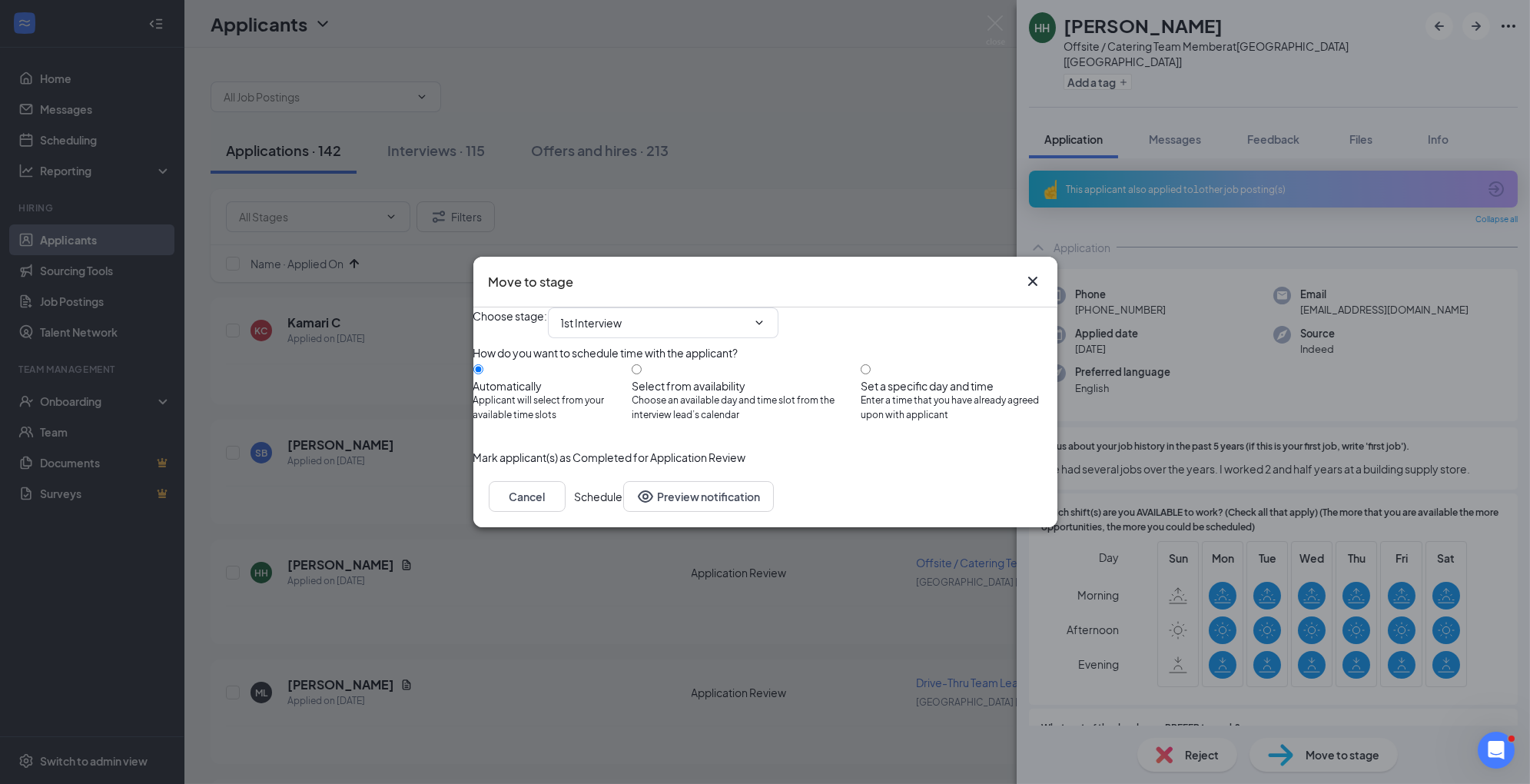
click at [623, 512] on button "Schedule" at bounding box center [599, 496] width 48 height 31
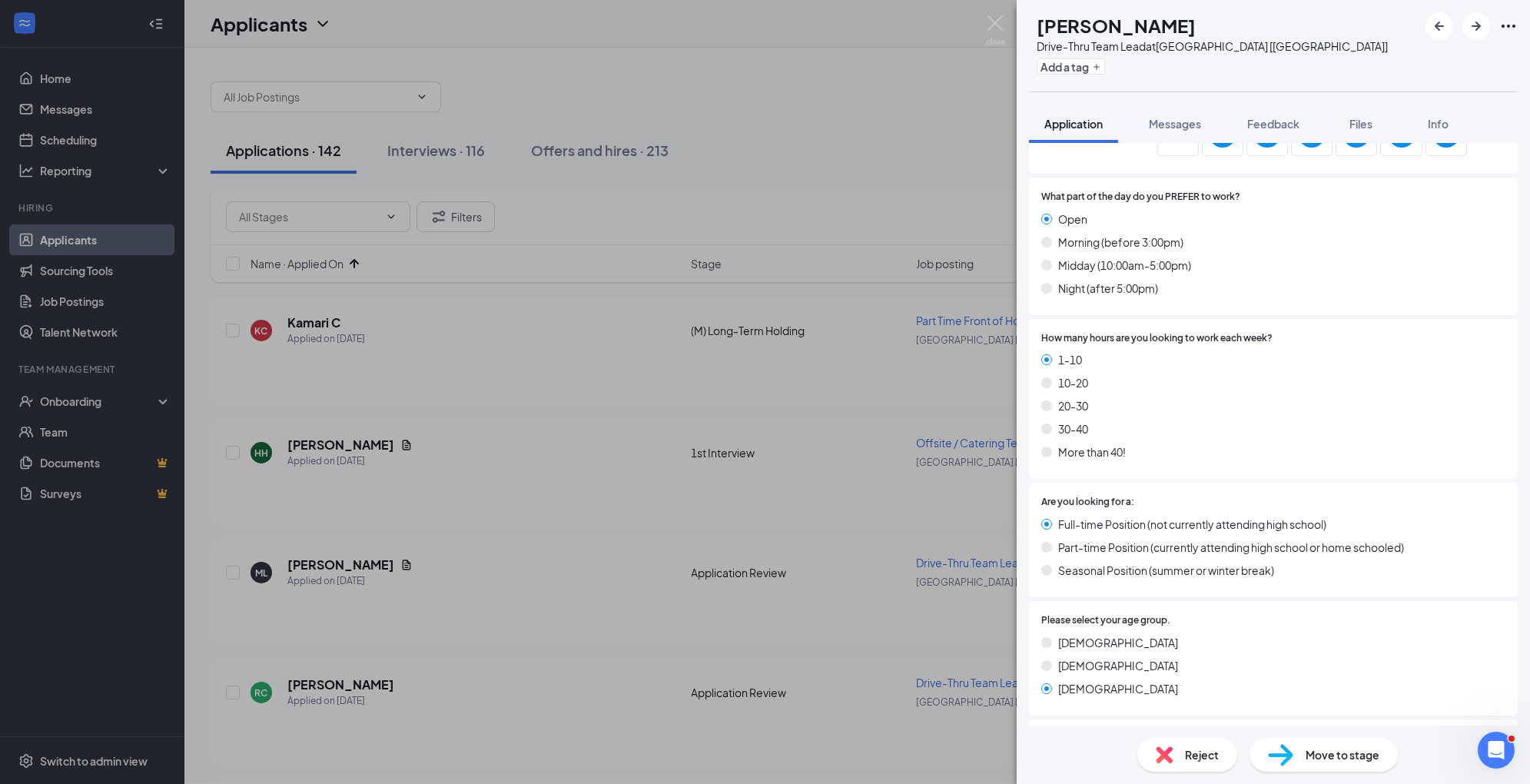
scroll to position [517, 0]
click at [1295, 755] on div "Move to stage" at bounding box center [1324, 755] width 148 height 34
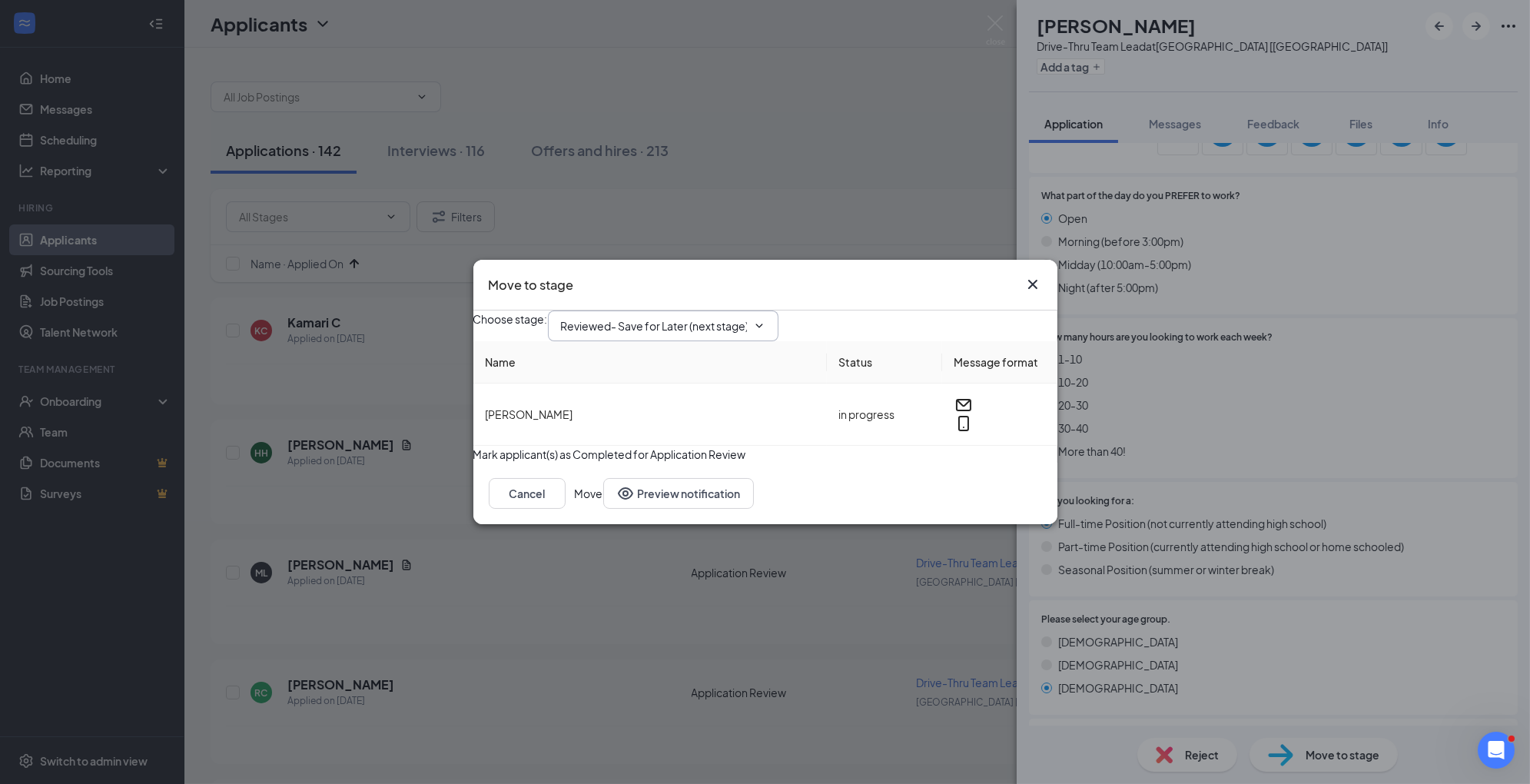
click at [747, 317] on input "Reviewed- Save for Later (next stage)" at bounding box center [654, 325] width 186 height 17
click at [637, 429] on div "1st Interview" at bounding box center [605, 437] width 63 height 17
type input "1st Interview"
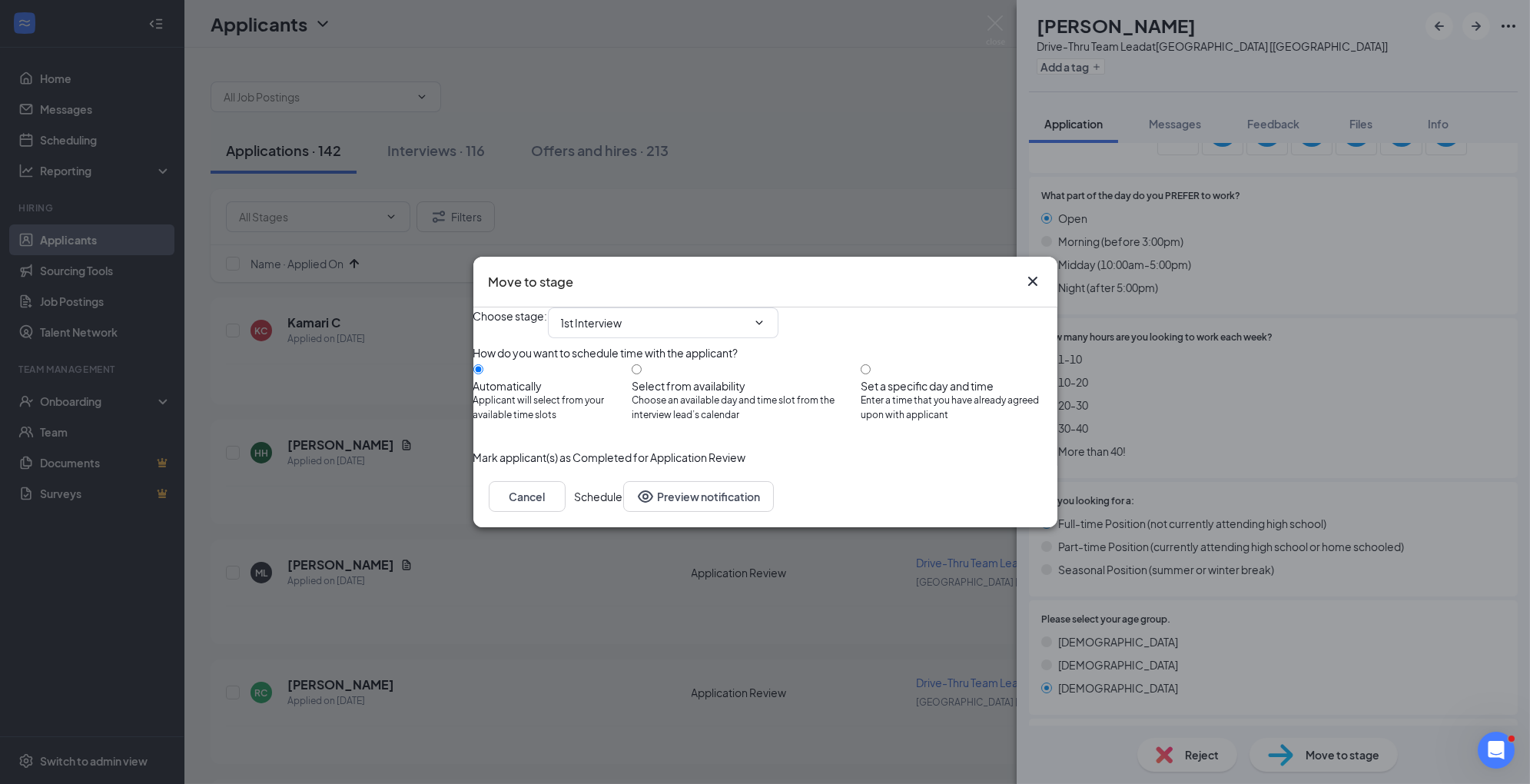
click at [623, 512] on button "Schedule" at bounding box center [599, 496] width 48 height 31
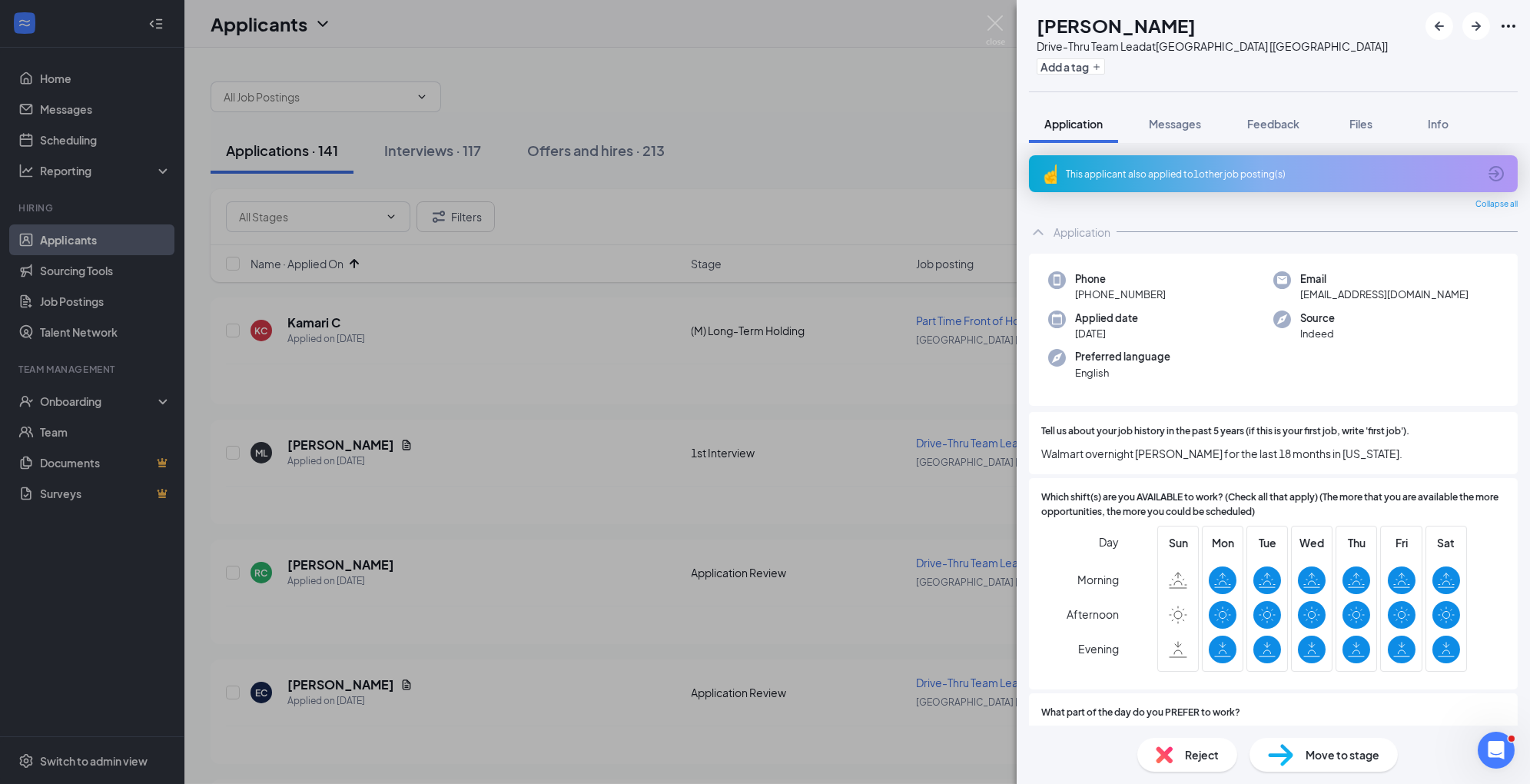
click at [1310, 761] on span "Move to stage" at bounding box center [1342, 754] width 74 height 17
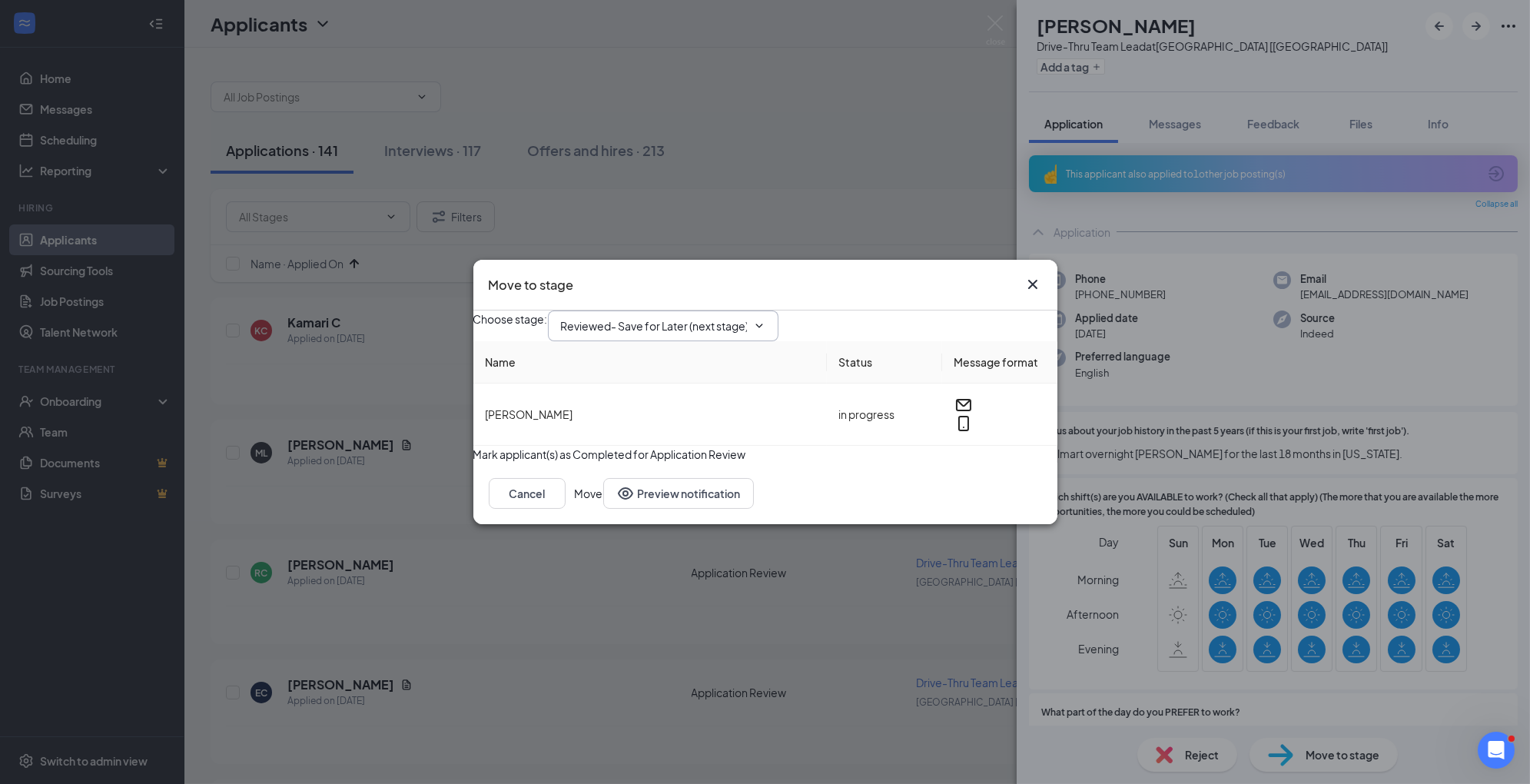
click at [743, 317] on input "Reviewed- Save for Later (next stage)" at bounding box center [654, 325] width 186 height 17
click at [637, 435] on div "1st Interview" at bounding box center [605, 437] width 63 height 17
type input "1st Interview"
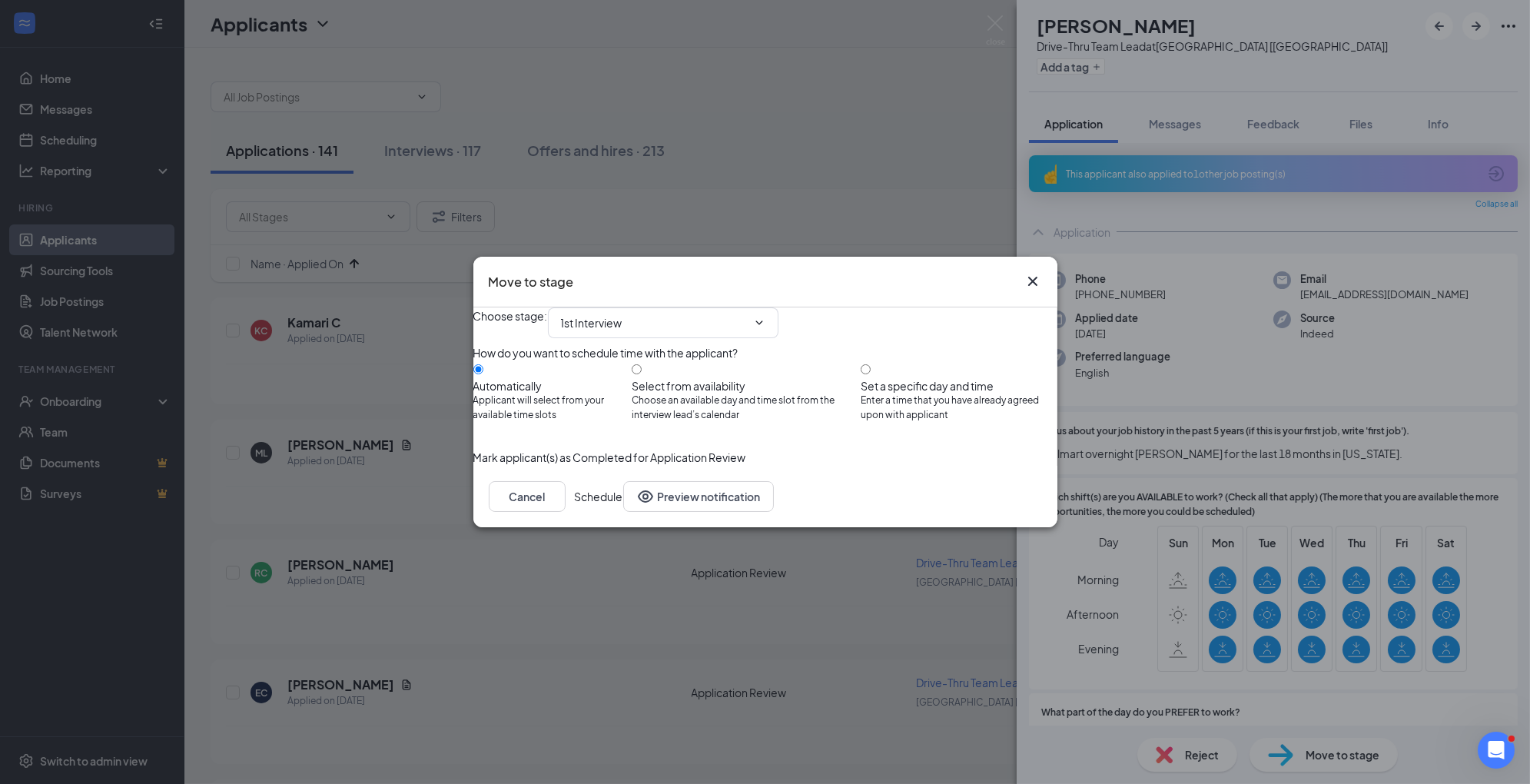
click at [623, 512] on button "Schedule" at bounding box center [599, 496] width 48 height 31
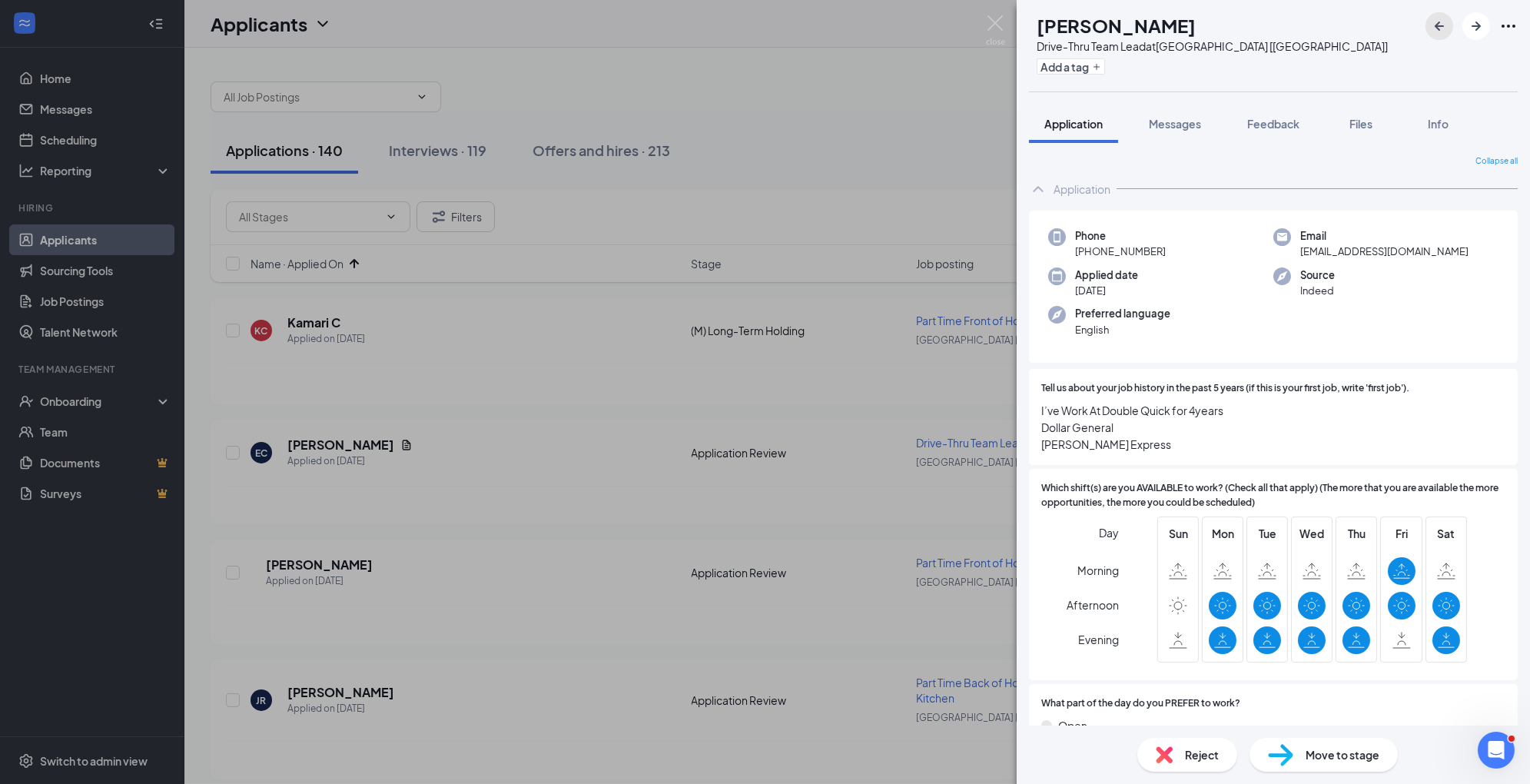
click at [1442, 28] on icon "ArrowLeftNew" at bounding box center [1439, 25] width 18 height 18
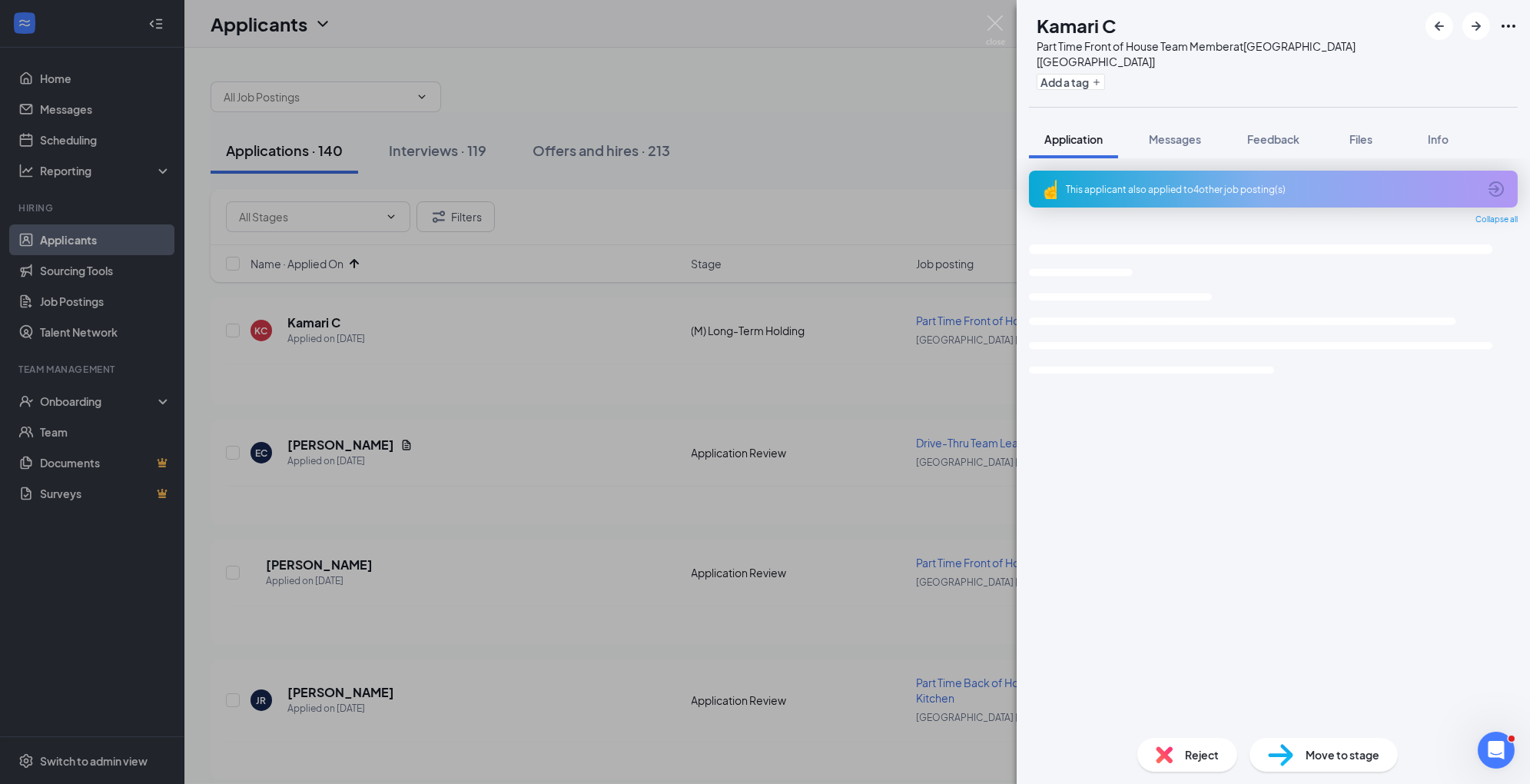
click at [1181, 759] on div "Reject" at bounding box center [1188, 755] width 100 height 34
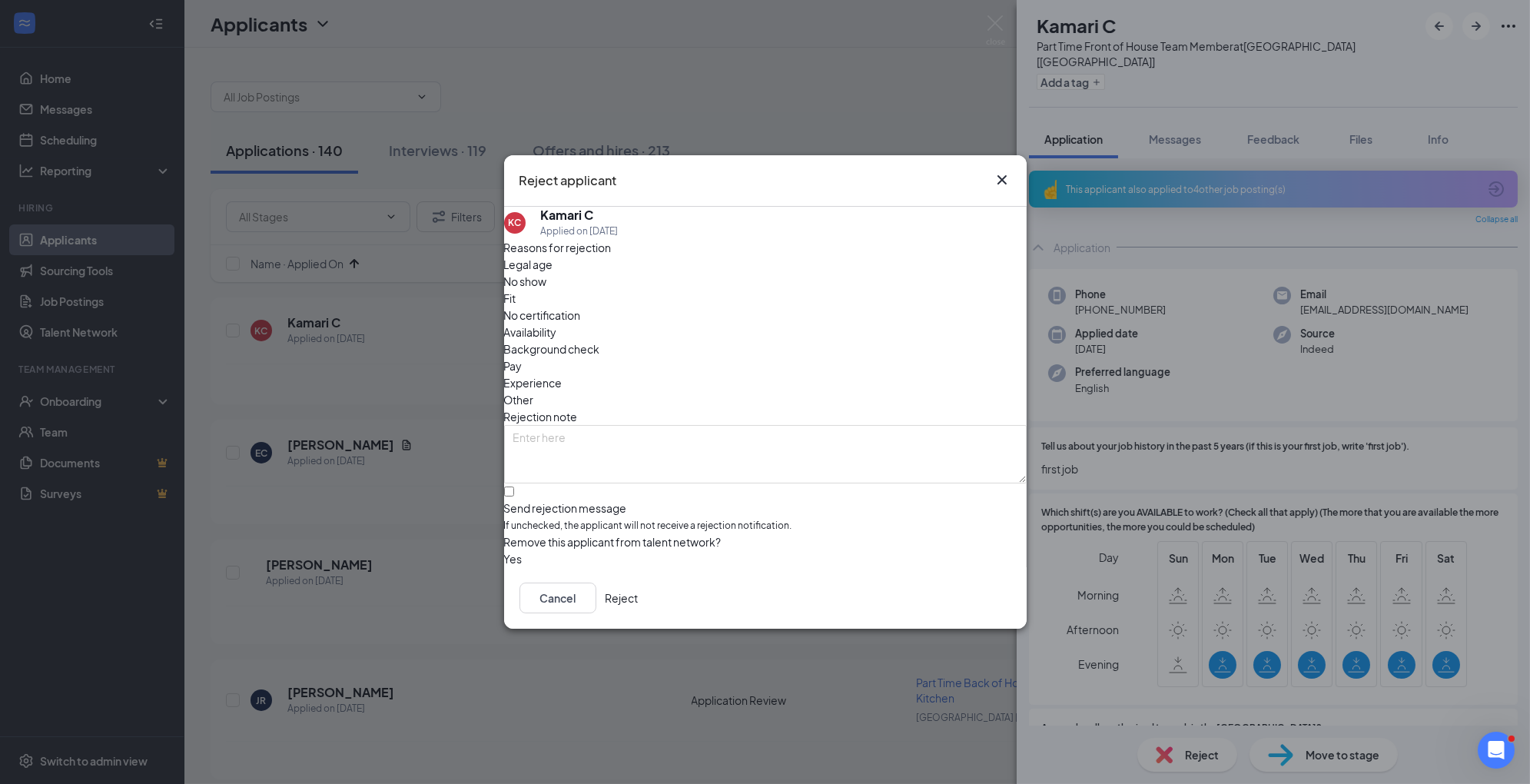
click at [859, 323] on div "Availability" at bounding box center [765, 331] width 522 height 17
click at [713, 374] on div "Experience" at bounding box center [765, 382] width 522 height 17
click at [993, 620] on div "Cancel Reject" at bounding box center [765, 599] width 522 height 62
click at [639, 602] on button "Reject" at bounding box center [622, 598] width 33 height 31
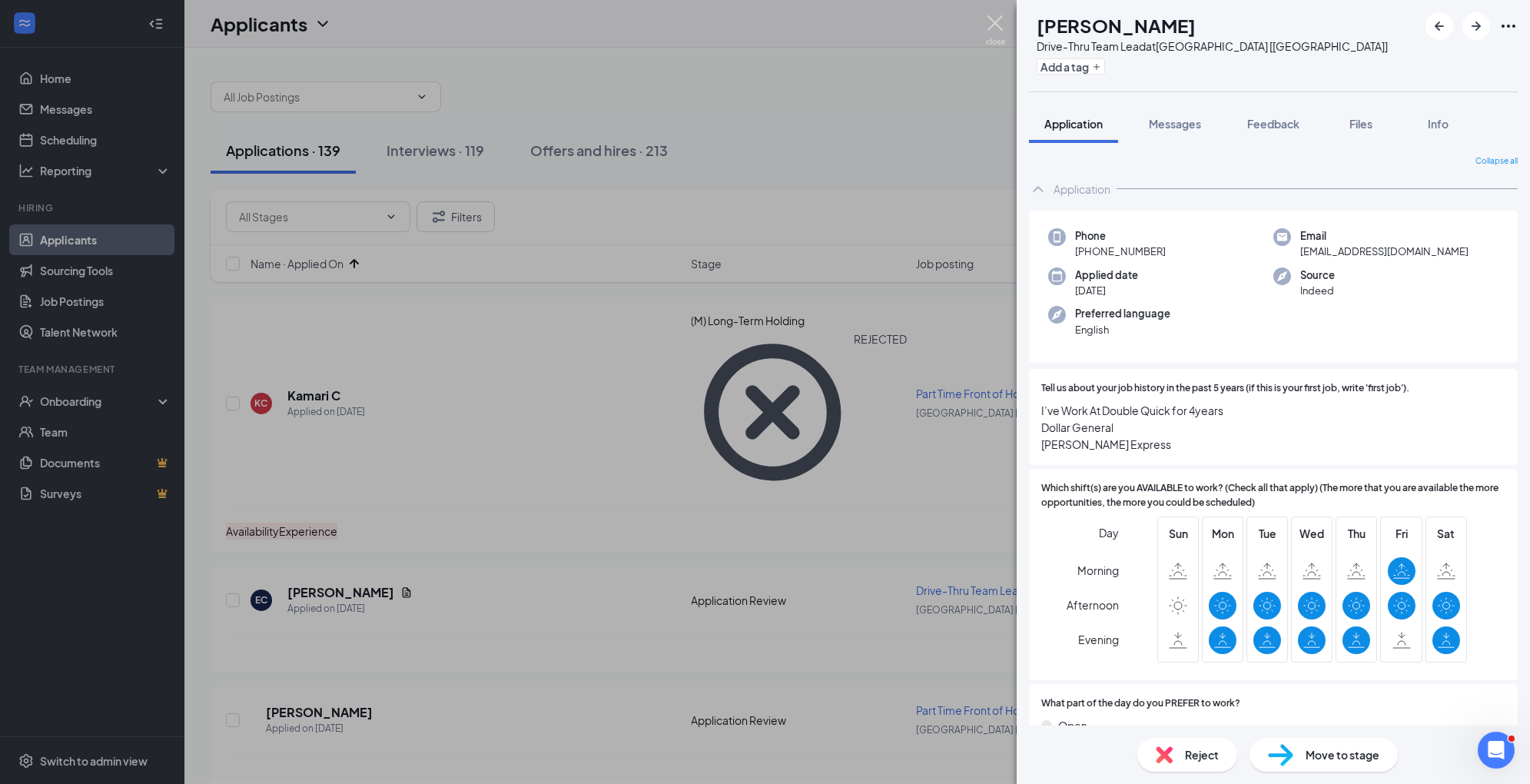
click at [997, 24] on img at bounding box center [996, 30] width 19 height 30
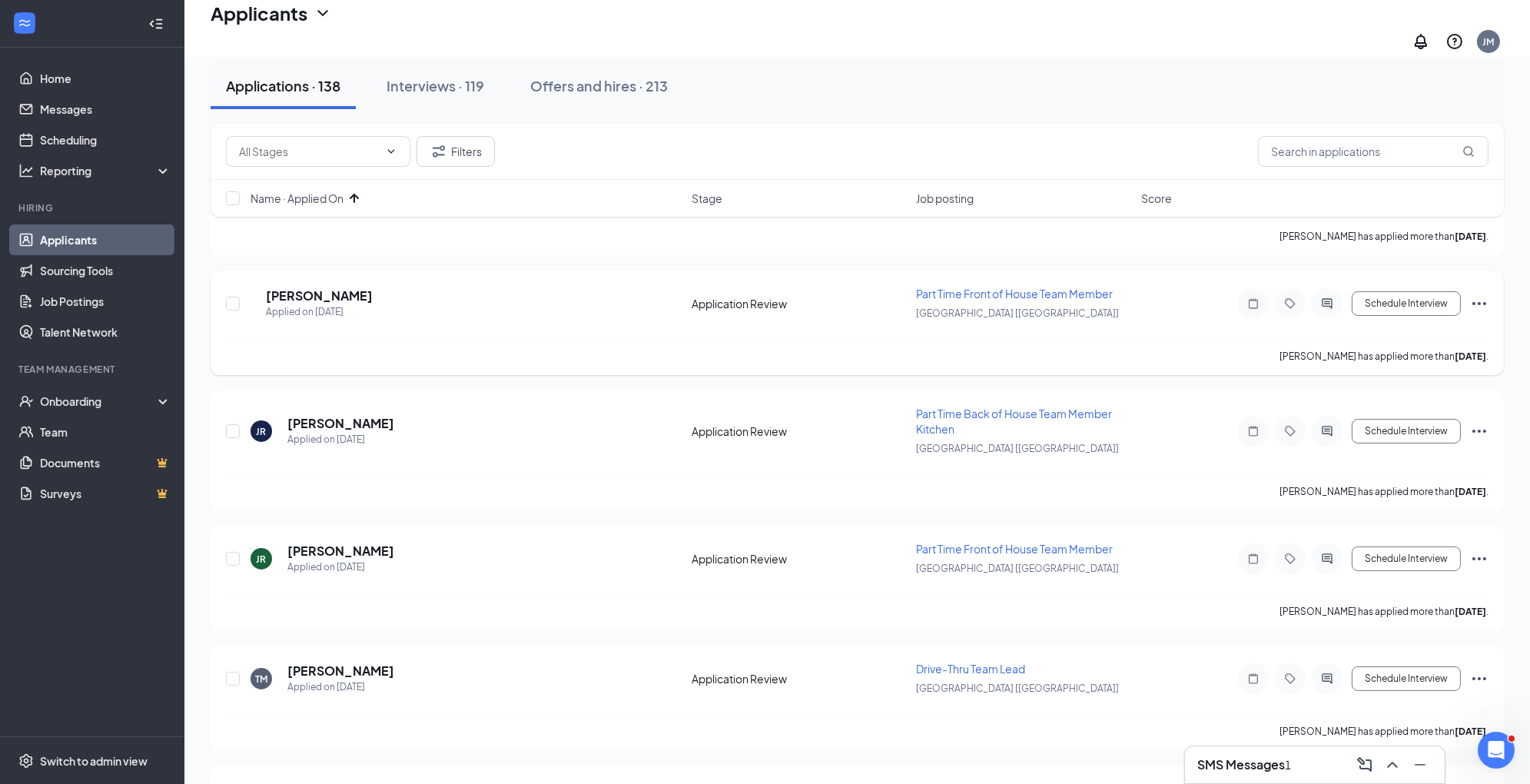
scroll to position [163, 0]
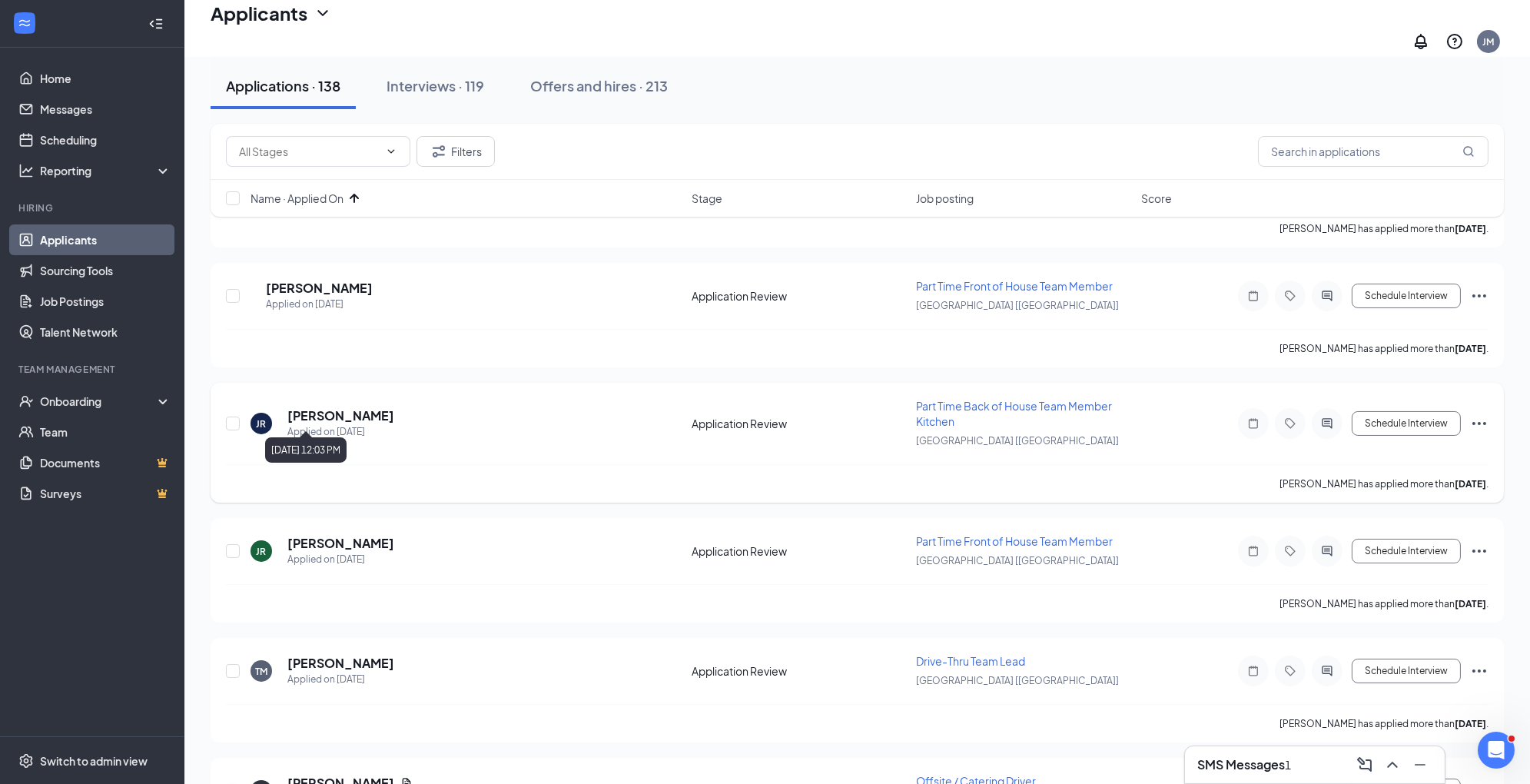
click at [366, 407] on h5 "[PERSON_NAME]" at bounding box center [341, 415] width 107 height 17
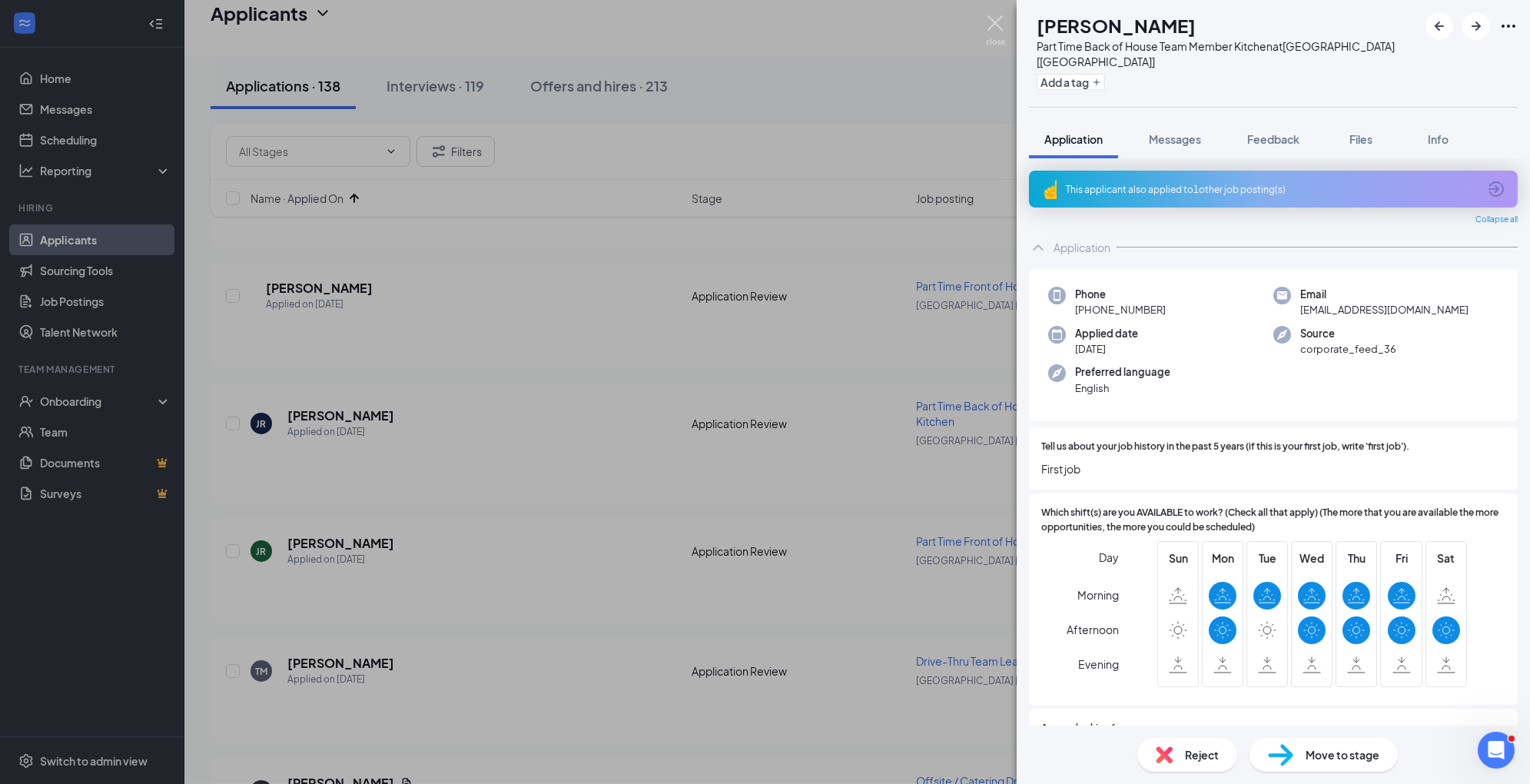
click at [996, 29] on img at bounding box center [996, 30] width 19 height 30
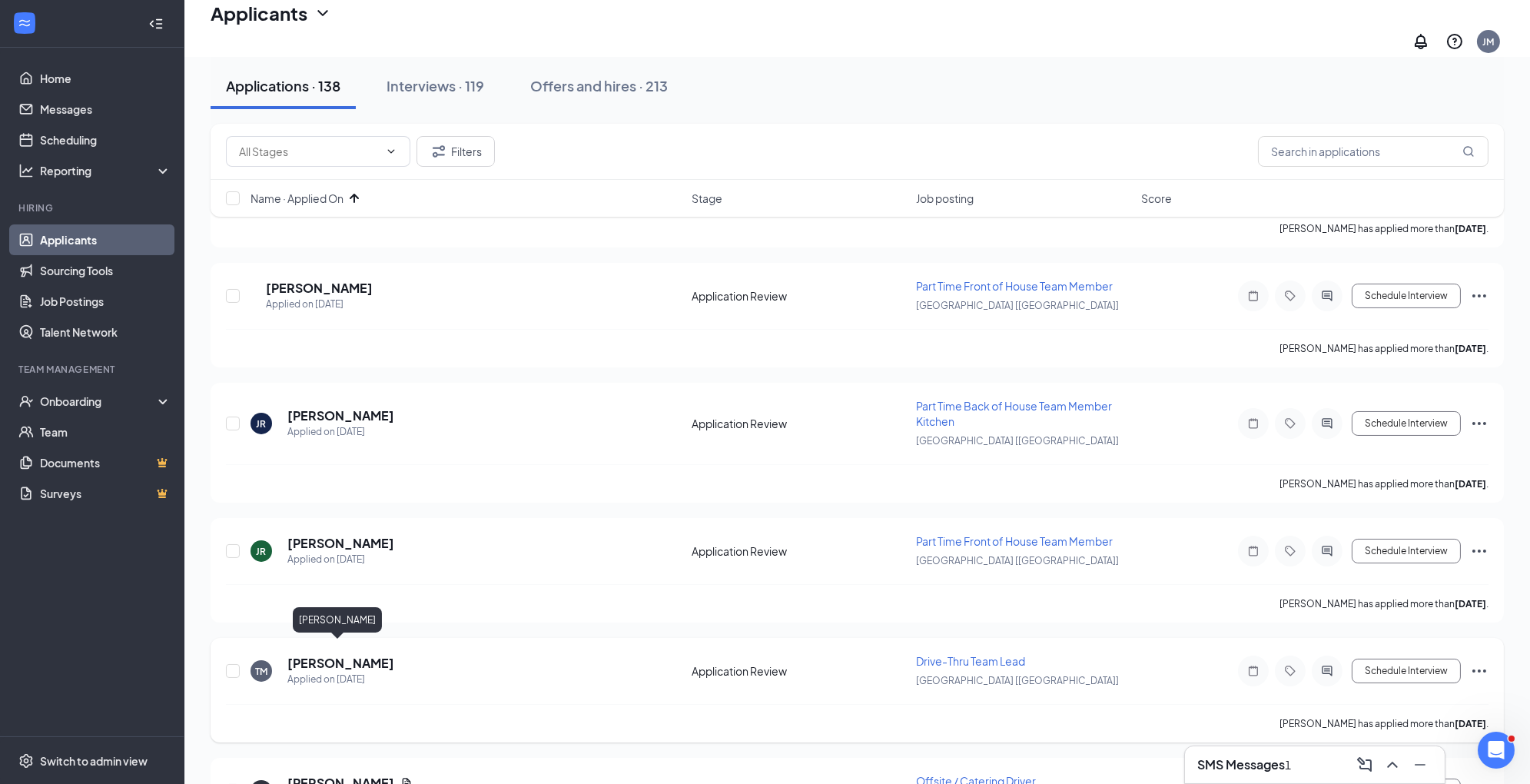
click at [355, 655] on h5 "[PERSON_NAME]" at bounding box center [341, 663] width 107 height 17
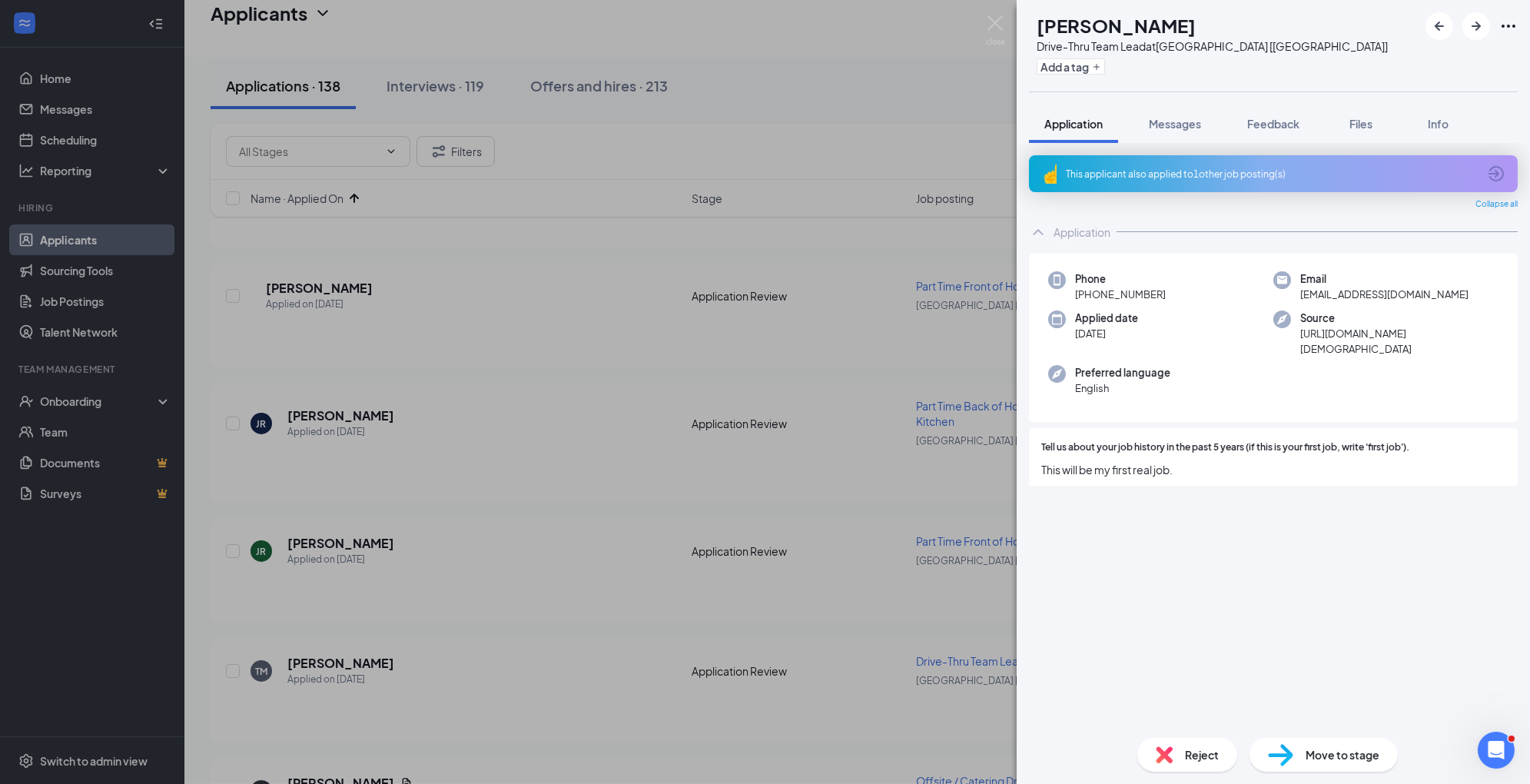
click at [1192, 761] on span "Reject" at bounding box center [1202, 754] width 34 height 17
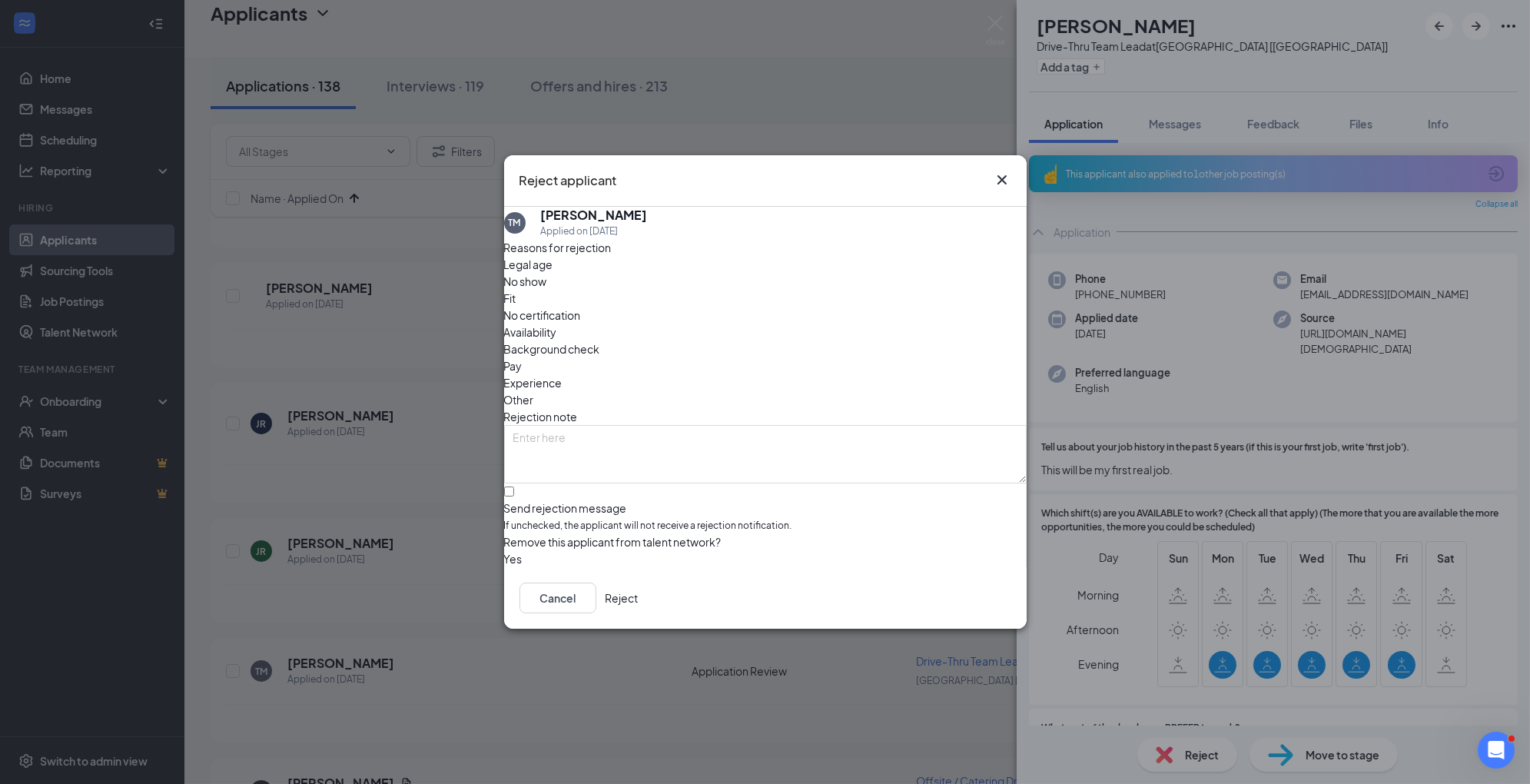
click at [557, 323] on span "Availability" at bounding box center [530, 331] width 53 height 17
click at [563, 374] on span "Experience" at bounding box center [534, 382] width 59 height 17
click at [639, 603] on button "Reject" at bounding box center [622, 598] width 33 height 31
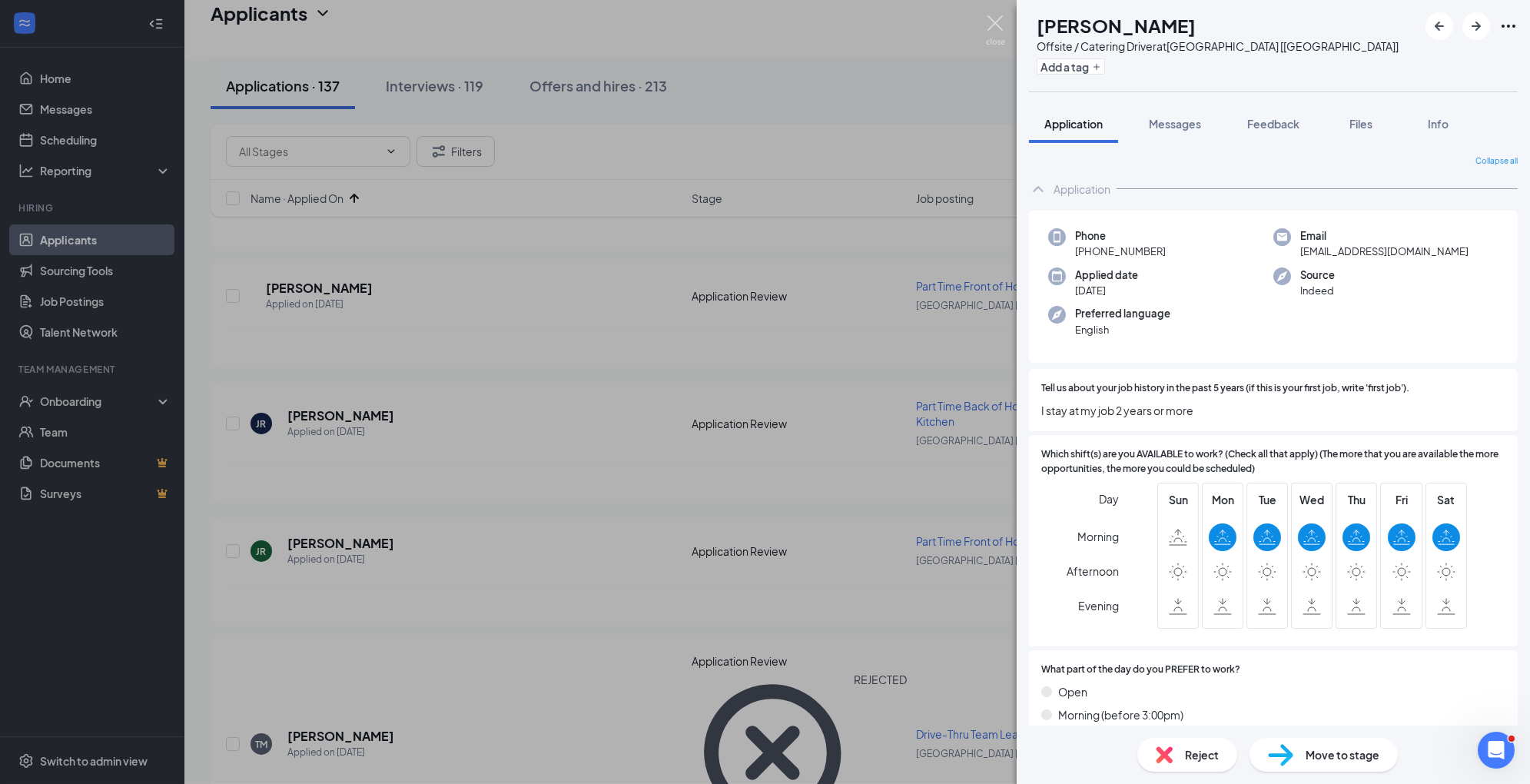
click at [999, 25] on img at bounding box center [996, 30] width 19 height 30
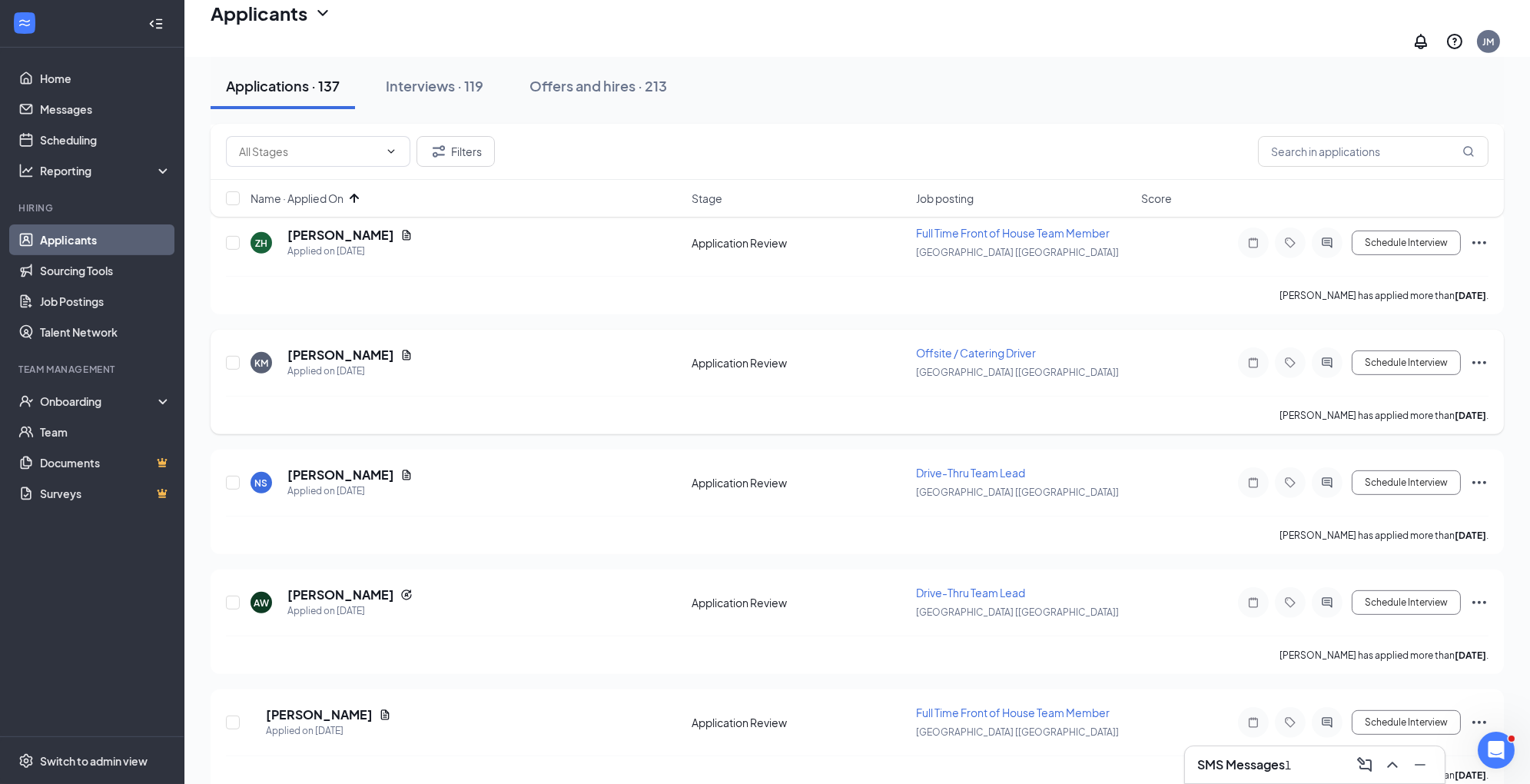
scroll to position [1631, 0]
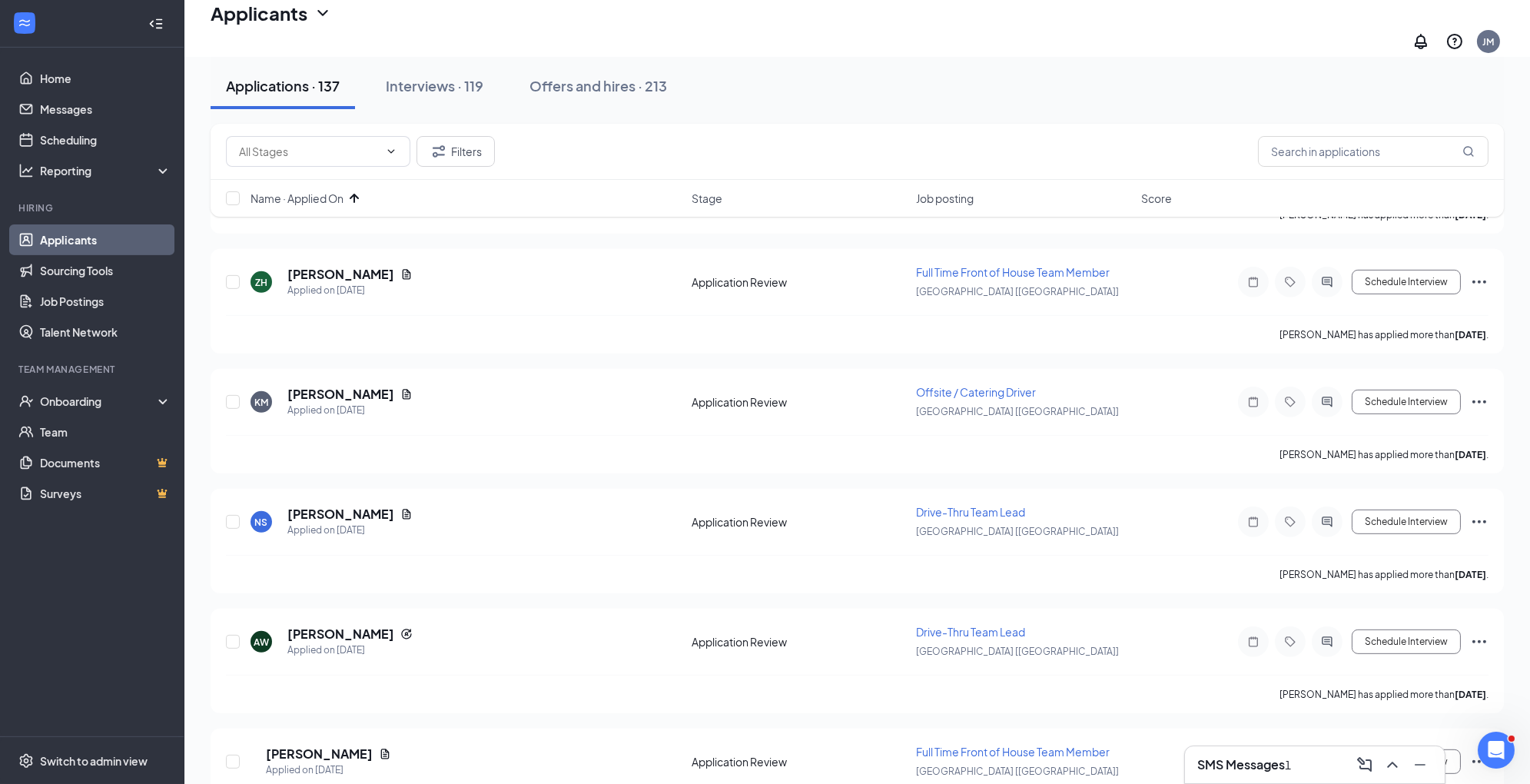
click at [360, 189] on div "Name · Applied On Stage Job posting Score" at bounding box center [858, 198] width 1294 height 37
click at [359, 197] on icon "ArrowUp" at bounding box center [354, 198] width 10 height 10
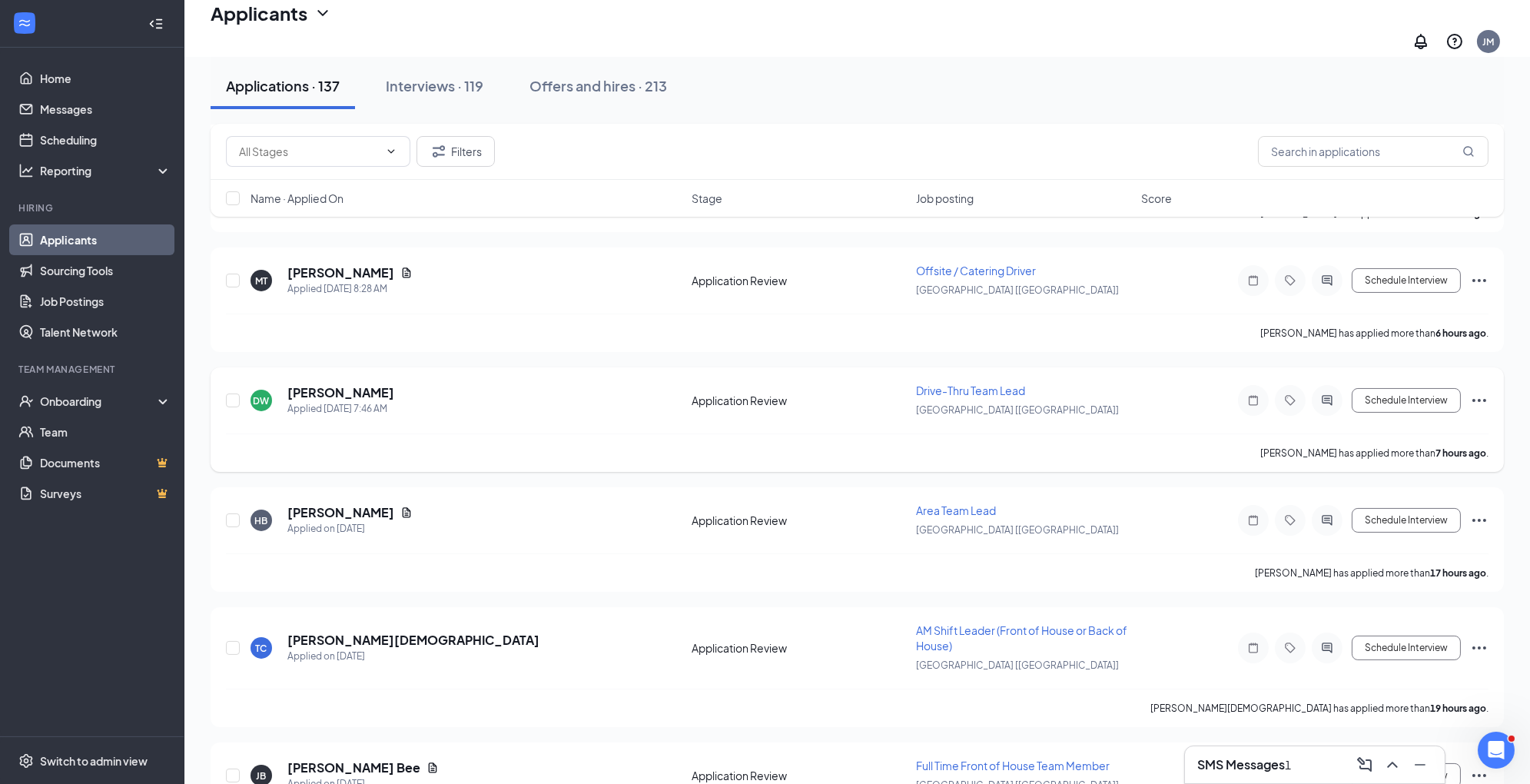
scroll to position [456, 0]
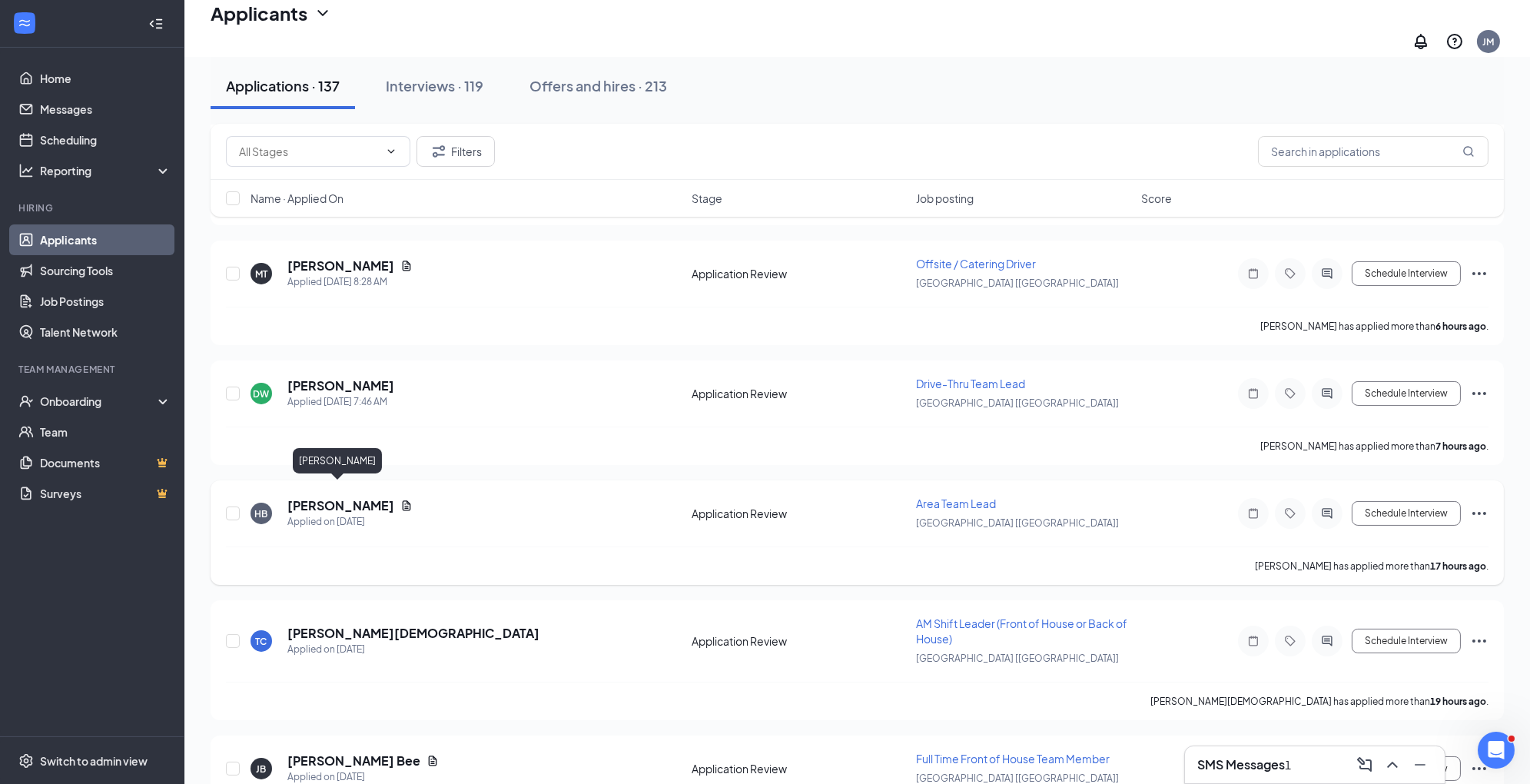
click at [339, 497] on h5 "[PERSON_NAME]" at bounding box center [341, 505] width 107 height 17
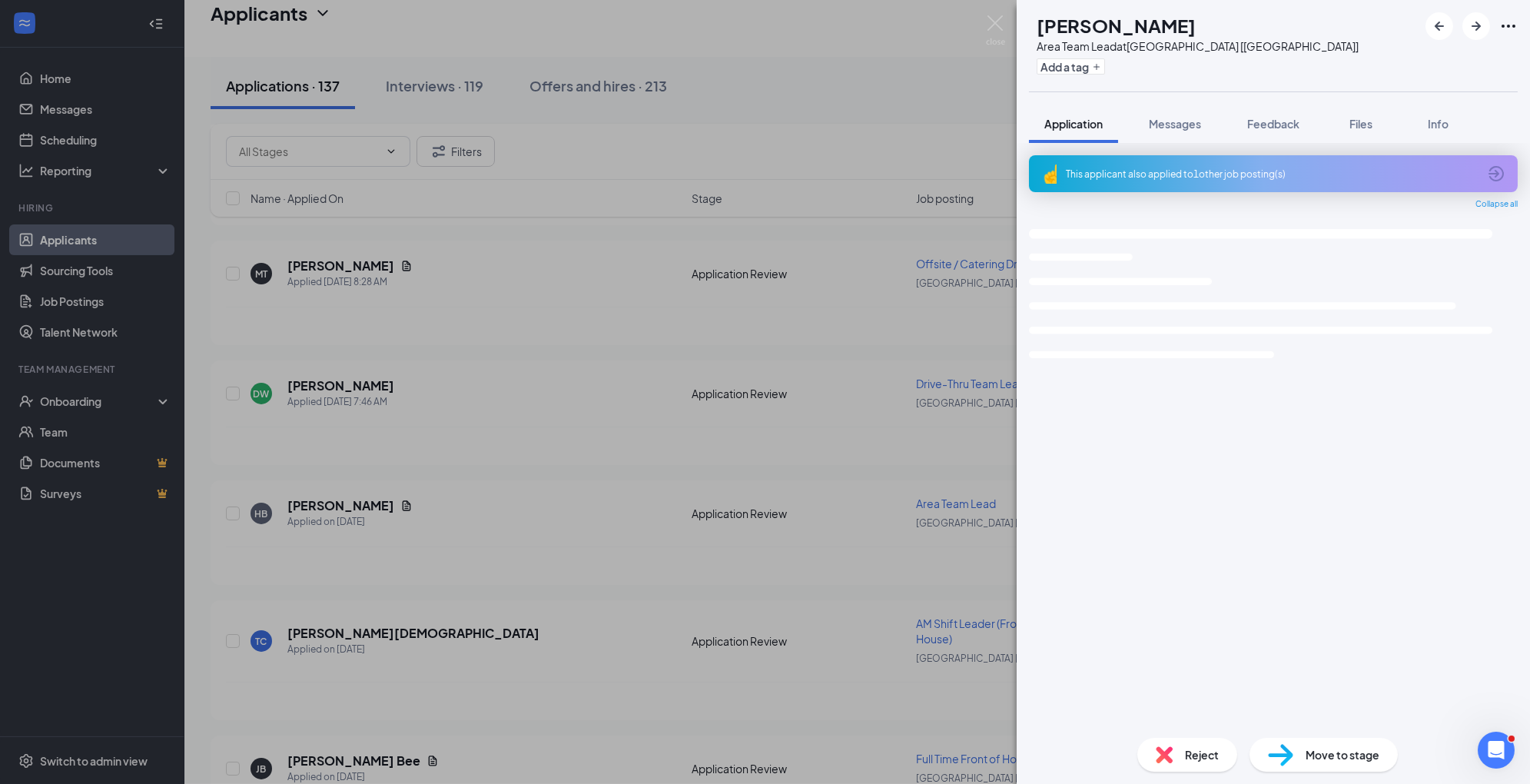
click at [1181, 757] on div "Reject" at bounding box center [1188, 755] width 100 height 34
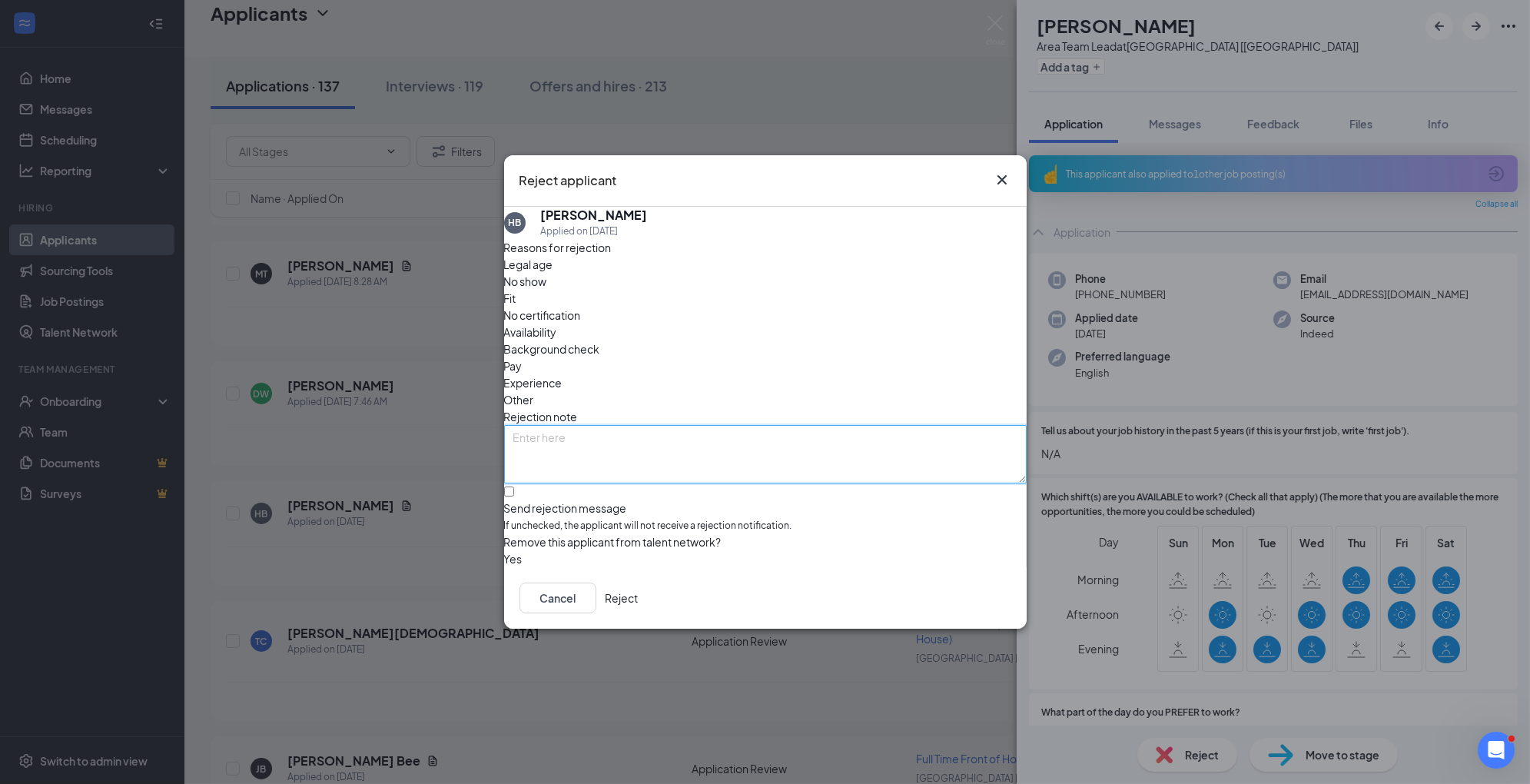
click at [831, 425] on textarea at bounding box center [765, 454] width 522 height 59
type textarea "sent interview for another application"
click at [534, 392] on span "Other" at bounding box center [519, 400] width 30 height 17
click at [639, 599] on button "Reject" at bounding box center [622, 598] width 33 height 31
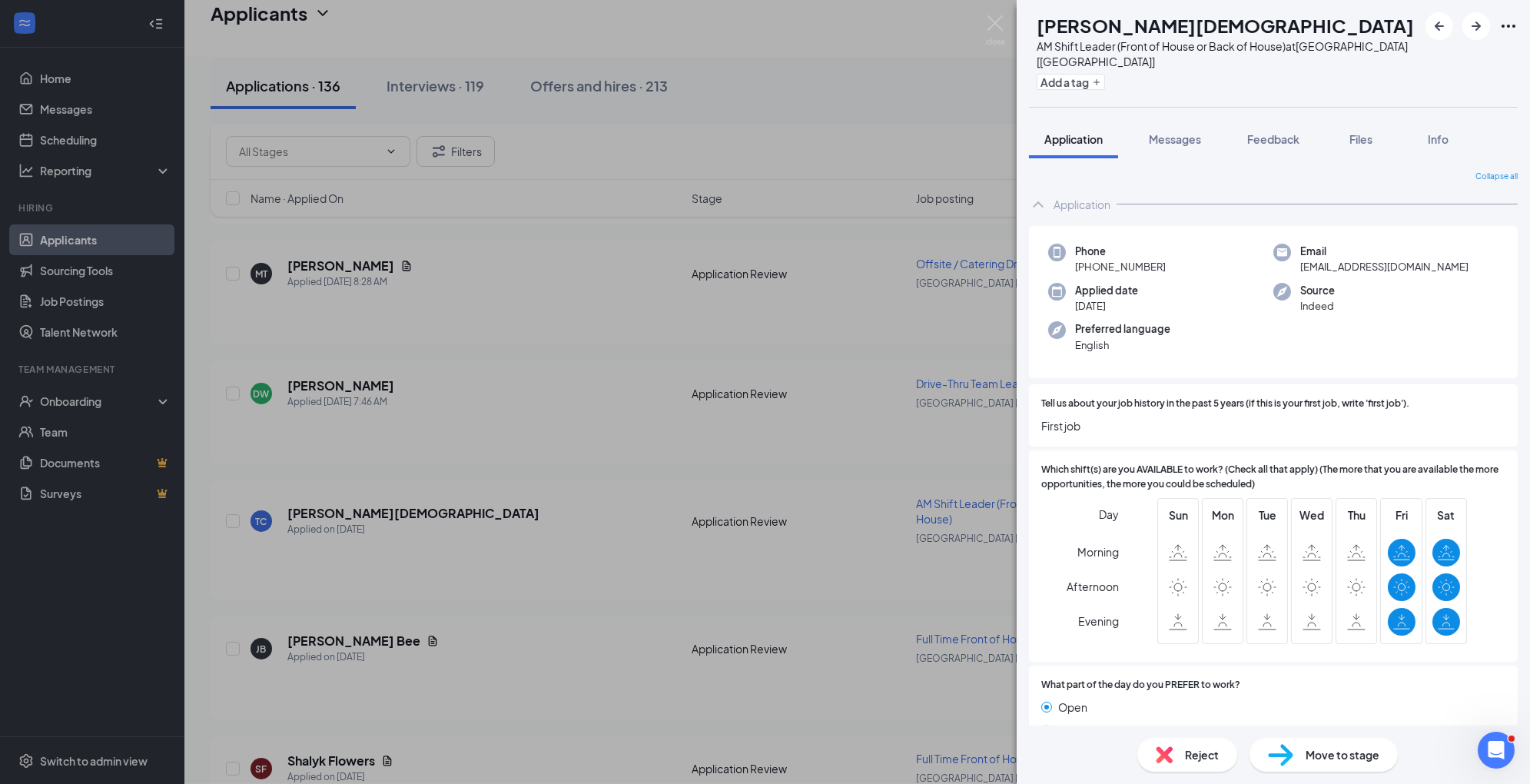
click at [337, 625] on div "TC [PERSON_NAME][DEMOGRAPHIC_DATA] AM Shift Leader (Front of House or Back of H…" at bounding box center [765, 392] width 1530 height 784
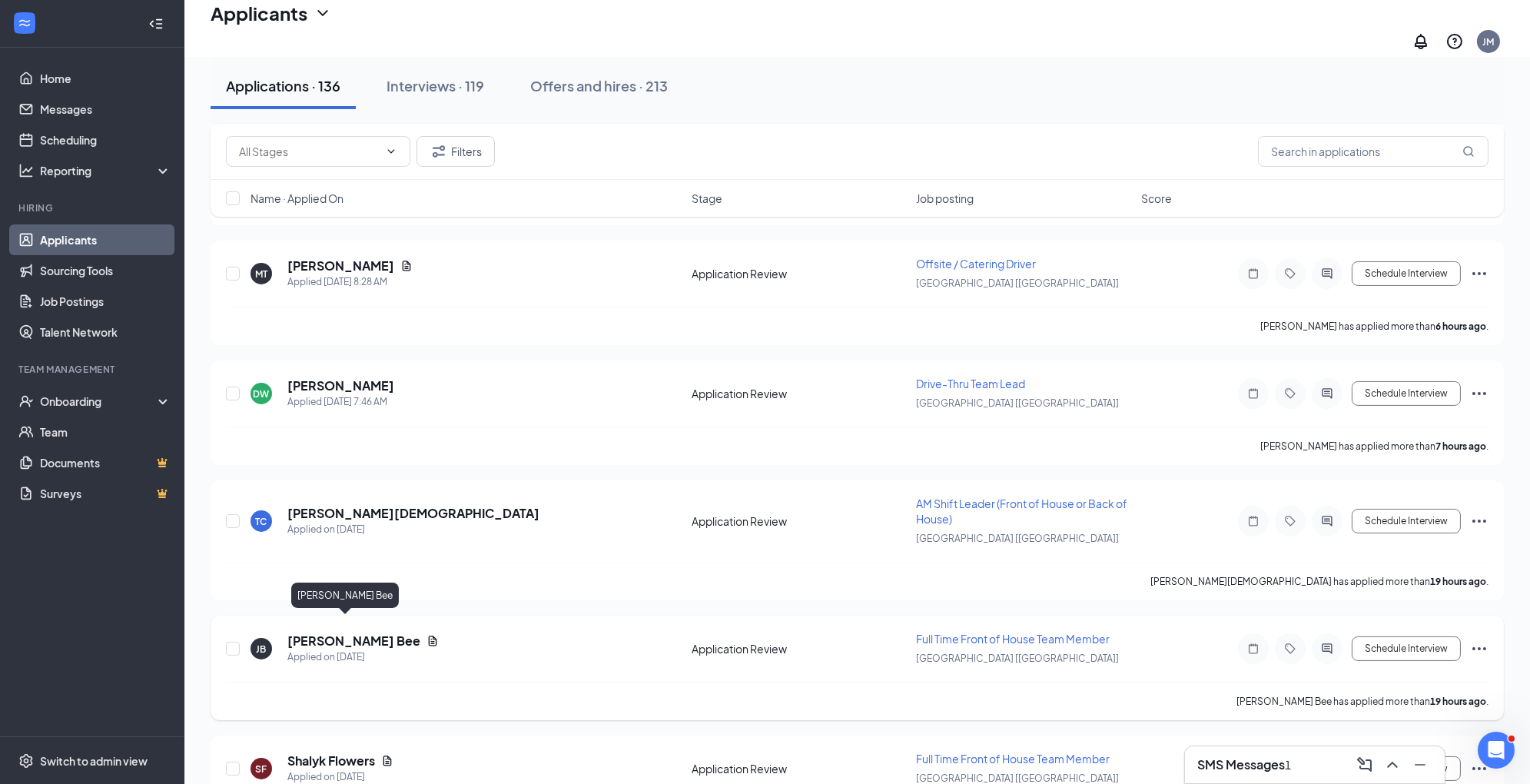
click at [322, 633] on h5 "[PERSON_NAME] Bee" at bounding box center [354, 641] width 133 height 17
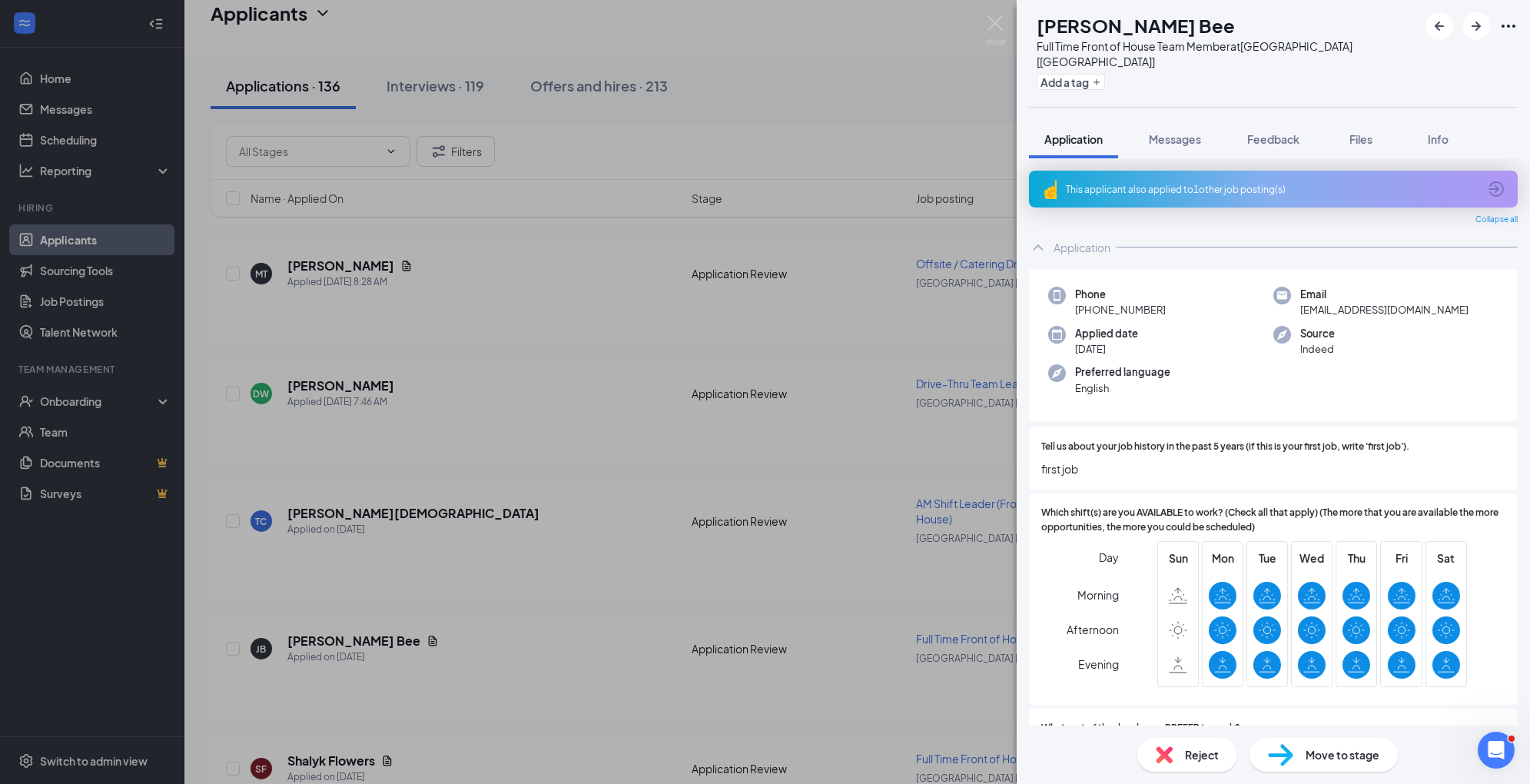
click at [1288, 748] on img at bounding box center [1281, 755] width 25 height 22
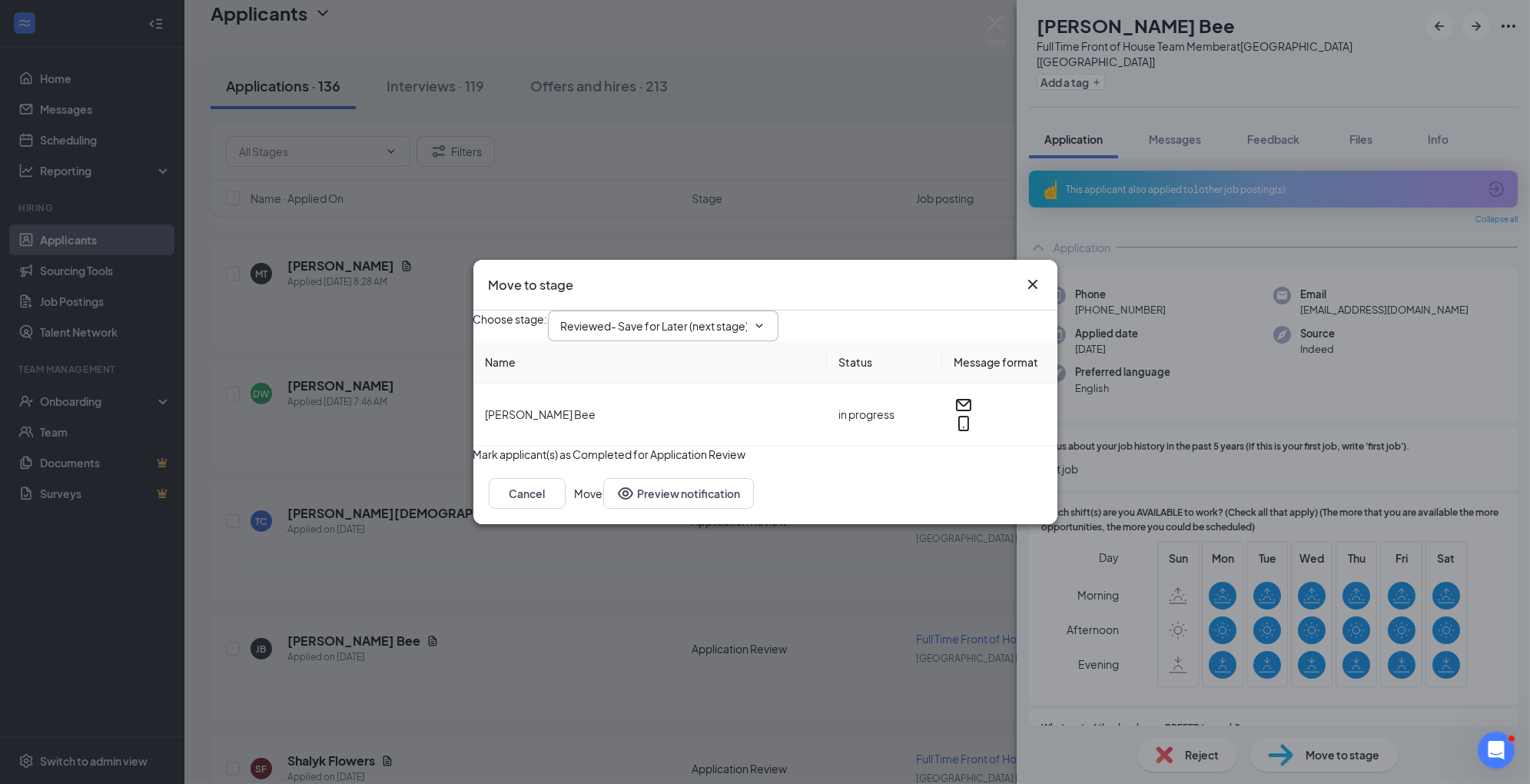
click at [656, 317] on input "Reviewed- Save for Later (next stage)" at bounding box center [654, 325] width 186 height 17
click at [637, 446] on div "1st Interview" at bounding box center [605, 437] width 63 height 17
type input "1st Interview"
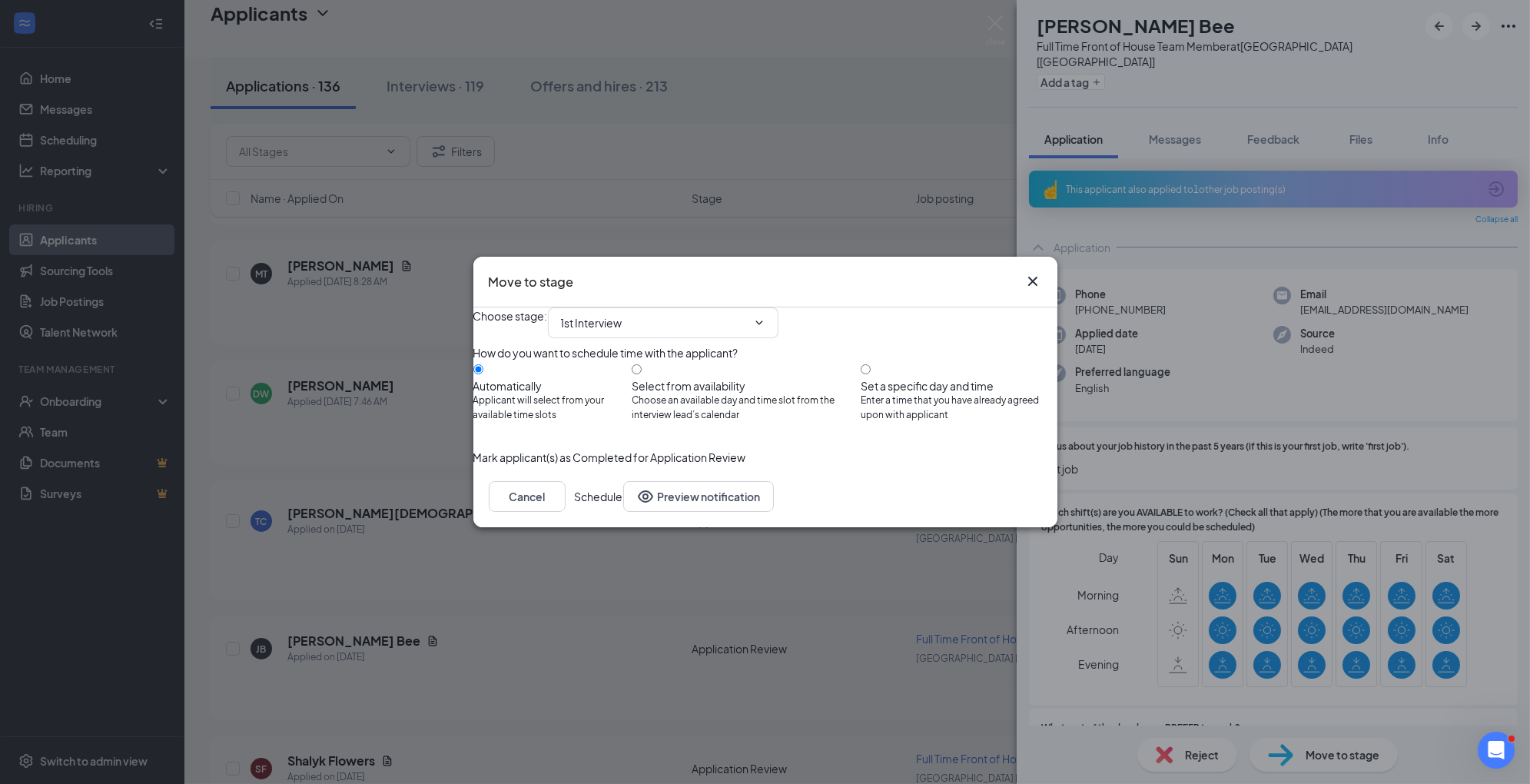
click at [623, 512] on button "Schedule" at bounding box center [599, 496] width 48 height 31
